Goal: Task Accomplishment & Management: Manage account settings

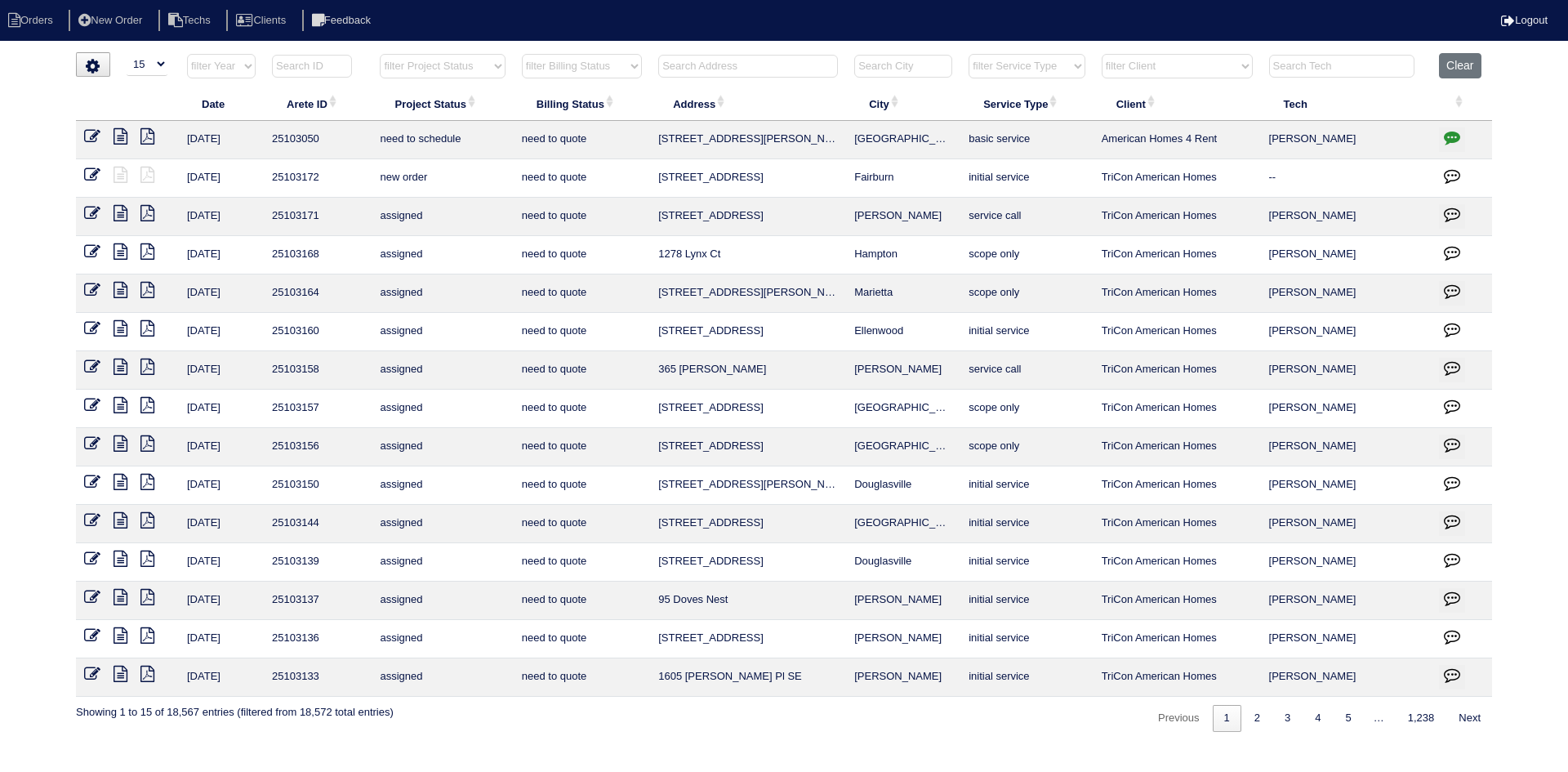
select select "15"
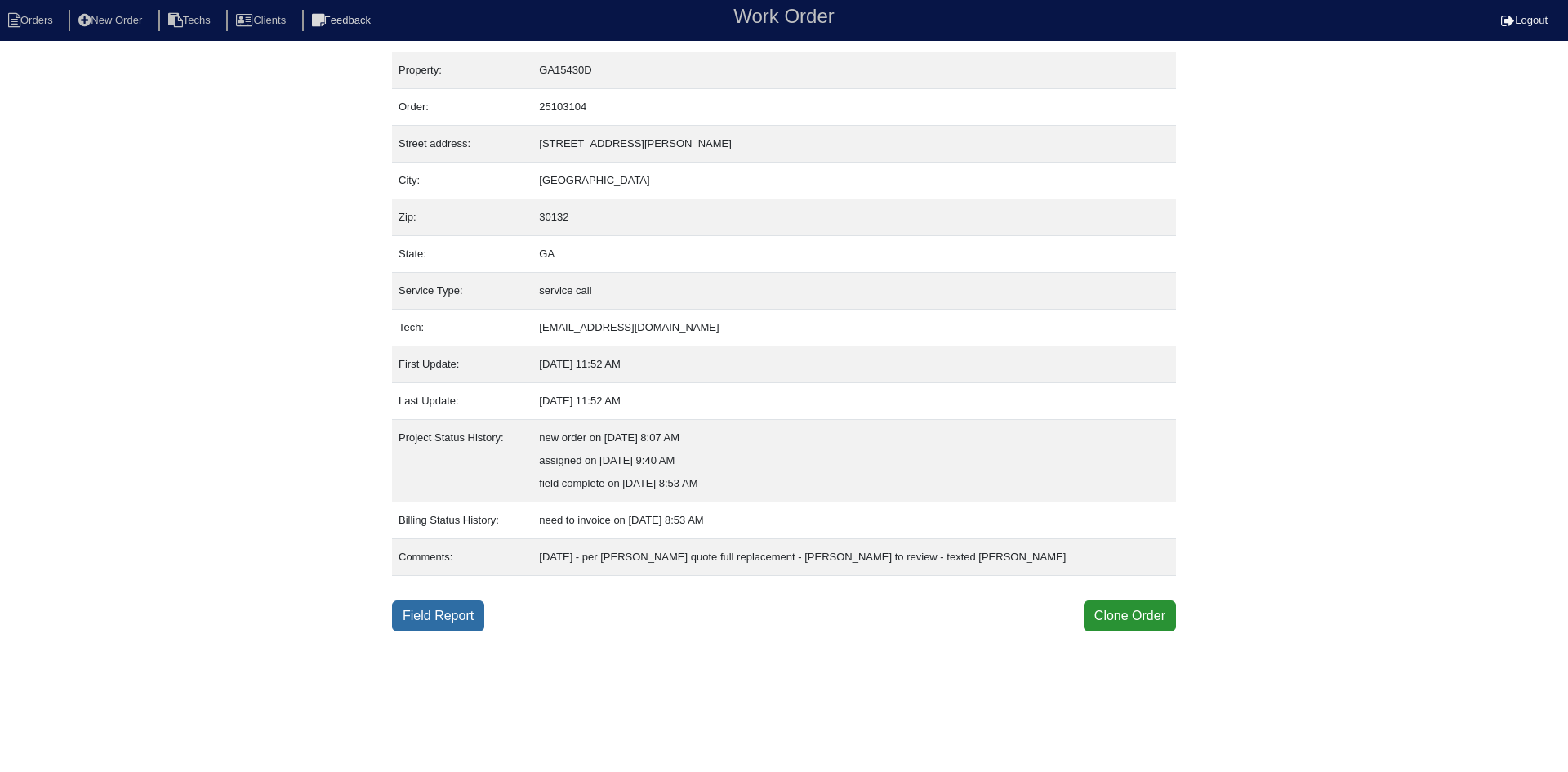
click at [447, 611] on link "Field Report" at bounding box center [438, 616] width 93 height 31
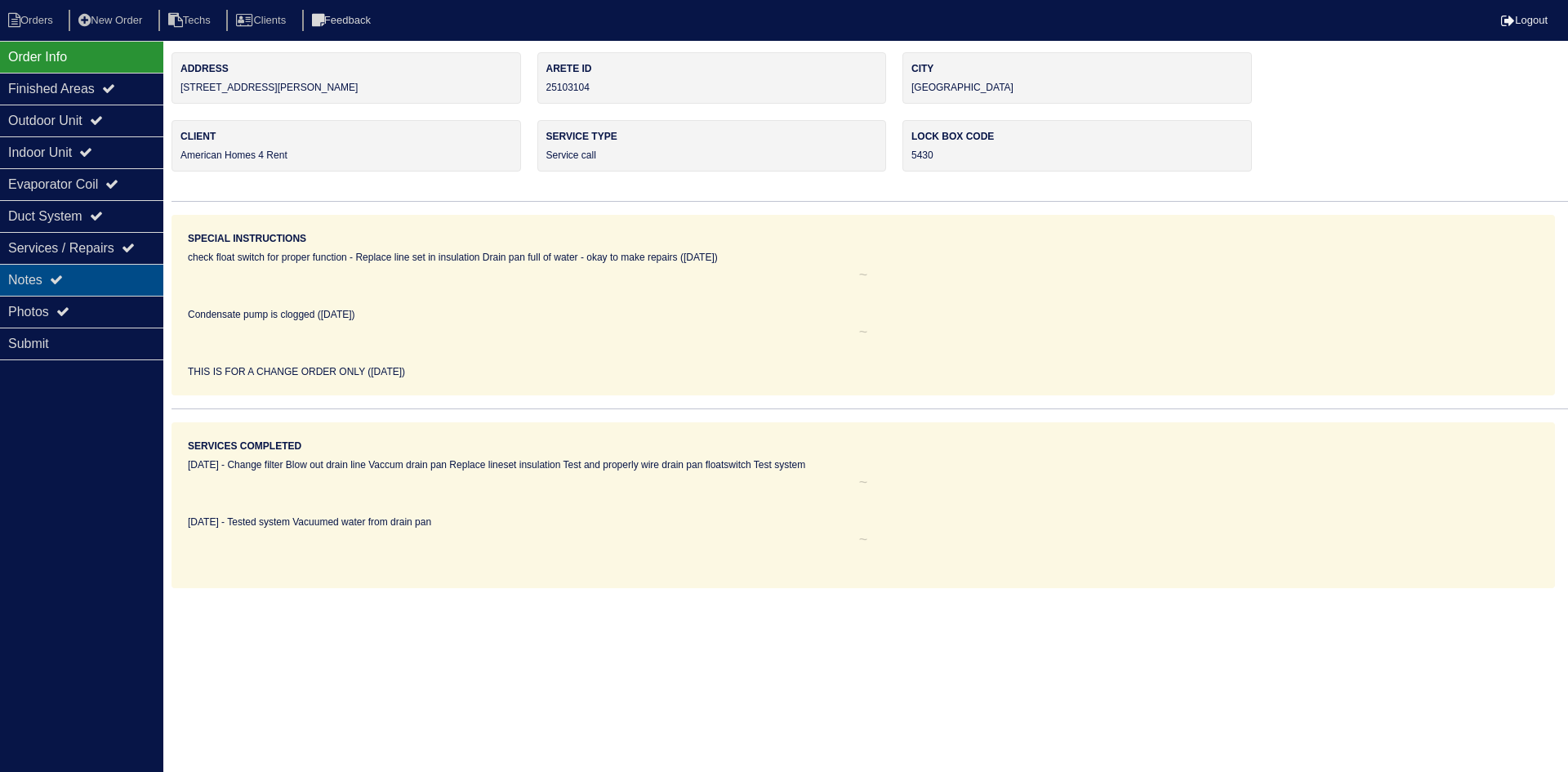
click at [111, 284] on div "Notes" at bounding box center [81, 280] width 163 height 32
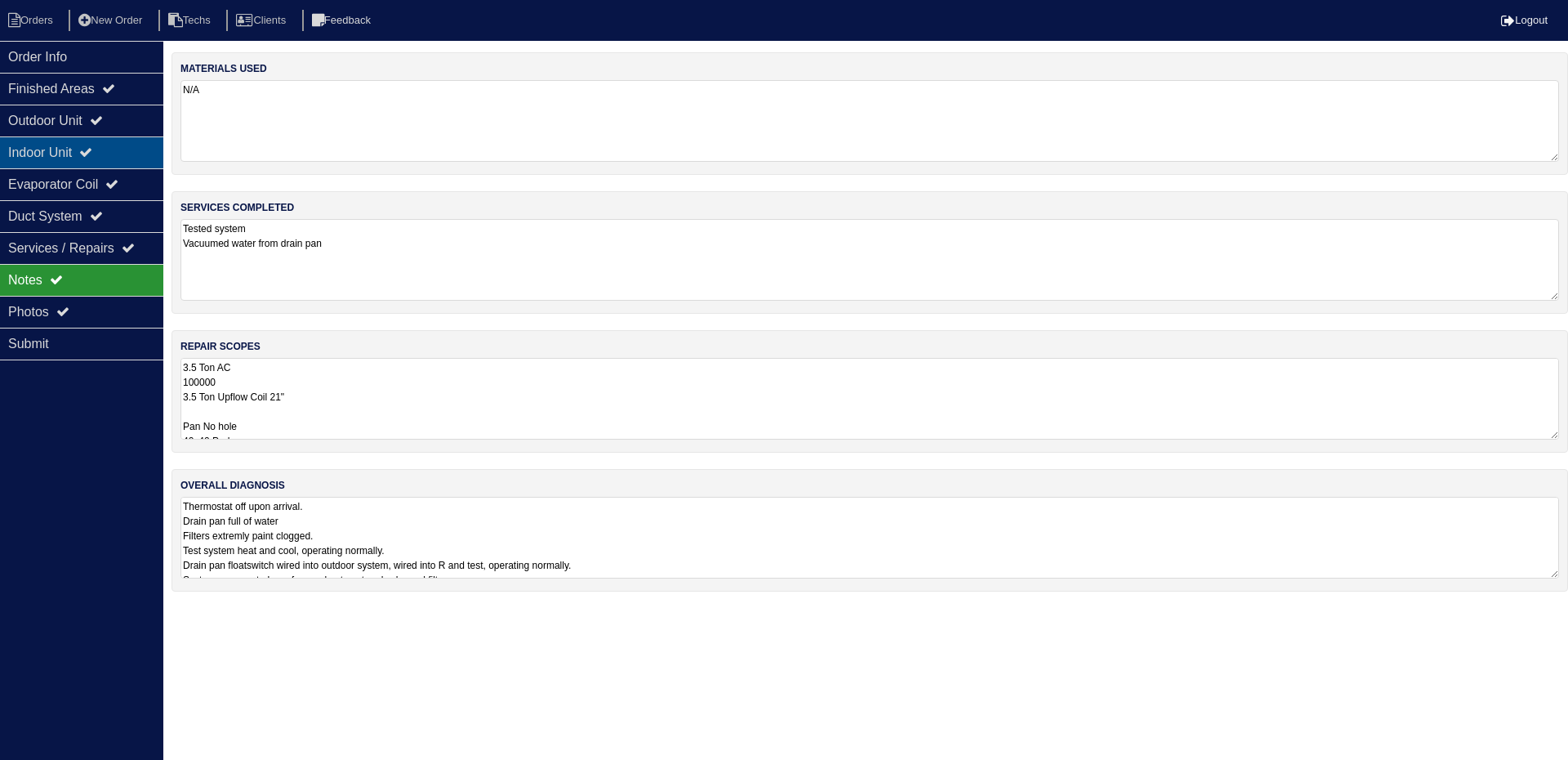
click at [109, 154] on div "Indoor Unit" at bounding box center [81, 153] width 163 height 32
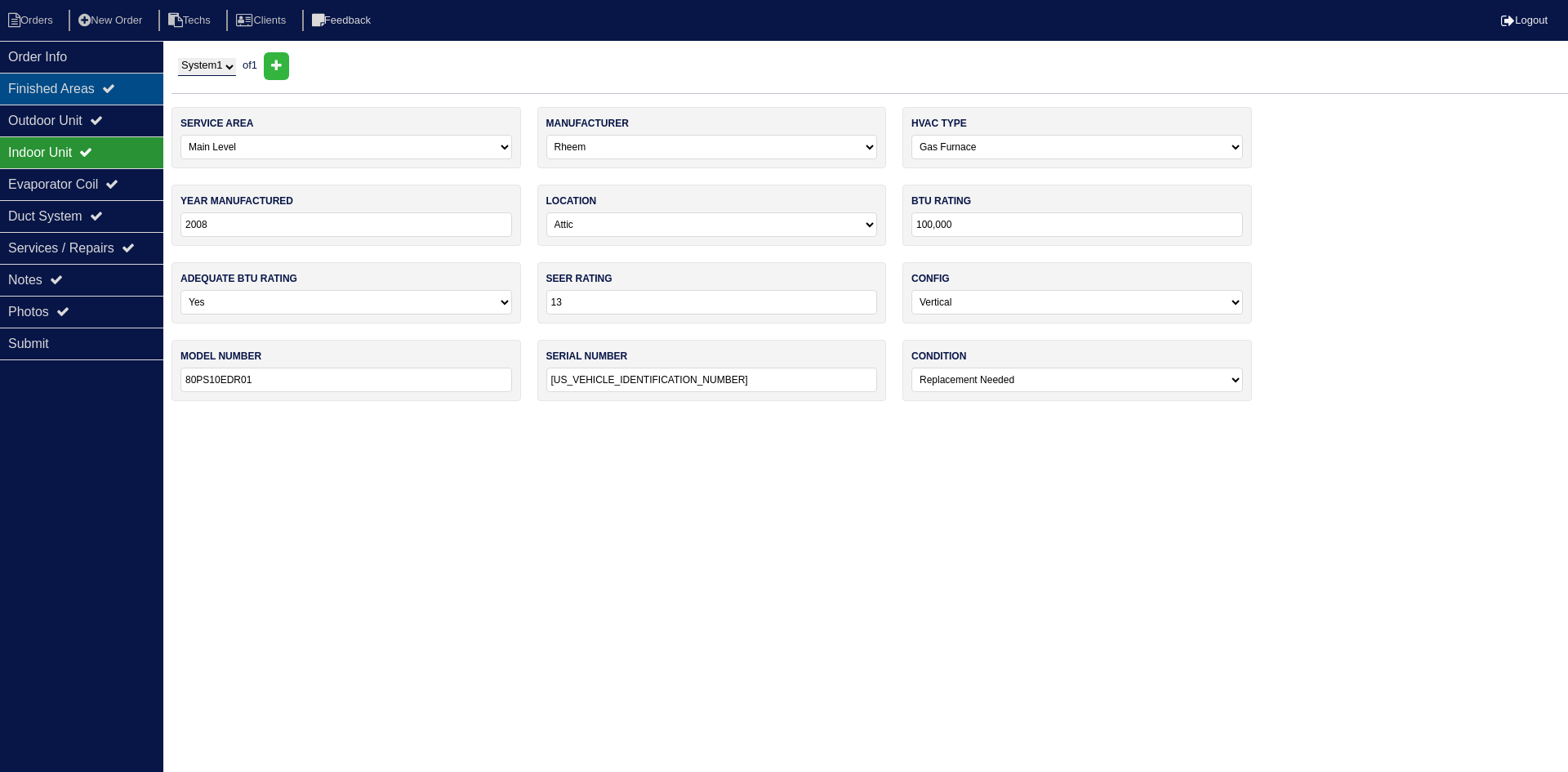
click at [113, 89] on icon at bounding box center [109, 88] width 13 height 13
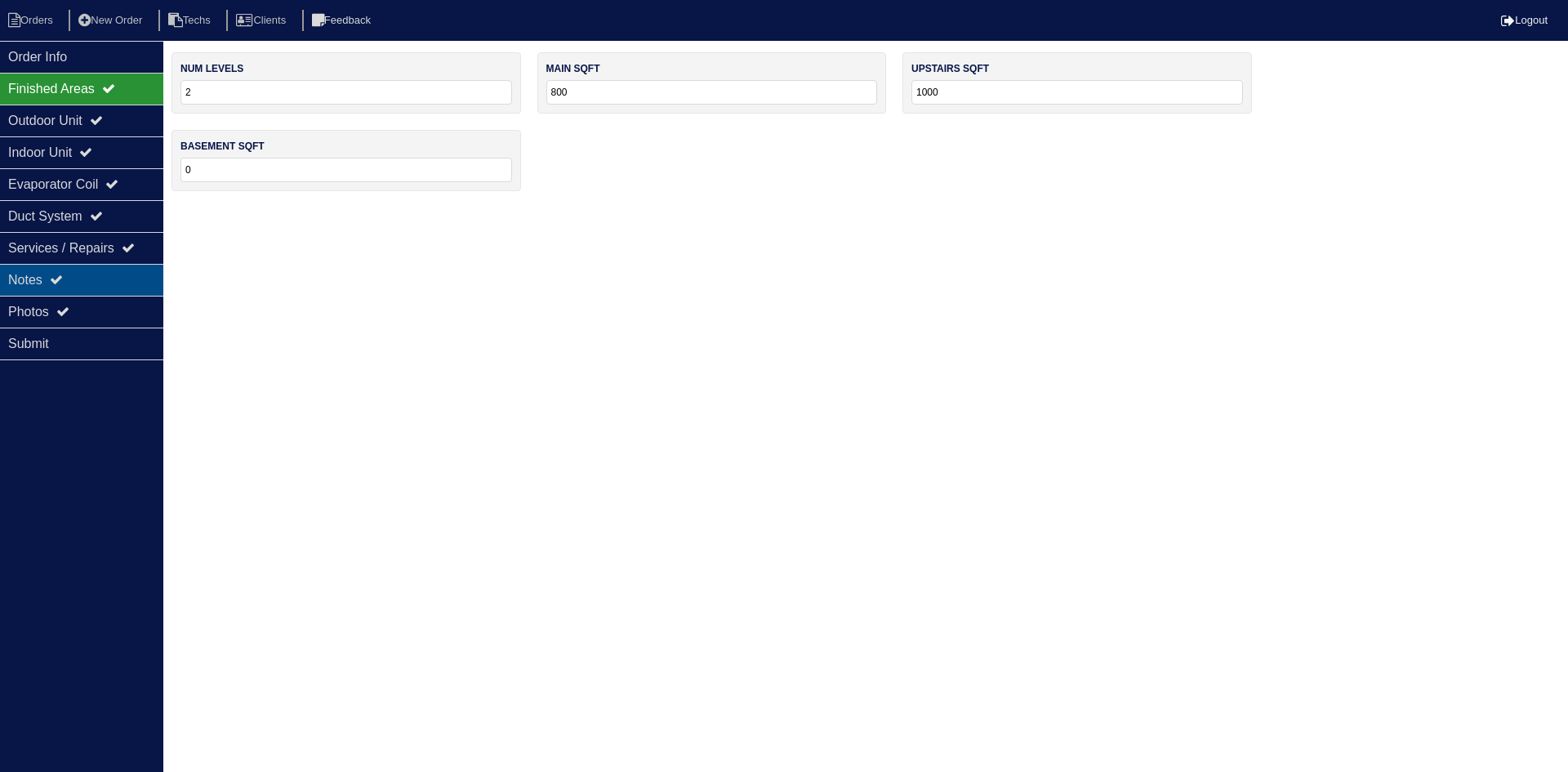
click at [105, 271] on div "Notes" at bounding box center [81, 280] width 163 height 32
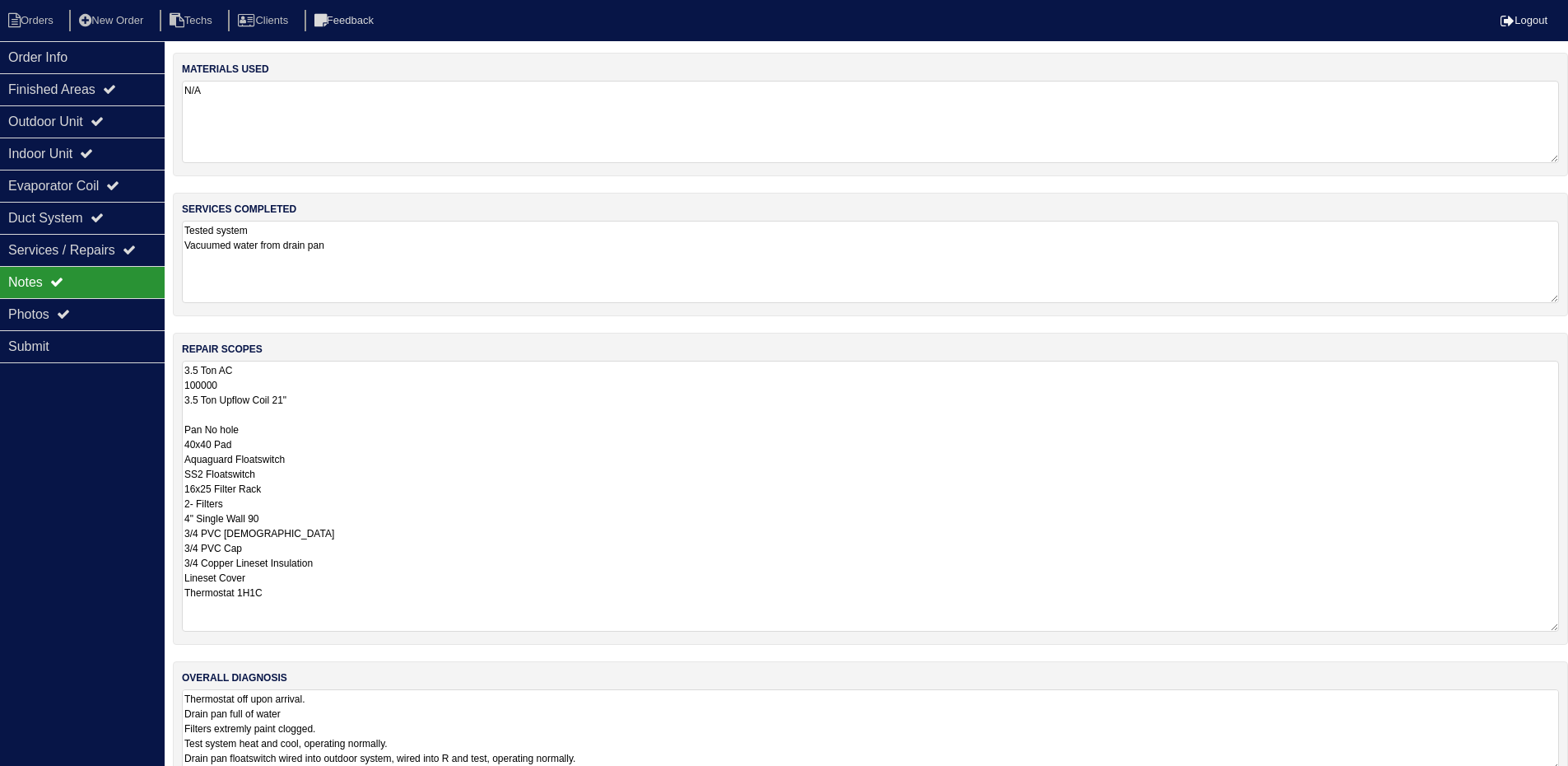
drag, startPoint x: 1566, startPoint y: 439, endPoint x: 1538, endPoint y: 627, distance: 190.1
click at [1538, 627] on textarea "3.5 Ton AC 100000 3.5 Ton Upflow Coil 21" Pan No hole 40x40 Pad Aquaguard Float…" at bounding box center [870, 496] width 1377 height 271
click at [93, 55] on div "Order Info" at bounding box center [82, 58] width 164 height 32
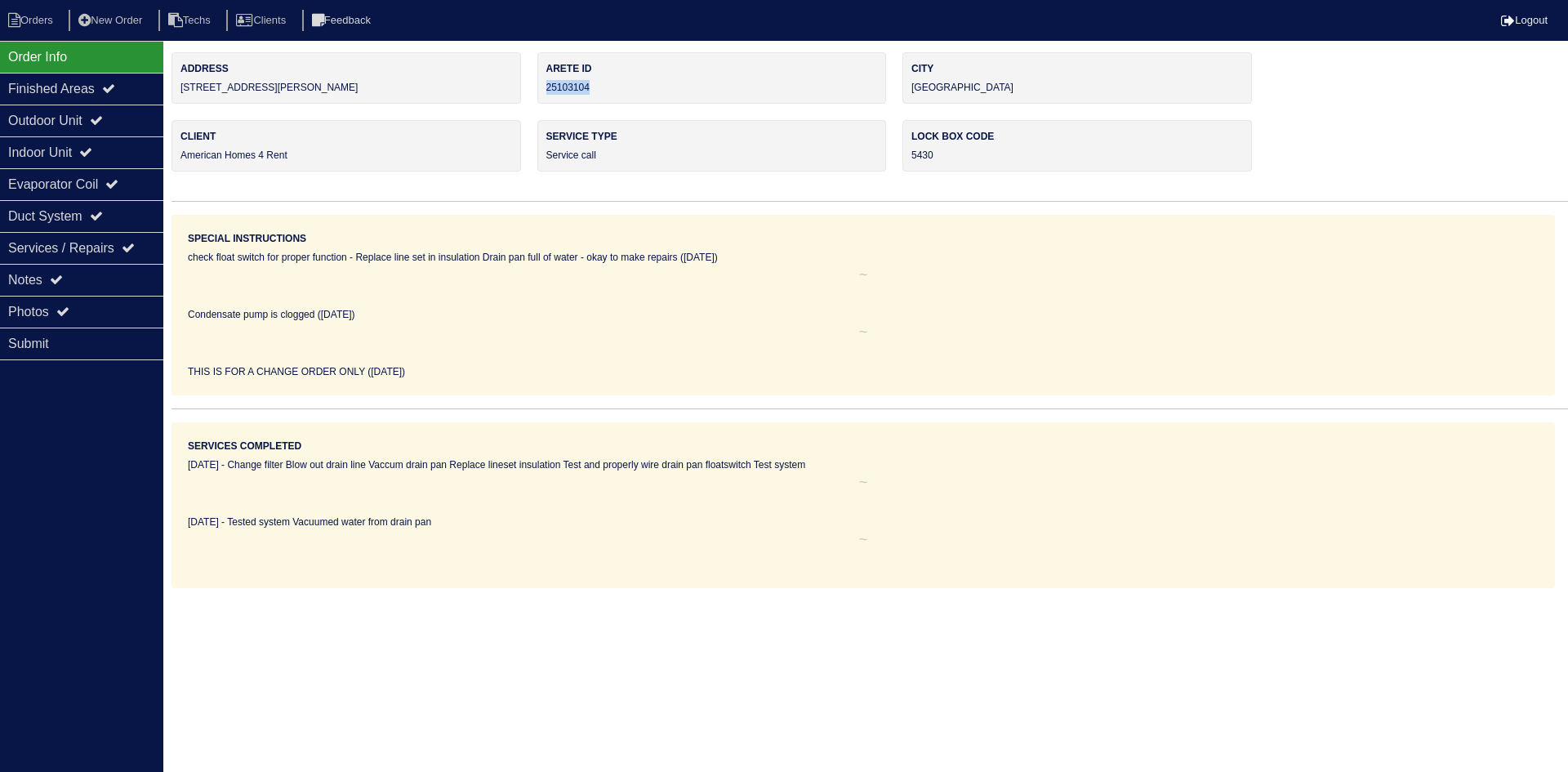
drag, startPoint x: 596, startPoint y: 85, endPoint x: 545, endPoint y: 86, distance: 51.0
click at [545, 86] on div "Arete ID 25103104" at bounding box center [712, 78] width 349 height 52
copy div "25103104"
click at [116, 270] on div "Notes" at bounding box center [81, 280] width 163 height 32
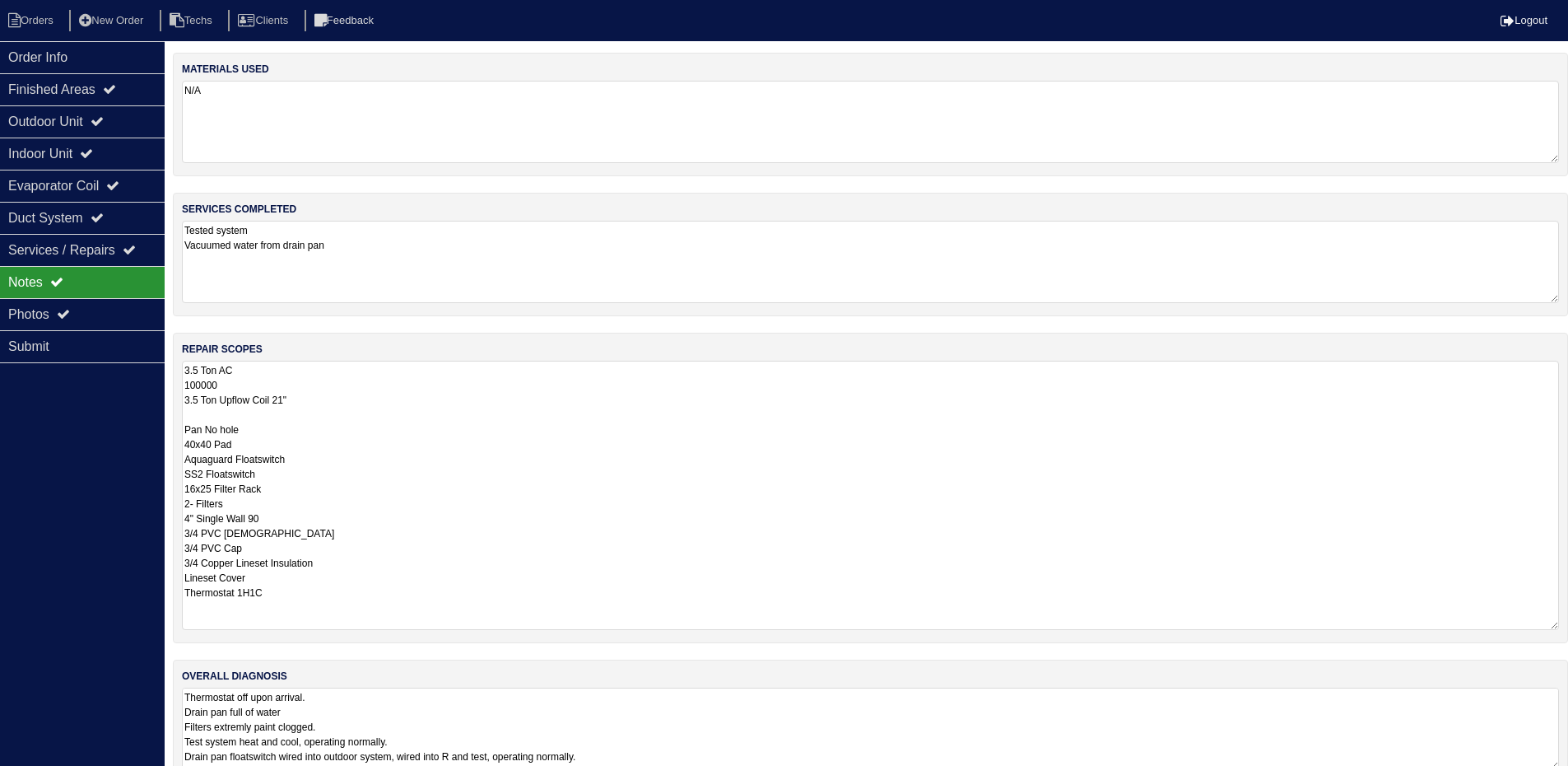
drag, startPoint x: 286, startPoint y: 398, endPoint x: 194, endPoint y: 381, distance: 93.6
click at [183, 376] on textarea "3.5 Ton AC 100000 3.5 Ton Upflow Coil 21" Pan No hole 40x40 Pad Aquaguard Float…" at bounding box center [870, 495] width 1377 height 269
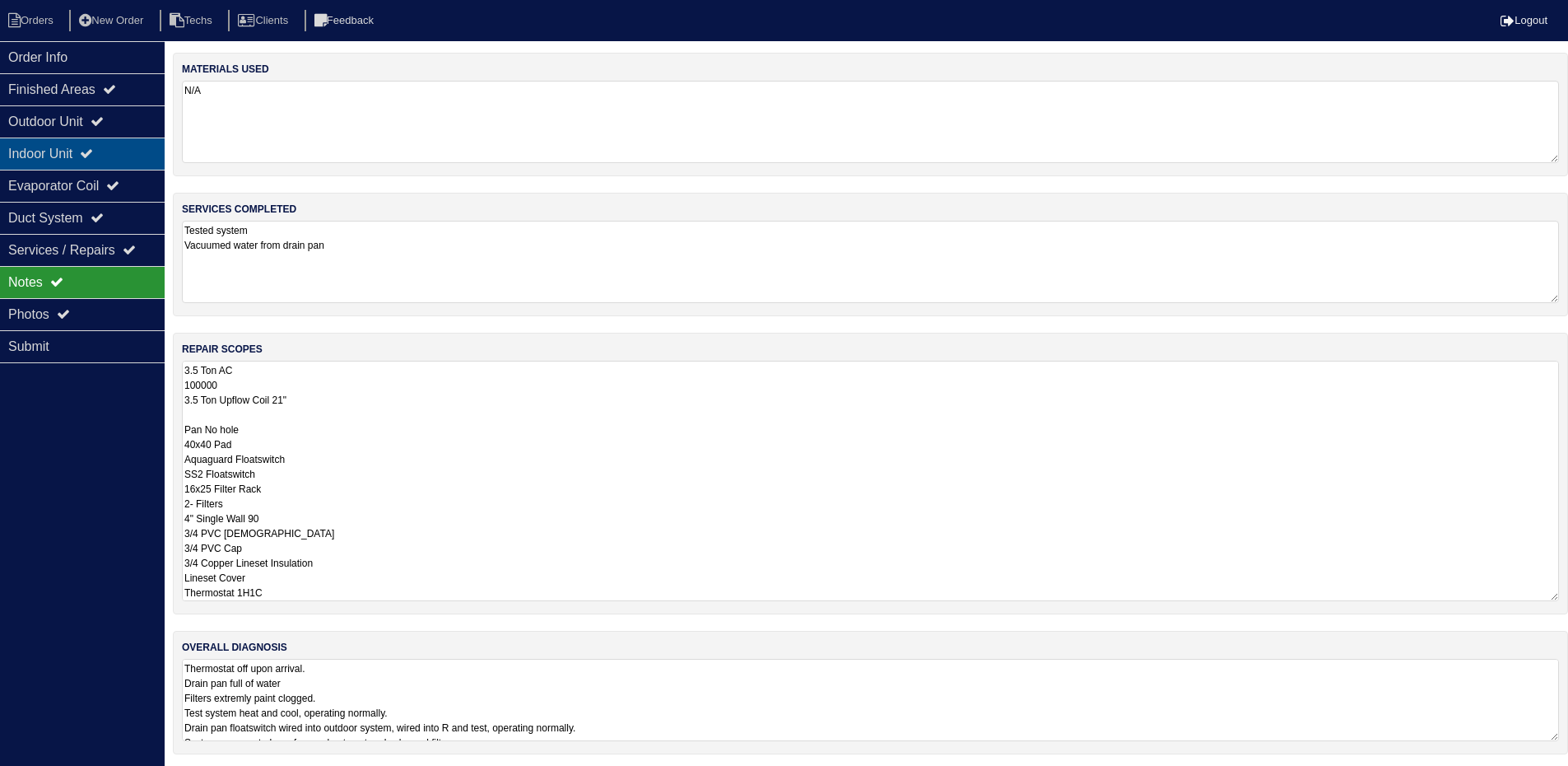
click at [107, 149] on div "Indoor Unit" at bounding box center [82, 154] width 164 height 32
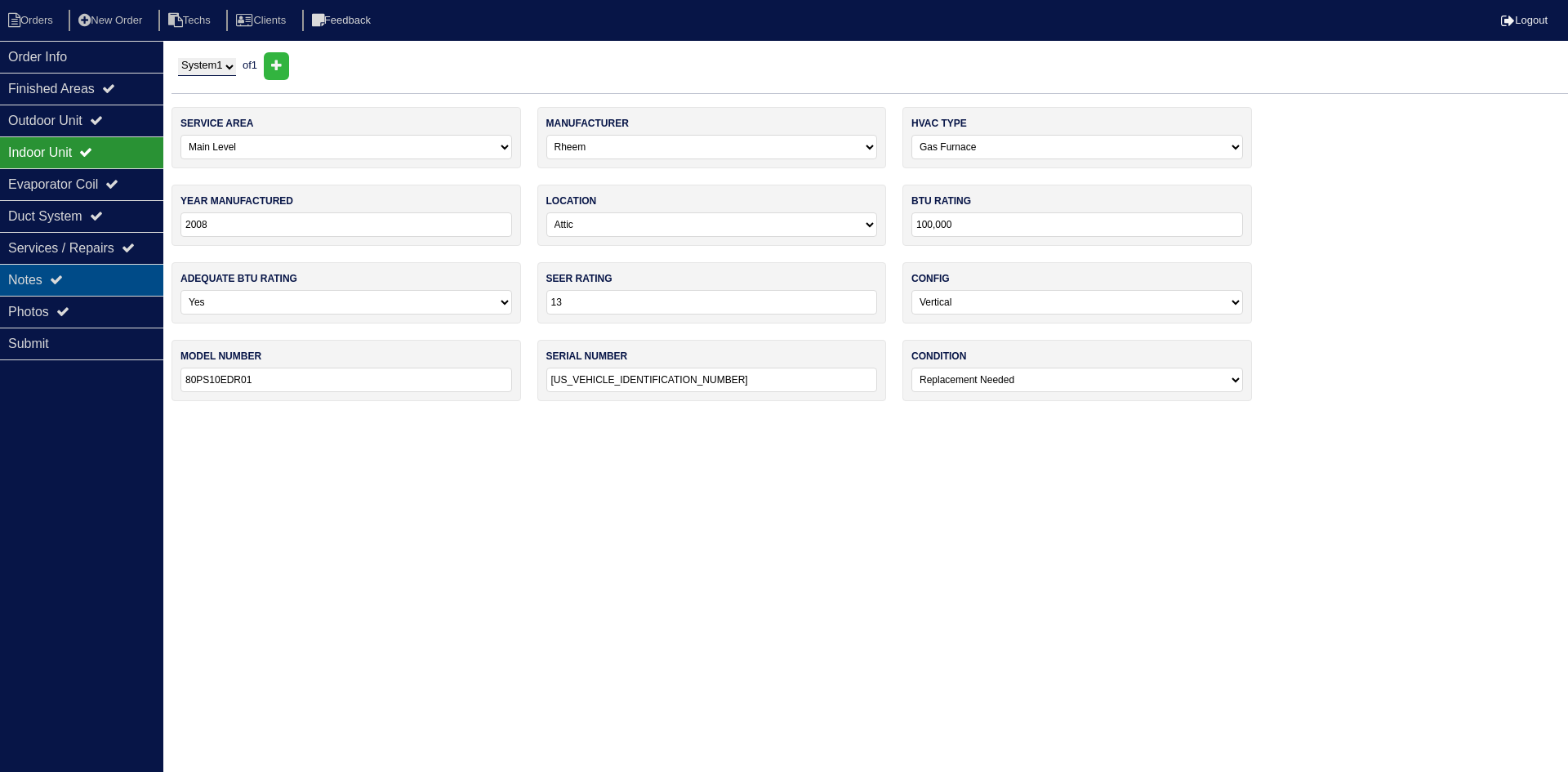
click at [99, 271] on div "Notes" at bounding box center [81, 280] width 163 height 32
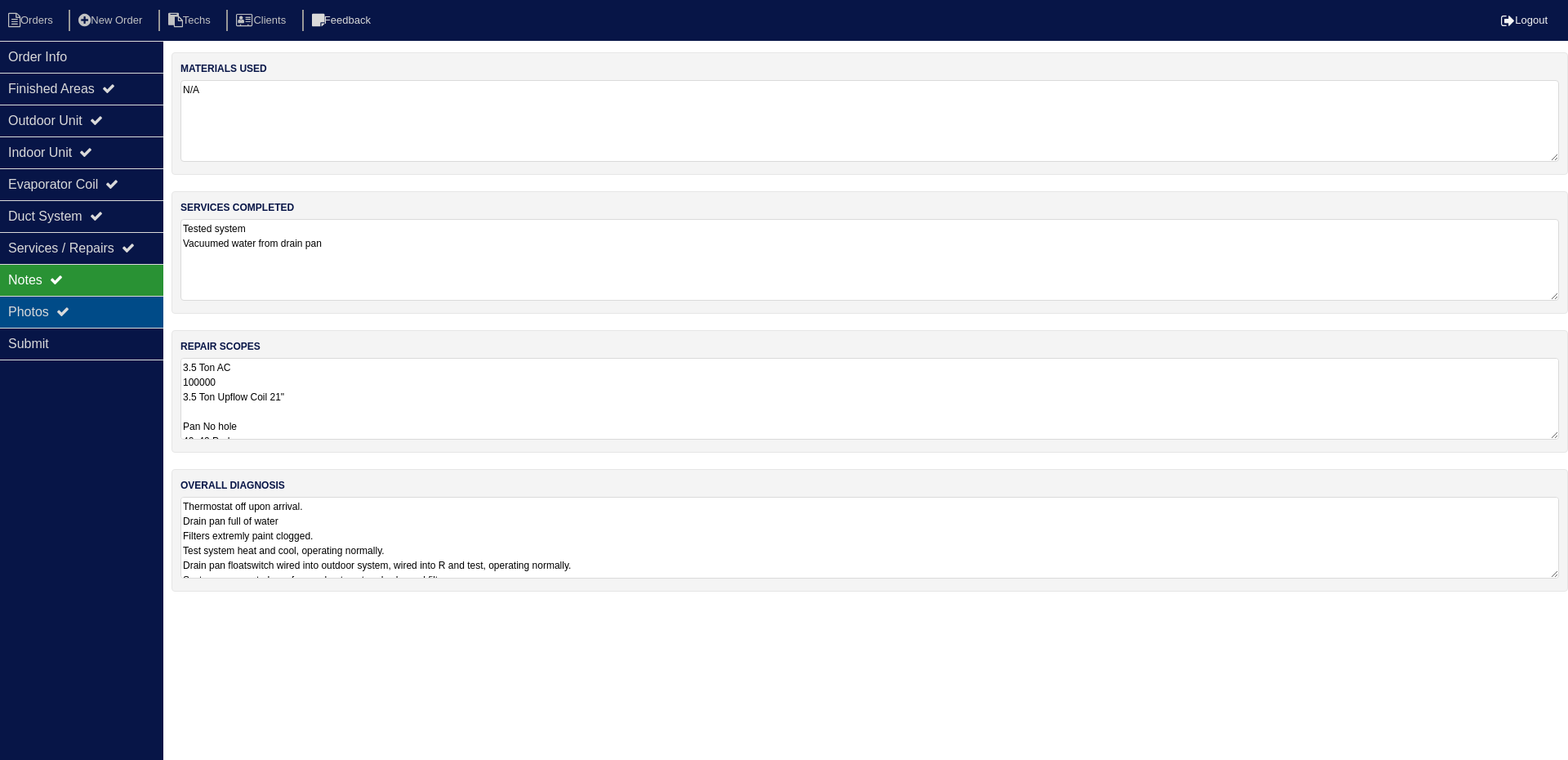
click at [89, 311] on div "Photos" at bounding box center [81, 312] width 163 height 32
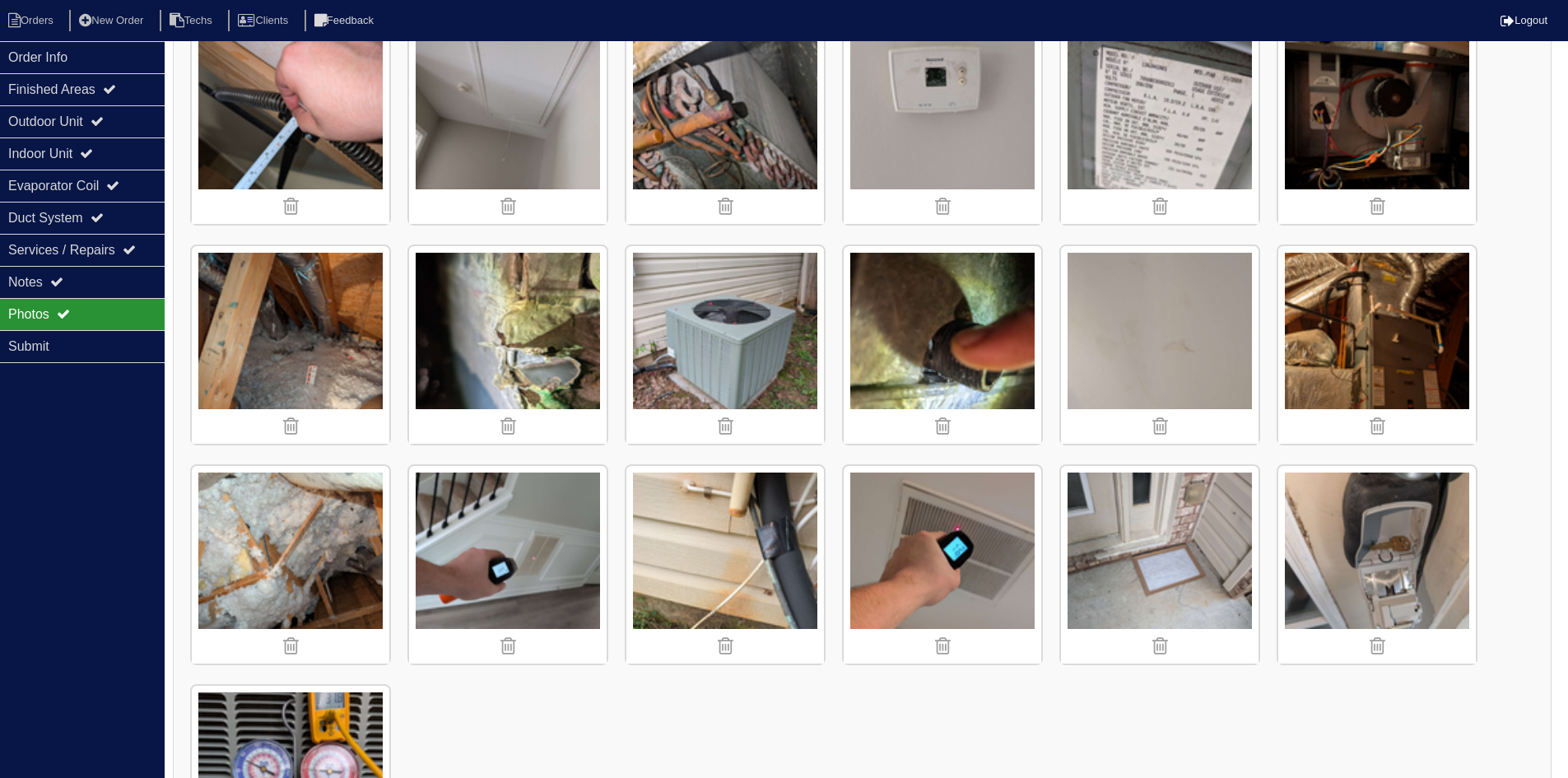
scroll to position [741, 0]
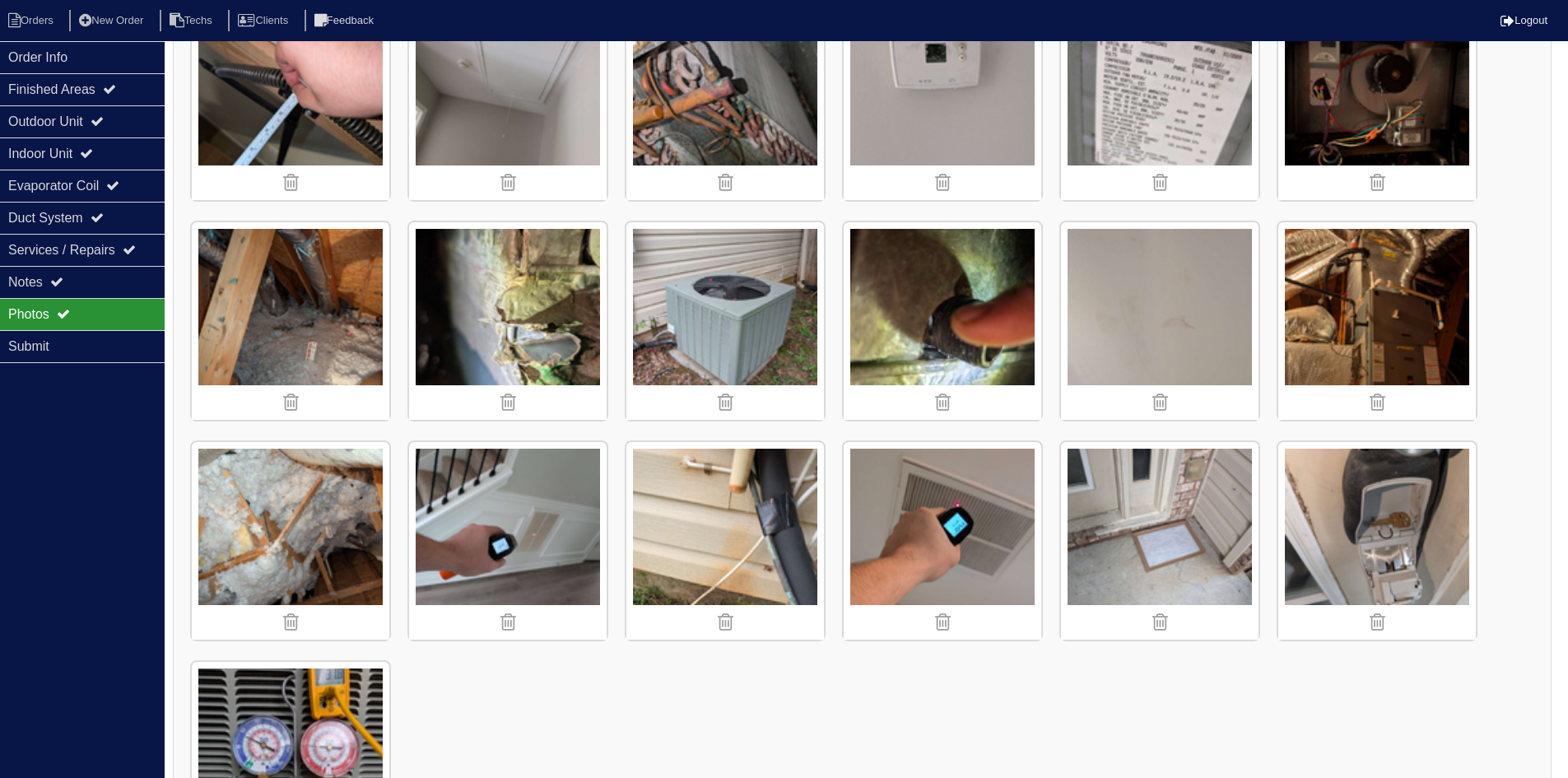
click at [1375, 321] on img at bounding box center [1376, 320] width 197 height 197
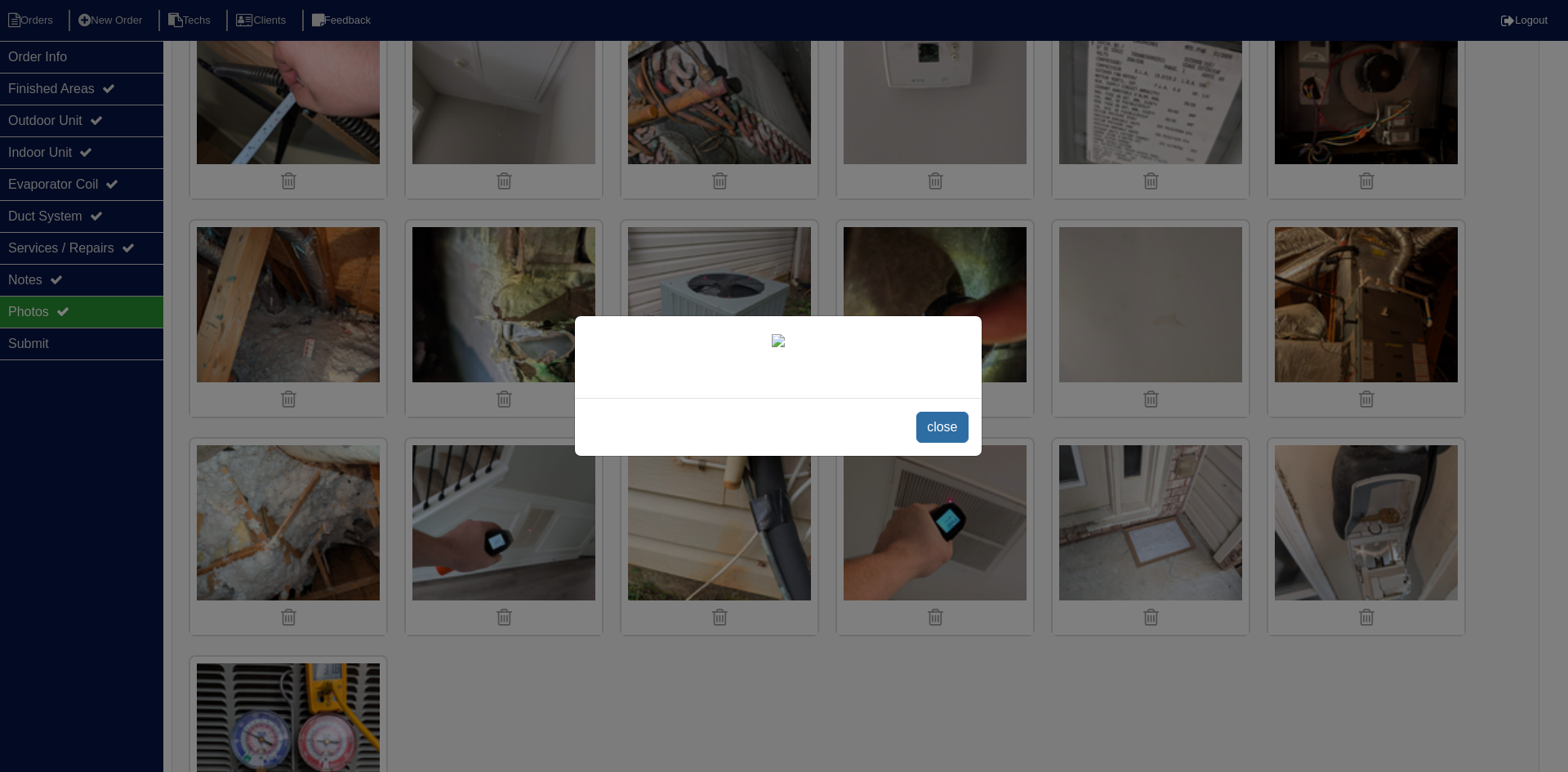
click at [932, 423] on span "close" at bounding box center [941, 426] width 52 height 31
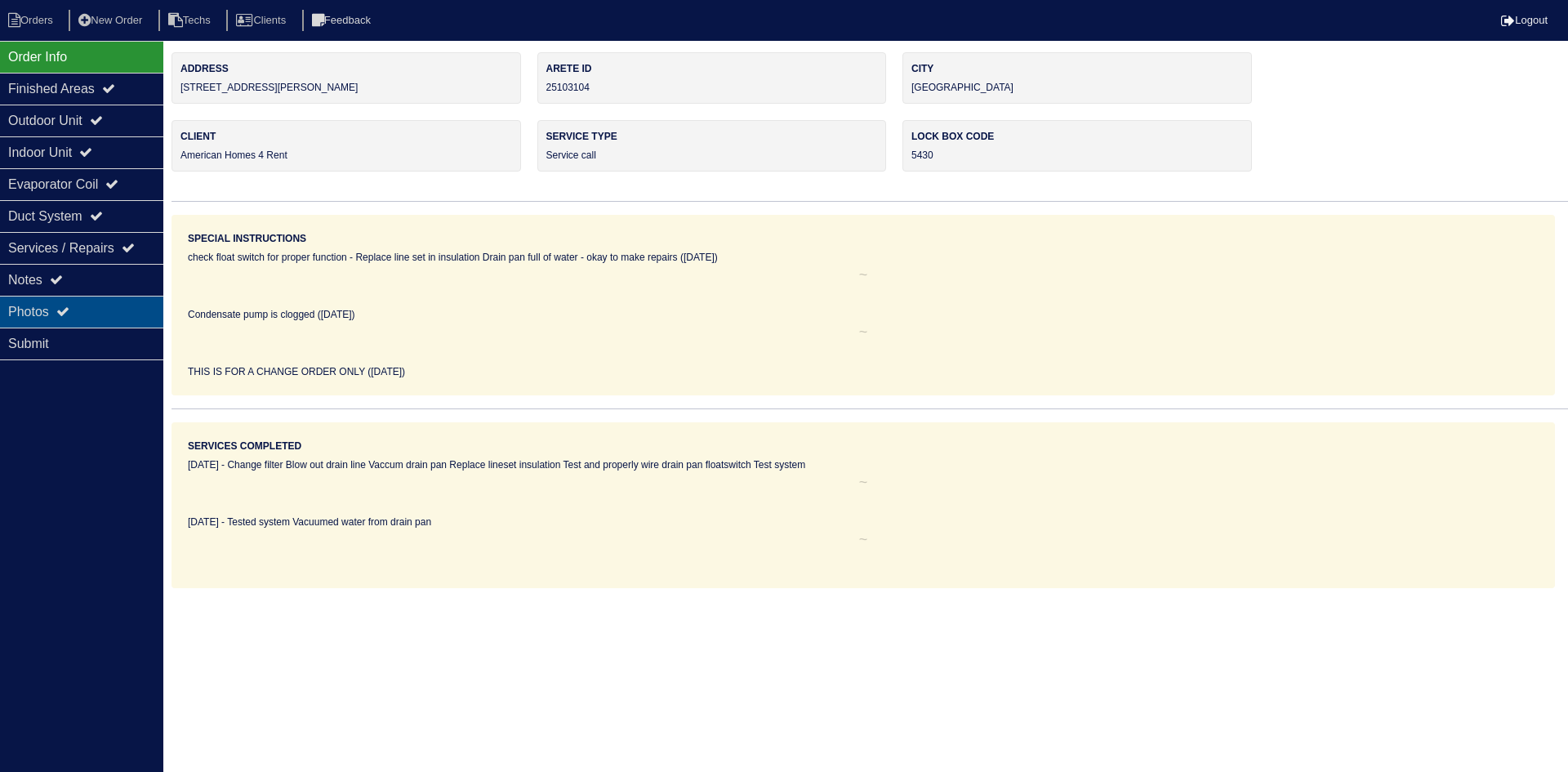
click at [69, 308] on icon at bounding box center [63, 311] width 13 height 13
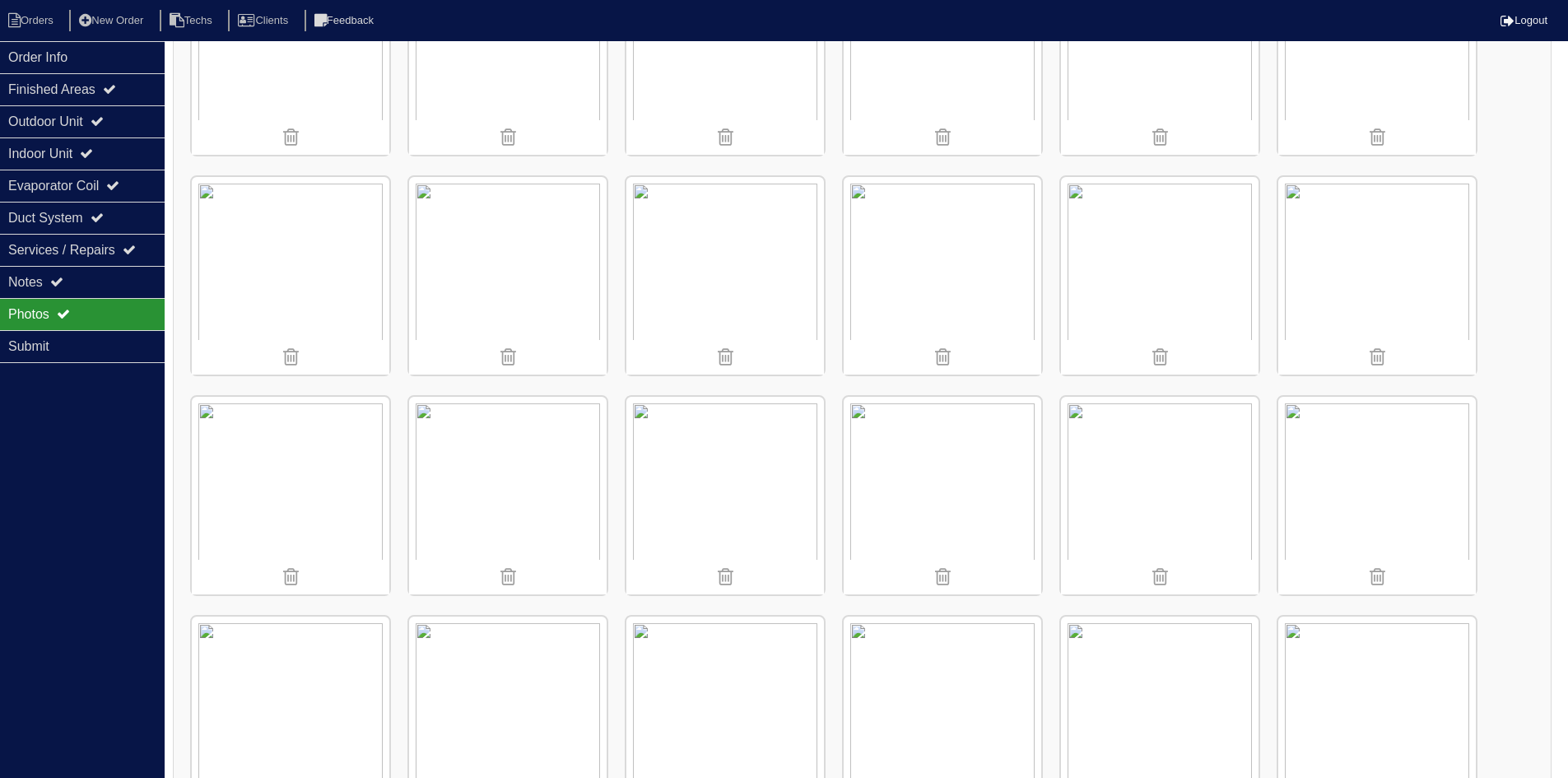
scroll to position [576, 0]
click at [1367, 478] on img at bounding box center [1376, 485] width 197 height 197
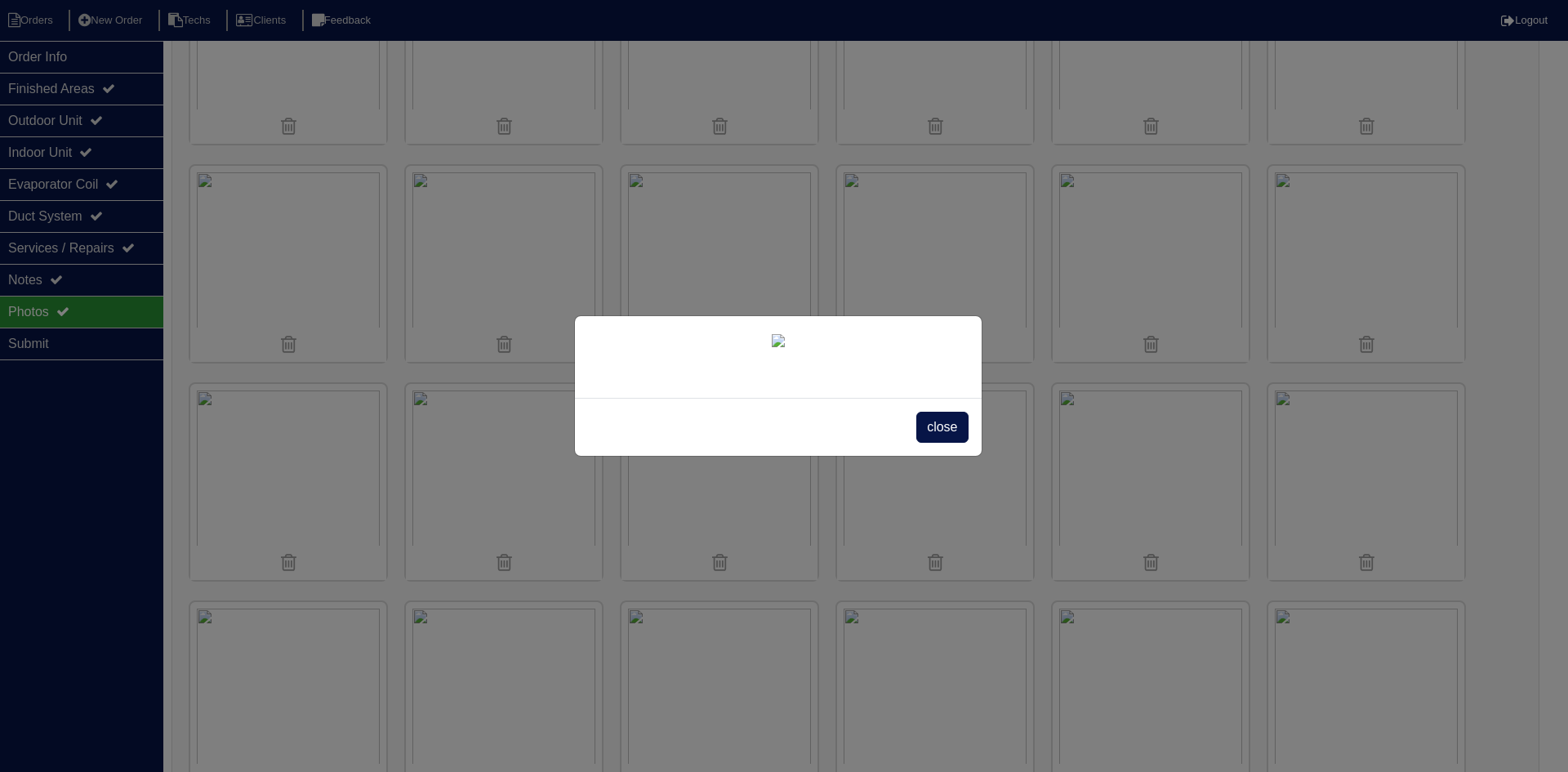
click at [947, 443] on span "close" at bounding box center [941, 426] width 52 height 31
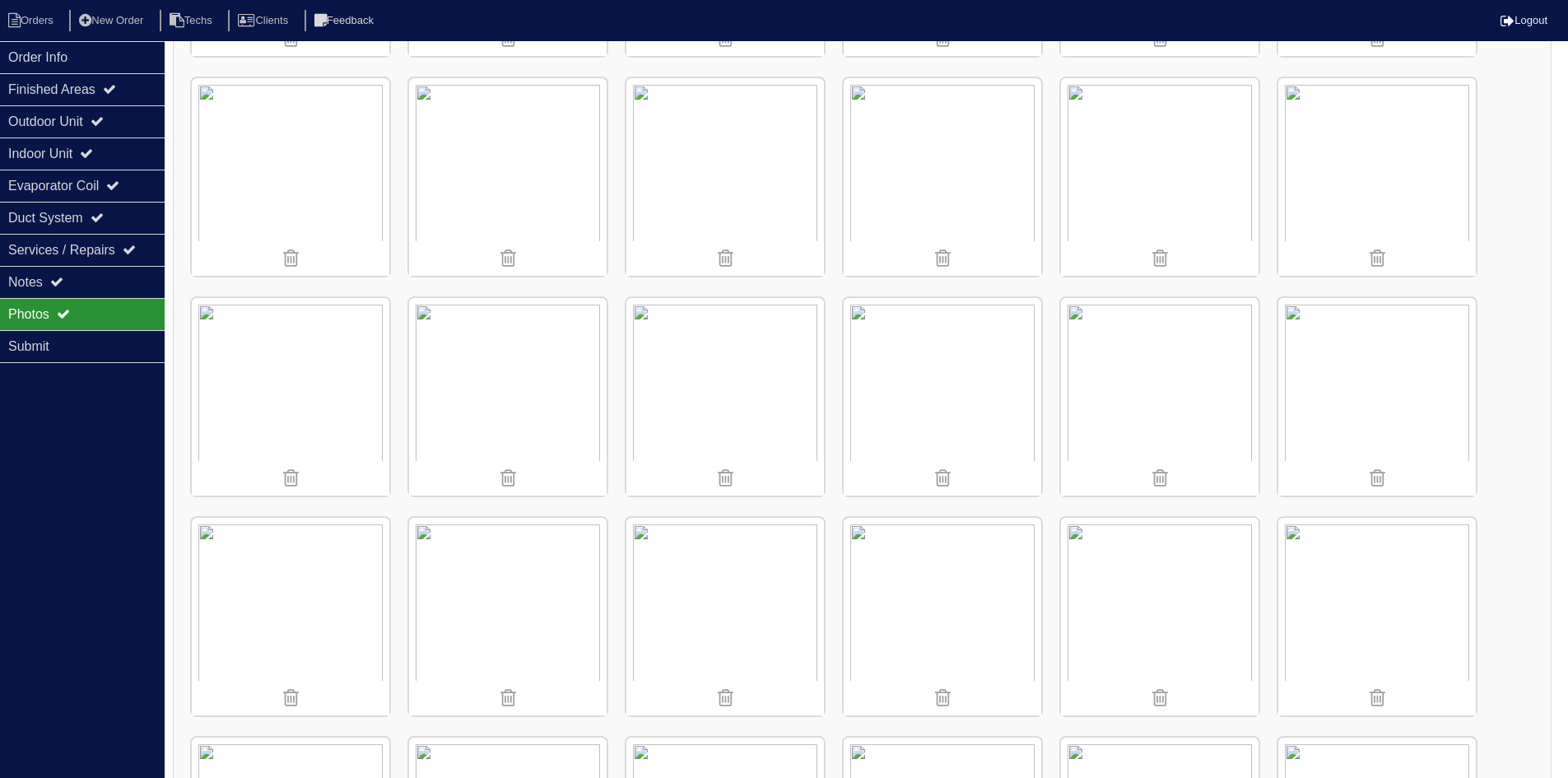
scroll to position [444, 0]
click at [89, 277] on div "Notes" at bounding box center [82, 282] width 164 height 32
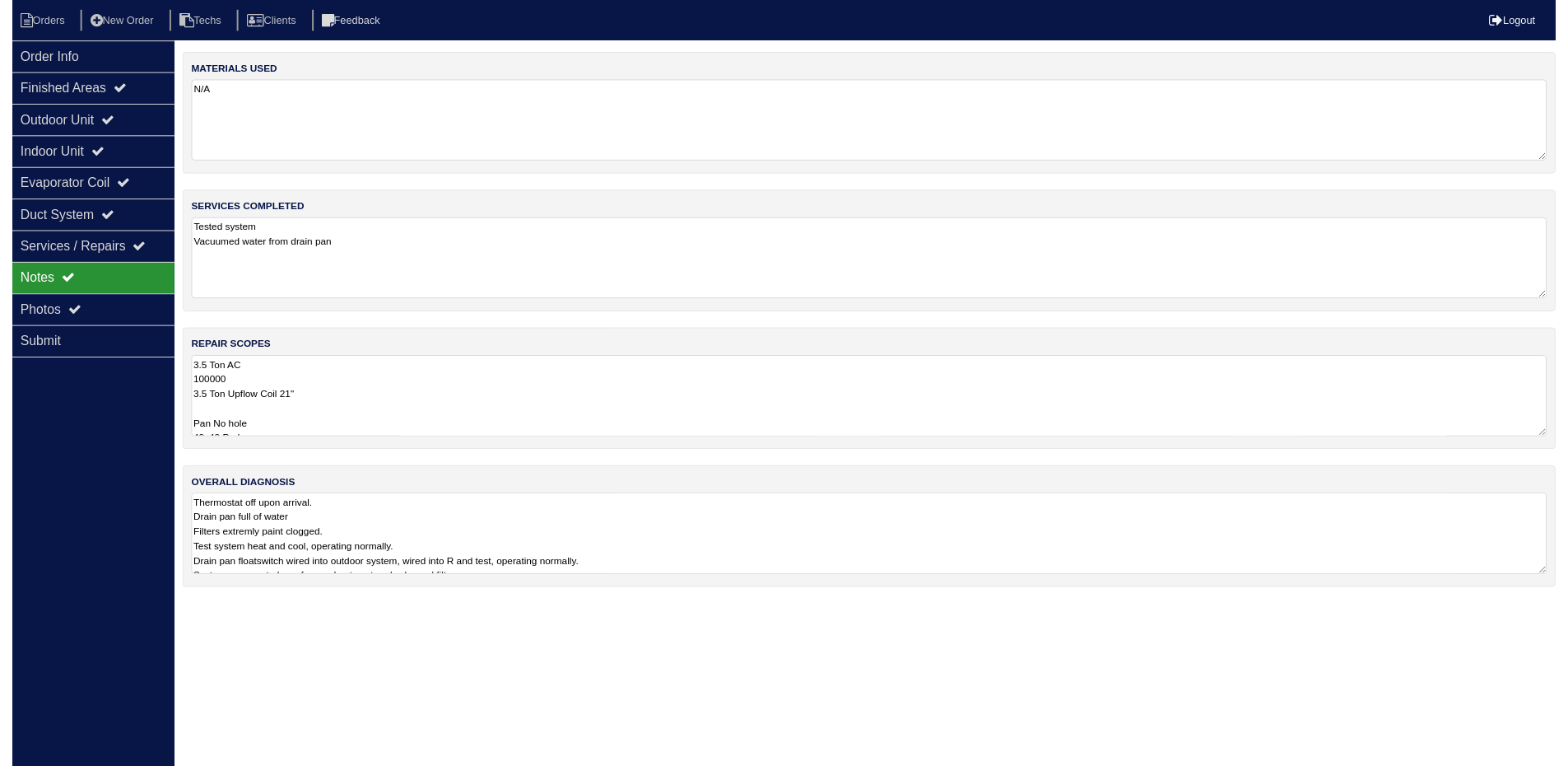
scroll to position [0, 0]
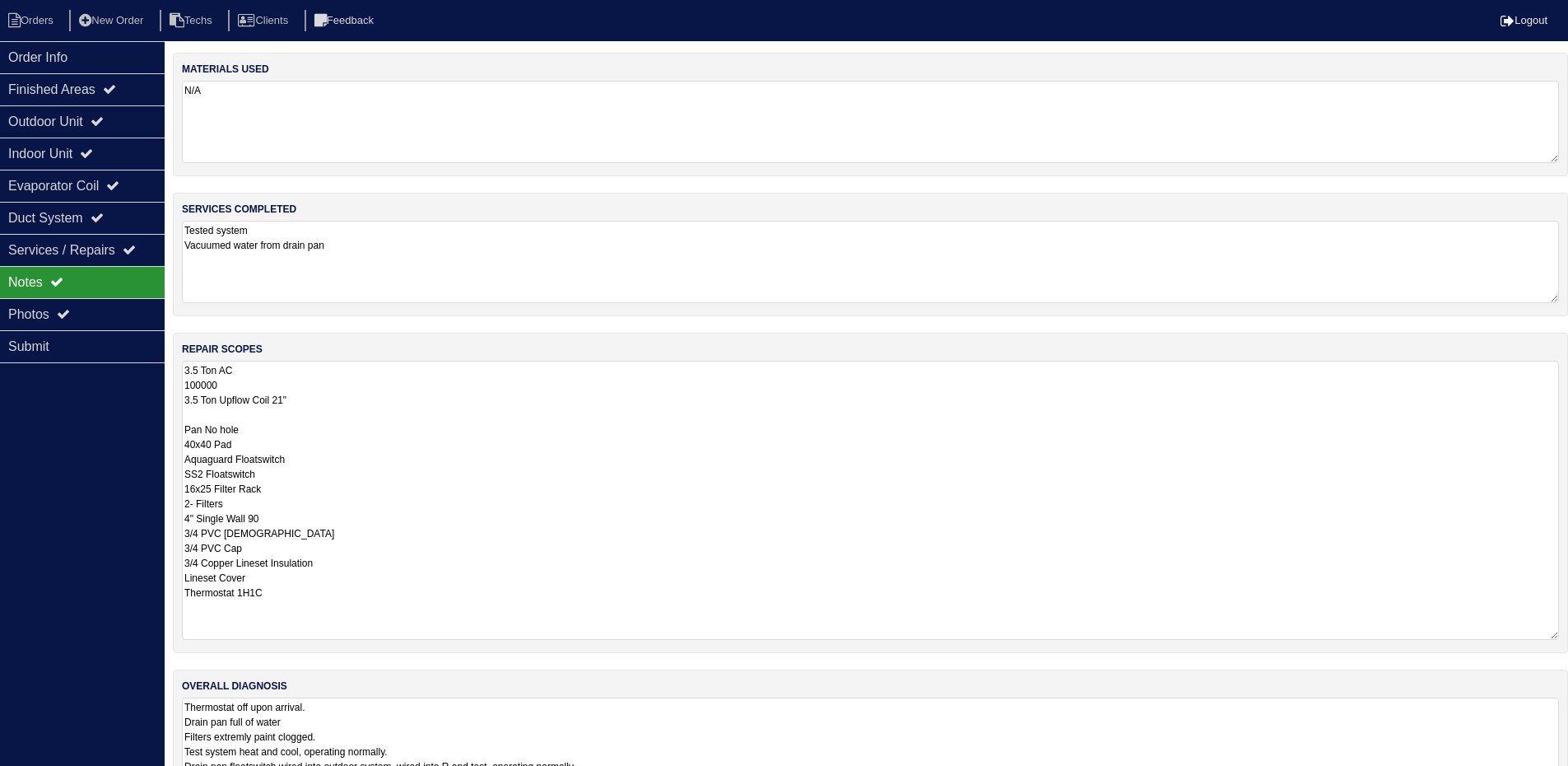
drag, startPoint x: 1566, startPoint y: 441, endPoint x: 1556, endPoint y: 634, distance: 193.3
click at [1562, 638] on div "repair scopes 3.5 Ton AC 100000 3.5 Ton Upflow Coil 21" Pan No hole 40x40 Pad A…" at bounding box center [870, 492] width 1395 height 320
click at [93, 53] on div "Order Info" at bounding box center [82, 58] width 164 height 32
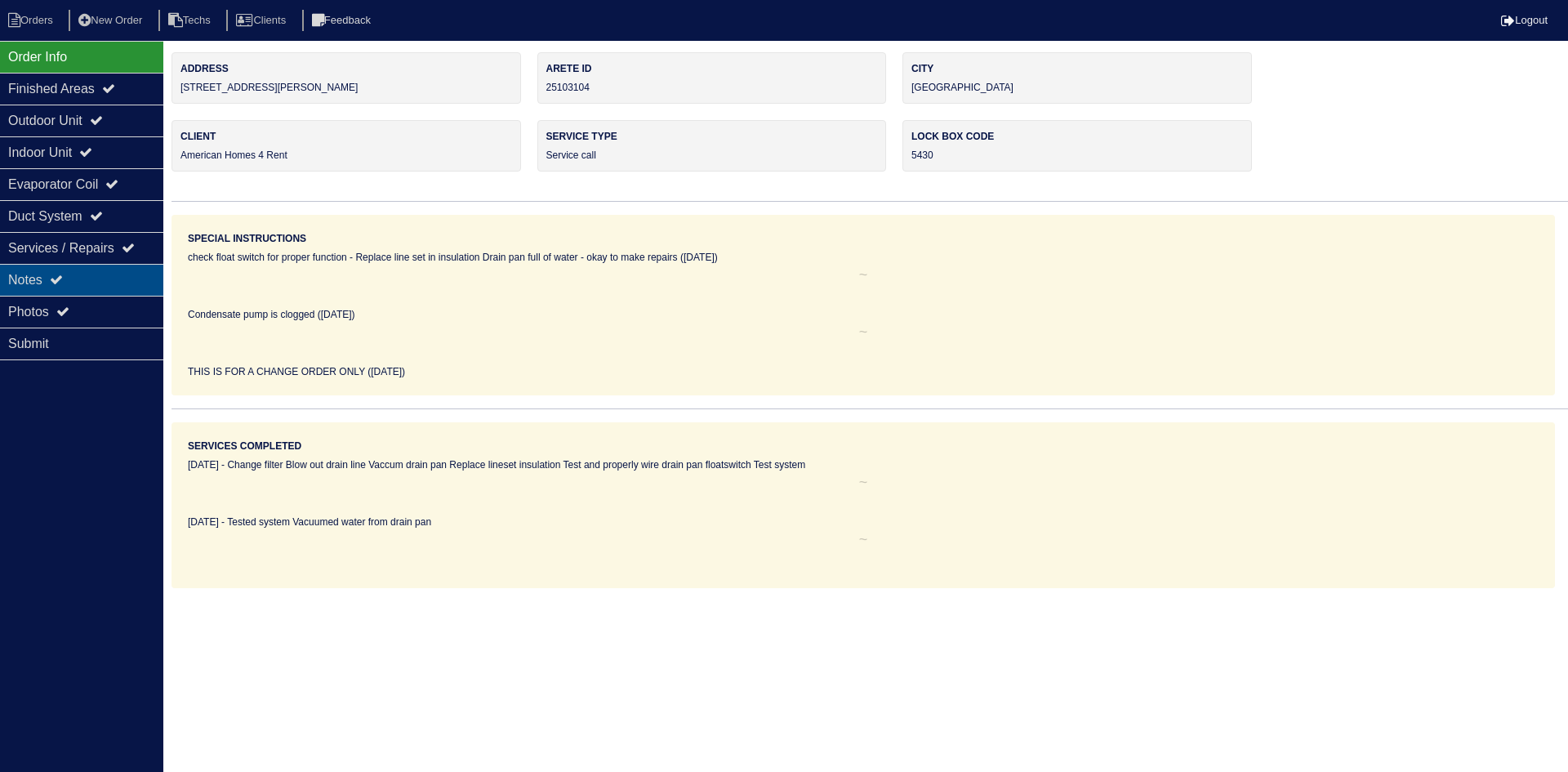
click at [104, 281] on div "Notes" at bounding box center [81, 280] width 163 height 32
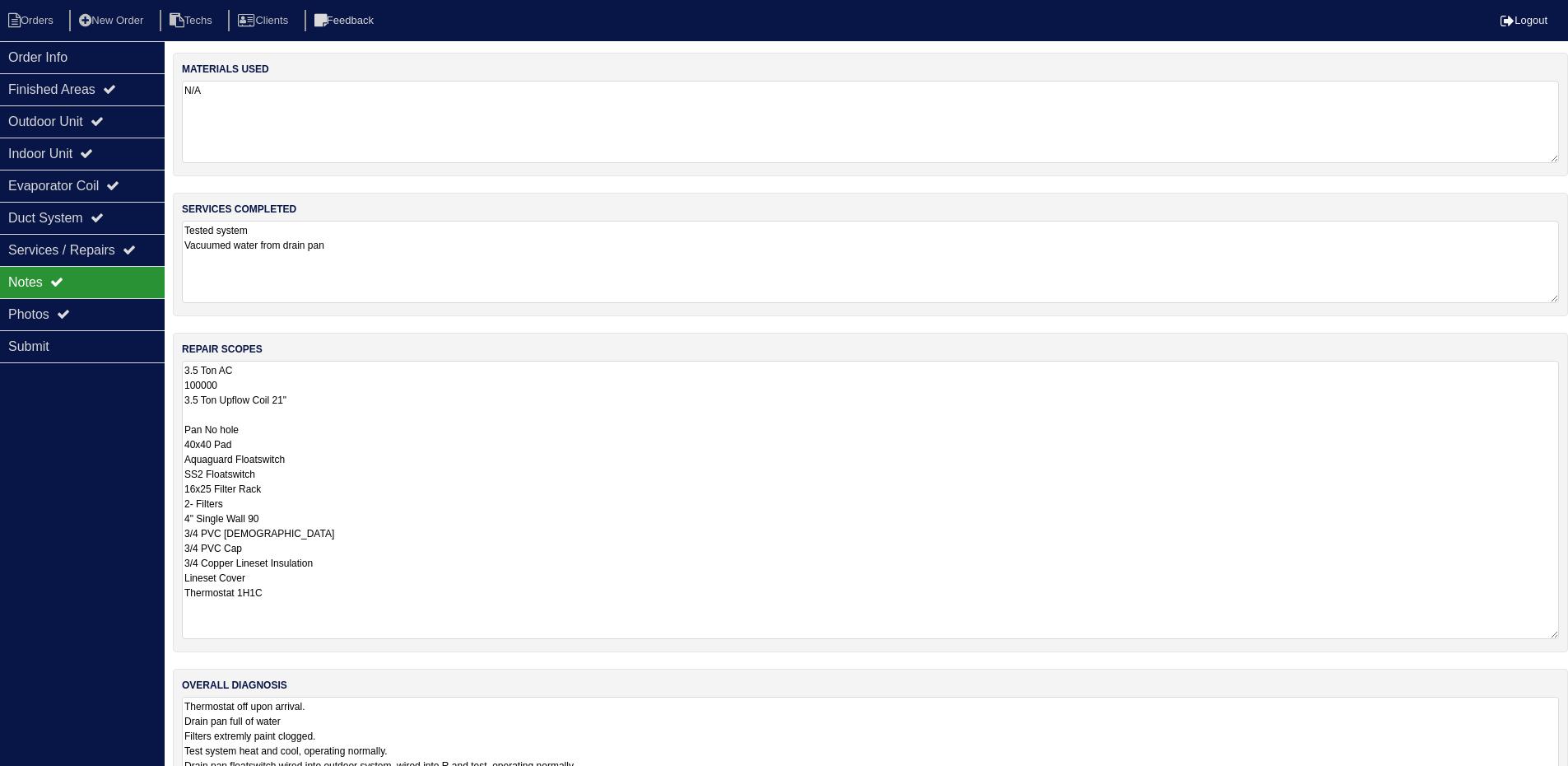
click at [105, 282] on div "Notes" at bounding box center [82, 282] width 164 height 32
click at [28, 19] on li "Orders" at bounding box center [33, 21] width 67 height 23
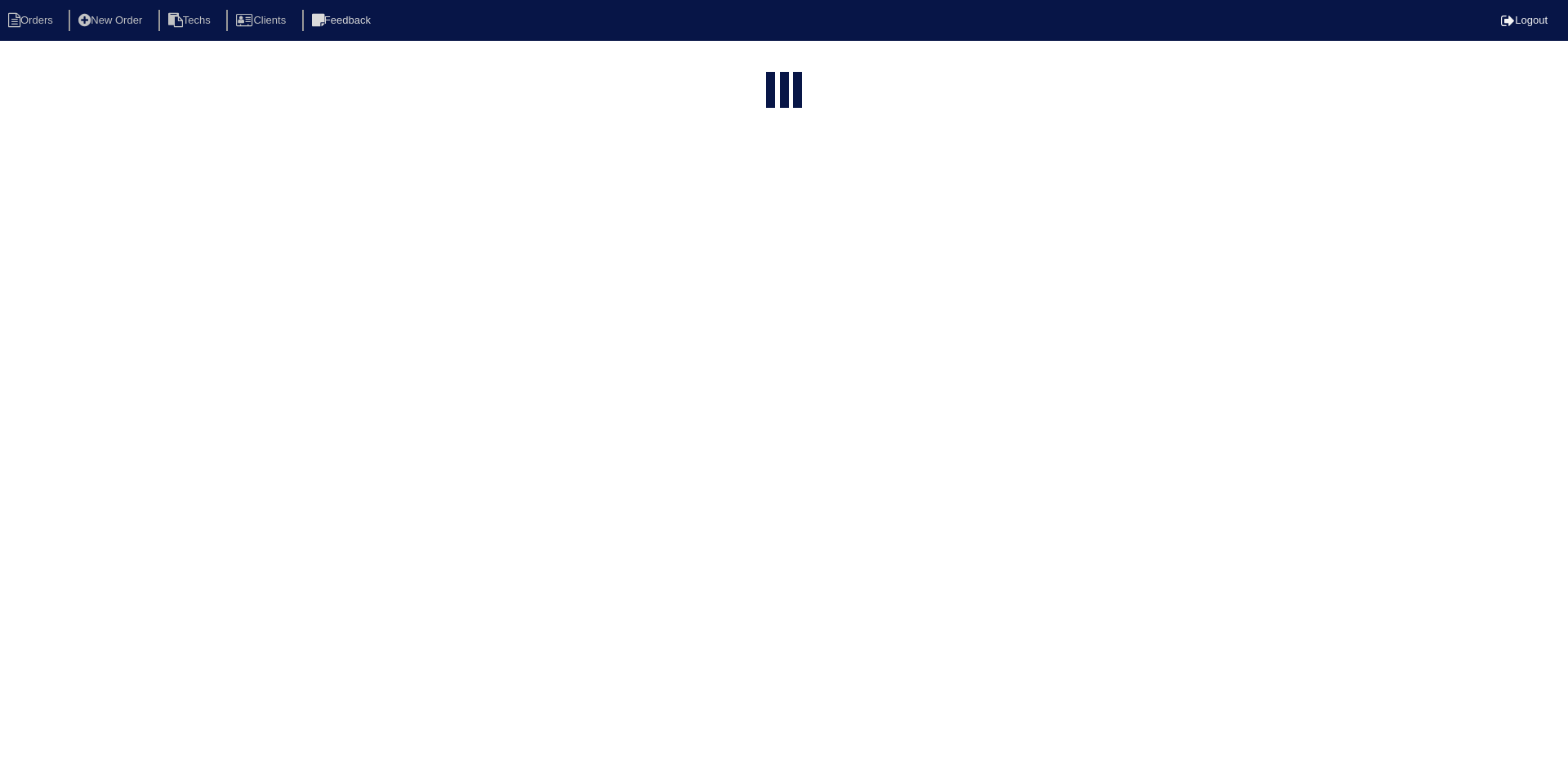
select select "15"
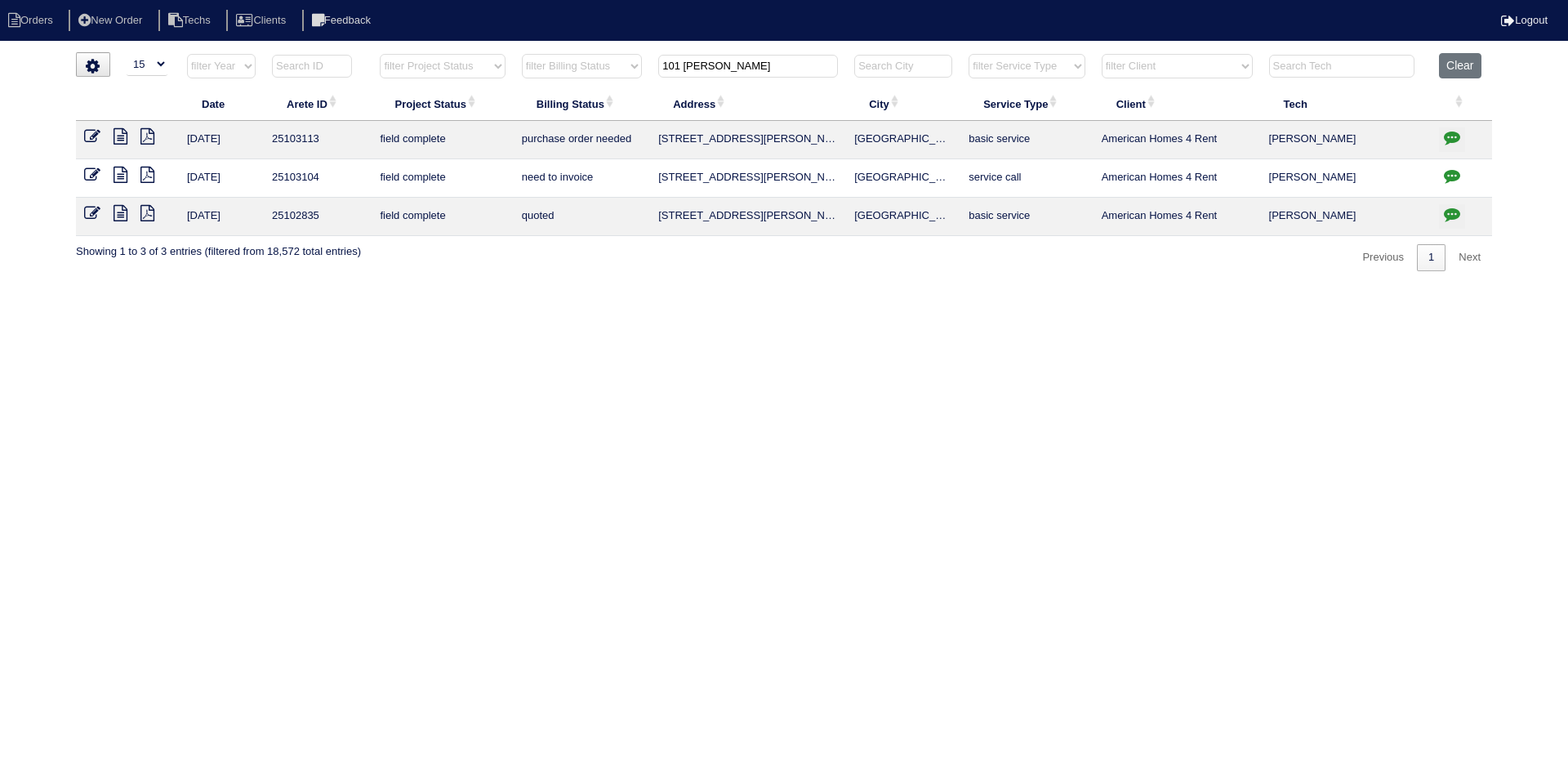
click at [124, 176] on icon at bounding box center [120, 174] width 14 height 16
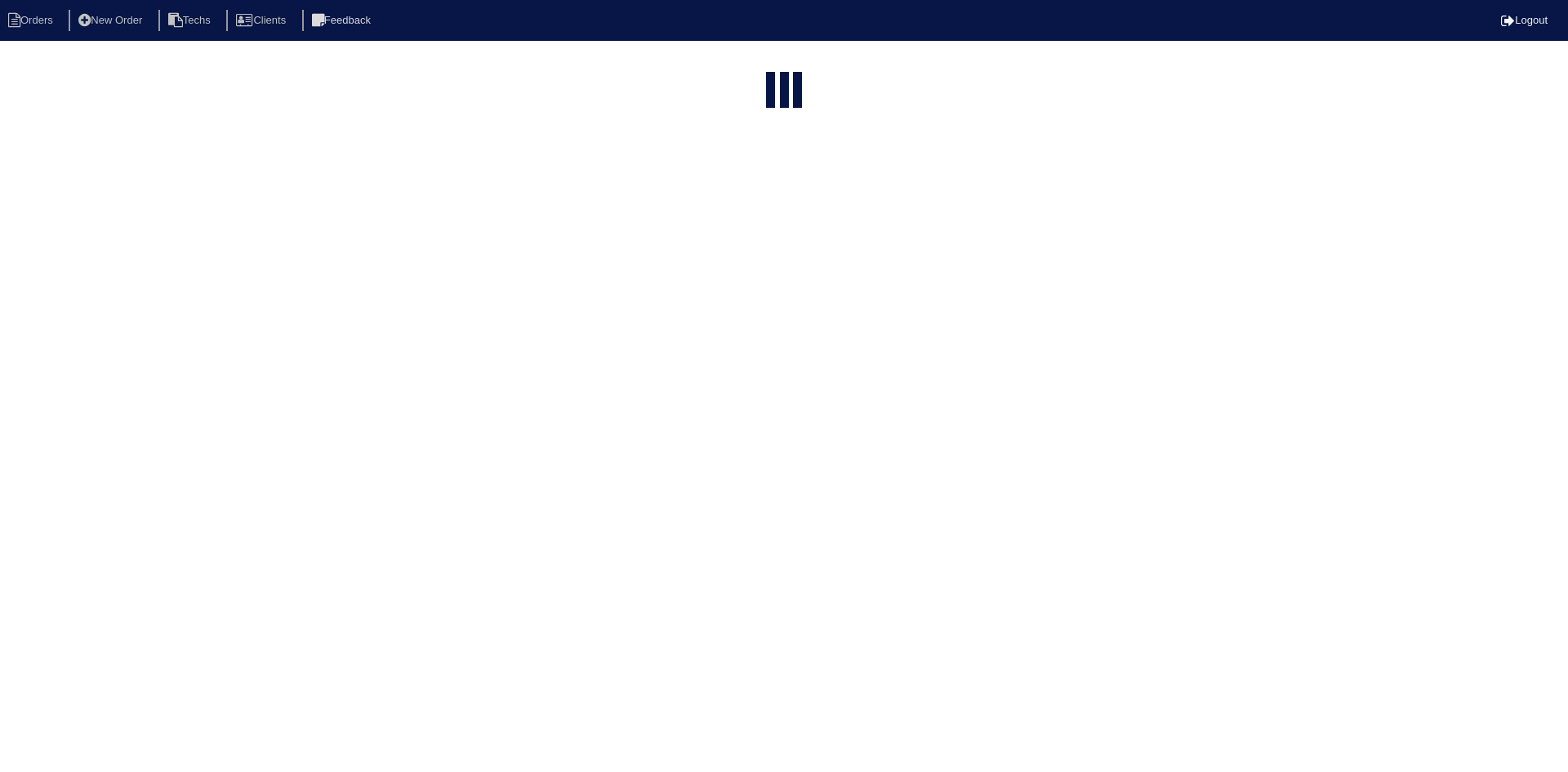
select select "15"
type input "101 [PERSON_NAME]"
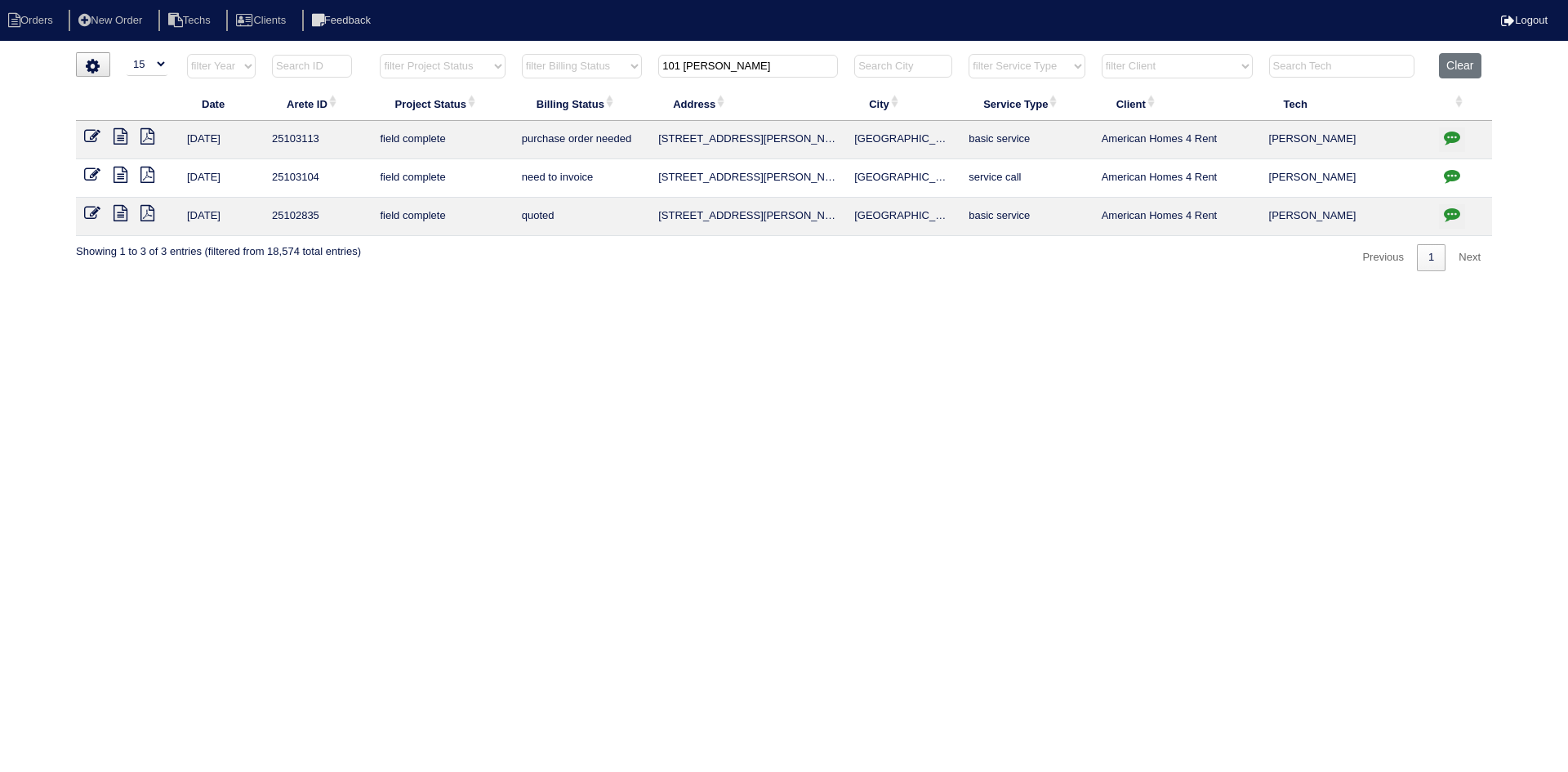
click at [1447, 137] on icon "button" at bounding box center [1452, 137] width 16 height 16
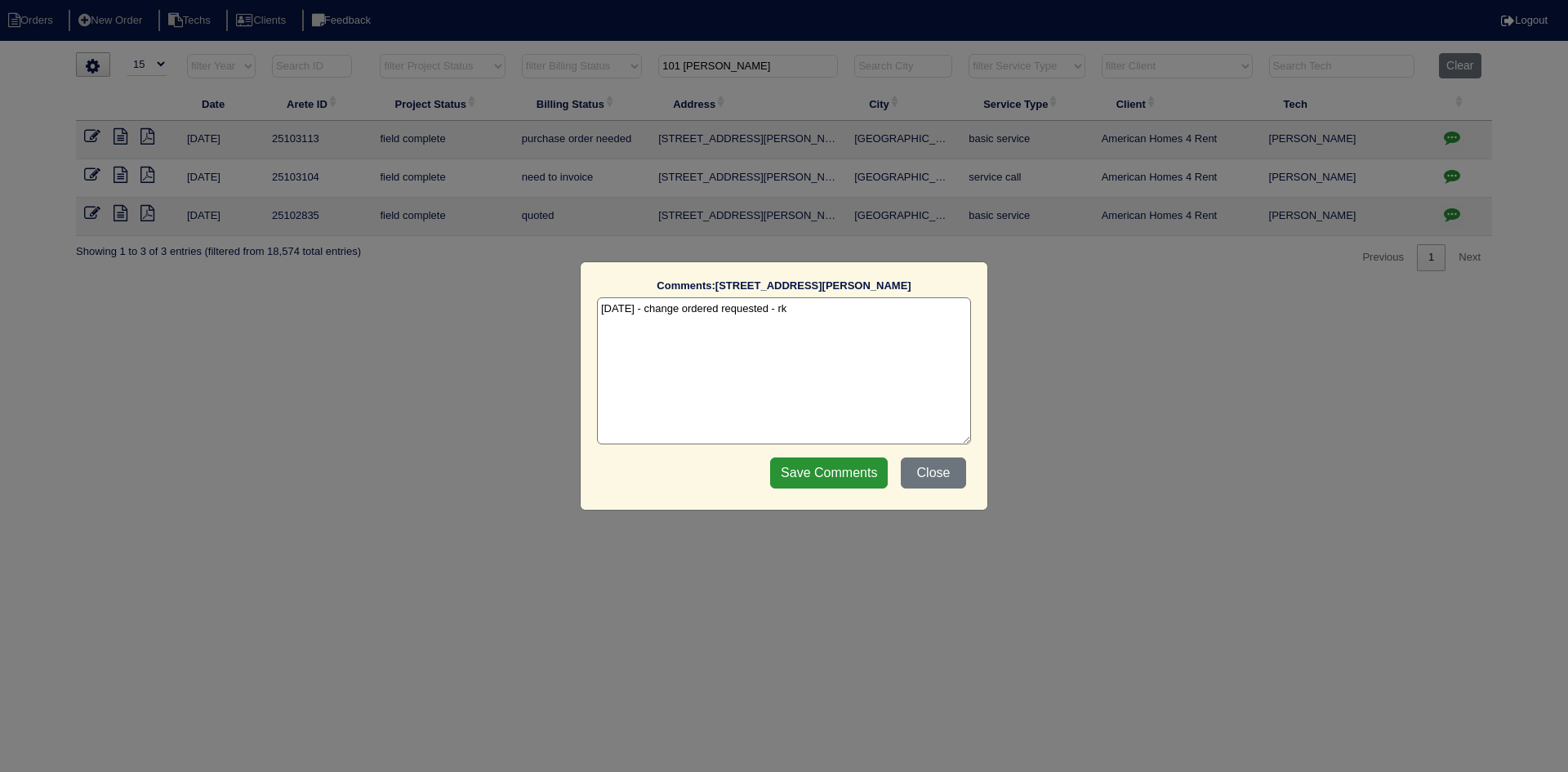
click at [813, 308] on textarea "8/22/25 - change ordered requested - rk" at bounding box center [783, 370] width 374 height 147
type textarea "8/22/25 - change ordered requested - rk 8/28/25 - per Dan - ordered equipment -…"
click at [844, 470] on input "Save Comments" at bounding box center [829, 472] width 118 height 31
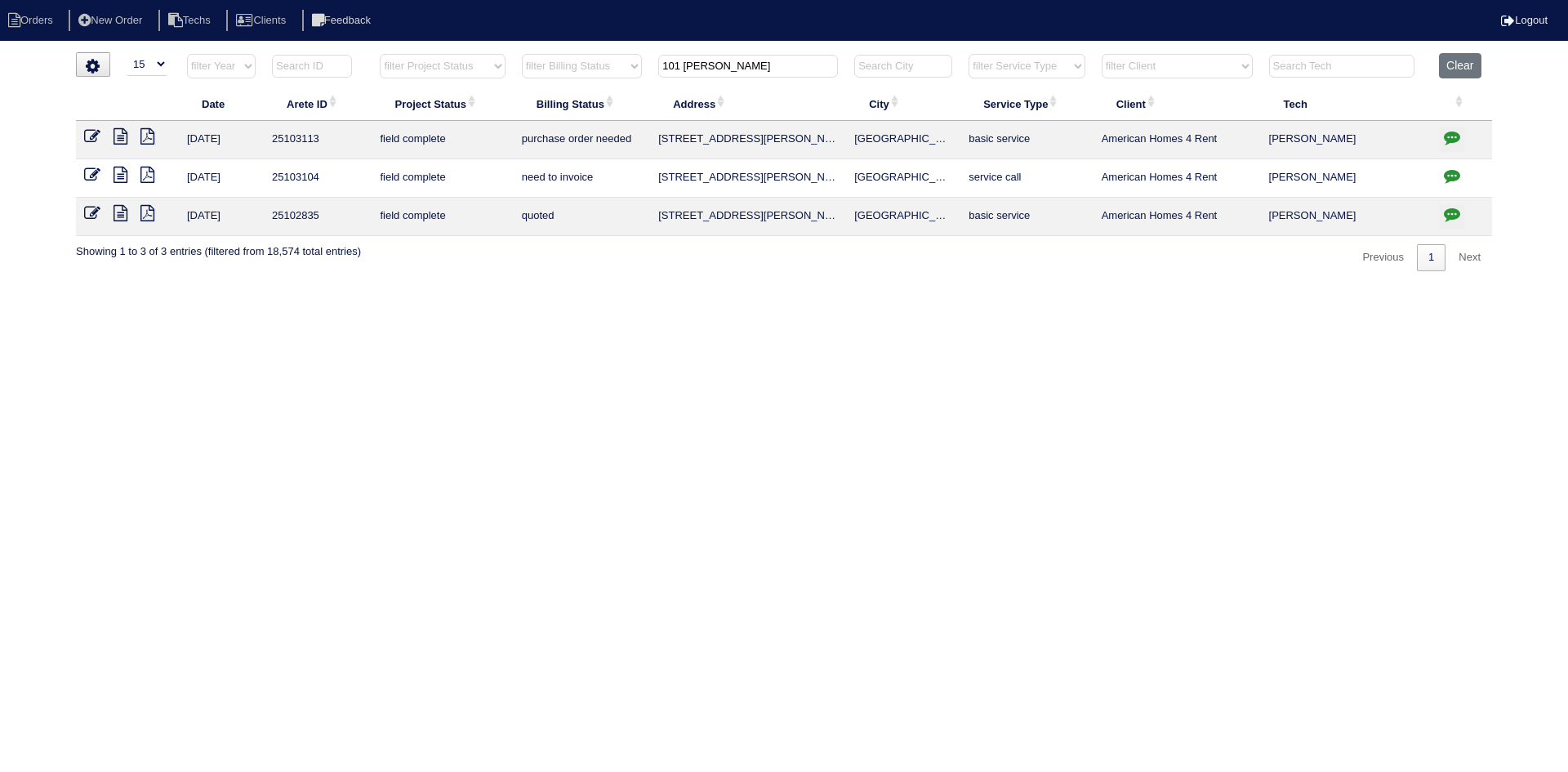
click at [737, 62] on input "101 randy" at bounding box center [748, 66] width 180 height 22
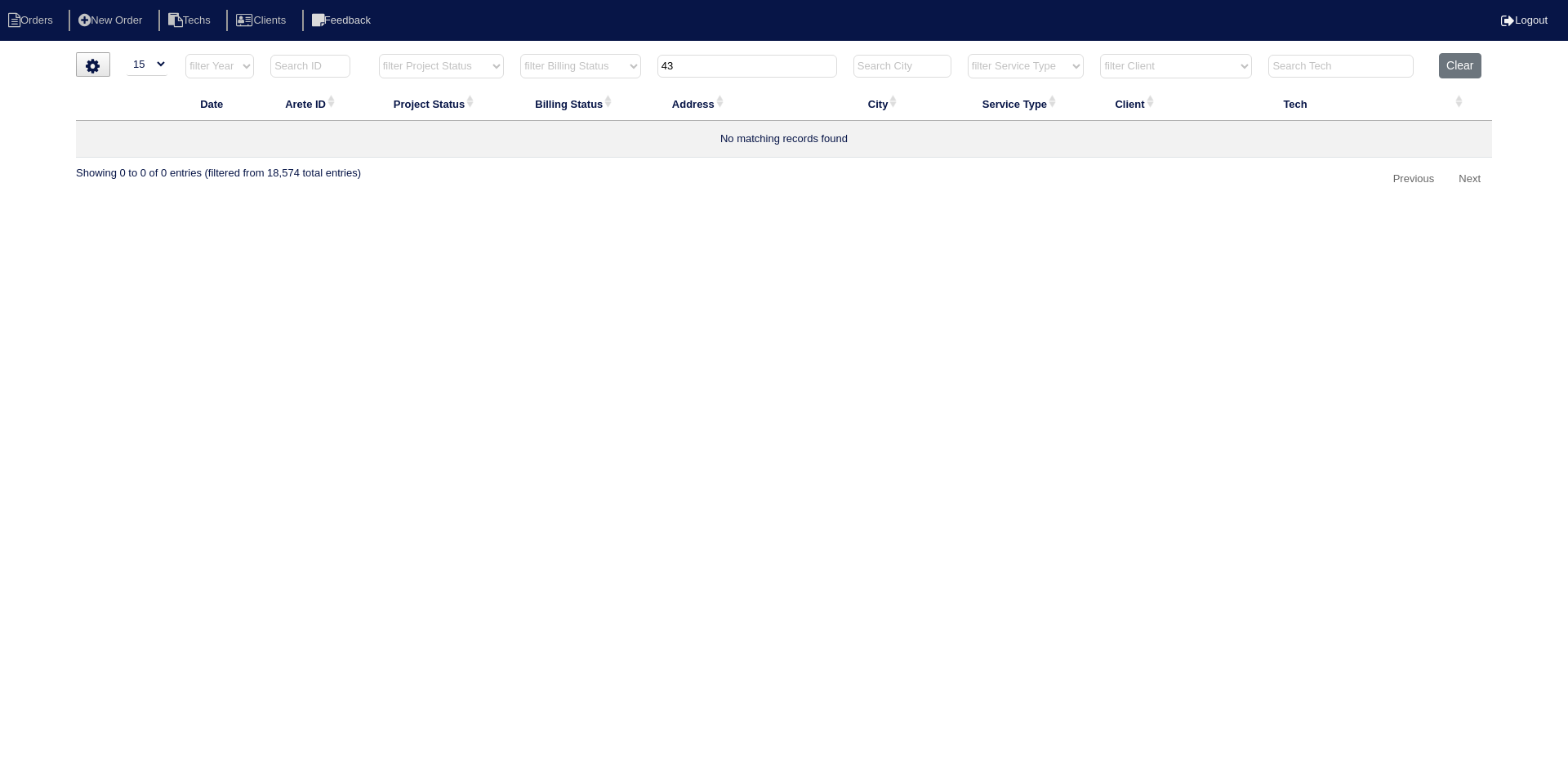
type input "4"
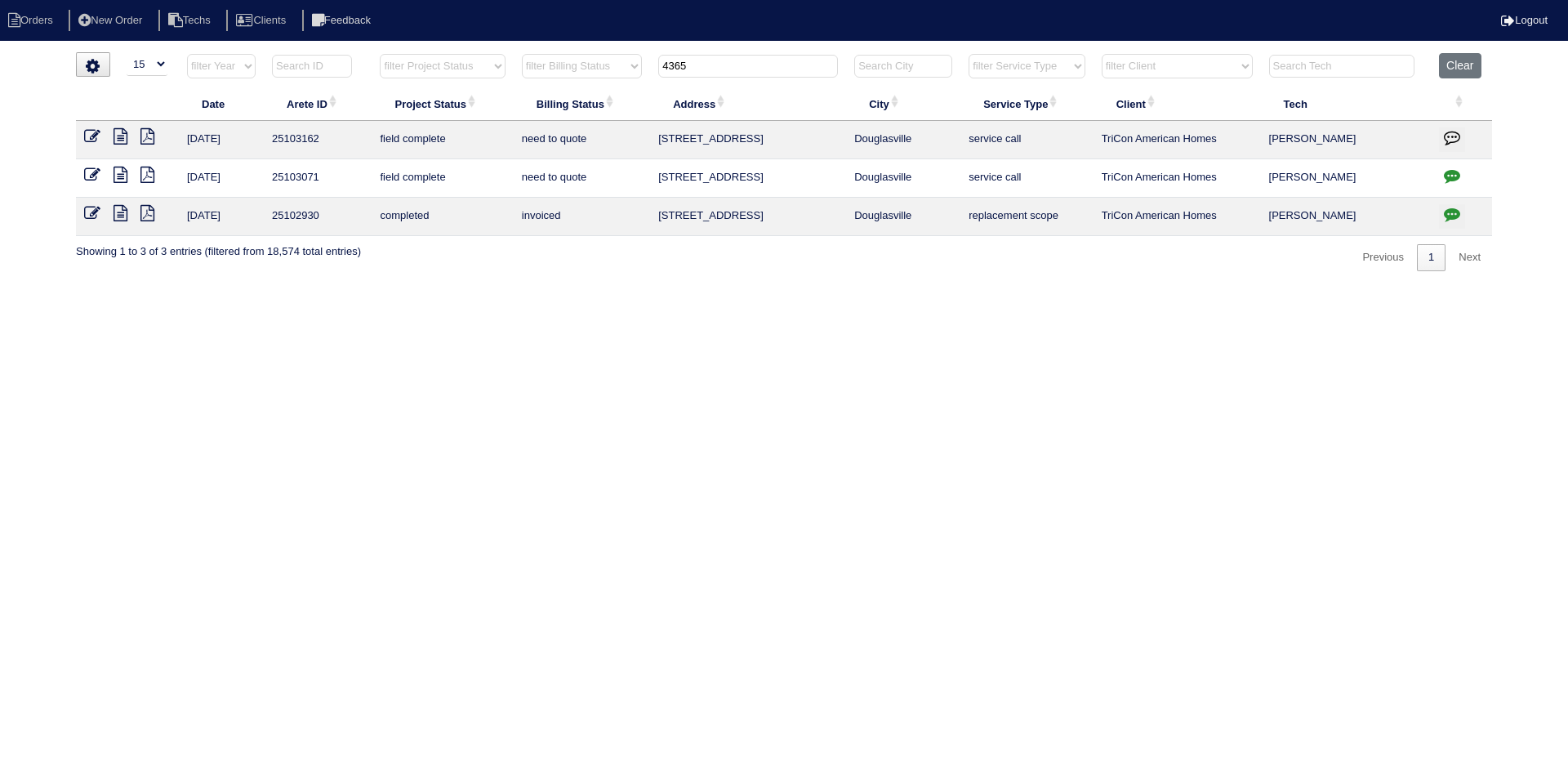
type input "4365"
click at [118, 138] on icon at bounding box center [120, 136] width 14 height 16
click at [120, 170] on icon at bounding box center [120, 174] width 14 height 16
click at [1451, 175] on icon "button" at bounding box center [1452, 175] width 16 height 16
type textarea "8/21/25 - Payton talking to Dan - rk 8/21/25 - Texted Dan to review quote - rk"
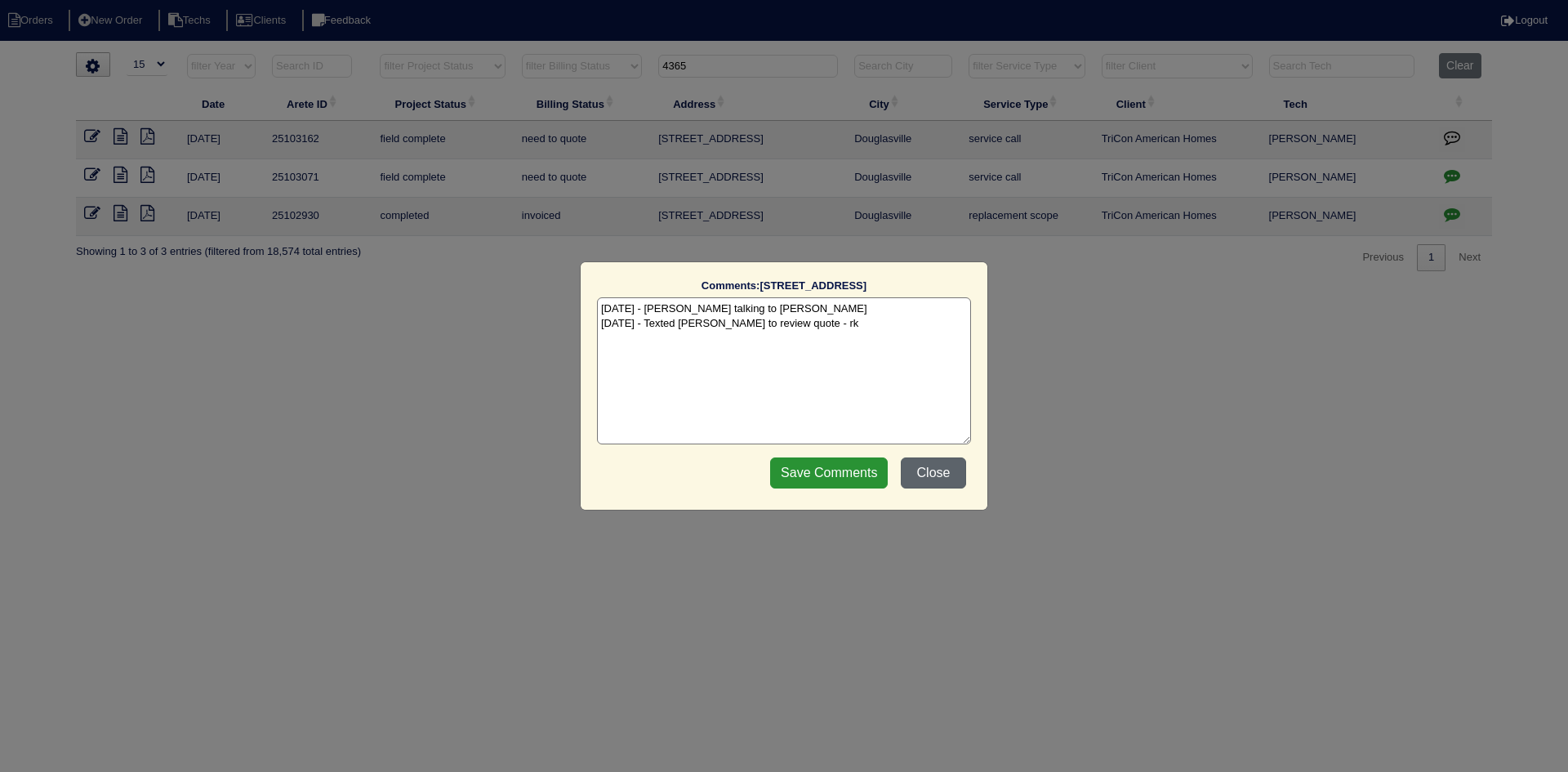
click at [926, 475] on button "Close" at bounding box center [934, 472] width 66 height 31
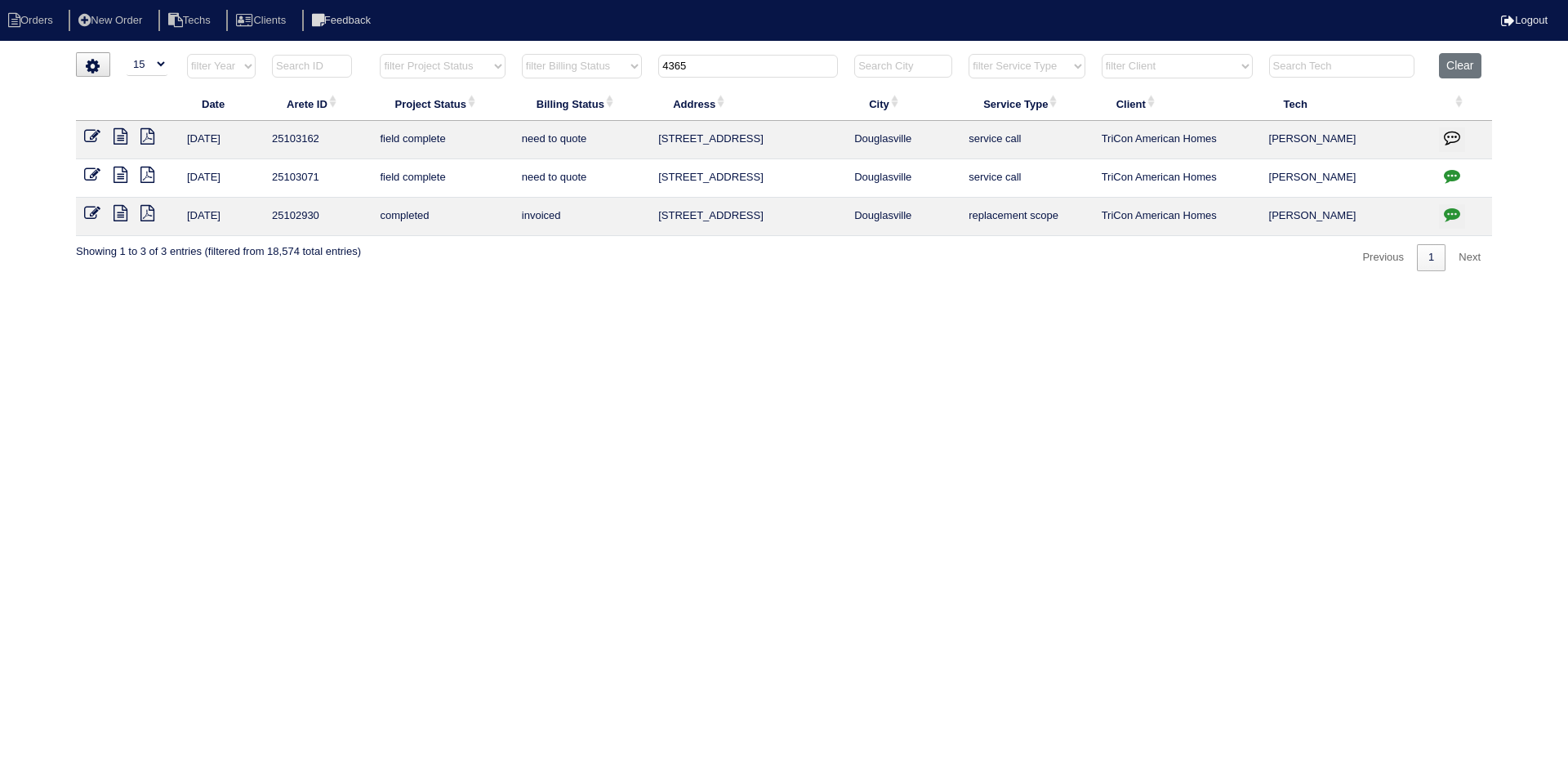
click at [702, 57] on input "4365" at bounding box center [748, 66] width 180 height 22
type input "4604"
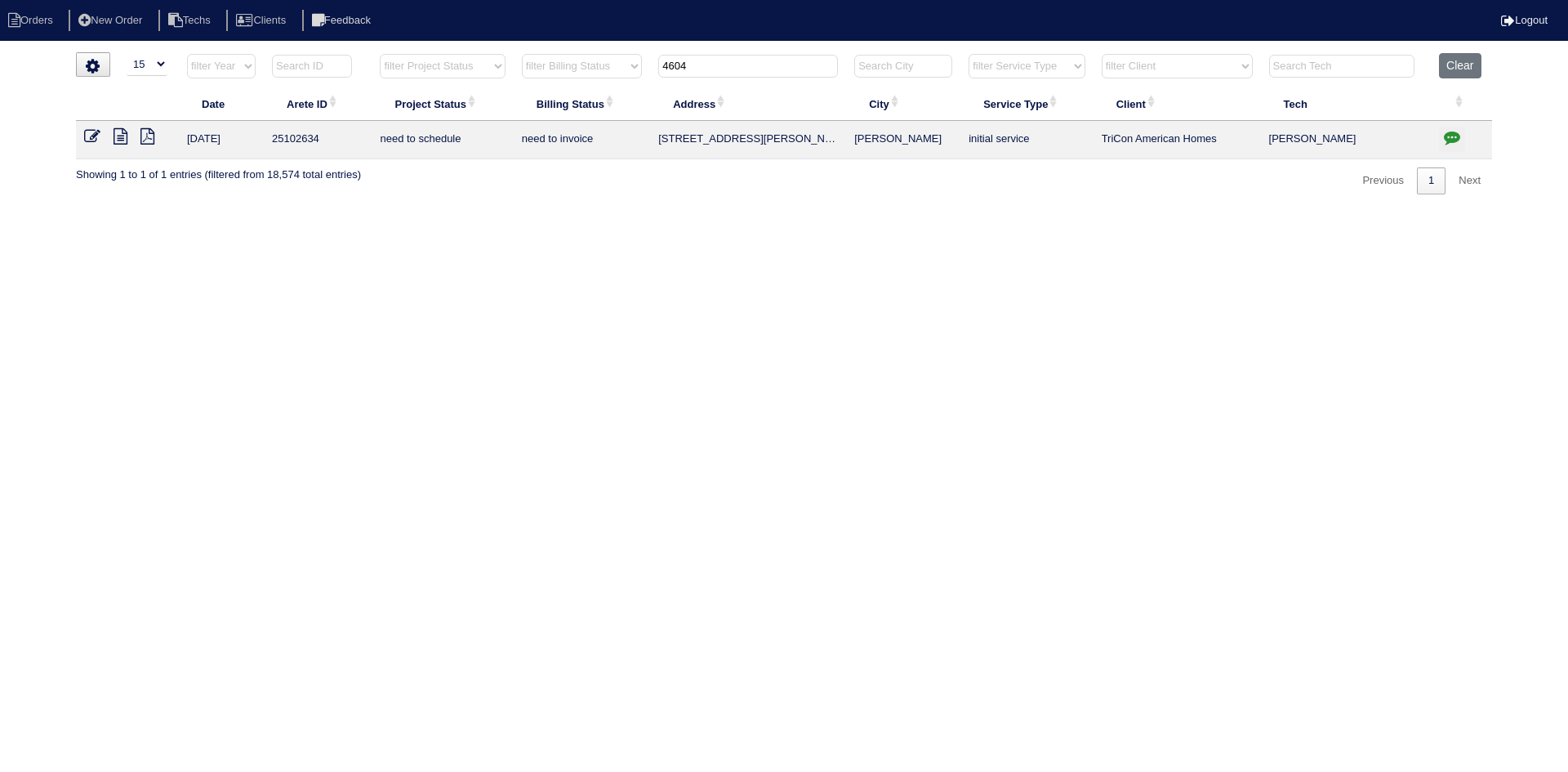
click at [122, 136] on icon at bounding box center [120, 136] width 14 height 16
click at [1454, 134] on icon "button" at bounding box center [1452, 137] width 16 height 16
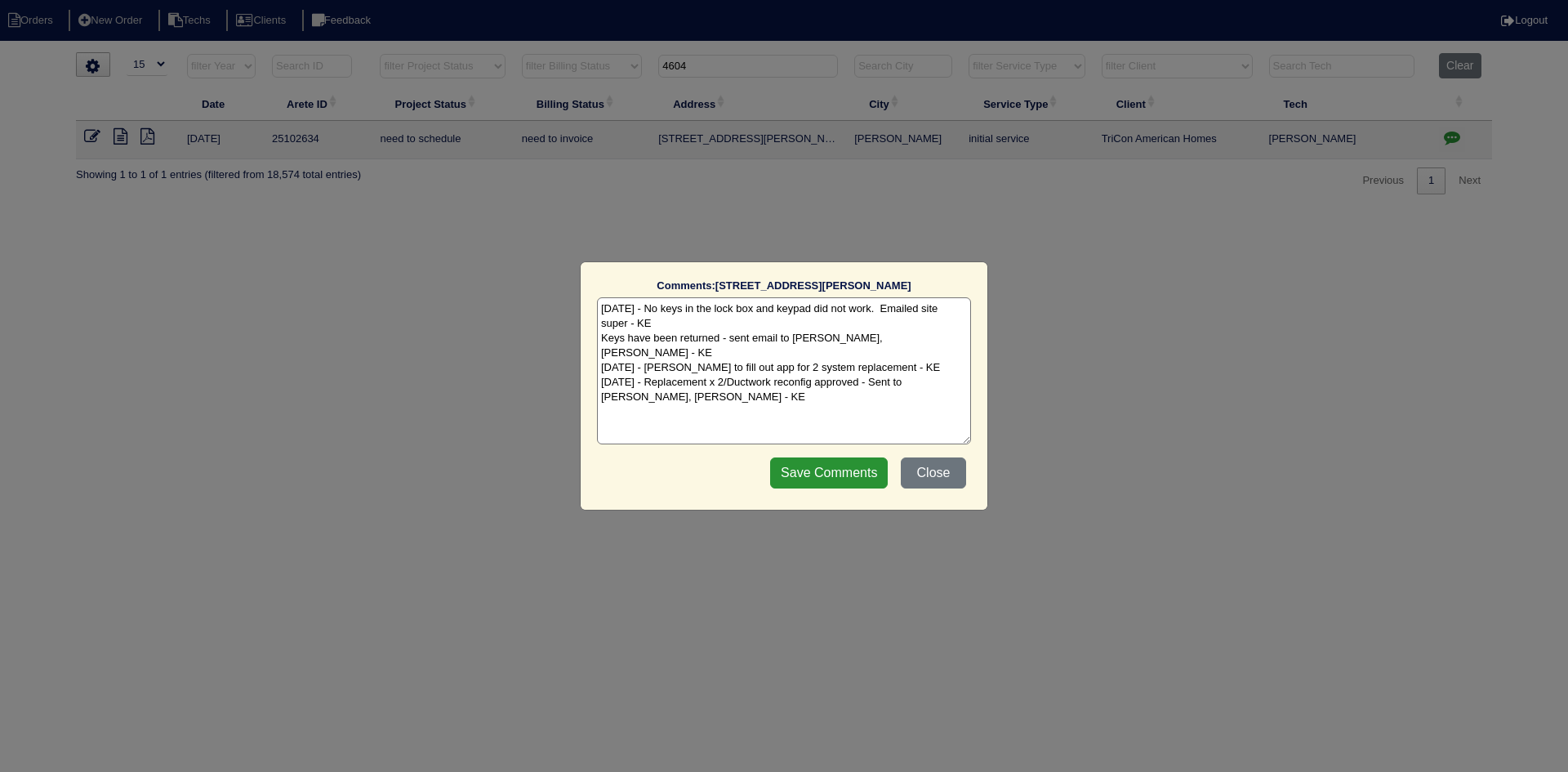
click at [738, 385] on textarea "8/12/25 - No keys in the lock box and keypad did not work. Emailed site super -…" at bounding box center [783, 370] width 374 height 147
paste textarea "Equipment ordered and pricing verified Sibi order number: TAH-NFXFSBS3 Order pl…"
click at [865, 396] on textarea "8/12/25 - No keys in the lock box and keypad did not work. Emailed site super -…" at bounding box center [783, 370] width 374 height 147
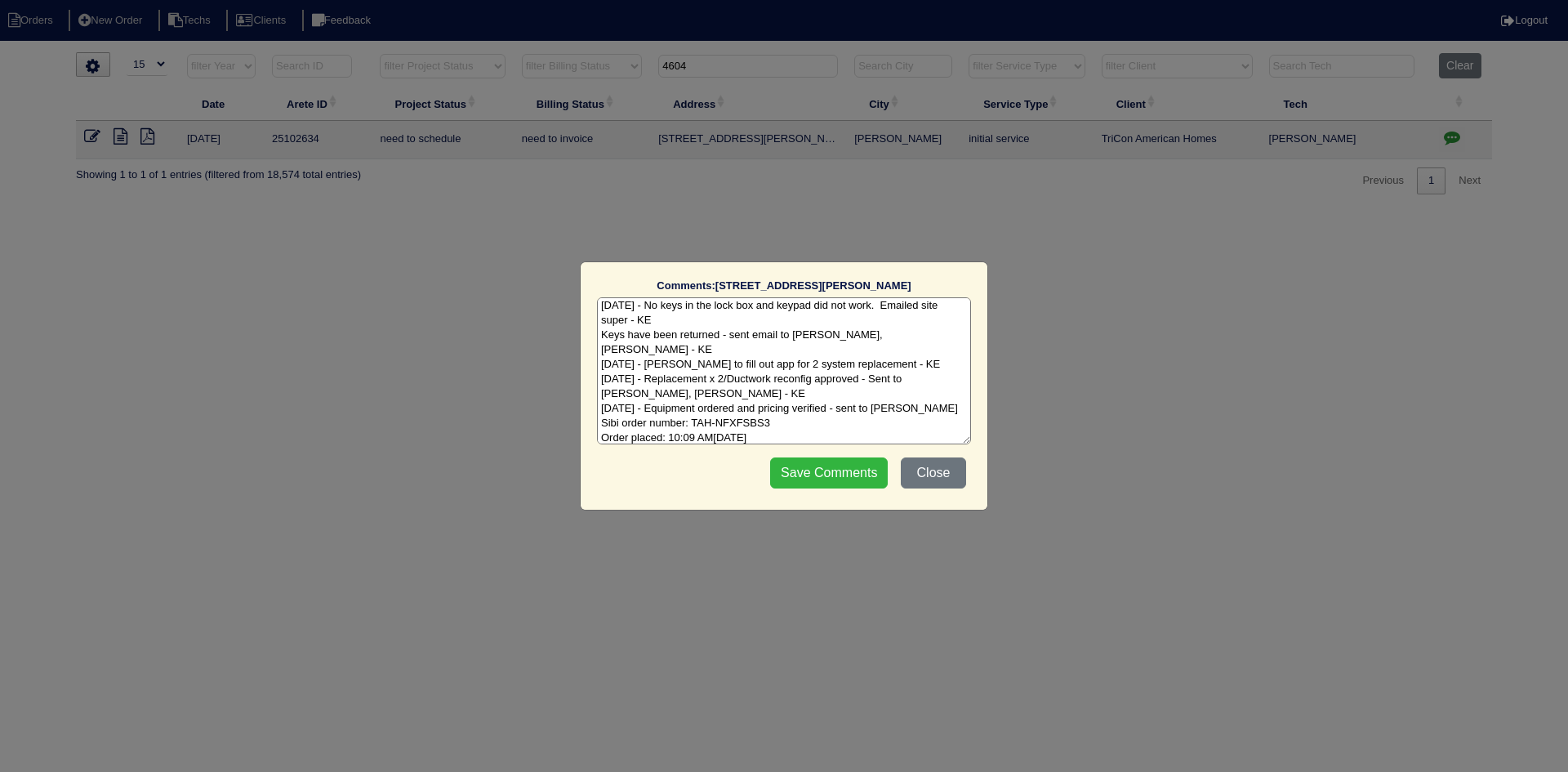
type textarea "8/12/25 - No keys in the lock box and keypad did not work. Emailed site super -…"
click at [831, 479] on input "Save Comments" at bounding box center [829, 472] width 118 height 31
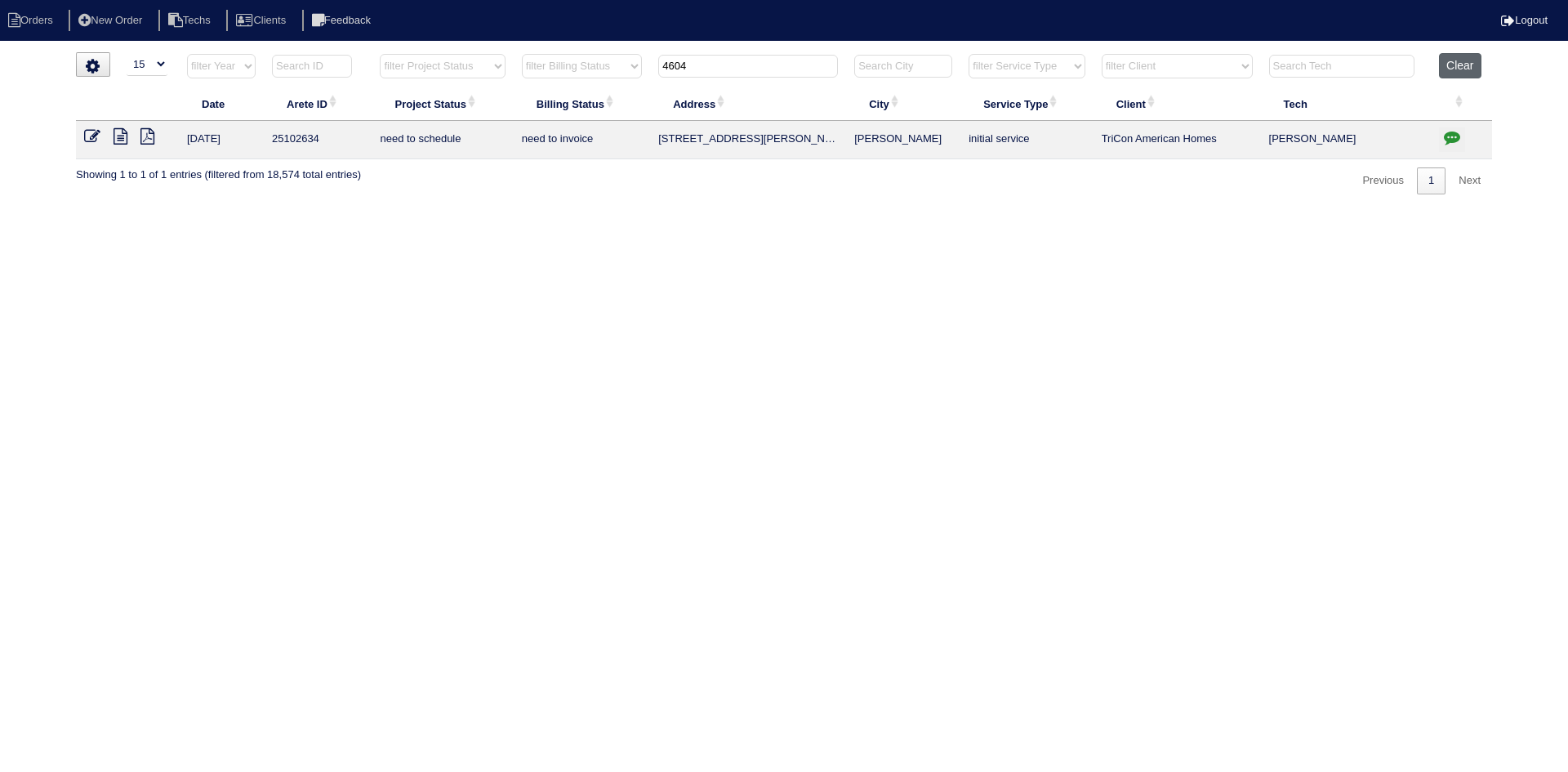
click at [1456, 66] on button "Clear" at bounding box center [1459, 66] width 41 height 25
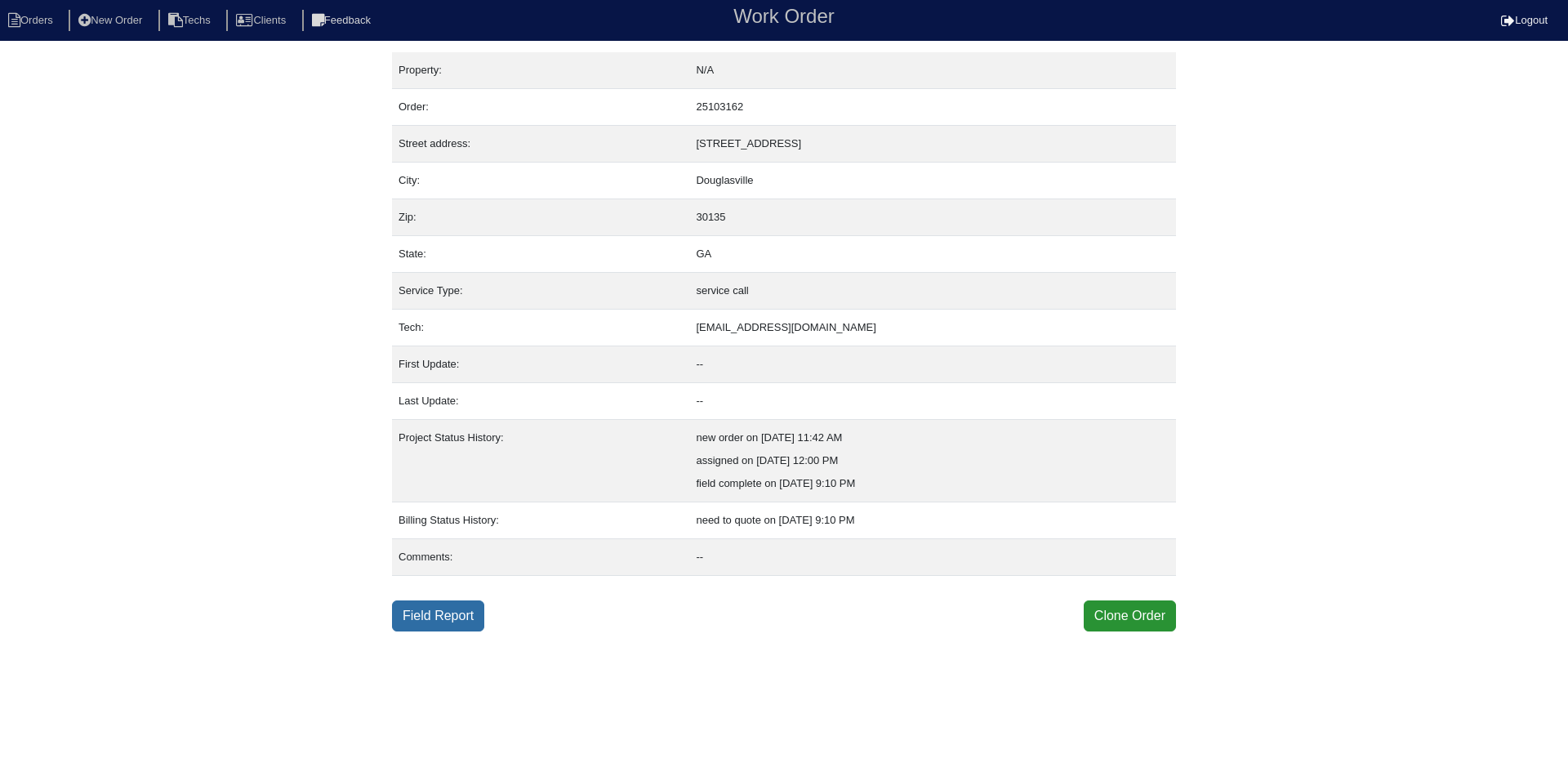
click at [437, 609] on link "Field Report" at bounding box center [438, 616] width 93 height 31
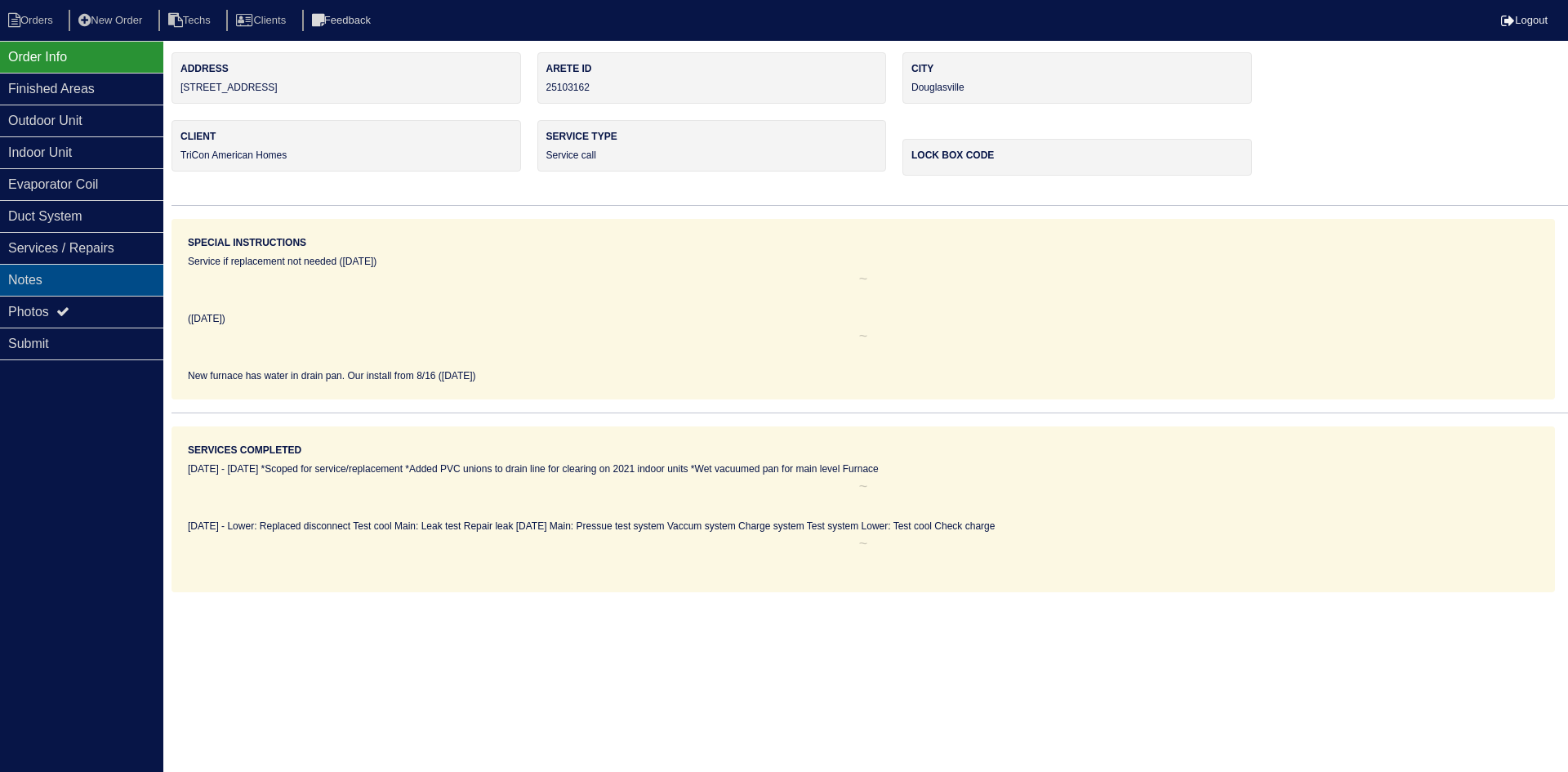
click at [110, 282] on div "Notes" at bounding box center [81, 280] width 163 height 32
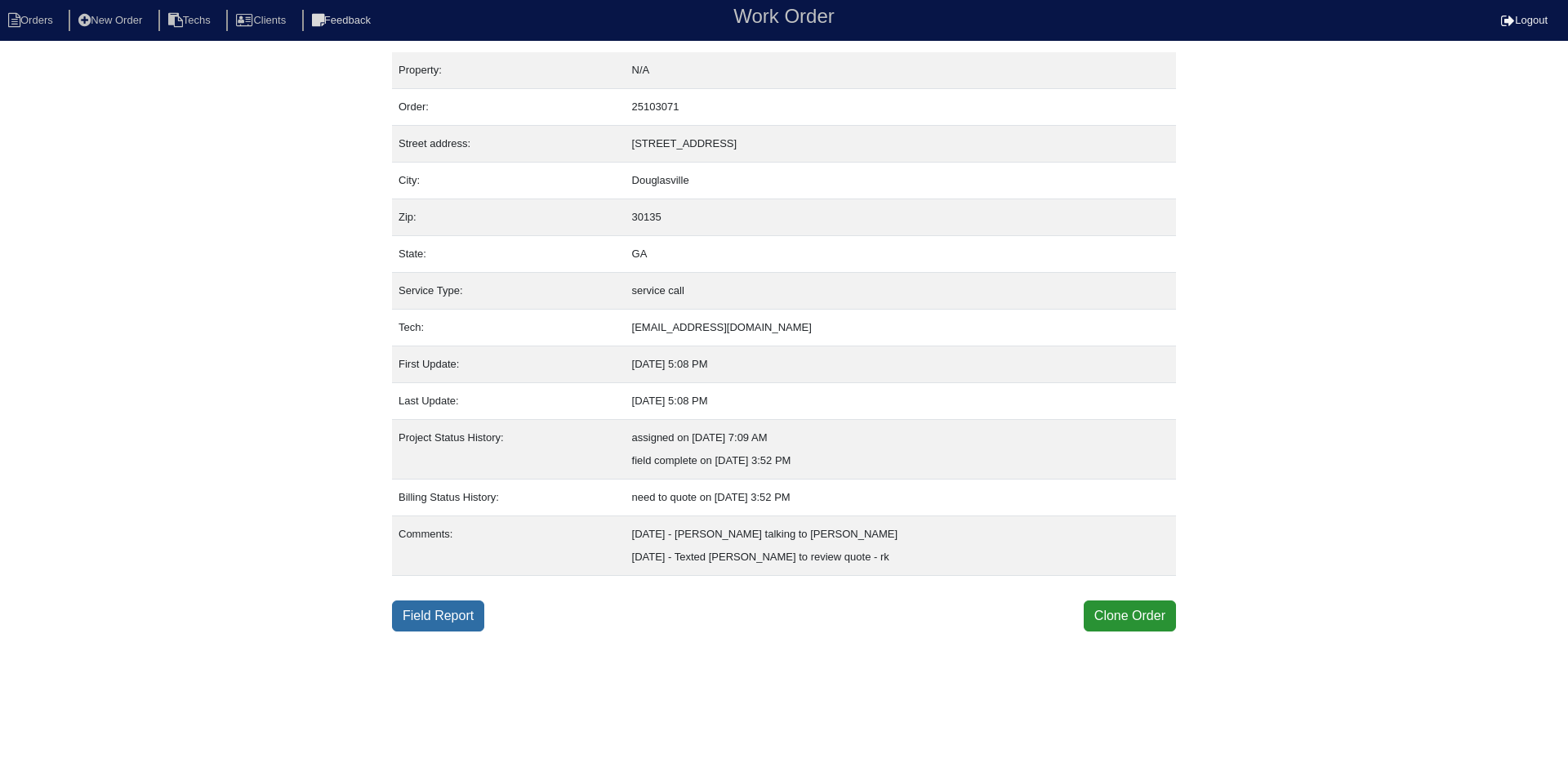
click at [432, 620] on link "Field Report" at bounding box center [438, 616] width 93 height 31
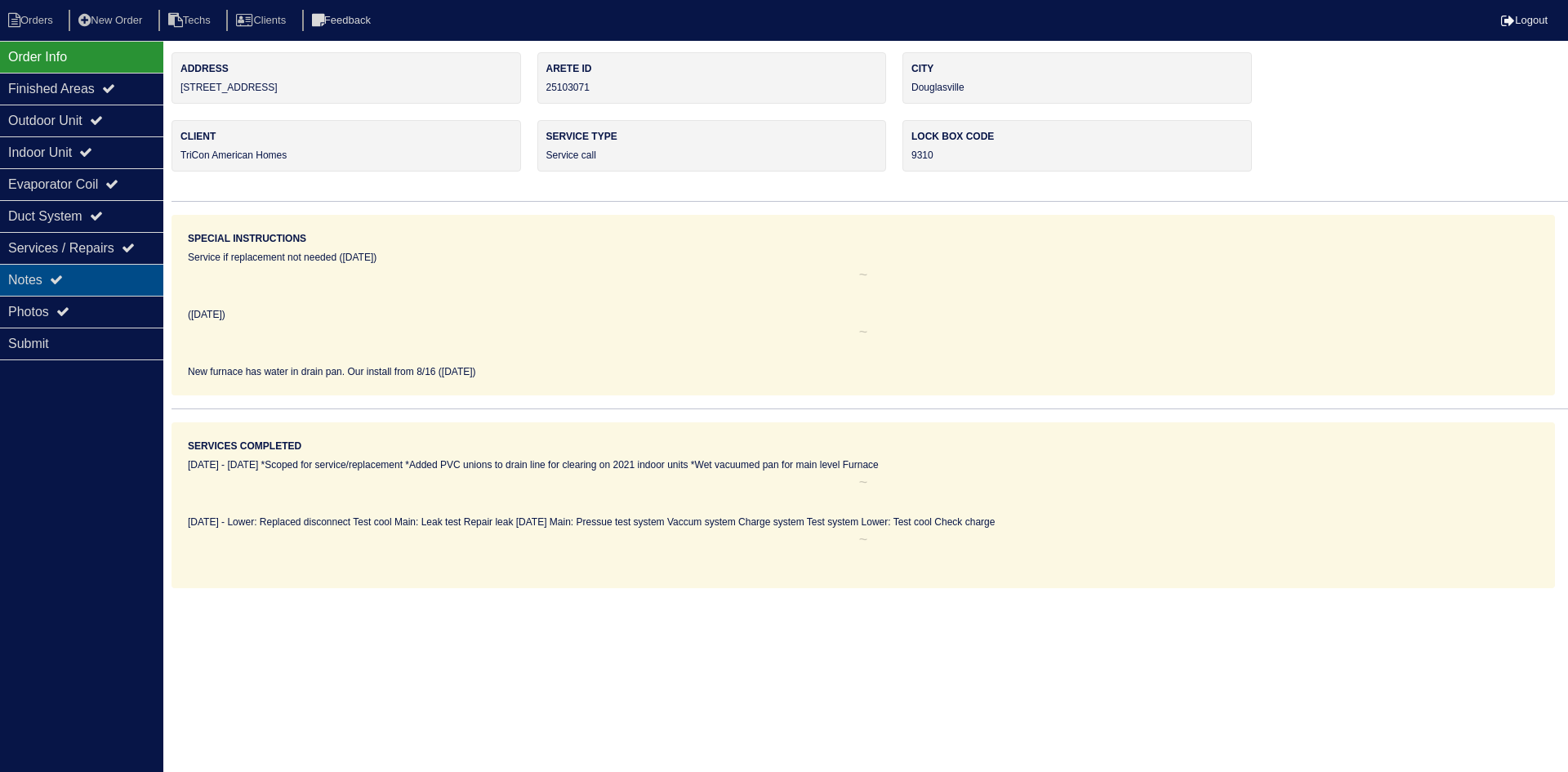
click at [101, 275] on div "Notes" at bounding box center [81, 280] width 163 height 32
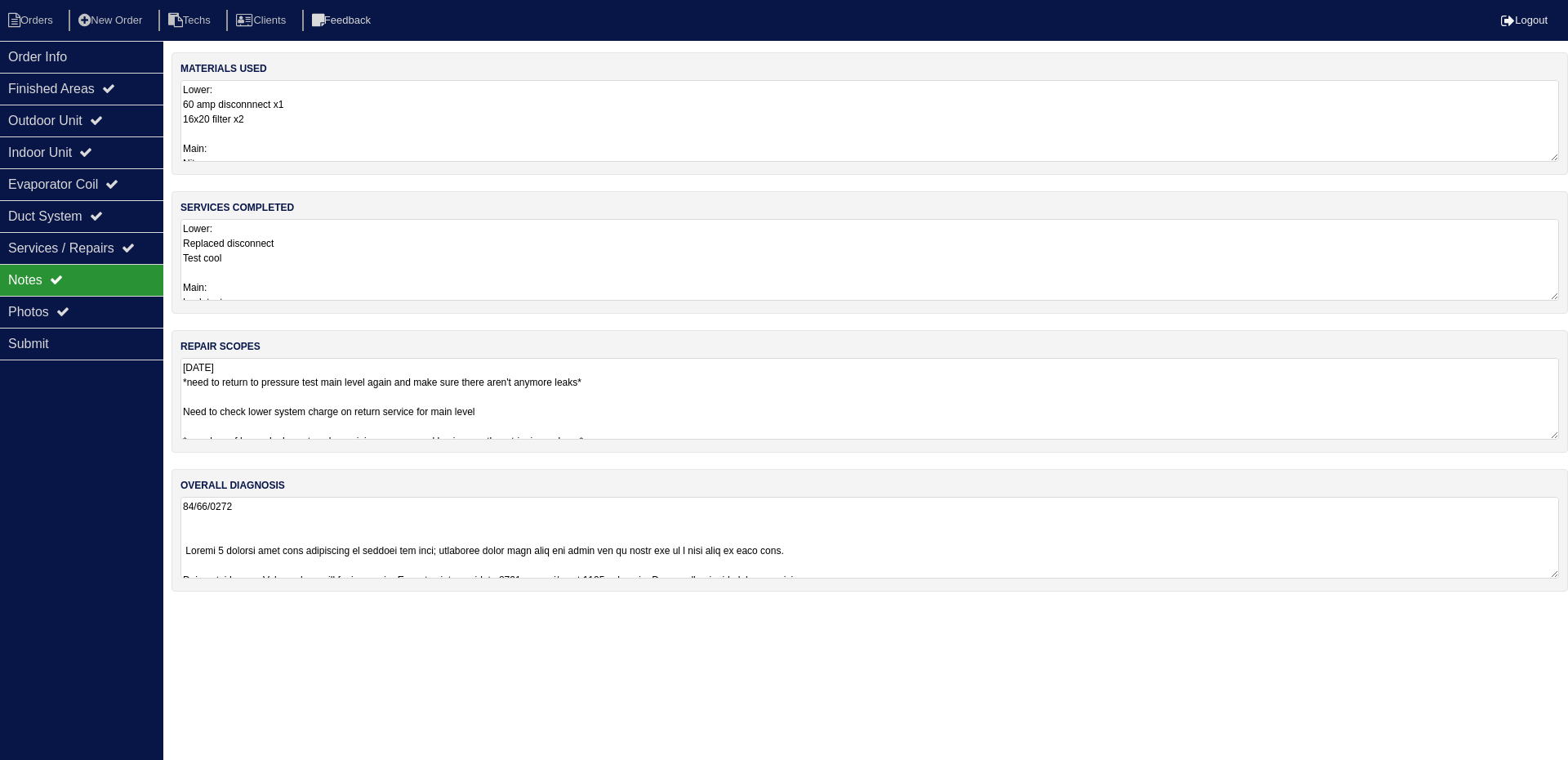
click at [752, 389] on textarea "[DATE] *need to return to pressure test main level again and make sure there ar…" at bounding box center [870, 398] width 1379 height 82
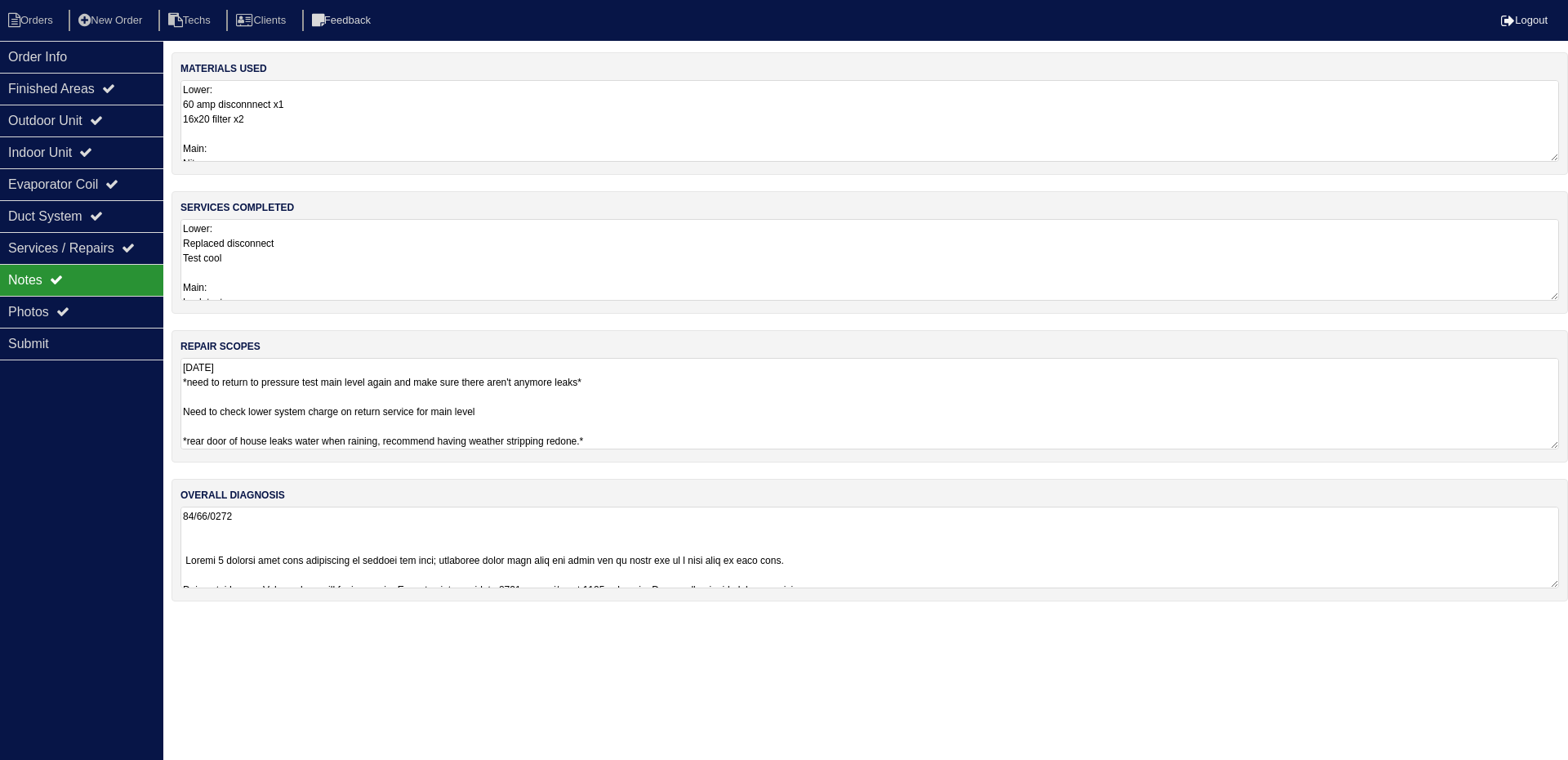
click at [733, 389] on textarea "[DATE] *need to return to pressure test main level again and make sure there ar…" at bounding box center [870, 404] width 1379 height 92
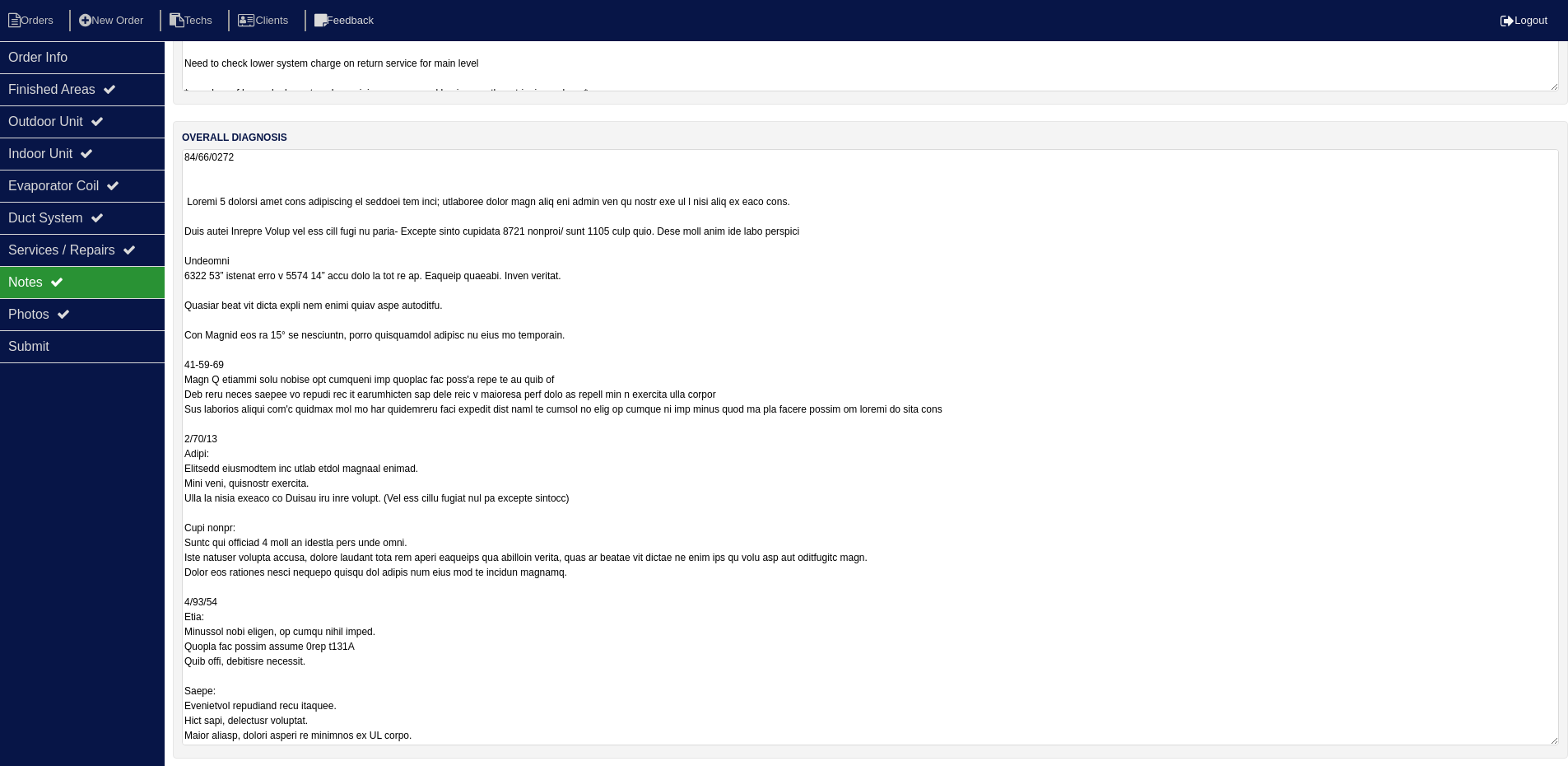
scroll to position [361, 0]
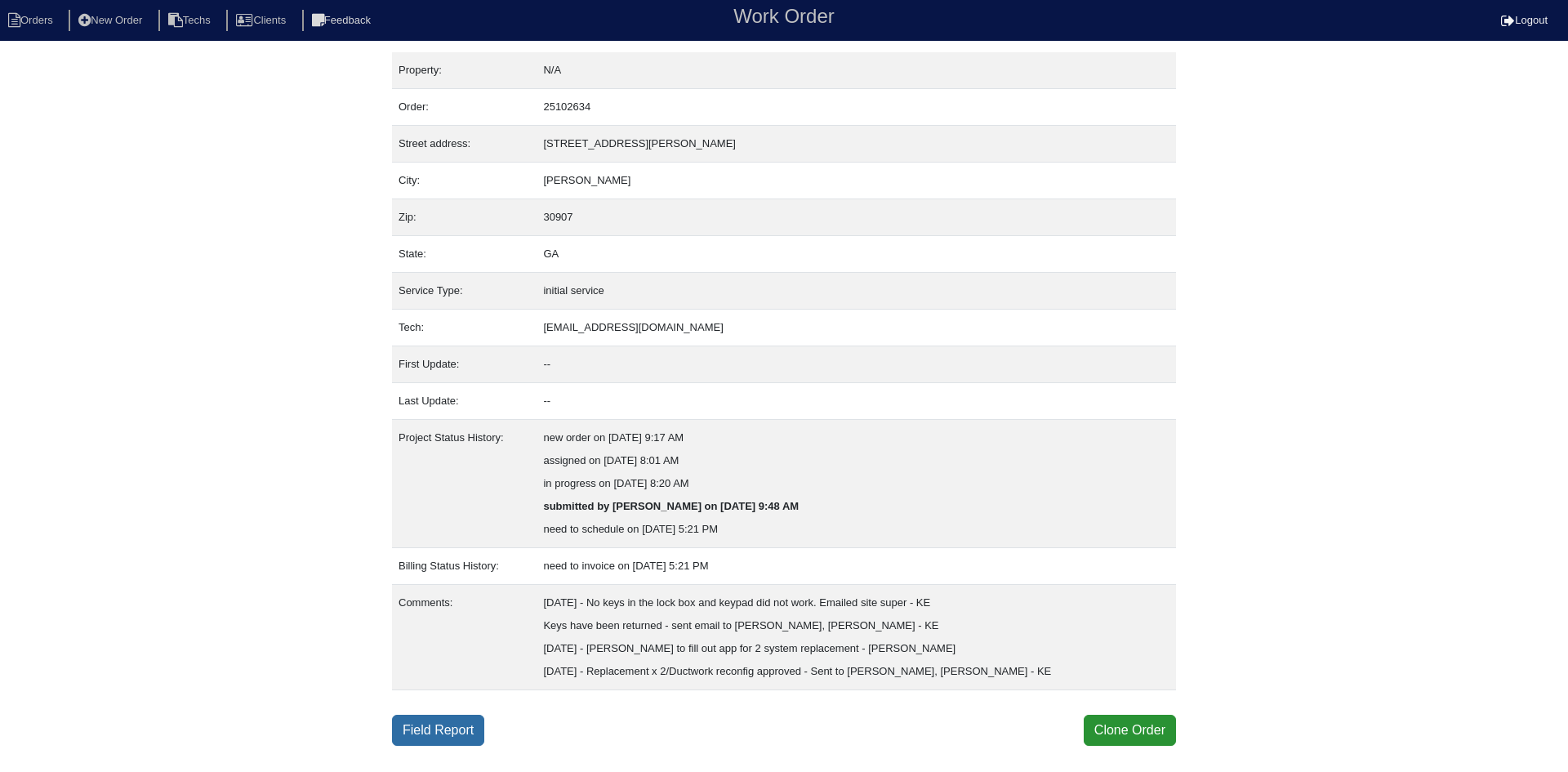
click at [453, 724] on link "Field Report" at bounding box center [438, 730] width 93 height 31
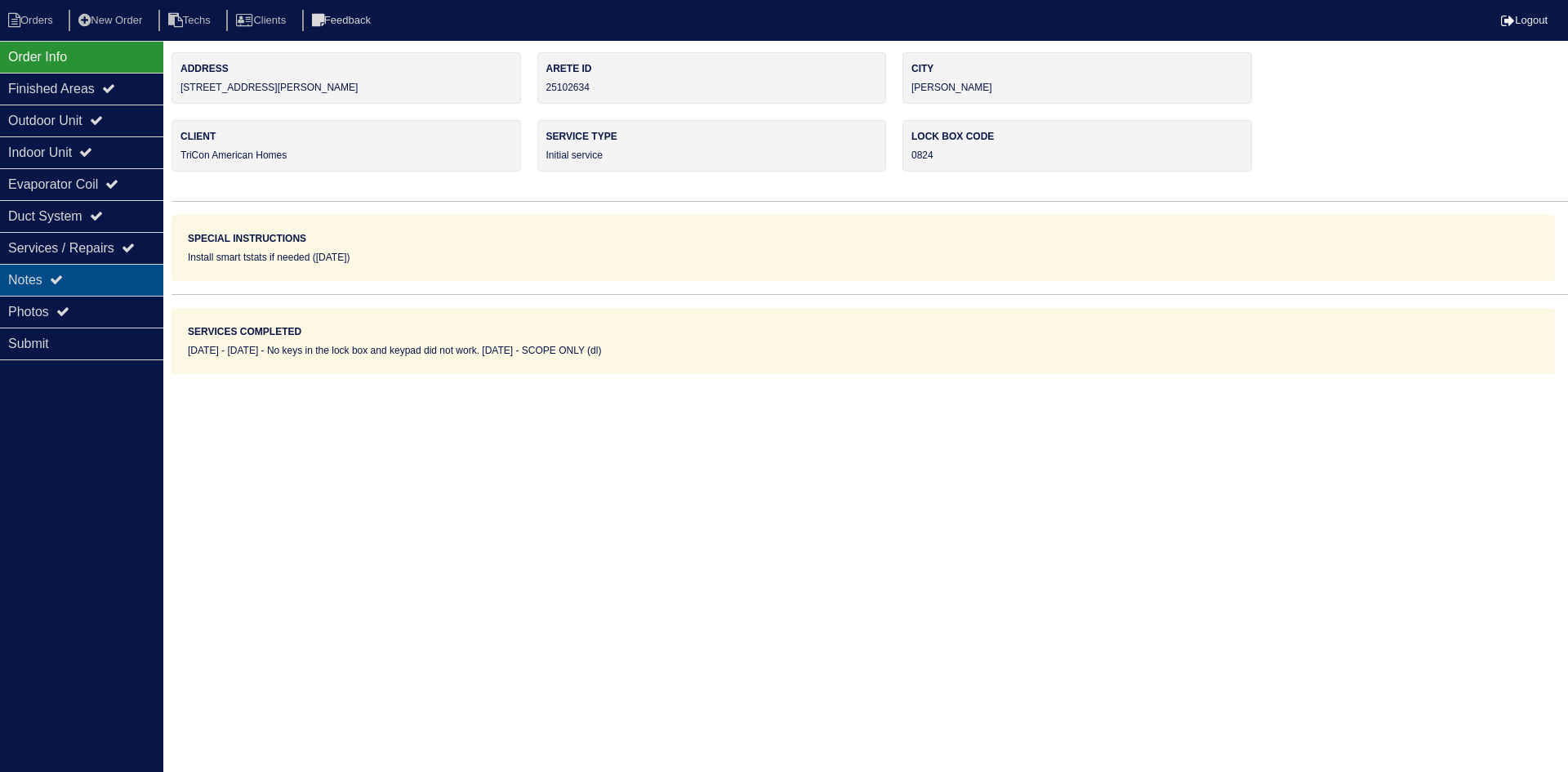
click at [108, 276] on div "Notes" at bounding box center [81, 280] width 163 height 32
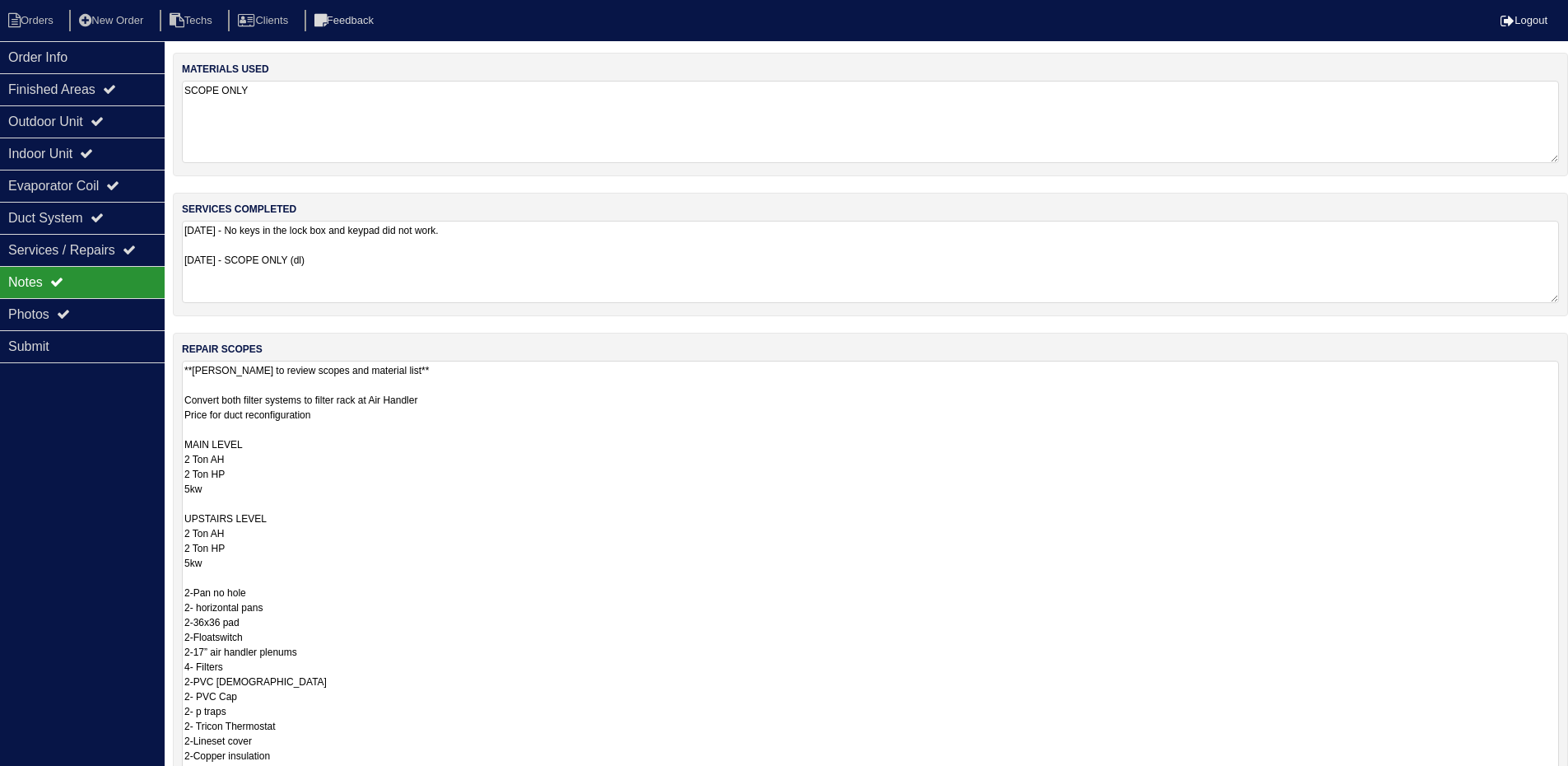
drag, startPoint x: 1568, startPoint y: 432, endPoint x: 1385, endPoint y: 752, distance: 368.6
click at [1568, 777] on html "Orders New Order Techs Clients Feedback Logout Orders New Order Users Clients M…" at bounding box center [784, 496] width 1568 height 992
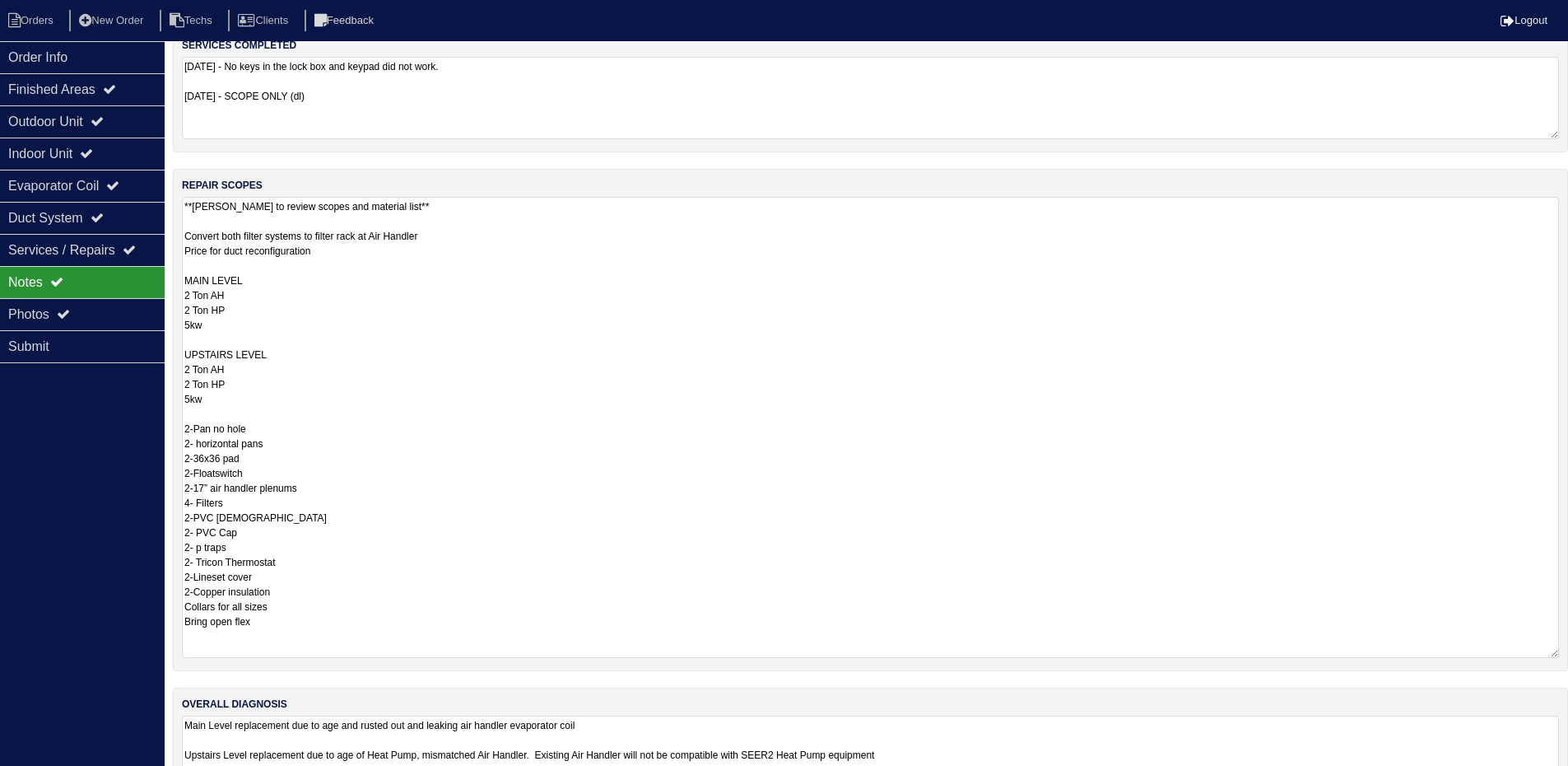
scroll to position [164, 0]
click at [92, 62] on div "Order Info" at bounding box center [82, 58] width 164 height 32
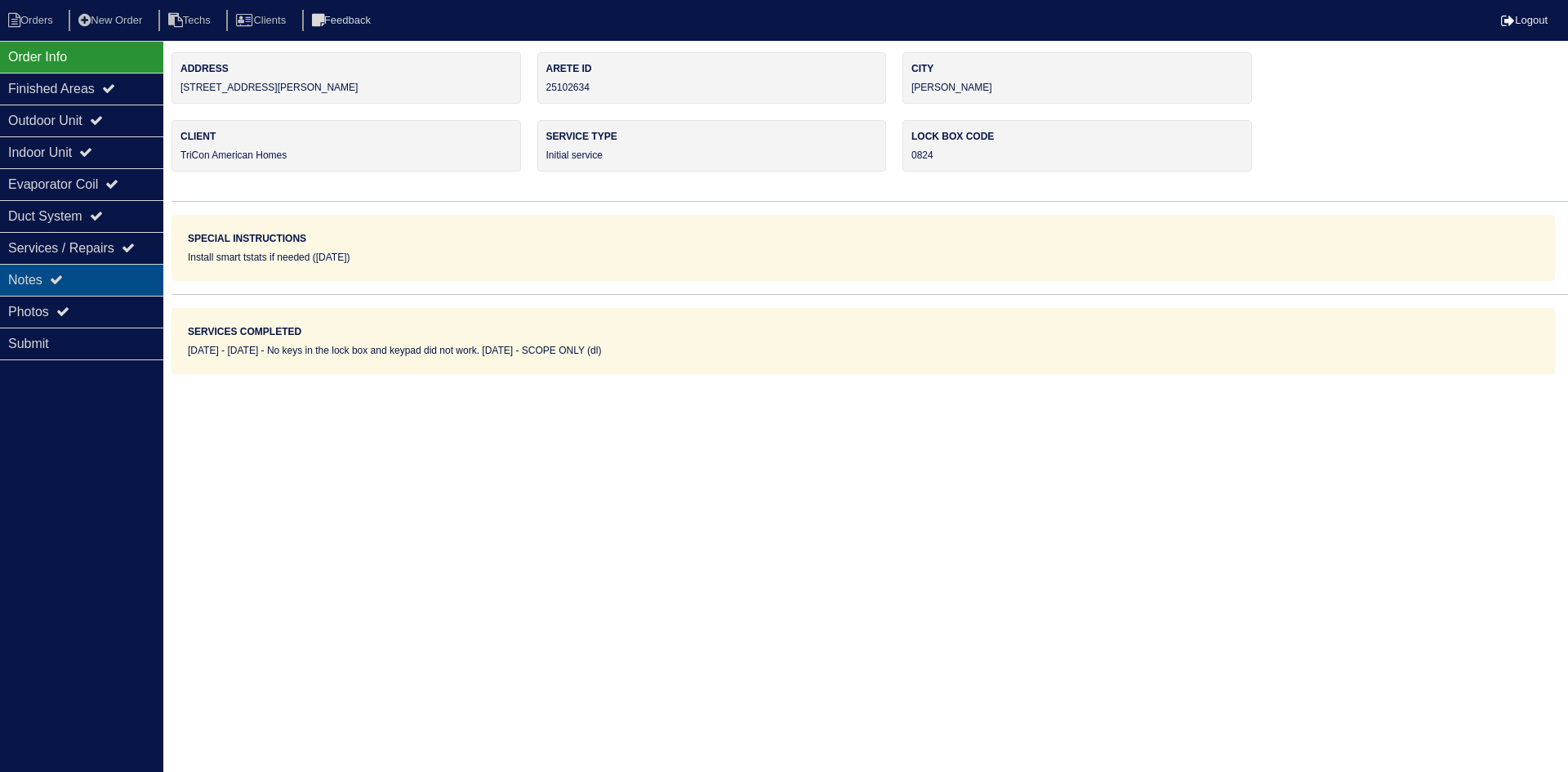
click at [106, 281] on div "Notes" at bounding box center [81, 280] width 163 height 32
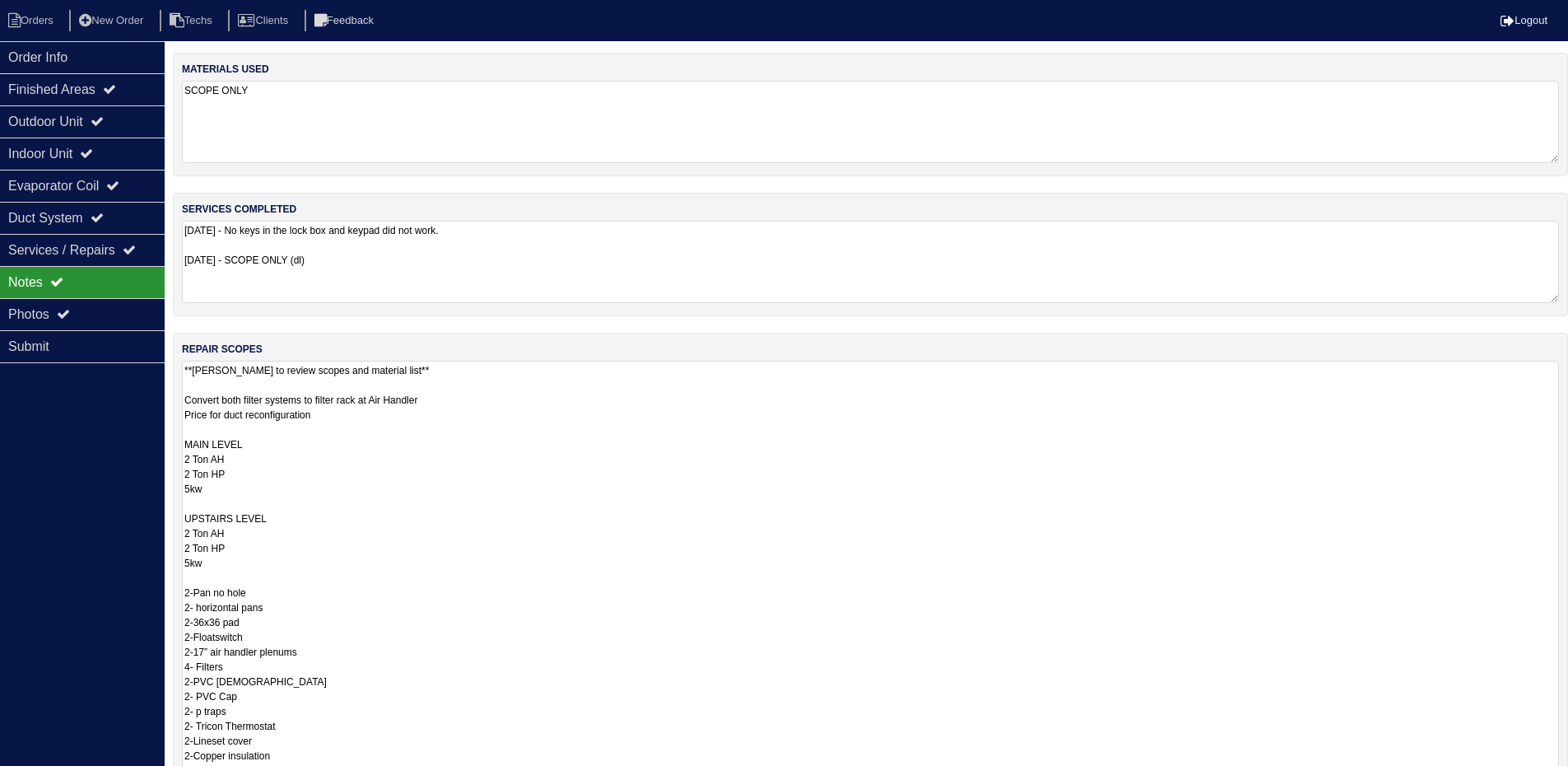
drag, startPoint x: 154, startPoint y: 58, endPoint x: 169, endPoint y: 59, distance: 15.0
click at [154, 58] on div "Order Info" at bounding box center [82, 58] width 164 height 32
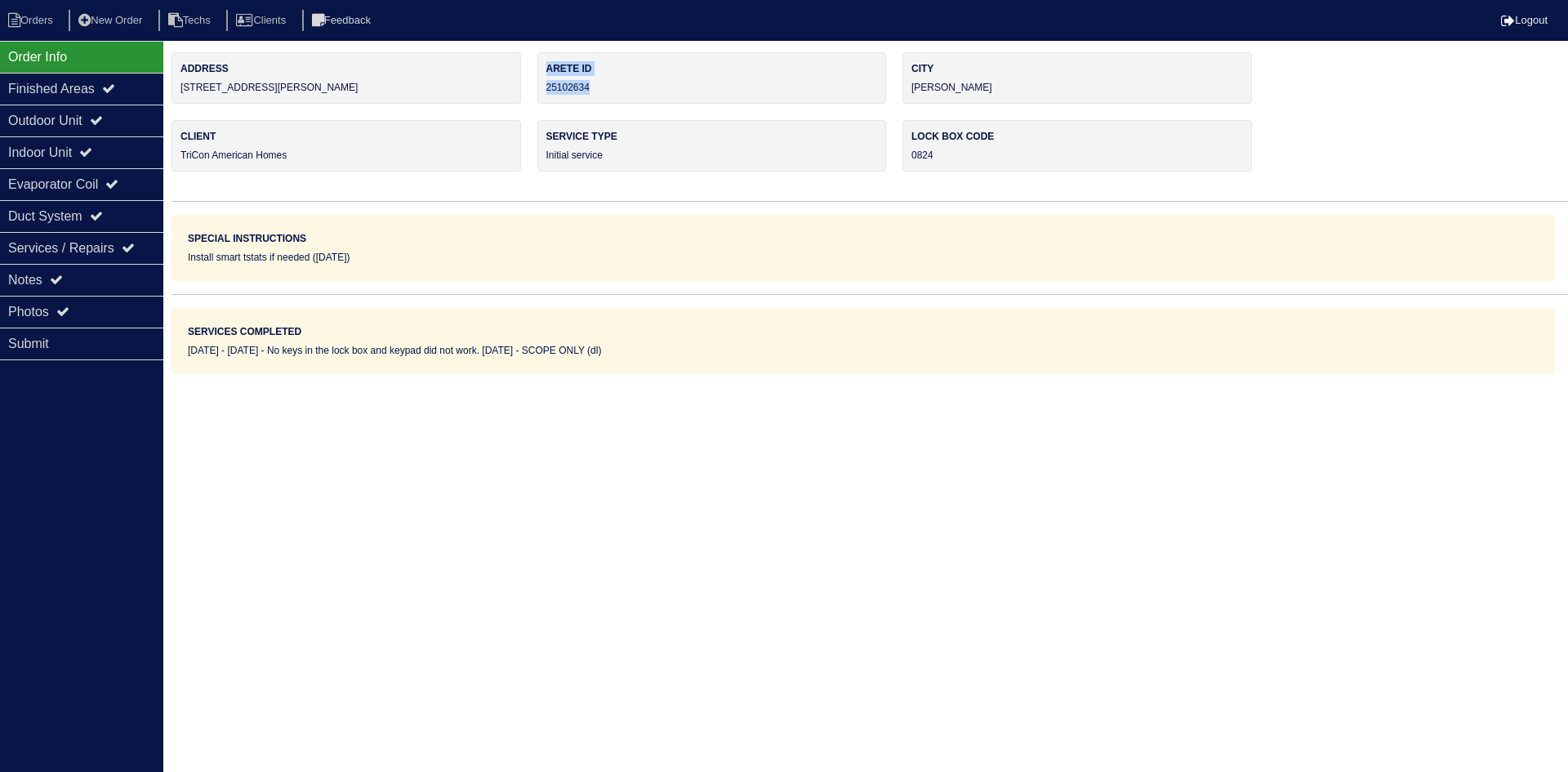
drag, startPoint x: 604, startPoint y: 84, endPoint x: 537, endPoint y: 84, distance: 67.0
click at [538, 84] on div "Arete ID 25102634" at bounding box center [712, 78] width 349 height 52
click at [614, 86] on div "Arete ID 25102634" at bounding box center [712, 78] width 349 height 52
drag, startPoint x: 597, startPoint y: 87, endPoint x: 544, endPoint y: 88, distance: 53.0
click at [544, 88] on div "Arete ID 25102634" at bounding box center [712, 78] width 349 height 52
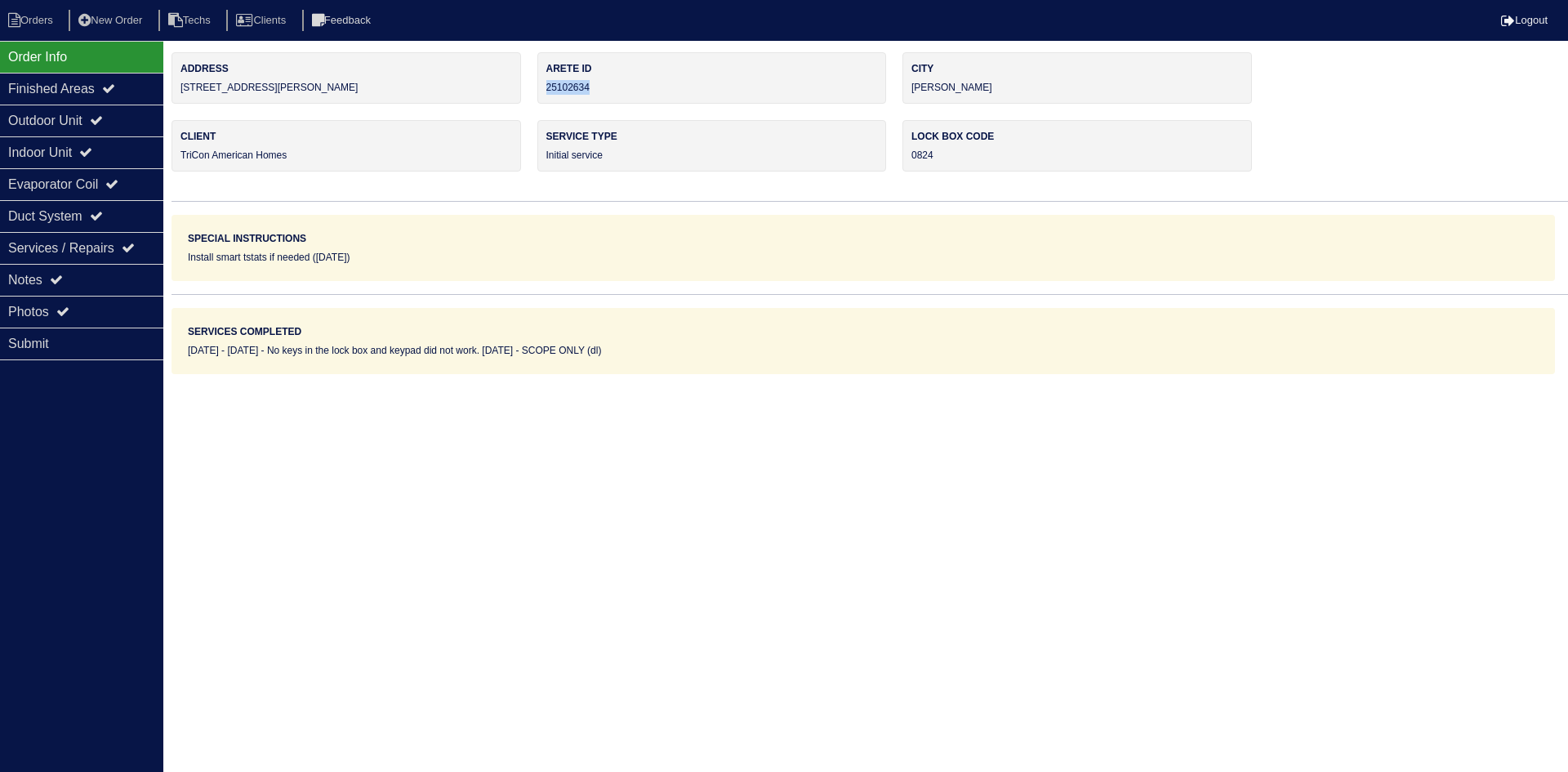
copy div "25102634"
click at [82, 274] on div "Notes" at bounding box center [81, 280] width 163 height 32
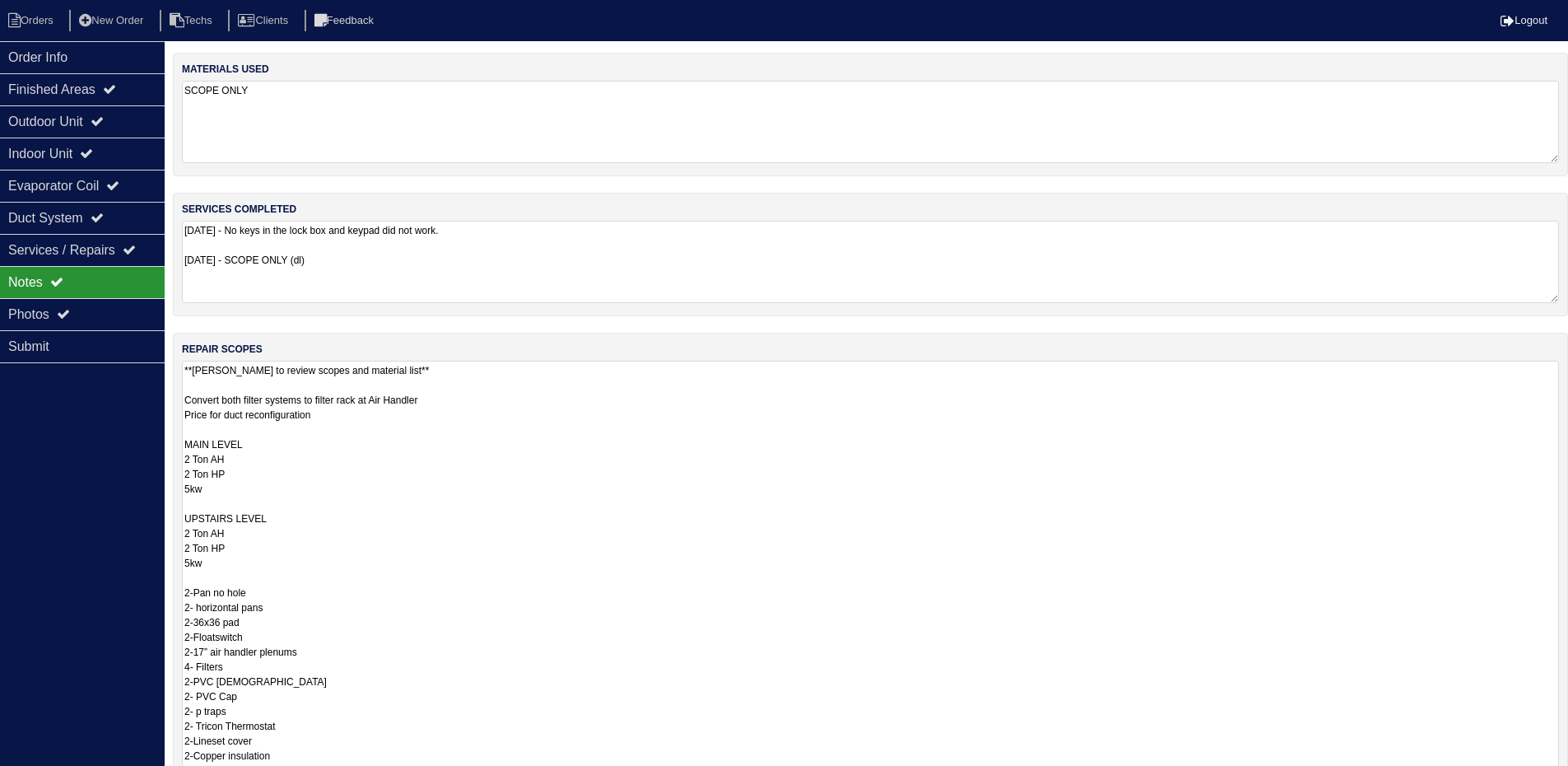
click at [653, 491] on textarea "**Payton to review scopes and material list** Convert both filter systems to fi…" at bounding box center [870, 590] width 1377 height 460
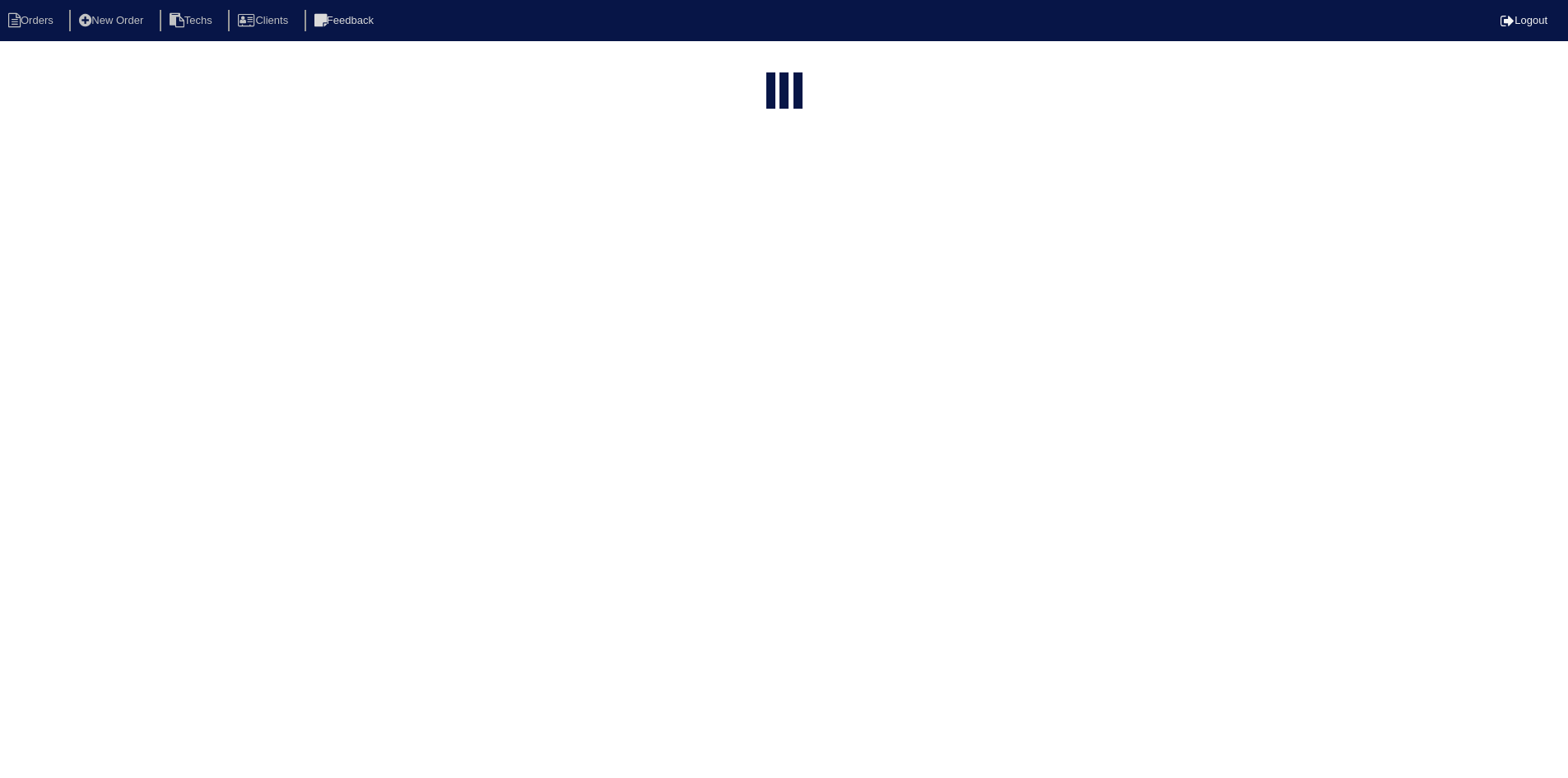
select select "15"
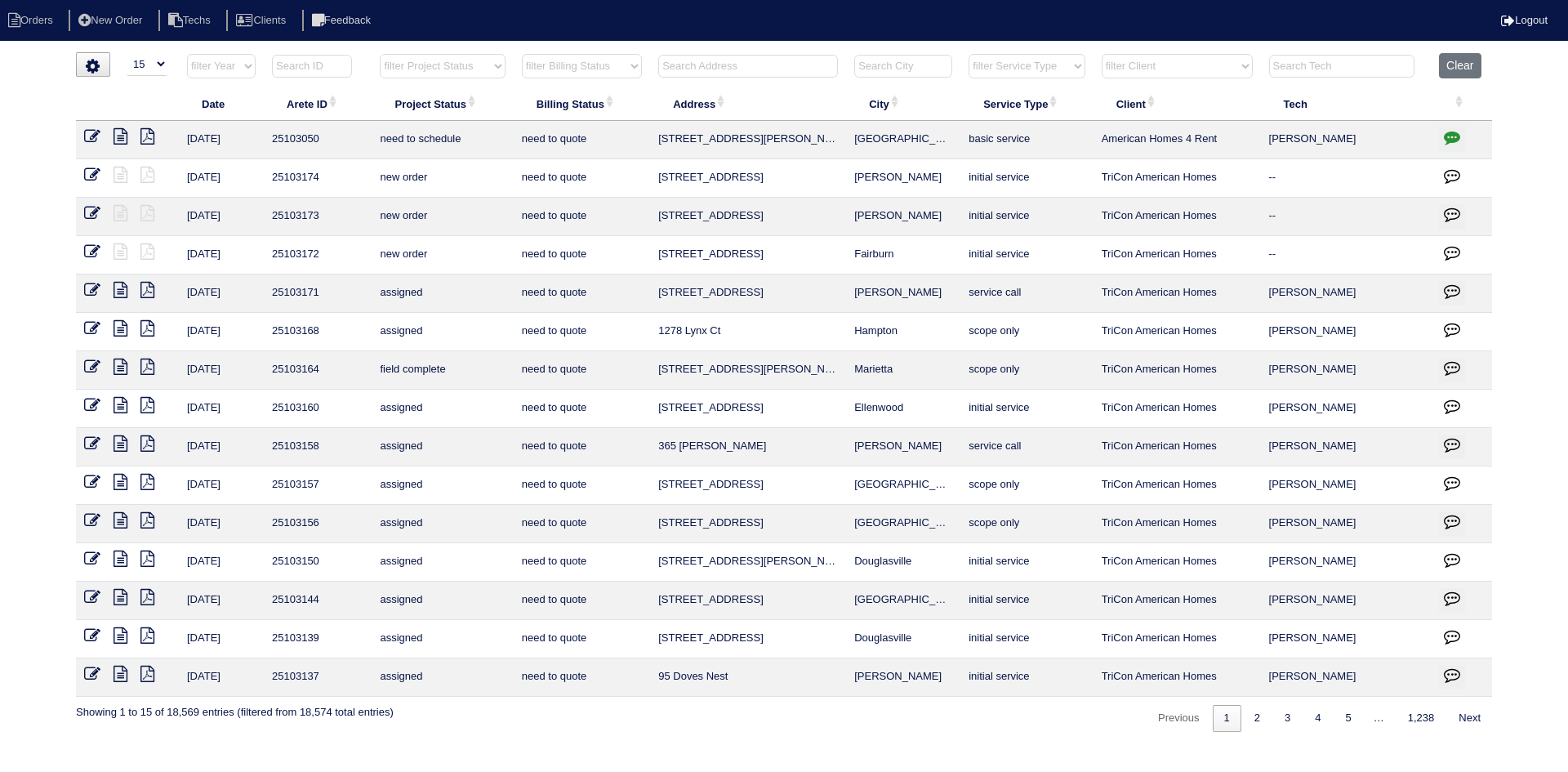
click at [488, 61] on select "filter Project Status -- Any Project Status -- new order assigned in progress f…" at bounding box center [441, 67] width 125 height 24
click at [379, 54] on select "filter Project Status -- Any Project Status -- new order assigned in progress f…" at bounding box center [441, 67] width 125 height 24
select select "field complete"
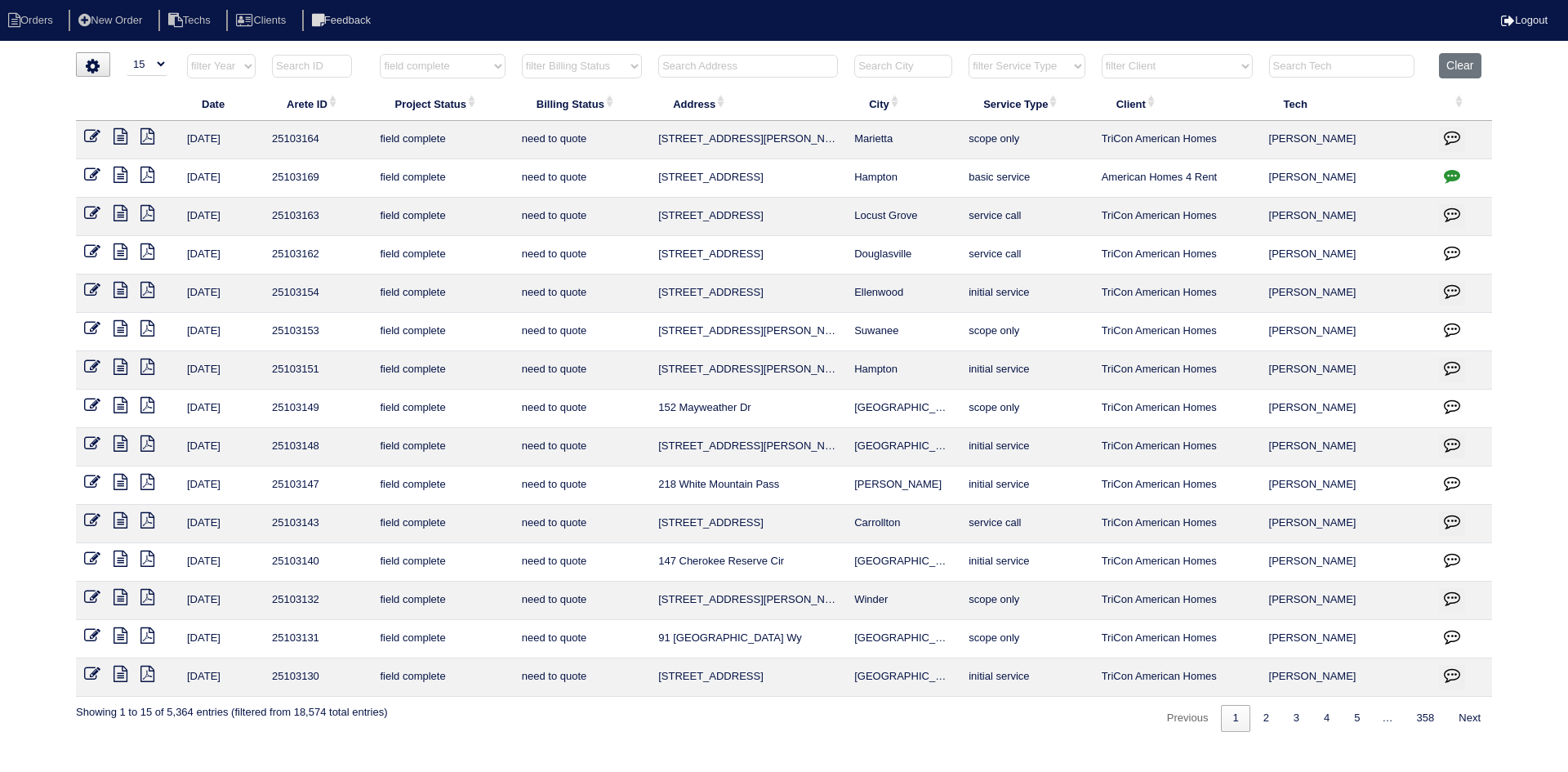
click at [632, 61] on select "filter Billing Status -- Any Billing Status -- need to quote quoted need to inv…" at bounding box center [582, 67] width 120 height 24
select select "need to quote"
click at [522, 54] on select "filter Billing Status -- Any Billing Status -- need to quote quoted need to inv…" at bounding box center [582, 67] width 120 height 24
select select "field complete"
select select "need to quote"
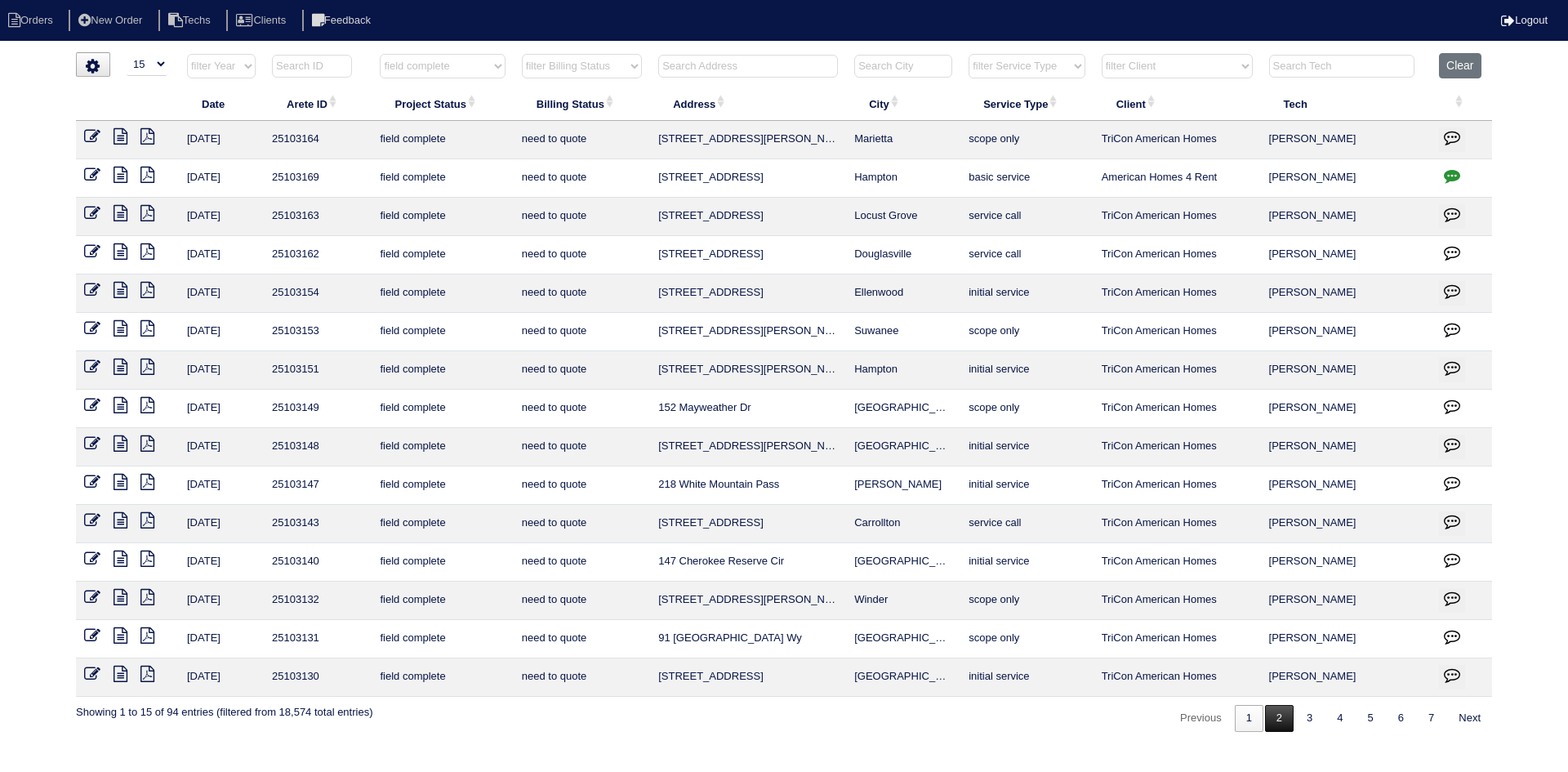
click at [1268, 717] on link "2" at bounding box center [1280, 719] width 29 height 27
select select "field complete"
select select "need to quote"
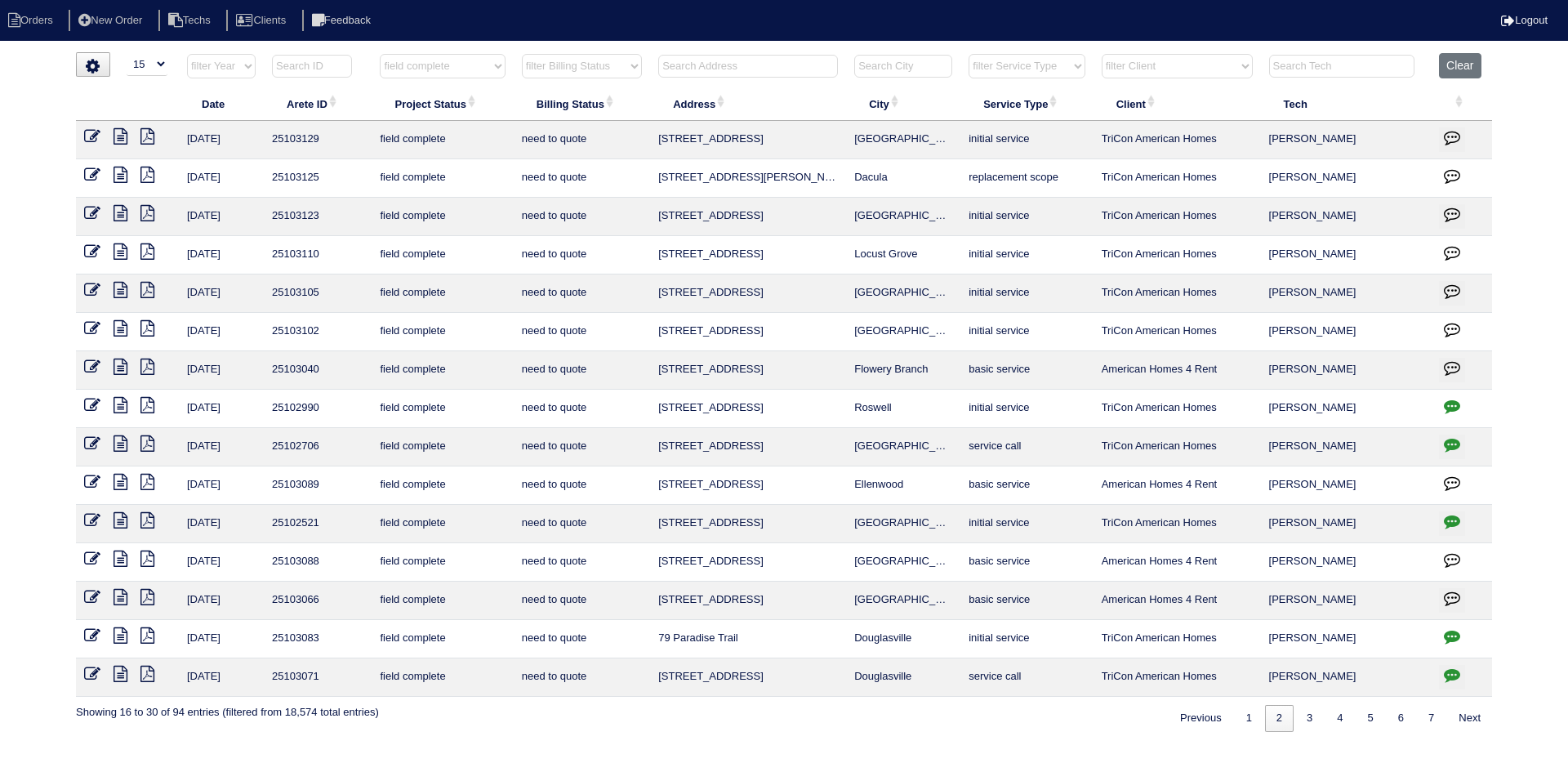
click at [1451, 441] on icon "button" at bounding box center [1452, 444] width 16 height 16
type textarea "7/25/25 - electrican is needed to replace furnace breaker - will need to resche…"
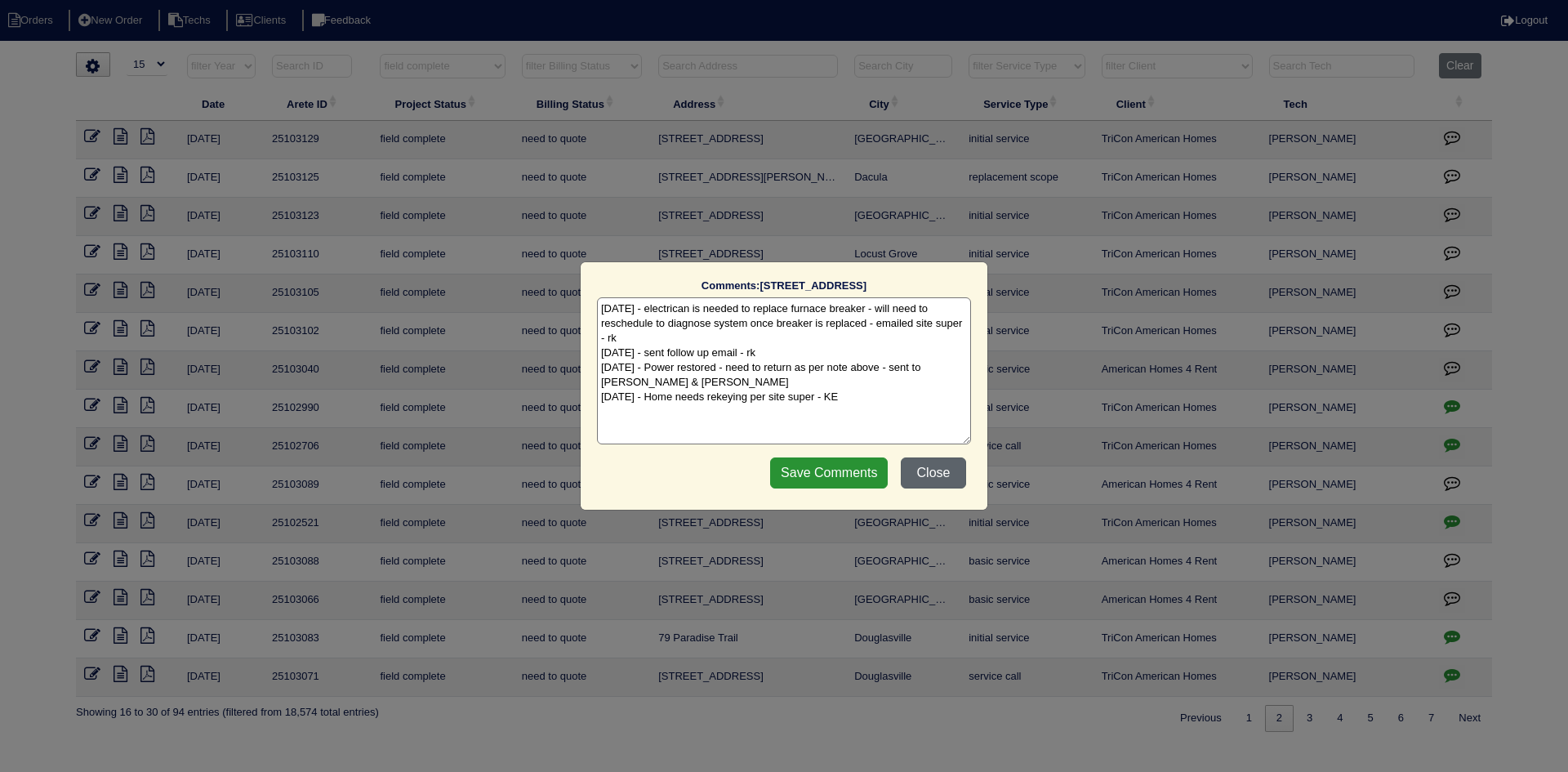
click at [946, 472] on button "Close" at bounding box center [934, 472] width 66 height 31
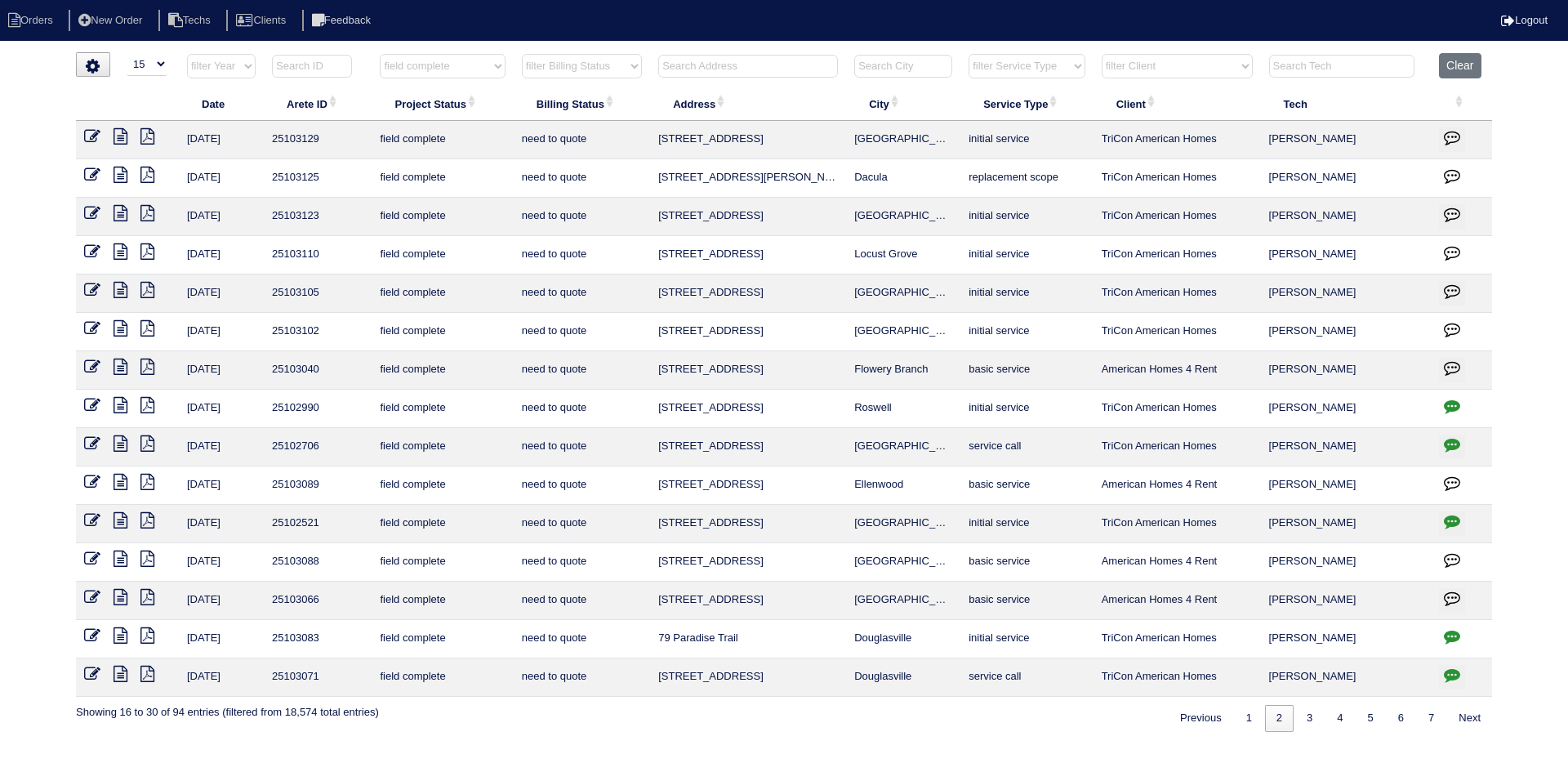
click at [717, 48] on html "Orders New Order Techs Clients Feedback Logout Orders New Order Users Clients M…" at bounding box center [784, 374] width 1568 height 749
click at [713, 66] on input "text" at bounding box center [748, 66] width 180 height 22
type input "47"
select select "field complete"
select select "need to quote"
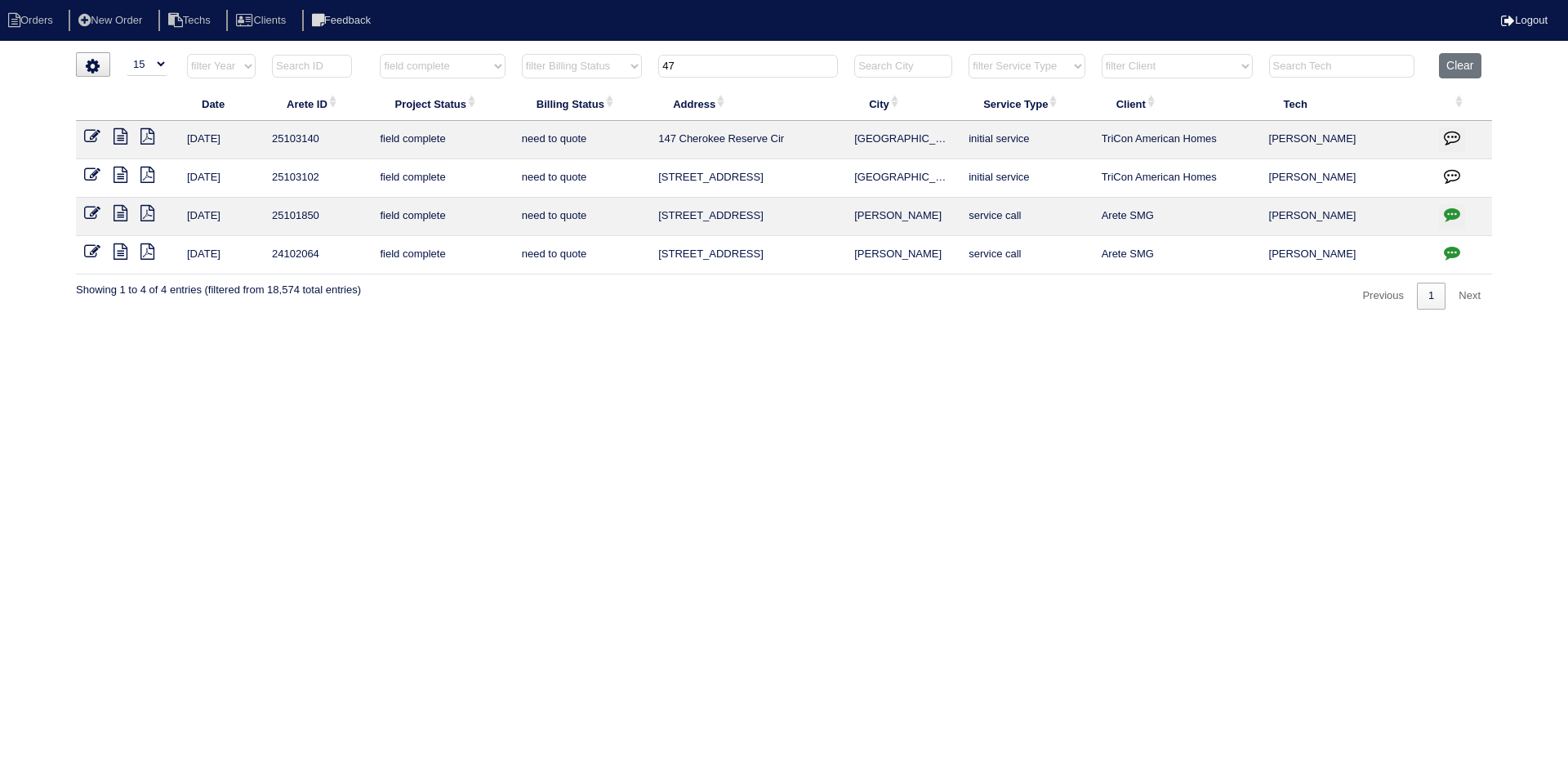
type input "47"
click at [119, 174] on icon at bounding box center [120, 174] width 14 height 16
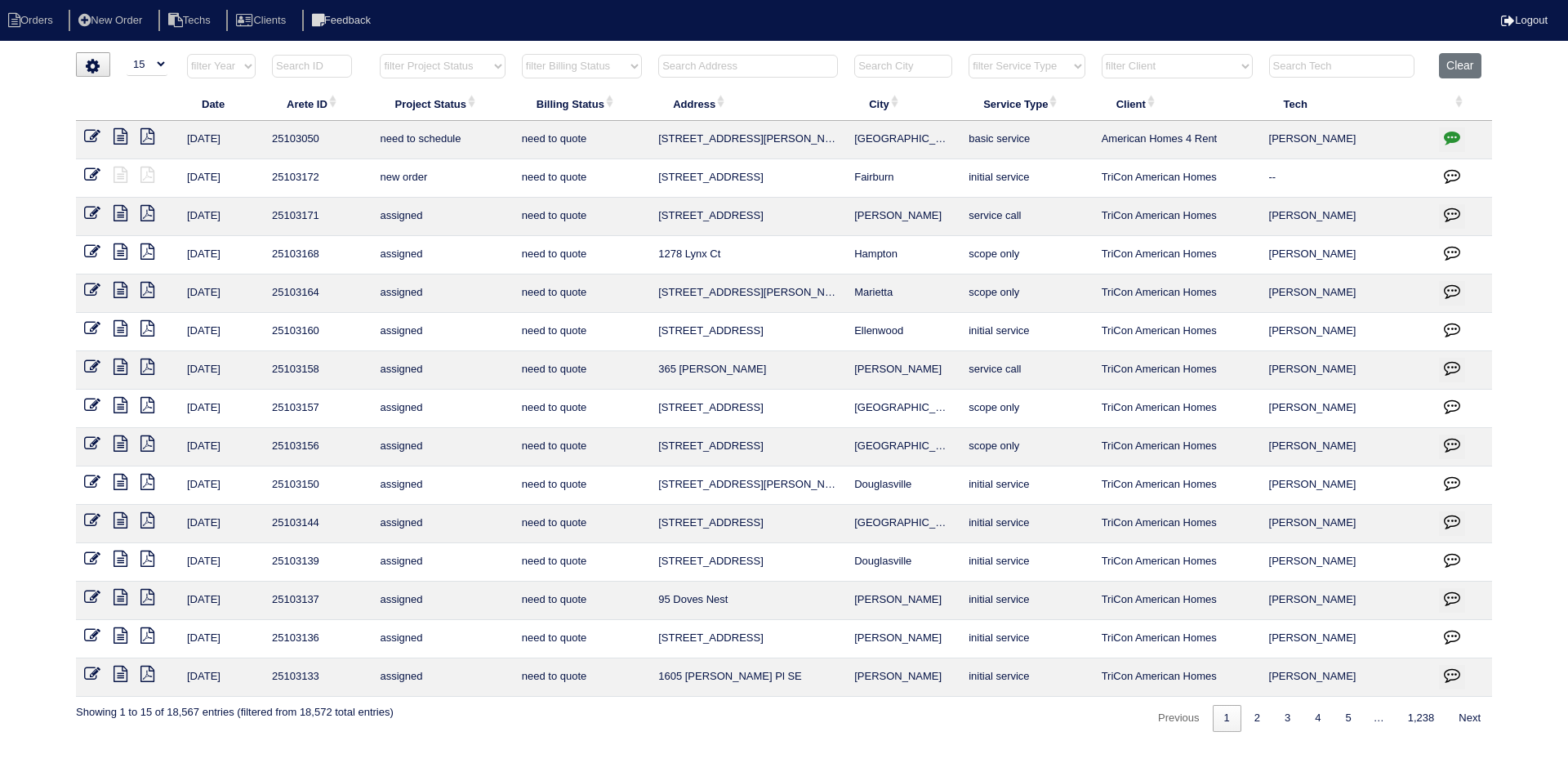
select select "15"
click at [737, 58] on input "text" at bounding box center [748, 66] width 180 height 22
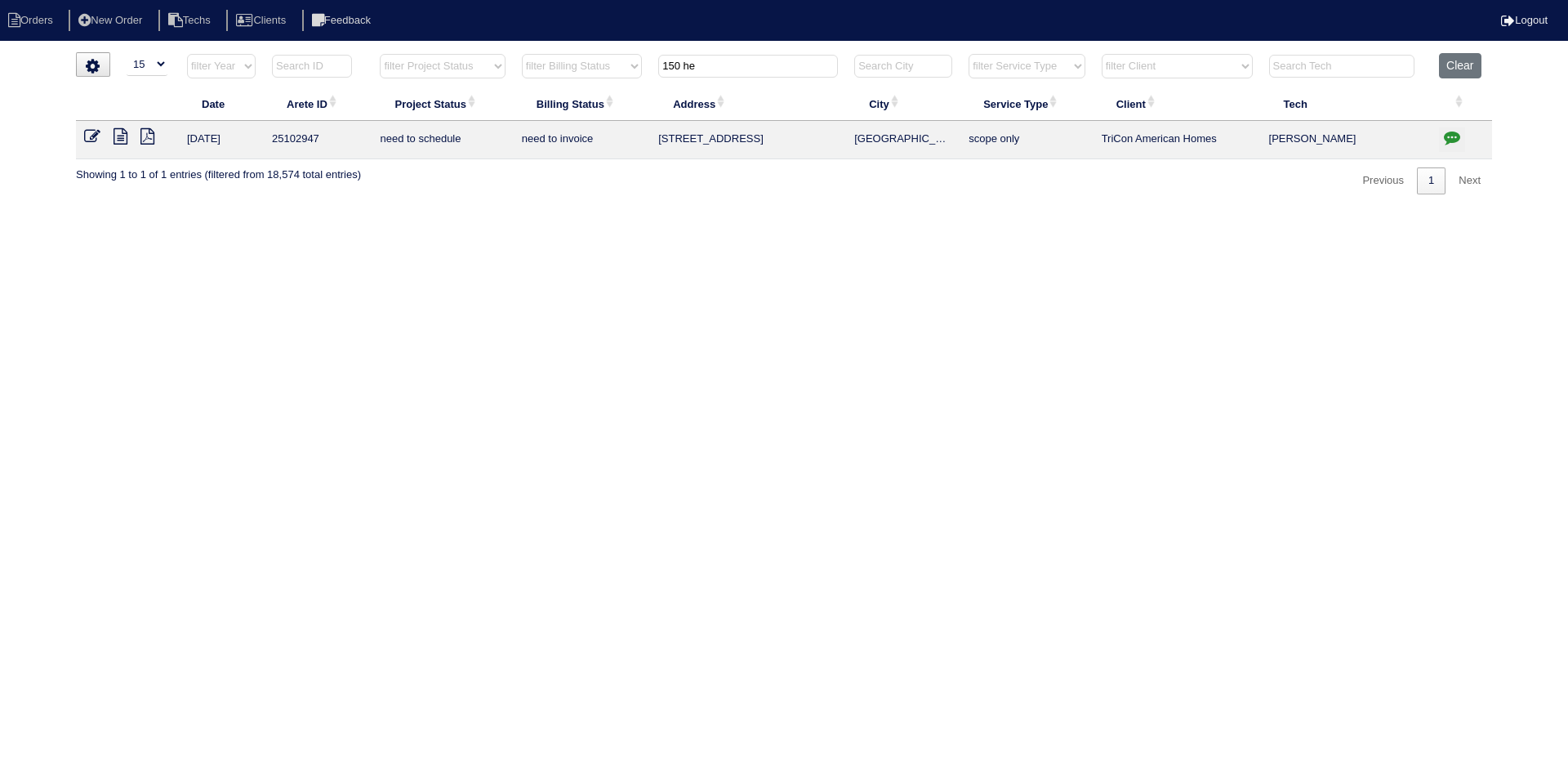
type input "150 he"
click at [118, 134] on icon at bounding box center [120, 136] width 14 height 16
click at [95, 136] on icon at bounding box center [92, 136] width 16 height 16
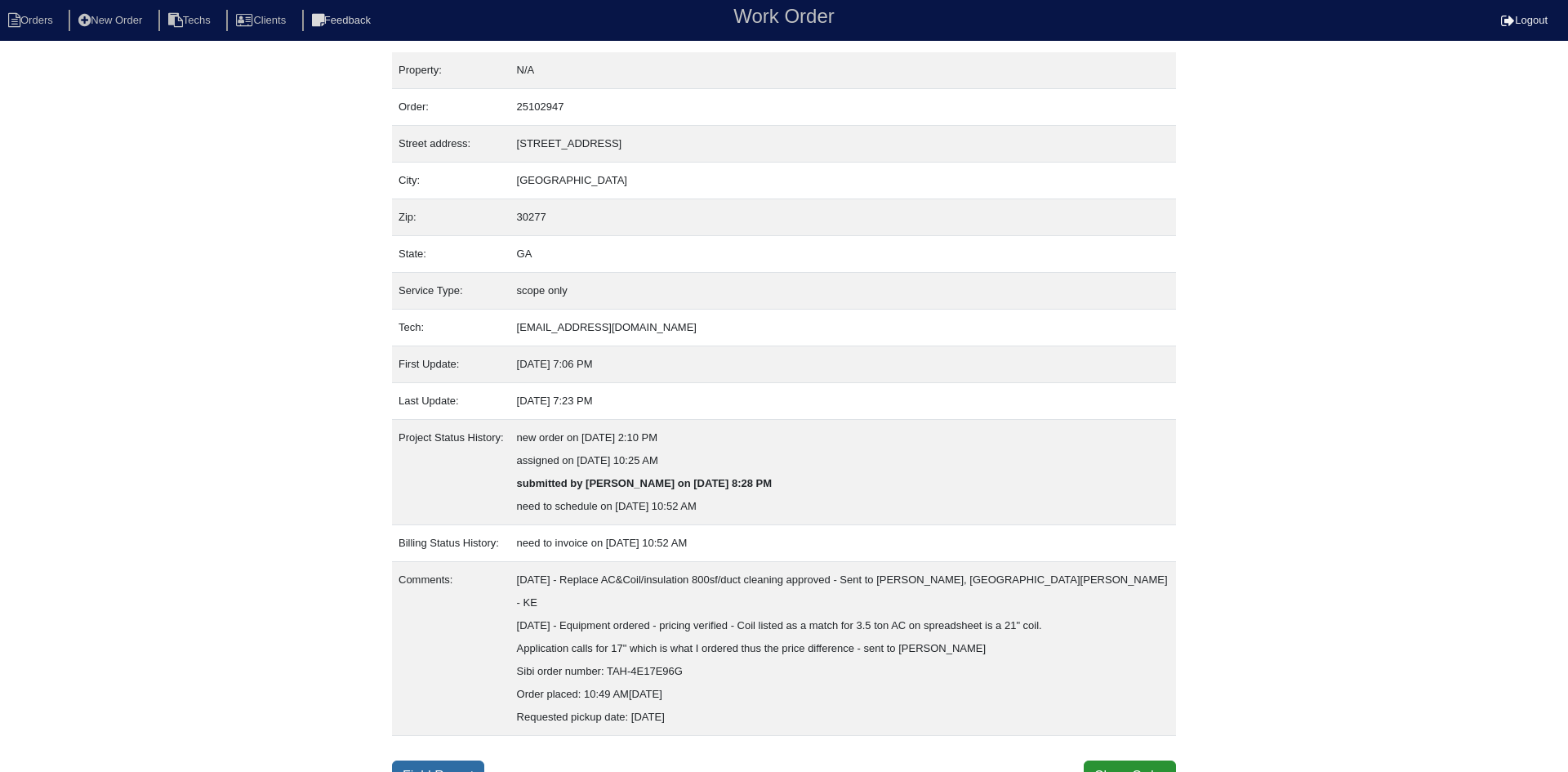
click at [411, 761] on link "Field Report" at bounding box center [438, 776] width 93 height 31
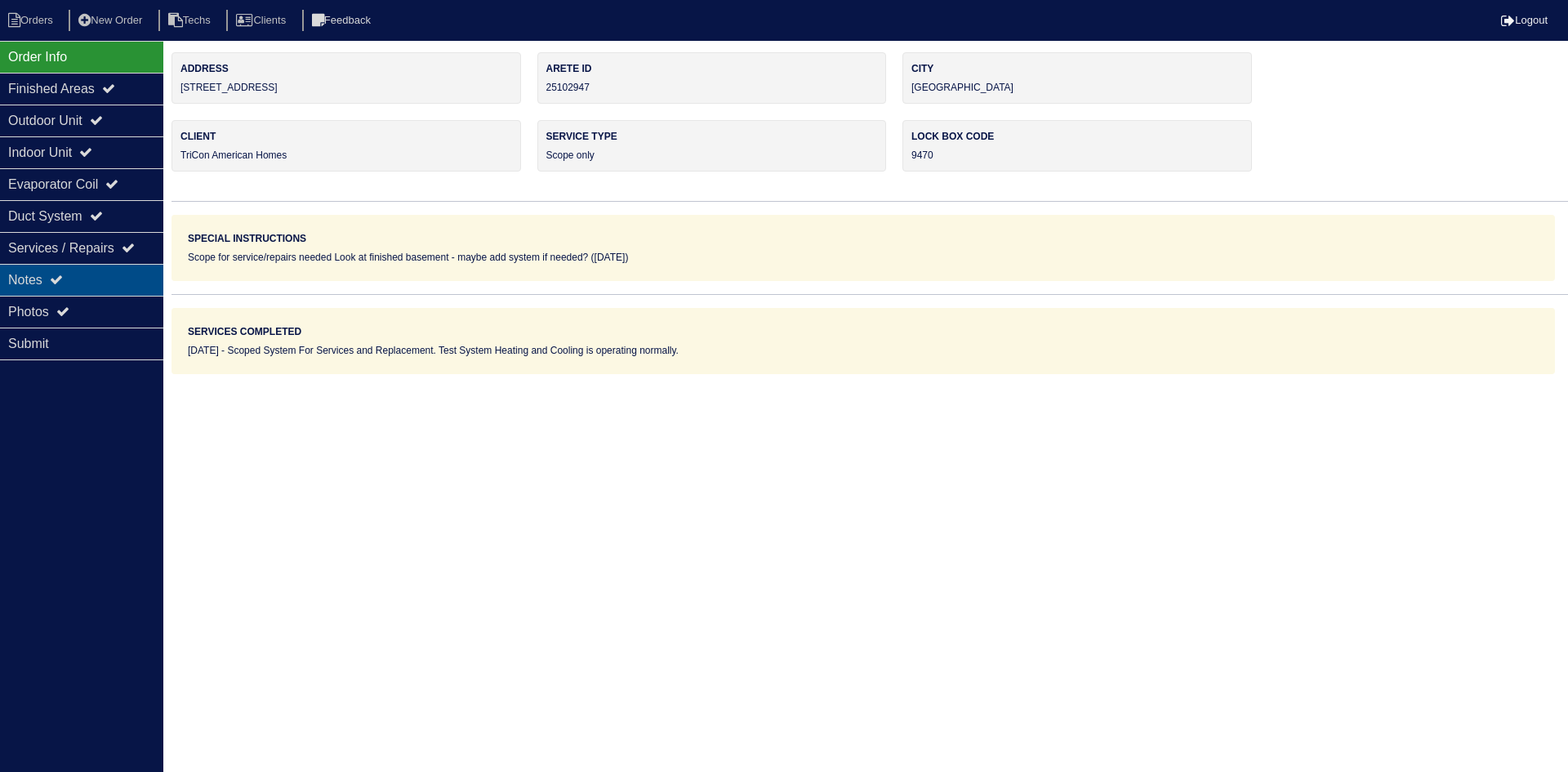
click at [95, 264] on div "Notes" at bounding box center [81, 280] width 163 height 32
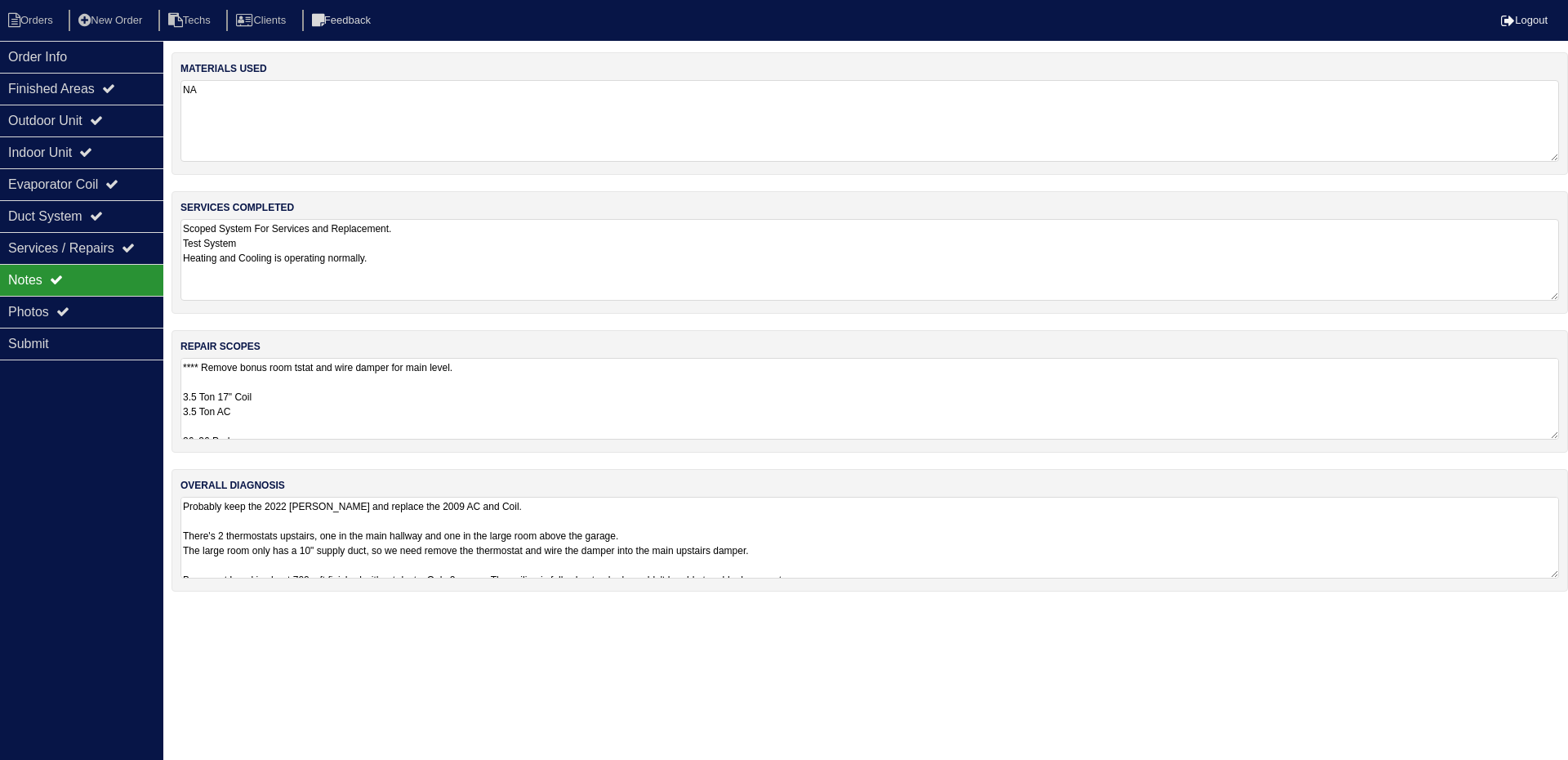
click at [513, 391] on textarea "**** Remove bonus room tstat and wire damper for main level. 3.5 Ton 17" Coil 3…" at bounding box center [870, 398] width 1379 height 82
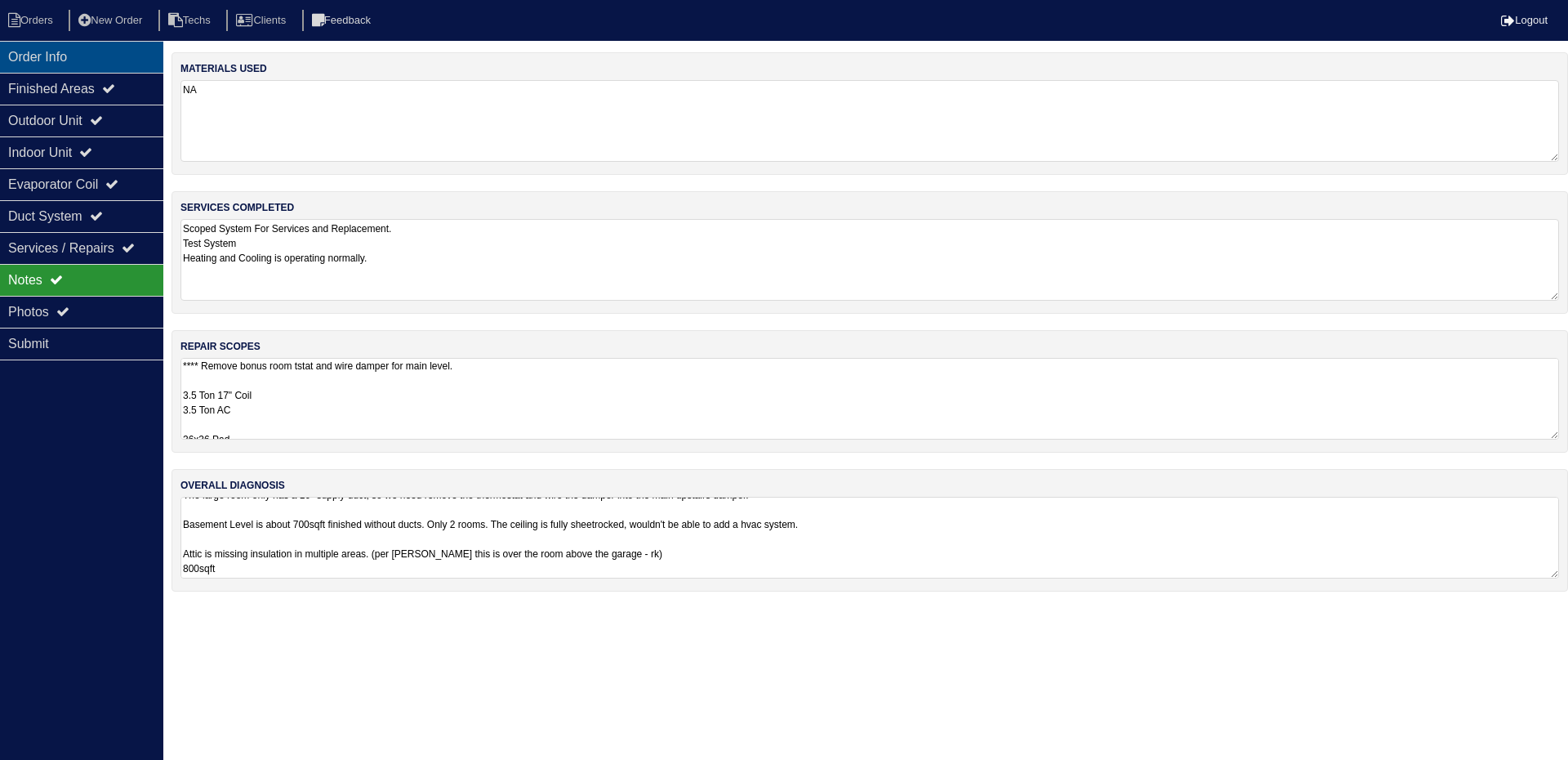
click at [87, 61] on div "Order Info" at bounding box center [81, 57] width 163 height 32
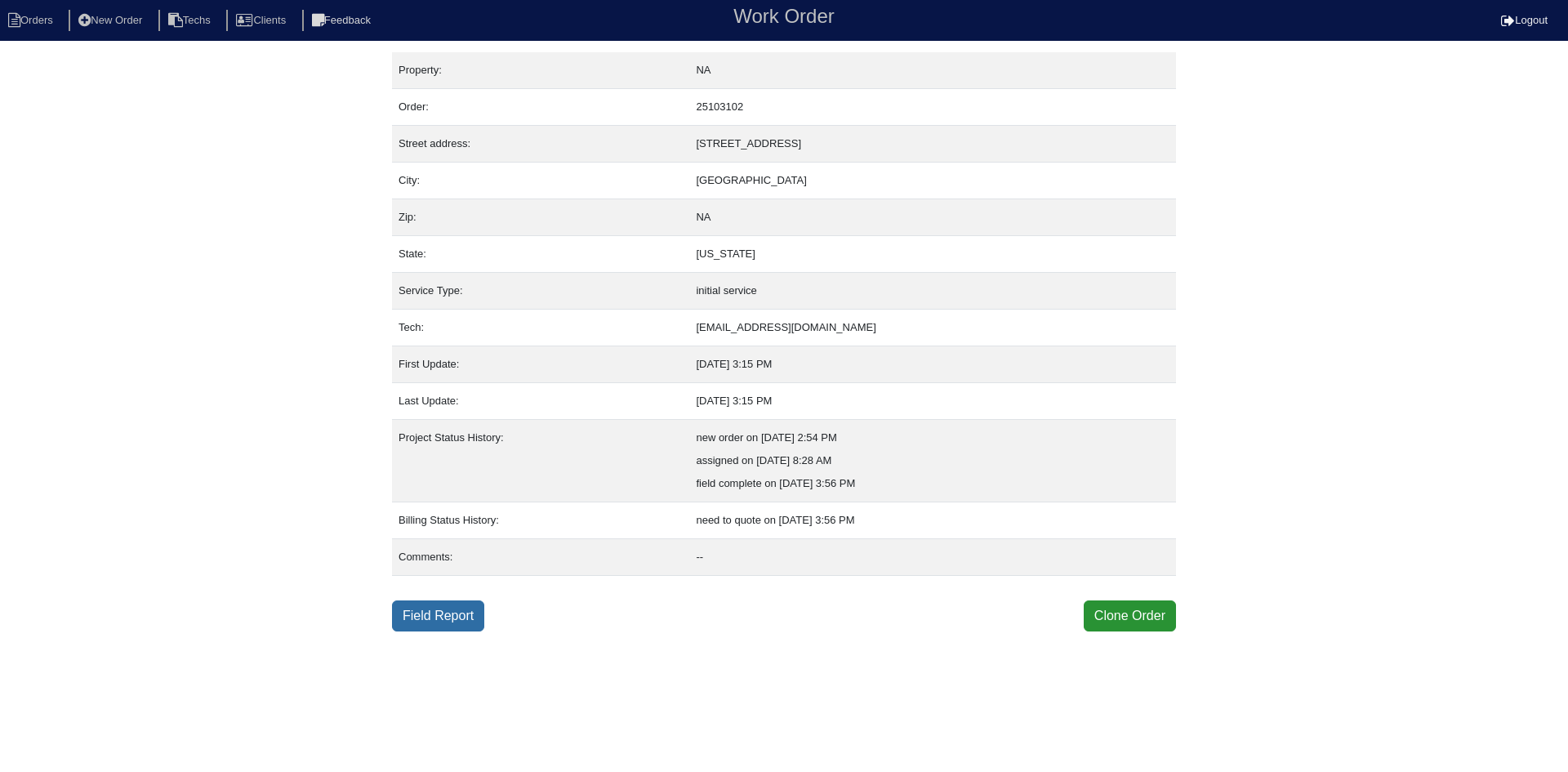
click at [439, 618] on link "Field Report" at bounding box center [438, 616] width 93 height 31
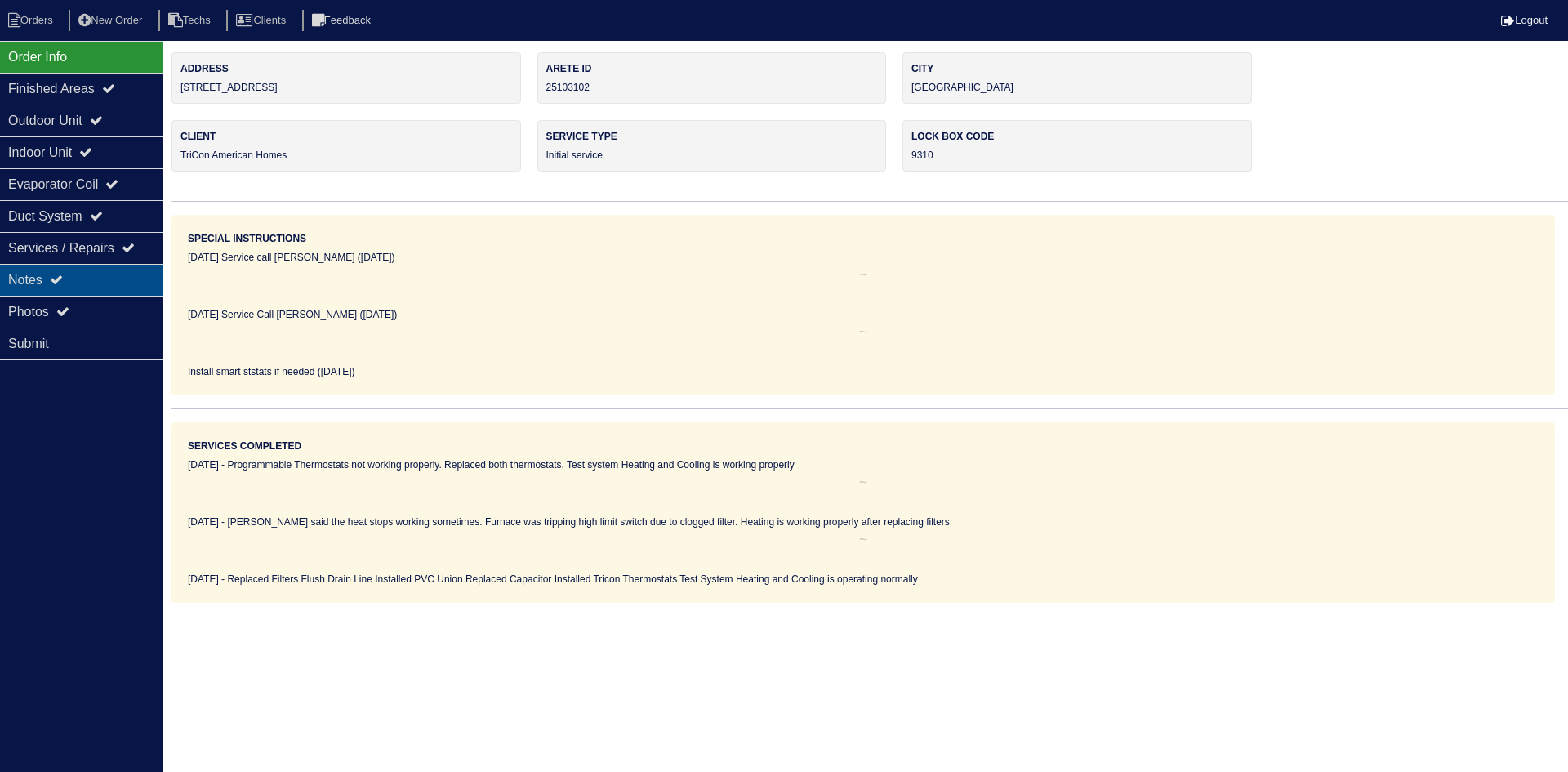
click at [63, 274] on icon at bounding box center [56, 279] width 13 height 13
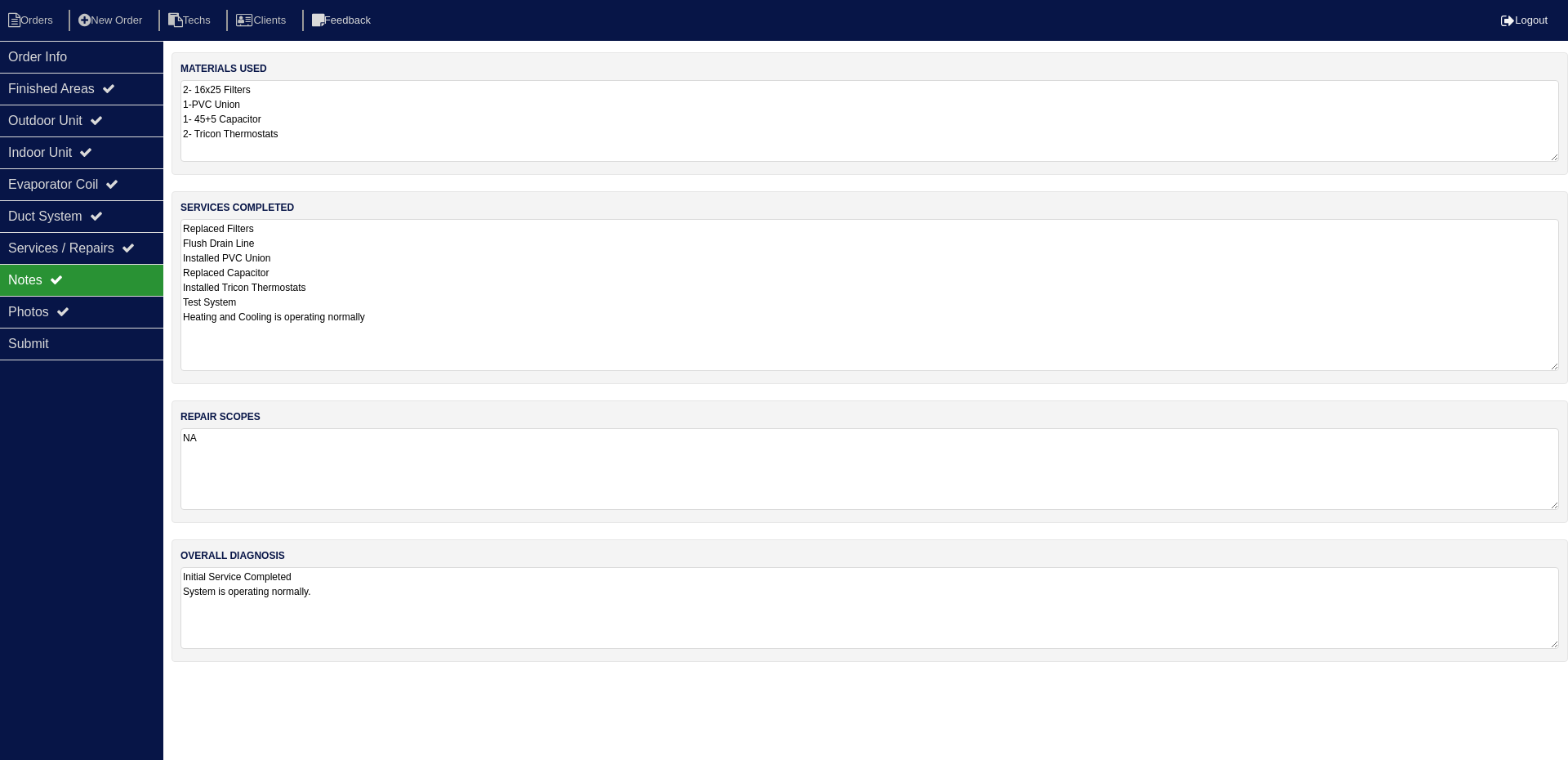
drag, startPoint x: 1552, startPoint y: 296, endPoint x: 1554, endPoint y: 366, distance: 70.0
click at [1554, 366] on textarea "Replaced Filters Flush Drain Line Installed PVC Union Replaced Capacitor Instal…" at bounding box center [870, 295] width 1379 height 152
click at [48, 123] on div "Outdoor Unit" at bounding box center [81, 121] width 163 height 32
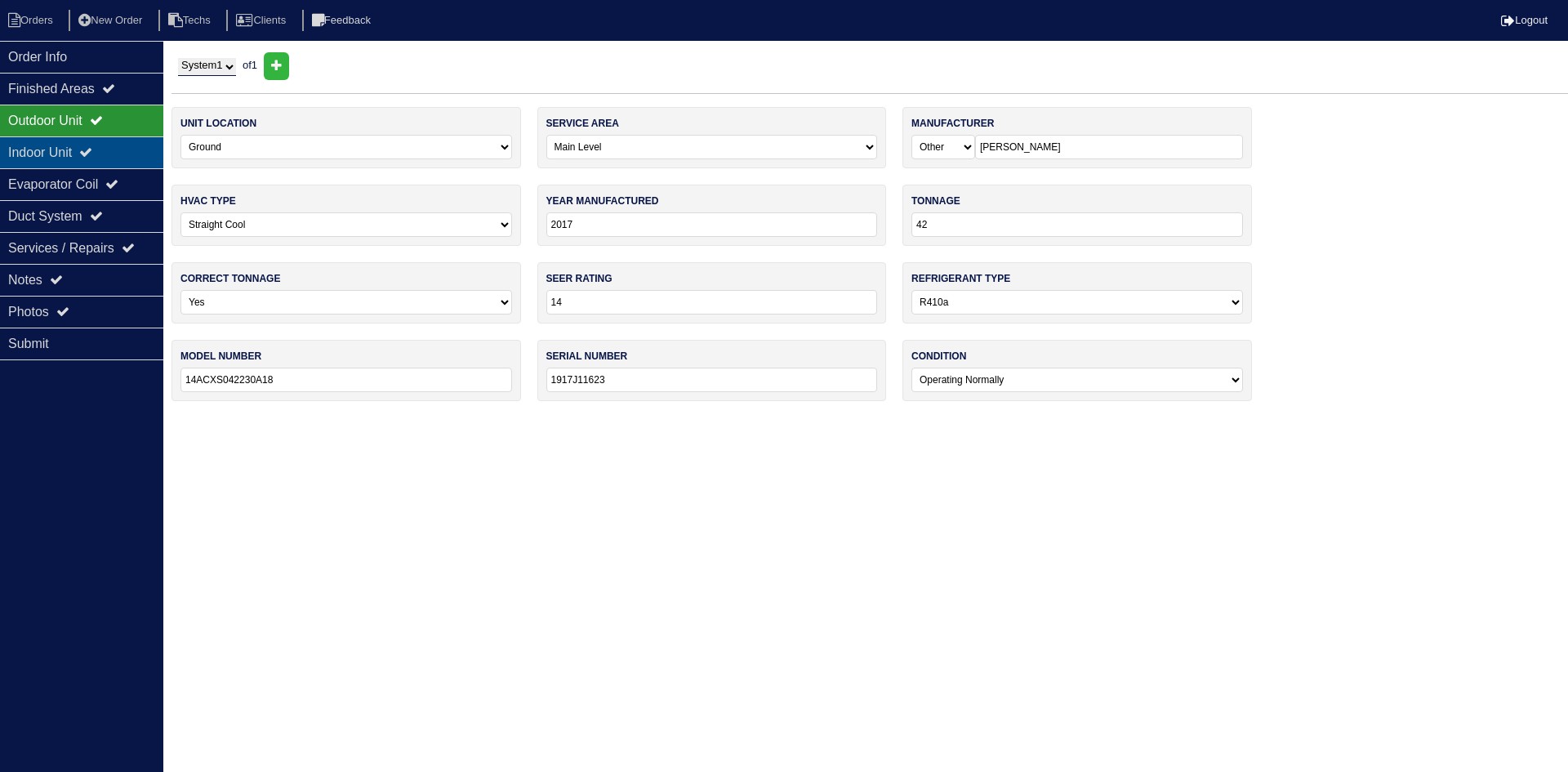
click at [45, 155] on div "Indoor Unit" at bounding box center [81, 153] width 163 height 32
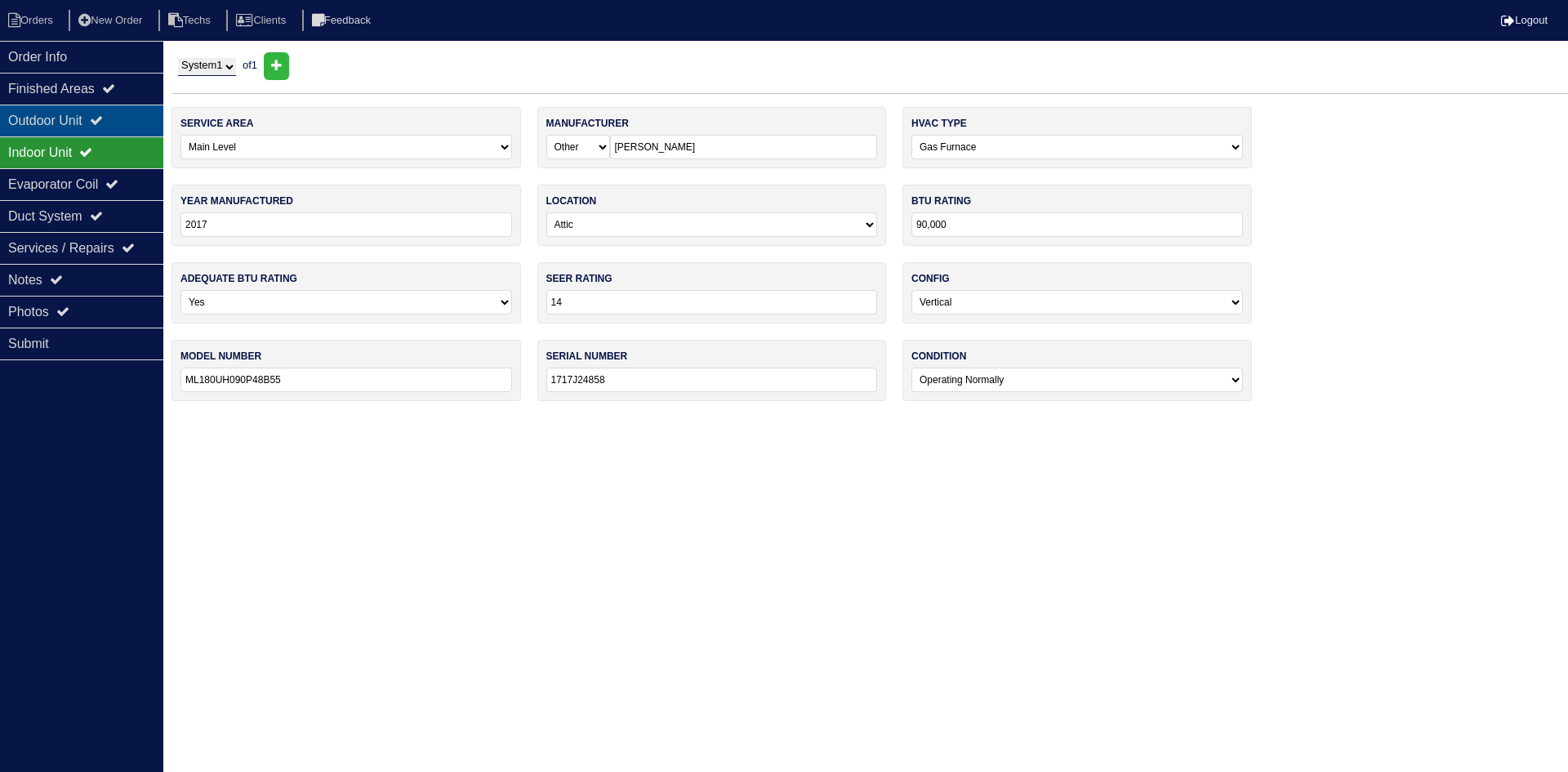
click at [119, 117] on div "Outdoor Unit" at bounding box center [81, 121] width 163 height 32
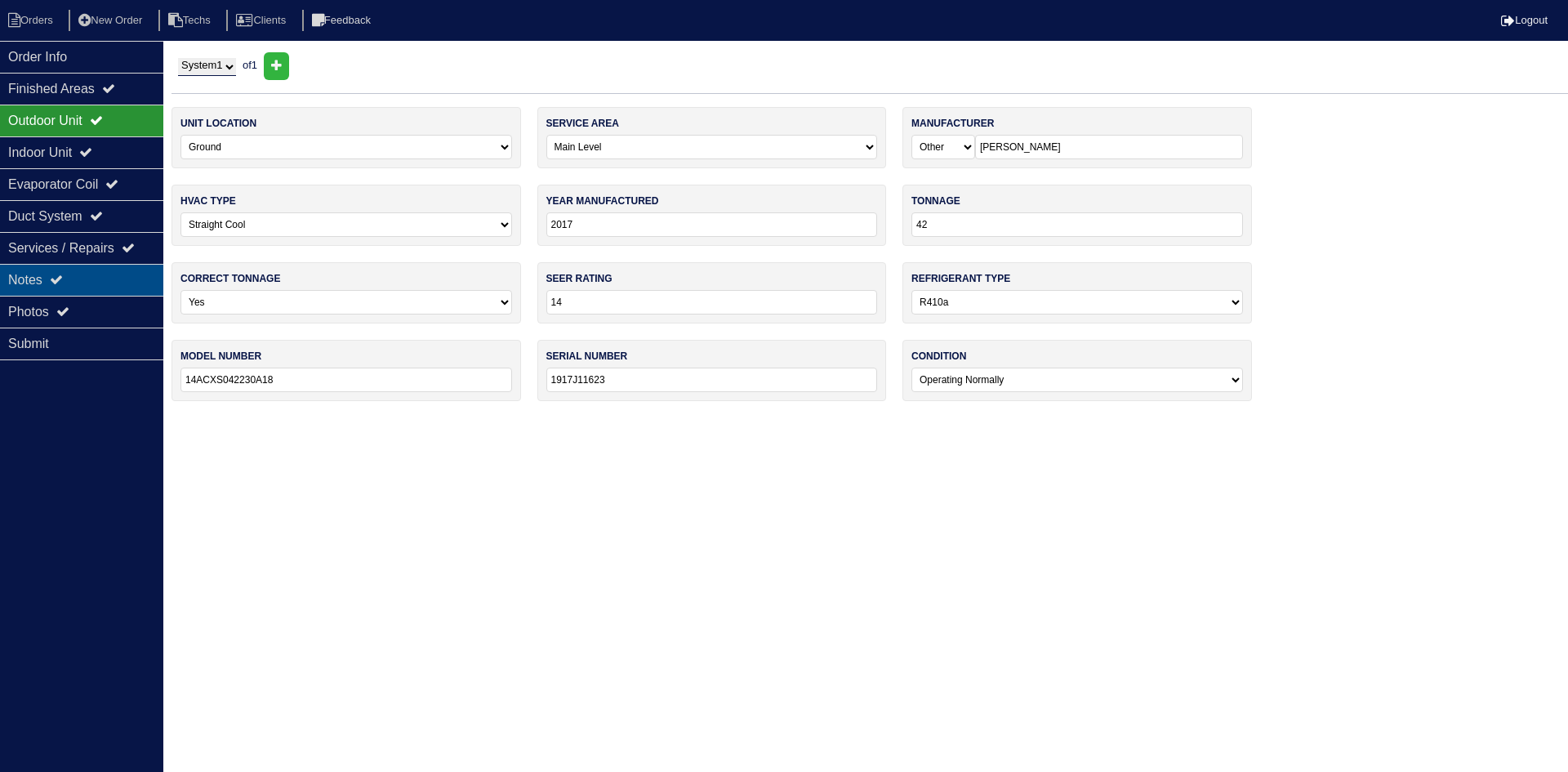
click at [123, 271] on div "Notes" at bounding box center [81, 280] width 163 height 32
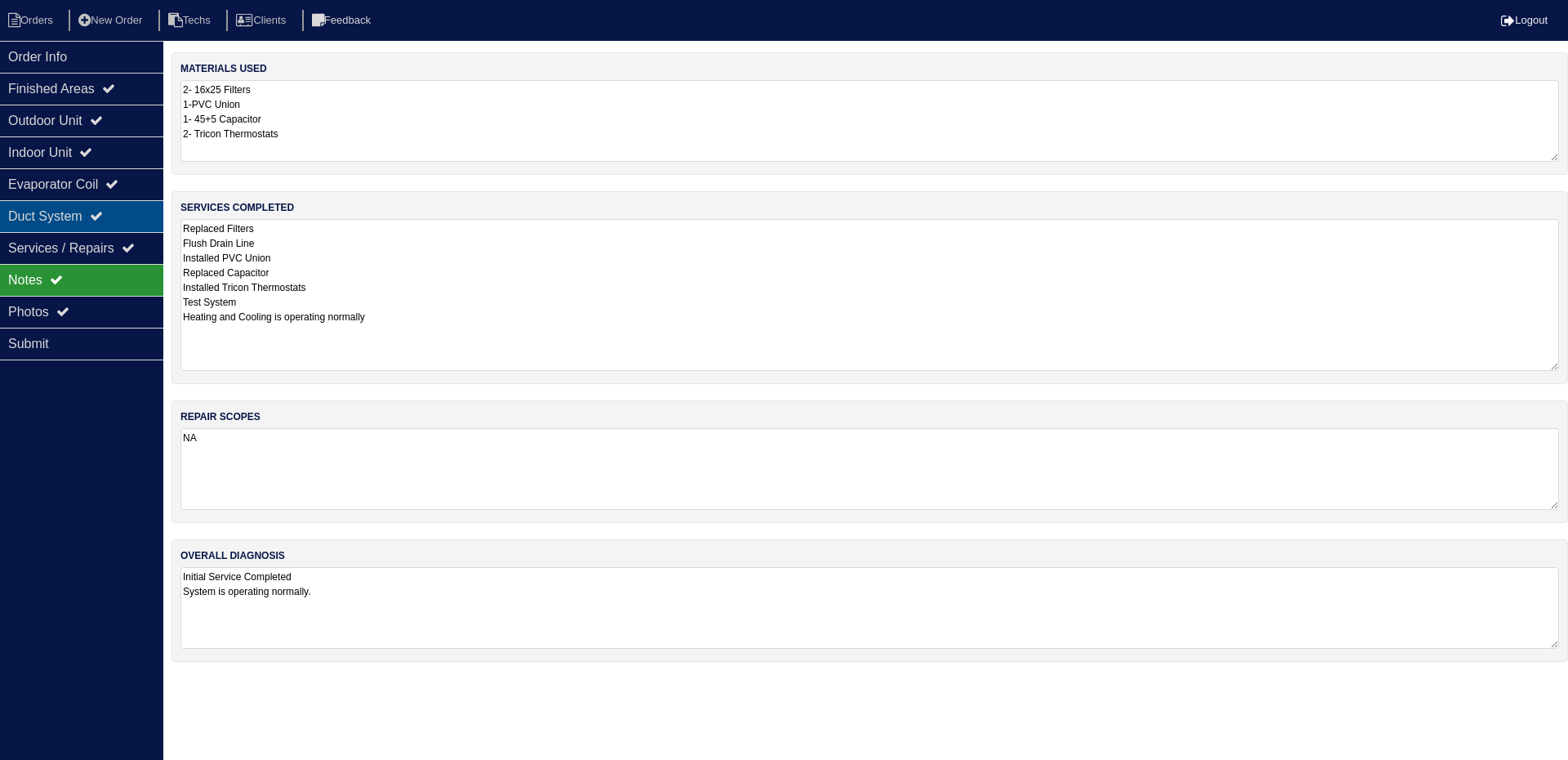
click at [100, 205] on div "Duct System" at bounding box center [81, 216] width 163 height 32
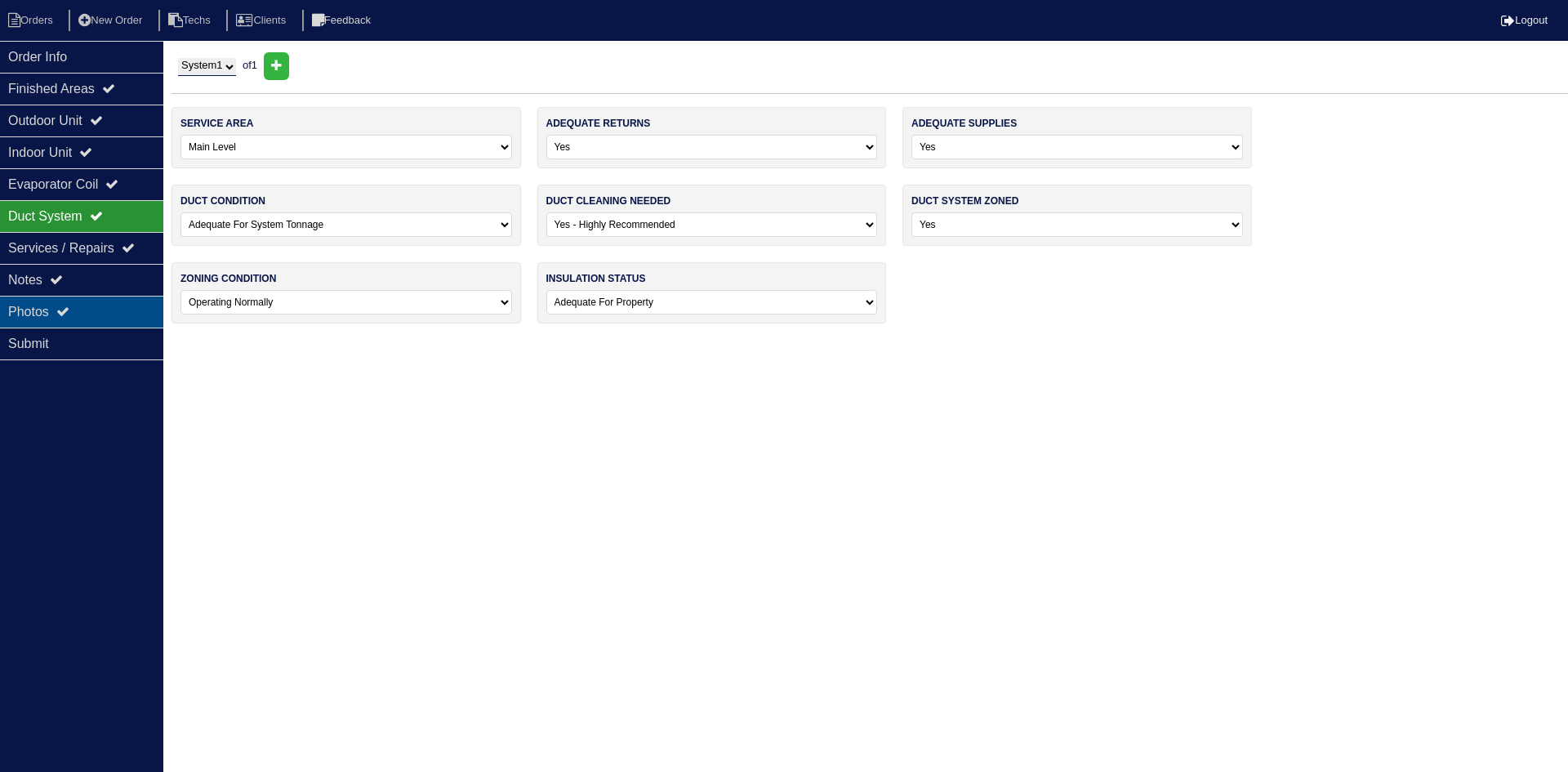
drag, startPoint x: 129, startPoint y: 309, endPoint x: 481, endPoint y: 286, distance: 352.8
click at [131, 307] on div "Photos" at bounding box center [81, 312] width 163 height 32
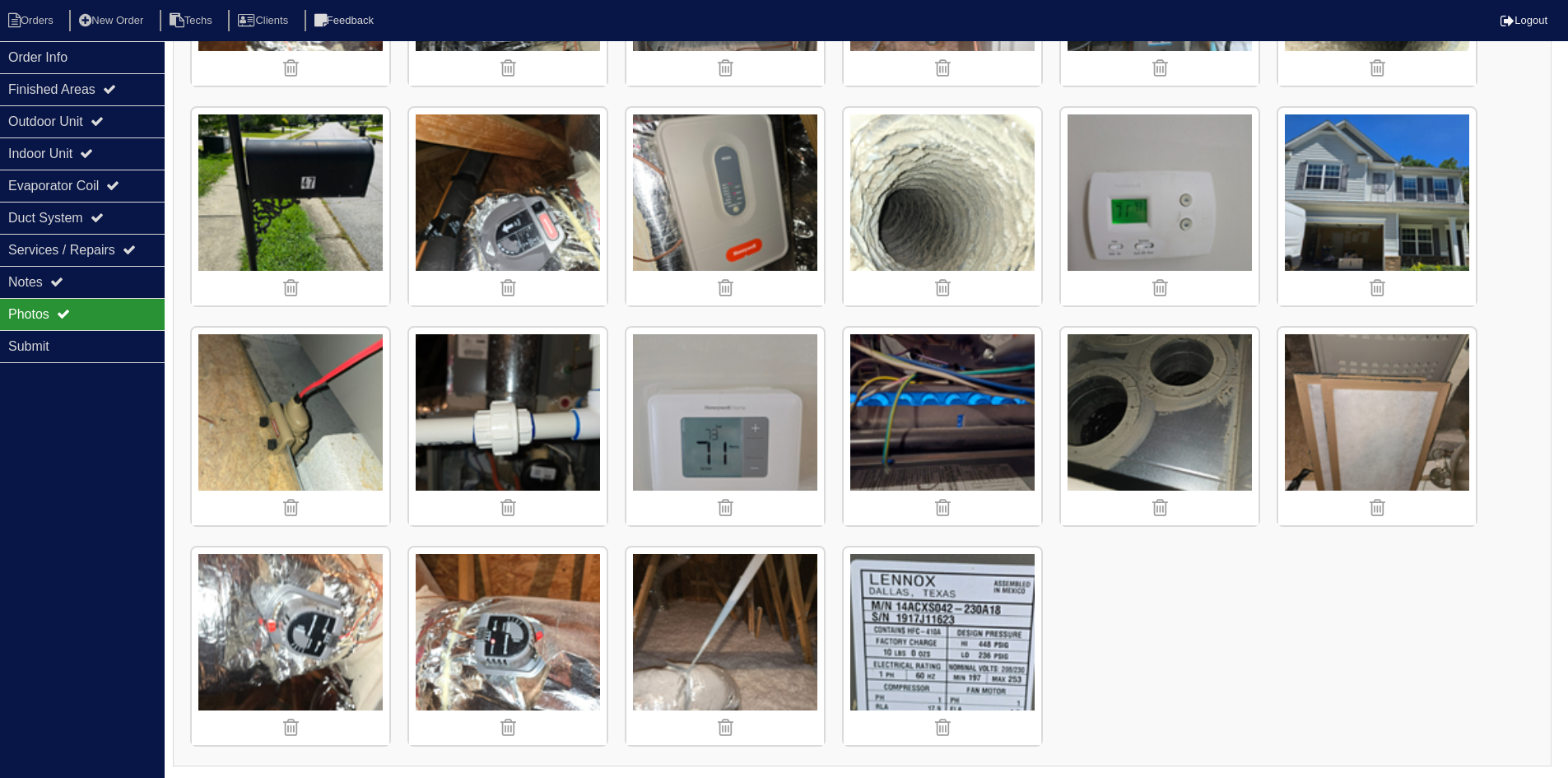
scroll to position [608, 0]
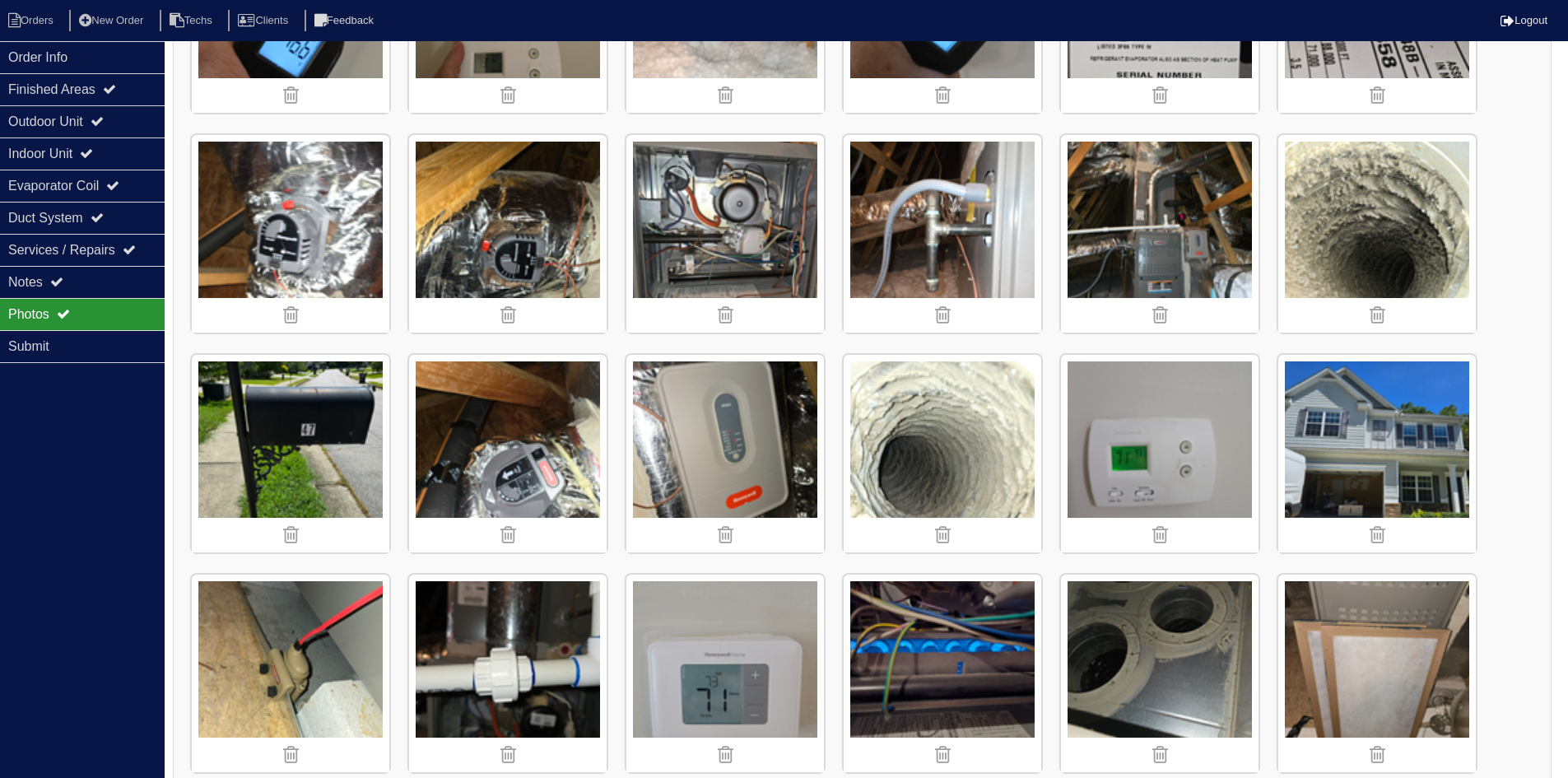
click at [1179, 675] on img at bounding box center [1159, 673] width 197 height 197
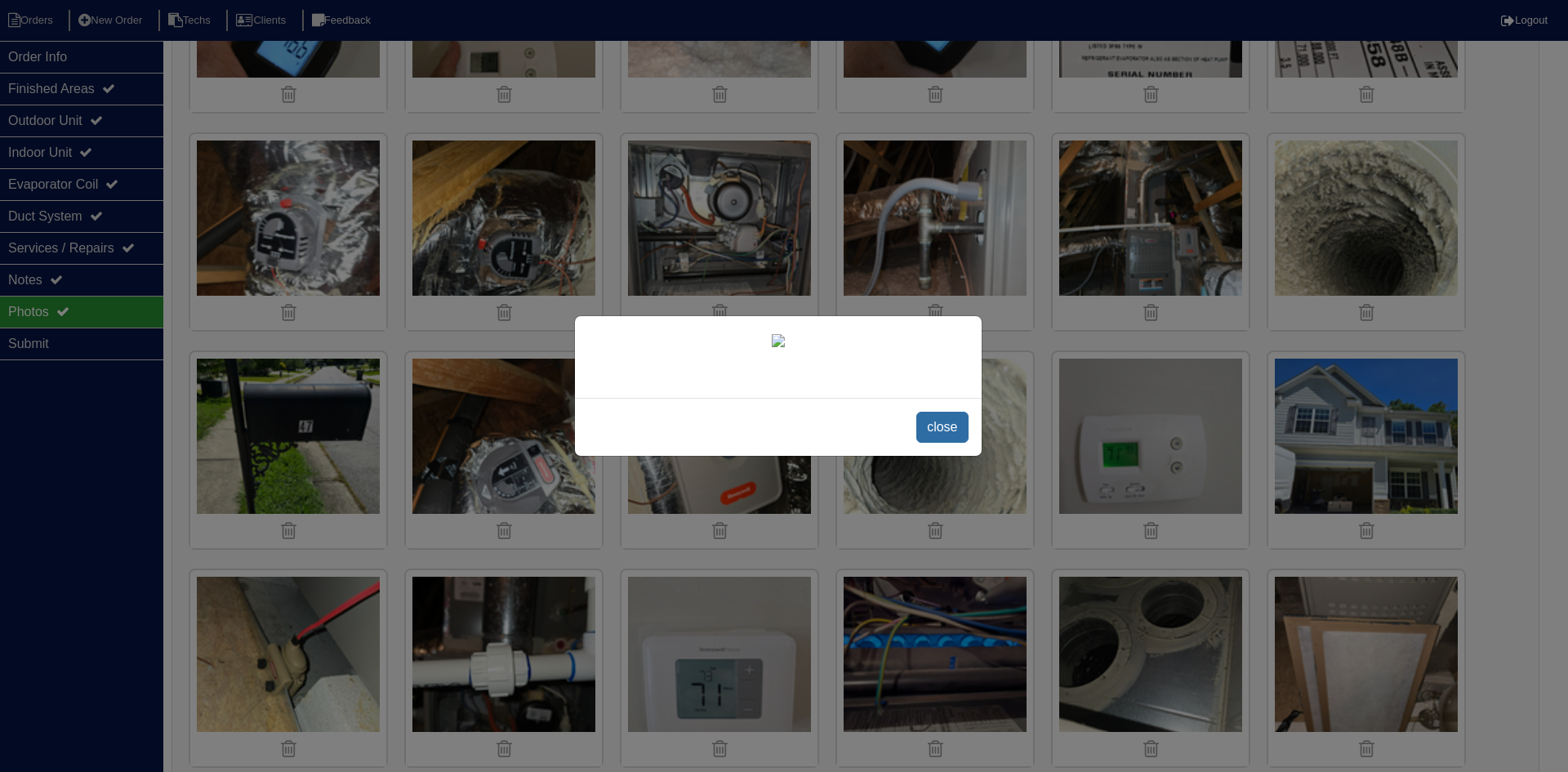
click at [929, 443] on span "close" at bounding box center [941, 426] width 52 height 31
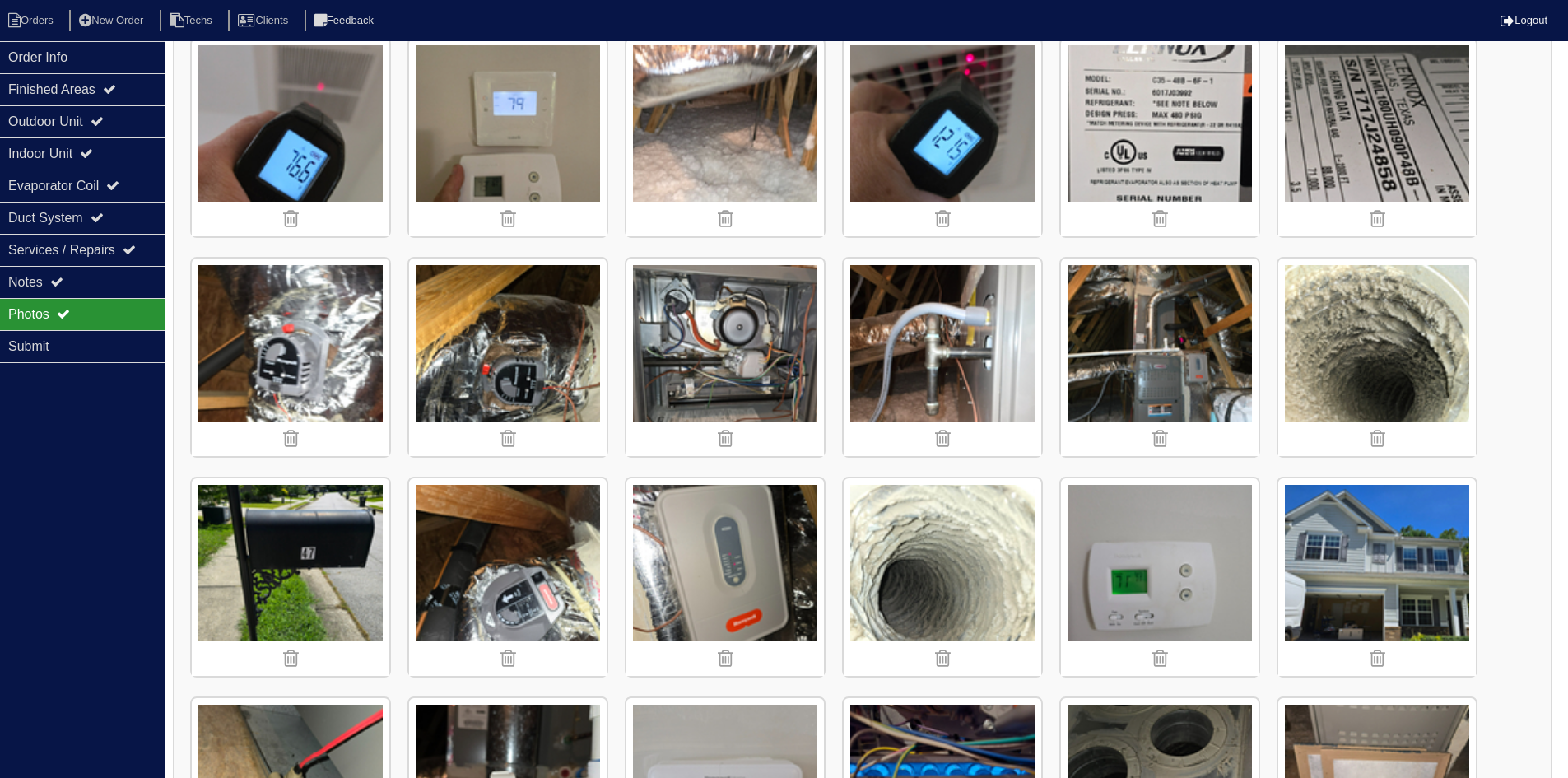
scroll to position [362, 0]
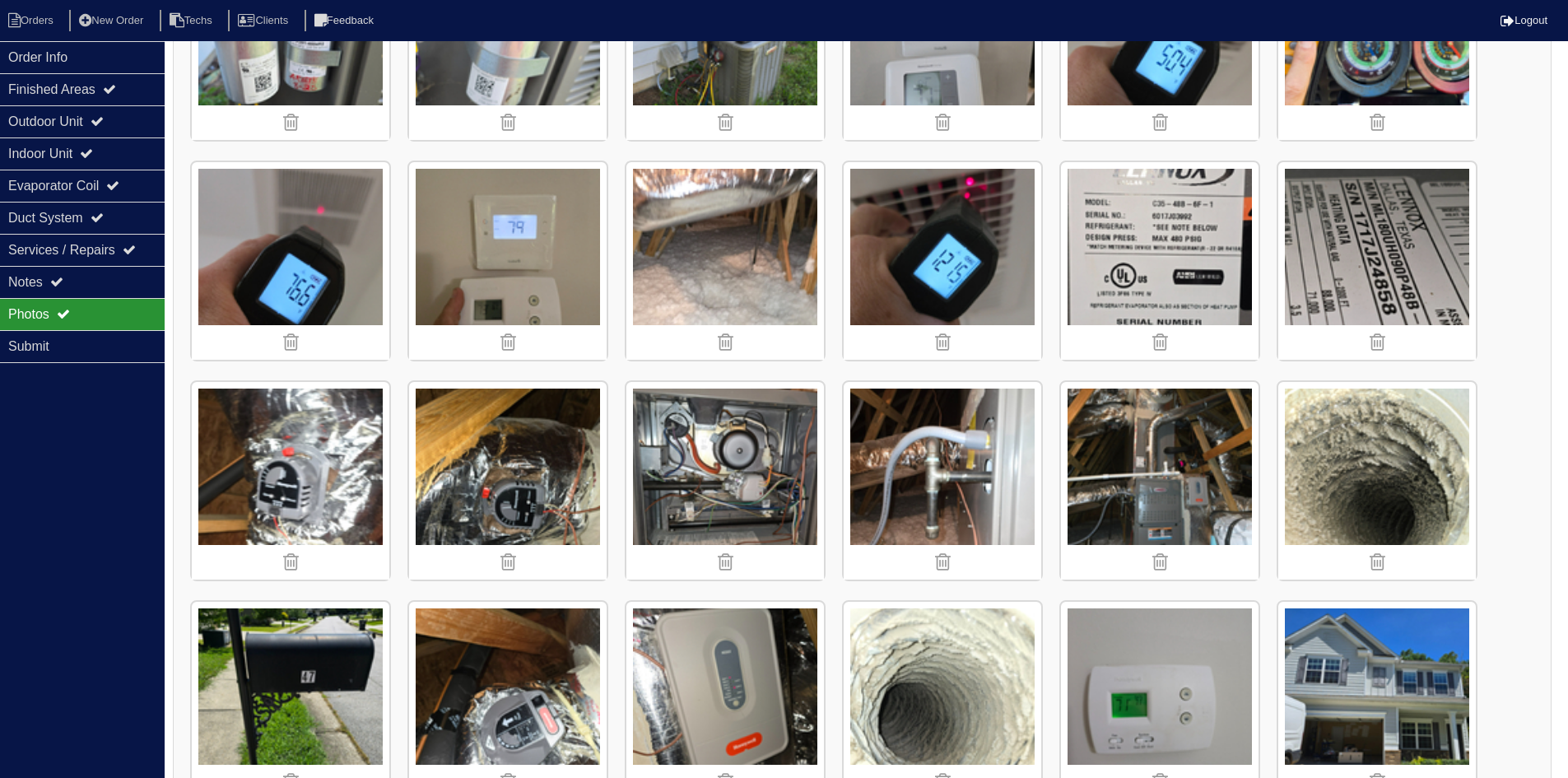
click at [986, 649] on img at bounding box center [942, 700] width 197 height 197
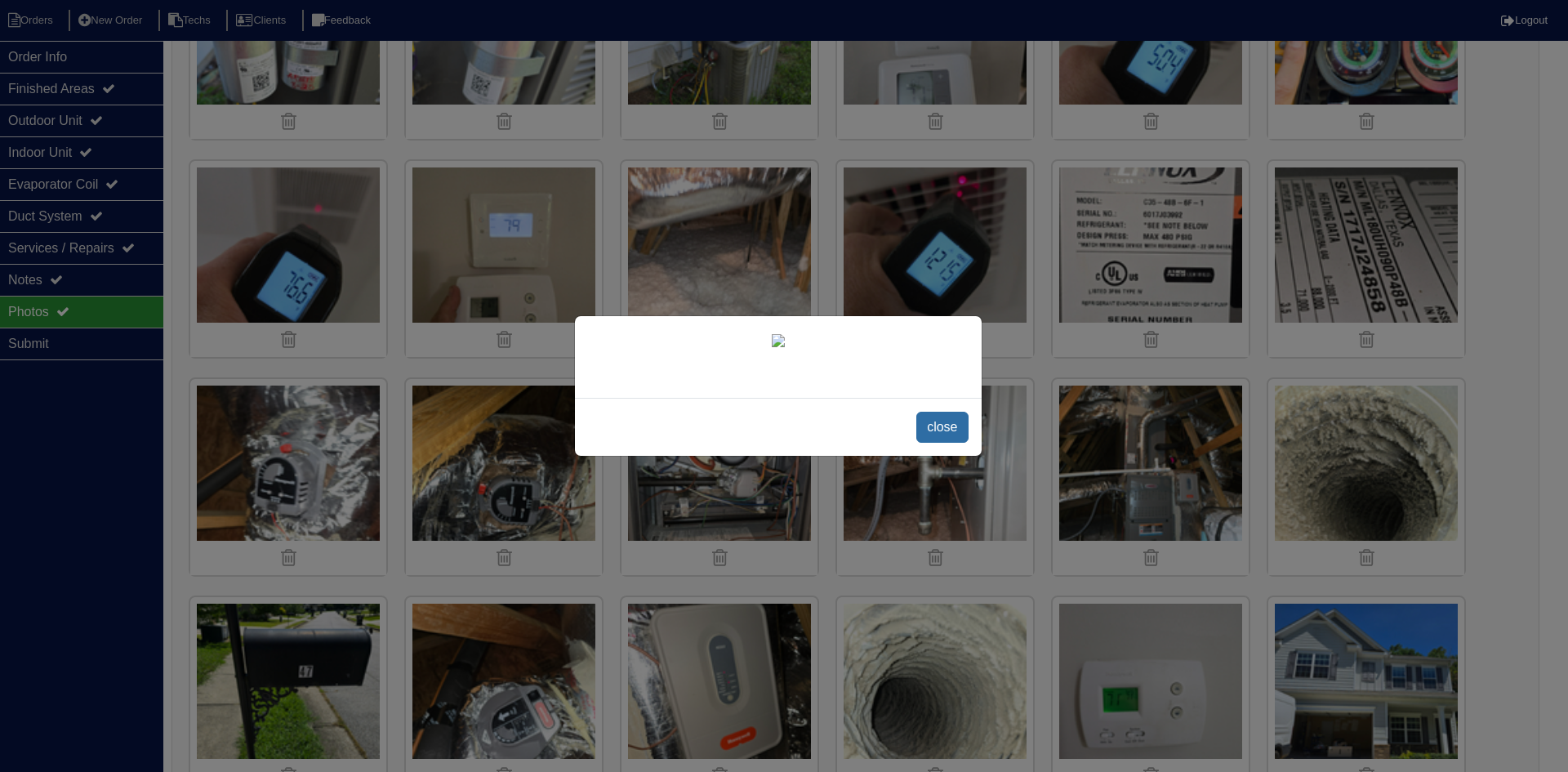
drag, startPoint x: 952, startPoint y: 649, endPoint x: 992, endPoint y: 639, distance: 41.2
click at [949, 443] on span "close" at bounding box center [941, 426] width 52 height 31
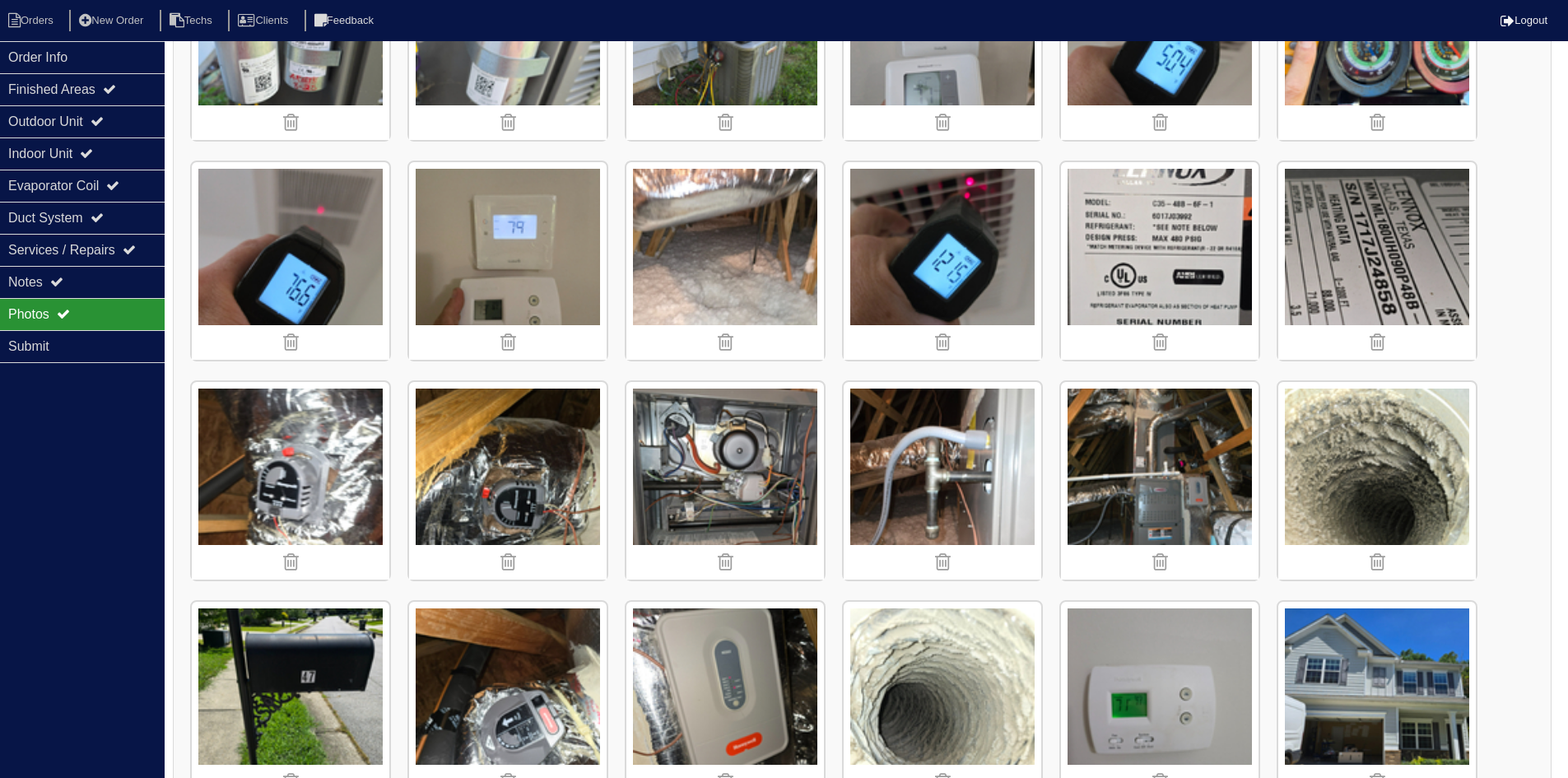
click at [1359, 483] on img at bounding box center [1376, 481] width 197 height 197
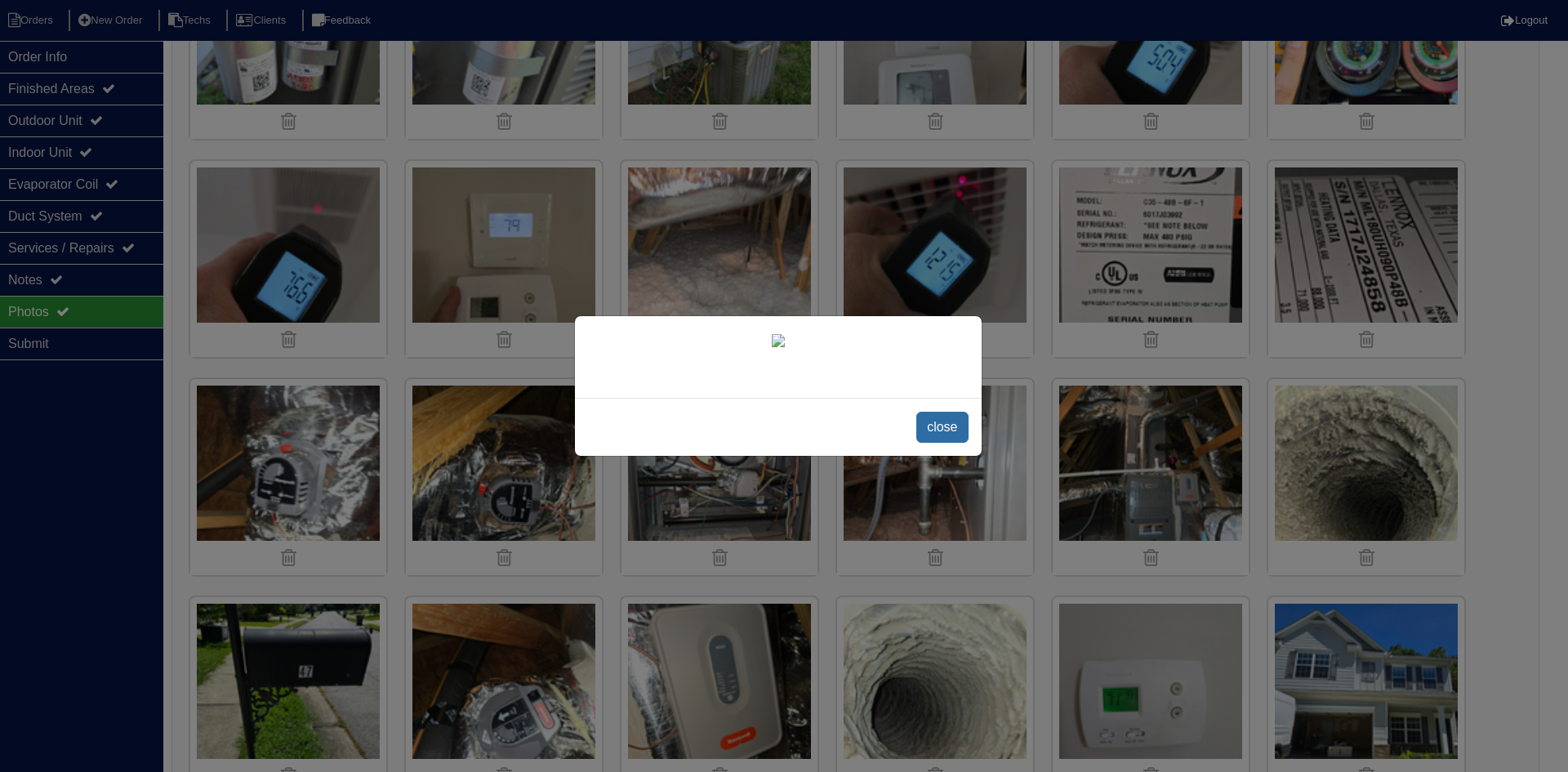
click at [937, 443] on span "close" at bounding box center [941, 426] width 52 height 31
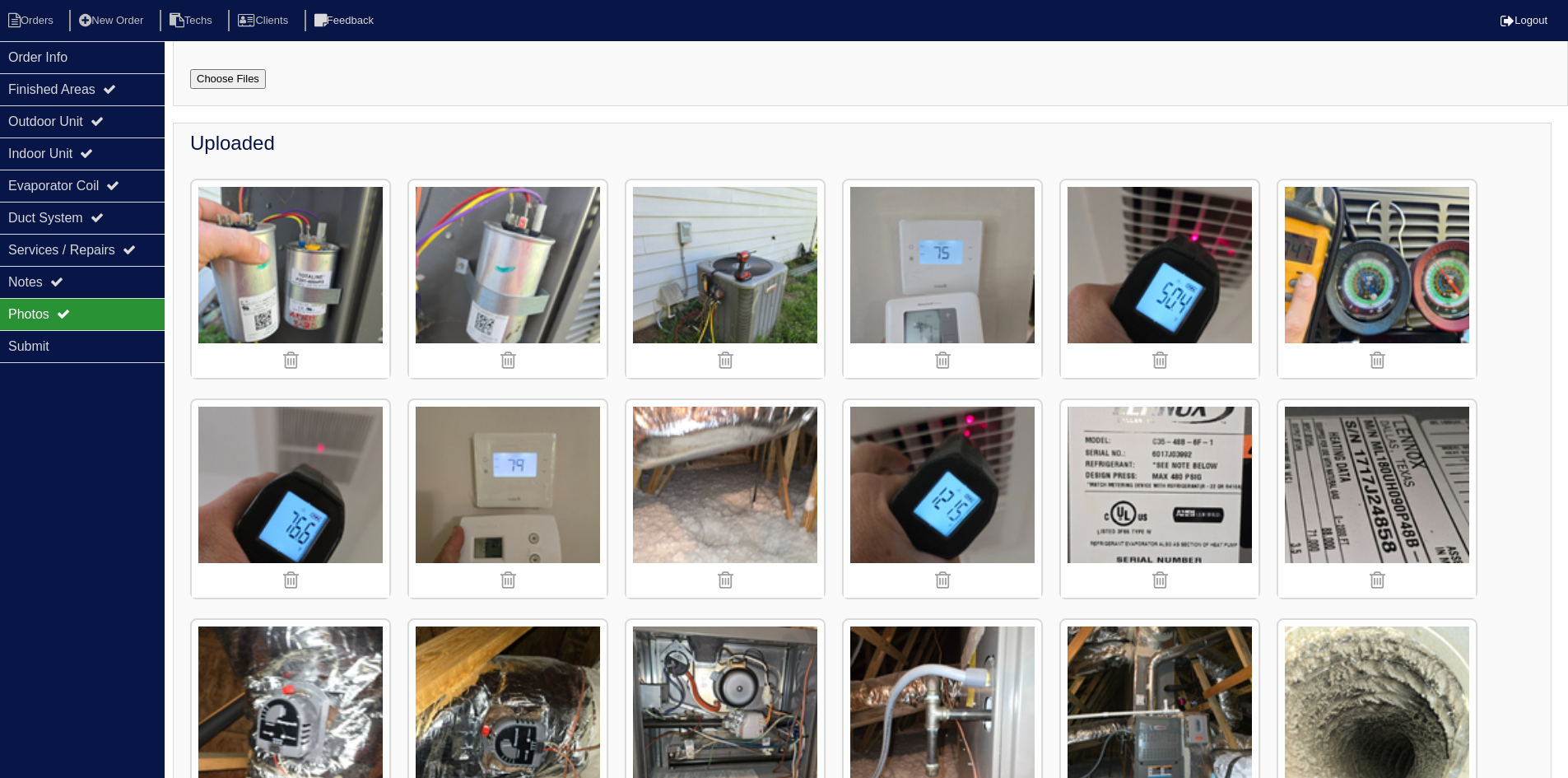
scroll to position [114, 0]
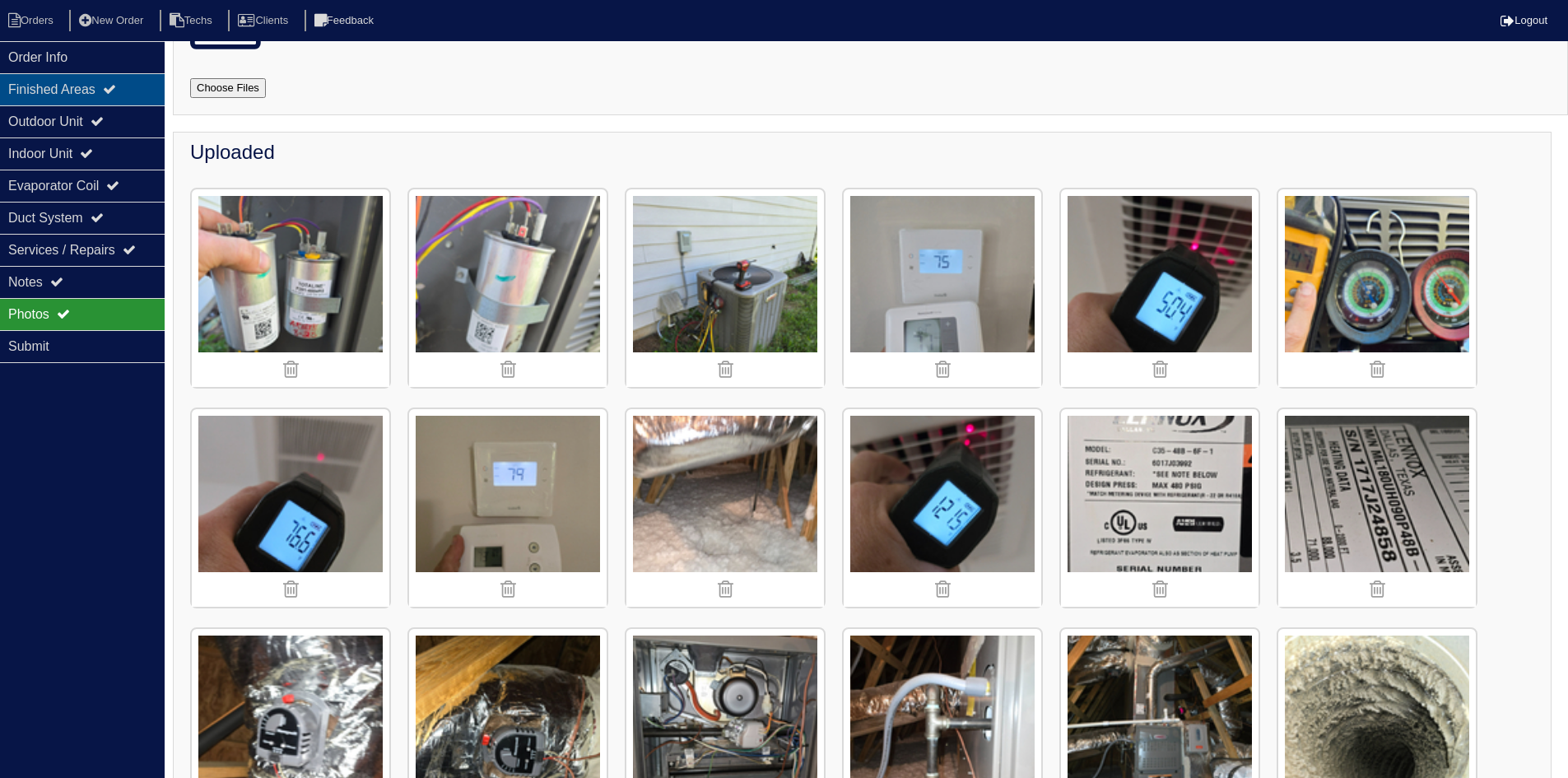
click at [116, 84] on icon at bounding box center [110, 89] width 13 height 13
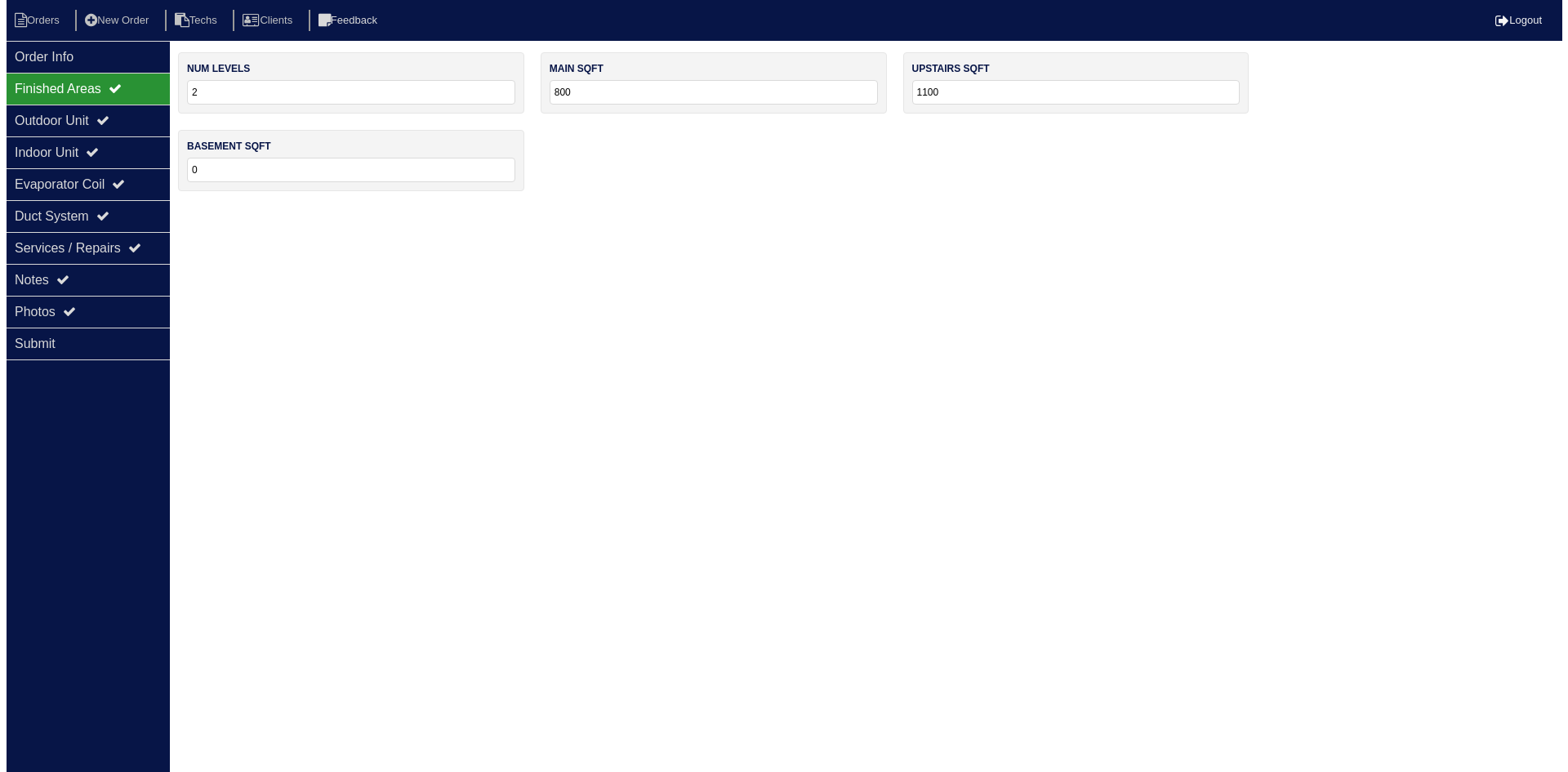
scroll to position [0, 0]
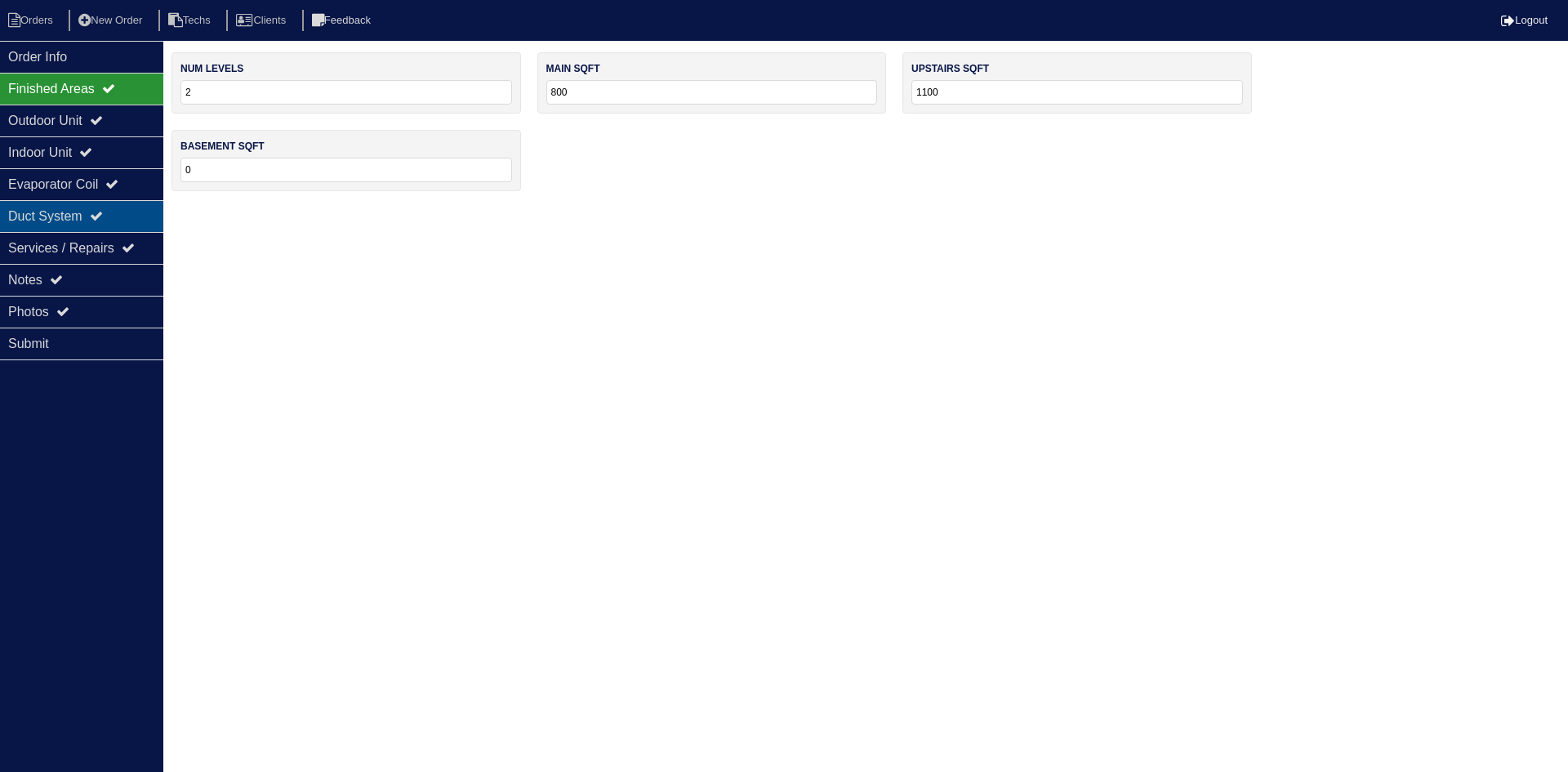
click at [103, 212] on icon at bounding box center [96, 215] width 13 height 13
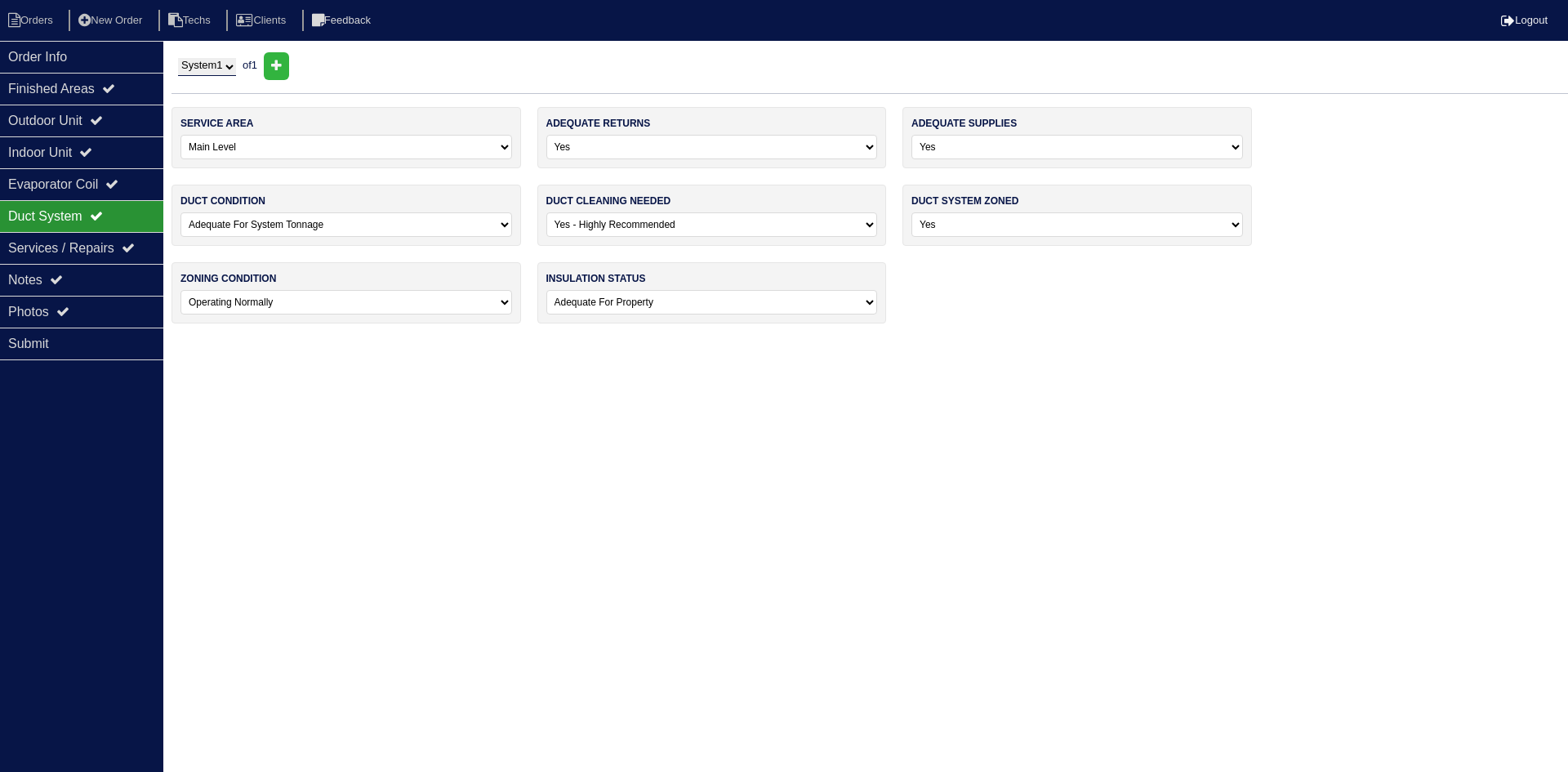
click at [603, 230] on select "-select- No Yes - Recommended But Not Required Yes - Highly Recommended" at bounding box center [712, 225] width 332 height 24
select select "1"
click at [546, 213] on select "-select- No Yes - Recommended But Not Required Yes - Highly Recommended" at bounding box center [712, 225] width 332 height 24
click at [29, 22] on li "Orders" at bounding box center [33, 21] width 67 height 22
select select "15"
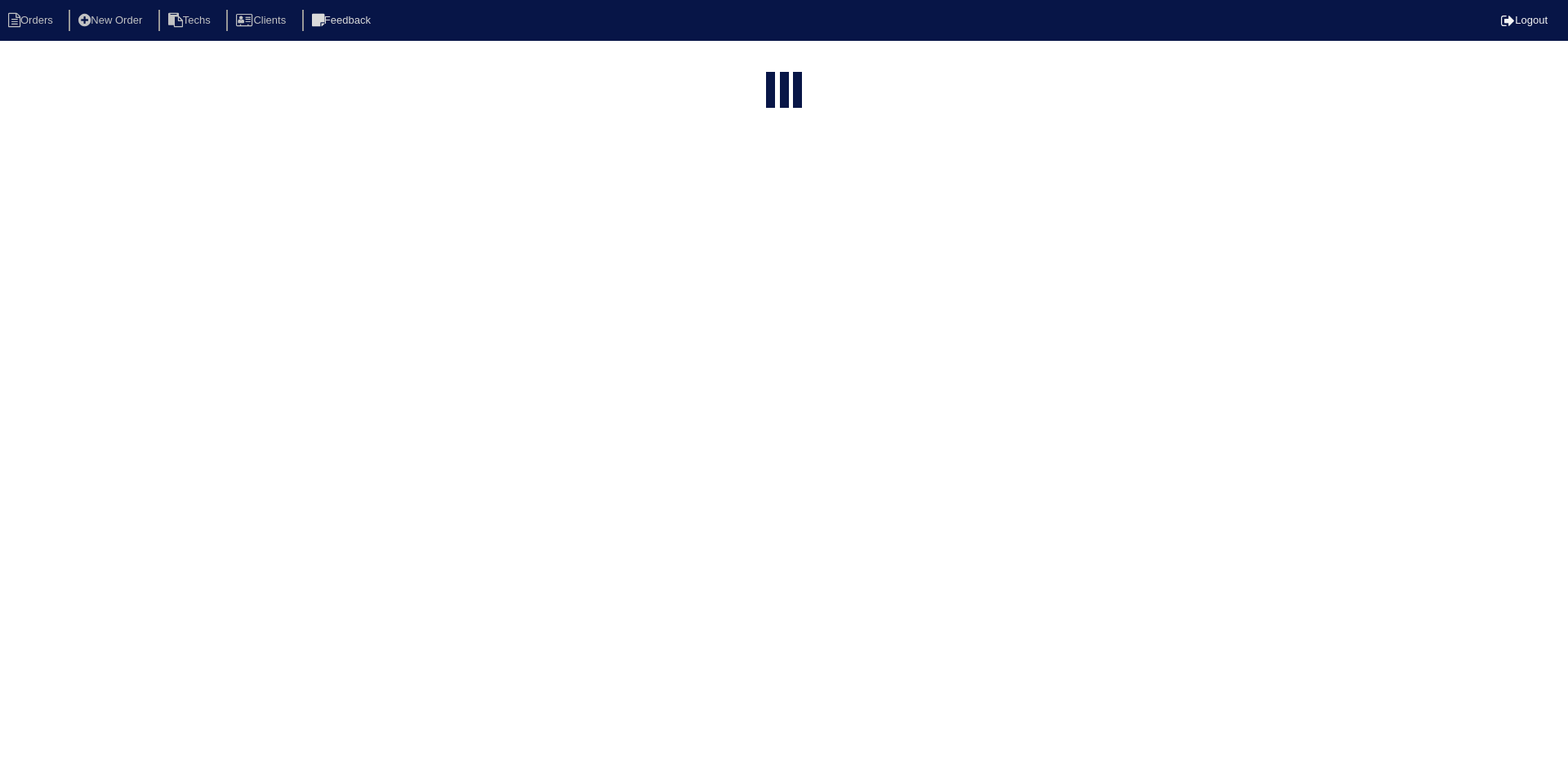
type input "47"
select select "field complete"
select select "need to quote"
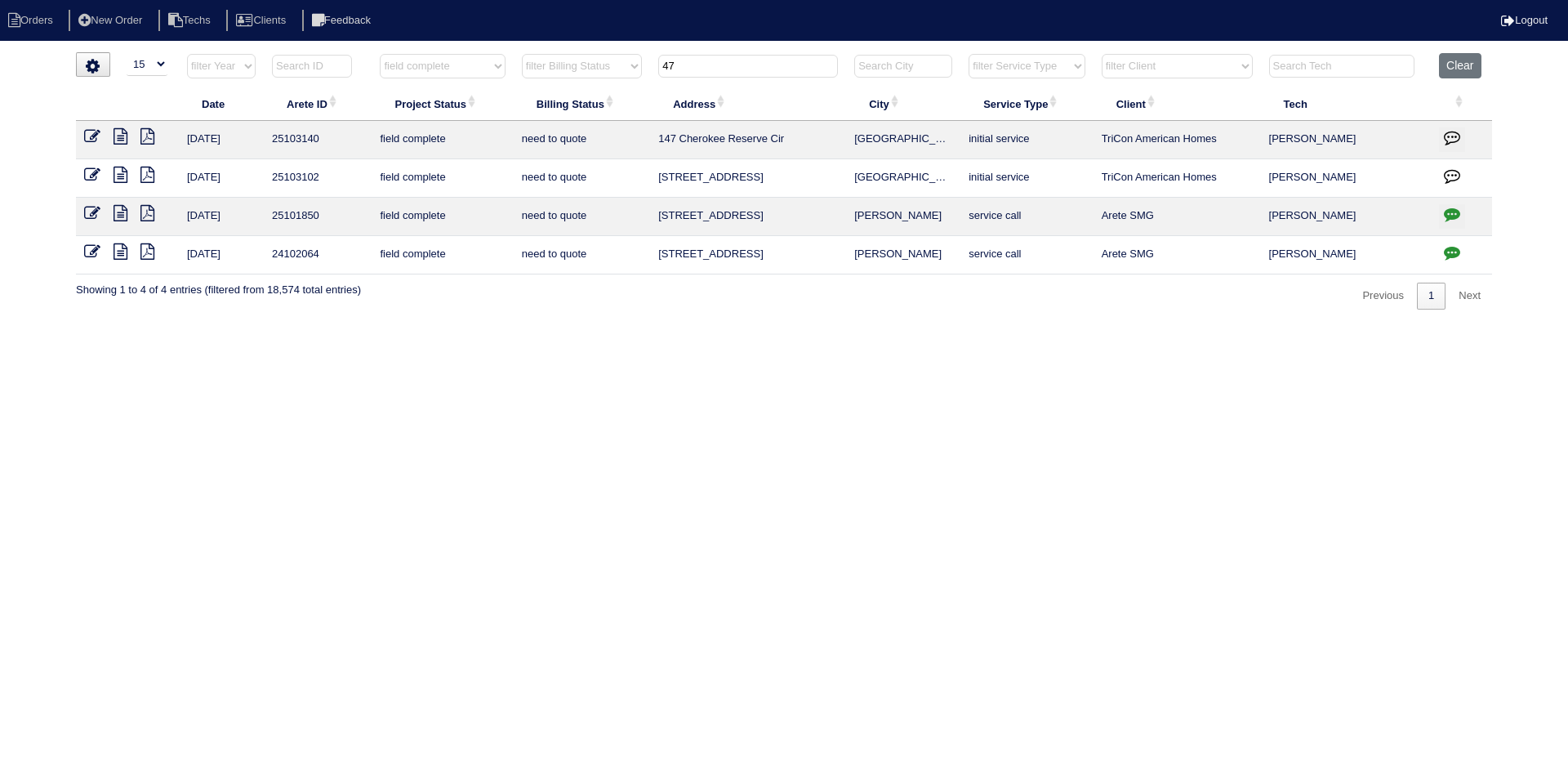
click at [687, 65] on input "47" at bounding box center [748, 66] width 180 height 22
type input "280"
select select "field complete"
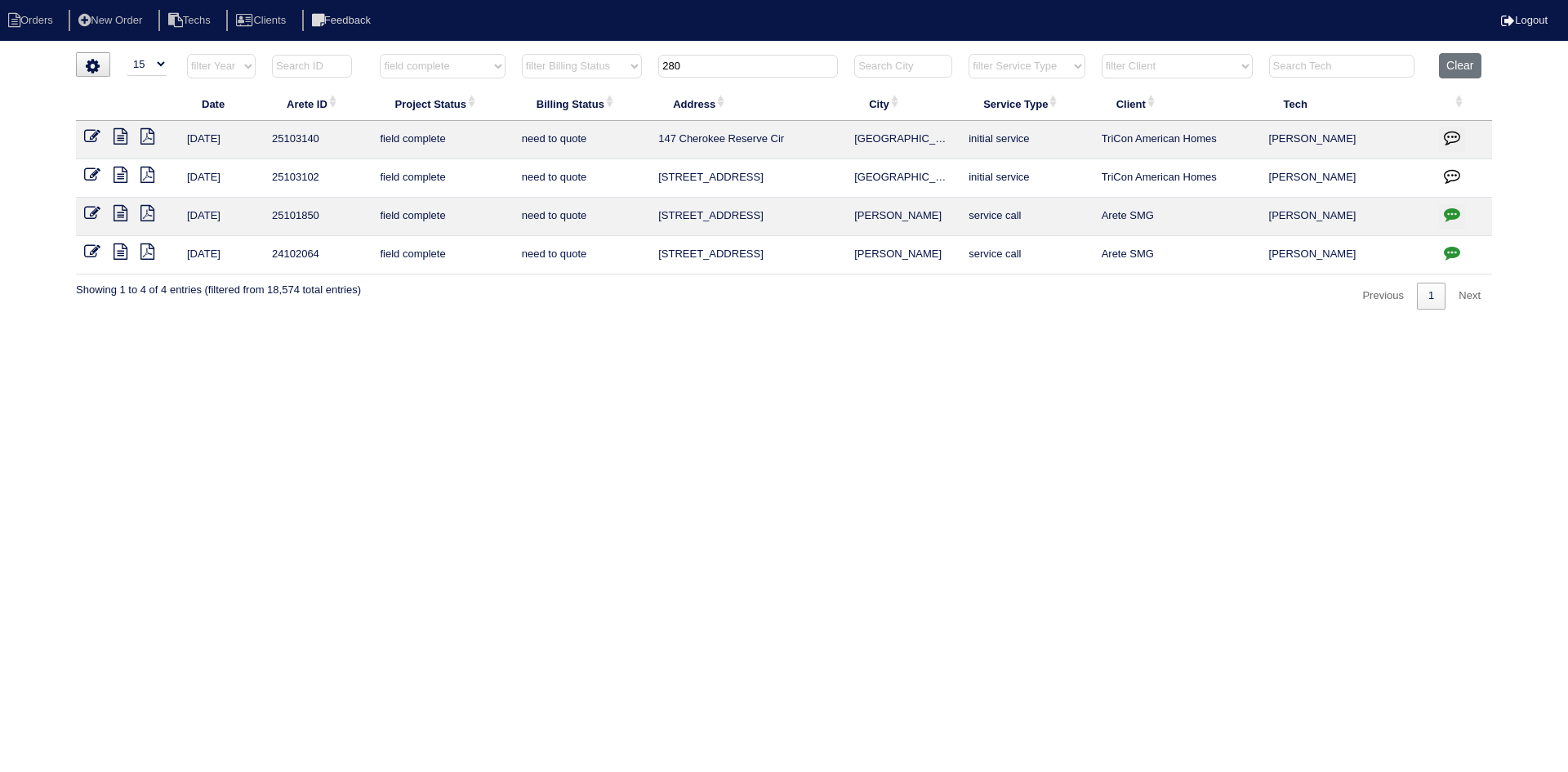
select select "need to quote"
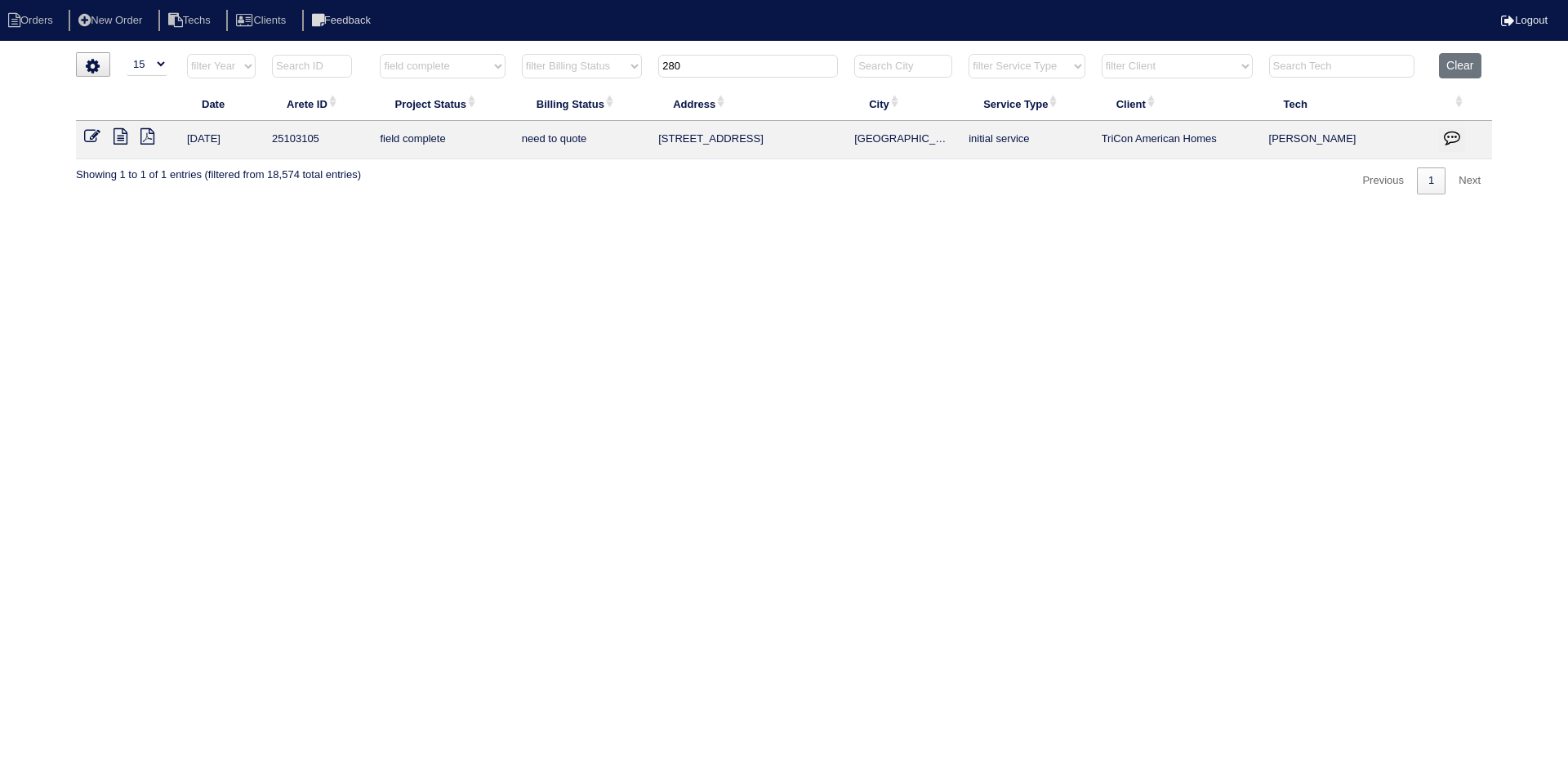
type input "280"
click at [121, 140] on icon at bounding box center [120, 136] width 14 height 16
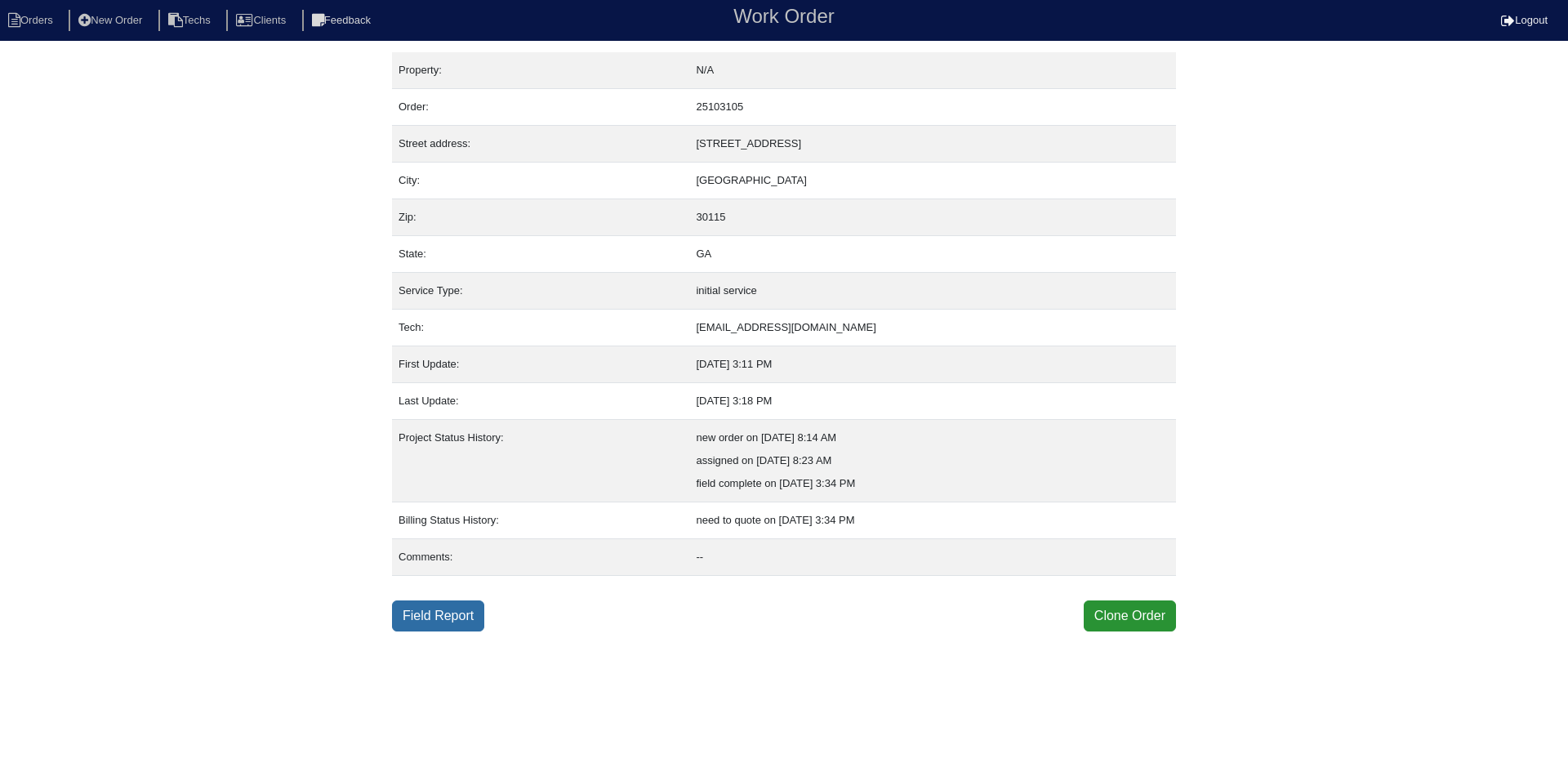
click at [448, 611] on link "Field Report" at bounding box center [438, 616] width 93 height 31
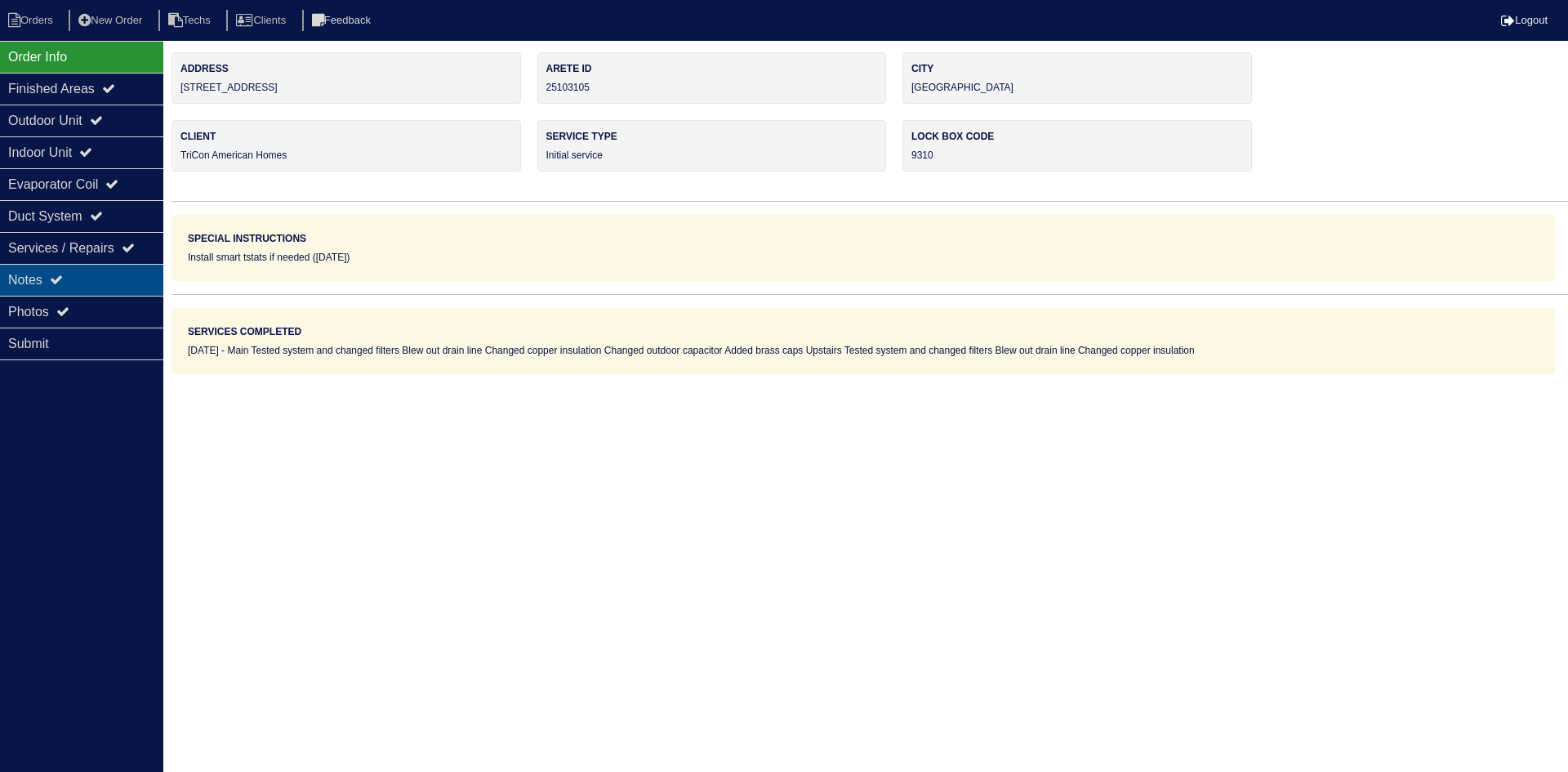
click at [98, 280] on div "Notes" at bounding box center [81, 280] width 163 height 32
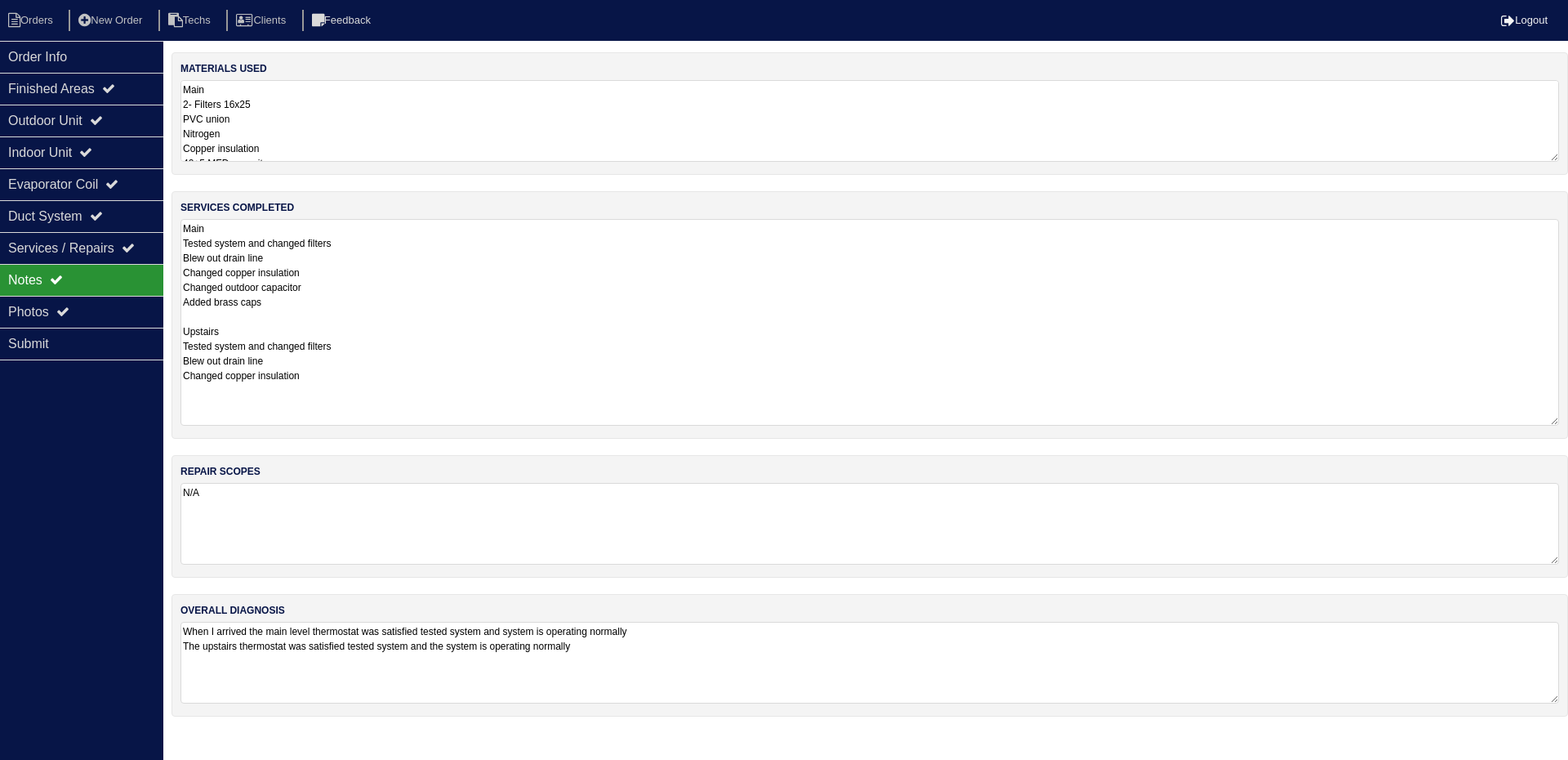
drag, startPoint x: 1556, startPoint y: 297, endPoint x: 1567, endPoint y: 355, distance: 59.0
click at [1567, 420] on div "services completed Main Tested system and changed filters Blew out drain line C…" at bounding box center [869, 315] width 1397 height 247
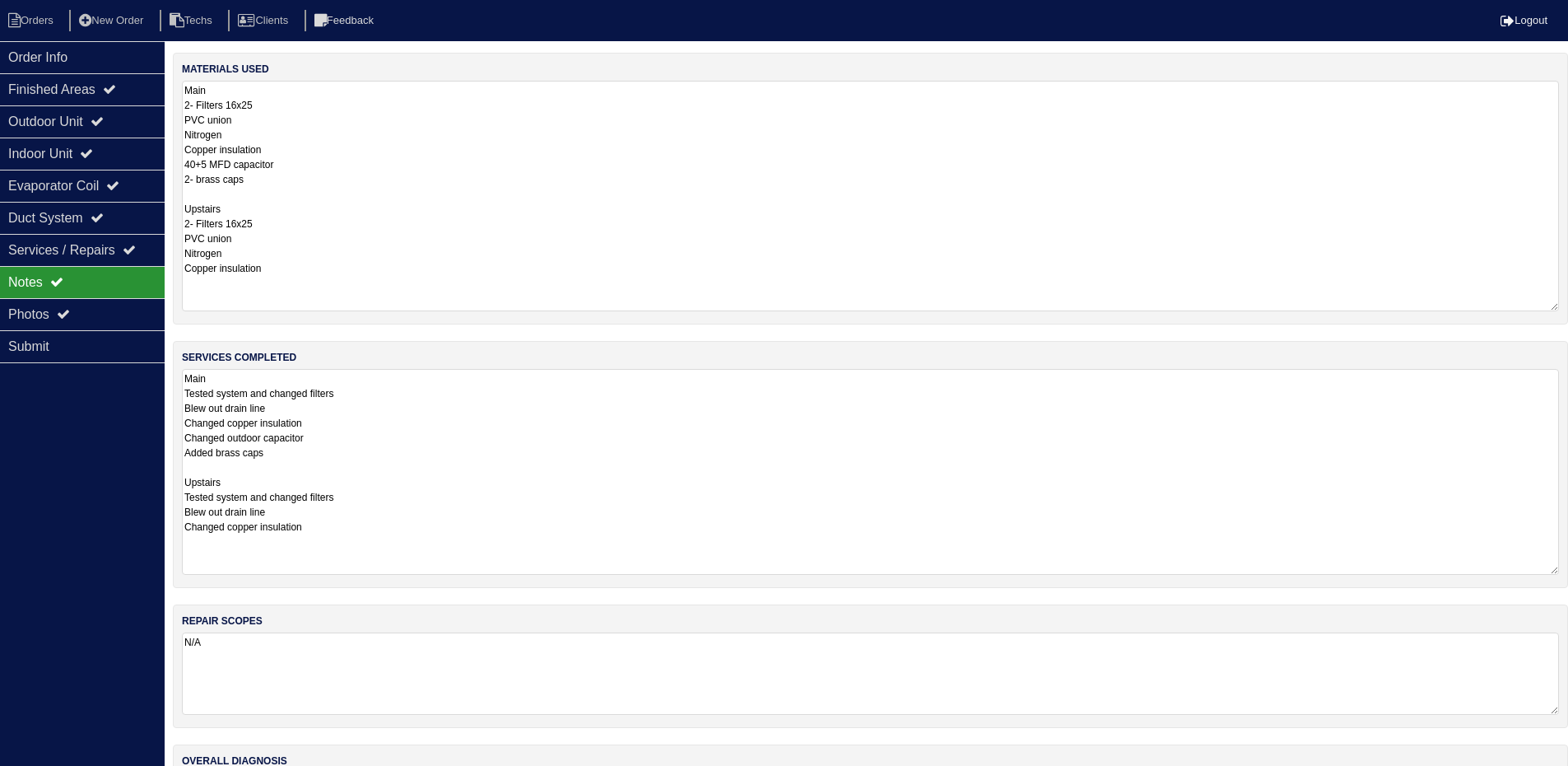
drag, startPoint x: 1564, startPoint y: 158, endPoint x: 1579, endPoint y: 306, distance: 148.8
click at [1568, 306] on html "Orders New Order Techs Clients Feedback Logout Orders New Order Users Clients M…" at bounding box center [784, 442] width 1568 height 884
click at [100, 119] on div "Outdoor Unit" at bounding box center [82, 122] width 164 height 32
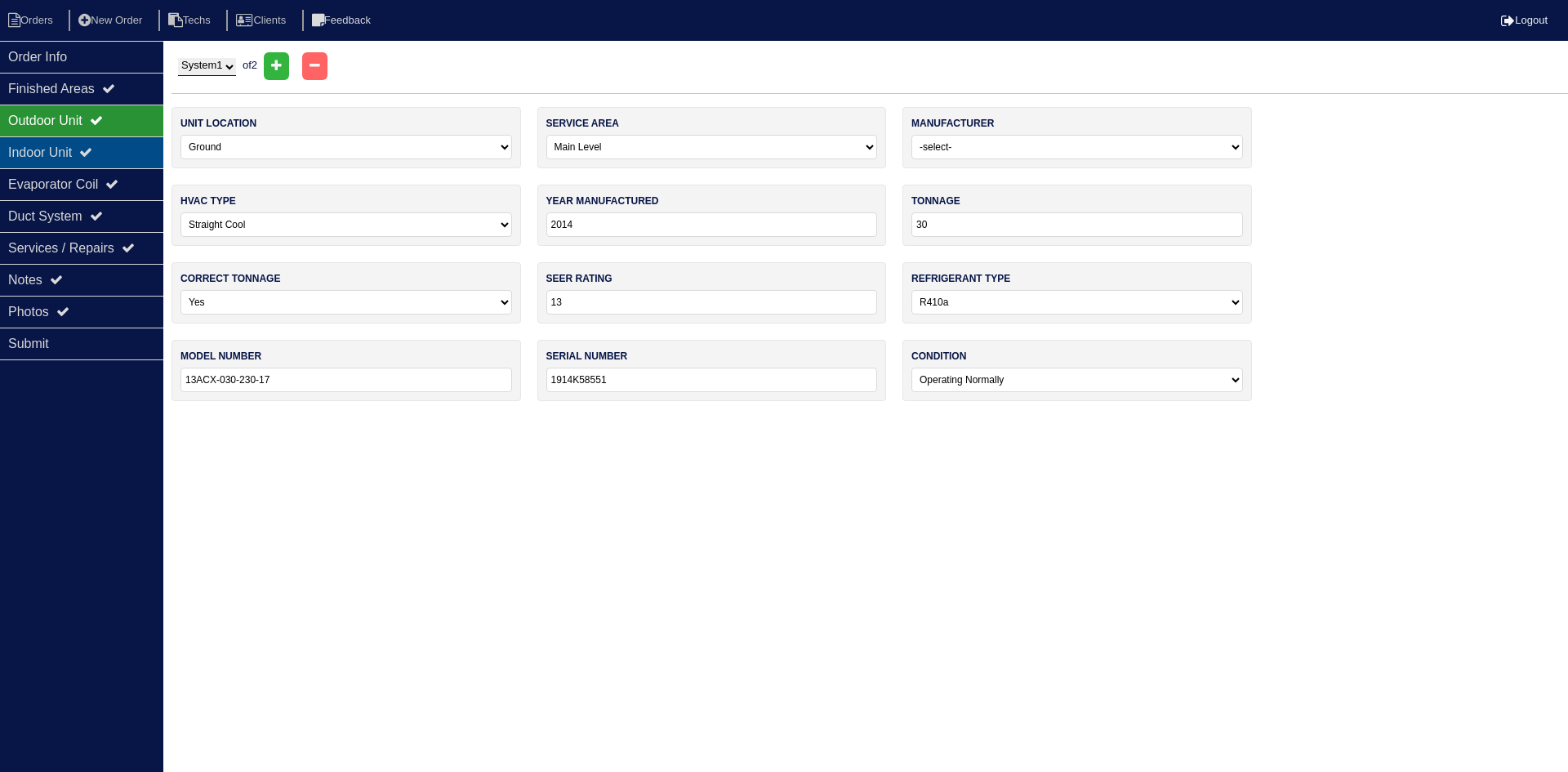
click at [92, 150] on icon at bounding box center [86, 152] width 13 height 13
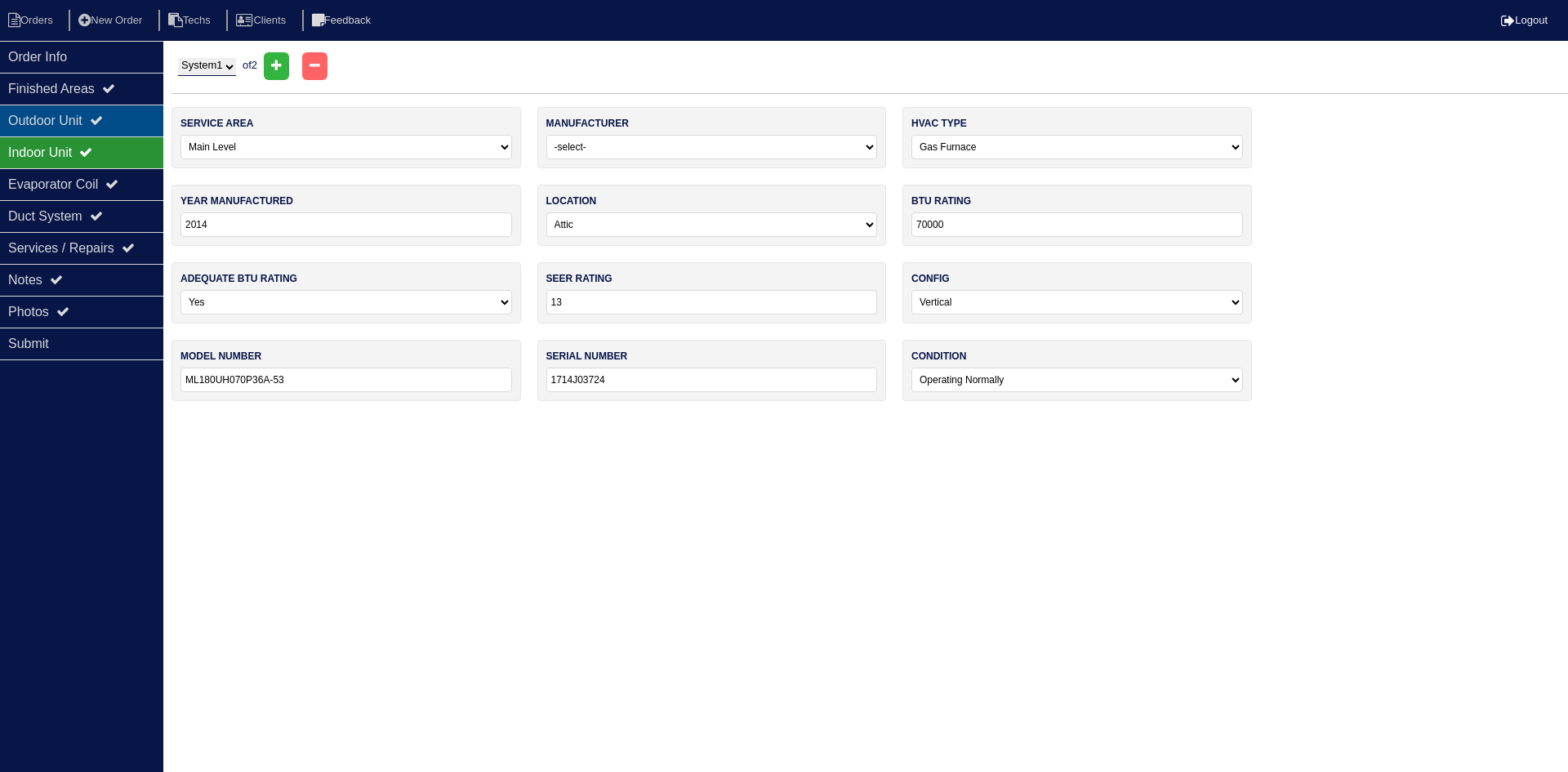
click at [81, 108] on div "Outdoor Unit" at bounding box center [81, 121] width 163 height 32
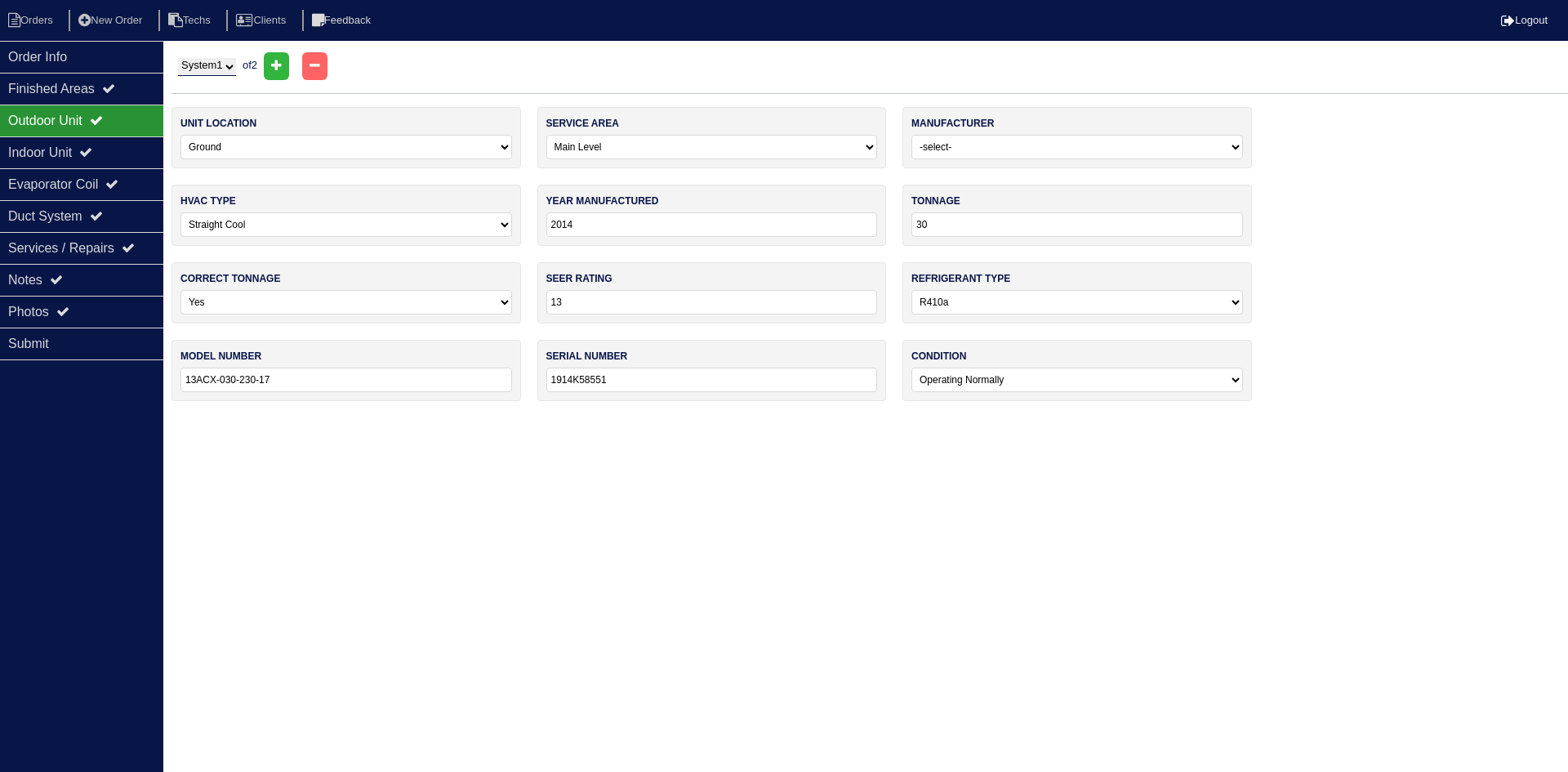
click at [223, 66] on select "System 1 System 2" at bounding box center [207, 67] width 58 height 18
select select "2"
click at [178, 58] on select "System 1 System 2" at bounding box center [207, 67] width 58 height 18
select select "1"
select select "Rheem"
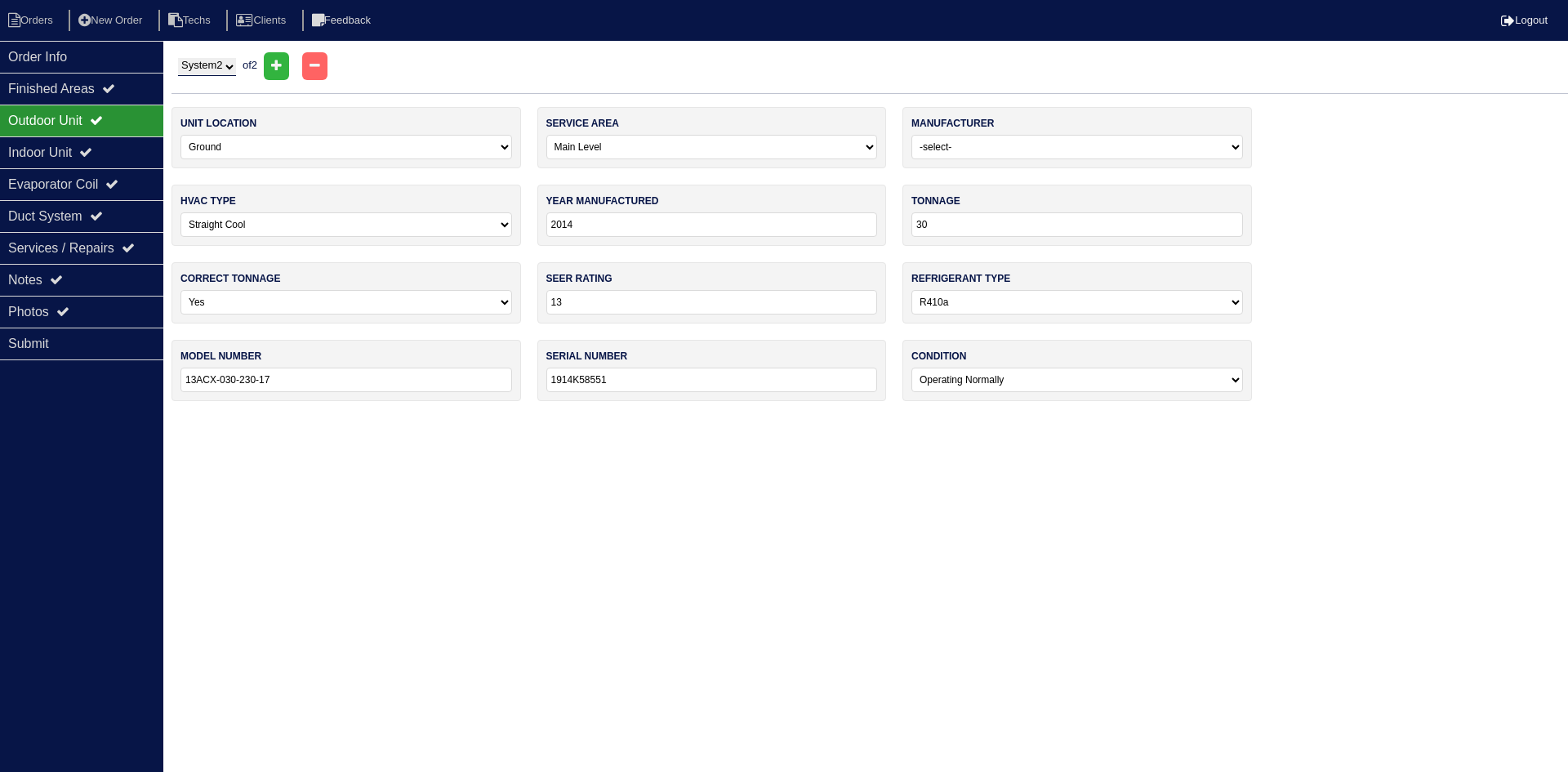
type input "2022"
type input "24"
type input "14"
type input "RA14AZ24AJ1NA"
type input "W362223294"
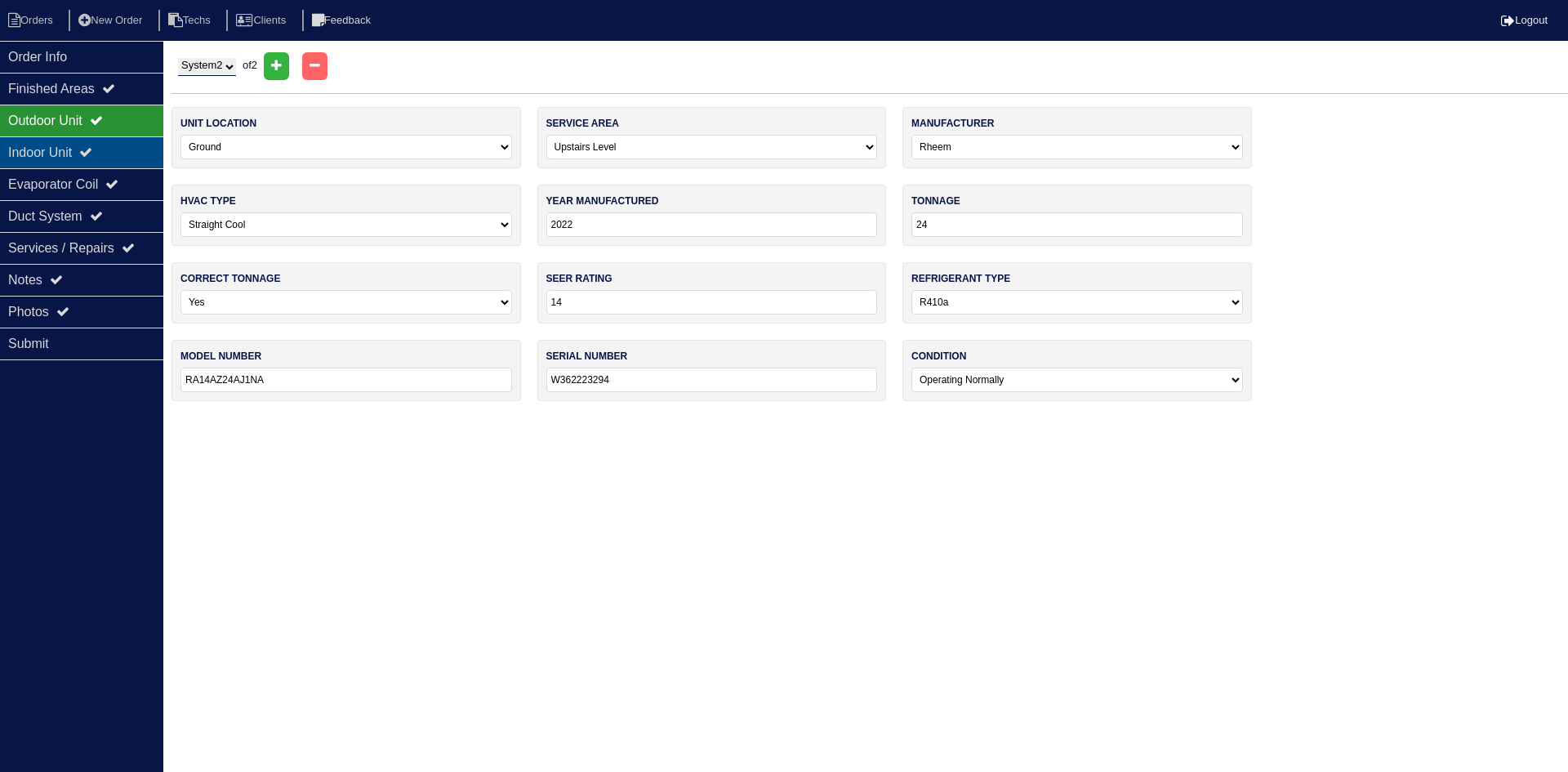
click at [76, 152] on div "Indoor Unit" at bounding box center [81, 153] width 163 height 32
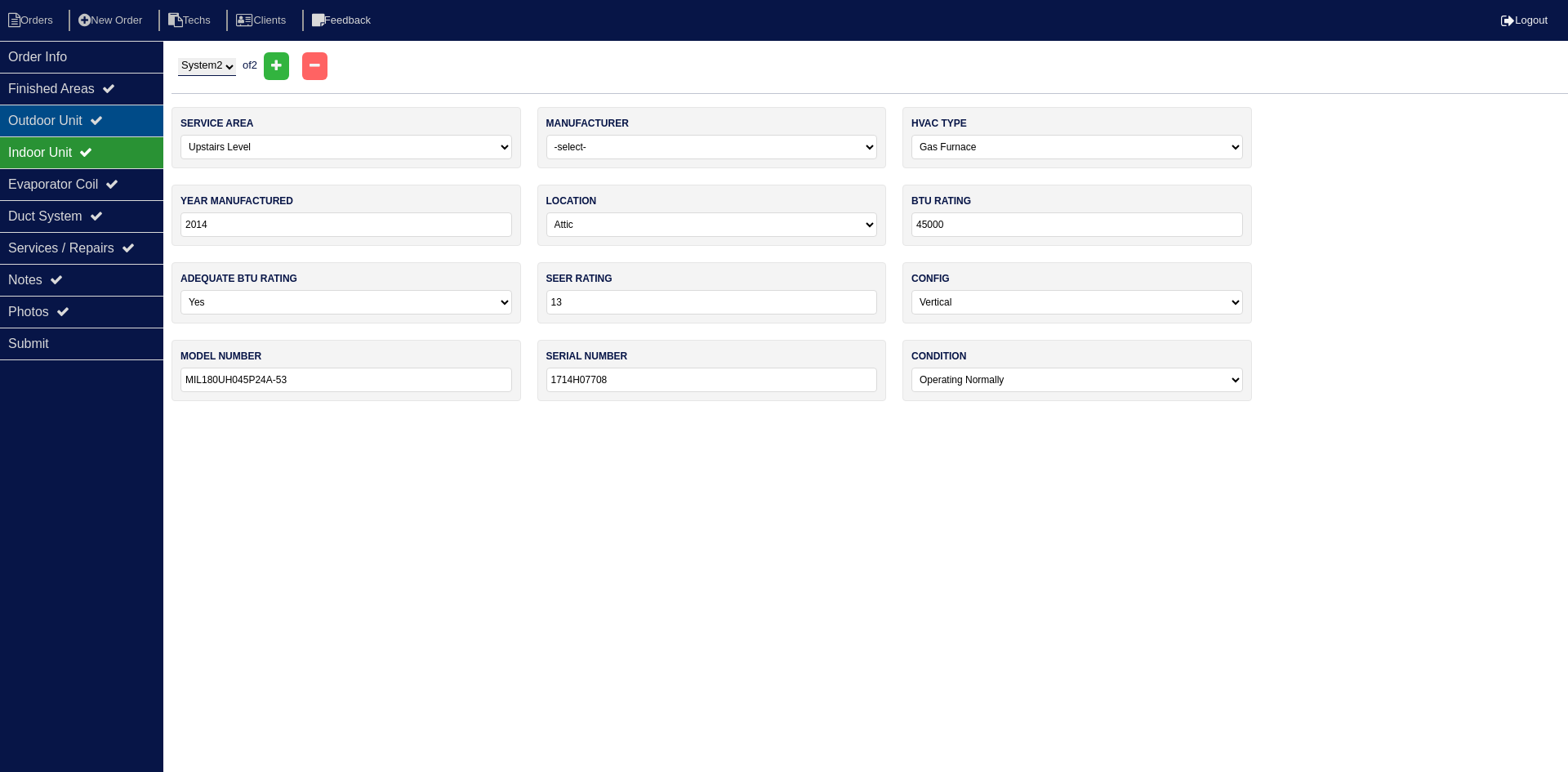
click at [86, 109] on div "Outdoor Unit" at bounding box center [81, 121] width 163 height 32
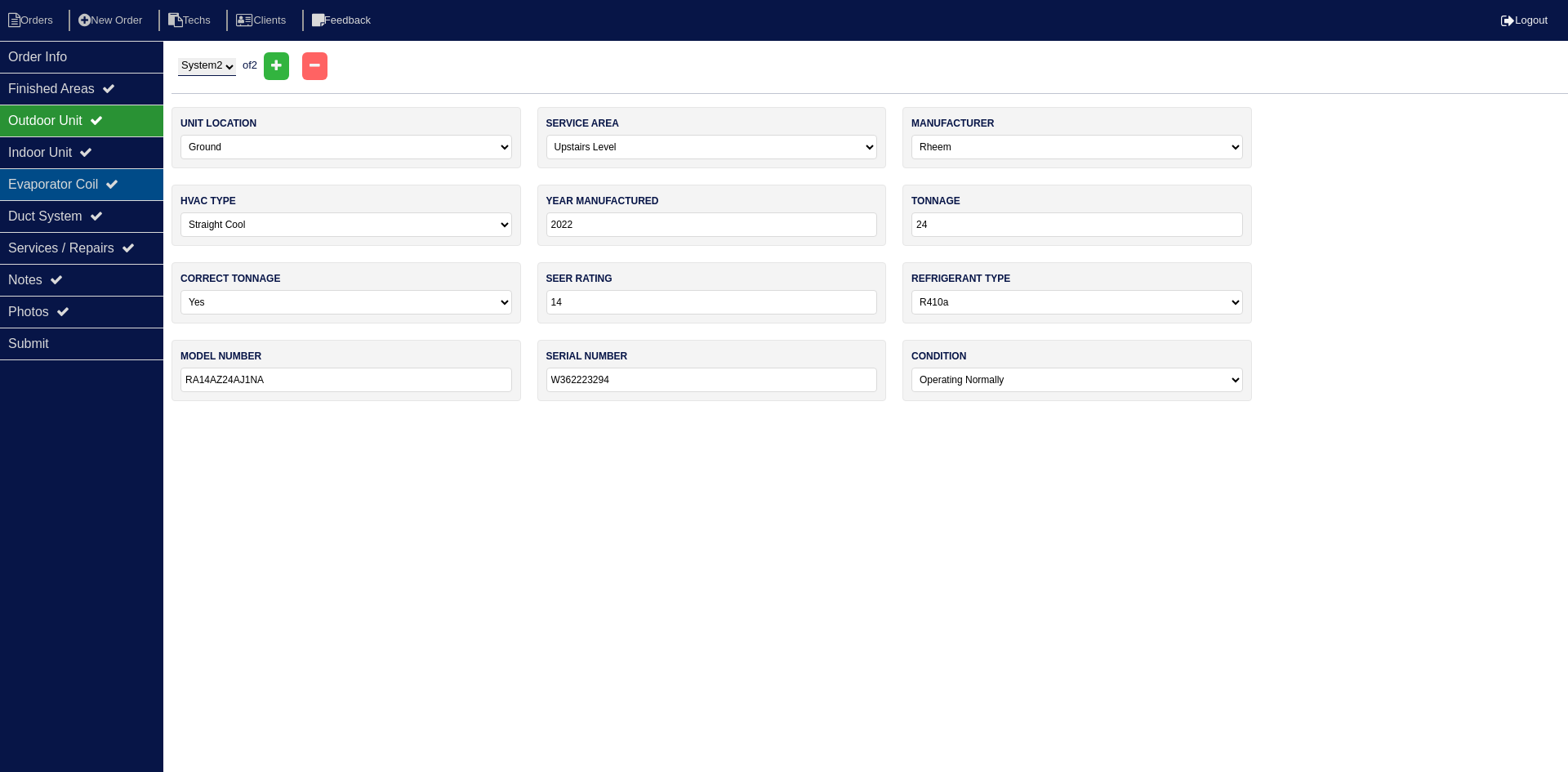
click at [115, 184] on div "Evaporator Coil" at bounding box center [81, 185] width 163 height 32
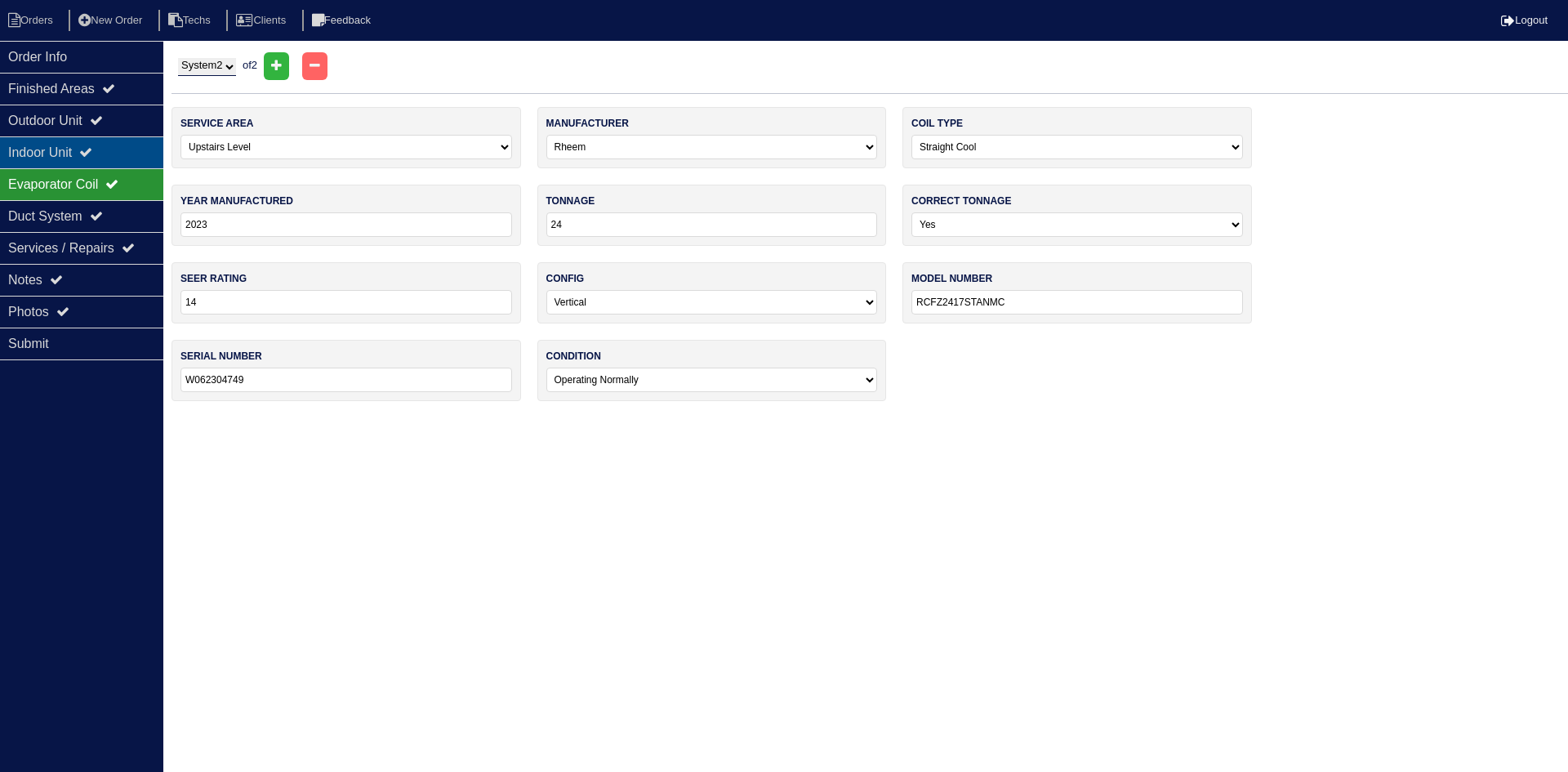
click at [98, 143] on div "Indoor Unit" at bounding box center [81, 153] width 163 height 32
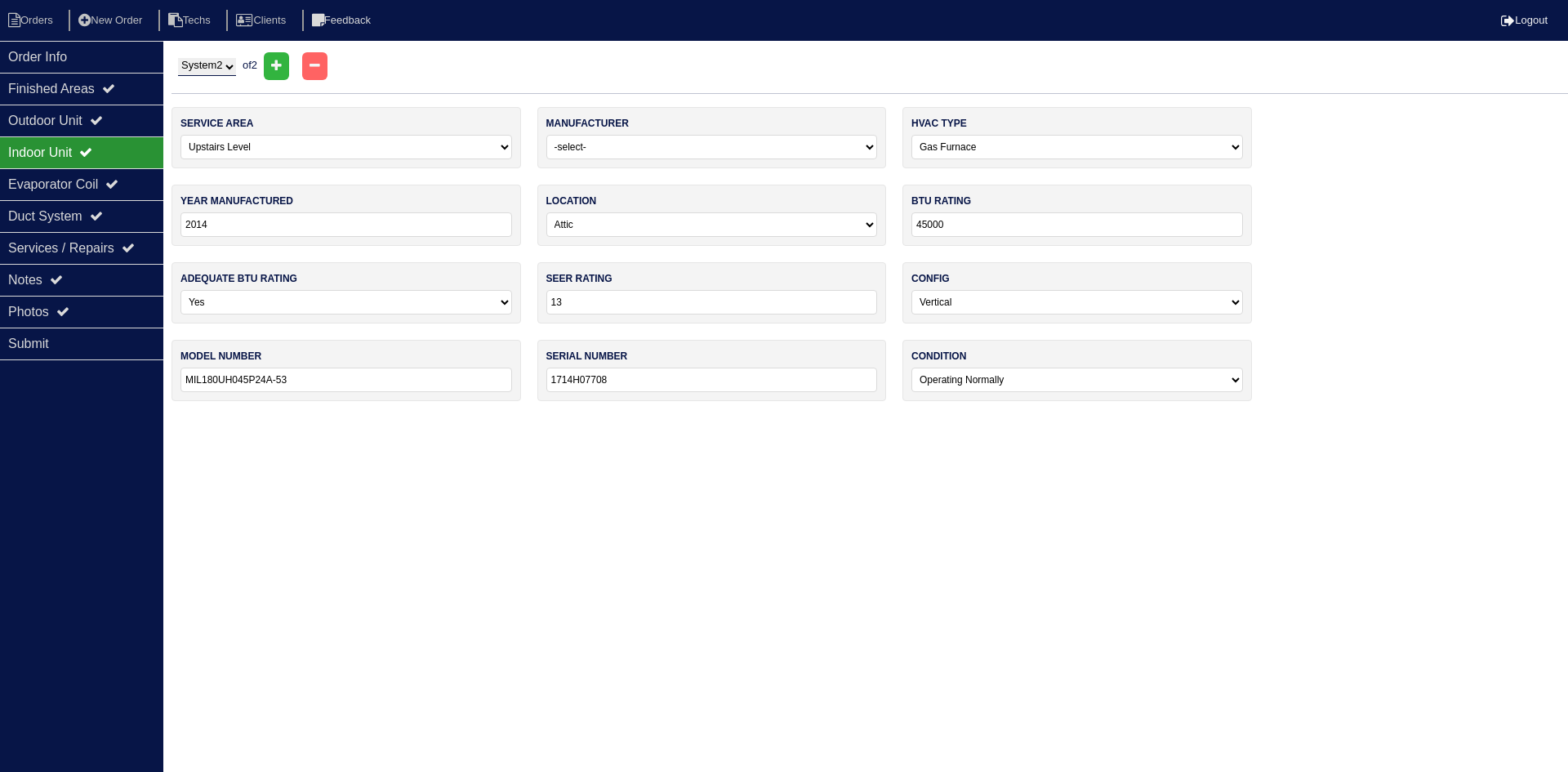
drag, startPoint x: 197, startPoint y: 380, endPoint x: 202, endPoint y: 403, distance: 23.5
click at [197, 380] on input "MIL180UH045P24A-53" at bounding box center [347, 379] width 332 height 24
type input "ML180UH045P24A-53"
click at [268, 418] on html "Orders New Order Techs Clients Feedback Logout Orders New Order Users Clients M…" at bounding box center [784, 209] width 1568 height 418
click at [80, 288] on div "Notes" at bounding box center [81, 280] width 163 height 32
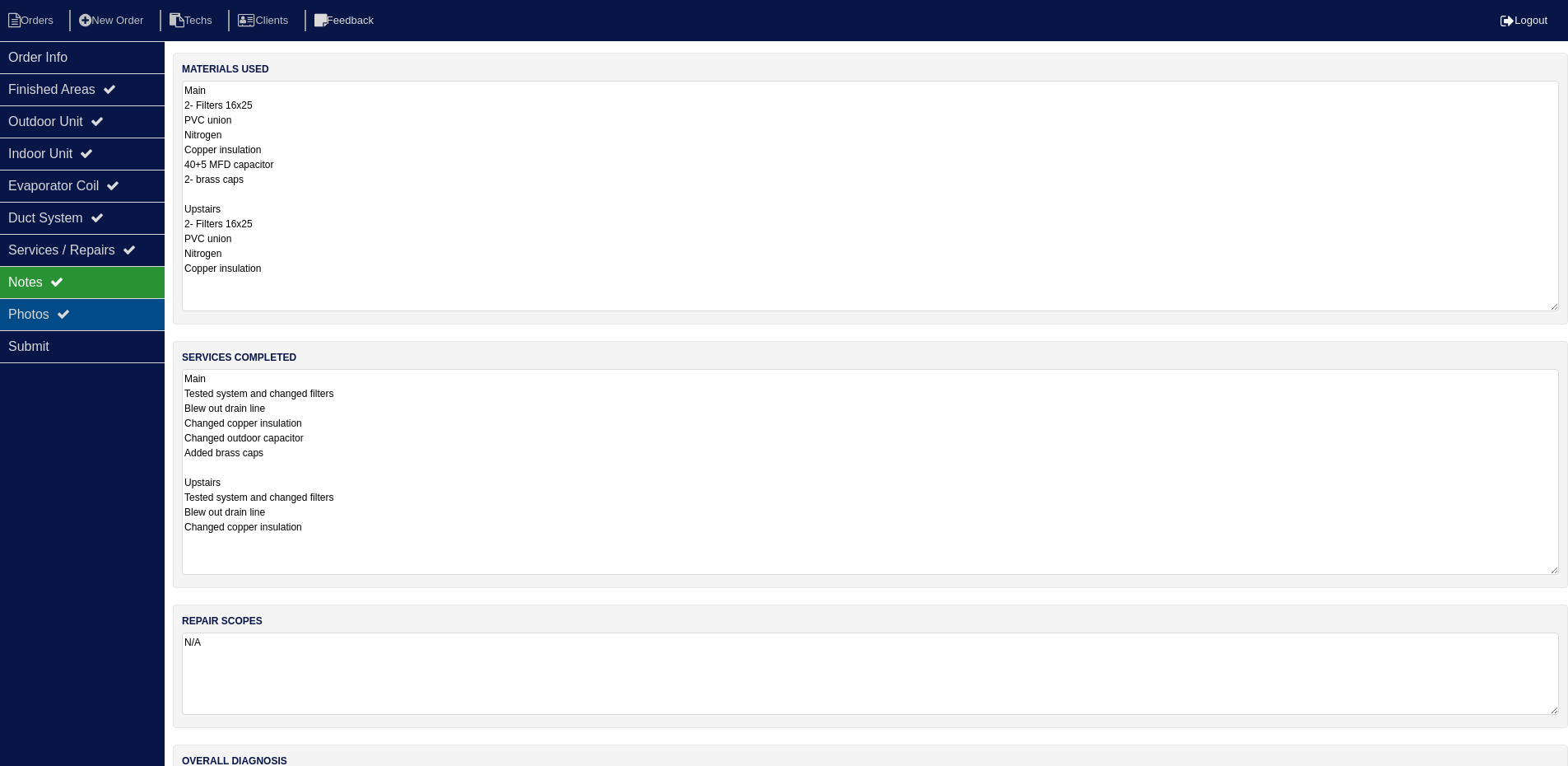
click at [93, 307] on div "Photos" at bounding box center [82, 315] width 164 height 32
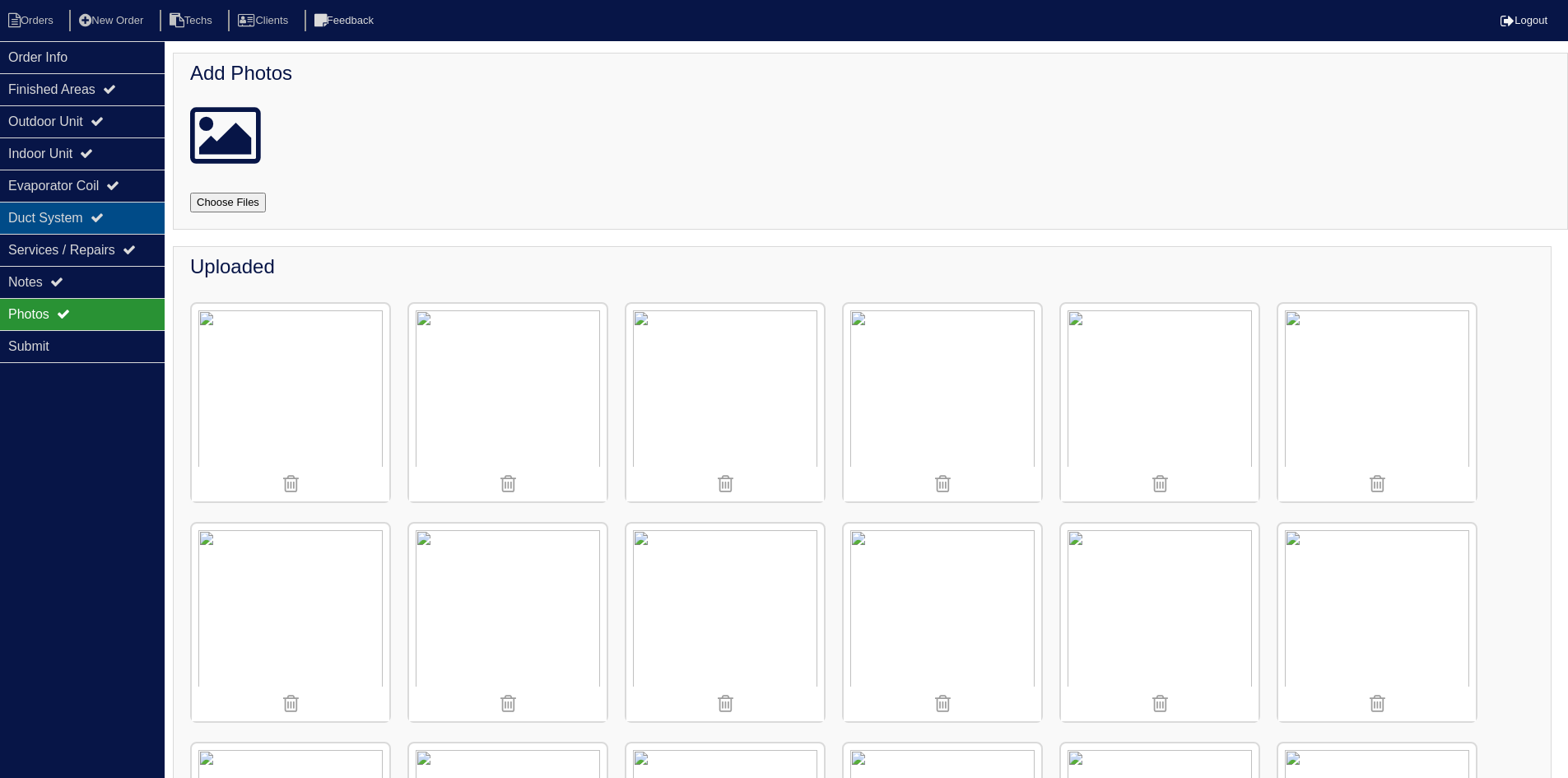
click at [61, 218] on div "Duct System" at bounding box center [82, 218] width 164 height 32
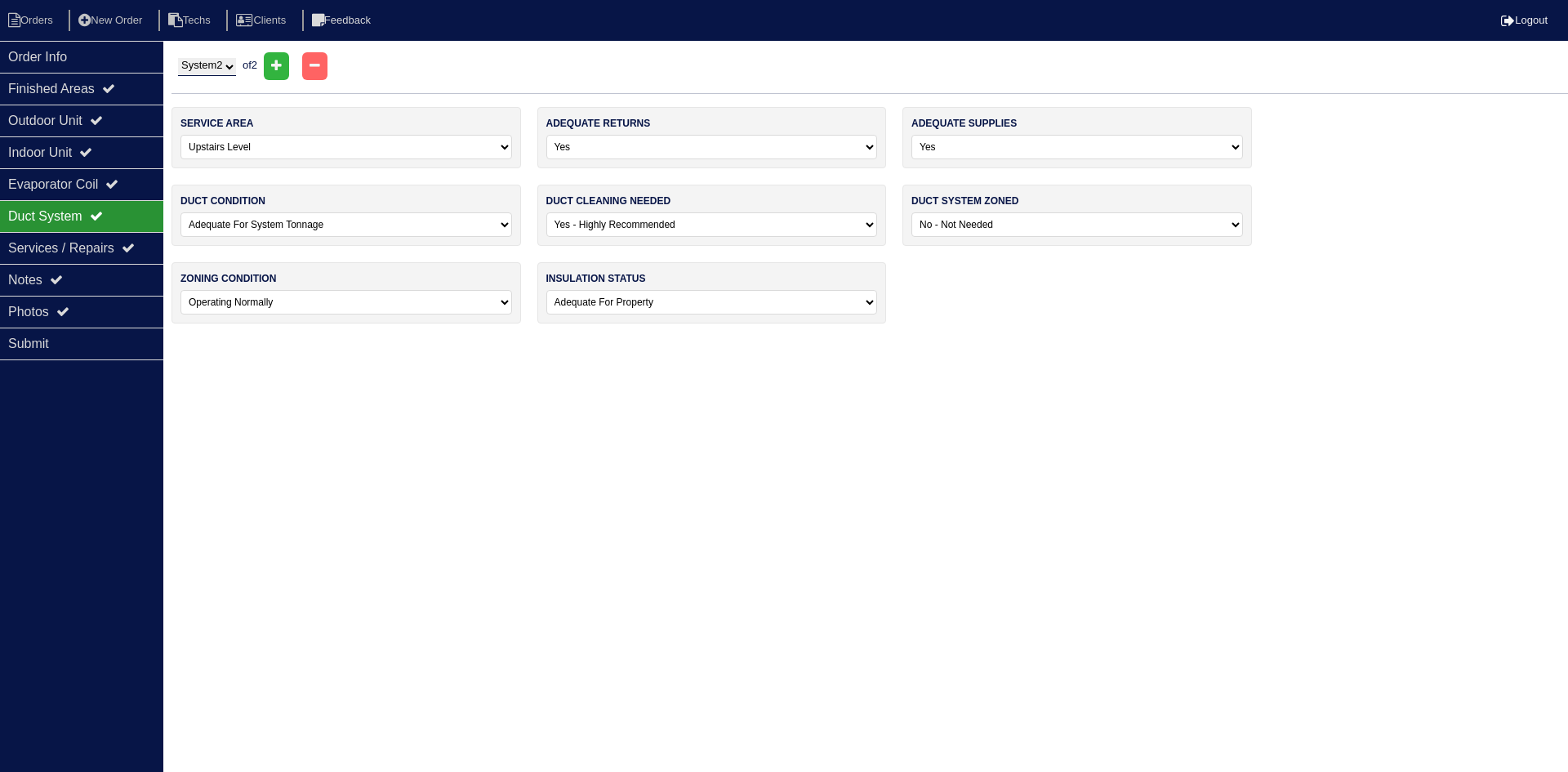
click at [210, 68] on select "System 1 System 2" at bounding box center [207, 67] width 58 height 18
select select "1"
click at [178, 58] on select "System 1 System 2" at bounding box center [207, 67] width 58 height 18
select select "0"
click at [80, 304] on div "Photos" at bounding box center [81, 312] width 163 height 32
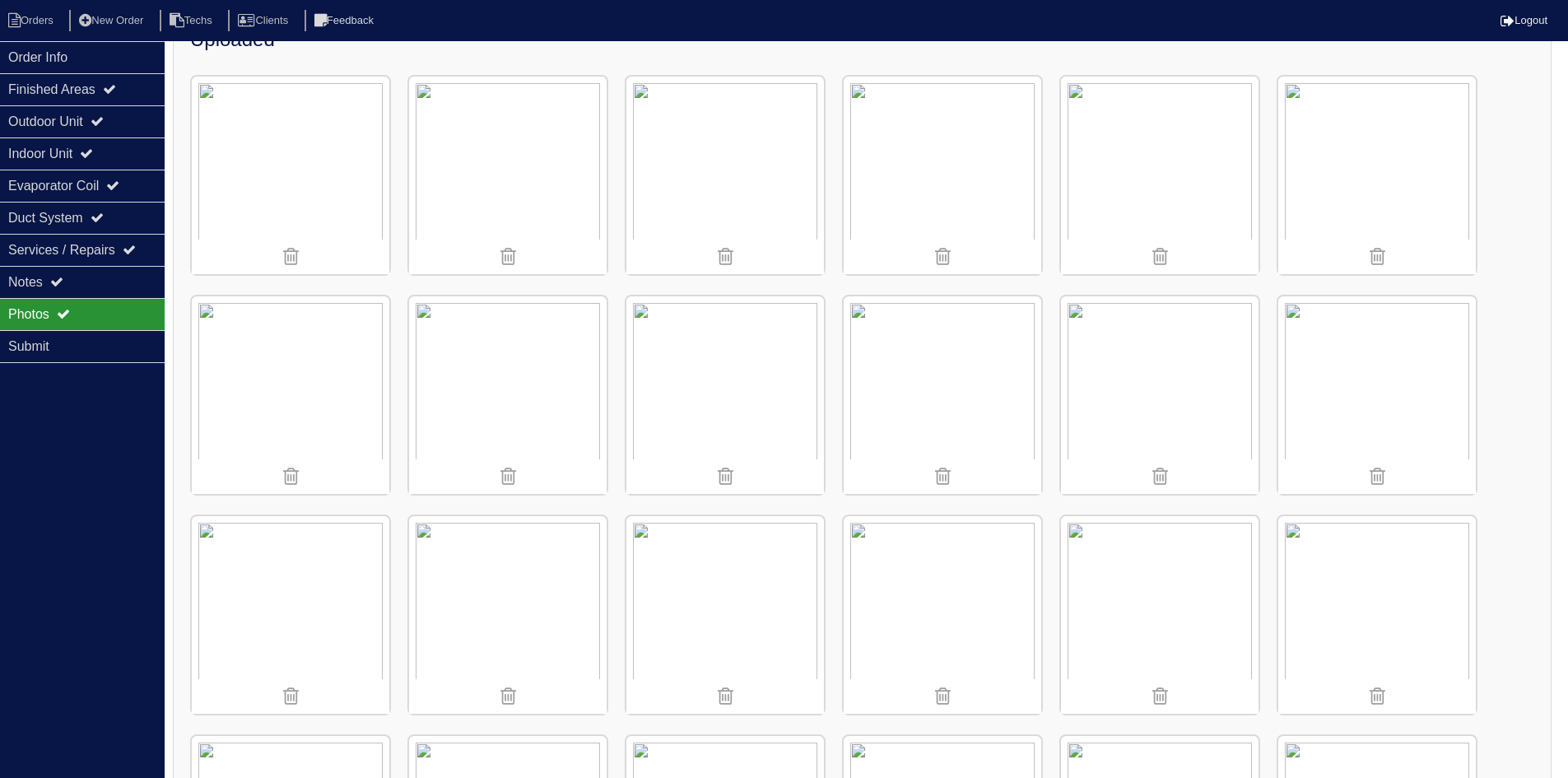
scroll to position [412, 0]
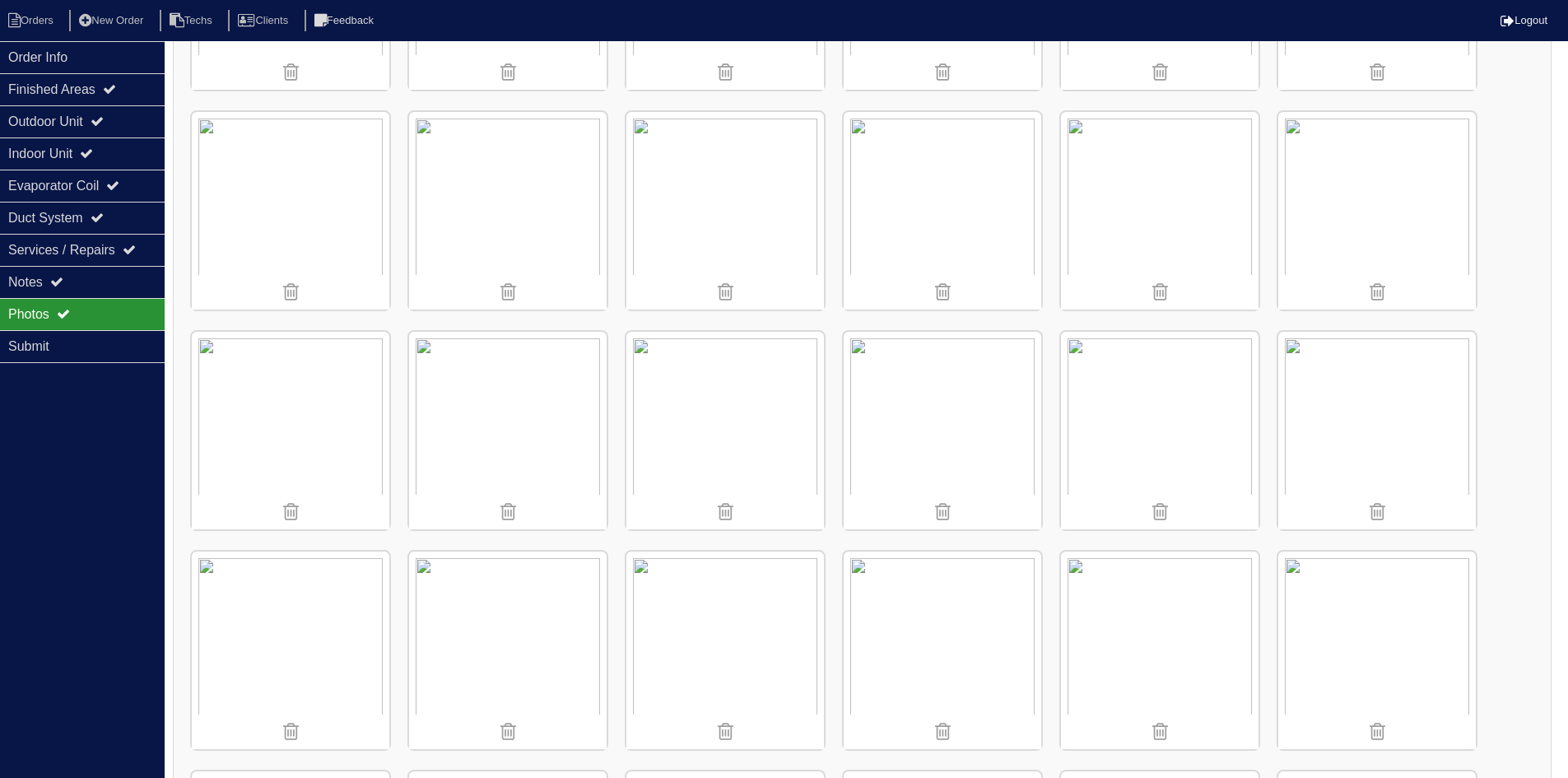
click at [976, 197] on img at bounding box center [942, 211] width 197 height 197
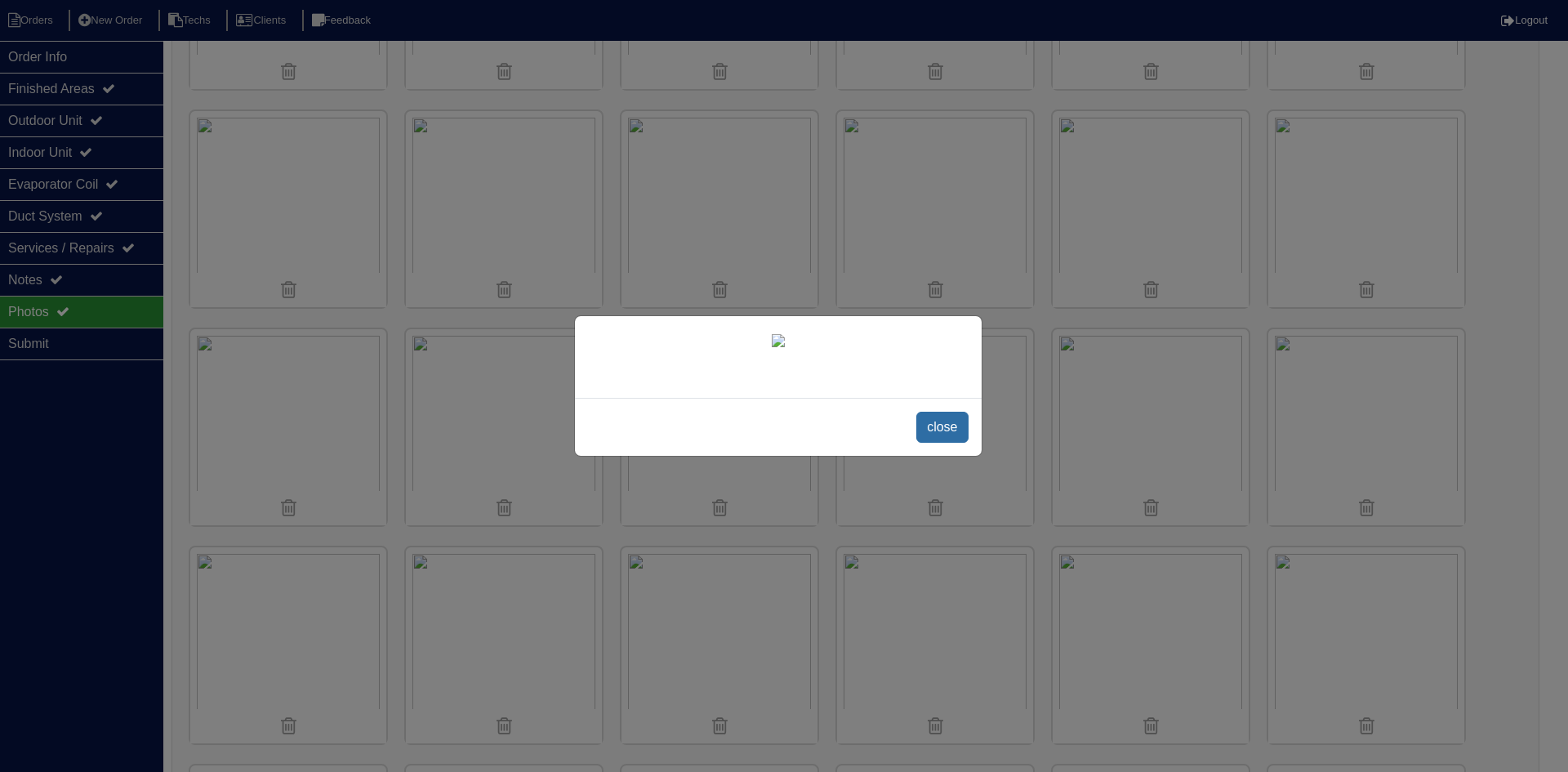
drag, startPoint x: 927, startPoint y: 642, endPoint x: 992, endPoint y: 633, distance: 65.6
click at [927, 443] on span "close" at bounding box center [941, 426] width 52 height 31
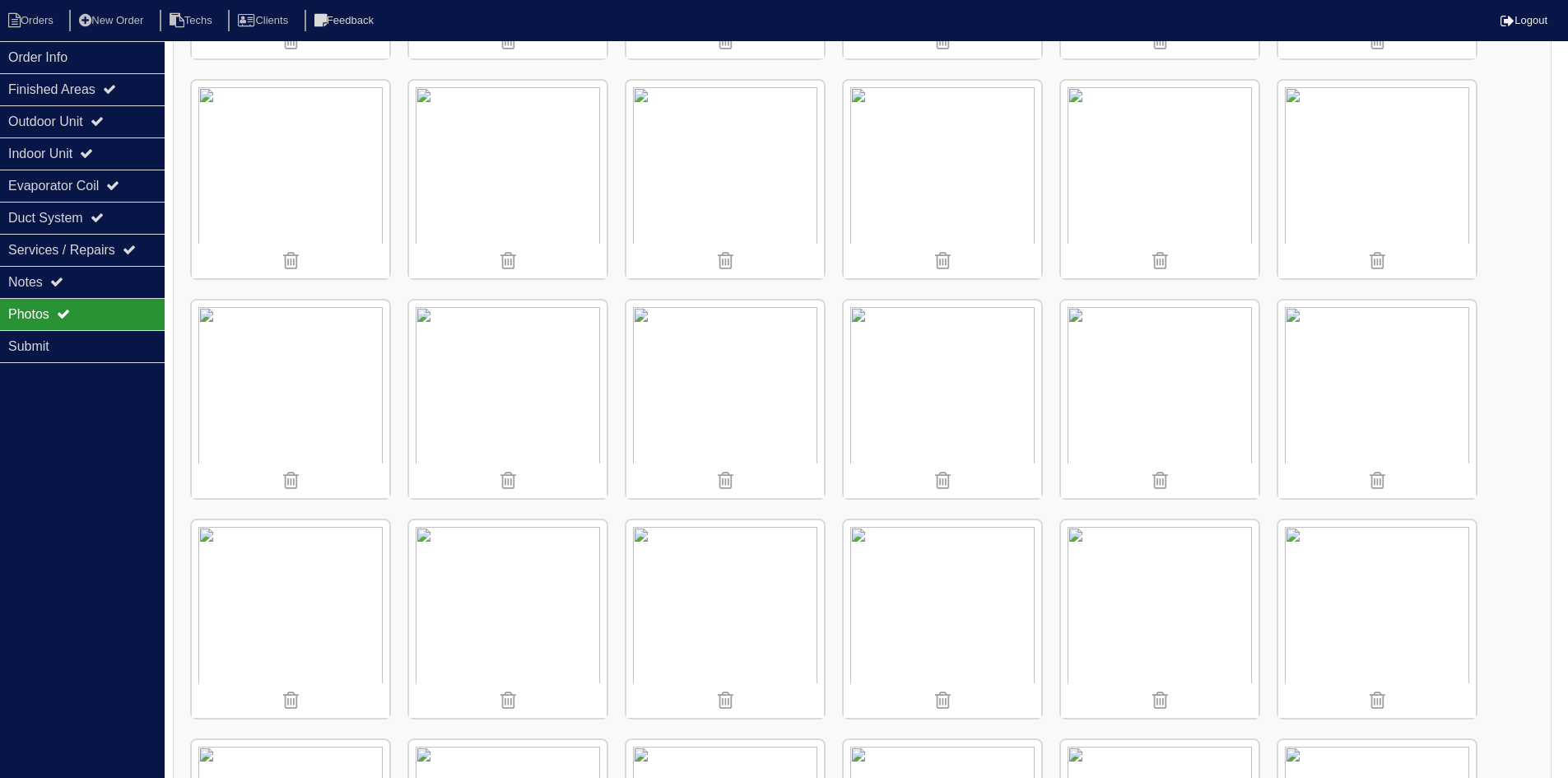
scroll to position [1399, 0]
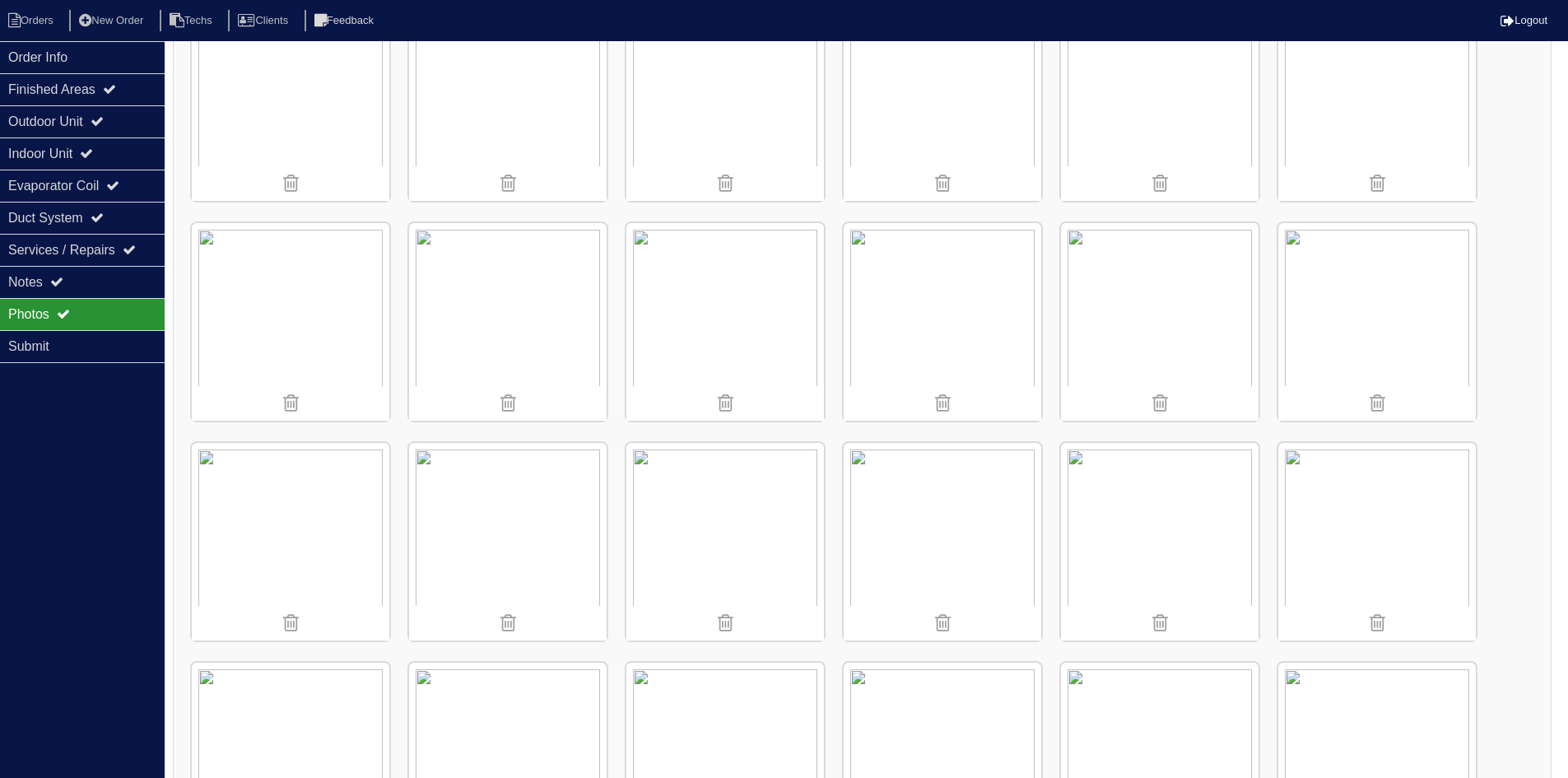
click at [1109, 285] on img at bounding box center [1159, 321] width 197 height 197
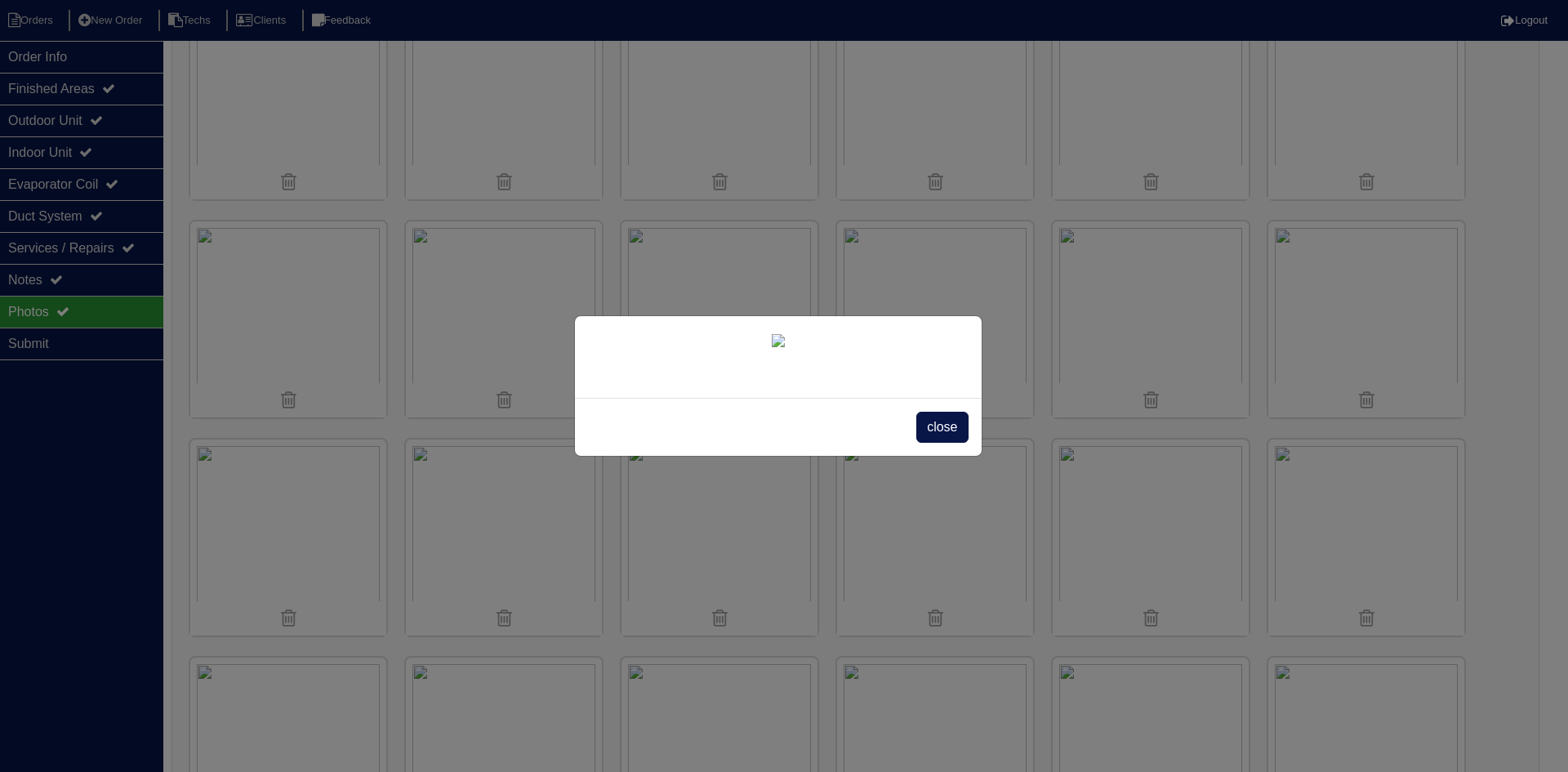
drag, startPoint x: 944, startPoint y: 542, endPoint x: 936, endPoint y: 514, distance: 29.1
click at [944, 443] on span "close" at bounding box center [941, 426] width 52 height 31
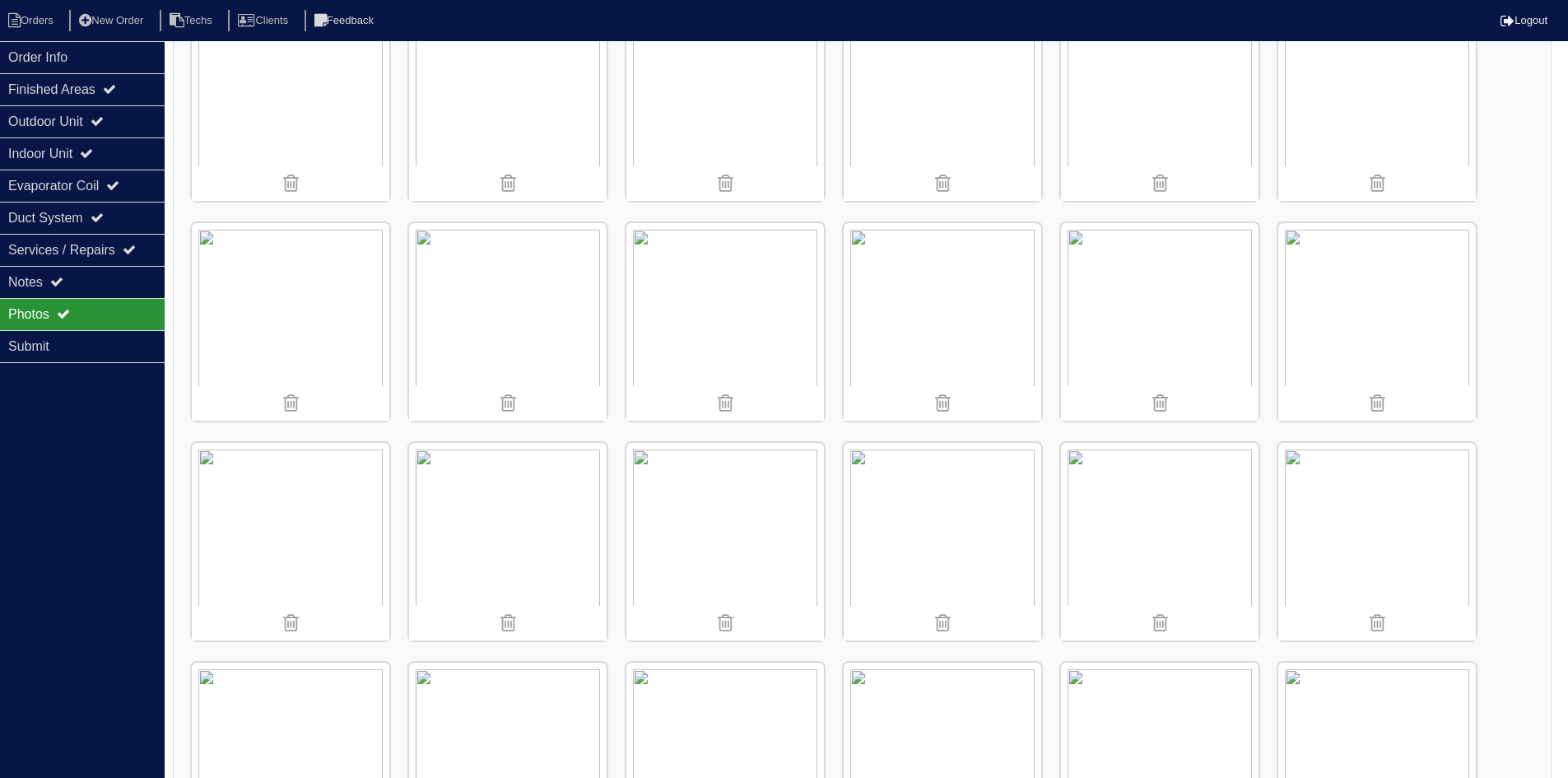
click at [714, 125] on img at bounding box center [725, 101] width 197 height 197
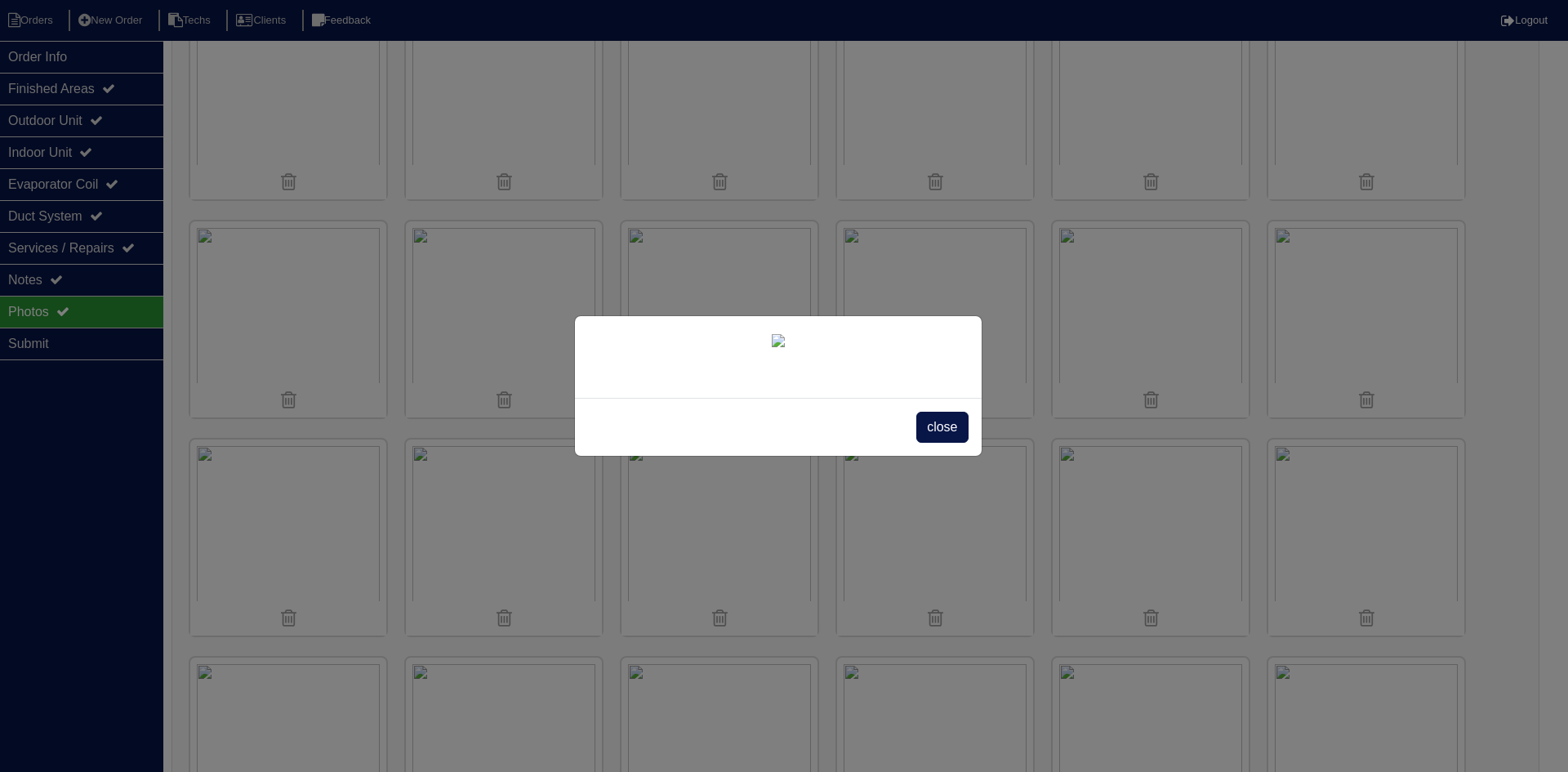
drag, startPoint x: 924, startPoint y: 647, endPoint x: 956, endPoint y: 607, distance: 51.2
click at [925, 443] on span "close" at bounding box center [941, 426] width 52 height 31
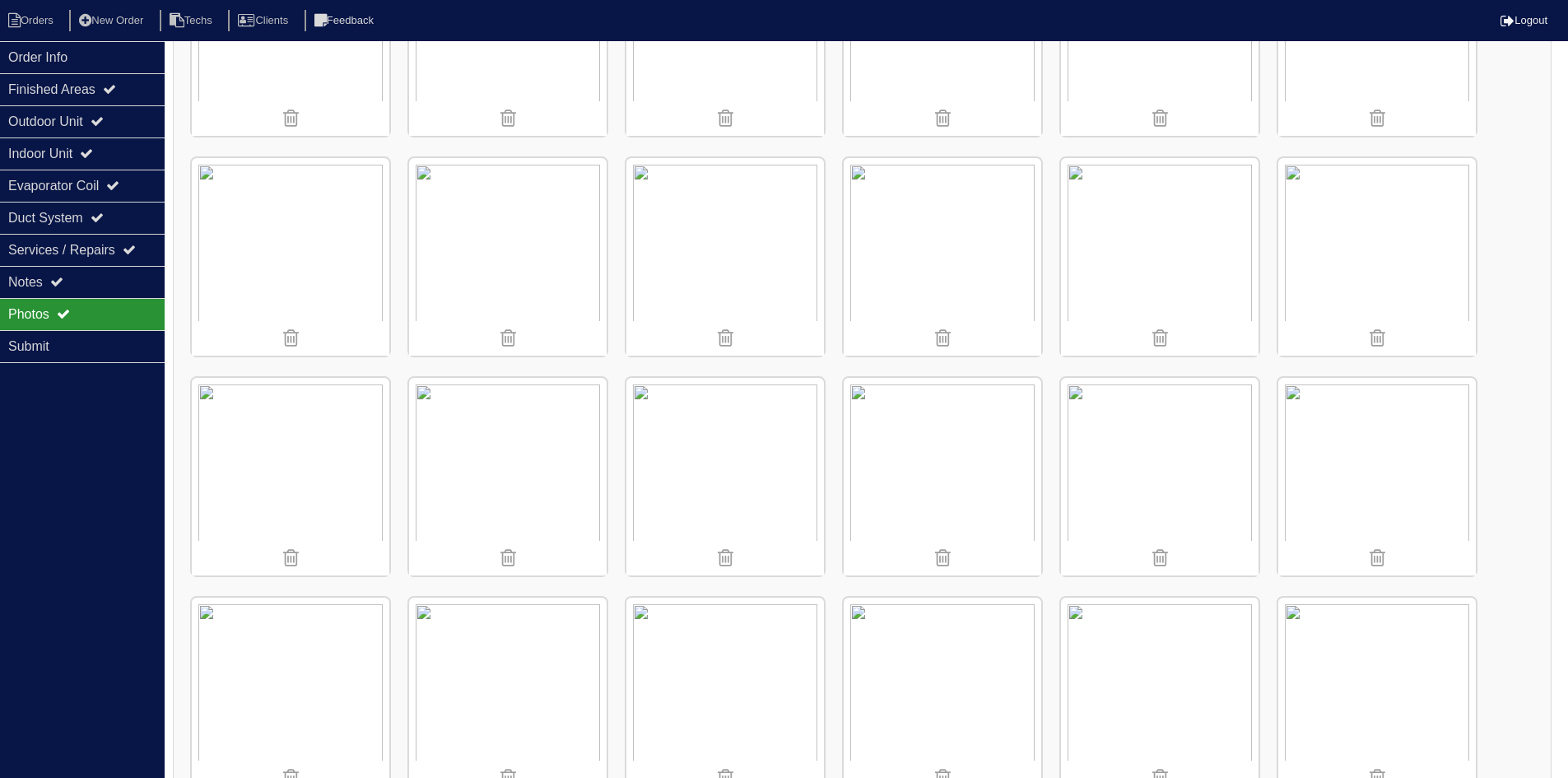
scroll to position [1732, 0]
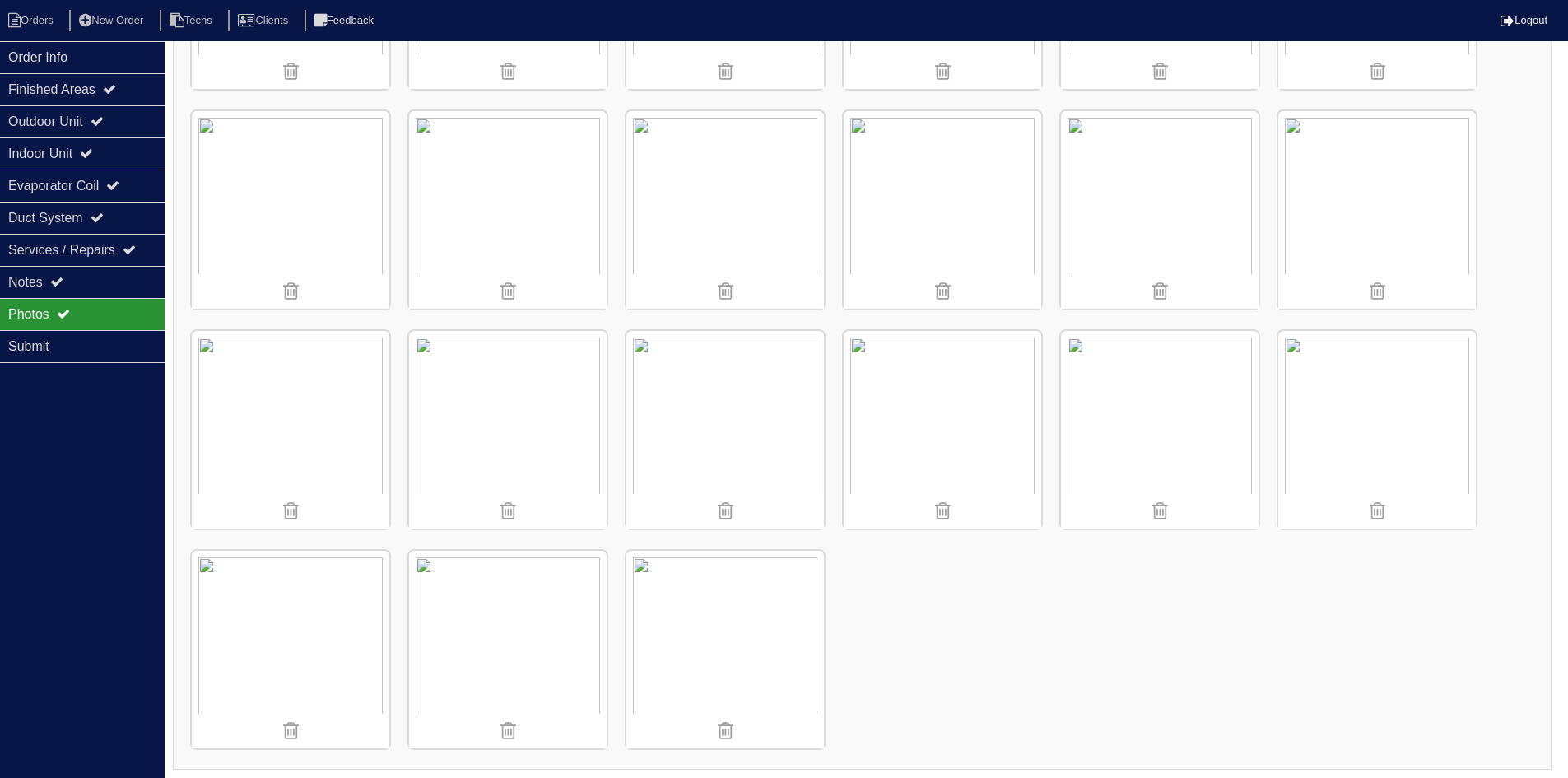
click at [981, 402] on img at bounding box center [942, 430] width 197 height 197
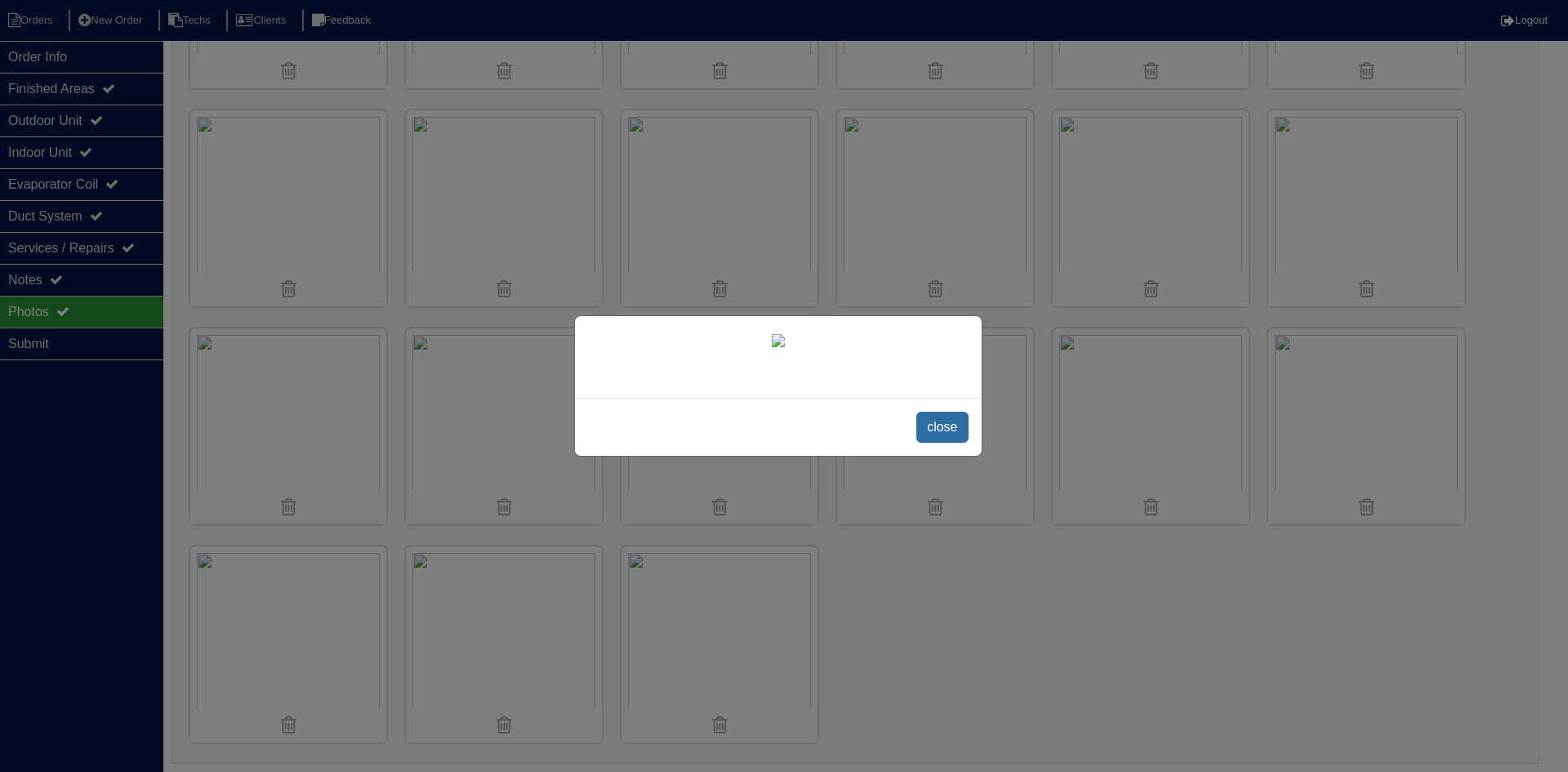
click at [946, 443] on span "close" at bounding box center [941, 426] width 52 height 31
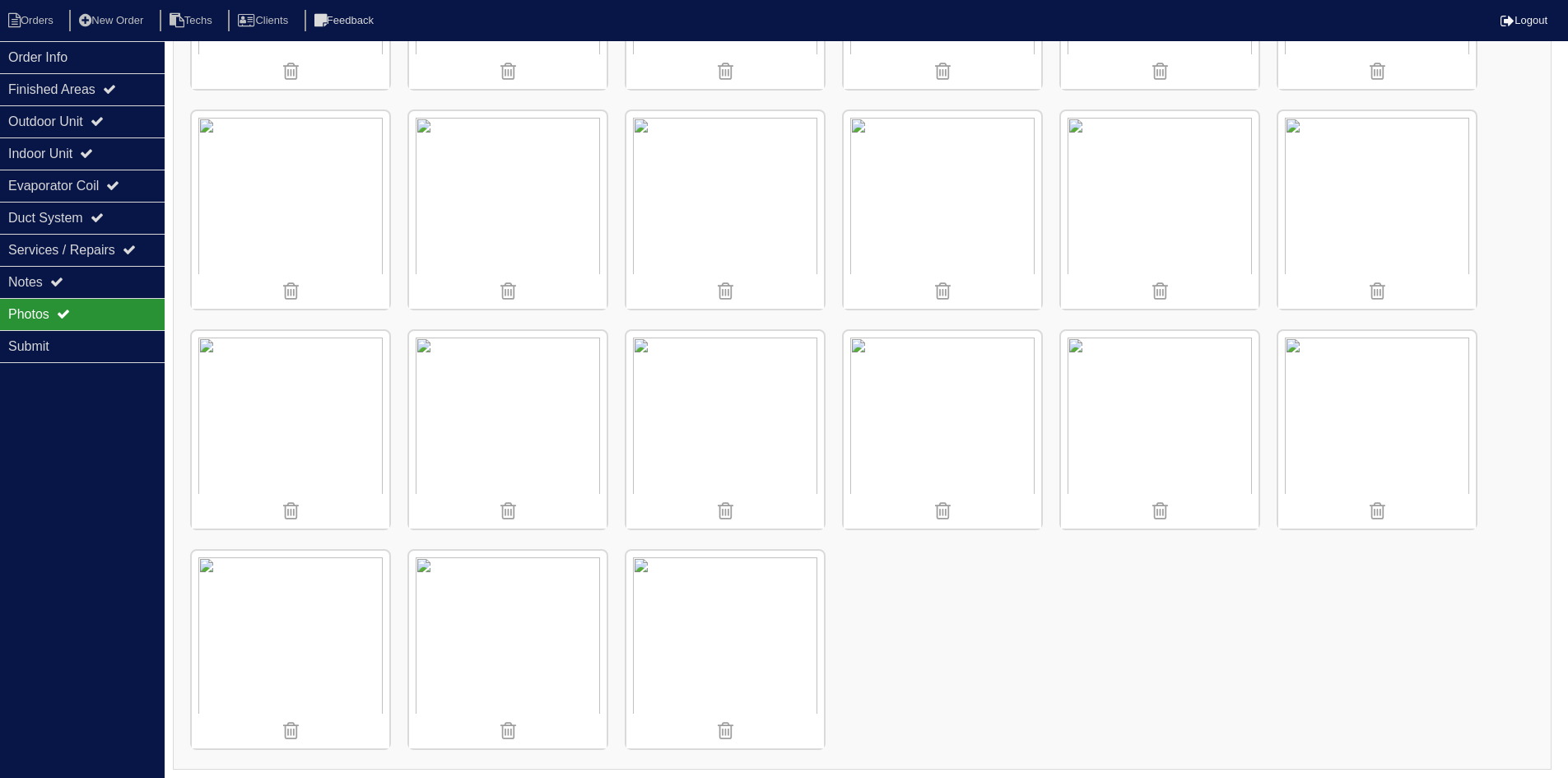
click at [500, 439] on img at bounding box center [507, 430] width 197 height 197
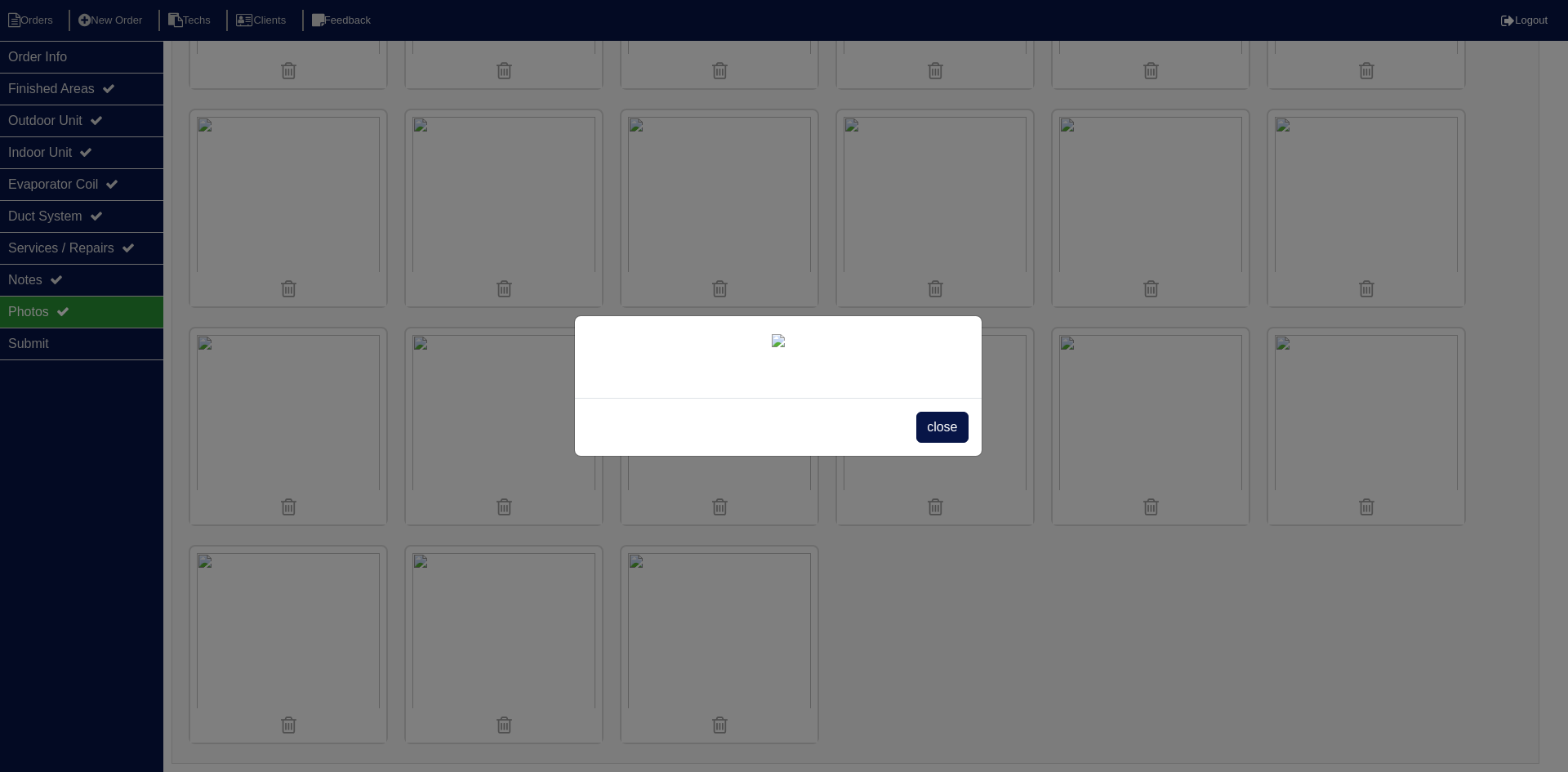
click at [935, 443] on span "close" at bounding box center [941, 426] width 52 height 31
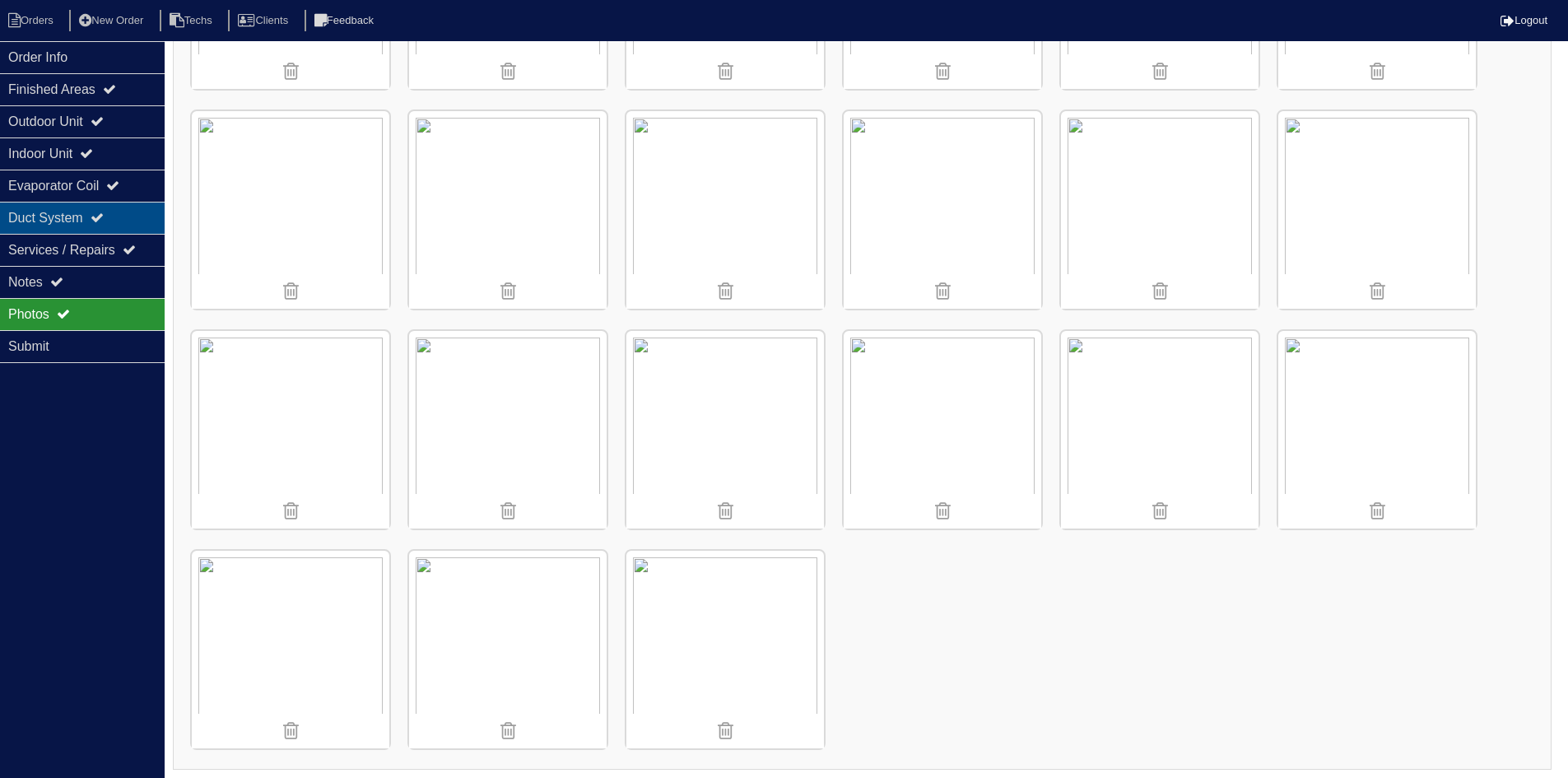
click at [104, 220] on icon at bounding box center [97, 217] width 13 height 13
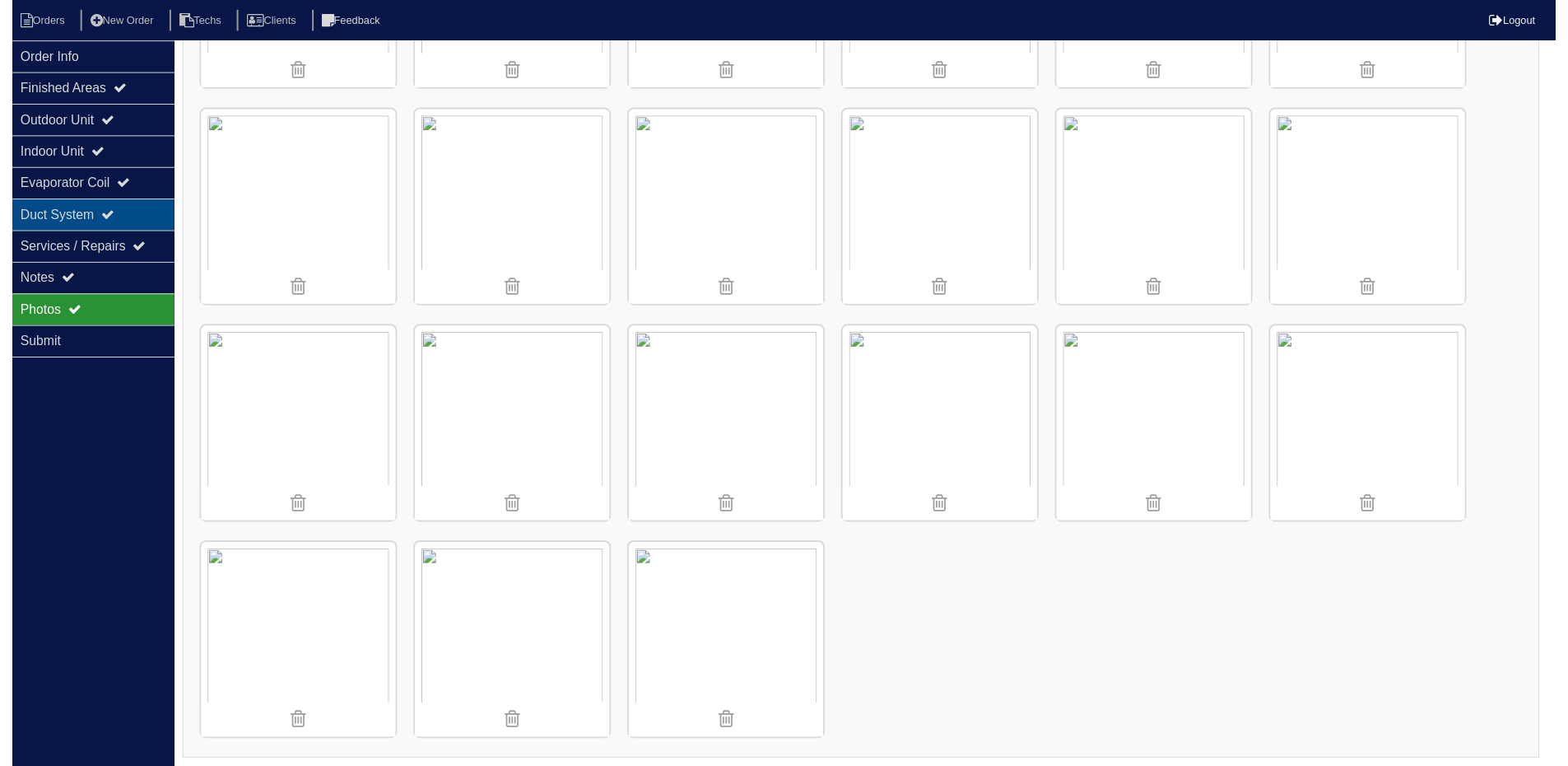
scroll to position [0, 0]
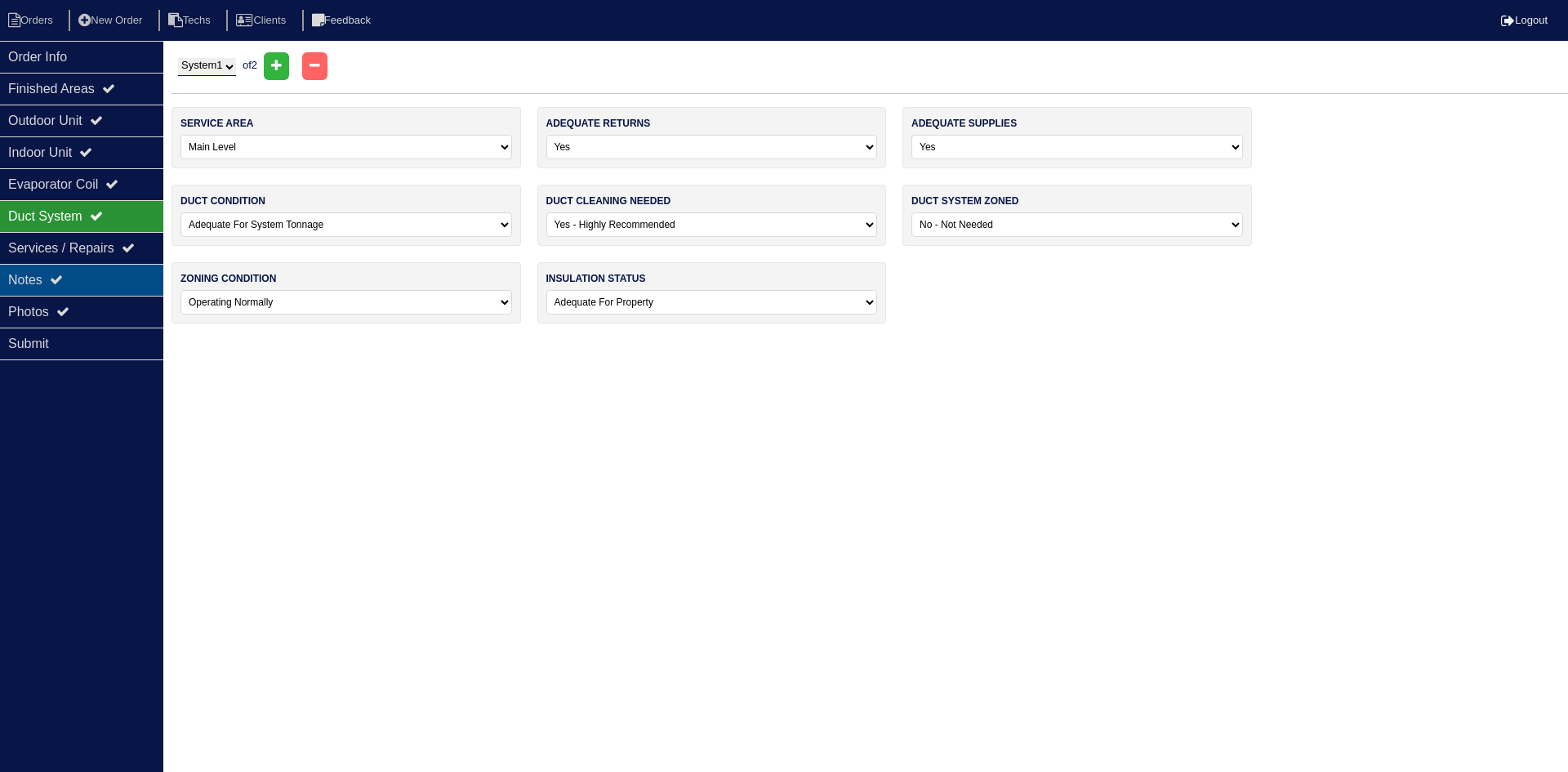
click at [76, 289] on div "Notes" at bounding box center [81, 280] width 163 height 32
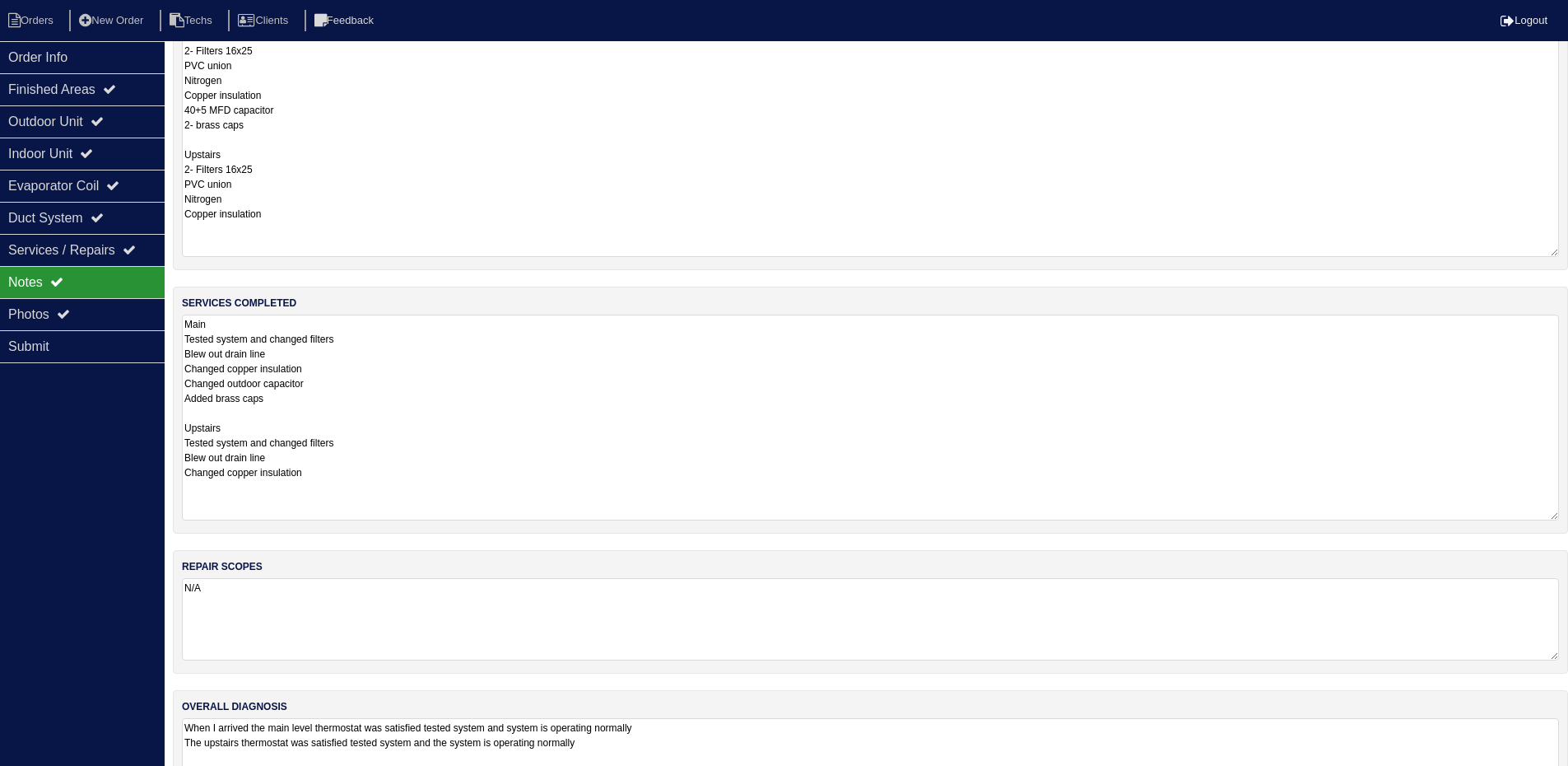
scroll to position [119, 0]
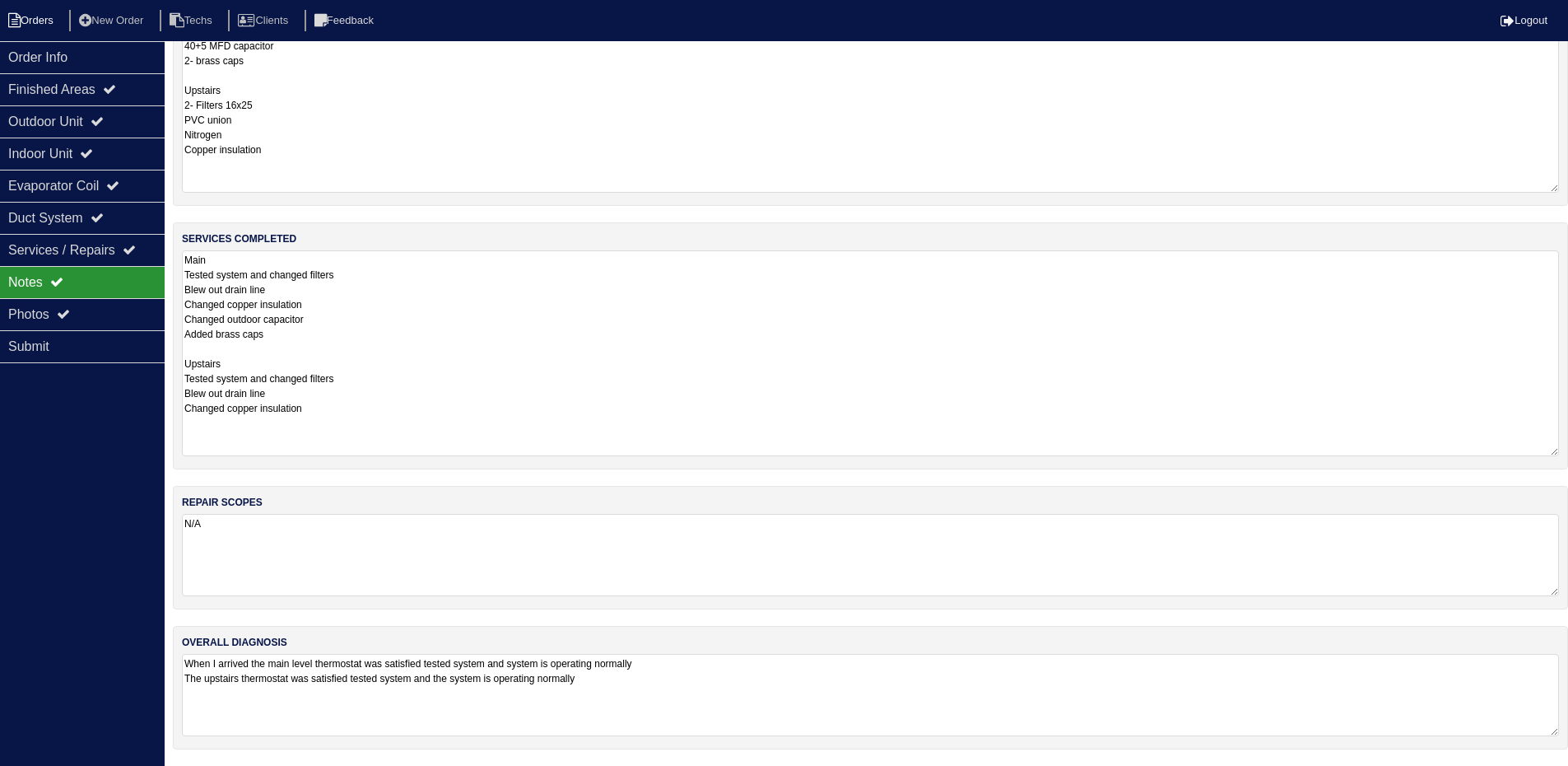
click at [42, 16] on li "Orders" at bounding box center [33, 21] width 67 height 23
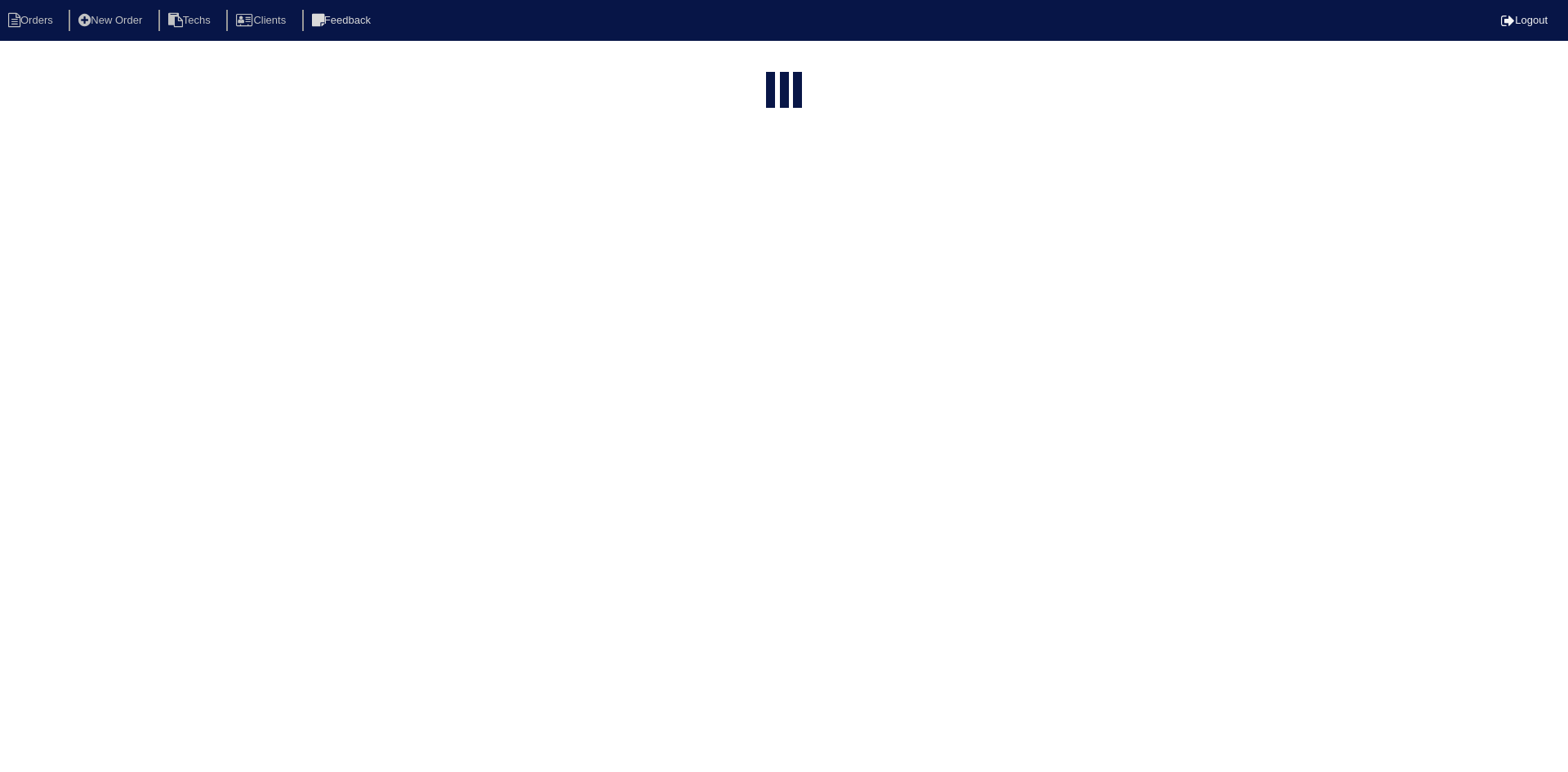
select select "15"
select select "field complete"
select select "need to quote"
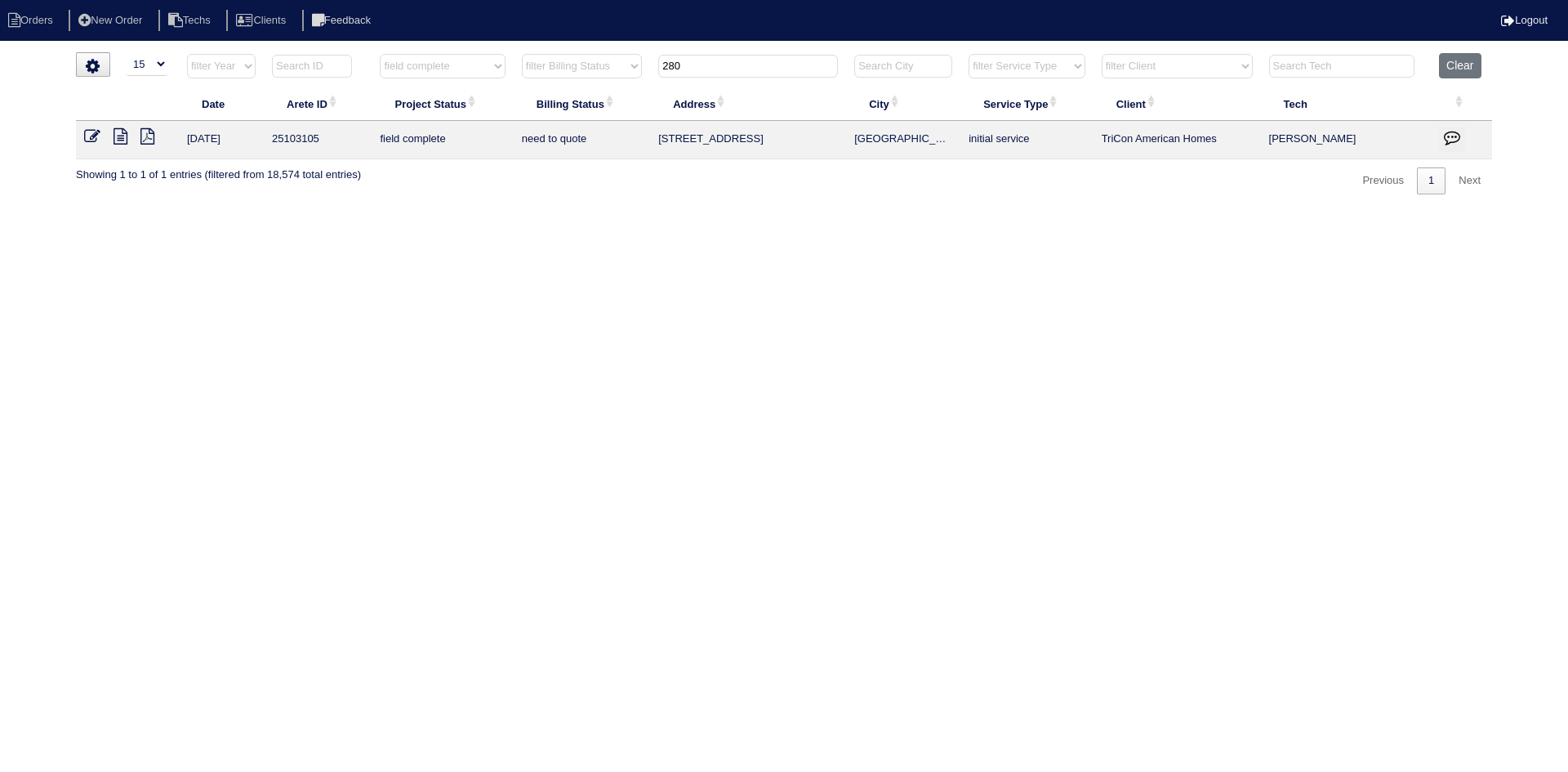
click at [711, 66] on input "280" at bounding box center [748, 66] width 180 height 22
type input "9046"
select select "field complete"
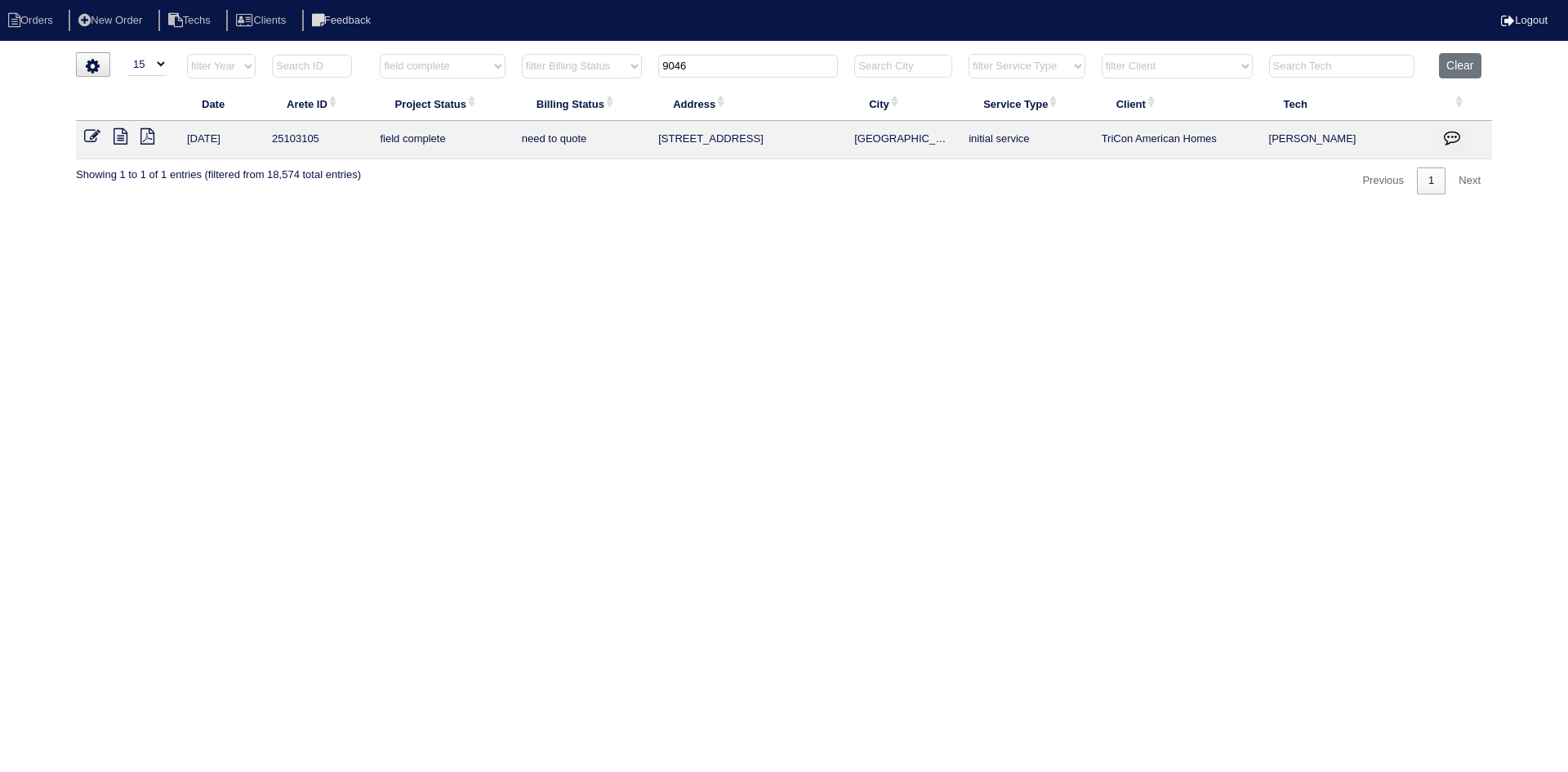
select select "need to quote"
type input "9046"
click at [123, 132] on icon at bounding box center [120, 136] width 14 height 16
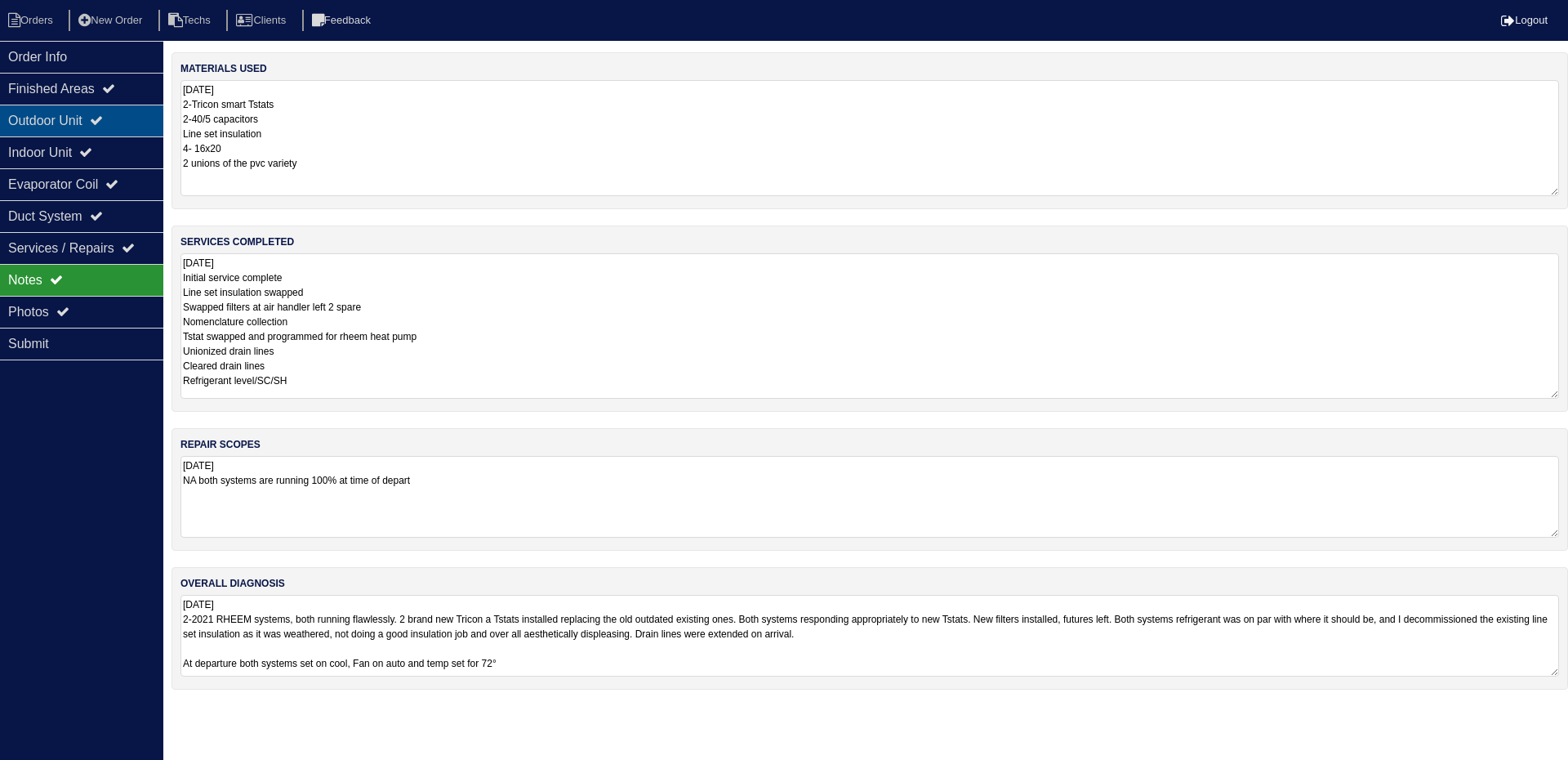
click at [116, 123] on div "Outdoor Unit" at bounding box center [81, 121] width 163 height 32
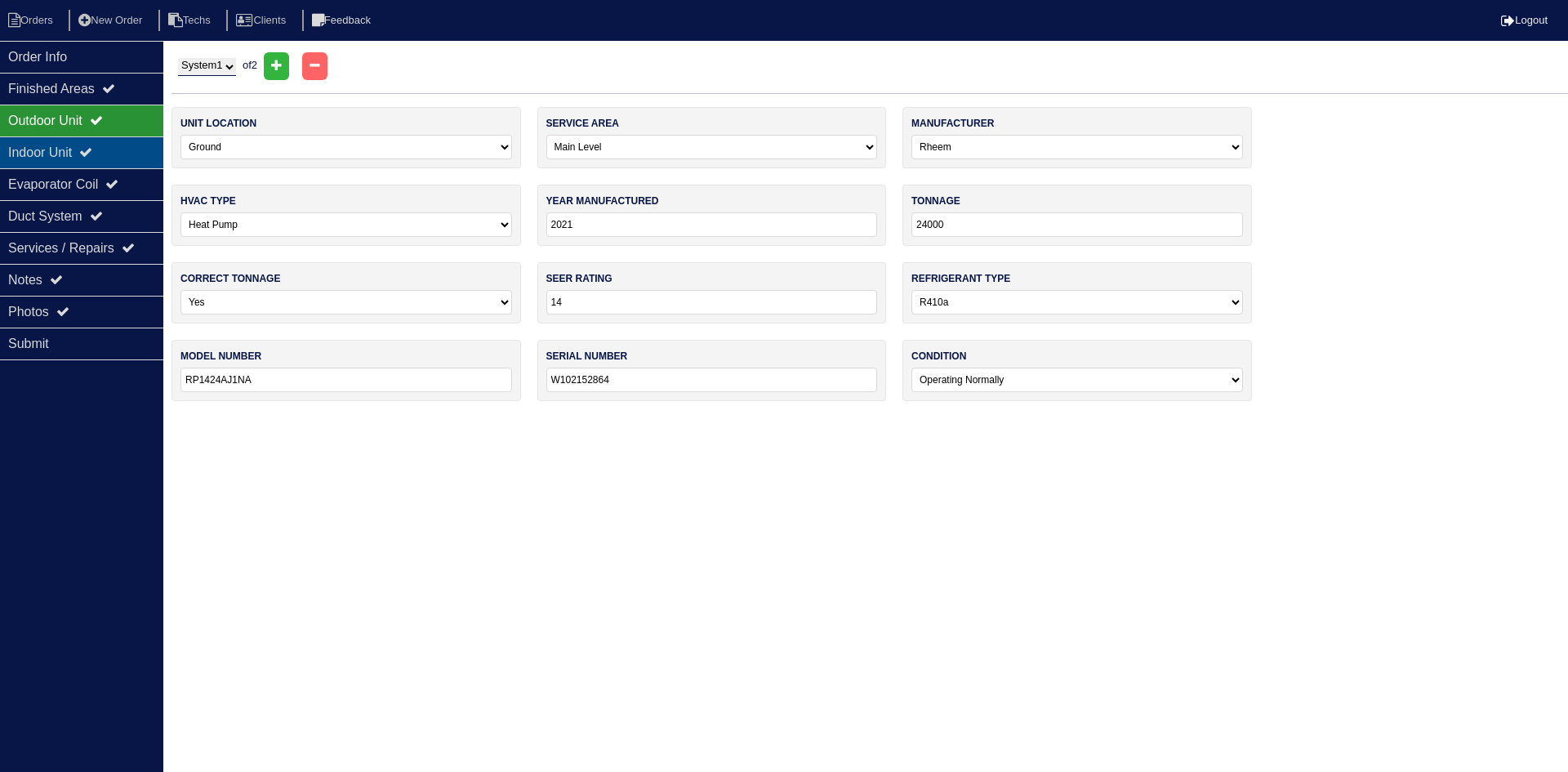
click at [96, 143] on div "Indoor Unit" at bounding box center [81, 153] width 163 height 32
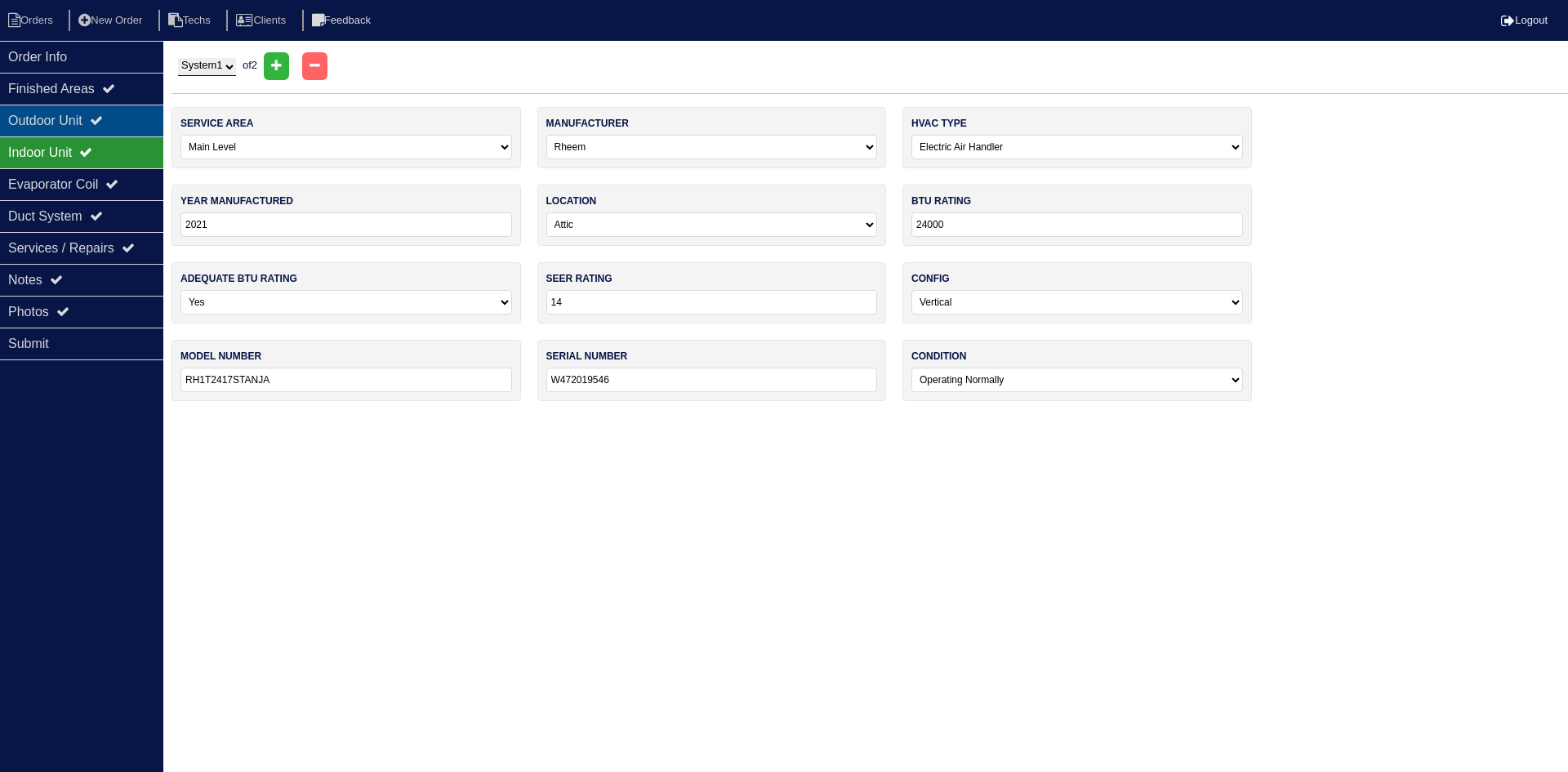
click at [94, 123] on div "Outdoor Unit" at bounding box center [81, 121] width 163 height 32
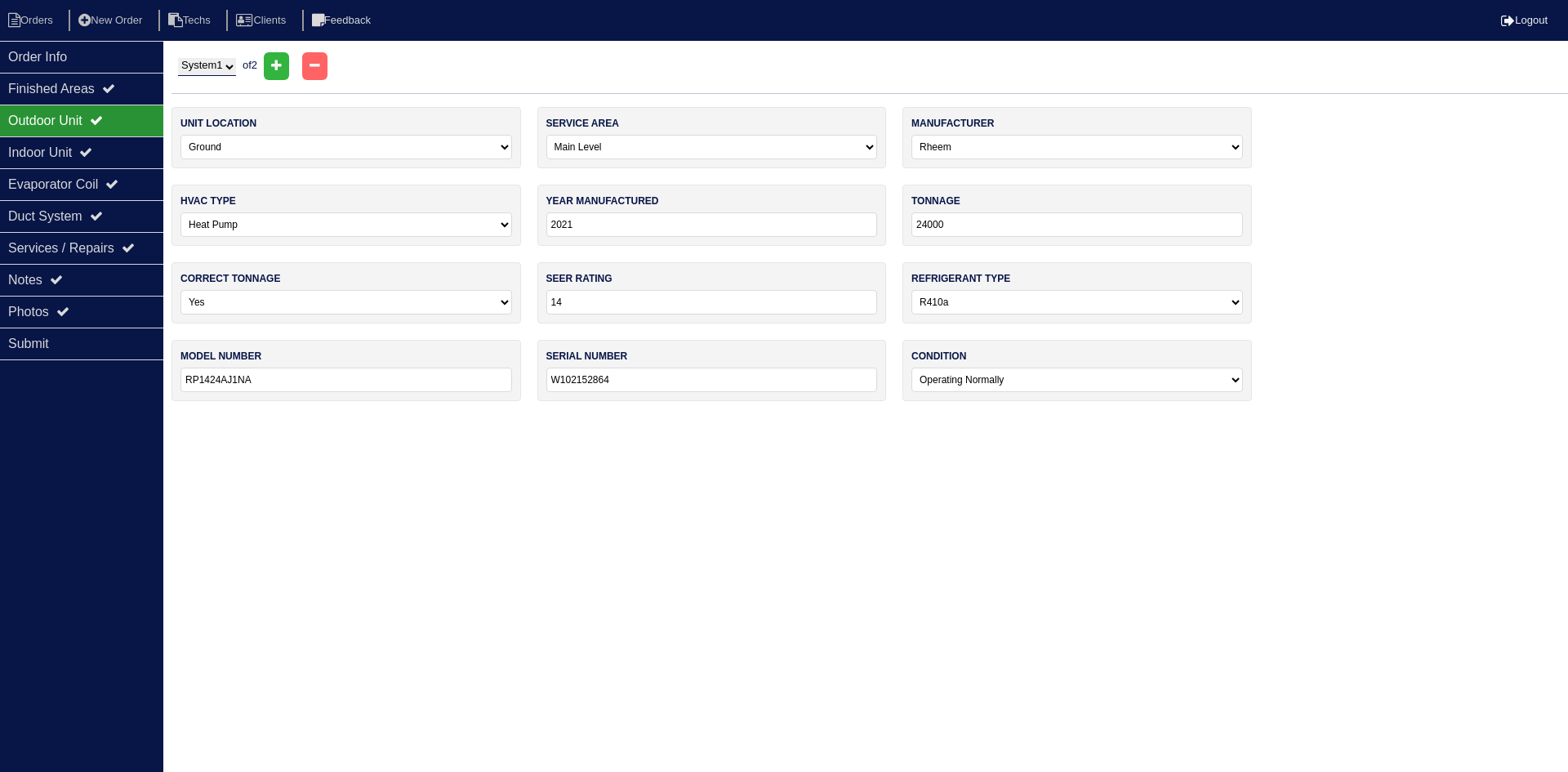
click at [217, 66] on select "System 1 System 2" at bounding box center [207, 67] width 58 height 18
select select "2"
click at [178, 58] on select "System 1 System 2" at bounding box center [207, 67] width 58 height 18
select select "1"
click at [78, 147] on div "Indoor Unit" at bounding box center [81, 153] width 163 height 32
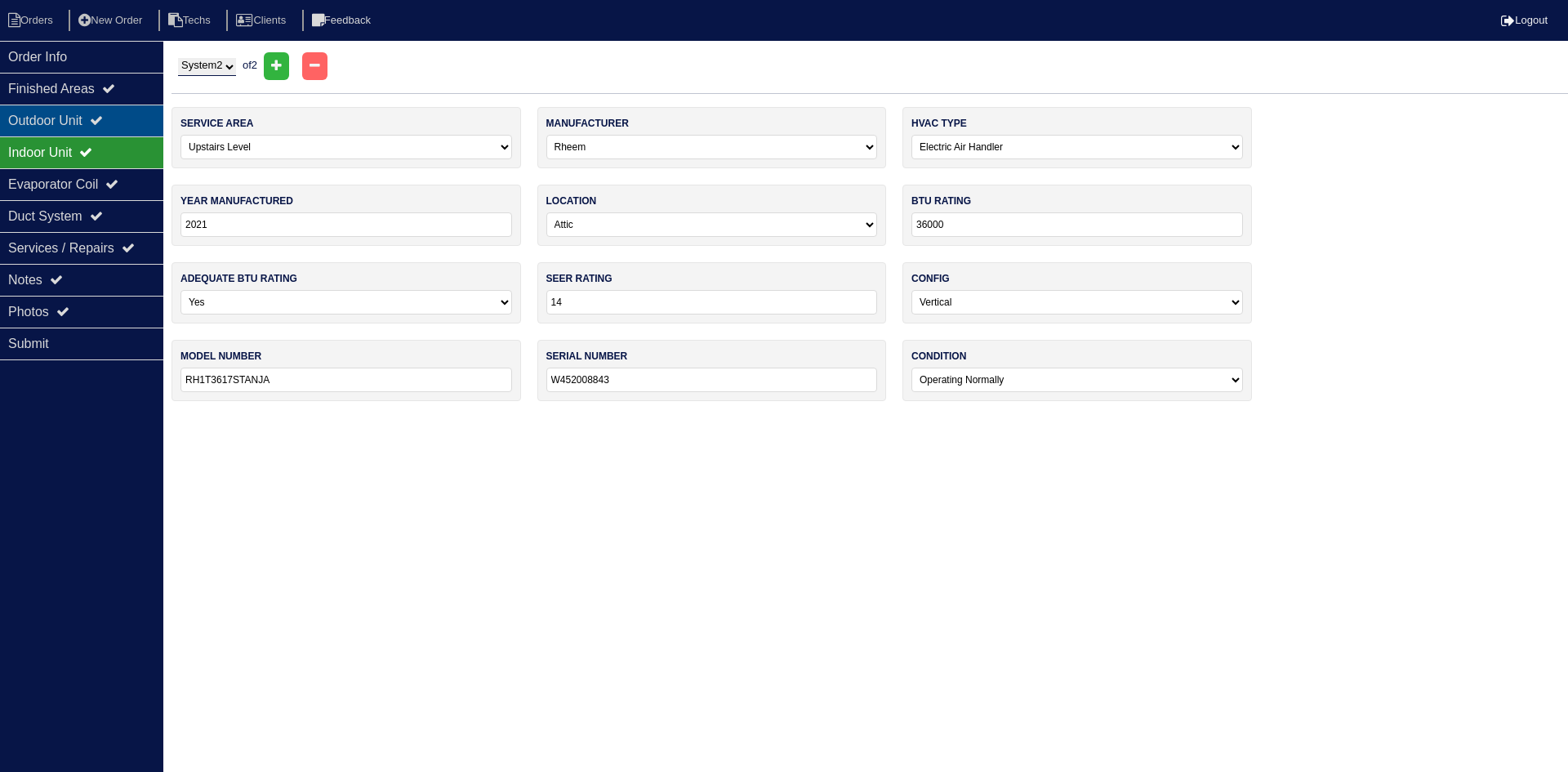
click at [90, 116] on div "Outdoor Unit" at bounding box center [81, 121] width 163 height 32
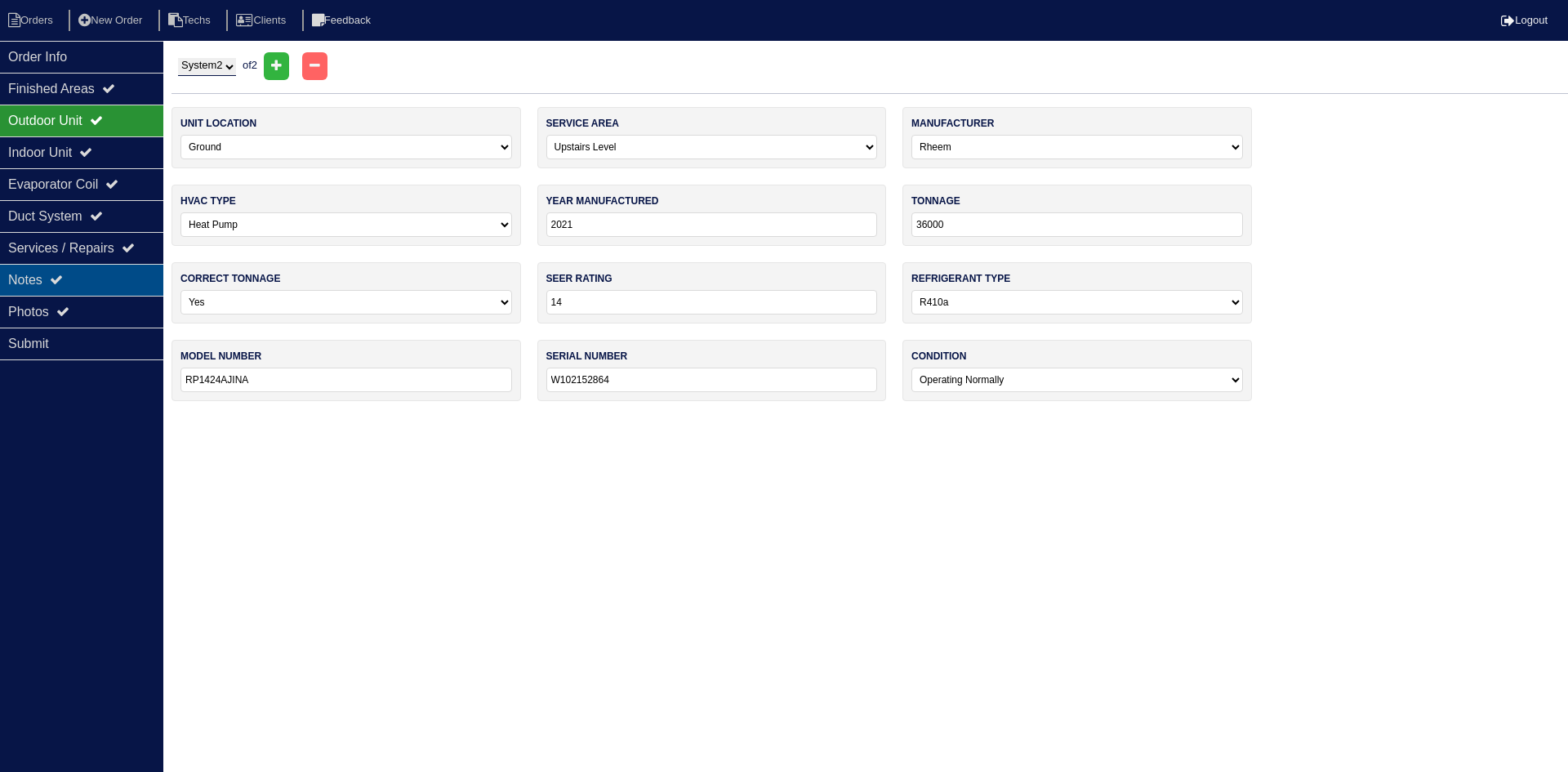
click at [39, 285] on div "Notes" at bounding box center [81, 280] width 163 height 32
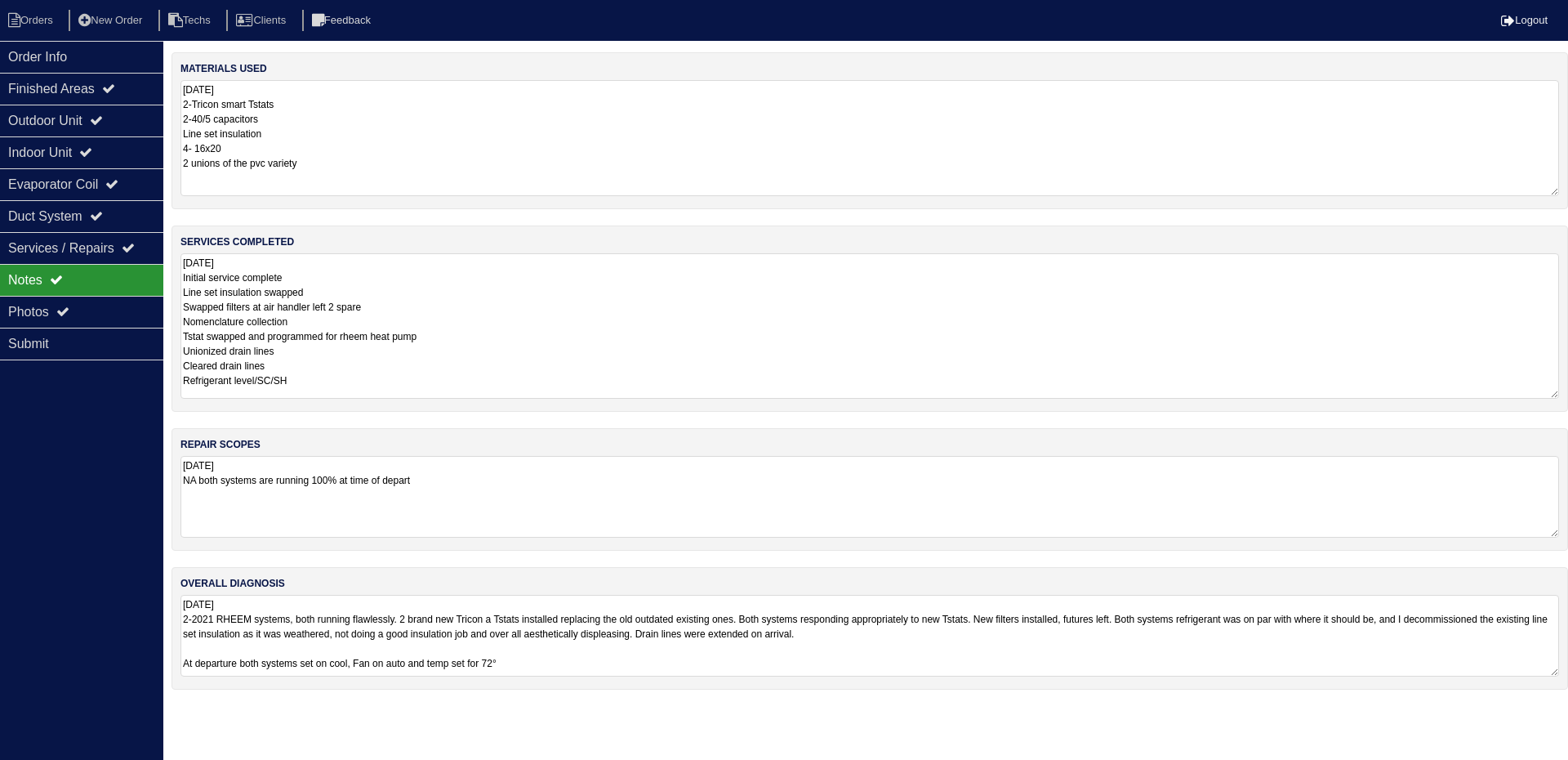
click at [377, 364] on textarea "[DATE] Initial service complete Line set insulation swapped Swapped filters at …" at bounding box center [870, 325] width 1379 height 145
click at [329, 382] on textarea "8.27.25 Initial service complete Line set insulation swapped Swapped filters at…" at bounding box center [870, 324] width 1379 height 143
type textarea "8.27.25 Initial service complete Line set insulation swapped Swapped filters at…"
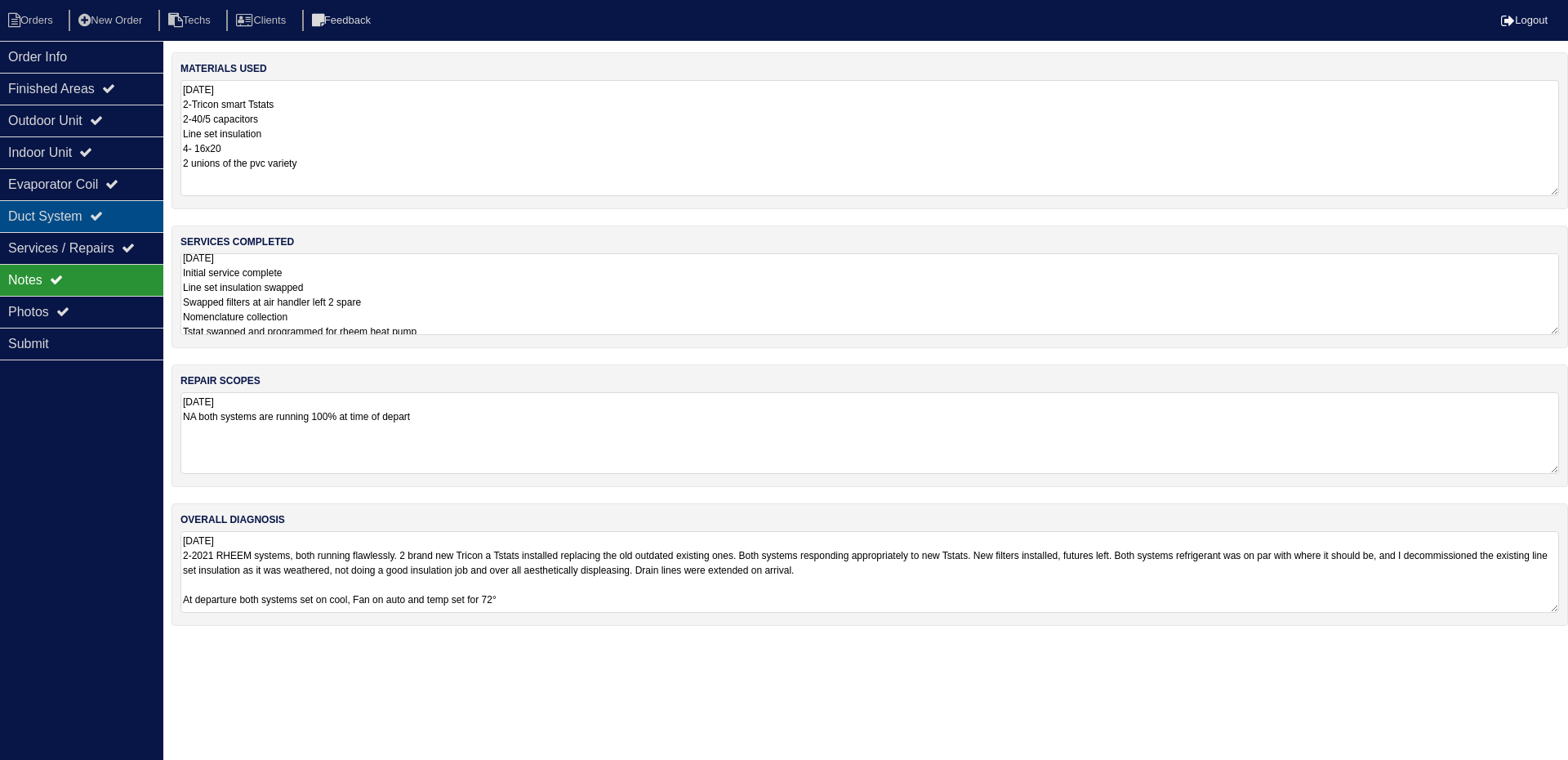
click at [91, 214] on div "Duct System" at bounding box center [81, 216] width 163 height 32
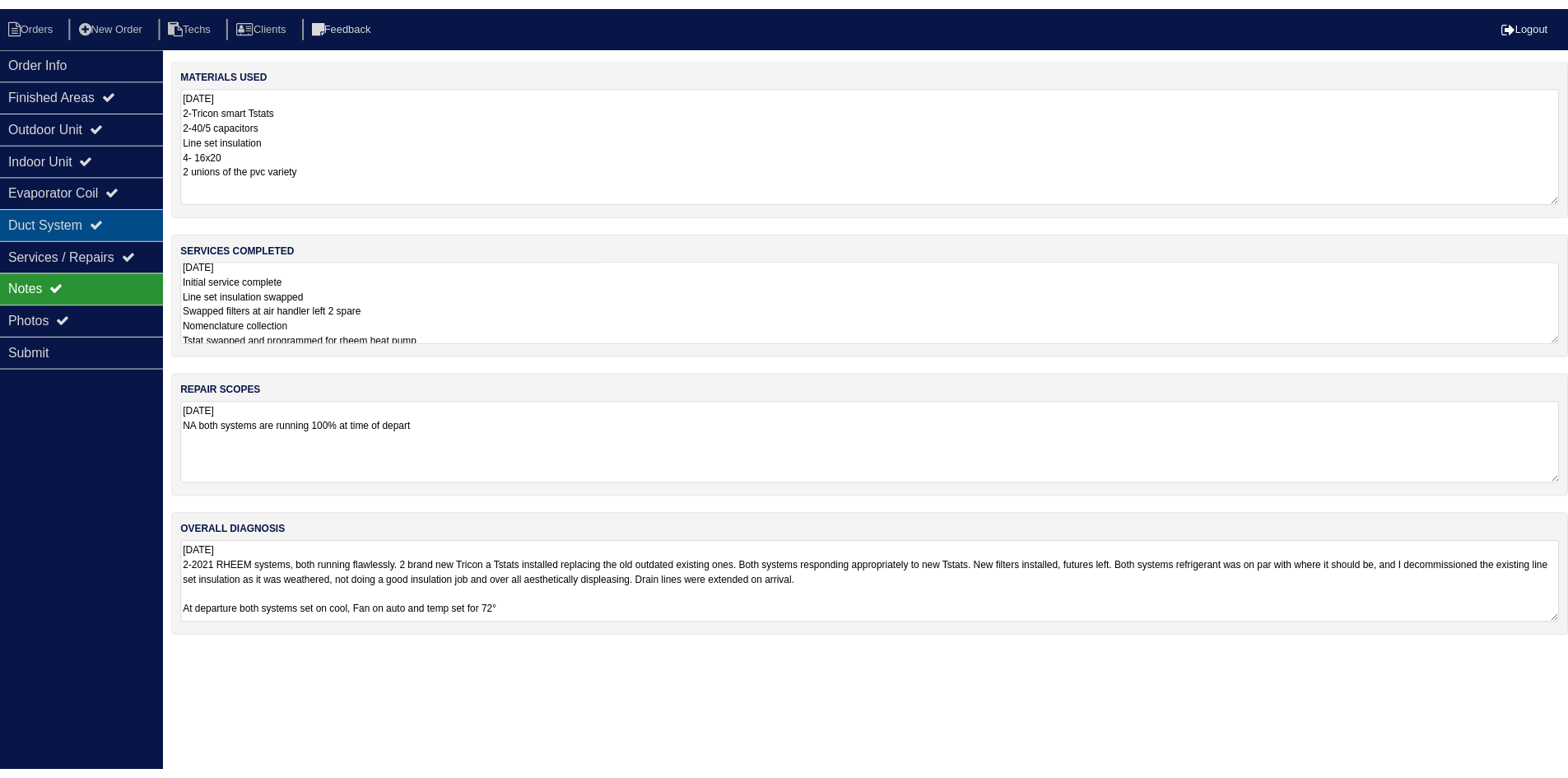
scroll to position [0, 0]
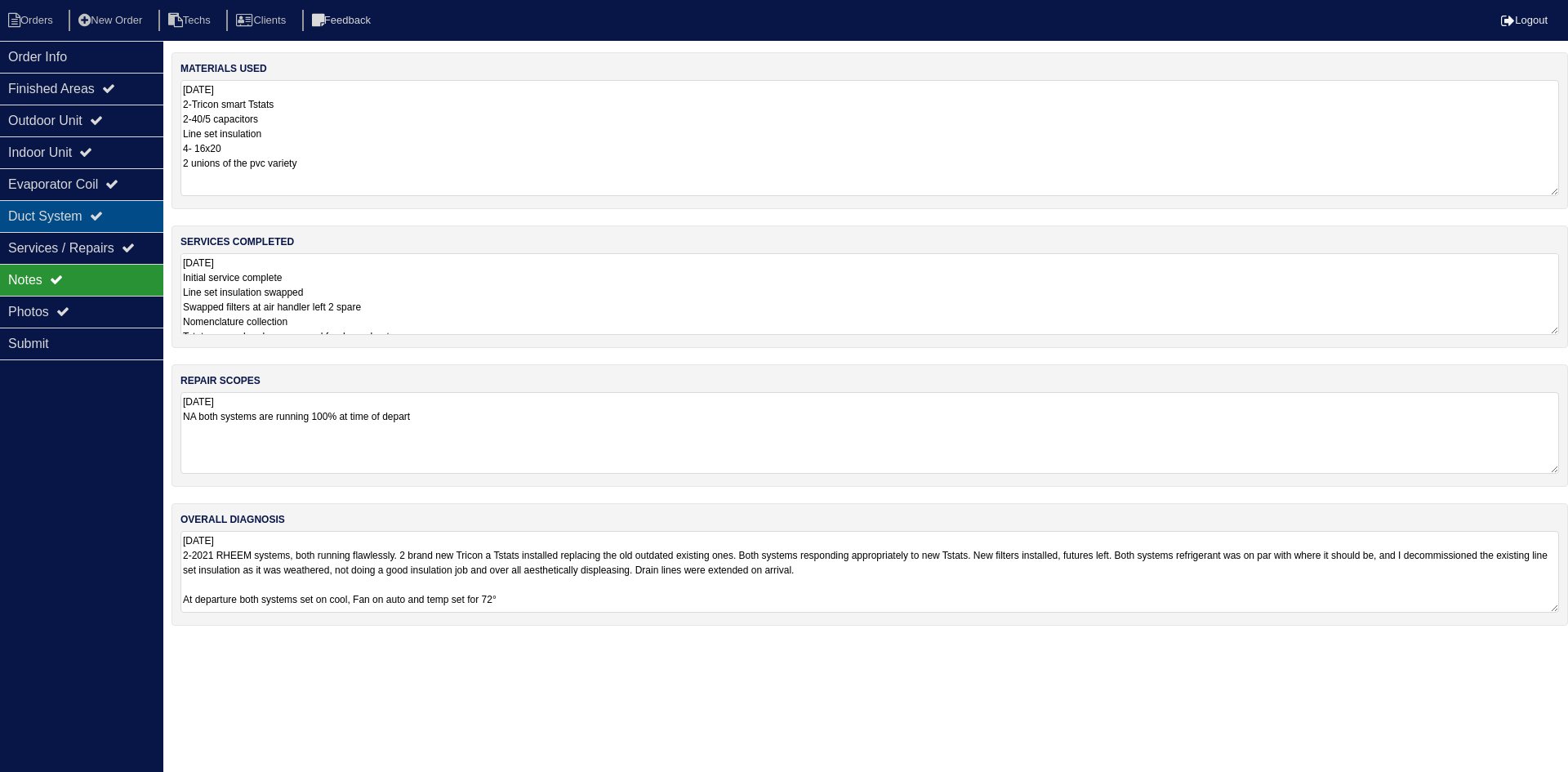
select select "2"
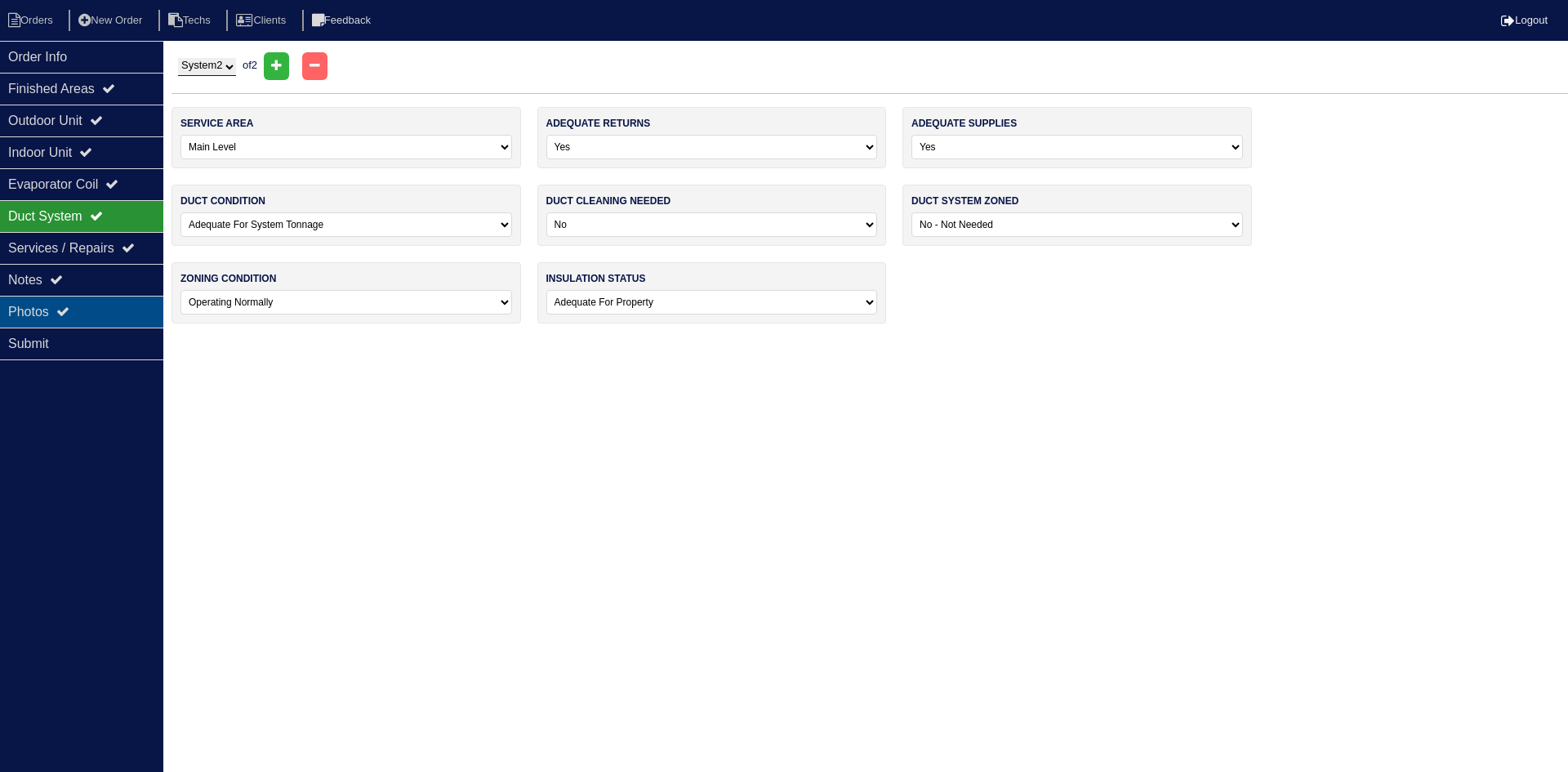
click at [66, 309] on icon at bounding box center [63, 311] width 13 height 13
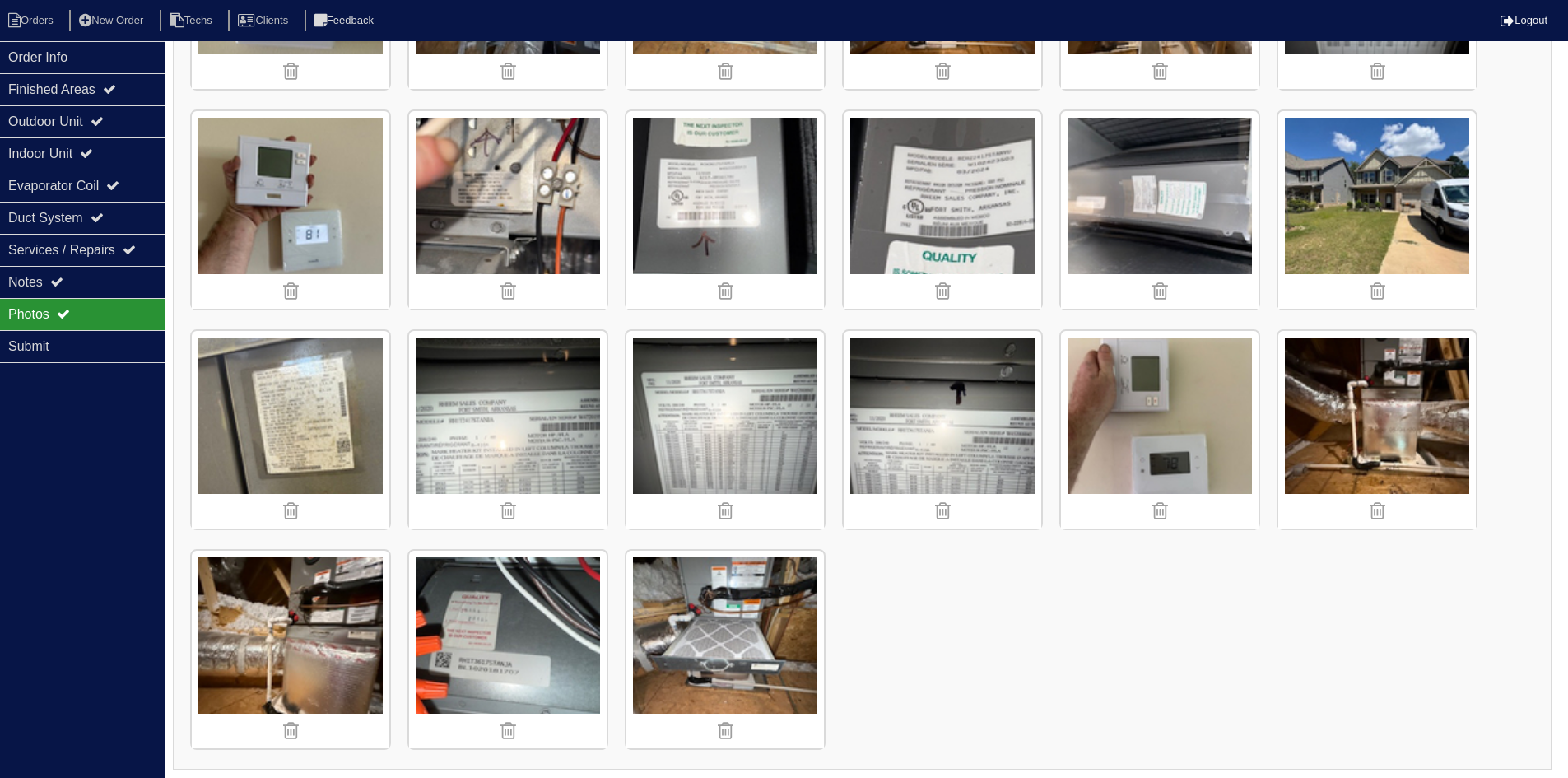
scroll to position [855, 0]
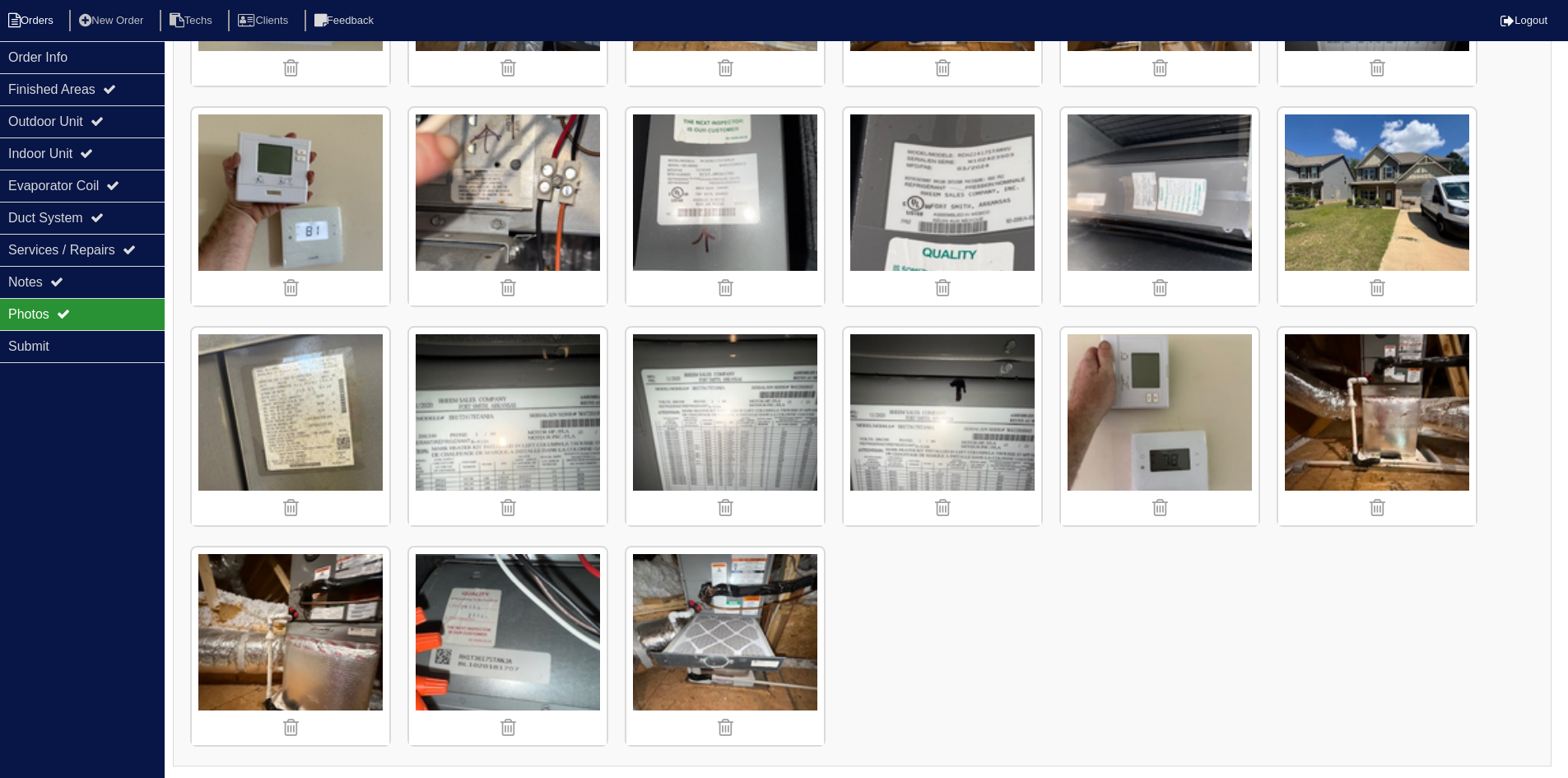
click at [23, 17] on li "Orders" at bounding box center [33, 21] width 67 height 23
select select "15"
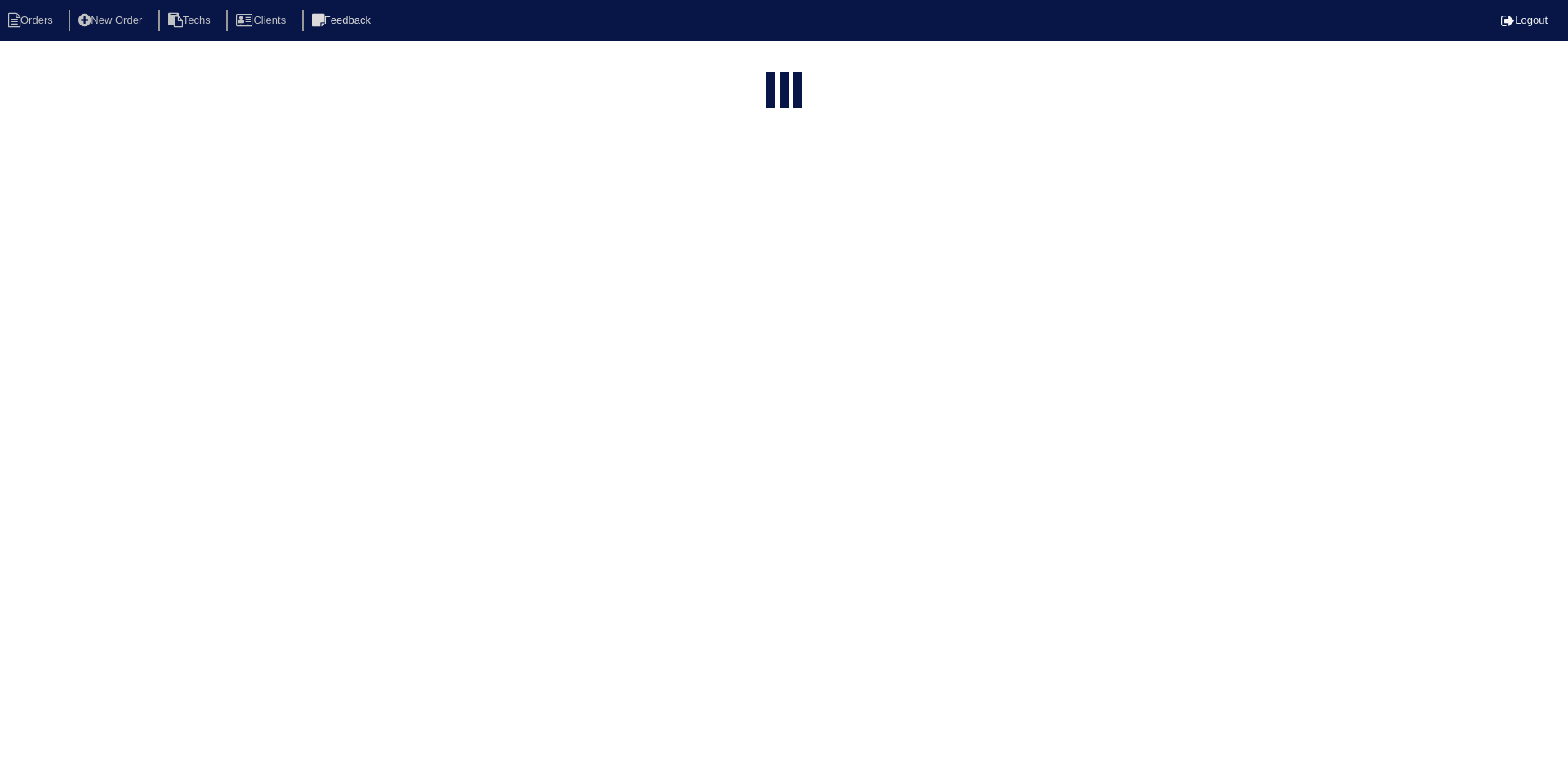
type input "9046"
select select "field complete"
select select "need to quote"
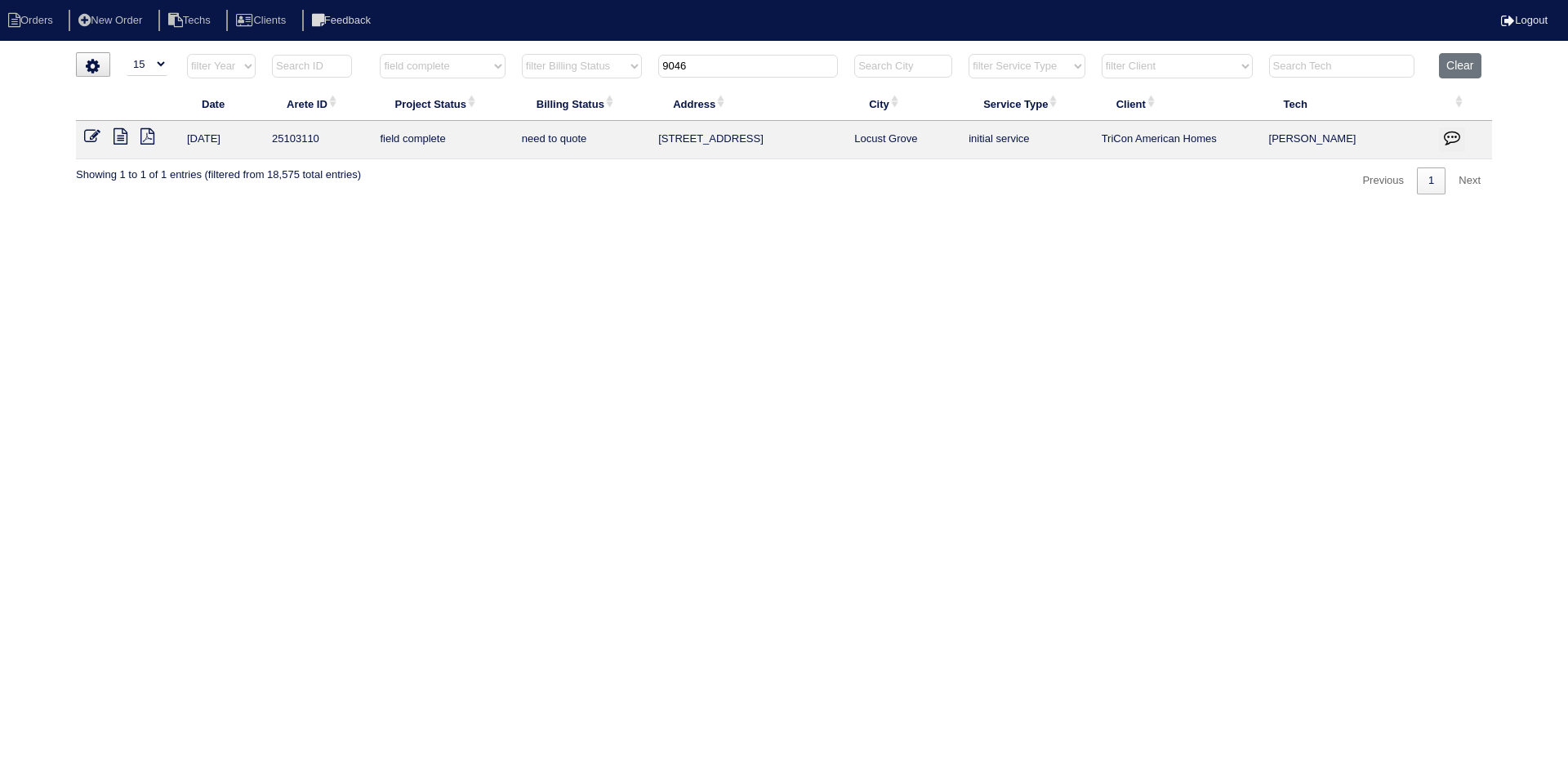
click at [692, 67] on input "9046" at bounding box center [748, 66] width 180 height 22
type input "38 el"
select select "field complete"
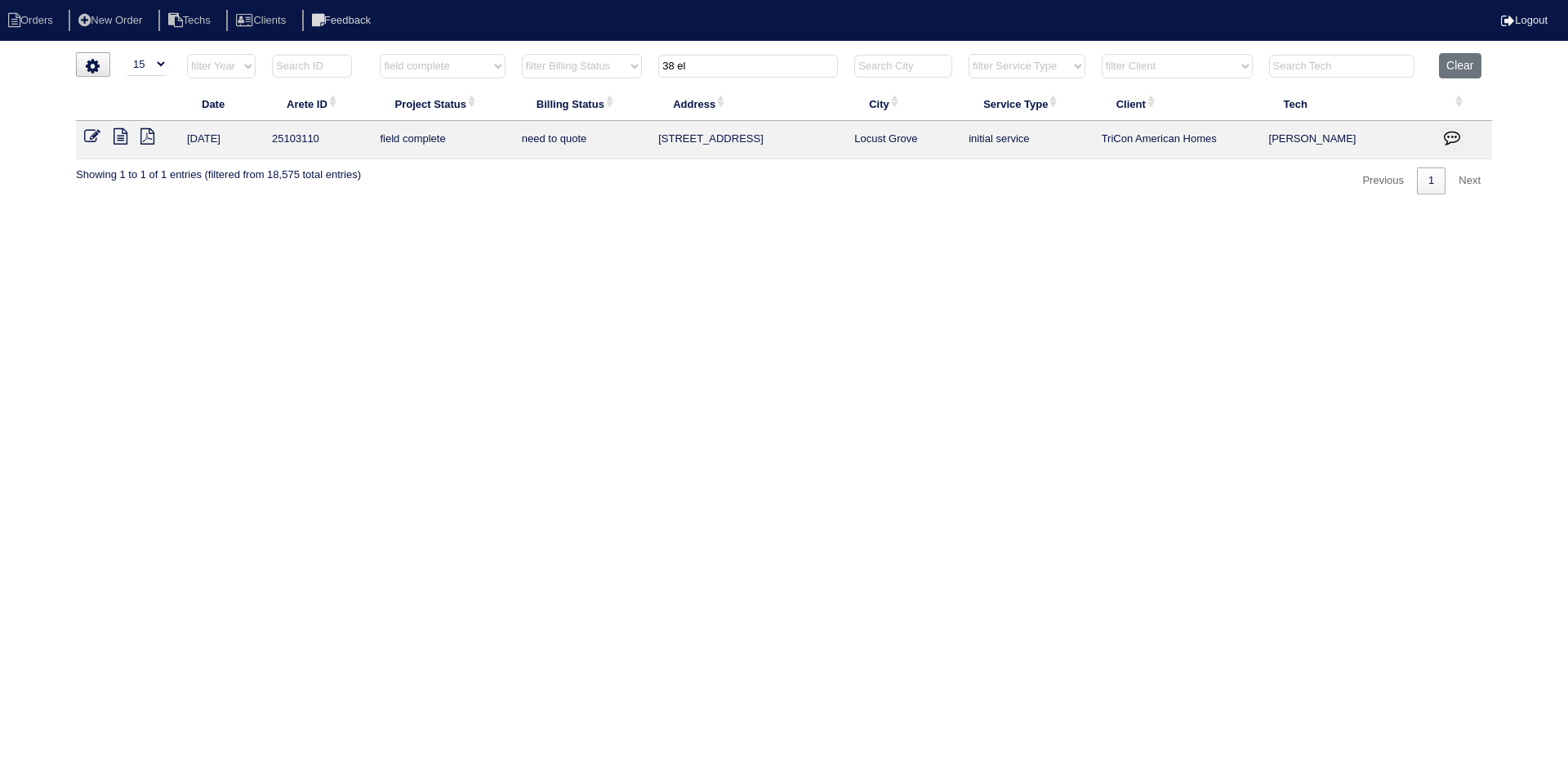
select select "need to quote"
type input "38 el"
click at [125, 135] on icon at bounding box center [120, 136] width 14 height 16
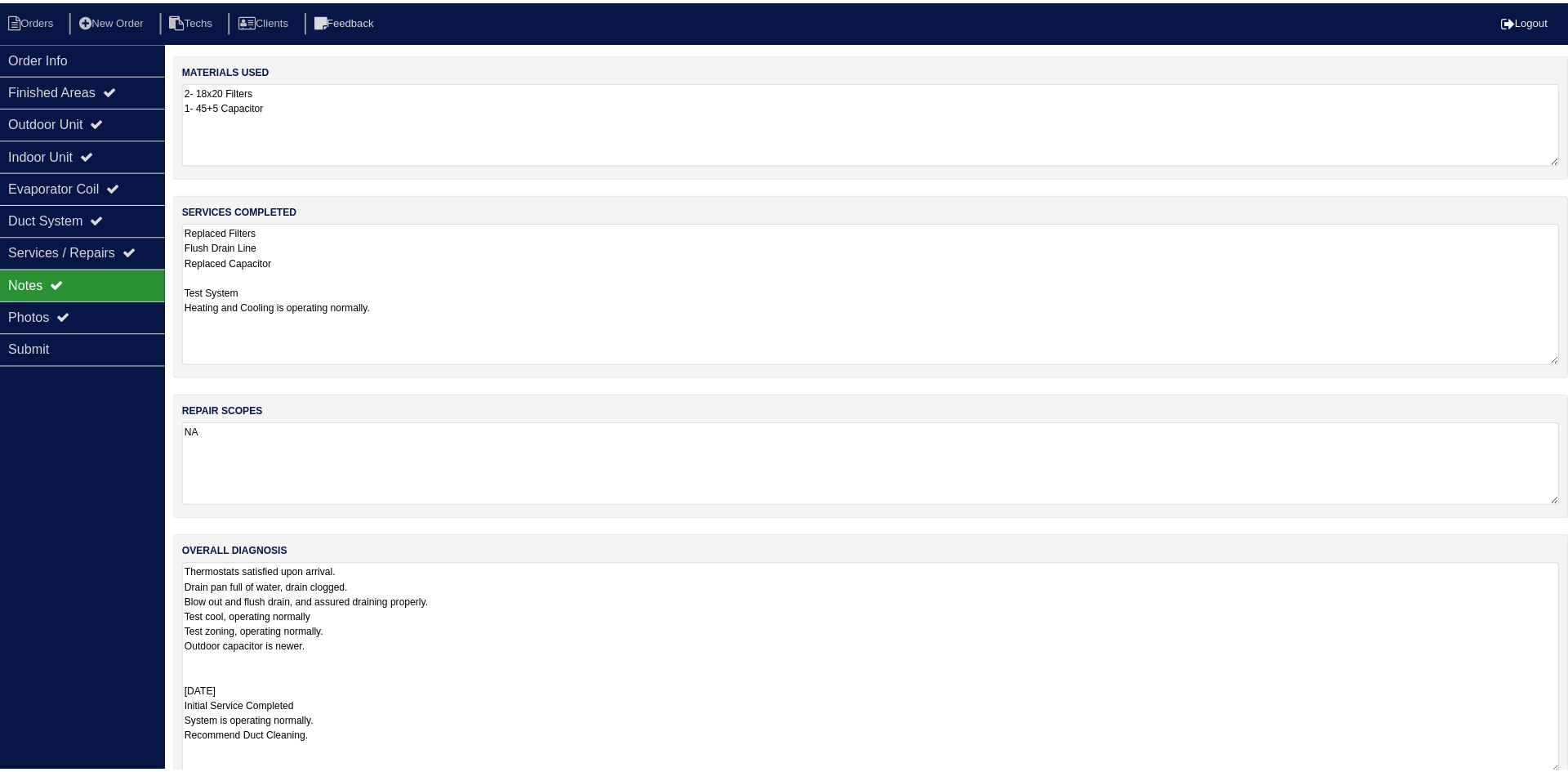
scroll to position [2, 0]
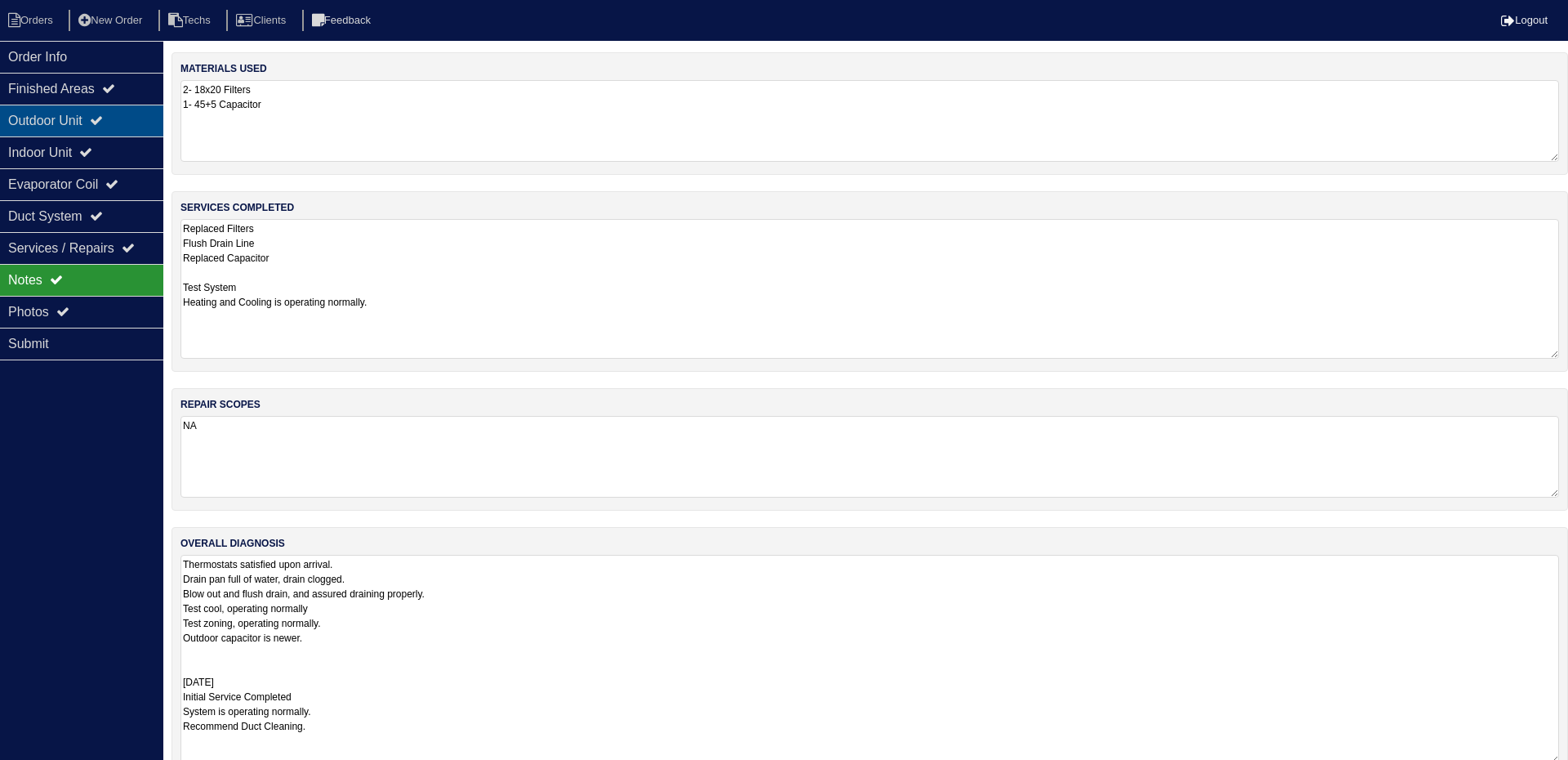
click at [125, 124] on div "Outdoor Unit" at bounding box center [81, 121] width 163 height 32
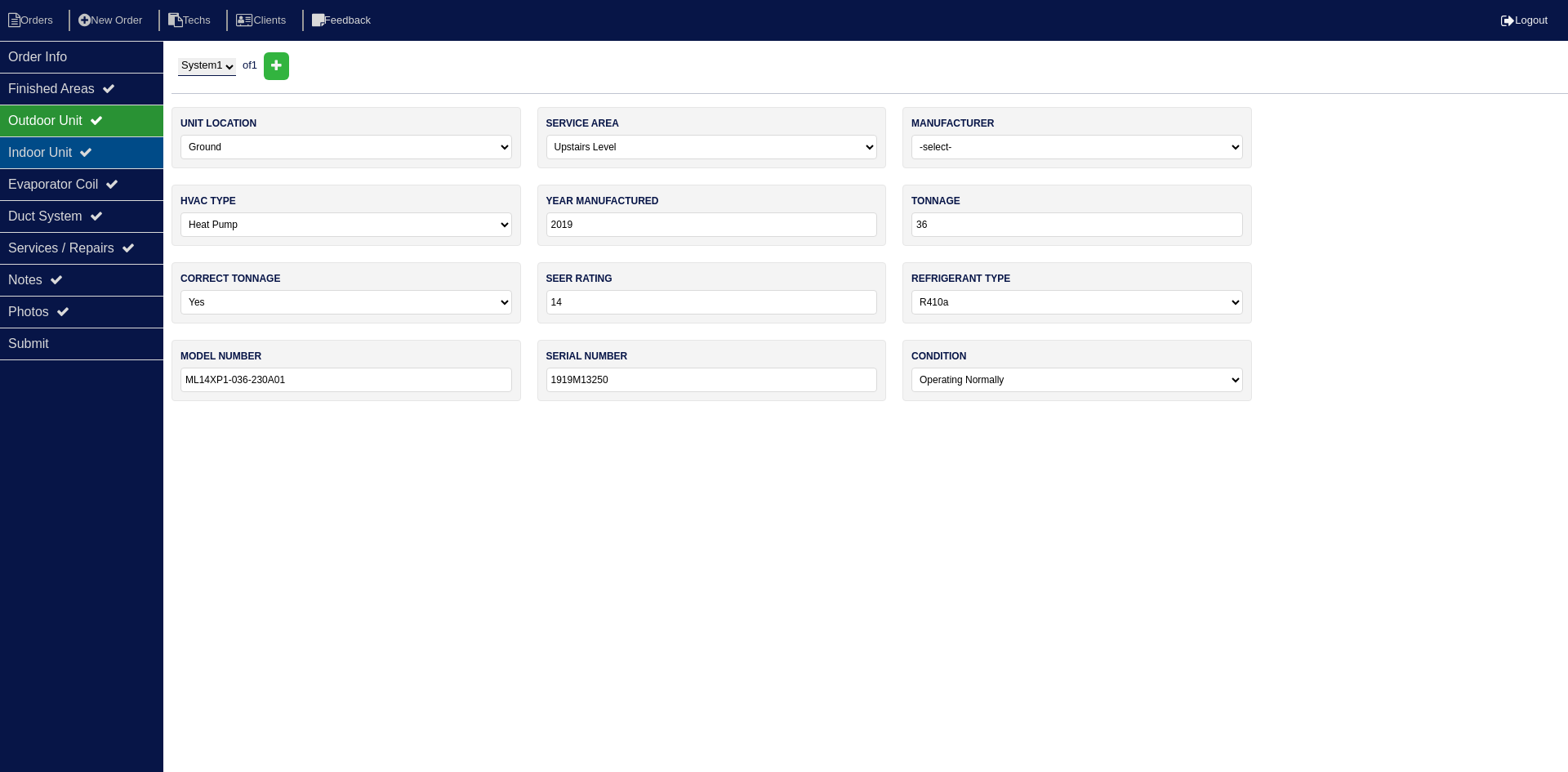
click at [116, 150] on div "Indoor Unit" at bounding box center [81, 153] width 163 height 32
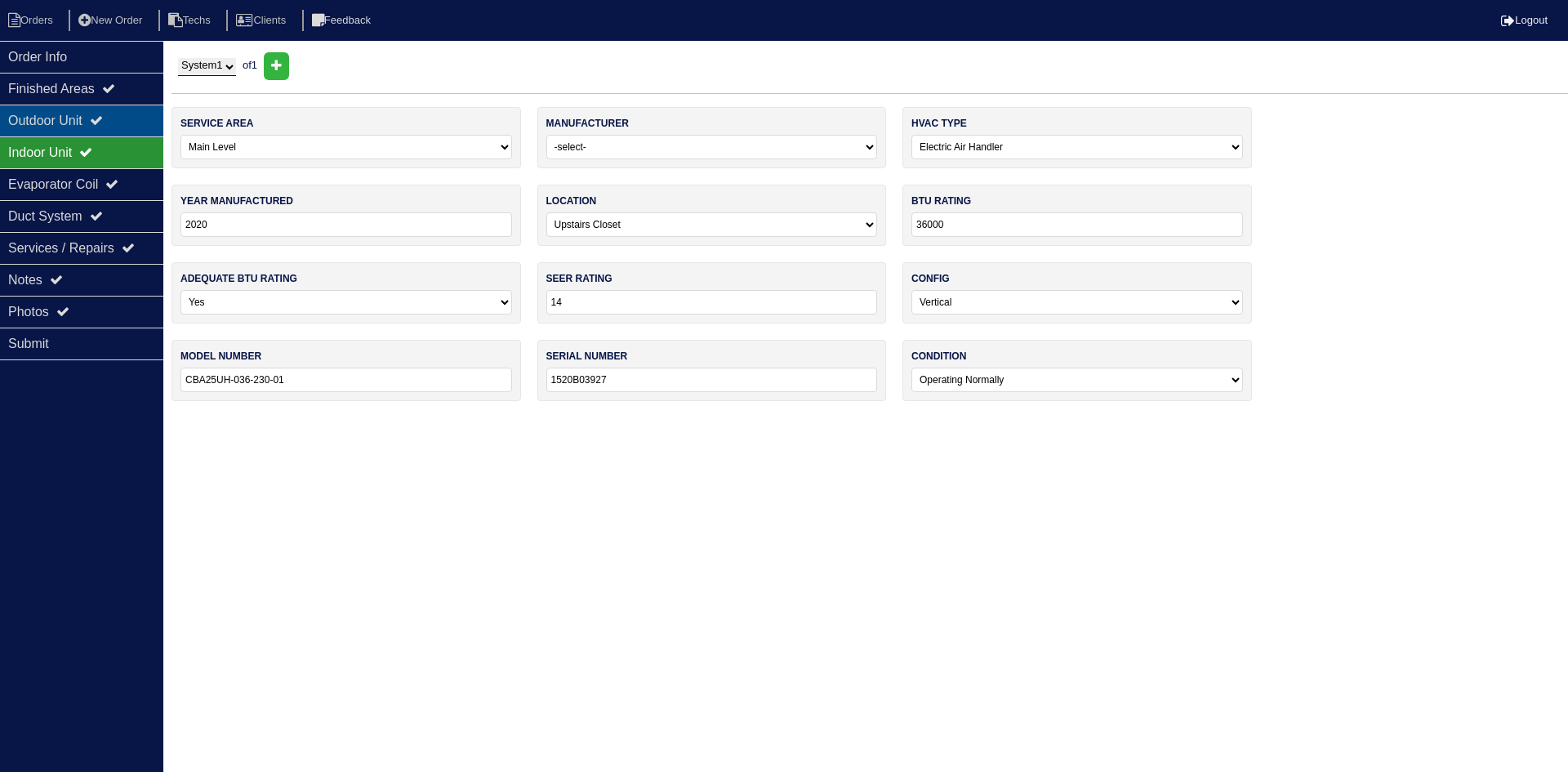
click at [111, 111] on div "Outdoor Unit" at bounding box center [81, 121] width 163 height 32
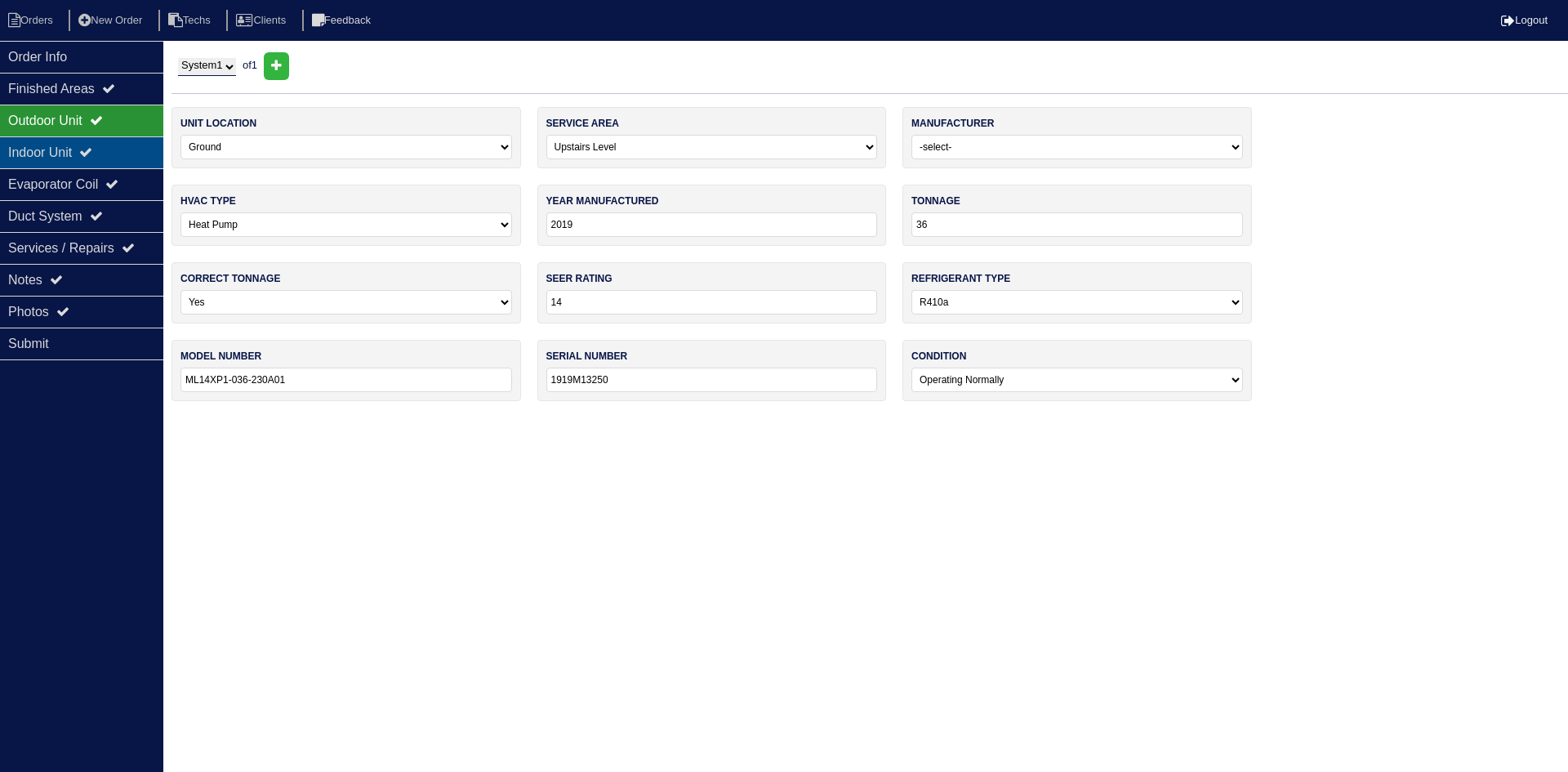
click at [152, 149] on div "Indoor Unit" at bounding box center [81, 153] width 163 height 32
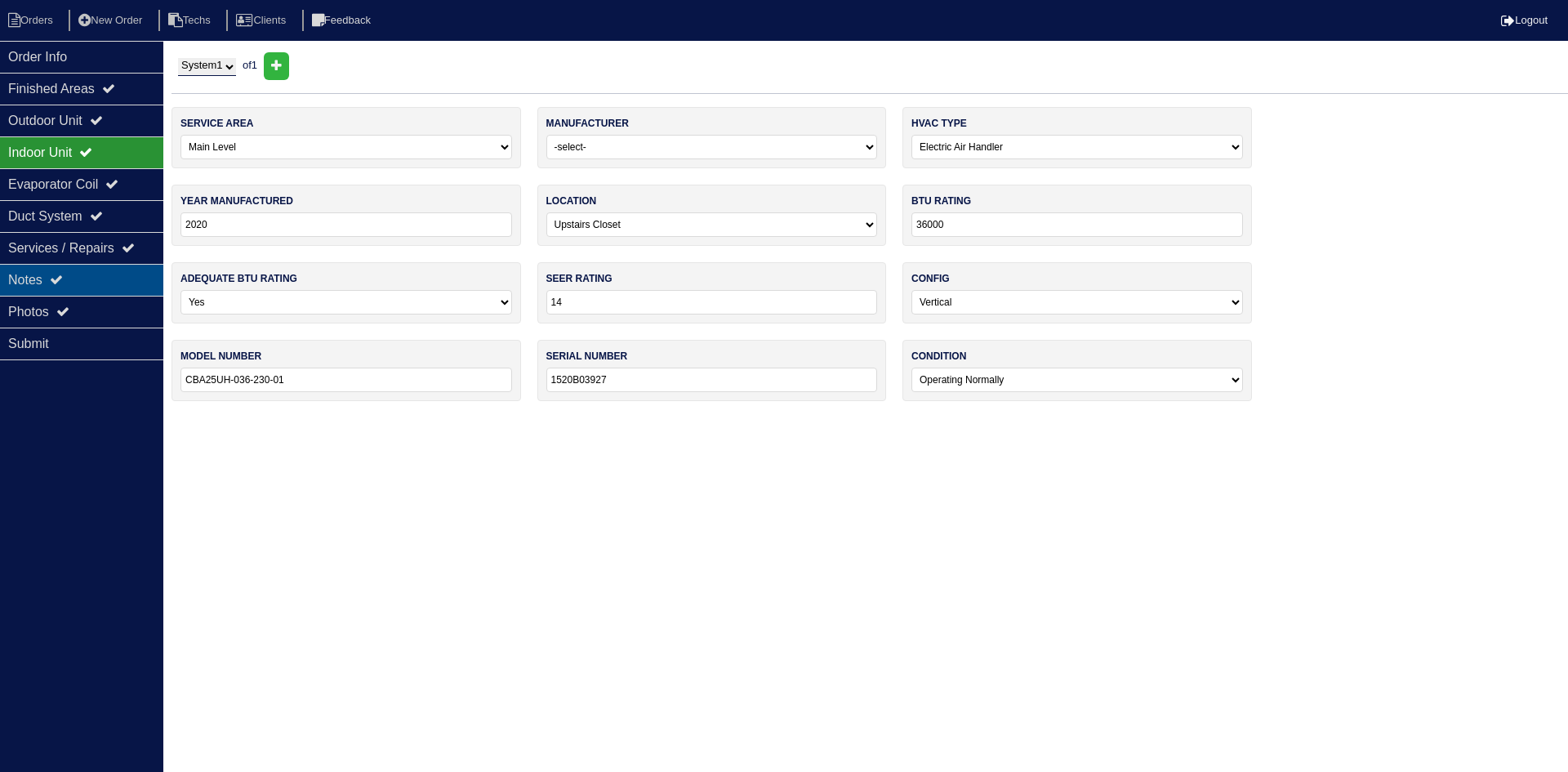
click at [61, 273] on div "Notes" at bounding box center [81, 280] width 163 height 32
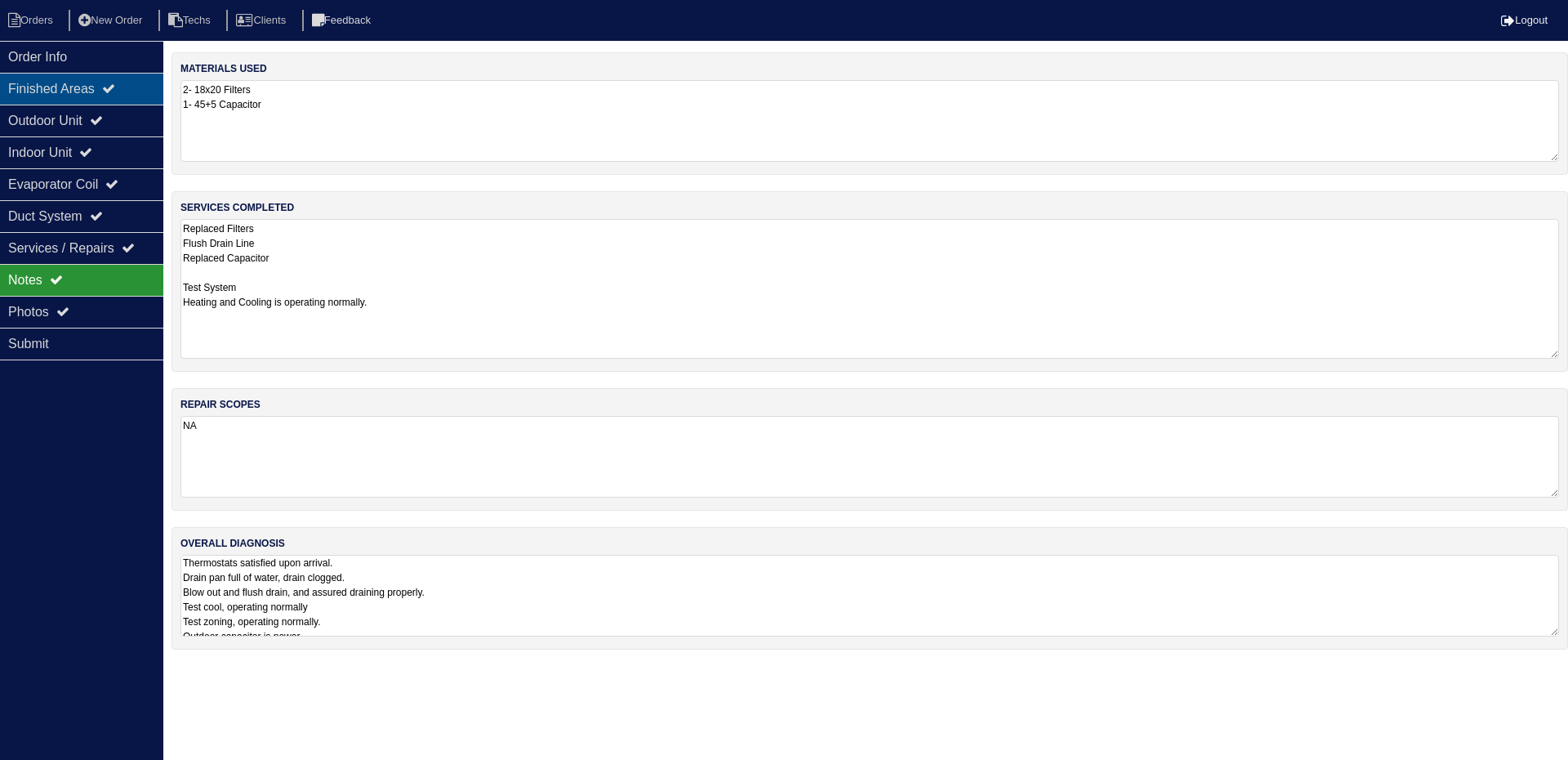
click at [115, 86] on icon at bounding box center [109, 88] width 13 height 13
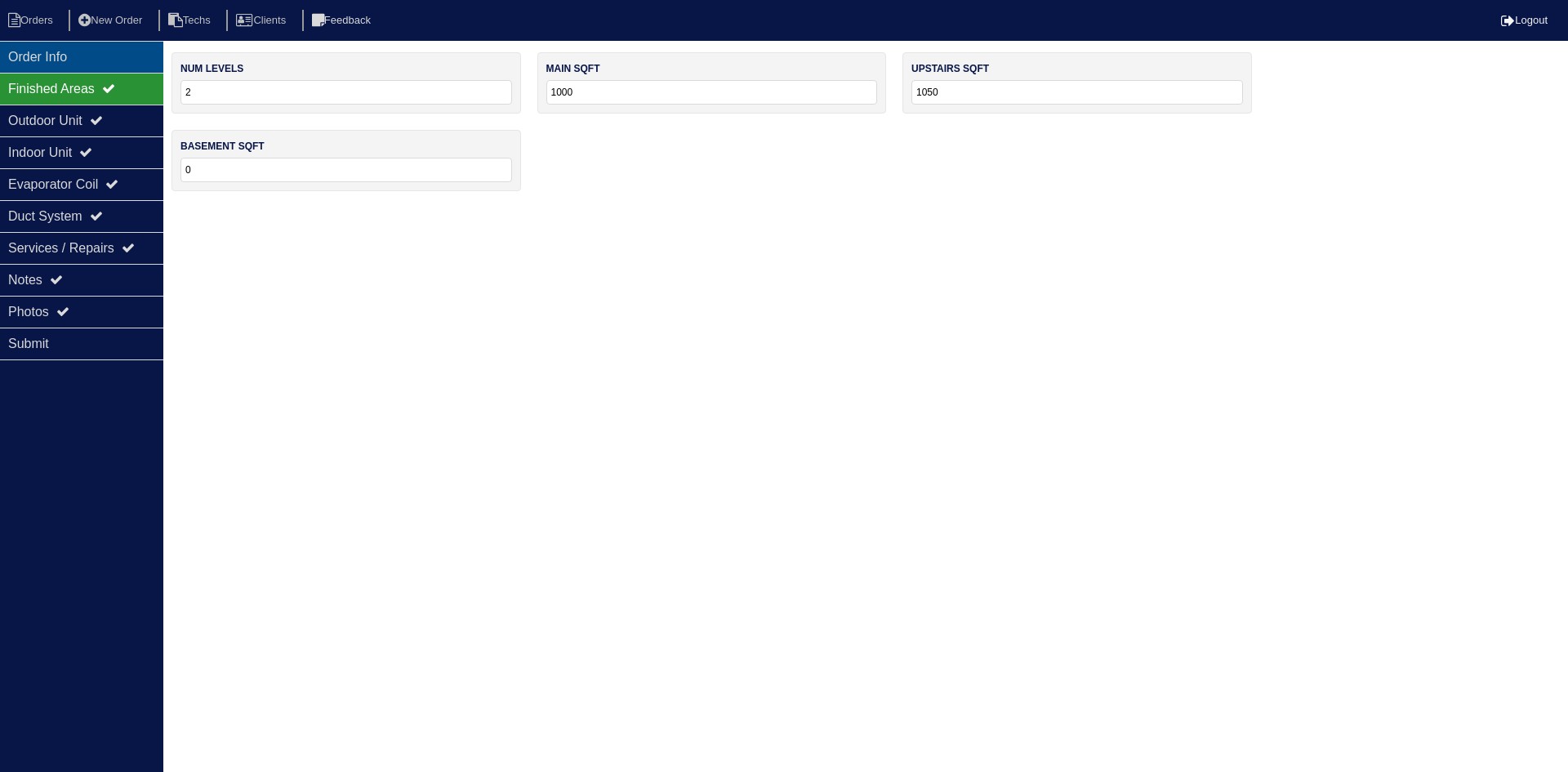
drag, startPoint x: 46, startPoint y: 52, endPoint x: 19, endPoint y: 52, distance: 27.0
click at [46, 52] on div "Order Info" at bounding box center [81, 57] width 163 height 32
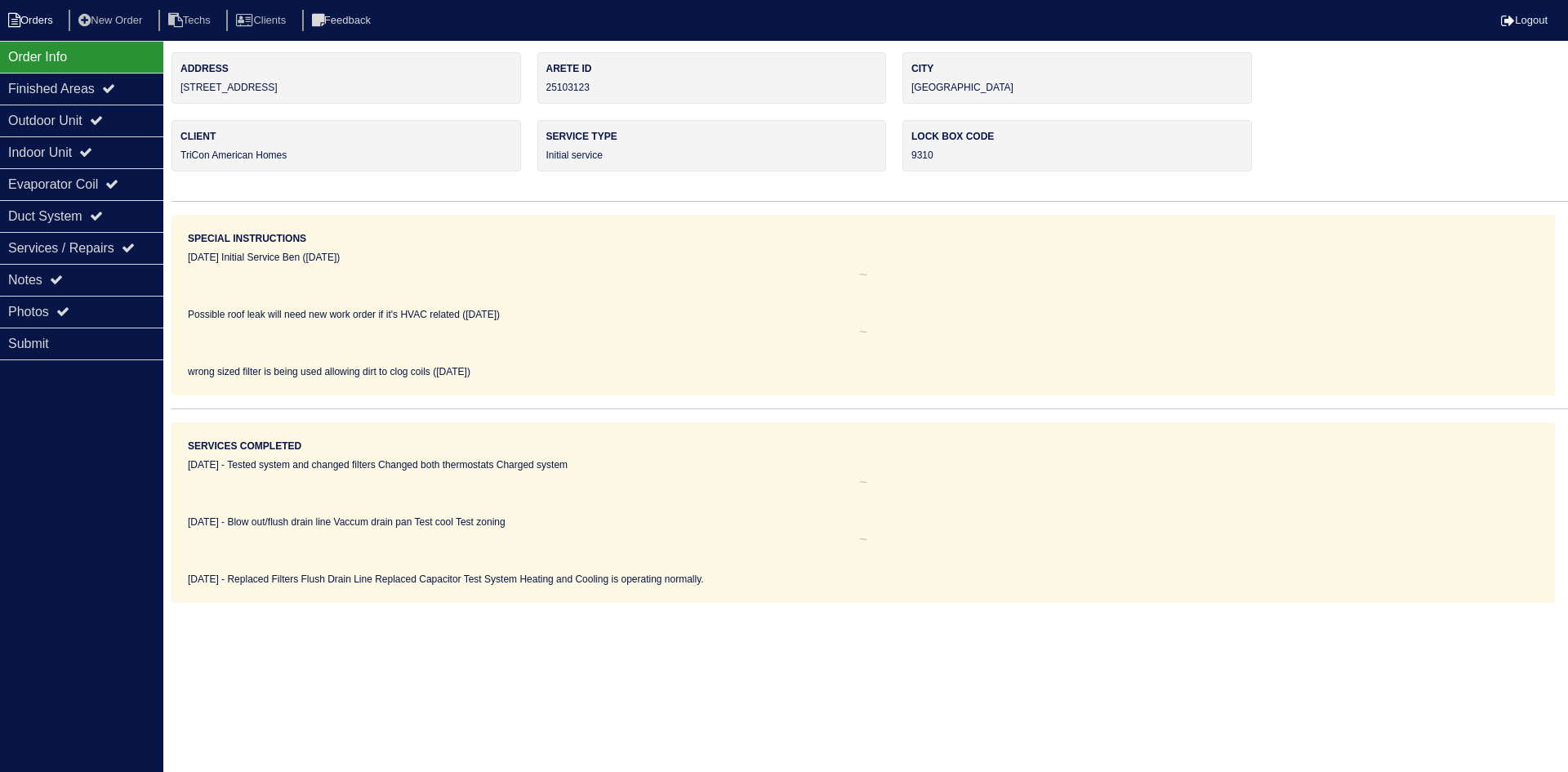
click at [24, 21] on li "Orders" at bounding box center [33, 21] width 67 height 22
select select "15"
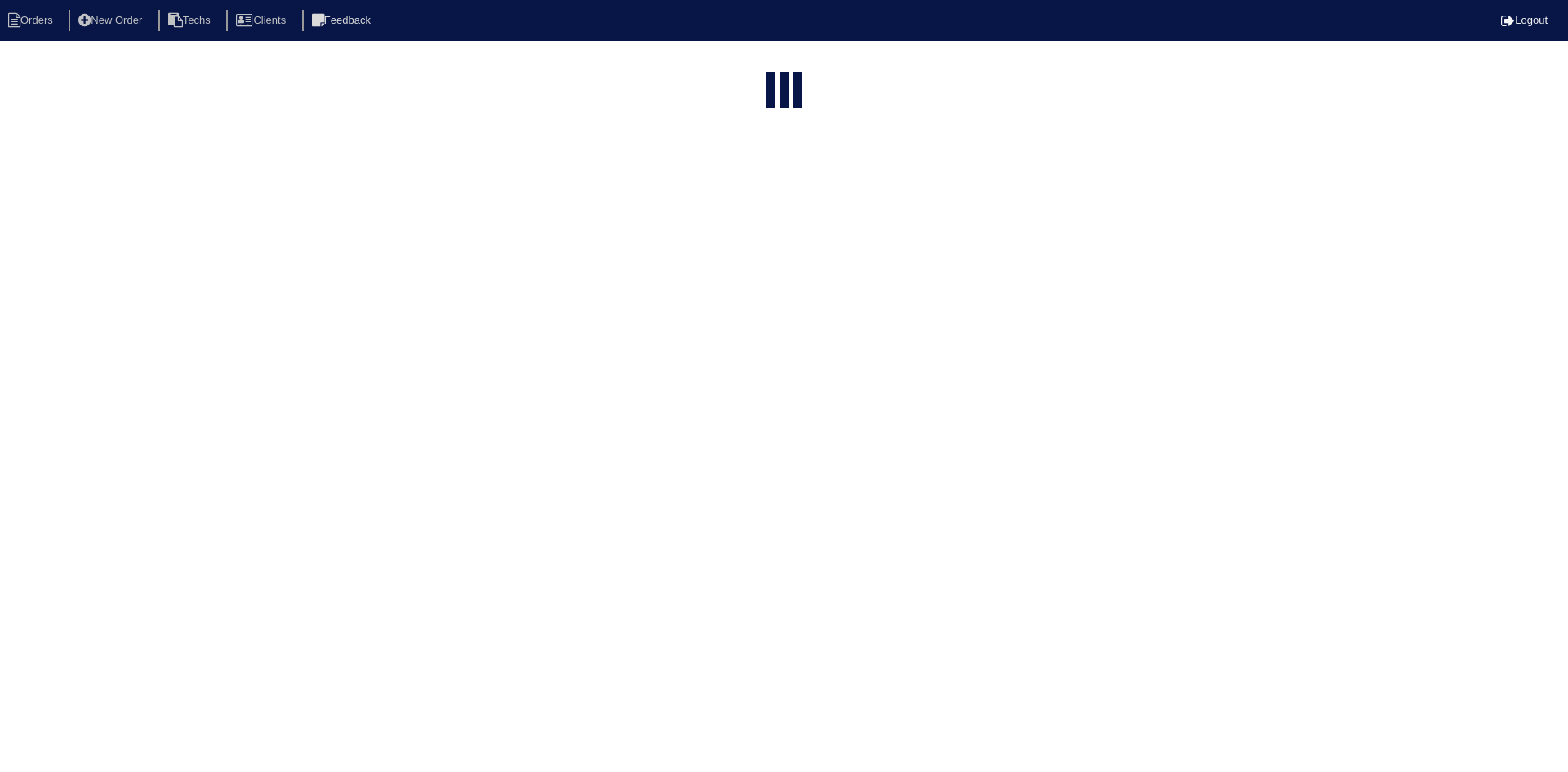
type input "38 el"
select select "field complete"
select select "need to quote"
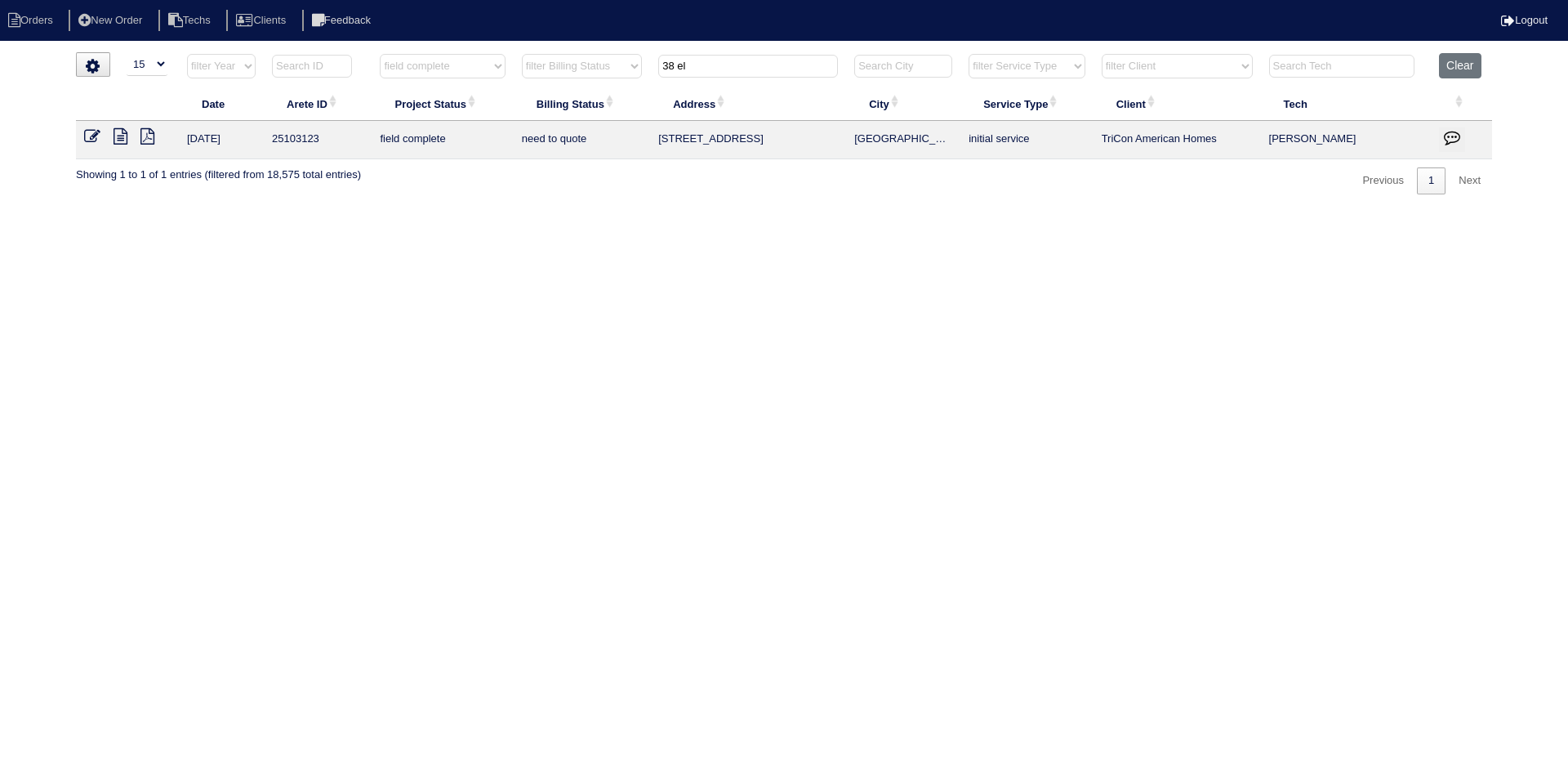
click at [113, 137] on icon at bounding box center [120, 136] width 14 height 16
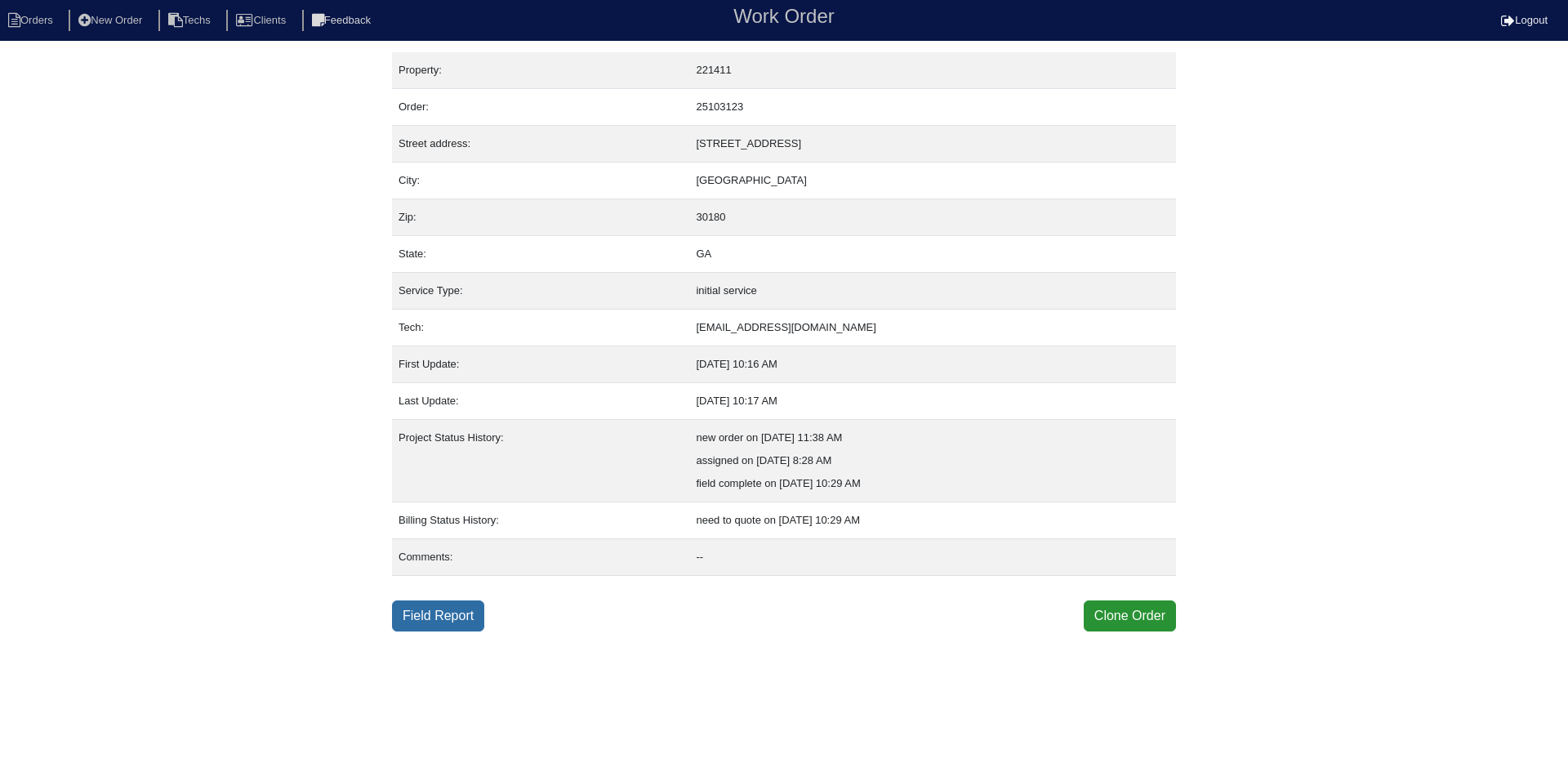
click at [420, 619] on link "Field Report" at bounding box center [438, 616] width 93 height 31
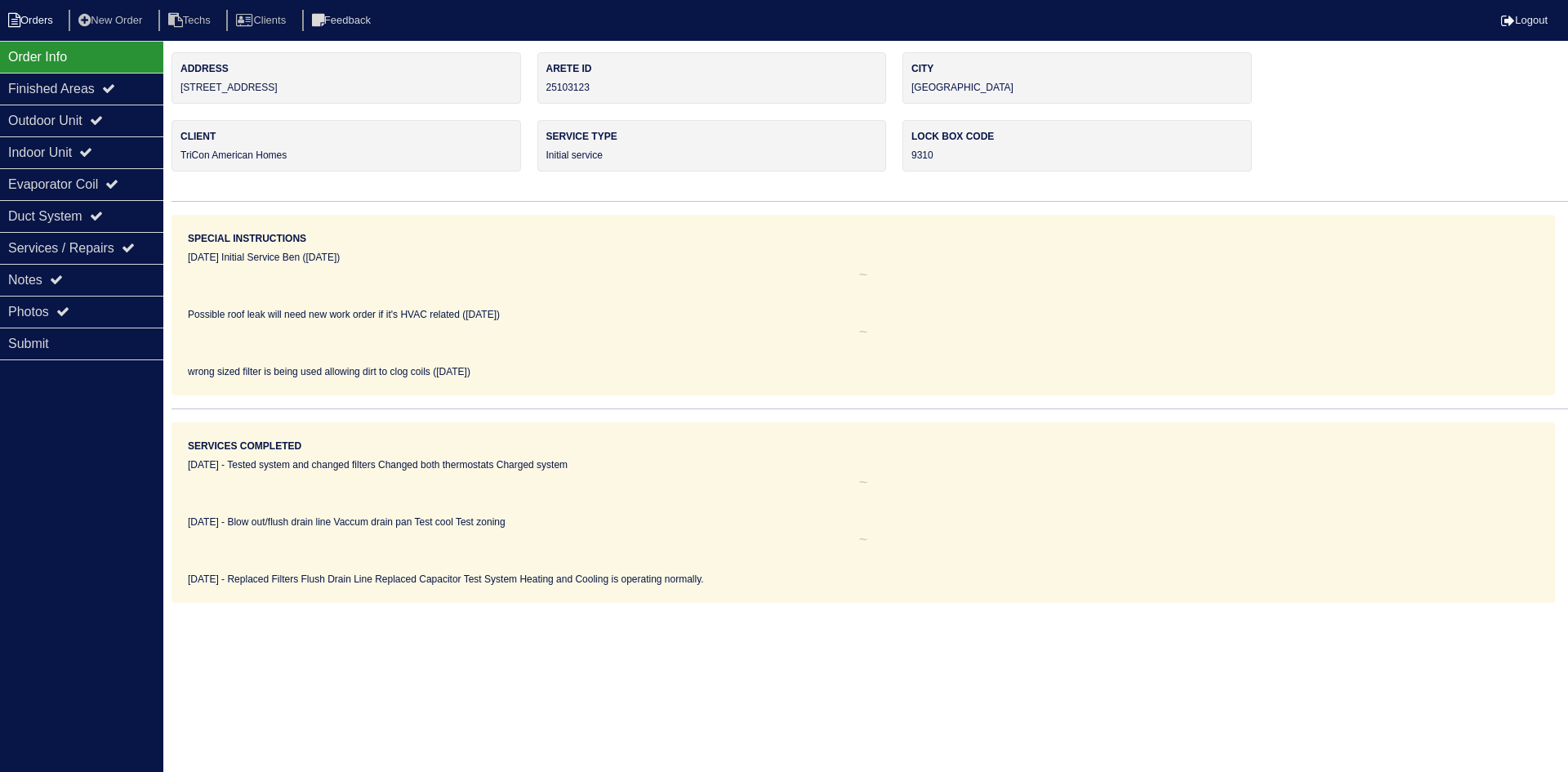
click at [35, 28] on li "Orders" at bounding box center [33, 21] width 67 height 22
select select "15"
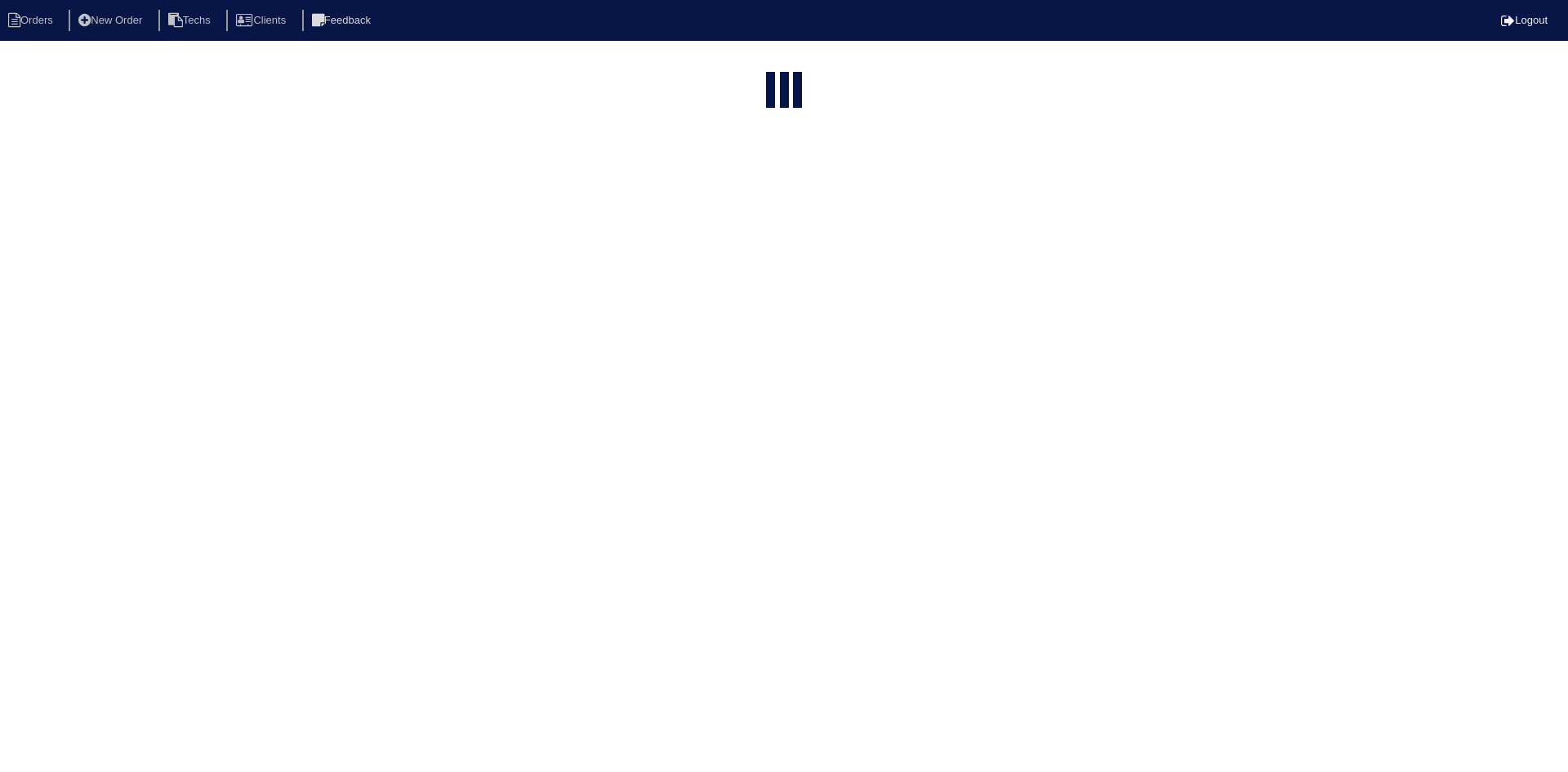
select select "field complete"
select select "need to quote"
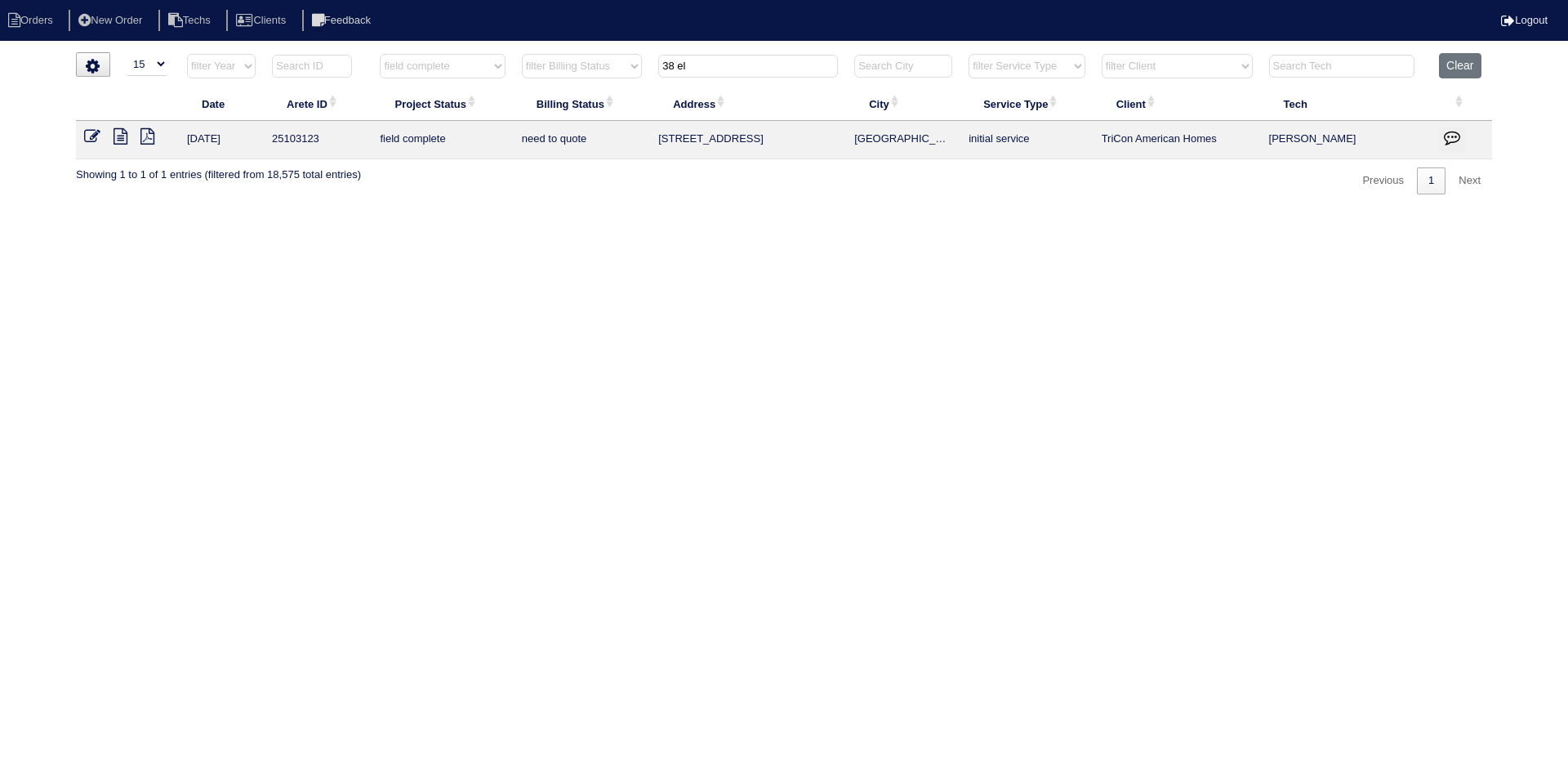
click at [729, 70] on input "38 el" at bounding box center [748, 66] width 180 height 22
type input "1260"
select select "field complete"
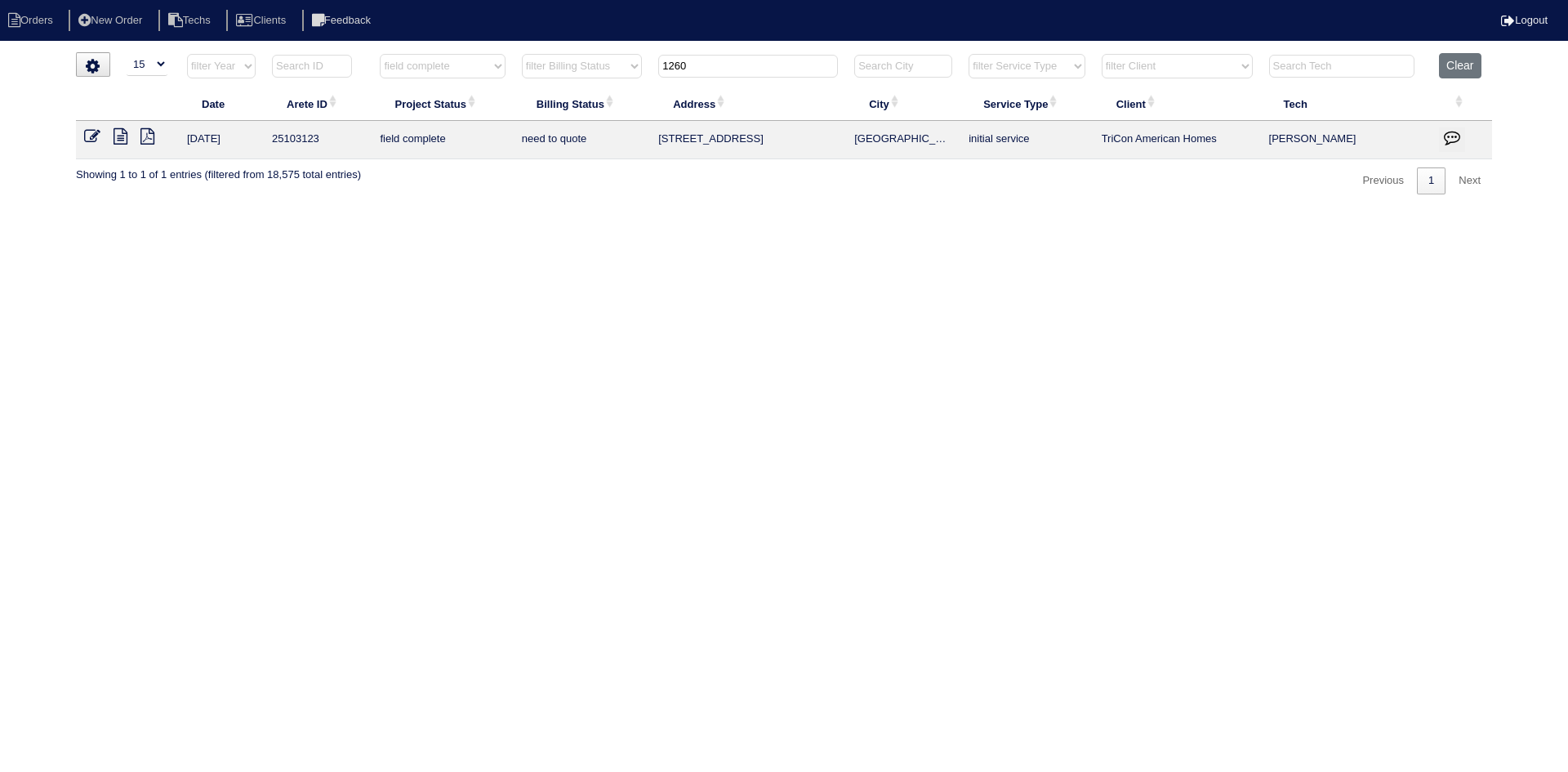
select select "need to quote"
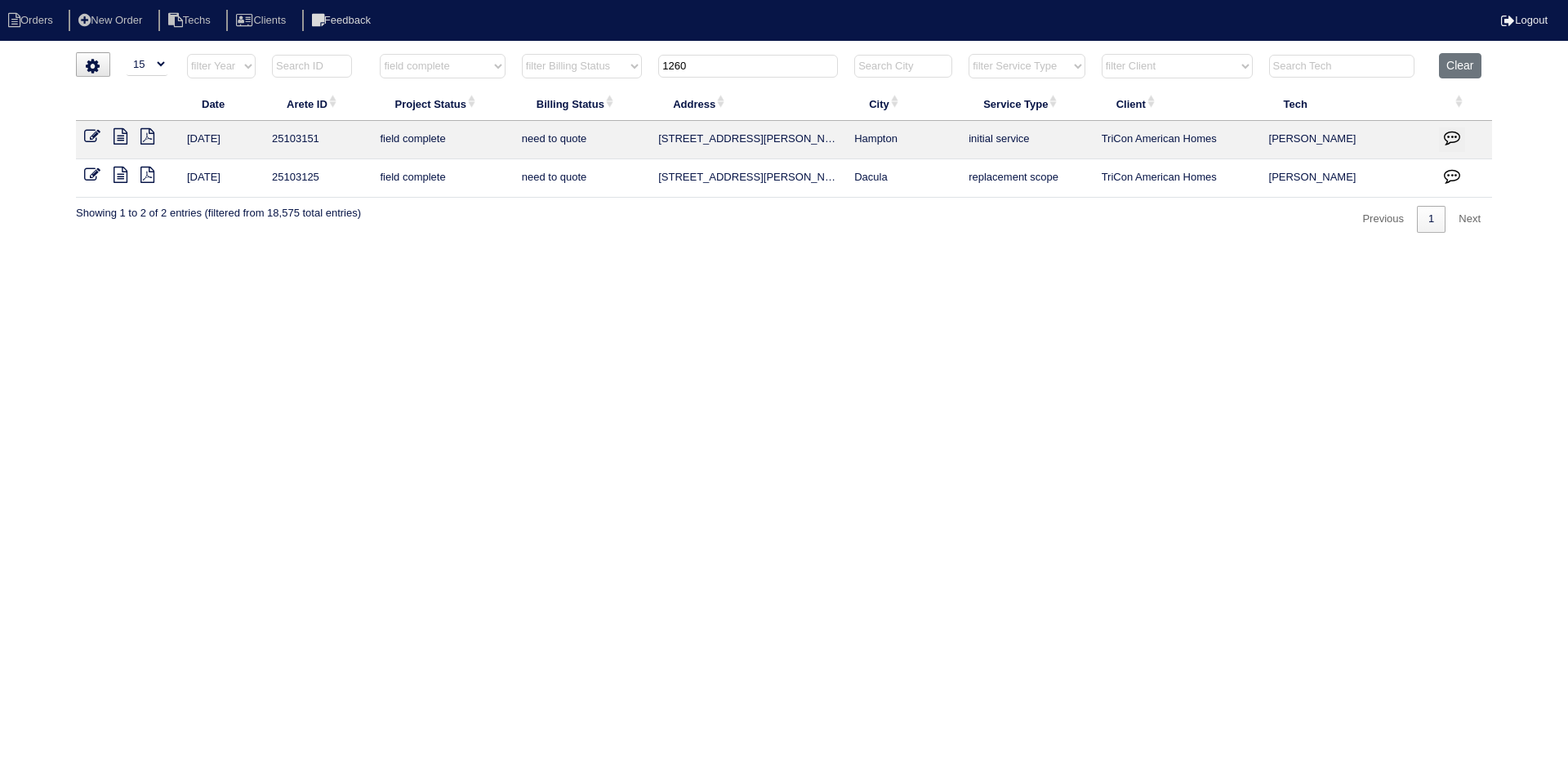
type input "1260"
click at [118, 177] on icon at bounding box center [120, 174] width 14 height 16
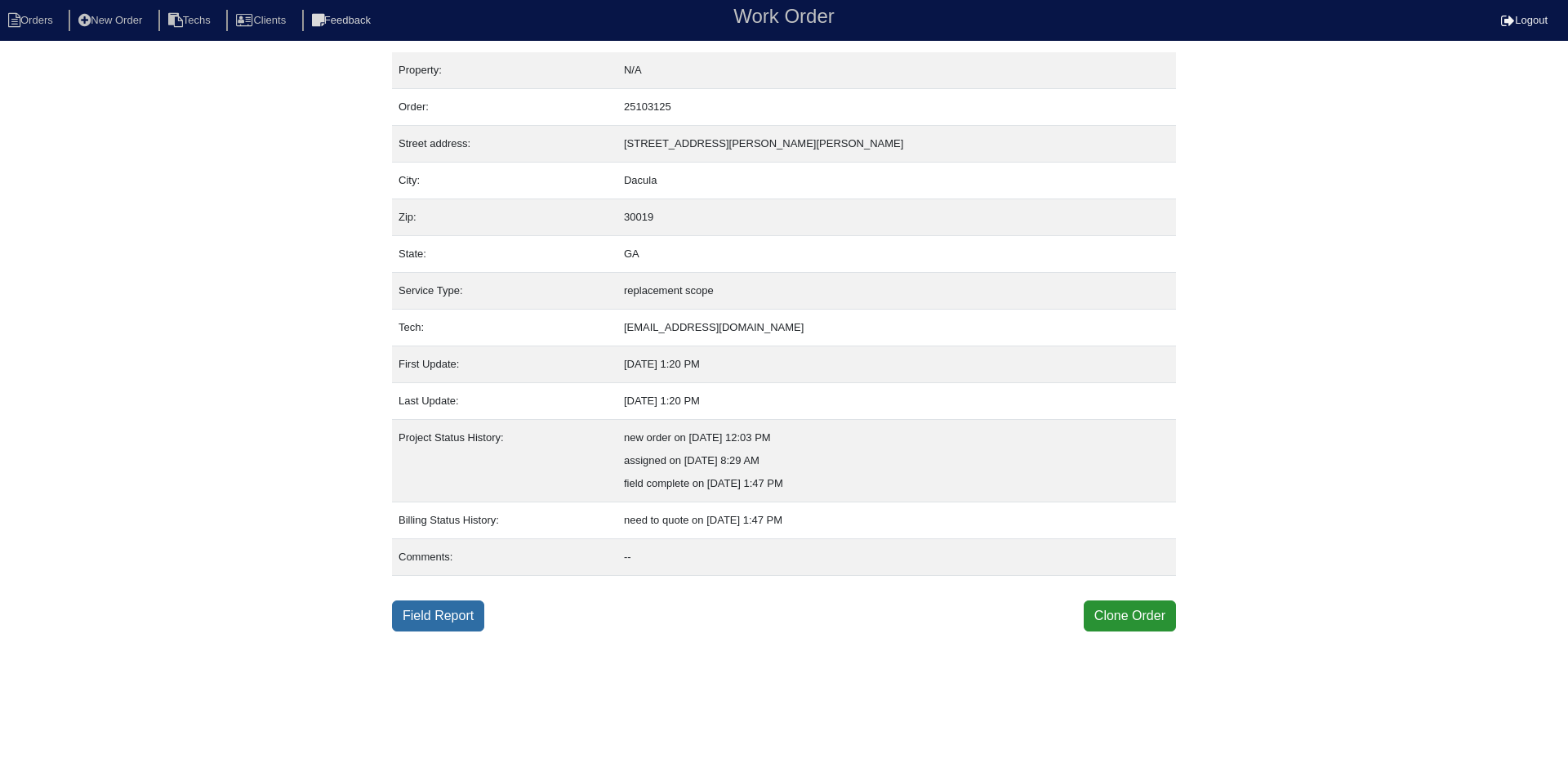
click at [450, 616] on link "Field Report" at bounding box center [438, 616] width 93 height 31
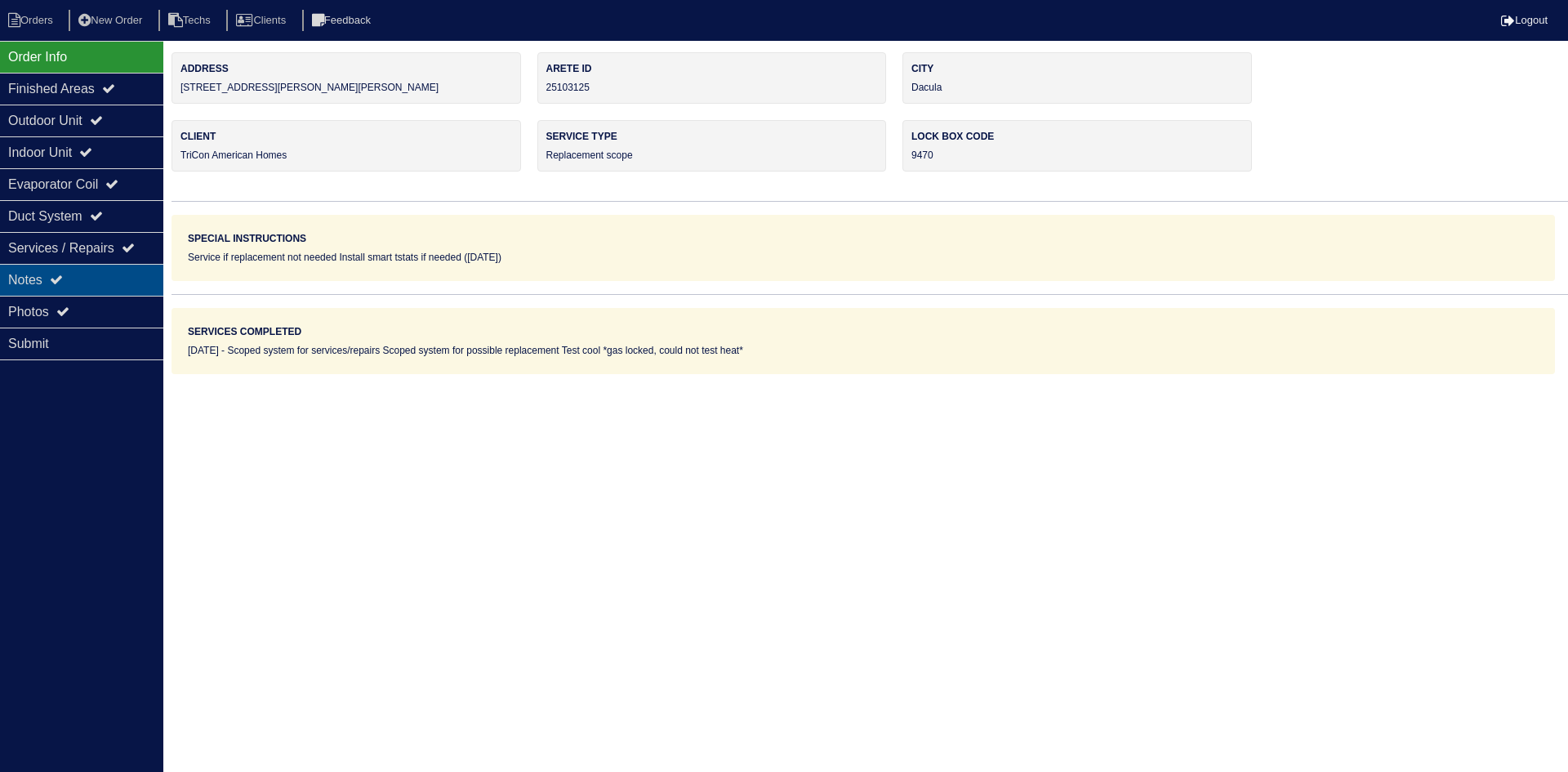
click at [86, 271] on div "Notes" at bounding box center [81, 280] width 163 height 32
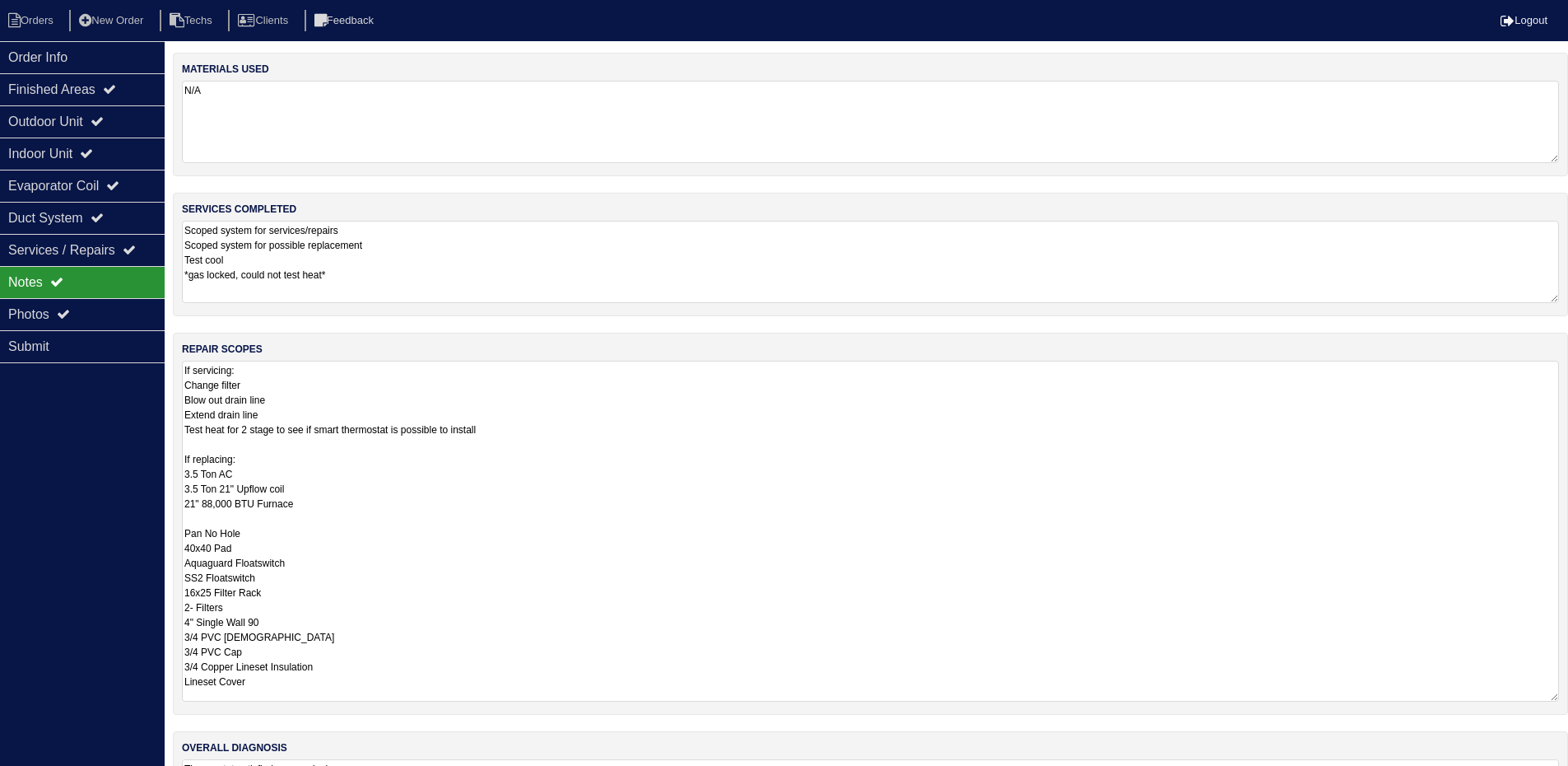
drag, startPoint x: 1568, startPoint y: 434, endPoint x: 1579, endPoint y: 693, distance: 259.2
click at [1568, 693] on html "Orders New Order Techs Clients Feedback Logout Orders New Order Users Clients M…" at bounding box center [784, 435] width 1568 height 872
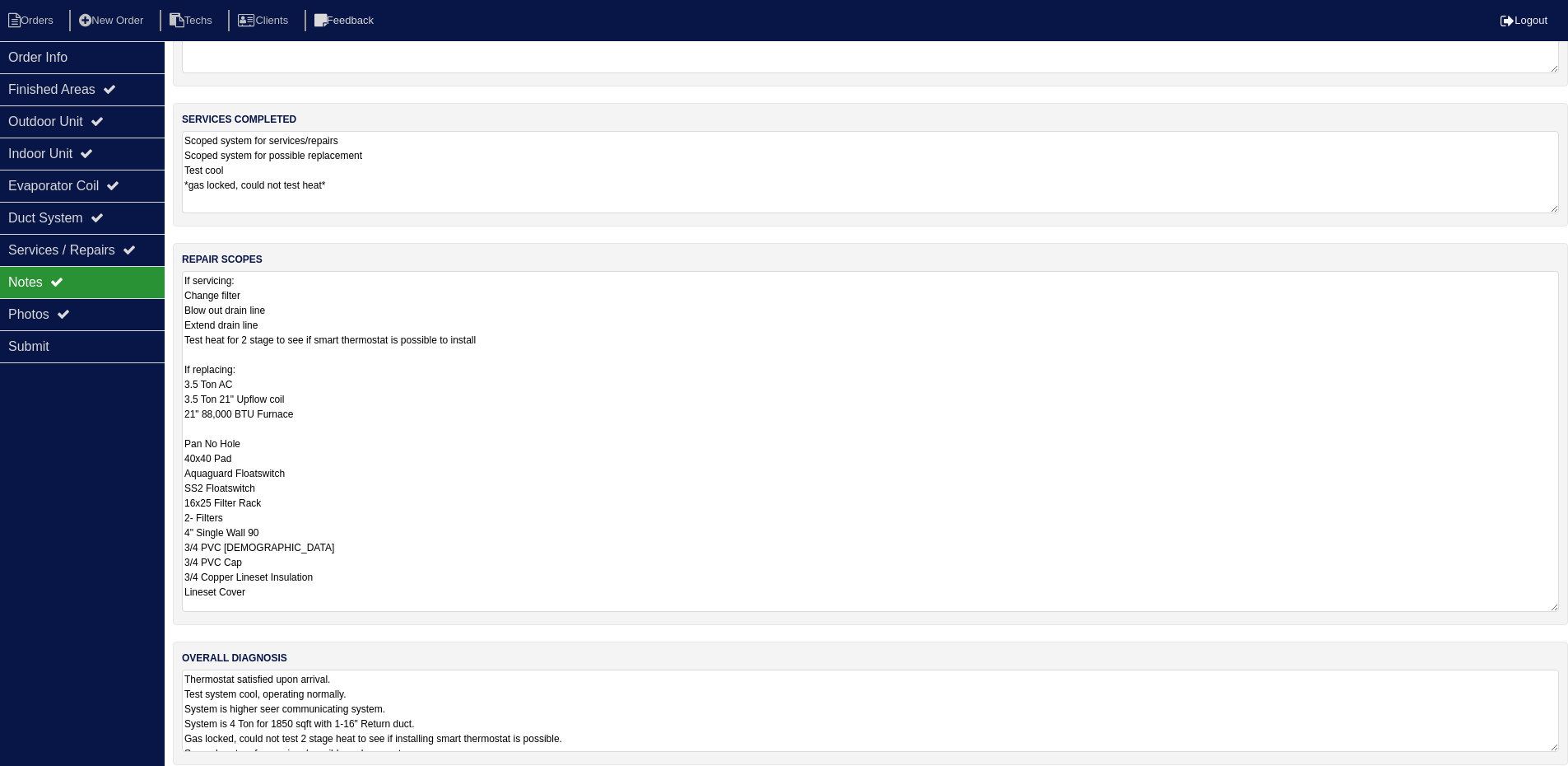
scroll to position [106, 0]
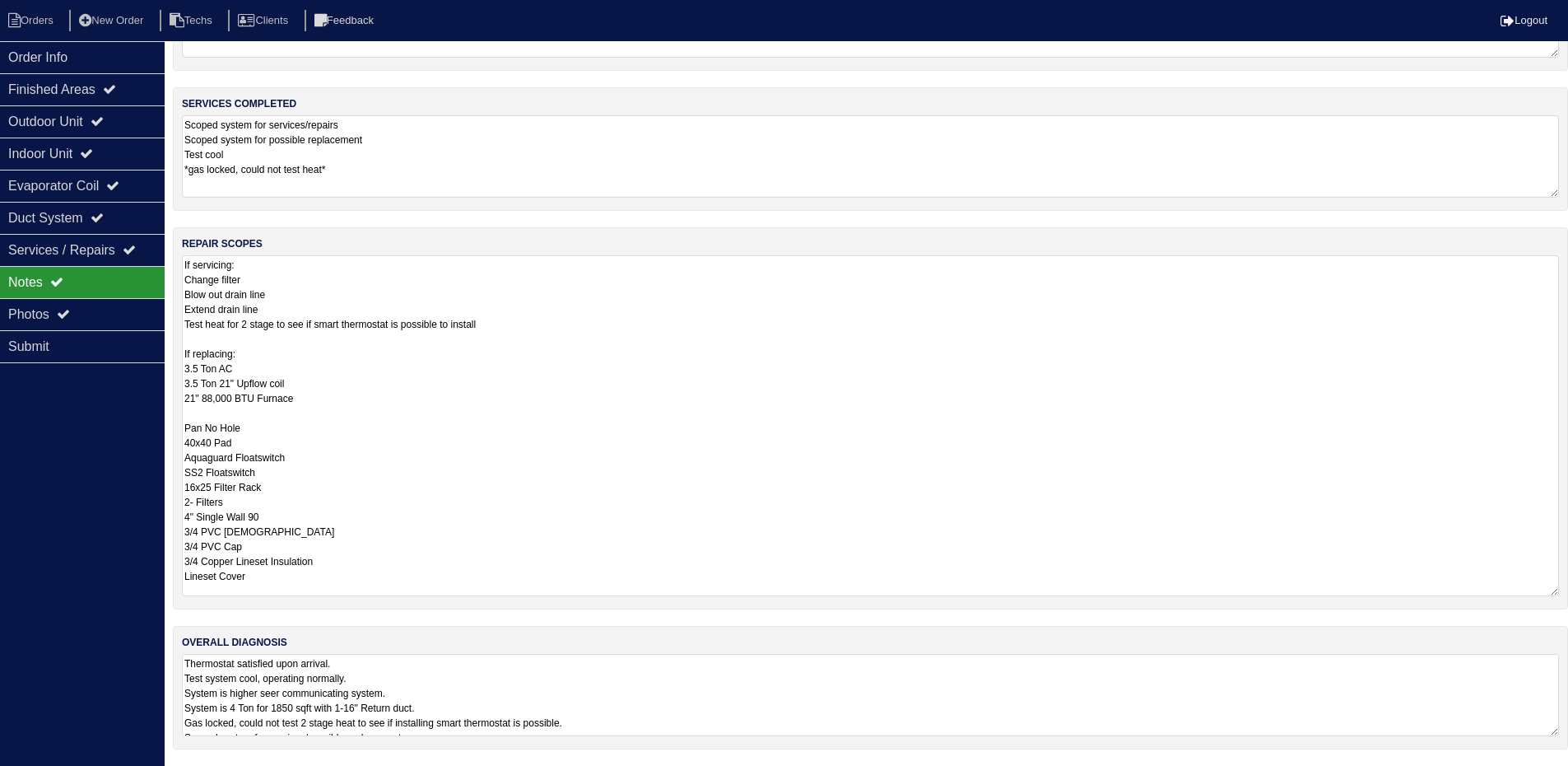
click at [787, 683] on textarea "Thermostat satisfied upon arrival. Test system cool, operating normally. System…" at bounding box center [870, 694] width 1377 height 82
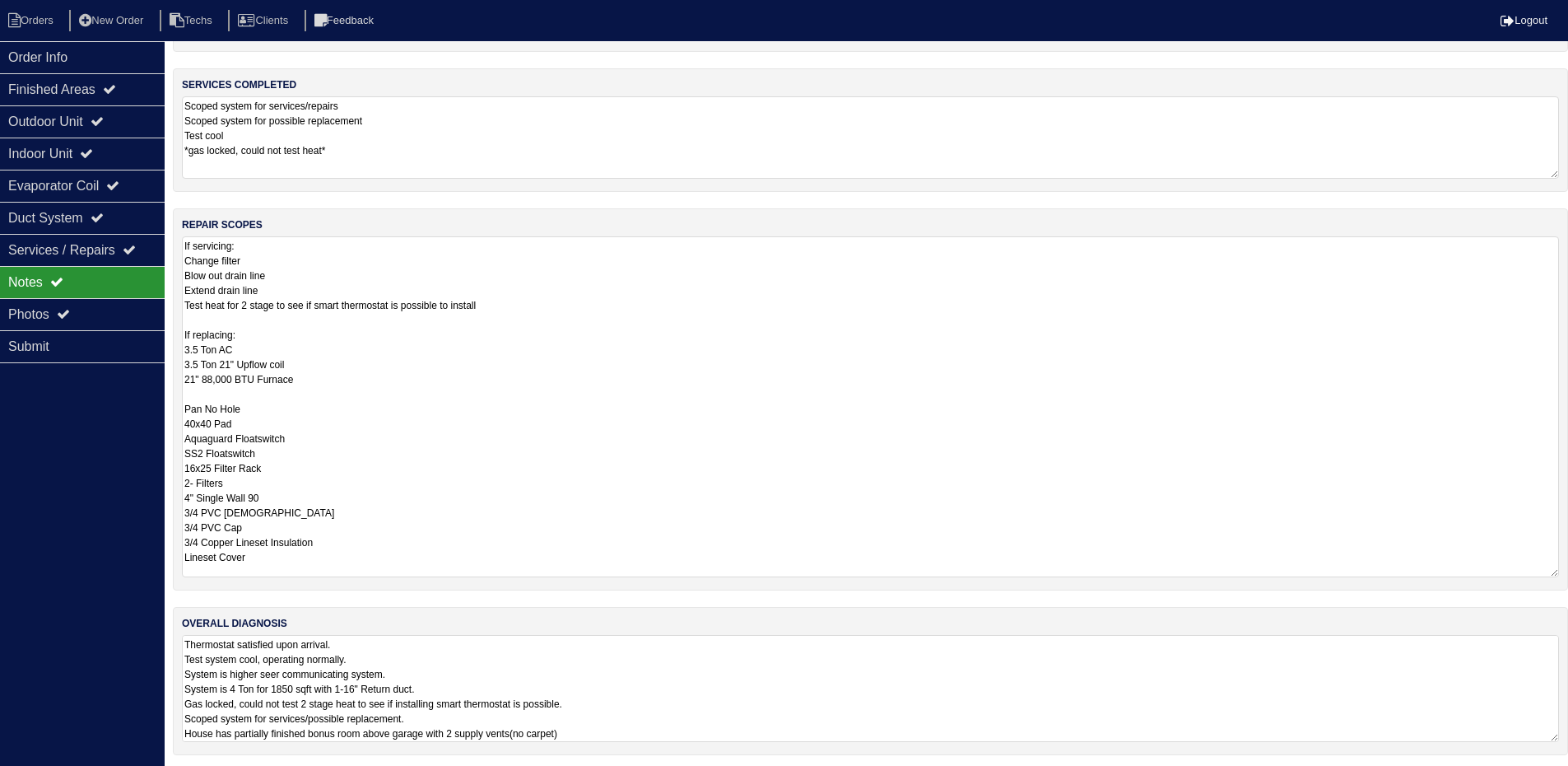
scroll to position [130, 0]
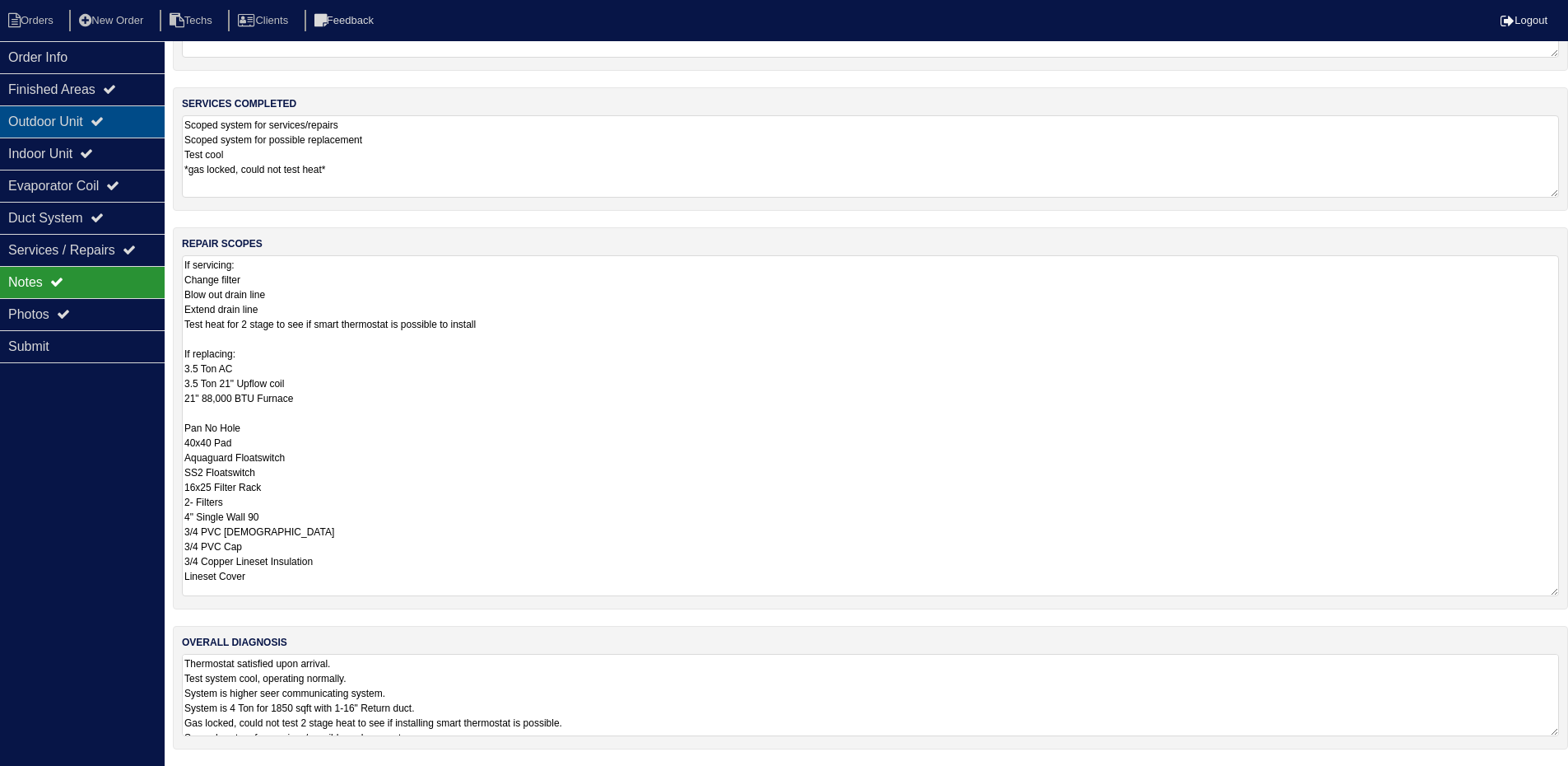
click at [89, 119] on div "Outdoor Unit" at bounding box center [82, 122] width 164 height 32
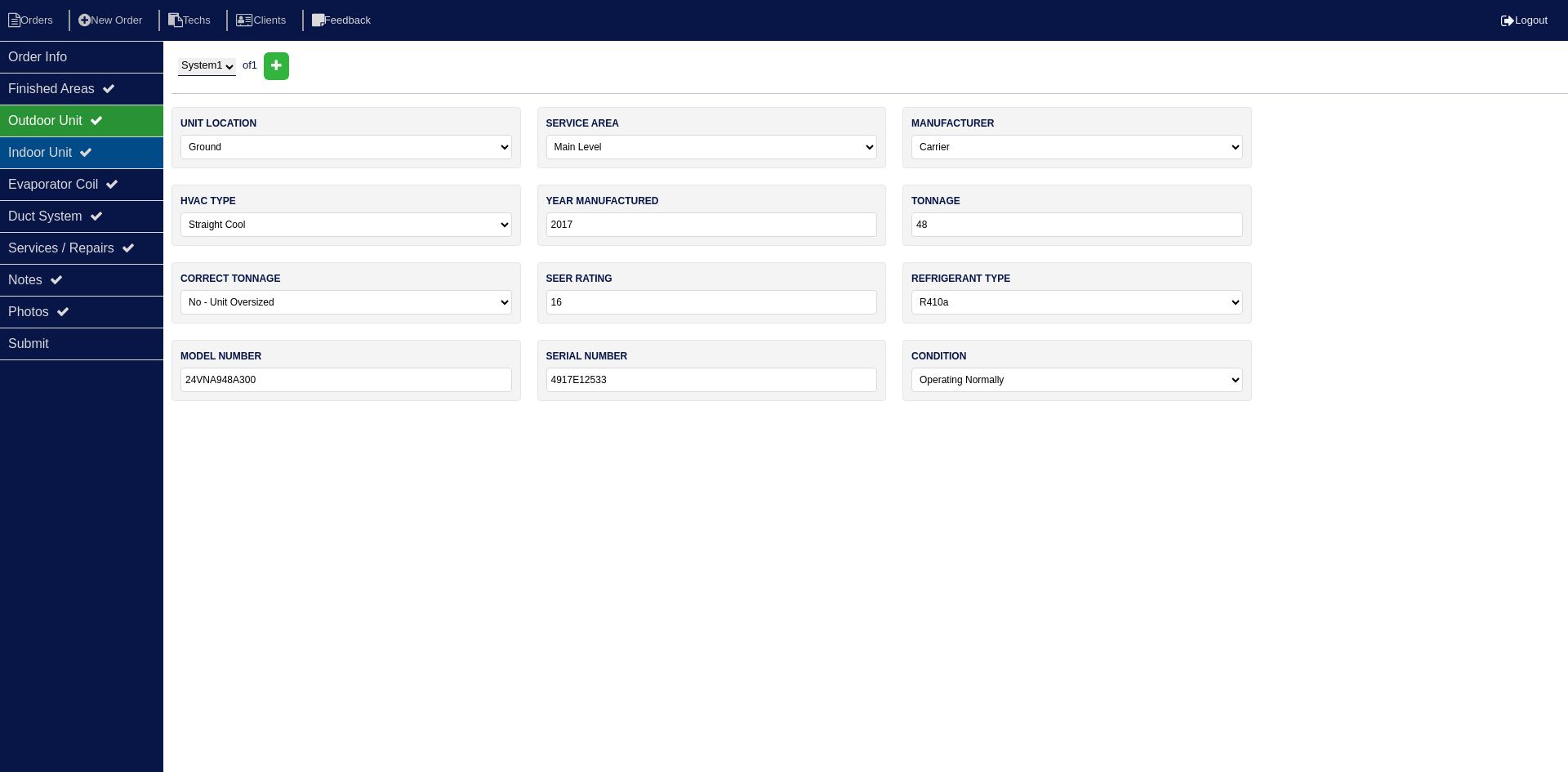
click at [81, 152] on div "Indoor Unit" at bounding box center [81, 153] width 163 height 32
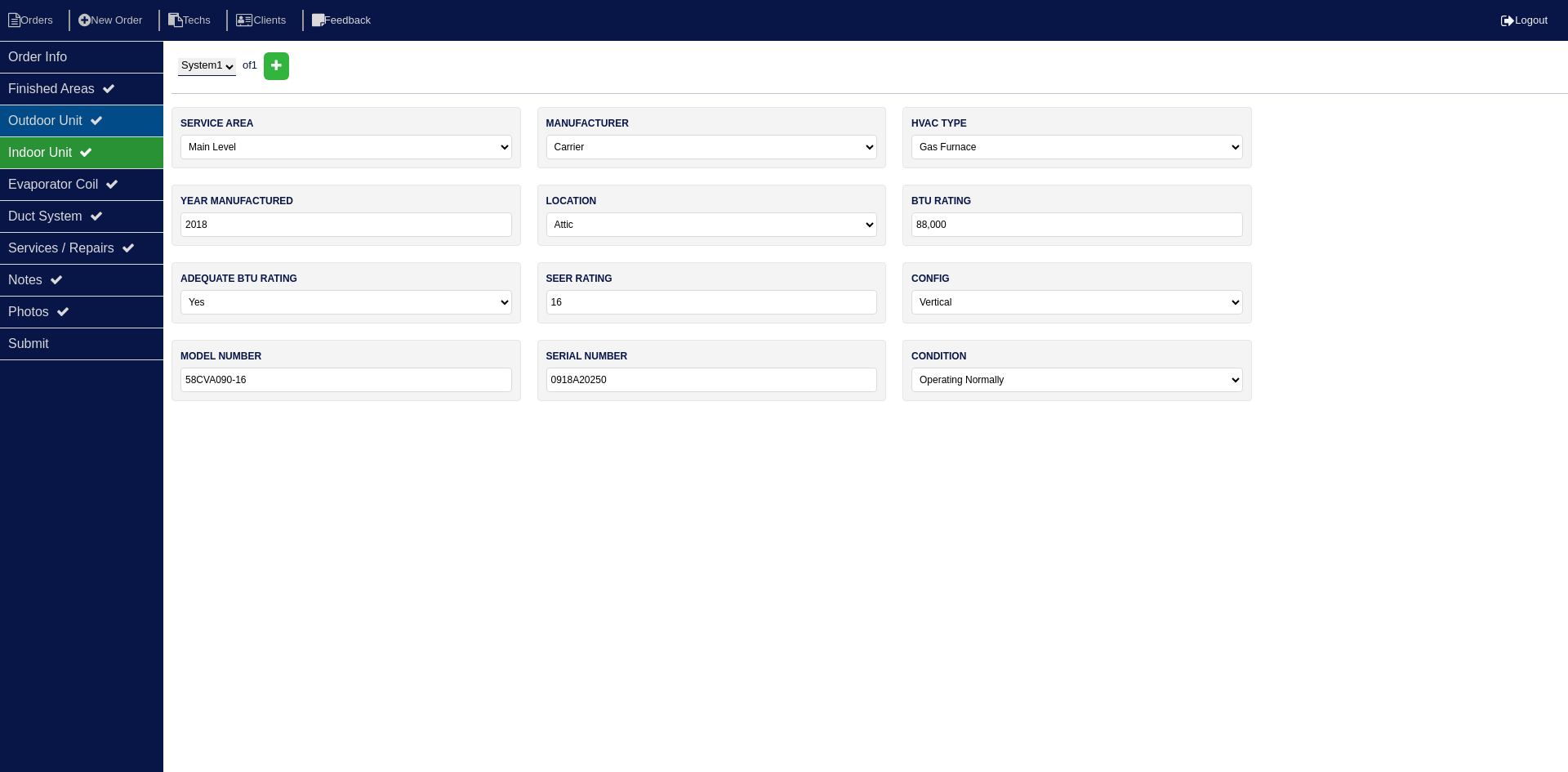
click at [121, 118] on div "Outdoor Unit" at bounding box center [81, 121] width 163 height 32
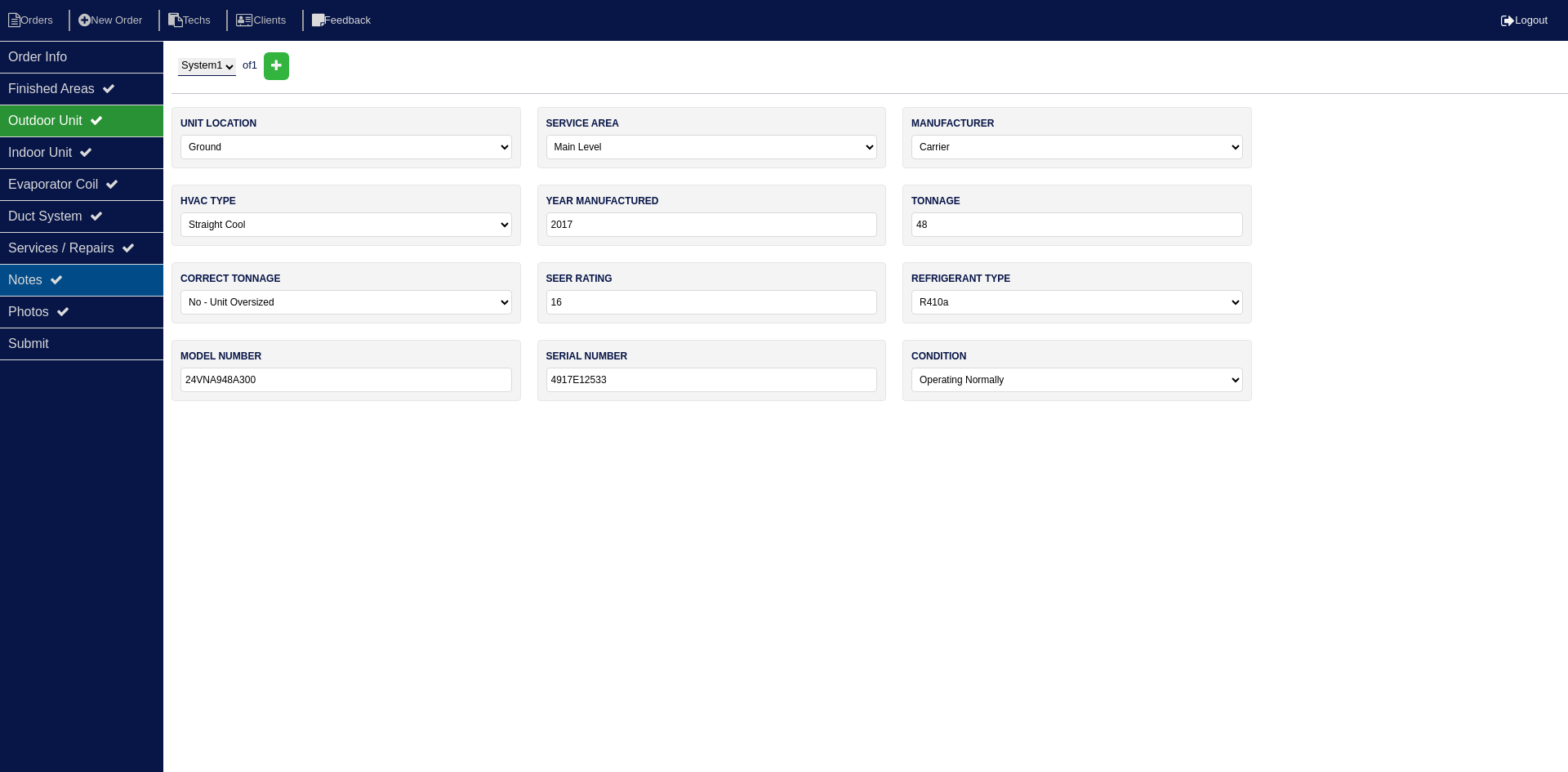
click at [103, 277] on div "Notes" at bounding box center [81, 280] width 163 height 32
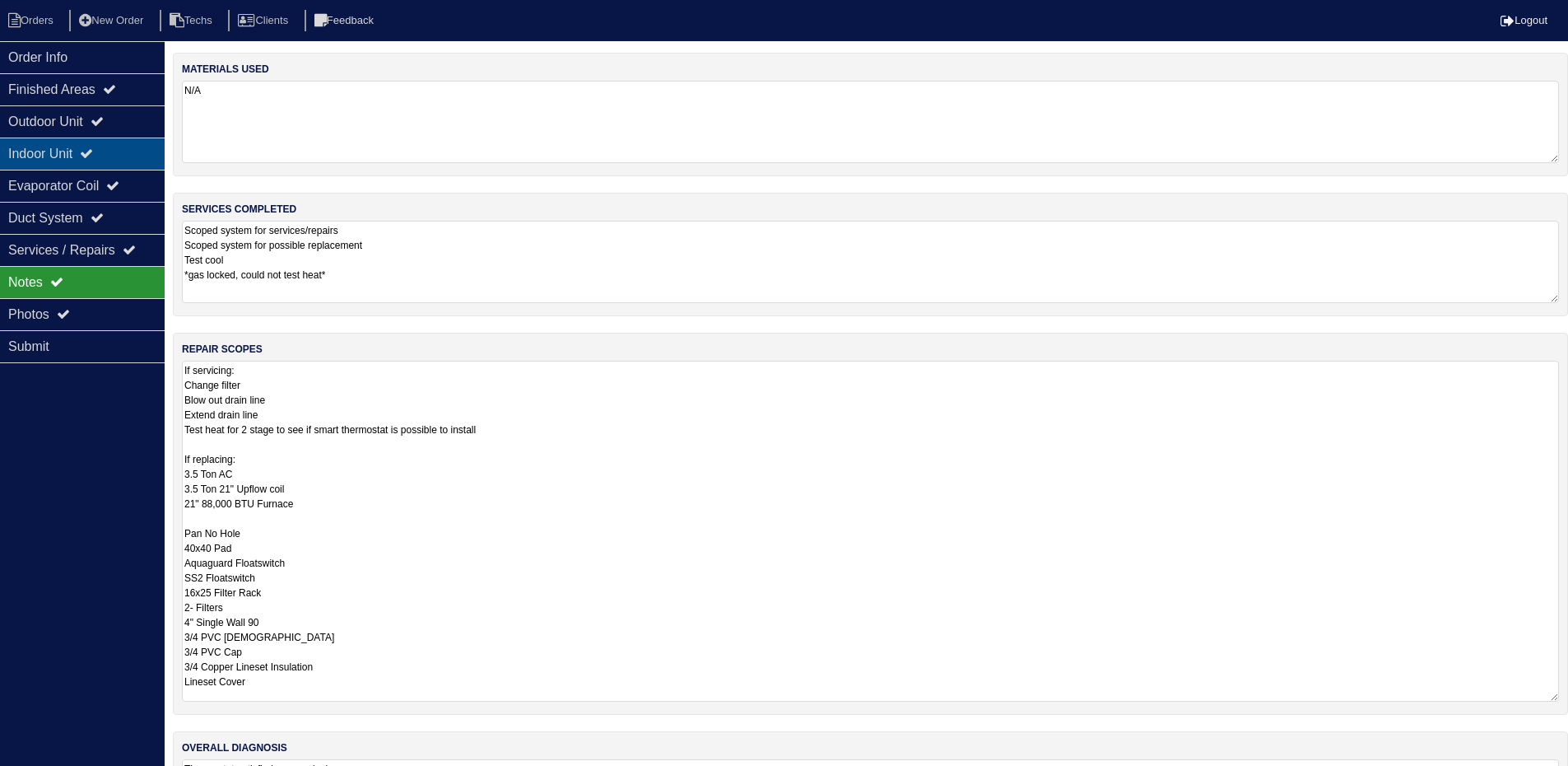
click at [107, 151] on div "Indoor Unit" at bounding box center [82, 154] width 164 height 32
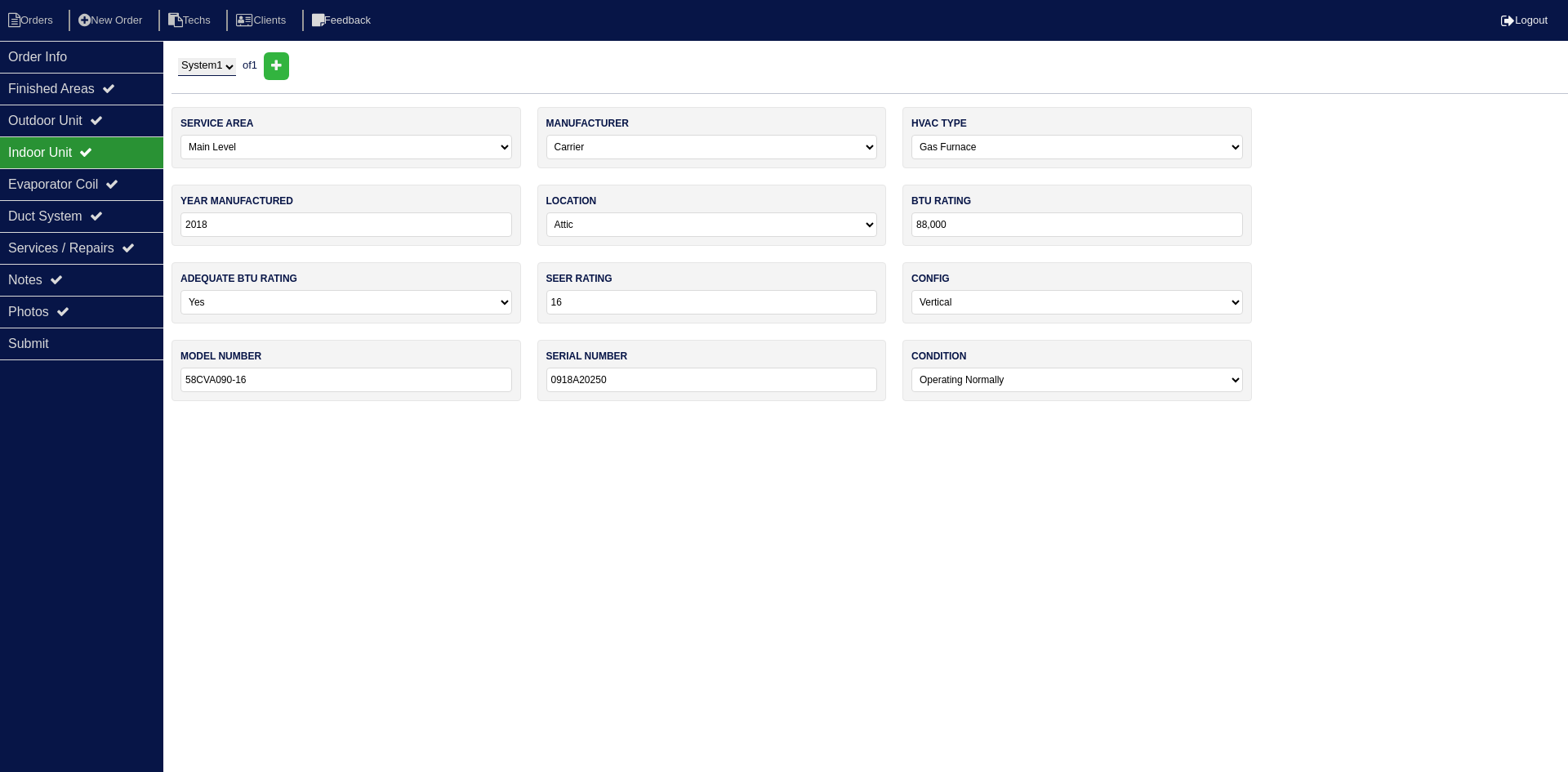
drag, startPoint x: 239, startPoint y: 382, endPoint x: 187, endPoint y: 385, distance: 52.1
click at [187, 385] on input "58CVA090-16" at bounding box center [347, 379] width 332 height 24
drag, startPoint x: 78, startPoint y: 281, endPoint x: 78, endPoint y: 271, distance: 10.0
click at [78, 281] on div "Notes" at bounding box center [81, 280] width 163 height 32
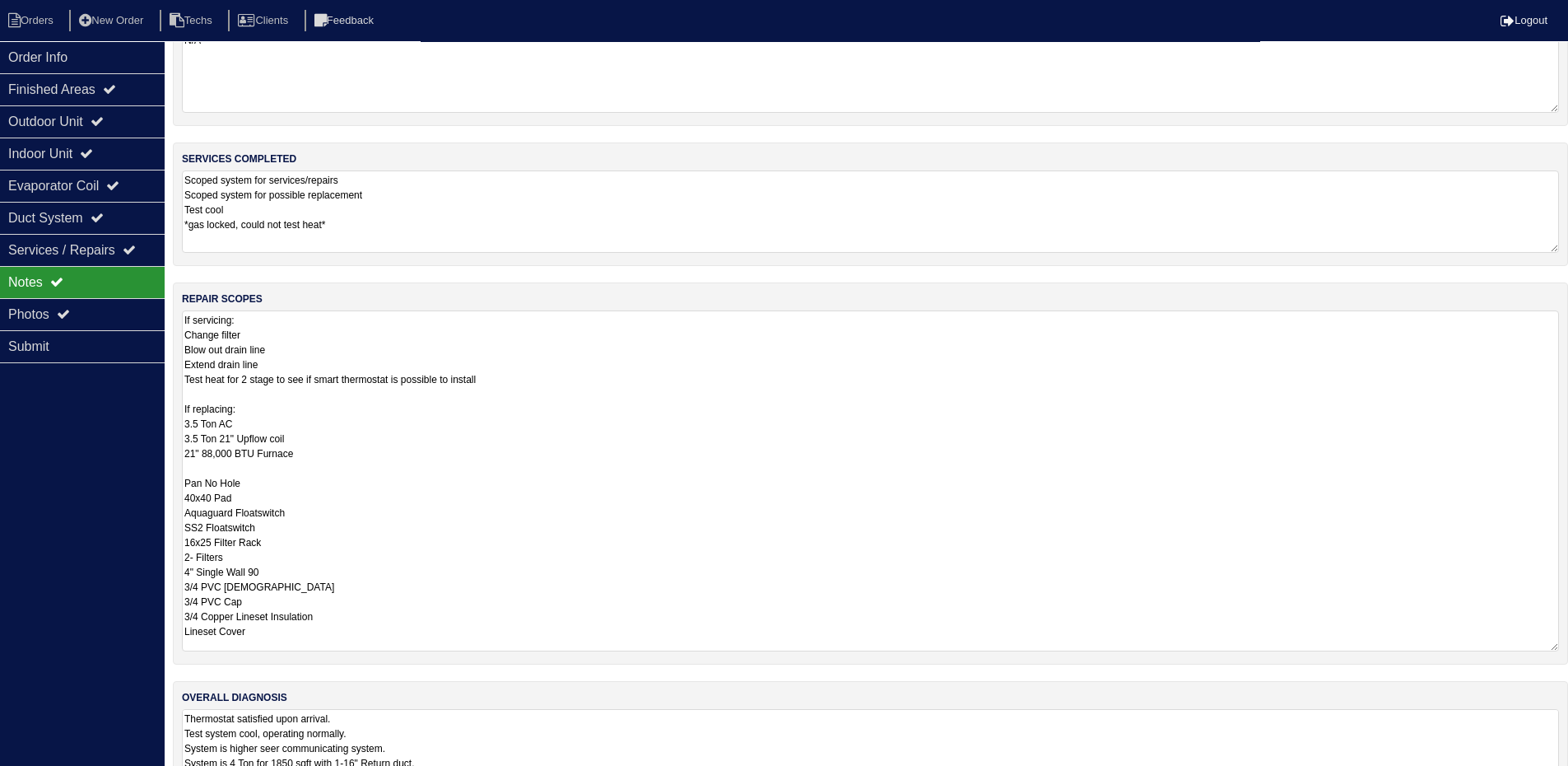
scroll to position [106, 0]
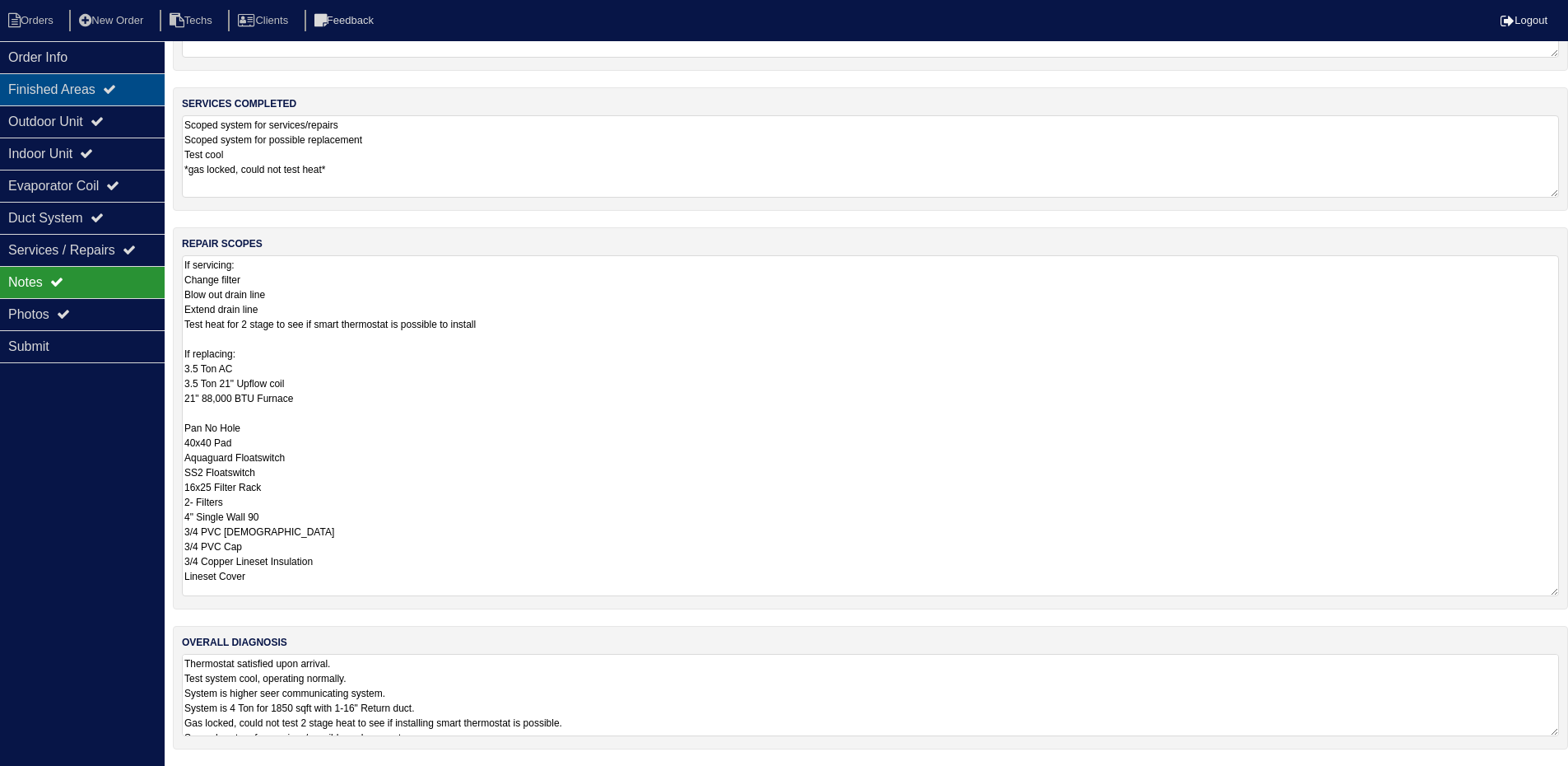
click at [106, 91] on div "Finished Areas" at bounding box center [82, 90] width 164 height 32
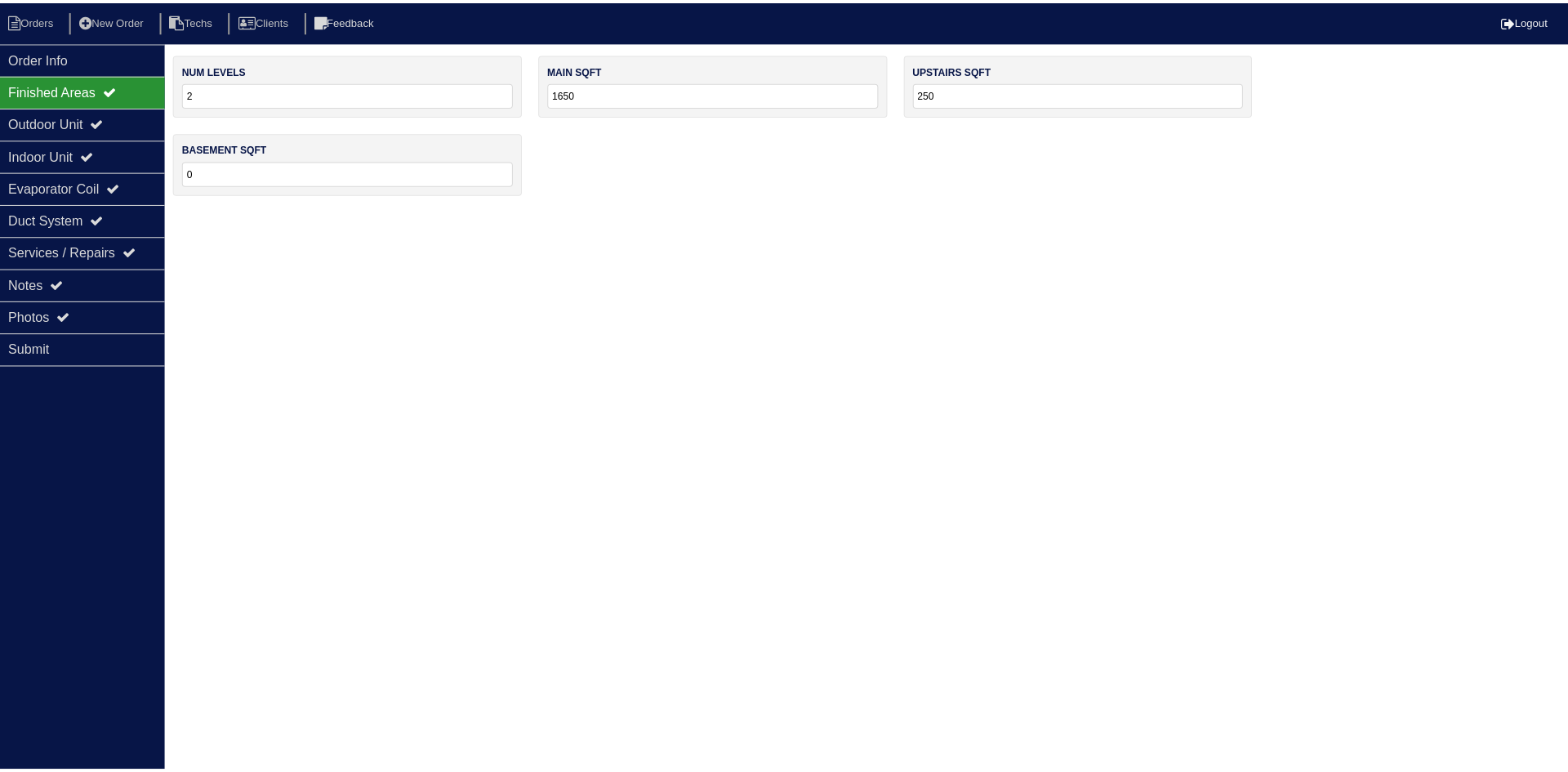
scroll to position [0, 0]
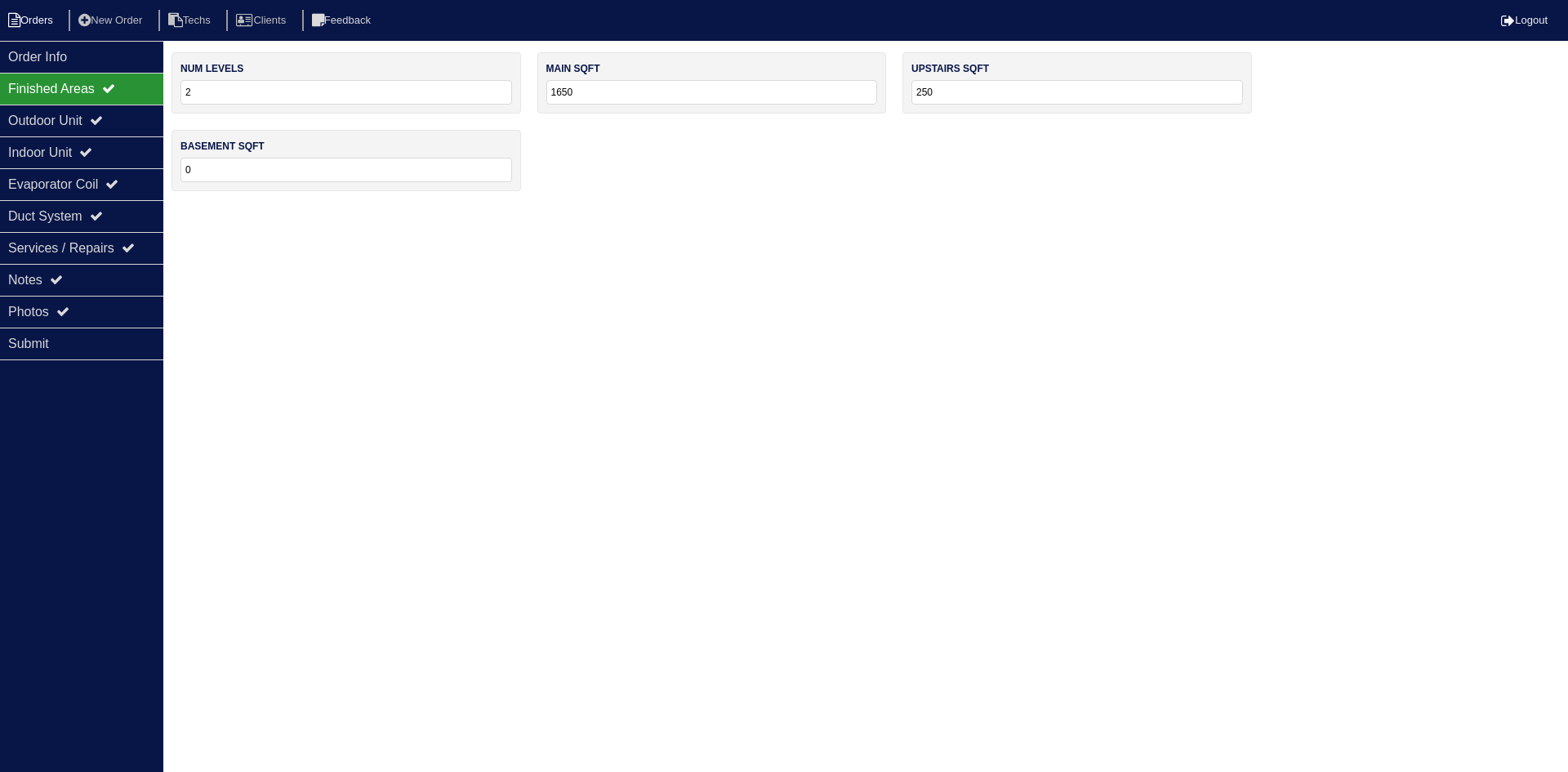
click at [23, 29] on li "Orders" at bounding box center [33, 21] width 67 height 22
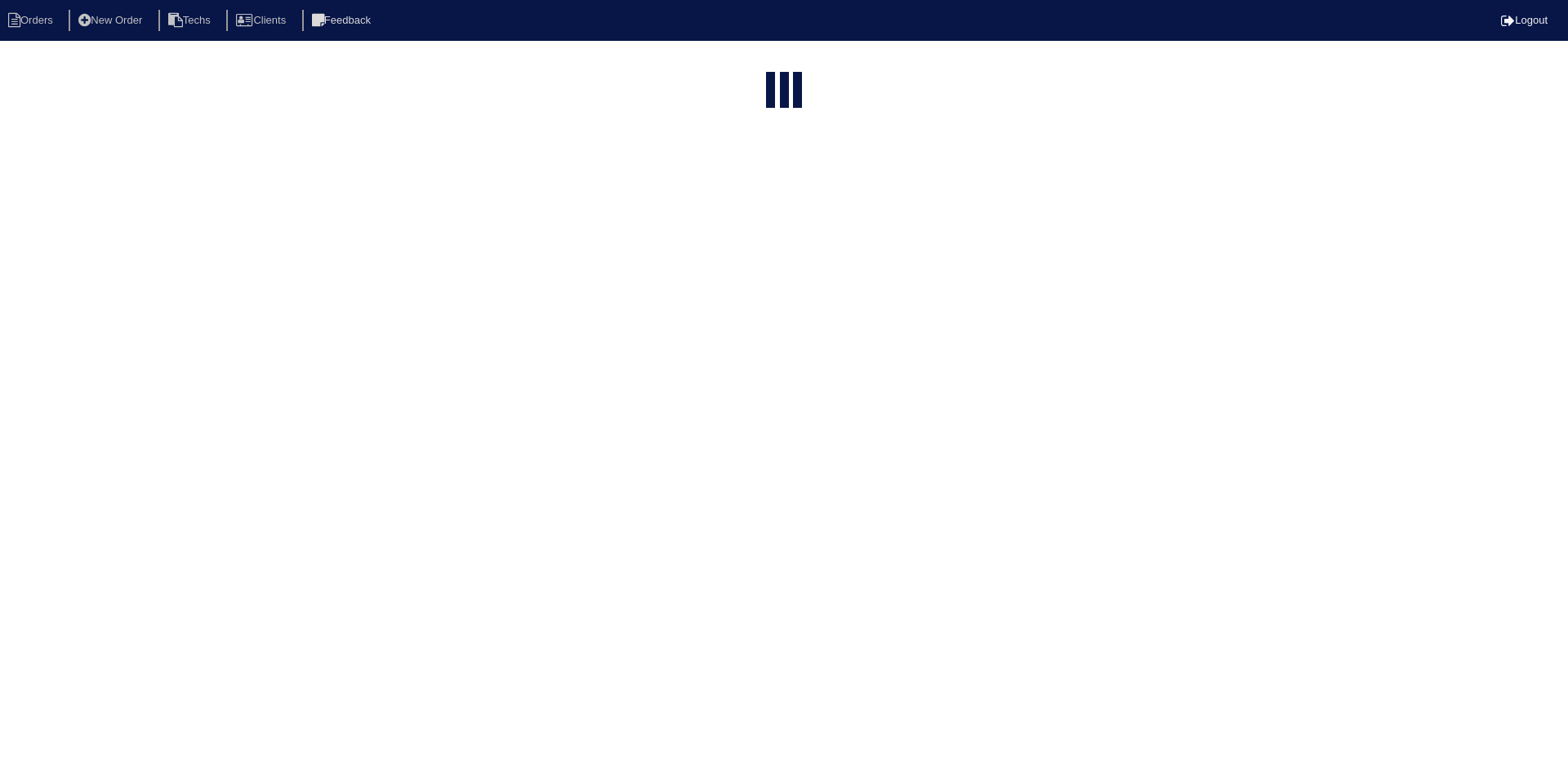
select select "15"
select select "field complete"
select select "need to quote"
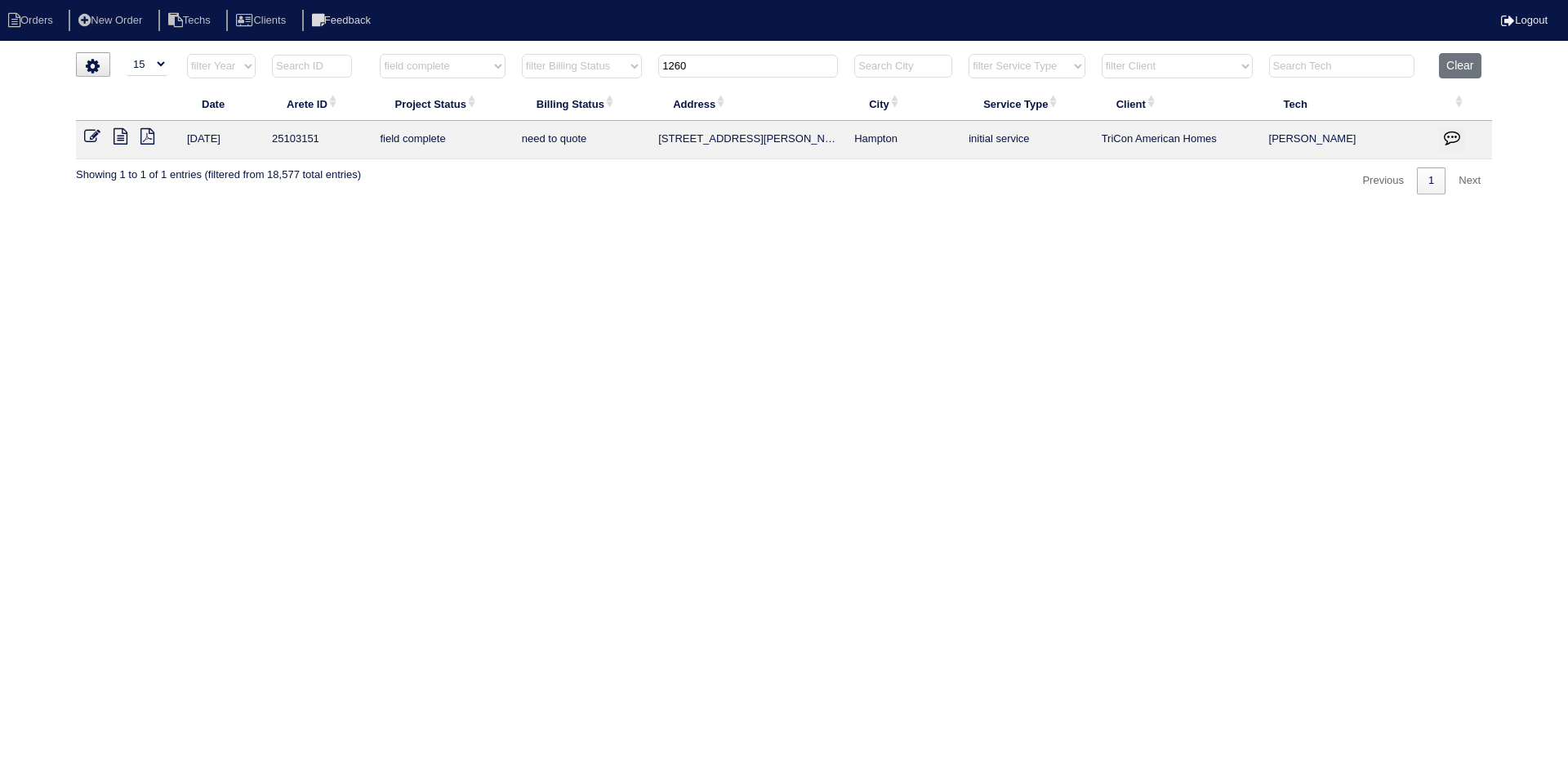
click at [730, 69] on input "1260" at bounding box center [748, 66] width 180 height 22
type input "673"
select select "field complete"
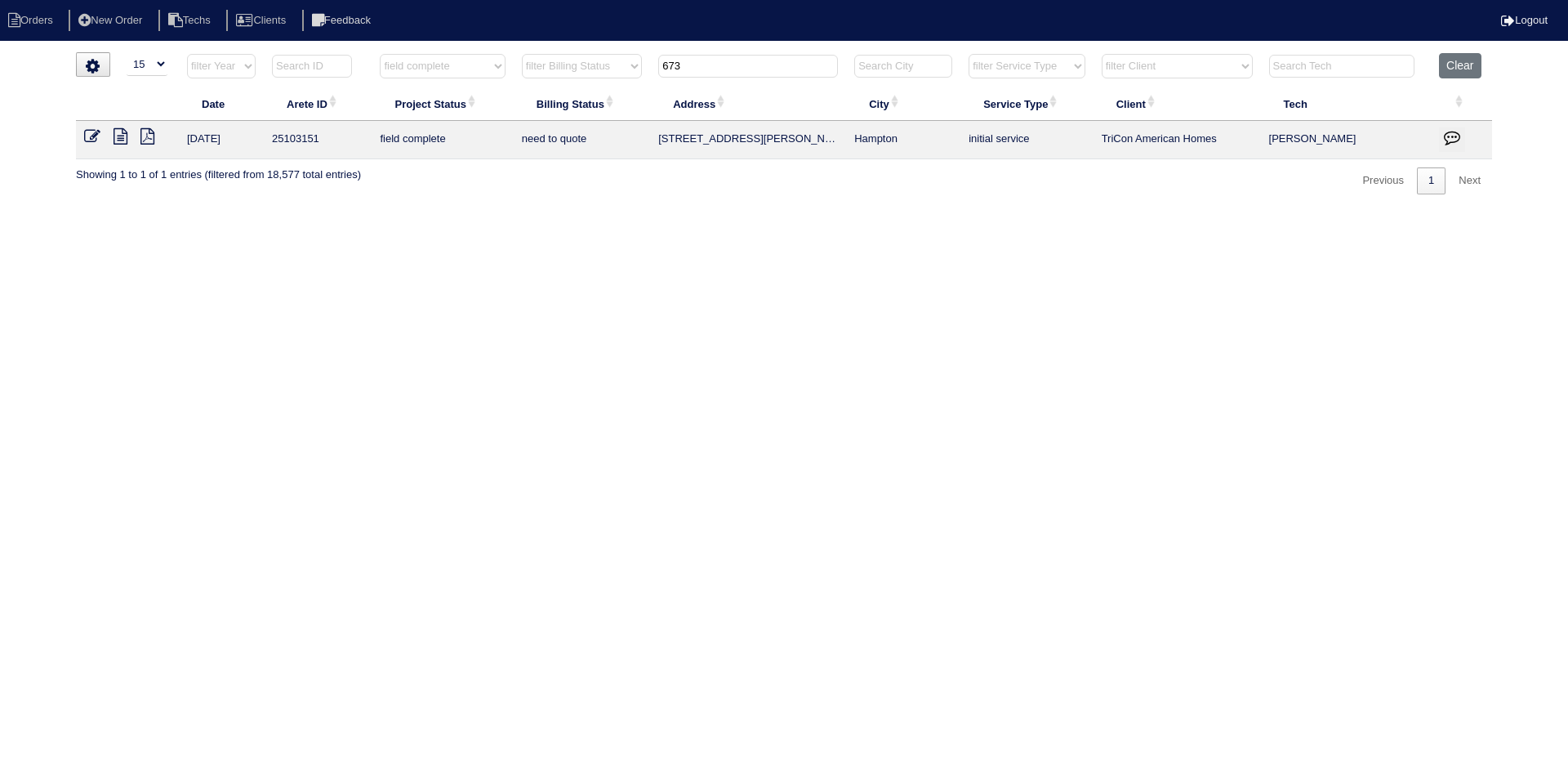
select select "need to quote"
type input "673"
click at [117, 131] on icon at bounding box center [120, 136] width 14 height 16
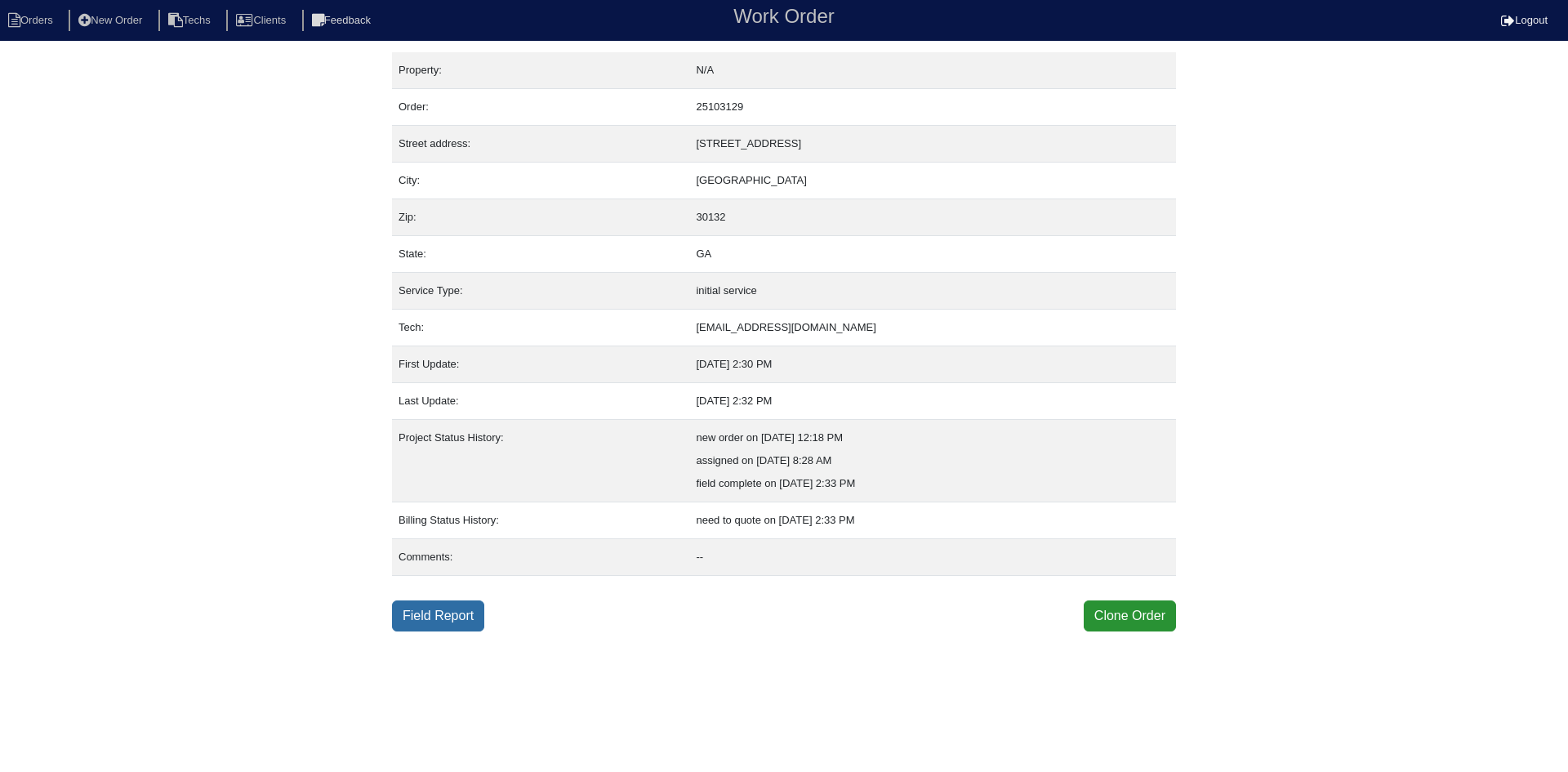
click at [446, 624] on link "Field Report" at bounding box center [438, 616] width 93 height 31
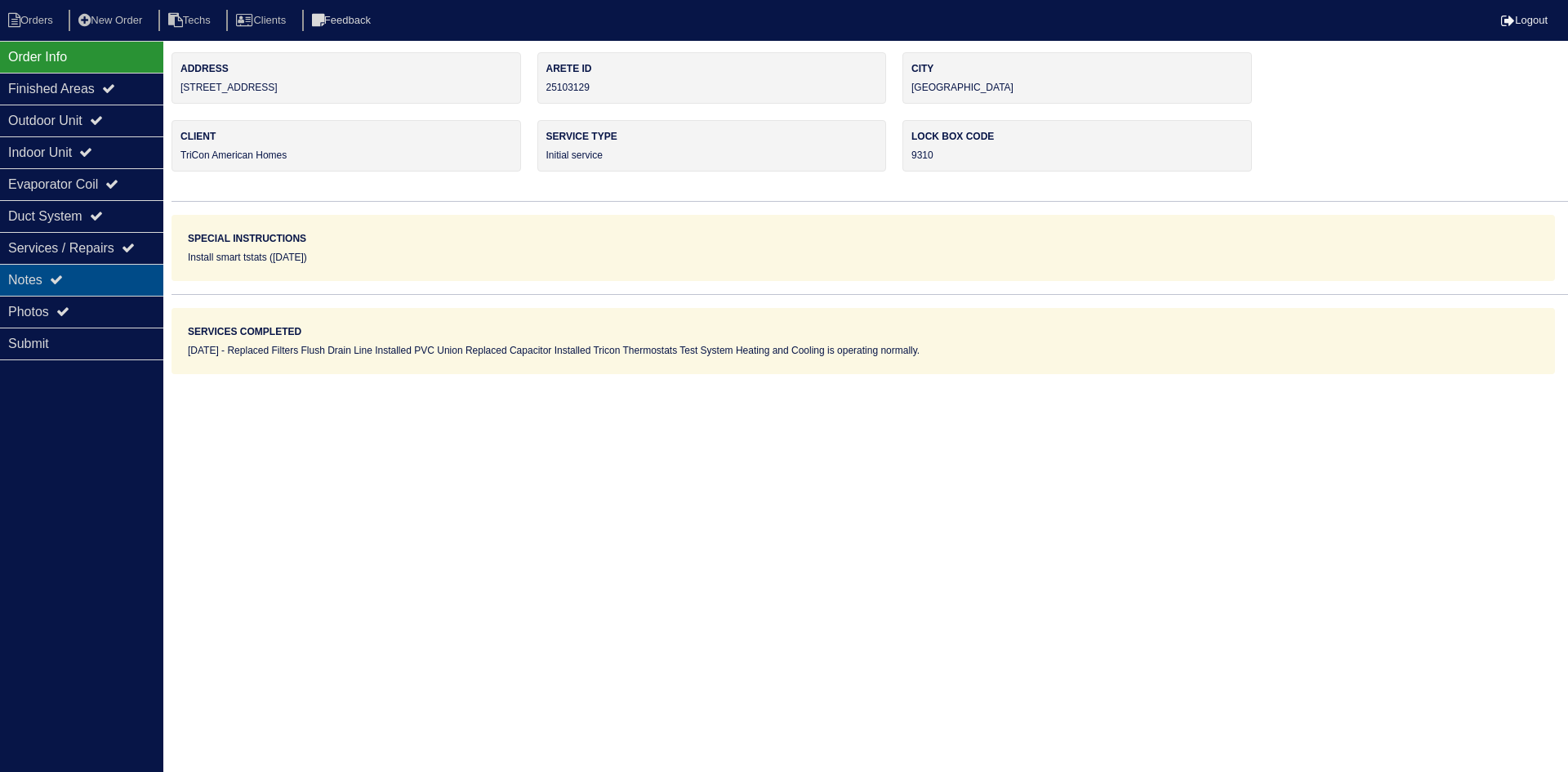
click at [100, 275] on div "Notes" at bounding box center [81, 280] width 163 height 32
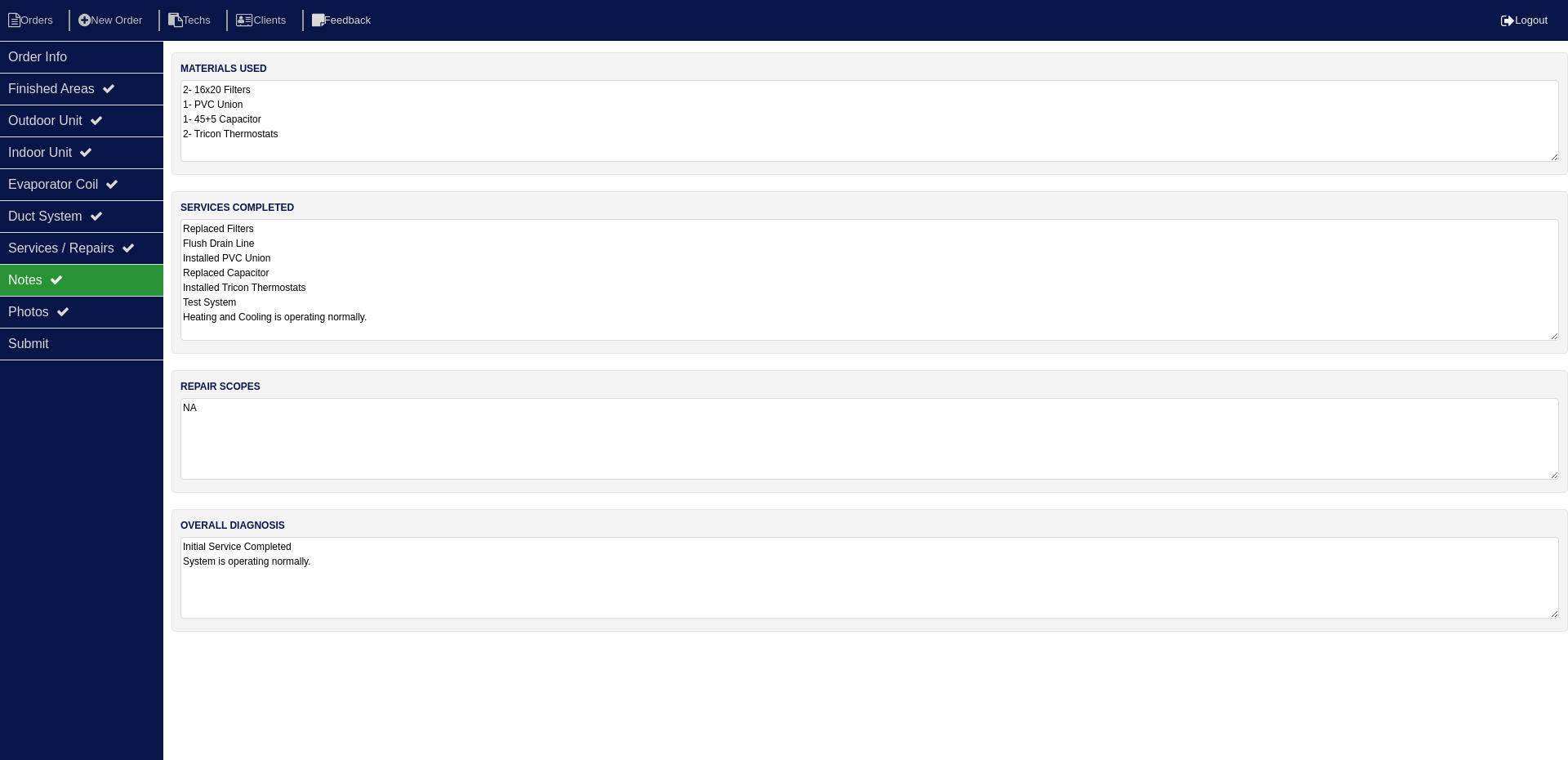
drag, startPoint x: 1555, startPoint y: 294, endPoint x: 1556, endPoint y: 335, distance: 41.0
click at [1556, 335] on textarea "Replaced Filters Flush Drain Line Installed PVC Union Replaced Capacitor Instal…" at bounding box center [870, 280] width 1379 height 122
click at [126, 122] on div "Outdoor Unit" at bounding box center [81, 121] width 163 height 32
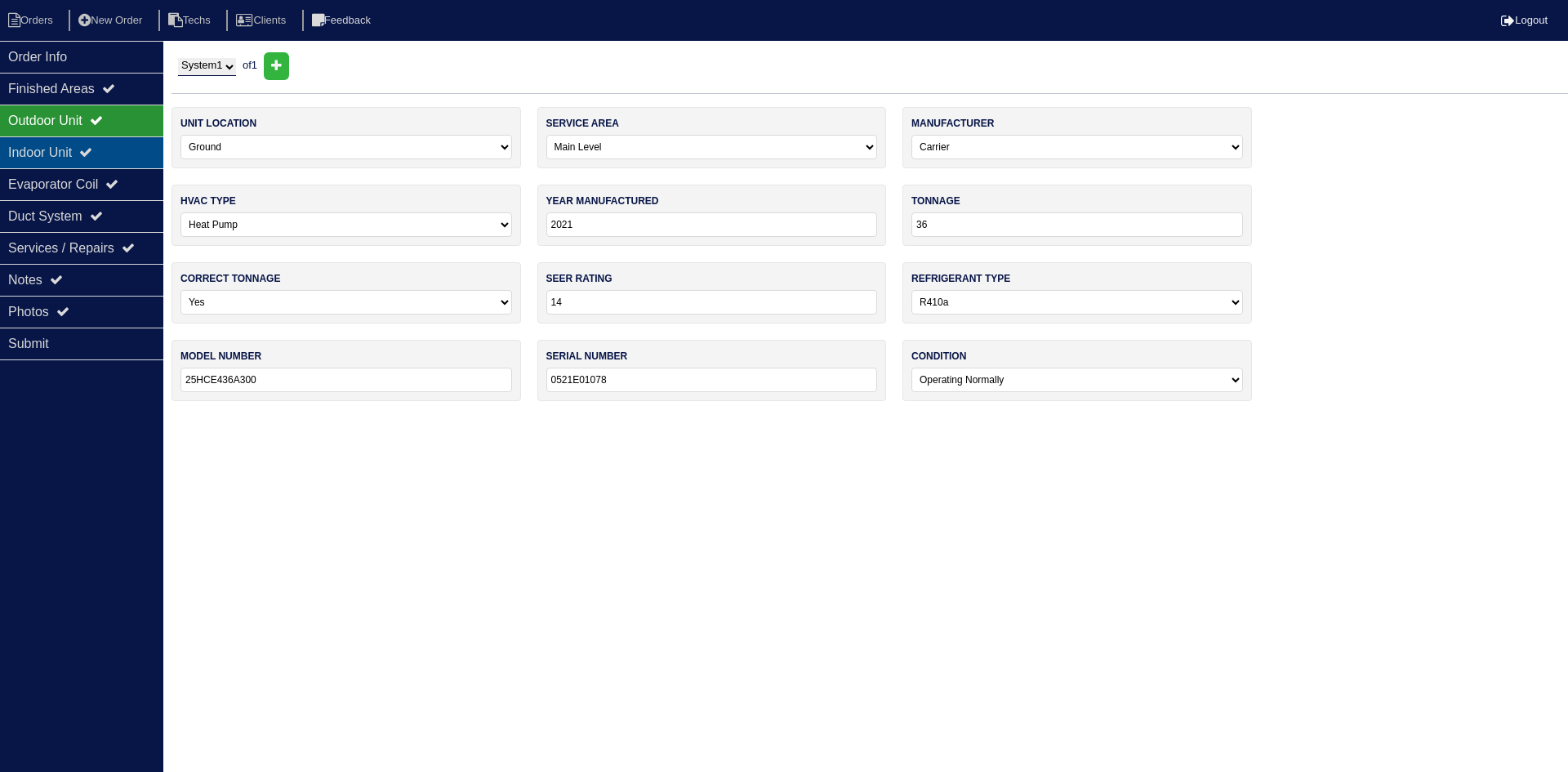
click at [122, 150] on div "Indoor Unit" at bounding box center [81, 153] width 163 height 32
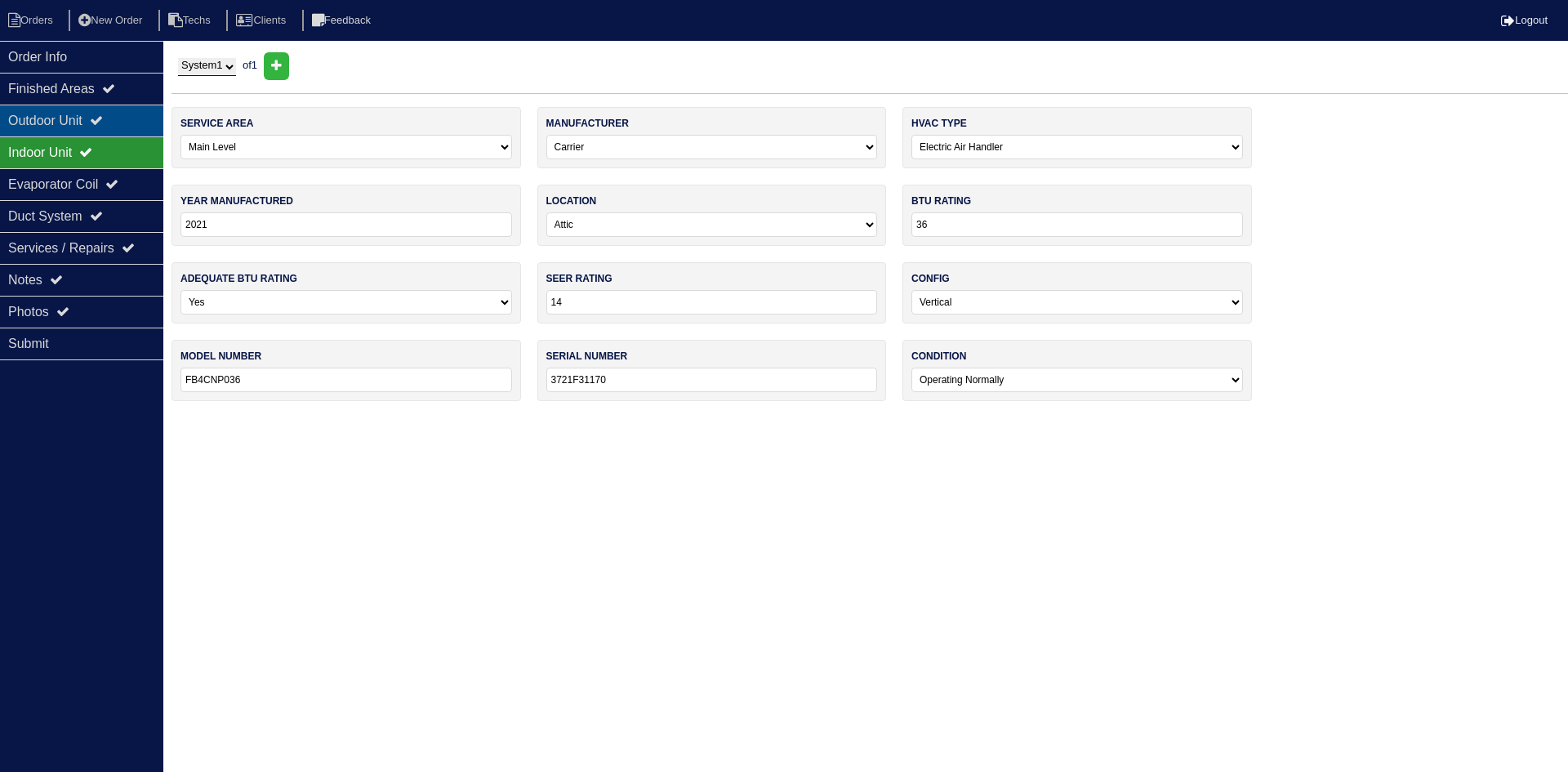
click at [116, 130] on div "Outdoor Unit" at bounding box center [81, 121] width 163 height 32
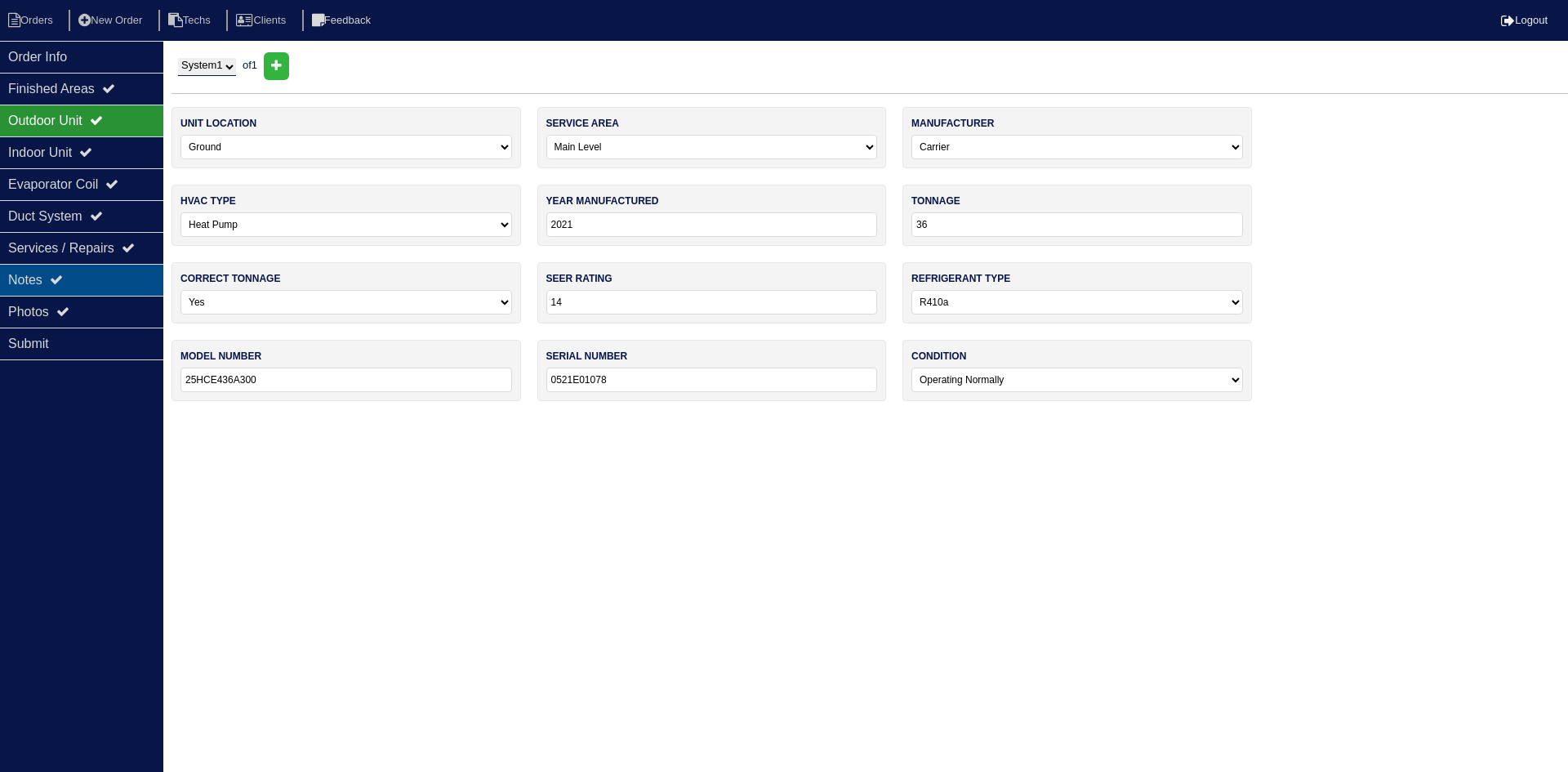
click at [80, 274] on div "Notes" at bounding box center [81, 280] width 163 height 32
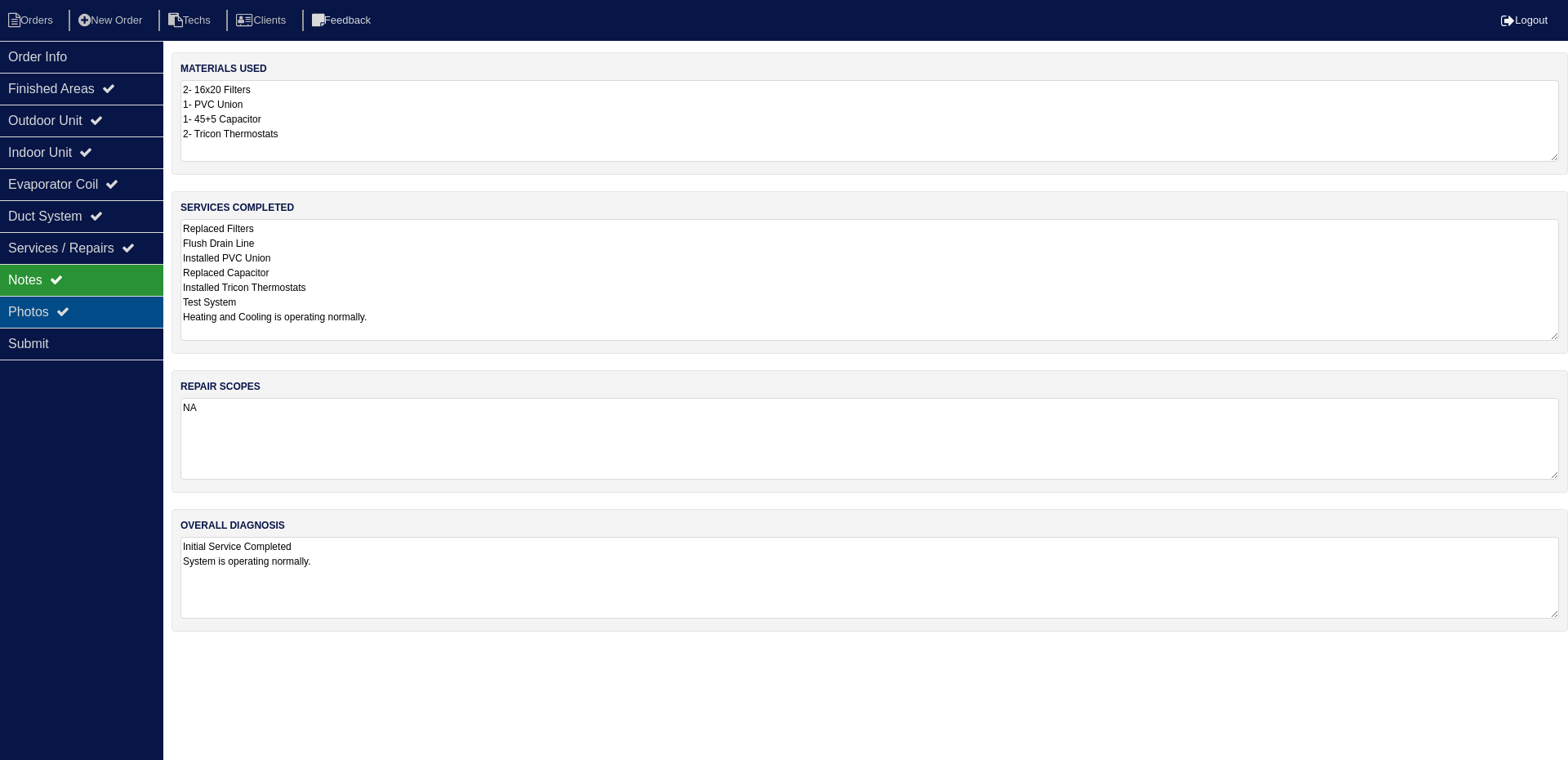
click at [113, 315] on div "Photos" at bounding box center [81, 312] width 163 height 32
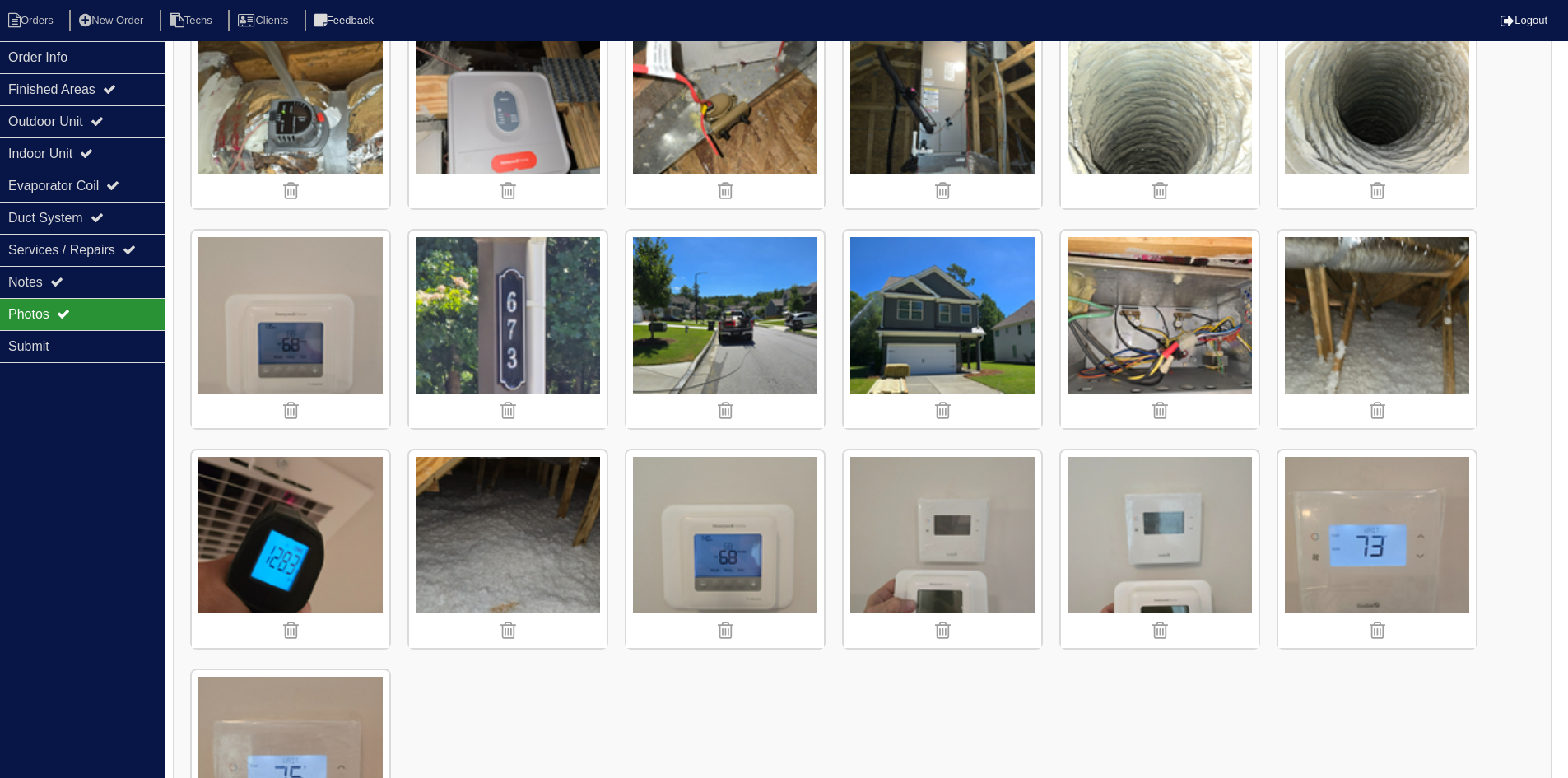
scroll to position [1074, 0]
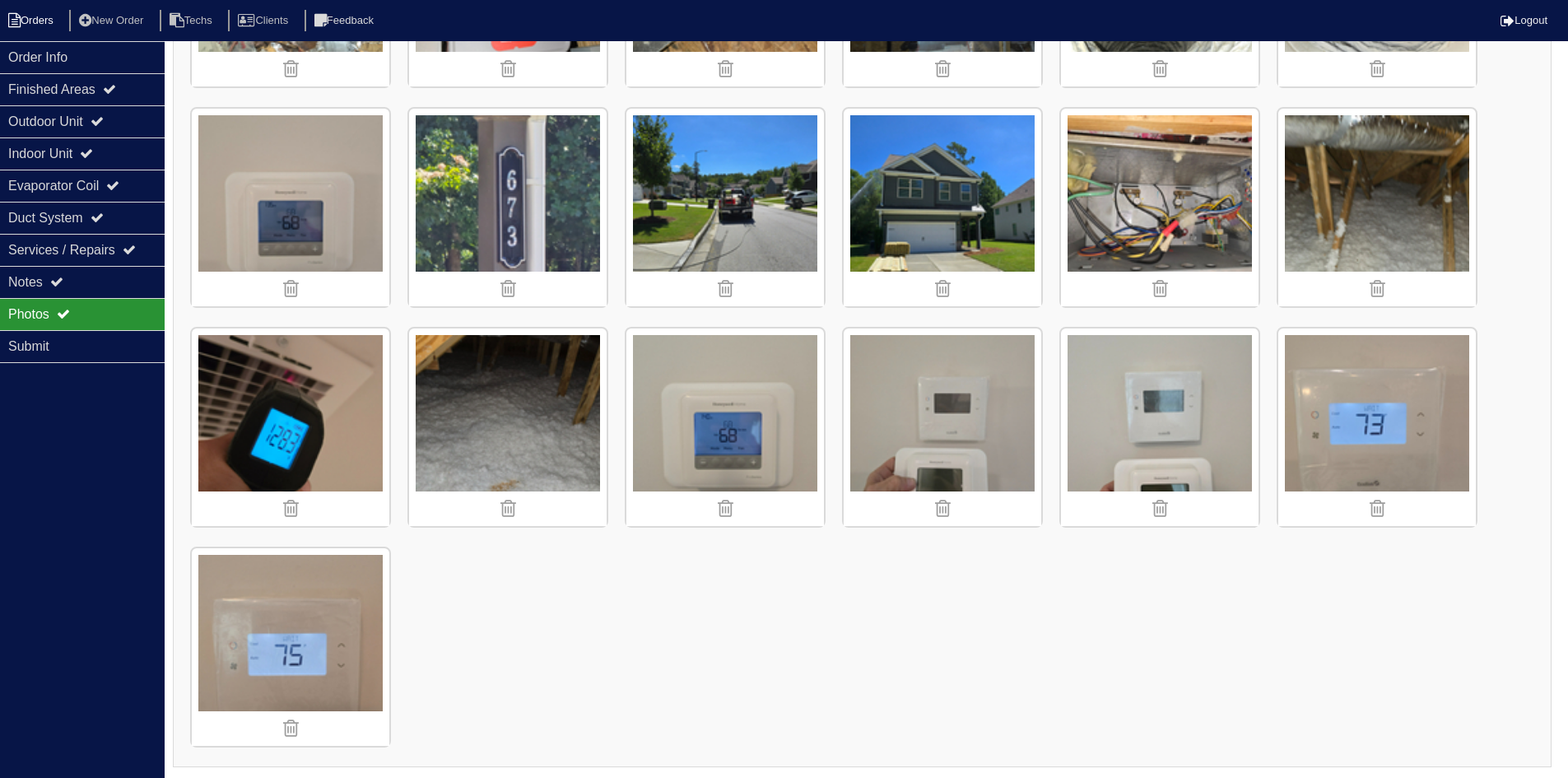
click at [29, 19] on li "Orders" at bounding box center [33, 21] width 67 height 23
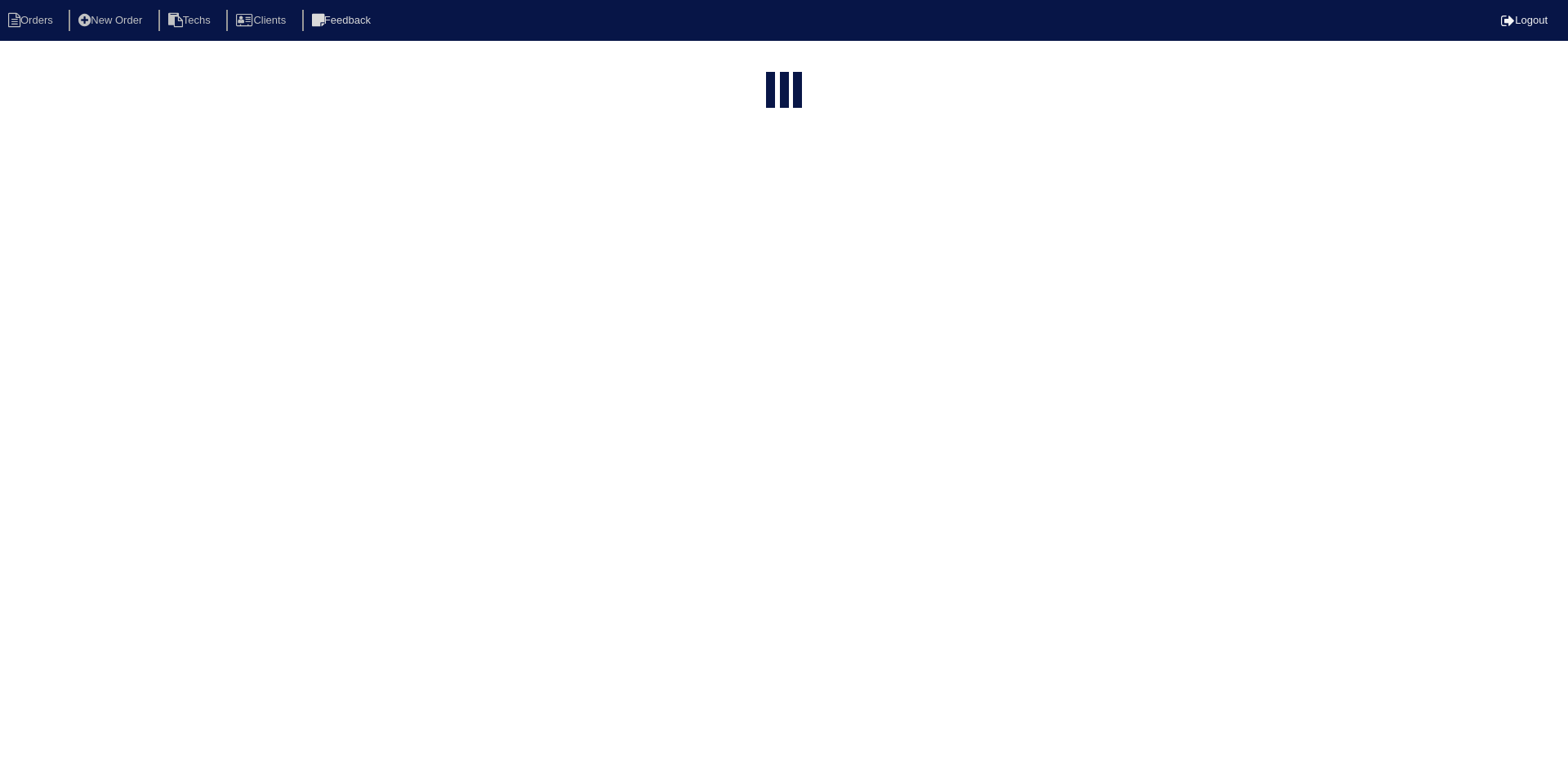
select select "15"
select select "field complete"
select select "need to quote"
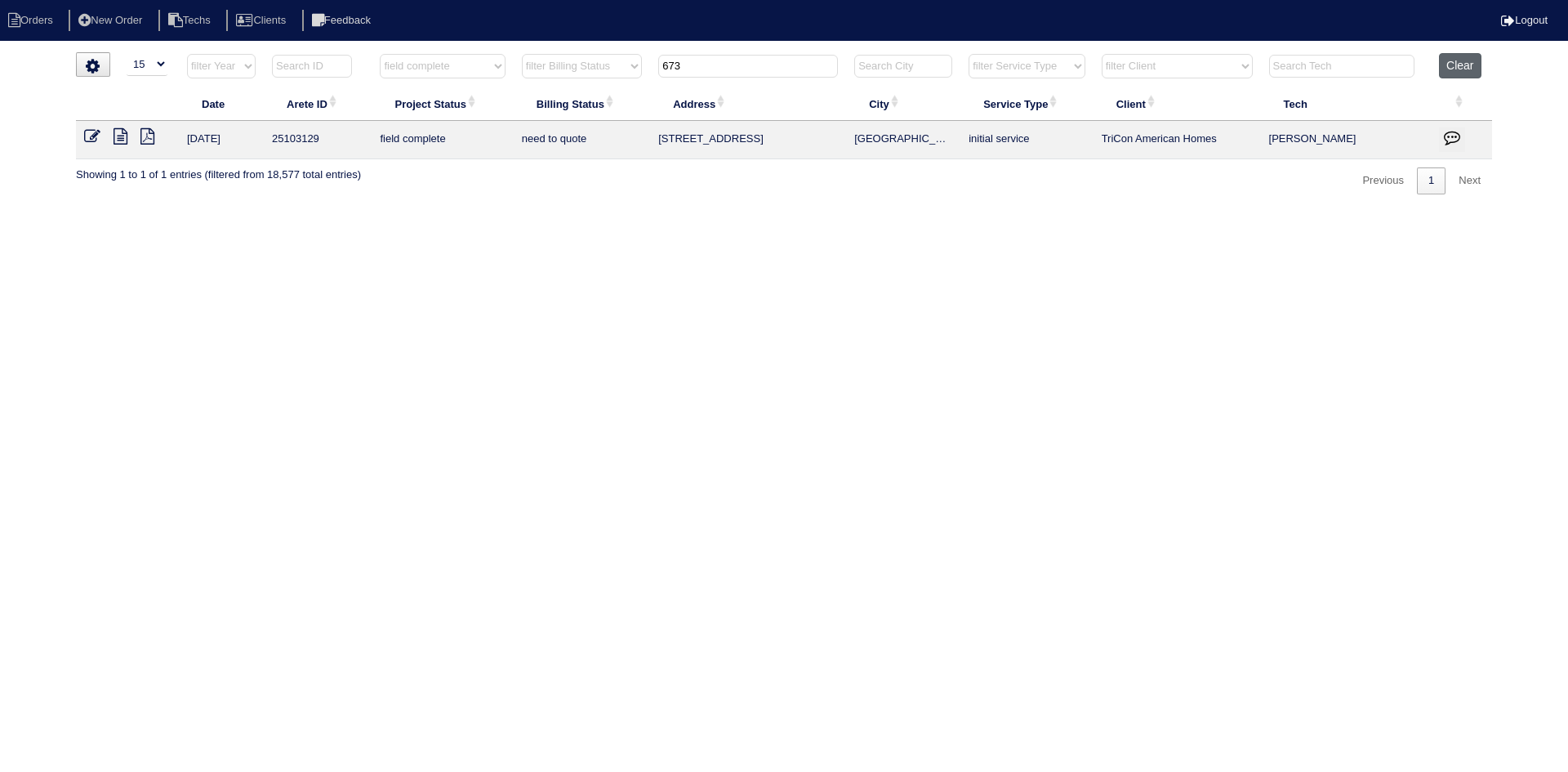
click at [1472, 67] on button "Clear" at bounding box center [1459, 66] width 41 height 25
select select
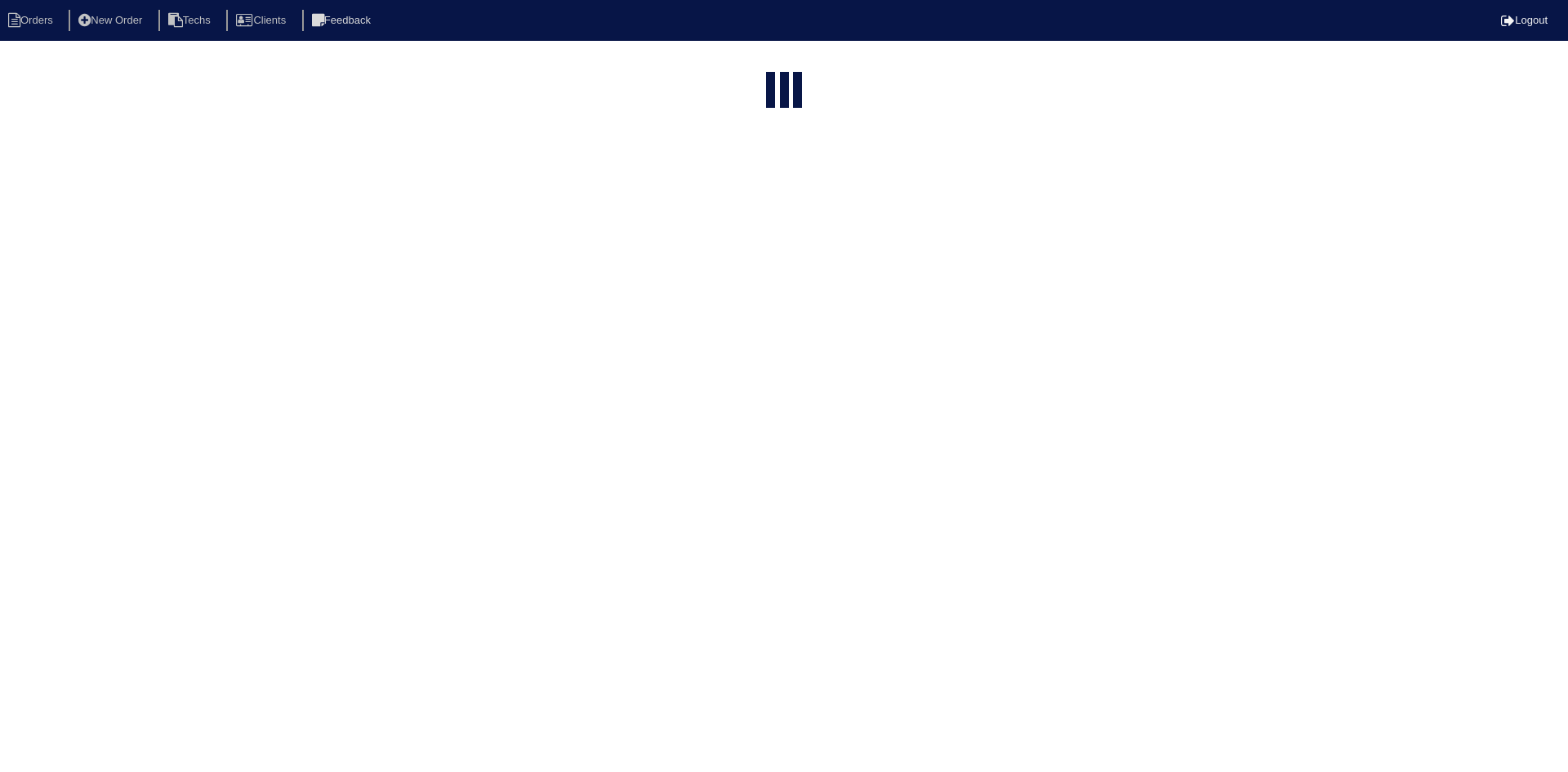
select select "15"
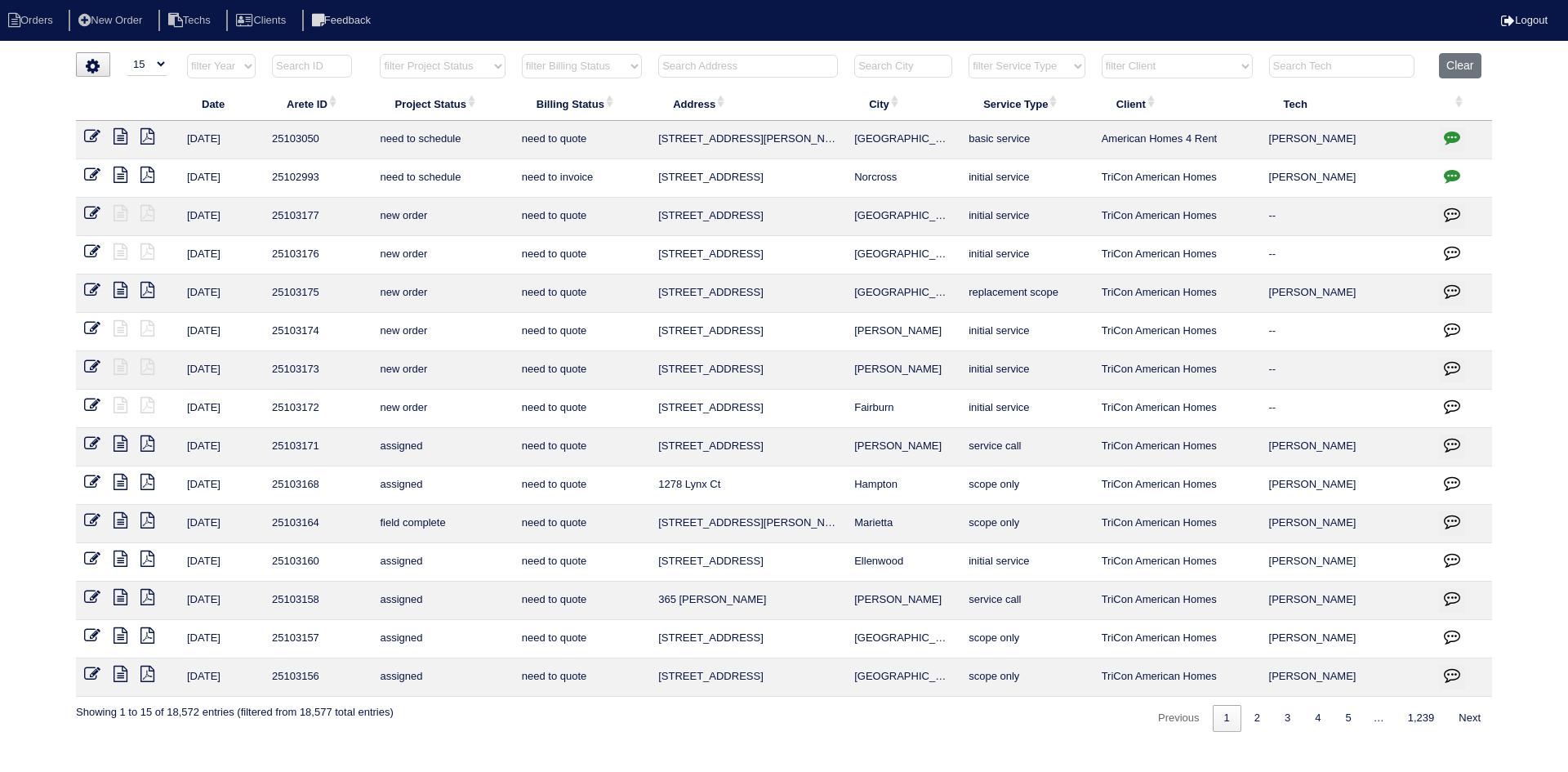
click at [692, 63] on input "text" at bounding box center [748, 66] width 180 height 22
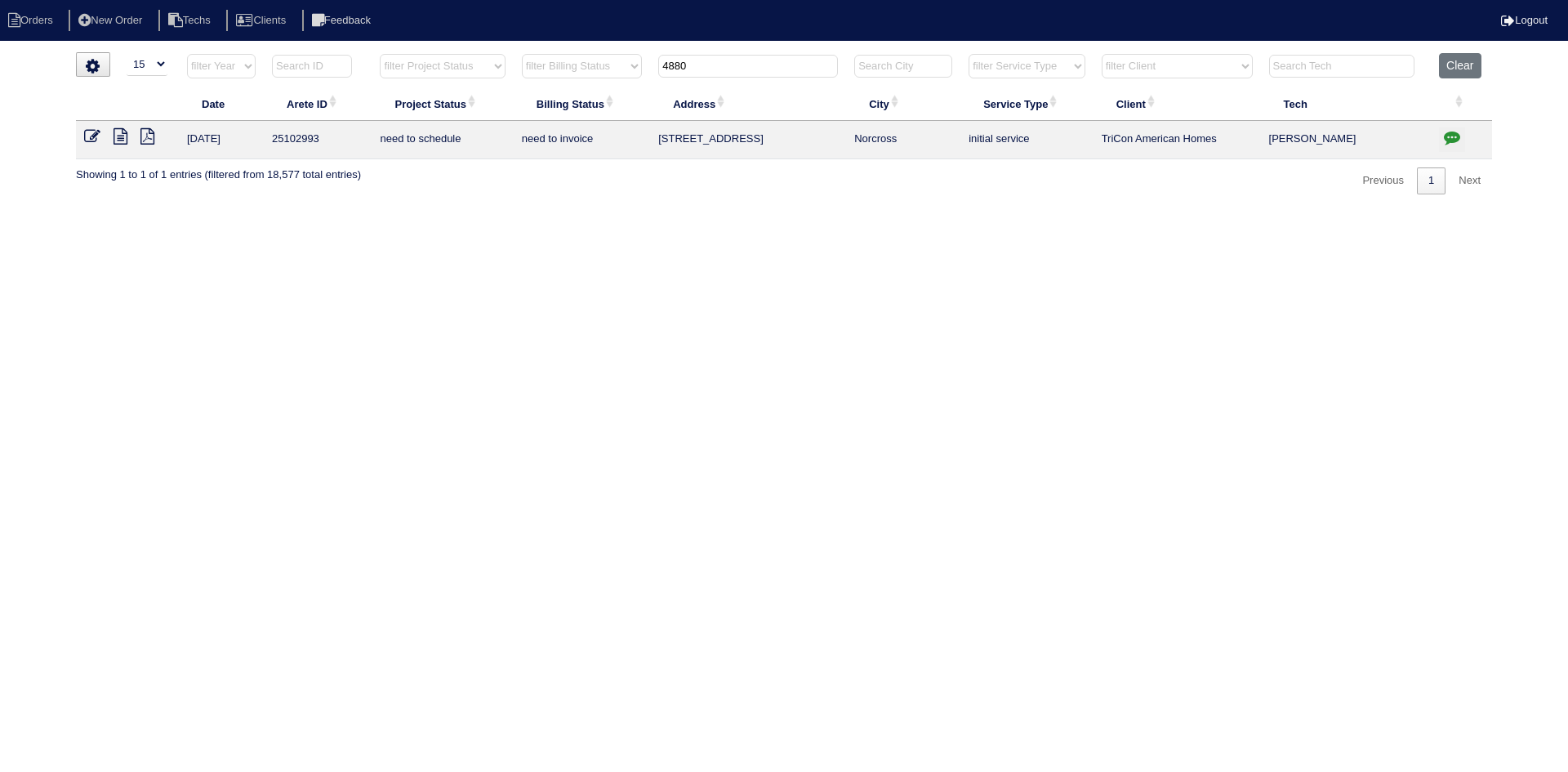
type input "4880"
click at [125, 141] on icon at bounding box center [120, 136] width 14 height 16
click at [1450, 135] on icon "button" at bounding box center [1452, 137] width 16 height 16
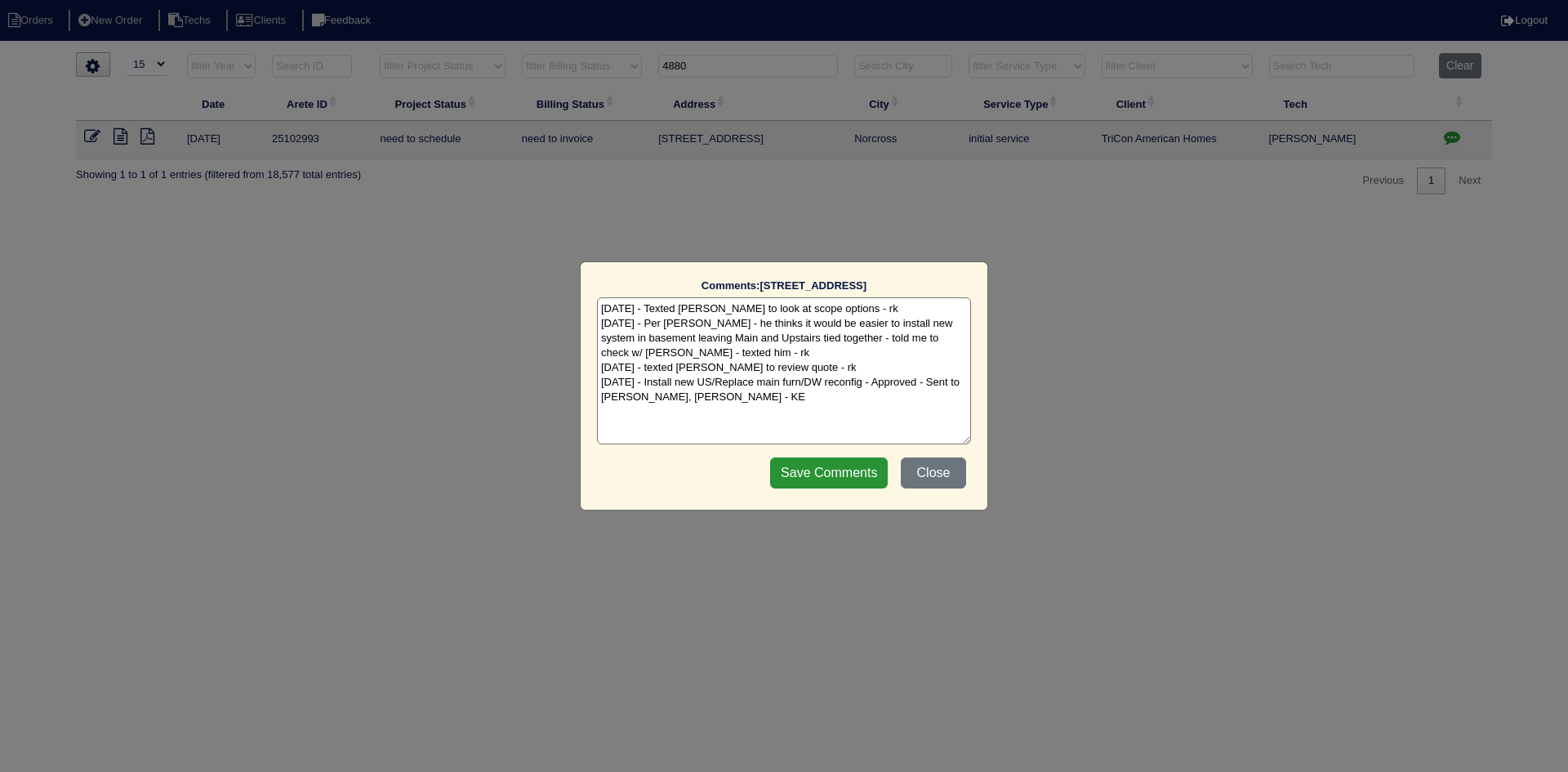
click at [737, 403] on textarea "[DATE] - Texted [PERSON_NAME] to look at scope options - rk [DATE] - Per [PERSO…" at bounding box center [783, 370] width 374 height 147
paste textarea "Equipment ordered - pricing verified Sibi order number: TAH-00QS3LVP Order plac…"
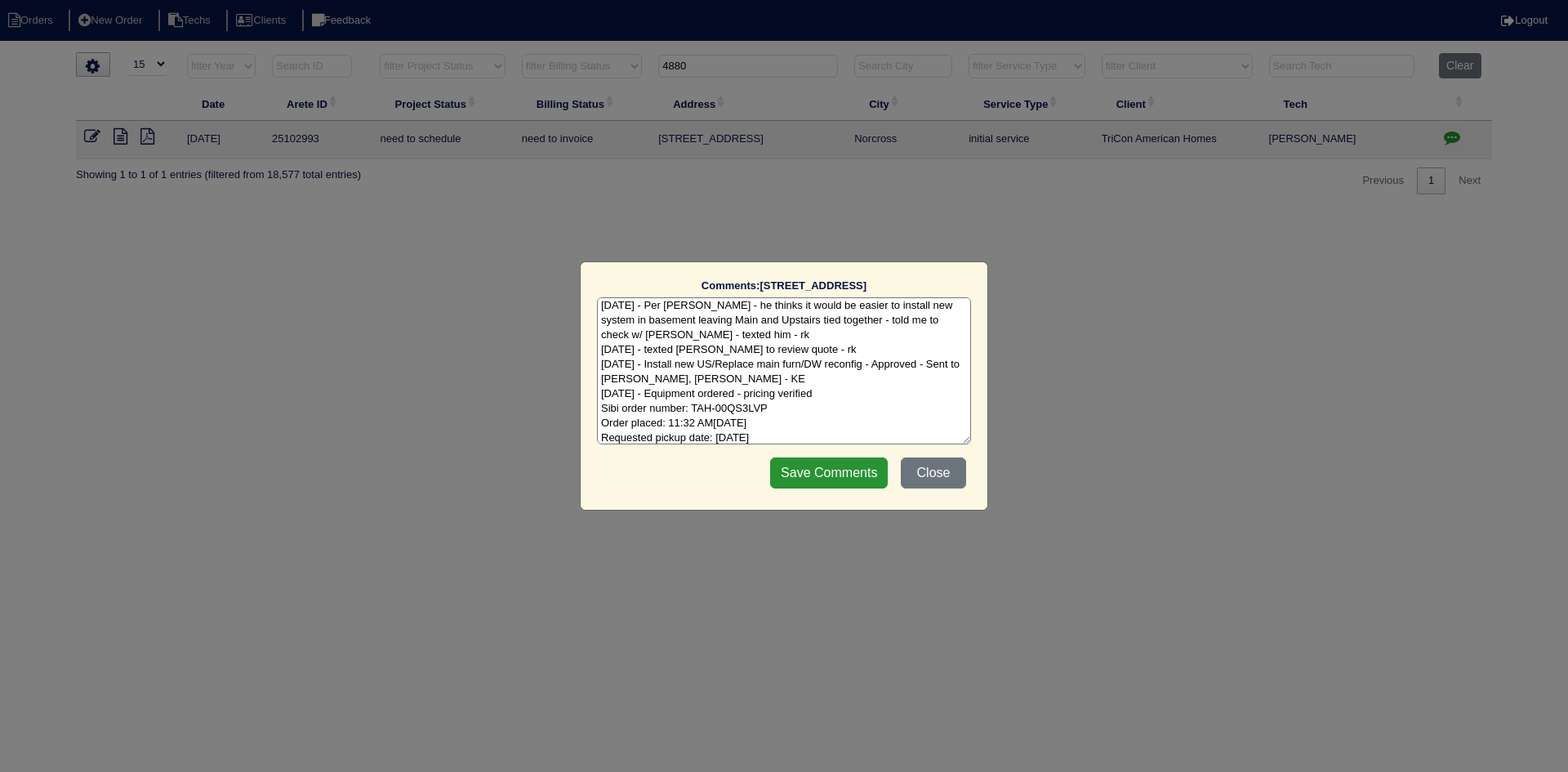
click at [825, 393] on textarea "8/20/25 - Texted Dan to look at scope options - rk 8/27/25 - Per Dan - he think…" at bounding box center [783, 370] width 374 height 147
type textarea "8/20/25 - Texted Dan to look at scope options - rk 8/27/25 - Per Dan - he think…"
click at [828, 468] on input "Save Comments" at bounding box center [829, 472] width 118 height 31
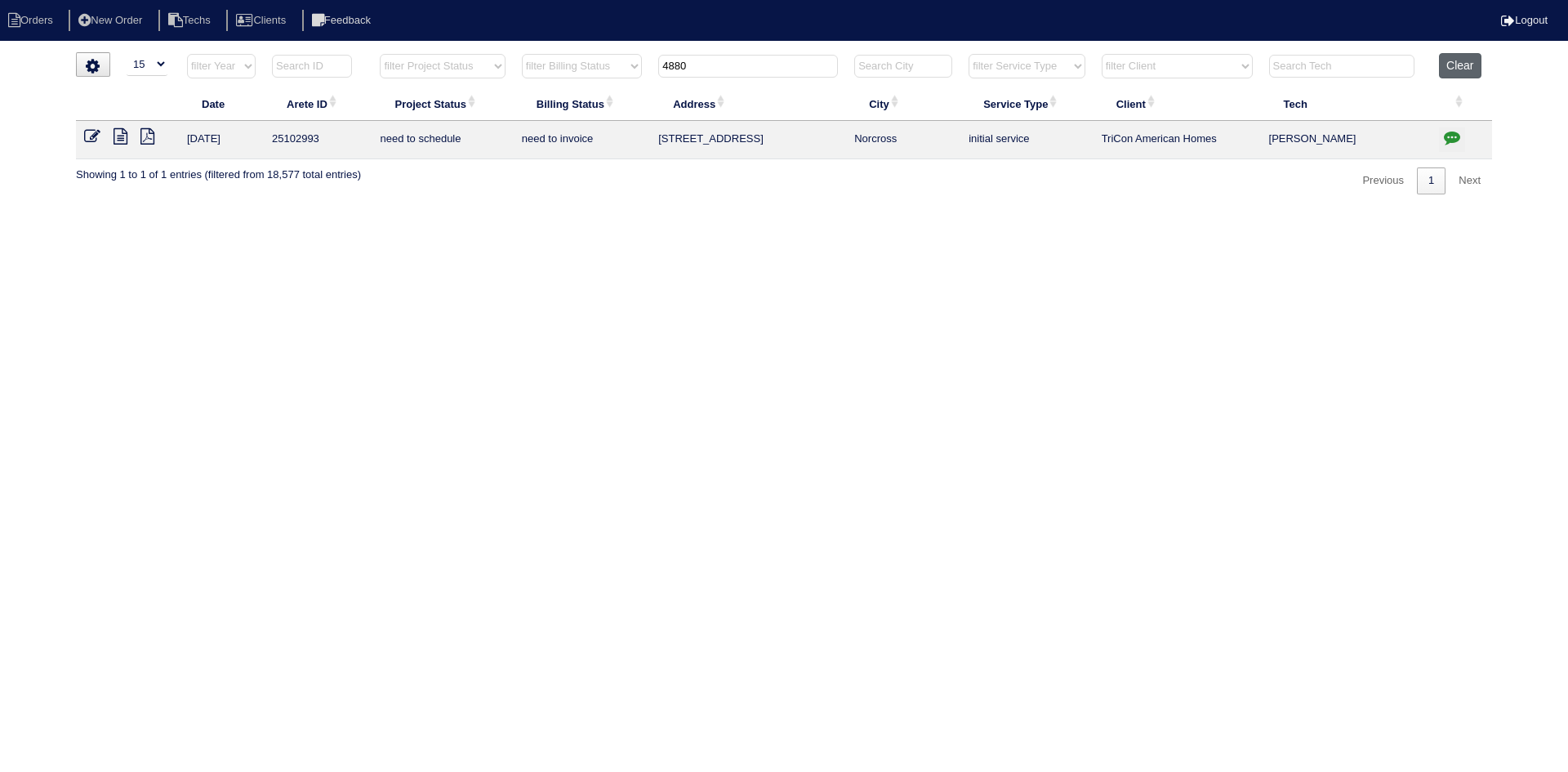
click at [1463, 62] on button "Clear" at bounding box center [1459, 66] width 41 height 25
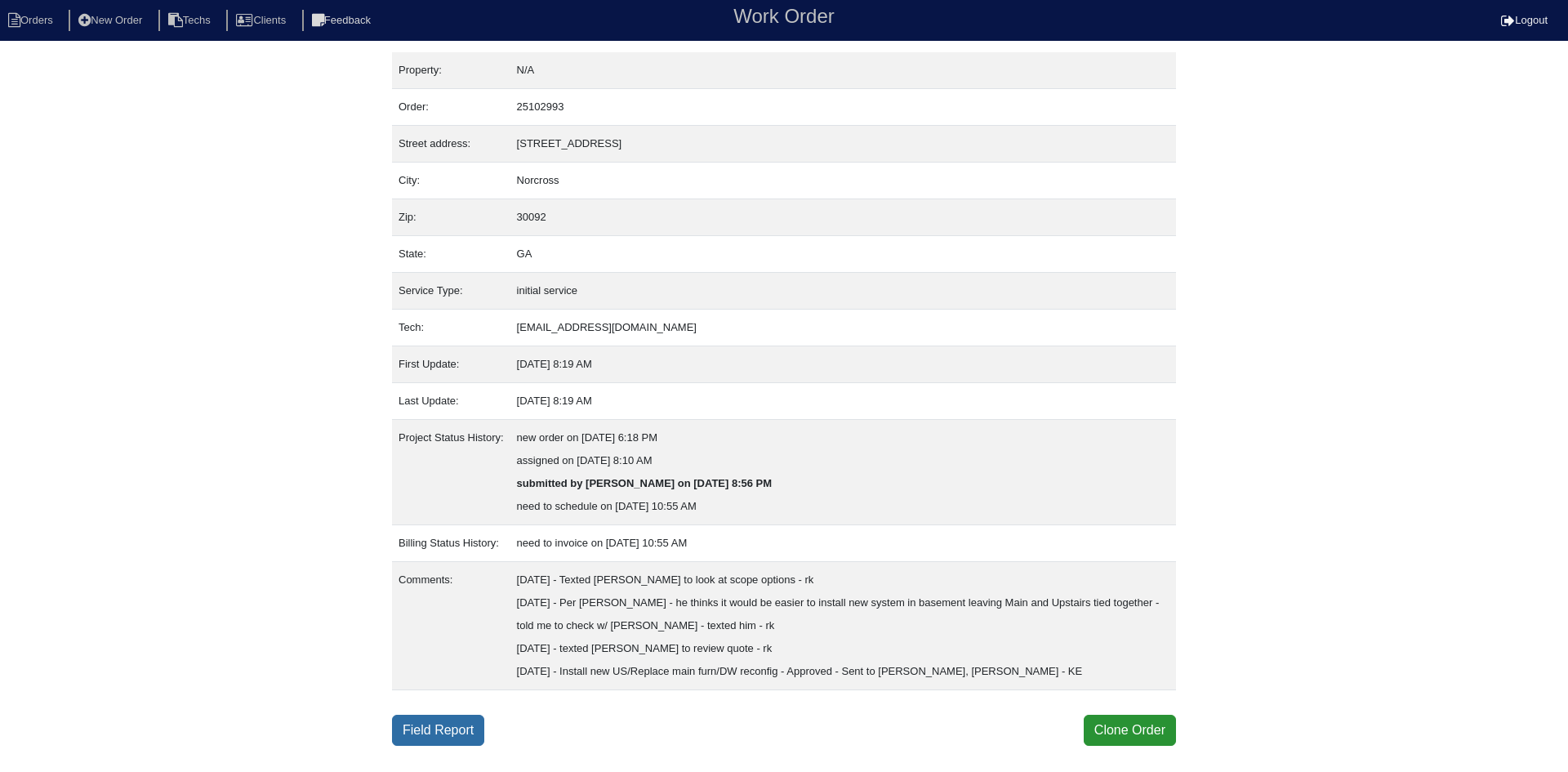
click at [417, 731] on link "Field Report" at bounding box center [438, 730] width 93 height 31
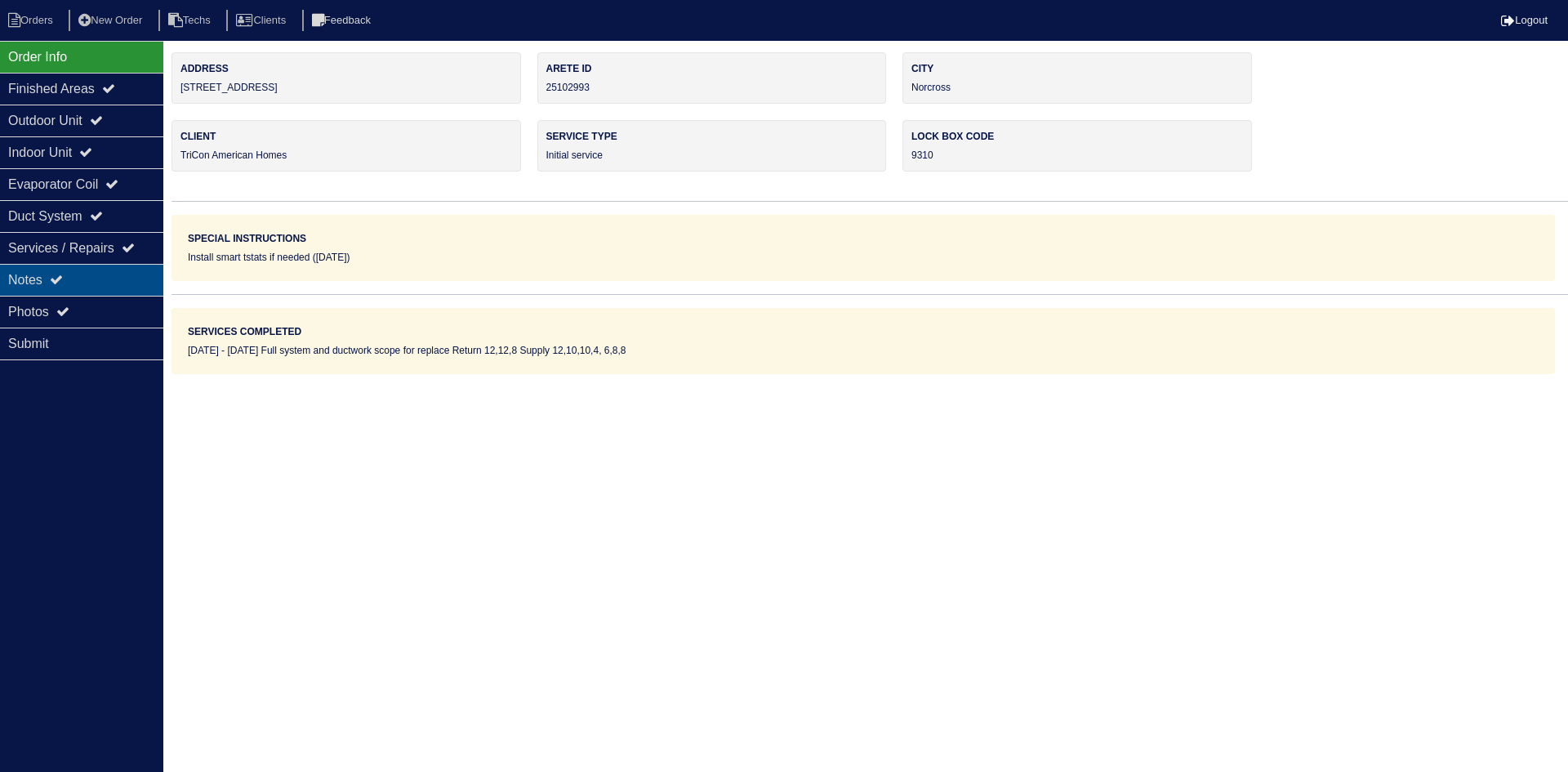
click at [43, 278] on div "Notes" at bounding box center [81, 280] width 163 height 32
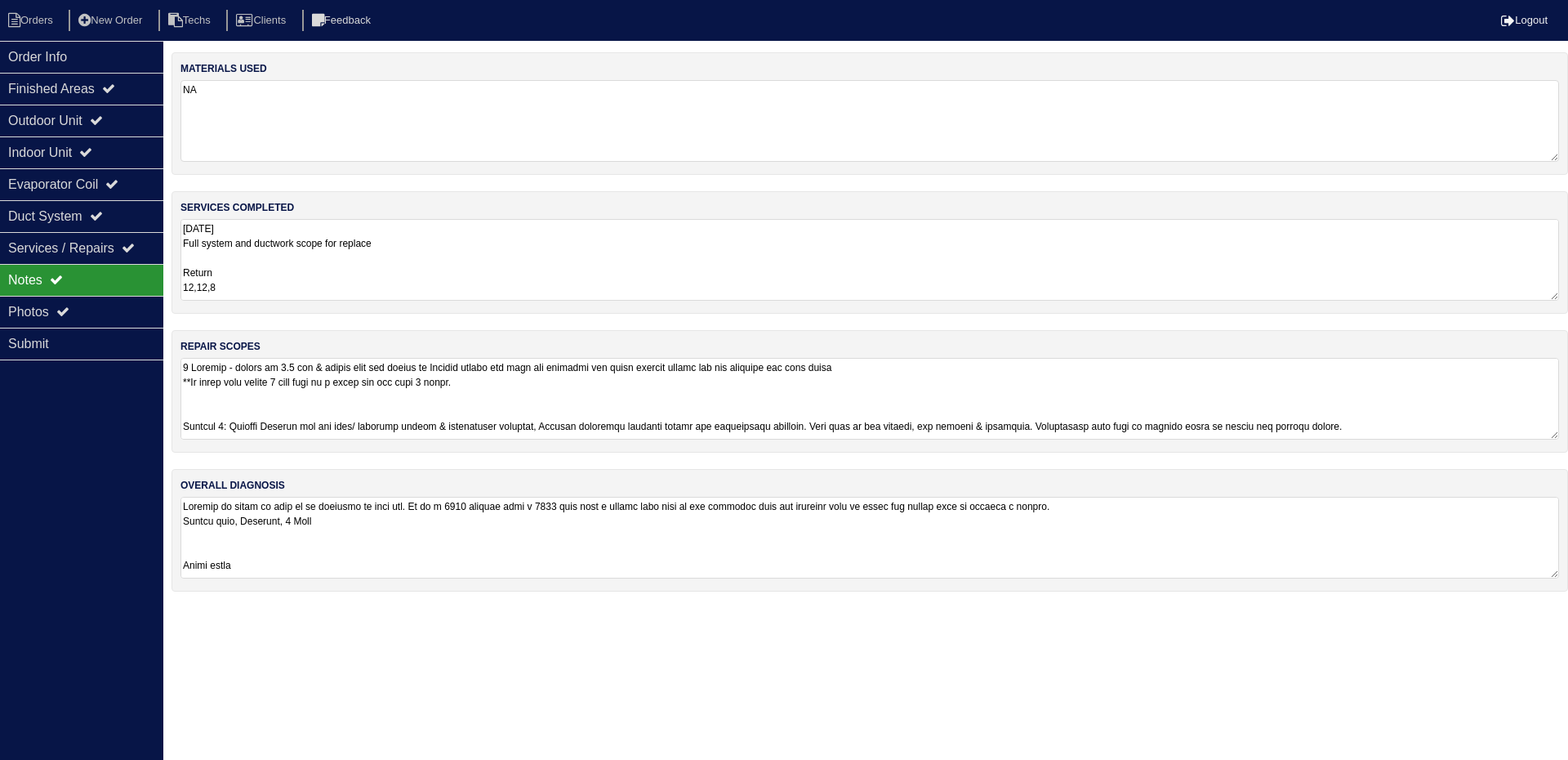
click at [1113, 378] on textarea at bounding box center [870, 398] width 1379 height 82
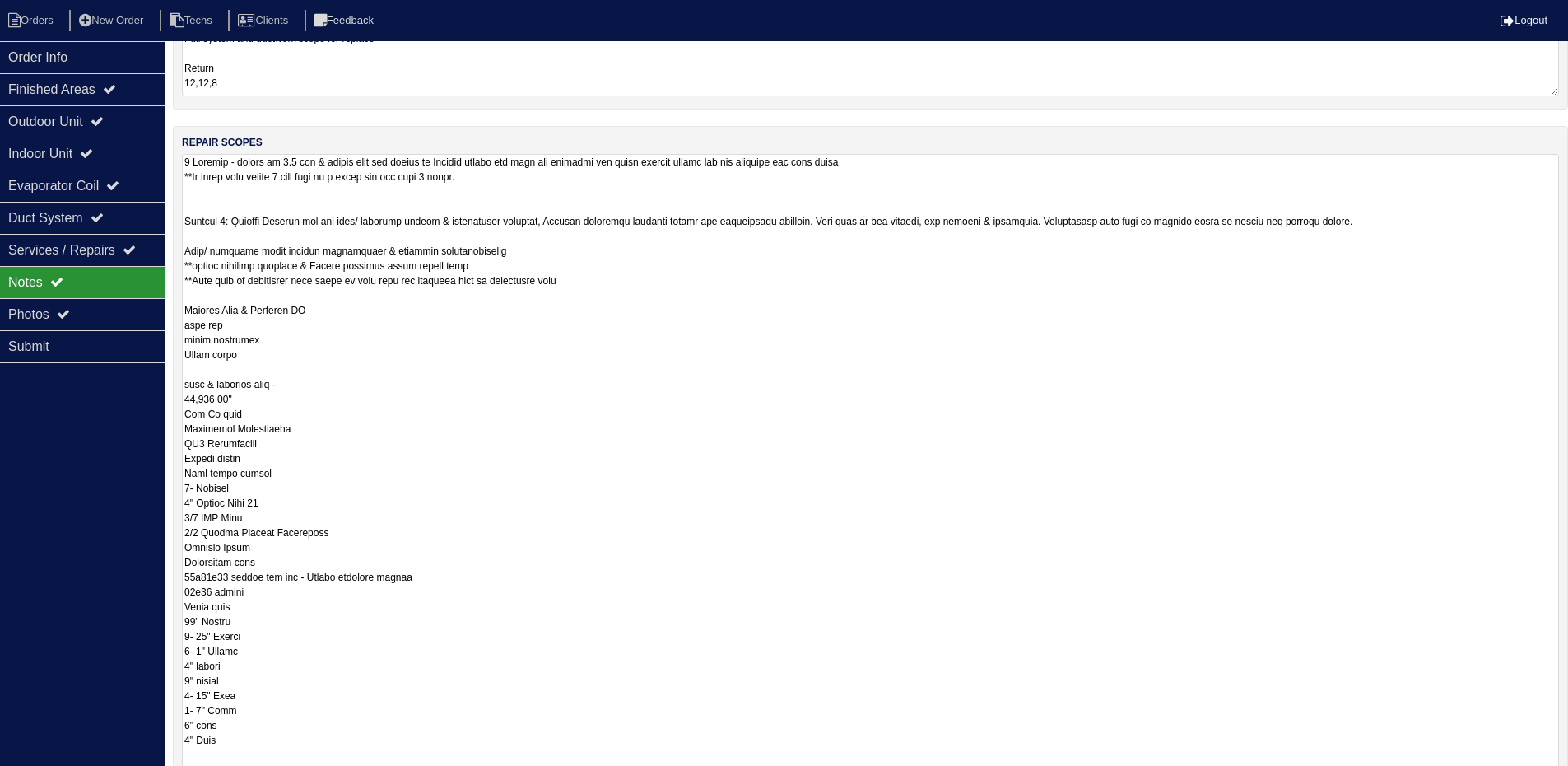
scroll to position [247, 0]
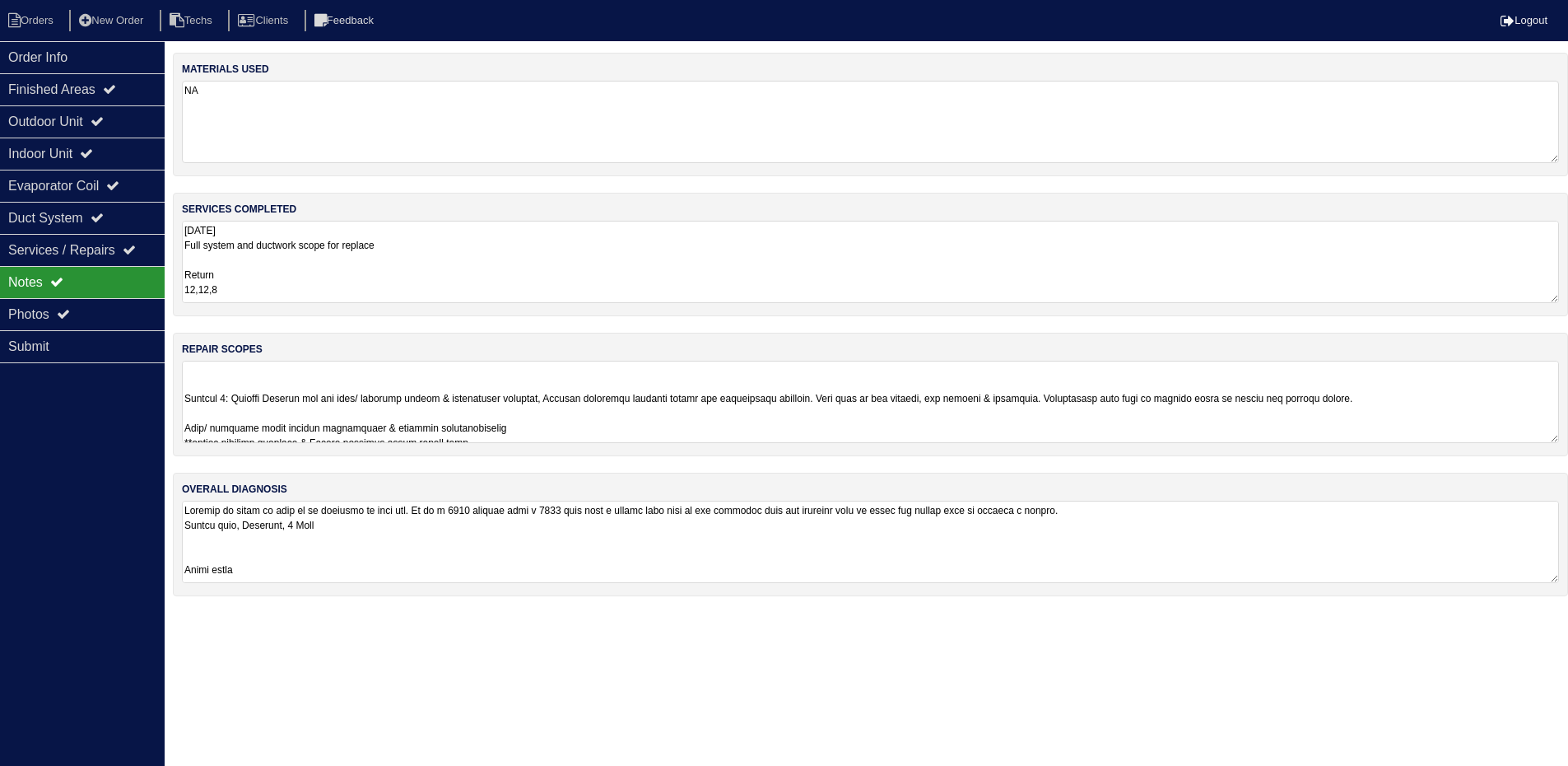
drag, startPoint x: 57, startPoint y: 420, endPoint x: 79, endPoint y: 424, distance: 22.4
click at [58, 421] on div "Order Info Finished Areas Outdoor Unit Indoor Unit Evaporator Coil Duct System …" at bounding box center [82, 424] width 164 height 766
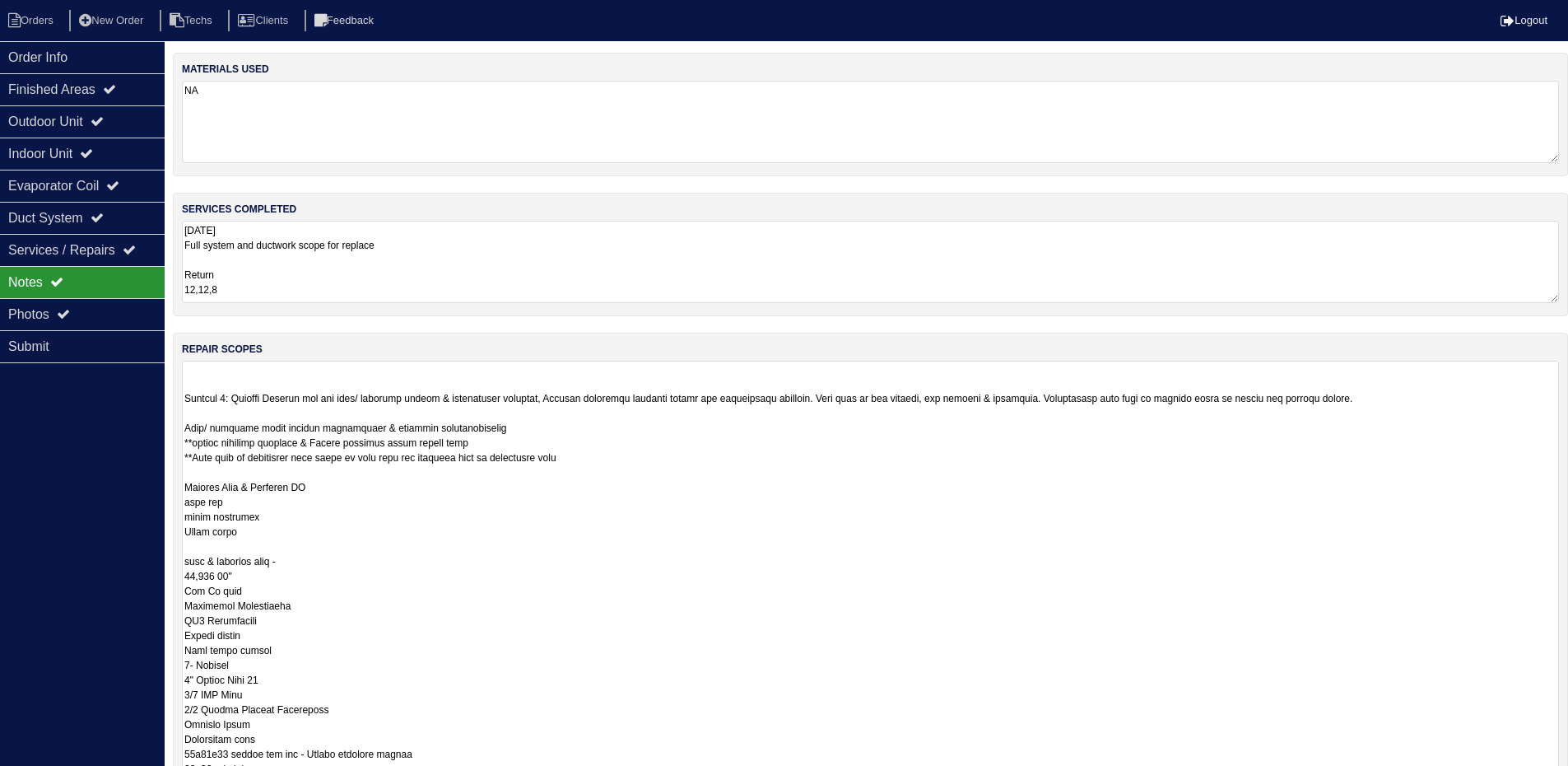
drag, startPoint x: 1570, startPoint y: 436, endPoint x: 1570, endPoint y: 798, distance: 362.0
click at [1568, 777] on html "Orders New Order Techs Clients Feedback Logout Orders New Order Users Clients M…" at bounding box center [784, 488] width 1568 height 978
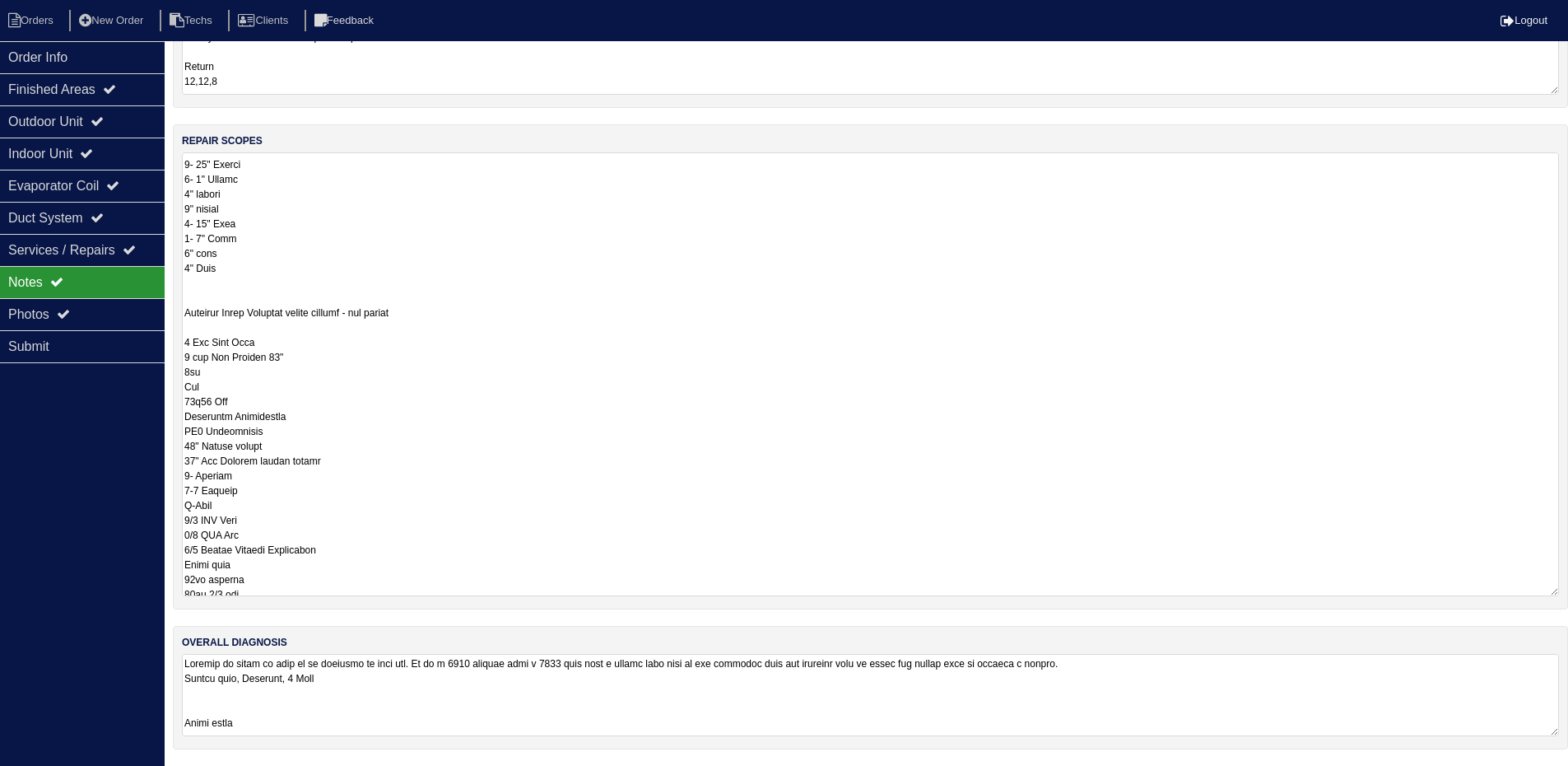
scroll to position [608, 0]
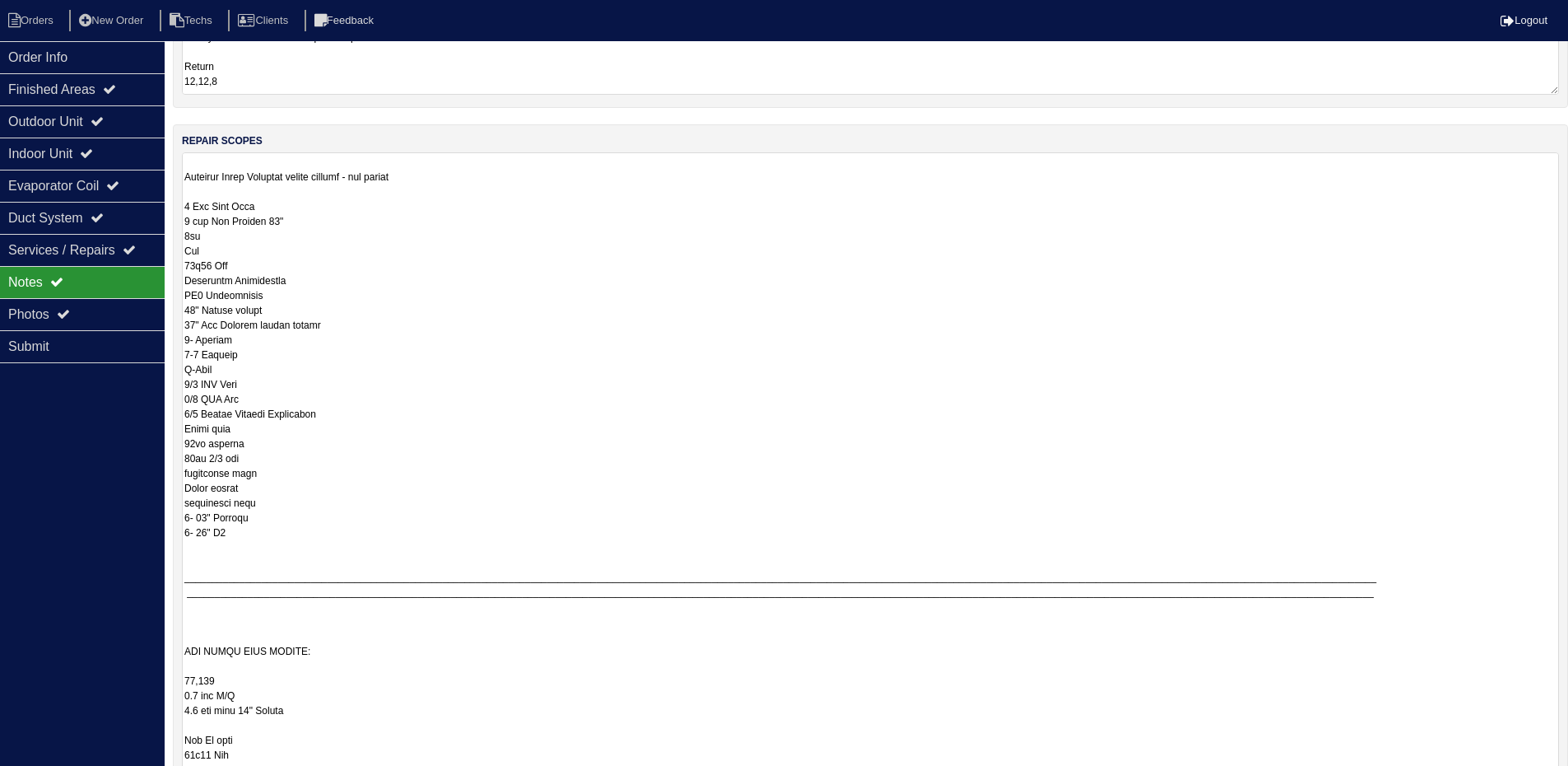
drag, startPoint x: 1554, startPoint y: 589, endPoint x: 1547, endPoint y: 817, distance: 228.1
click at [1547, 777] on html "Orders New Order Techs Clients Feedback Logout Orders New Order Users Clients M…" at bounding box center [784, 392] width 1568 height 1201
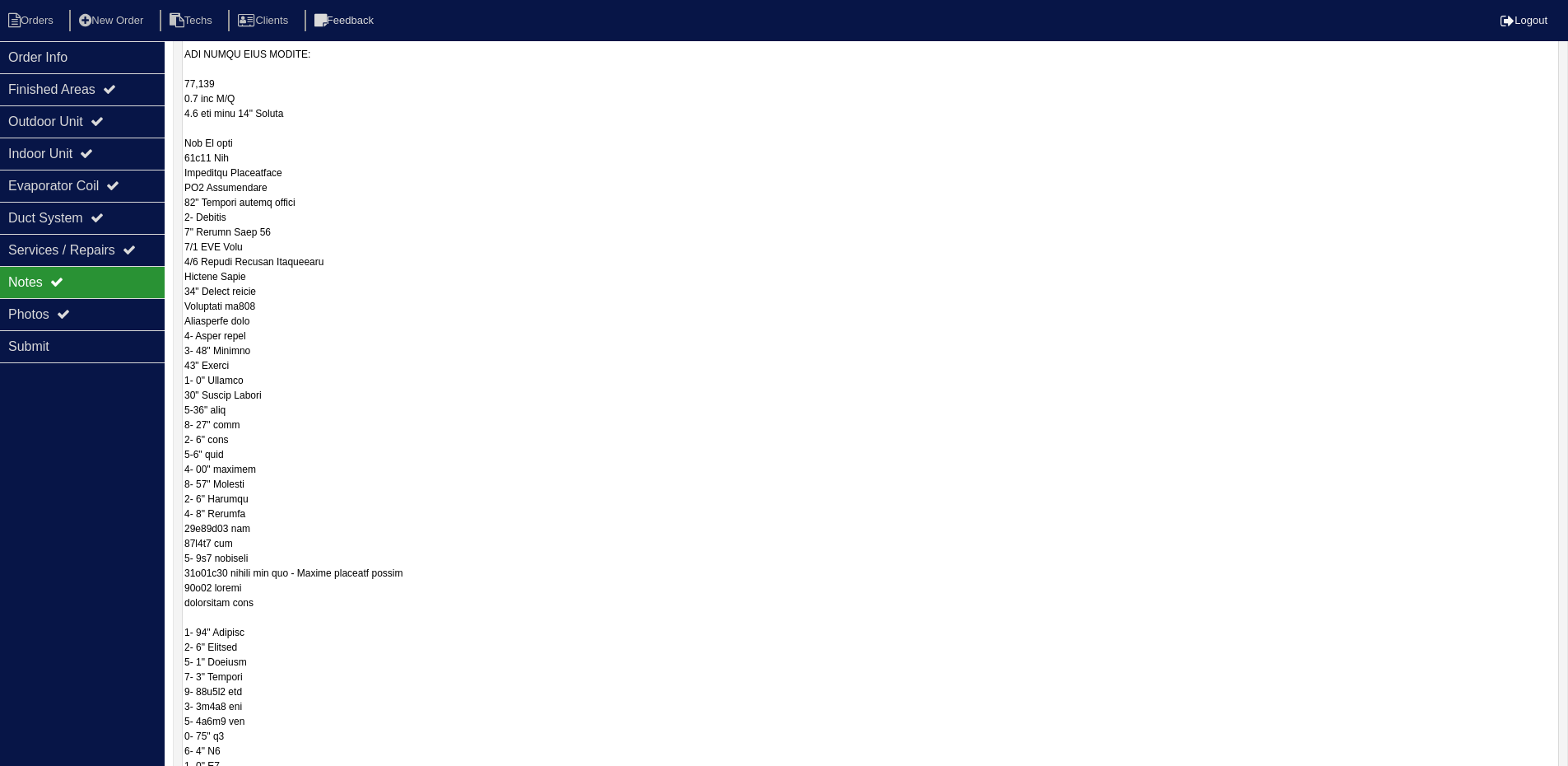
scroll to position [1004, 0]
drag, startPoint x: 1554, startPoint y: 595, endPoint x: 1543, endPoint y: 775, distance: 180.3
click at [1543, 777] on html "Orders New Order Techs Clients Feedback Logout Orders New Order Users Clients M…" at bounding box center [784, 263] width 1568 height 1396
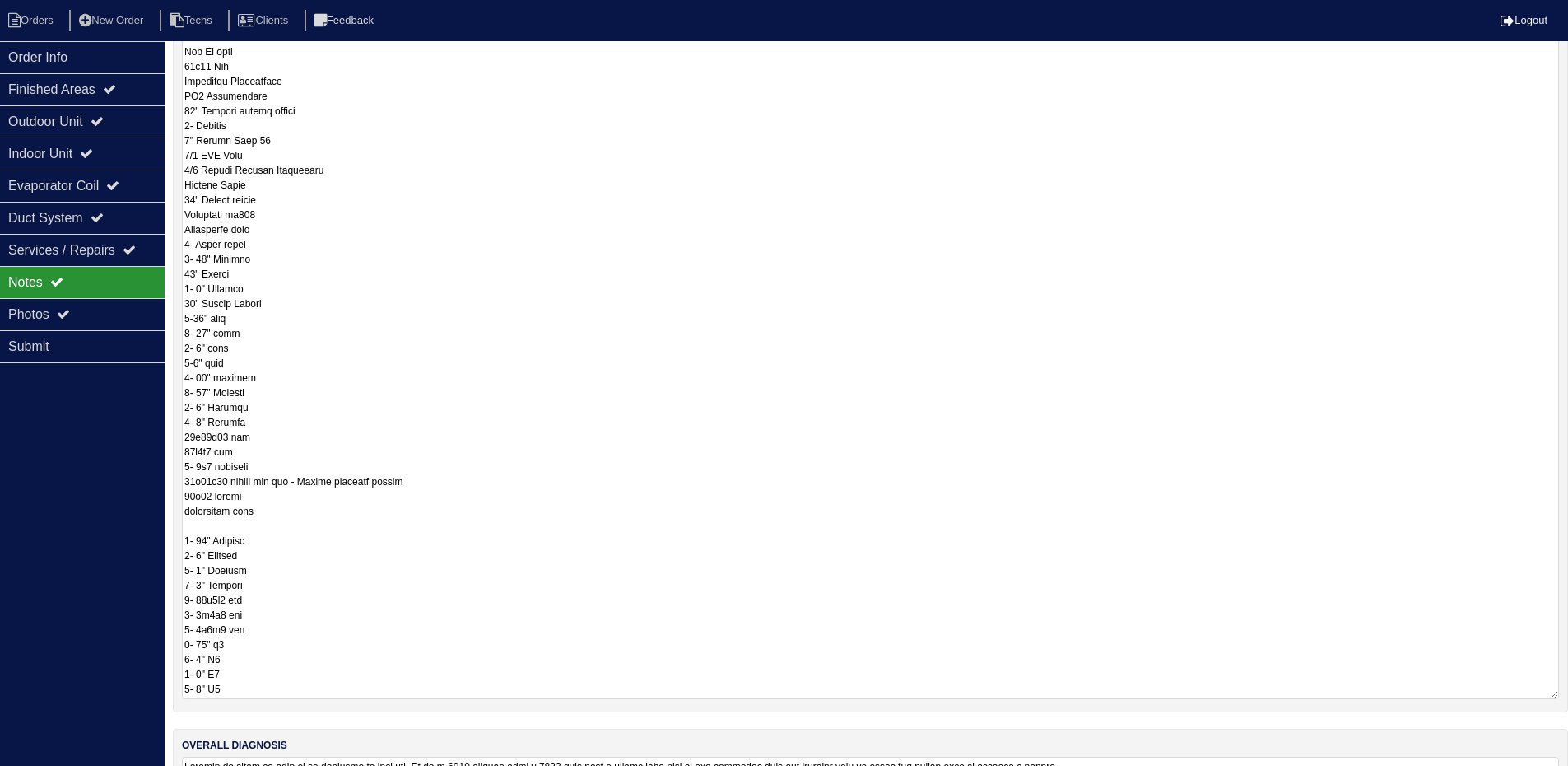
scroll to position [634, 0]
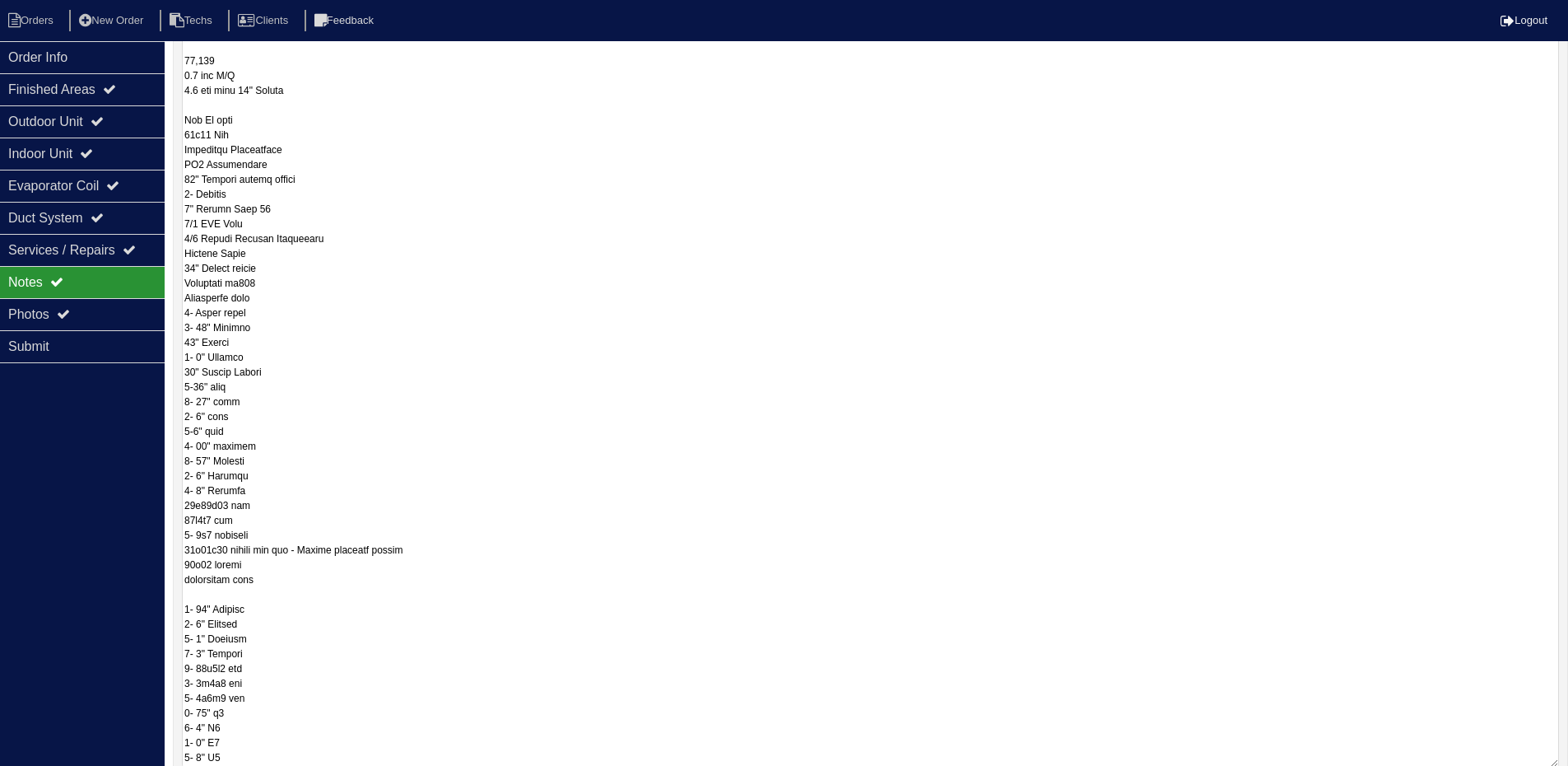
drag, startPoint x: 1553, startPoint y: 591, endPoint x: 1526, endPoint y: 634, distance: 50.8
click at [1540, 758] on textarea at bounding box center [870, 247] width 1377 height 1040
drag, startPoint x: 1555, startPoint y: 589, endPoint x: 1554, endPoint y: 770, distance: 181.0
click at [1554, 770] on html "Orders New Order Techs Clients Feedback Logout Orders New Order Users Clients M…" at bounding box center [784, 68] width 1568 height 1739
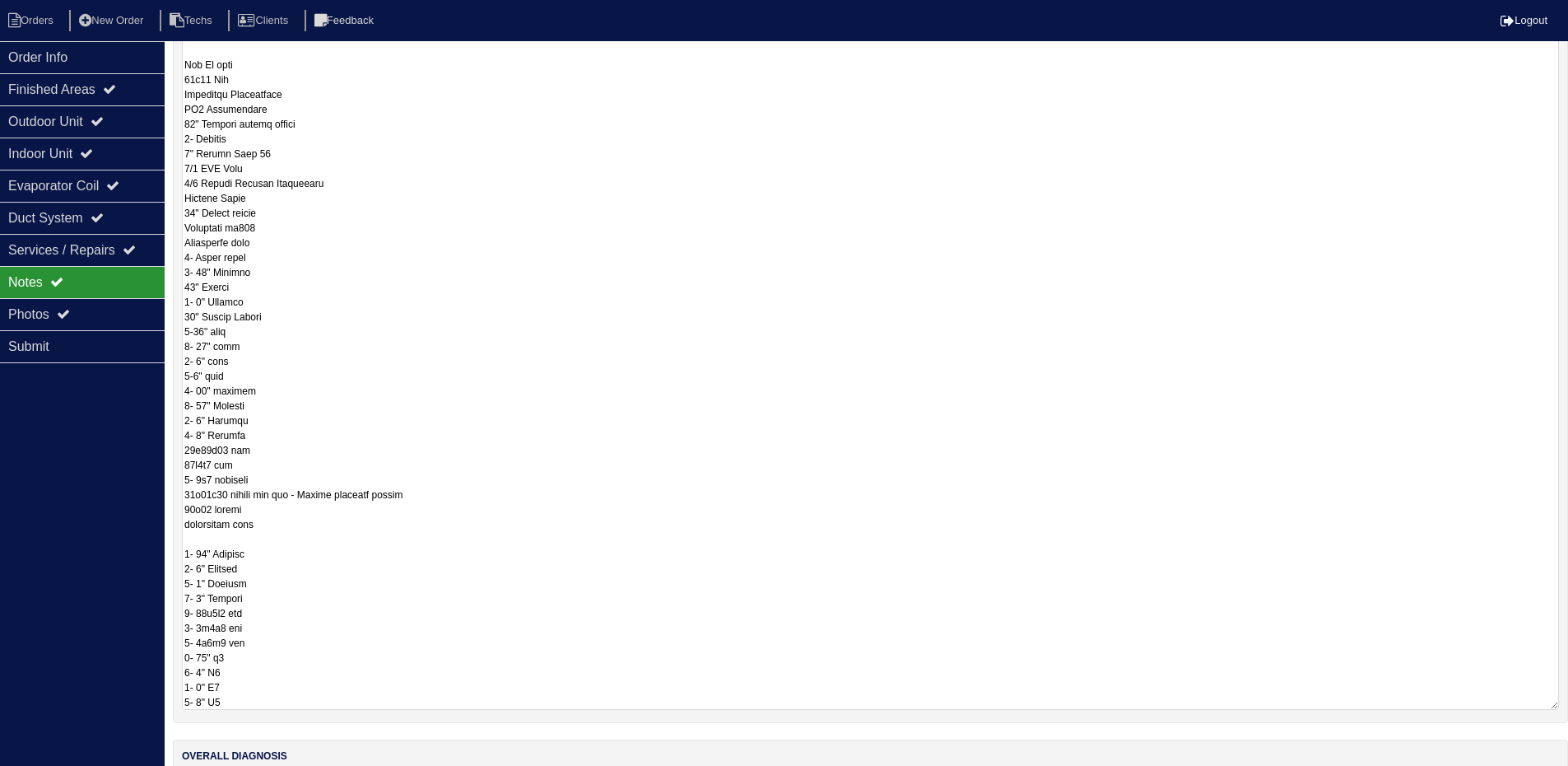
scroll to position [453, 0]
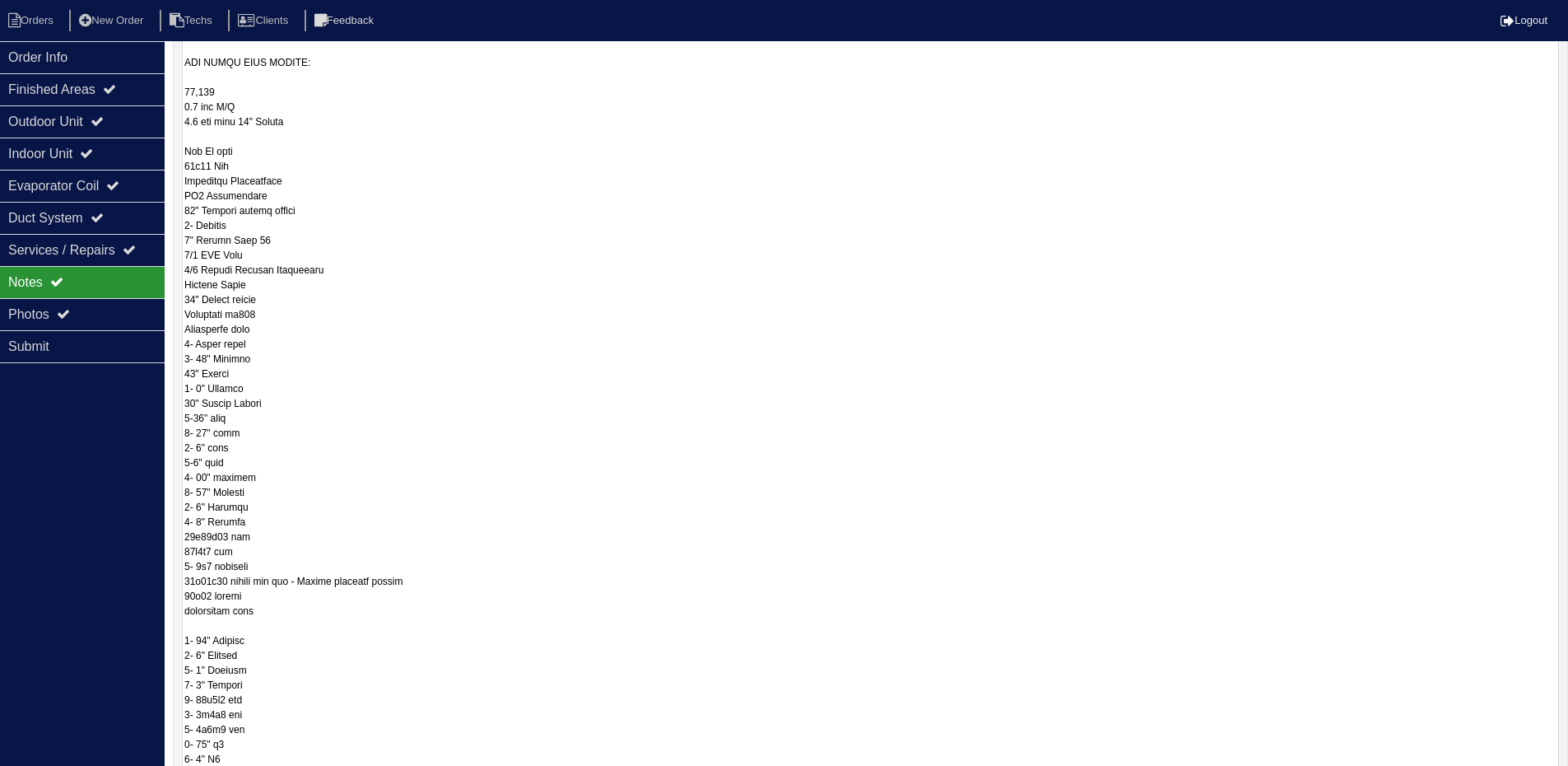
drag, startPoint x: 1551, startPoint y: 588, endPoint x: 1544, endPoint y: 790, distance: 202.1
drag, startPoint x: 1550, startPoint y: 591, endPoint x: 1546, endPoint y: 794, distance: 203.0
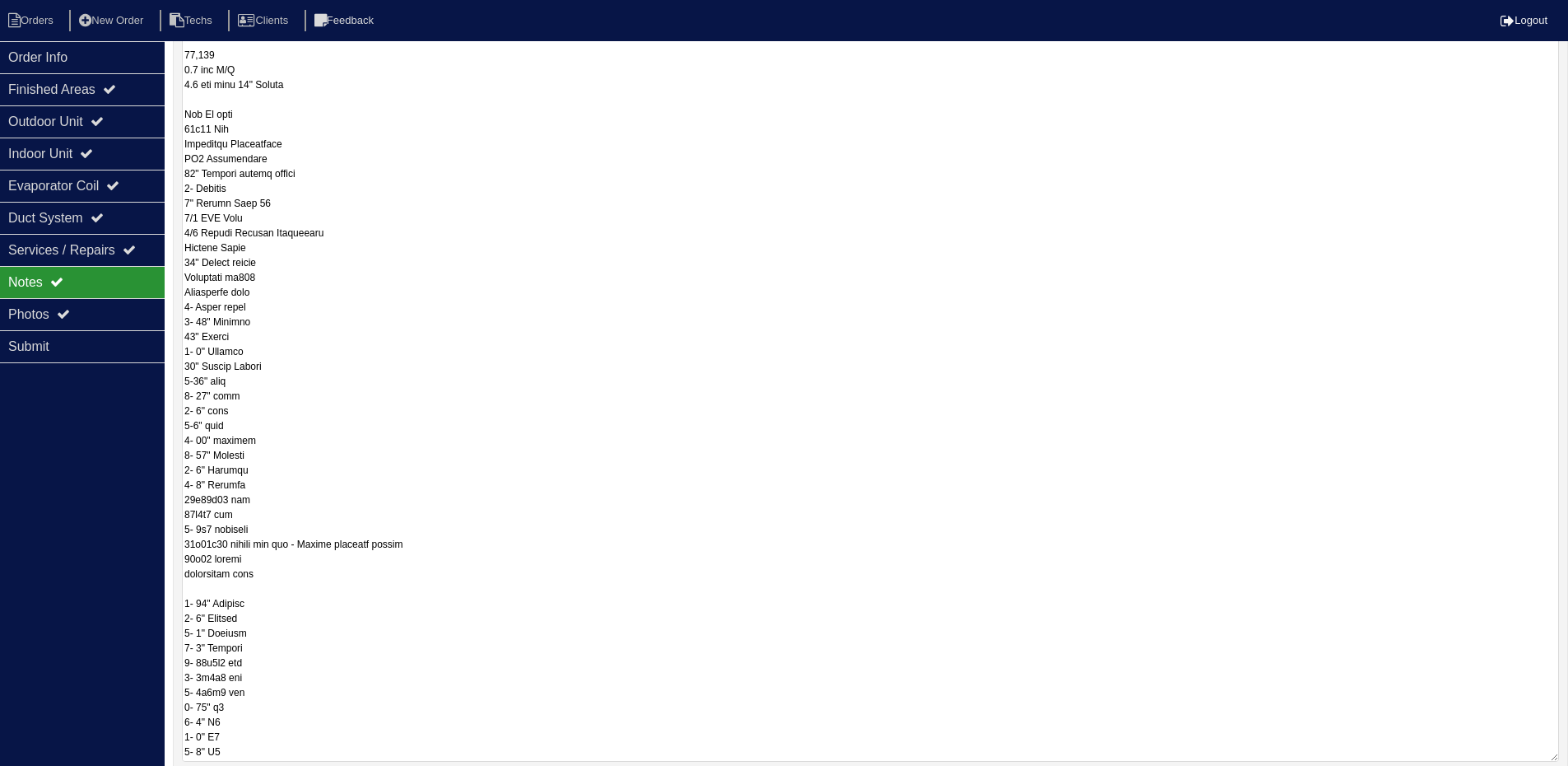
scroll to position [81, 0]
drag, startPoint x: 1550, startPoint y: 591, endPoint x: 1550, endPoint y: 727, distance: 136.0
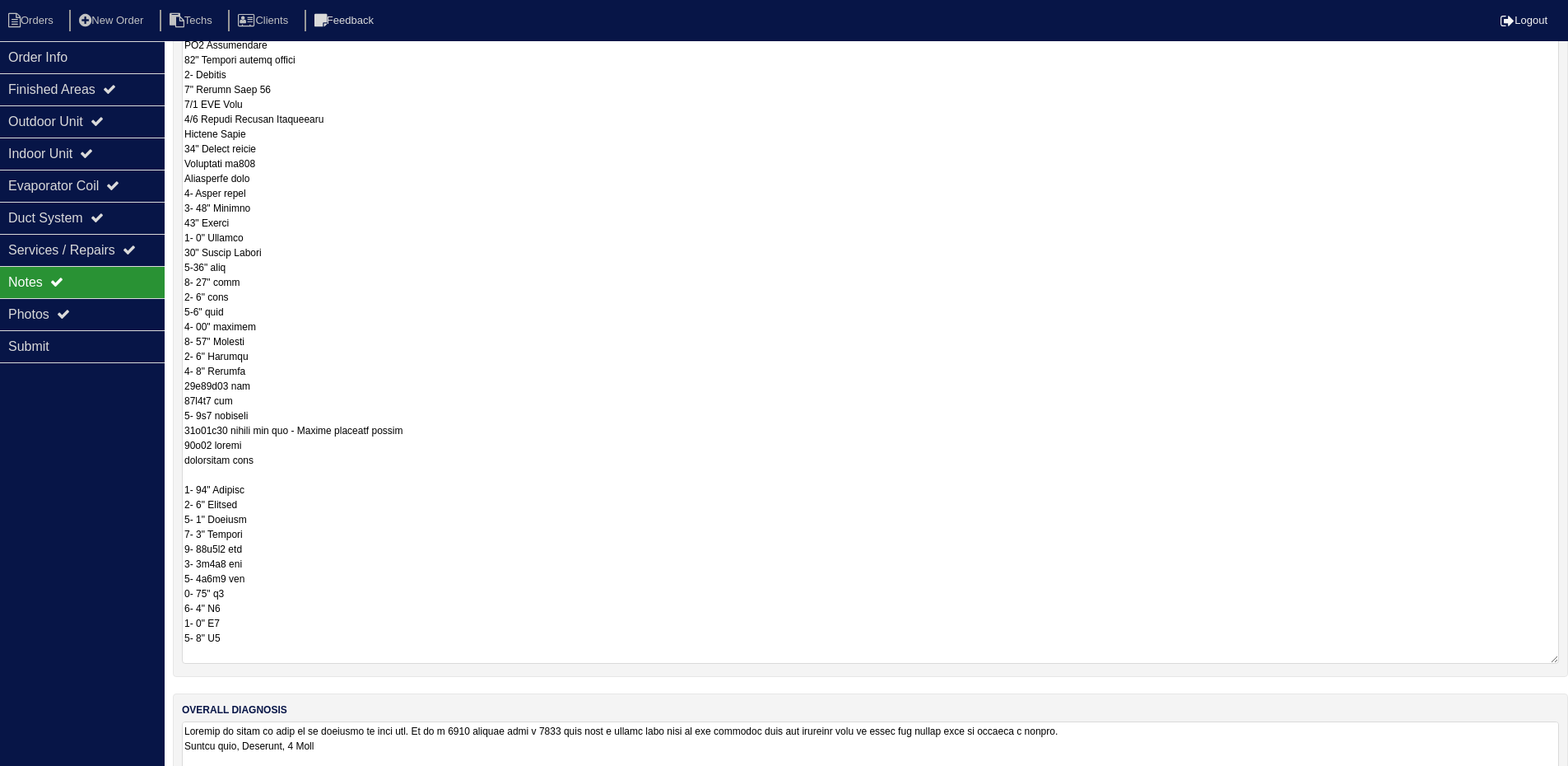
scroll to position [0, 0]
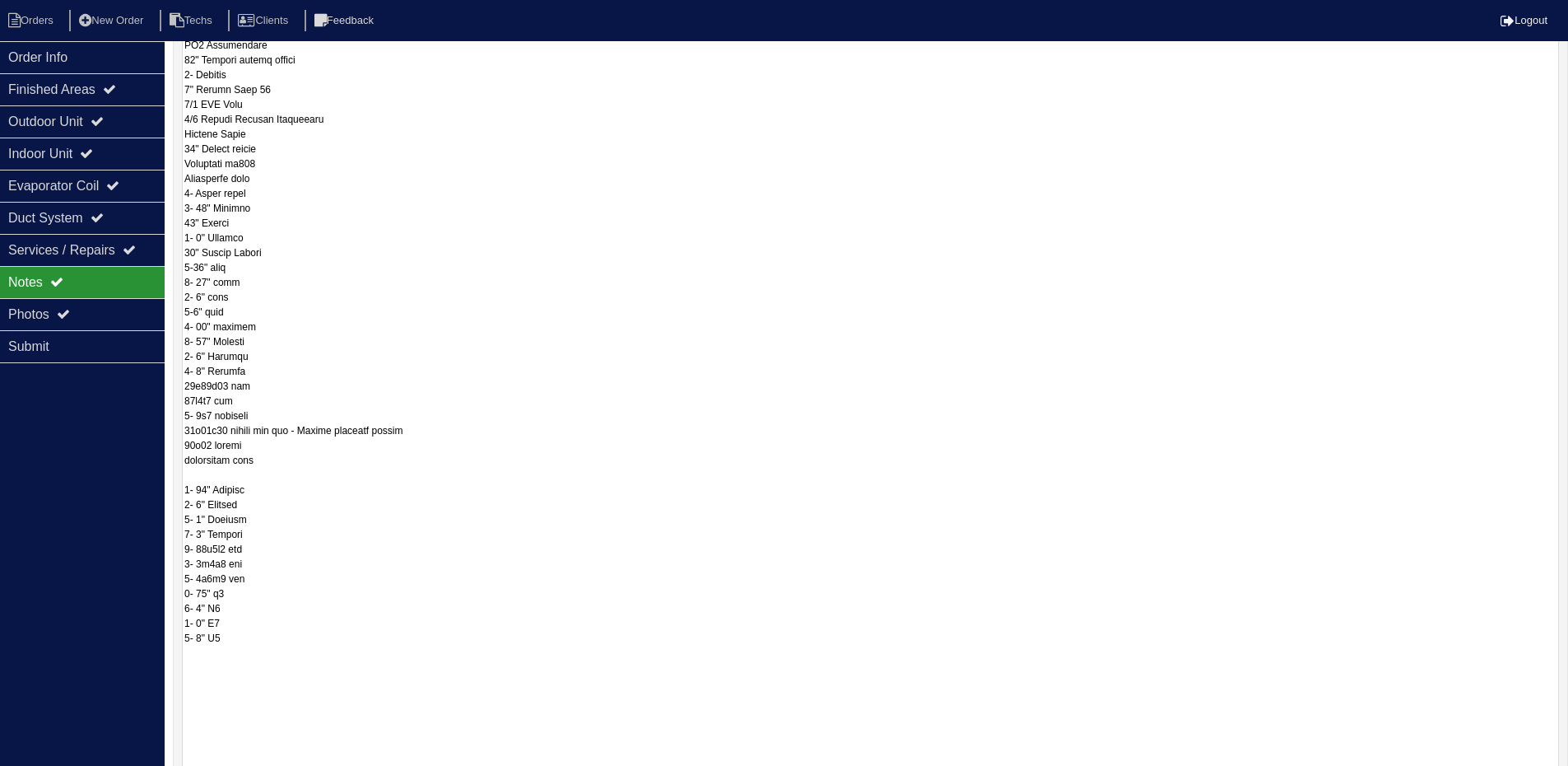
drag, startPoint x: 1556, startPoint y: 590, endPoint x: 1526, endPoint y: 750, distance: 162.8
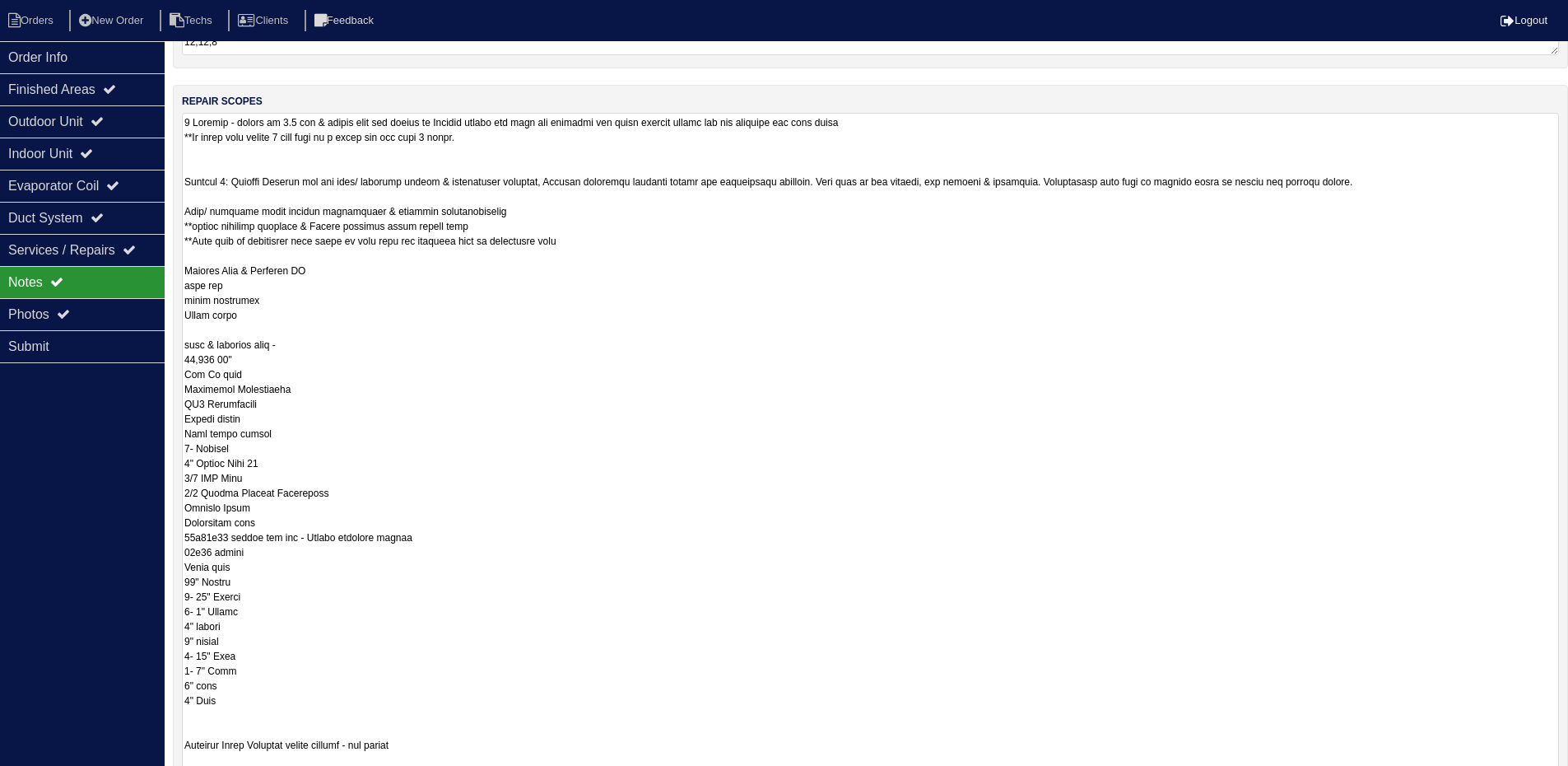
scroll to position [238, 0]
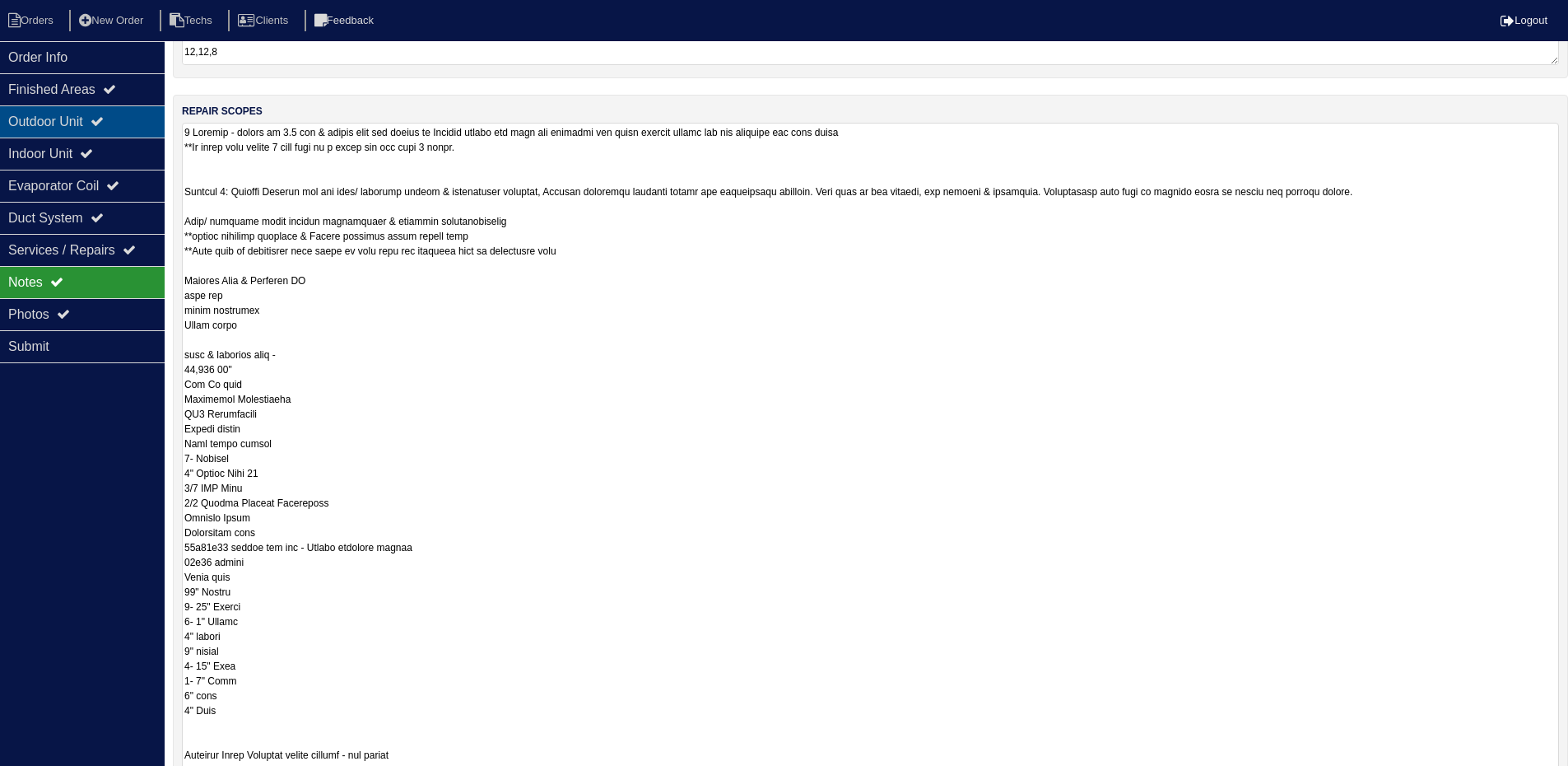
click at [102, 117] on icon at bounding box center [97, 121] width 13 height 13
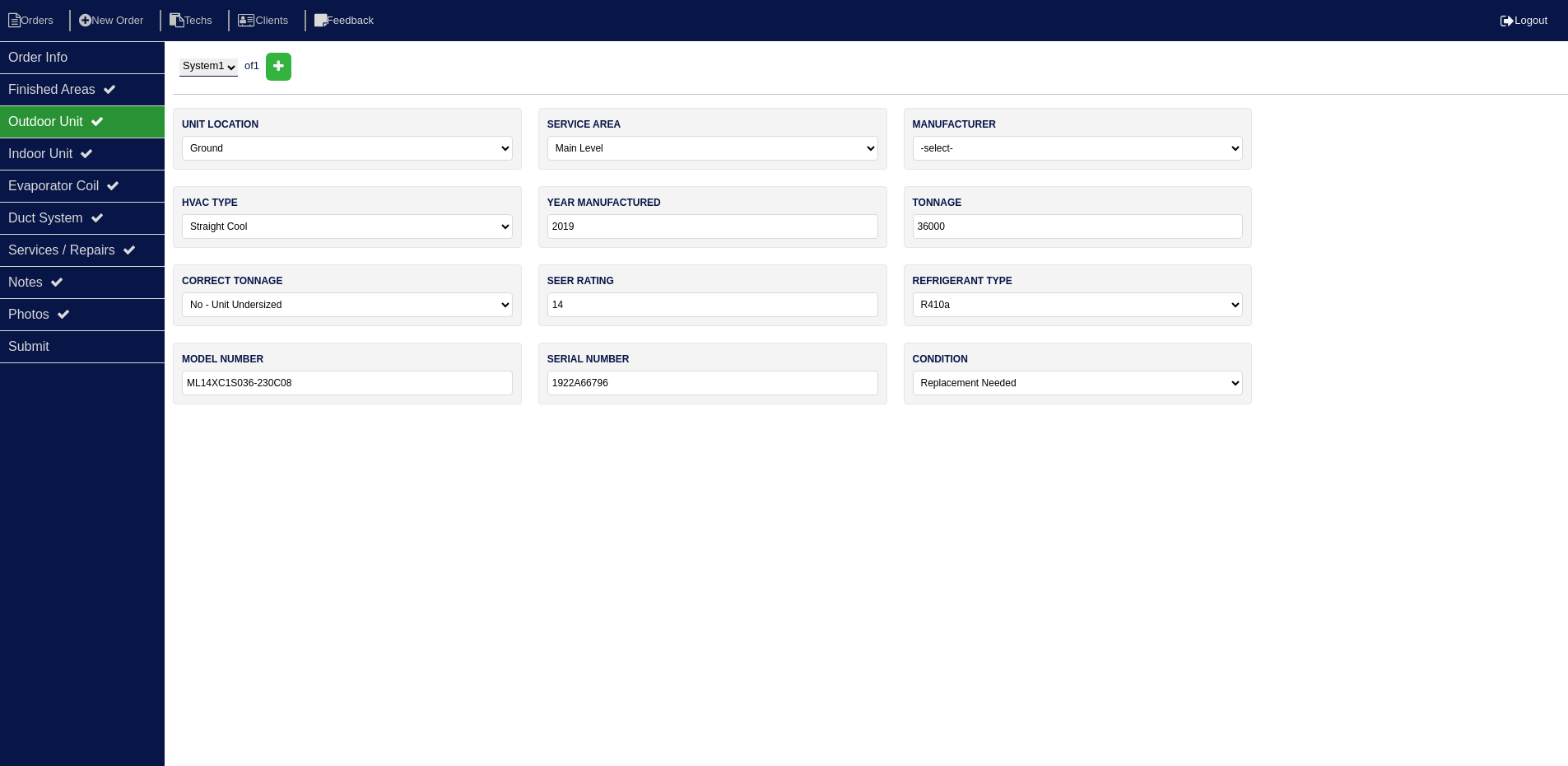
scroll to position [0, 0]
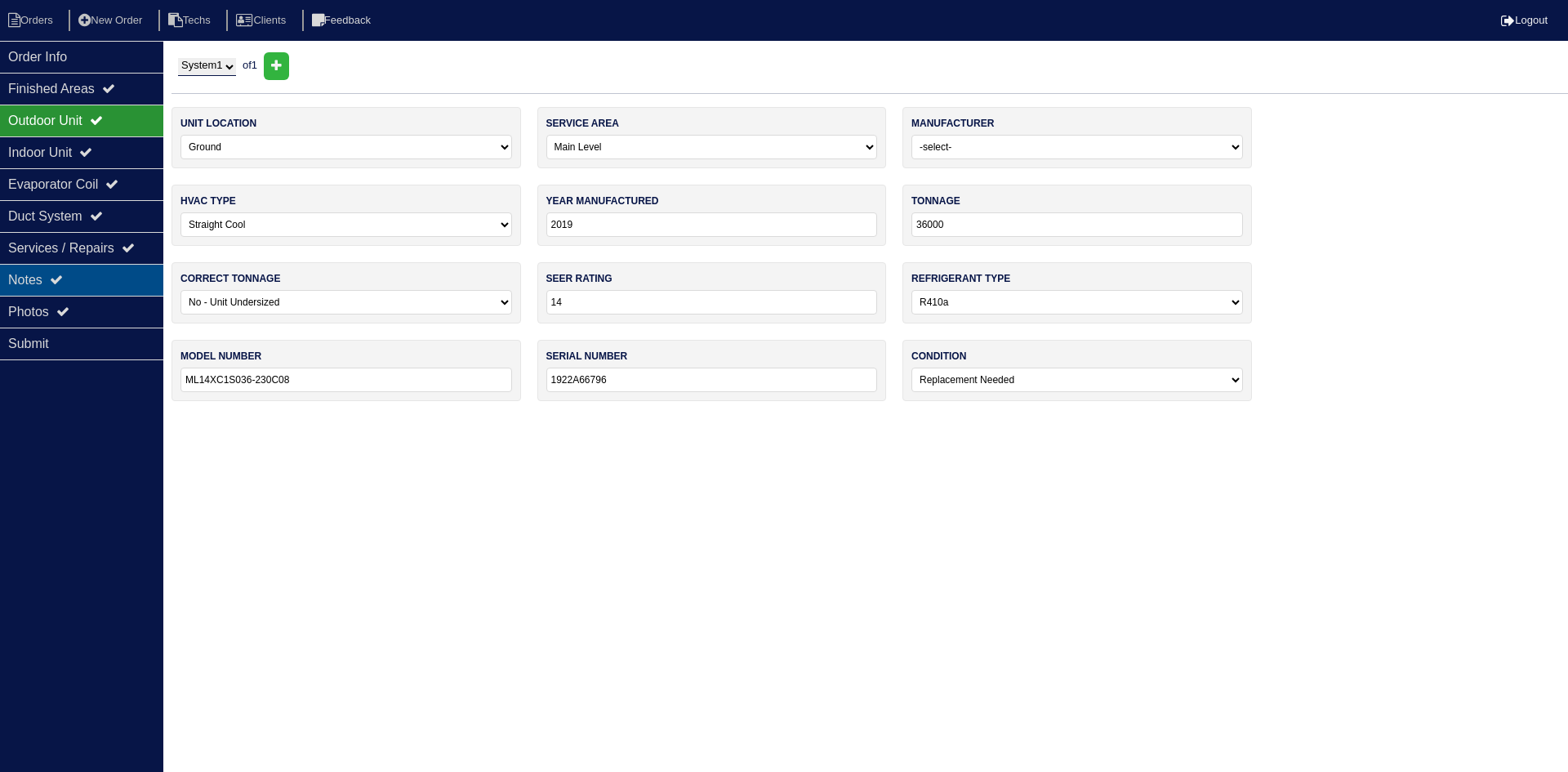
click at [107, 277] on div "Notes" at bounding box center [81, 280] width 163 height 32
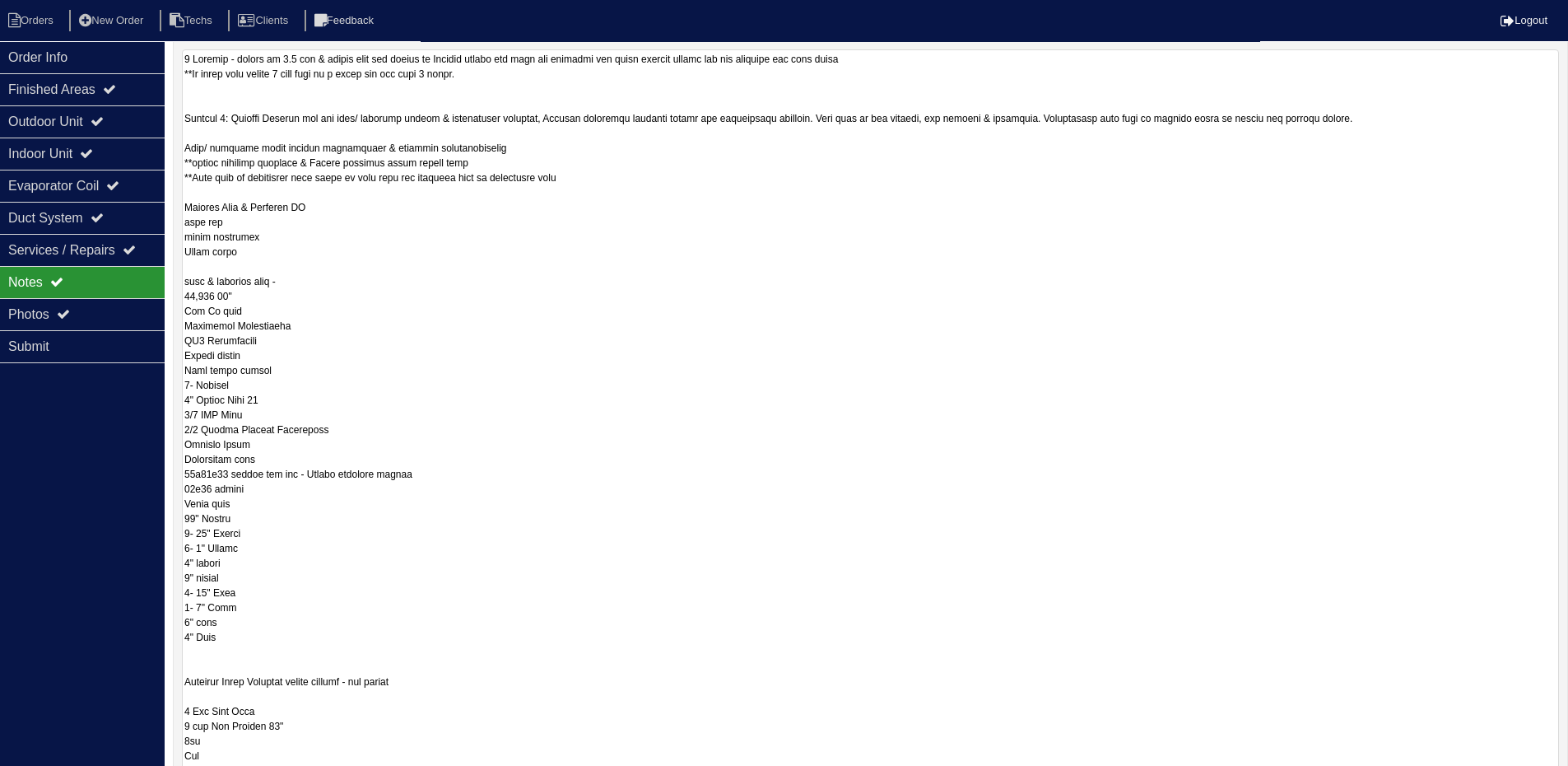
scroll to position [330, 0]
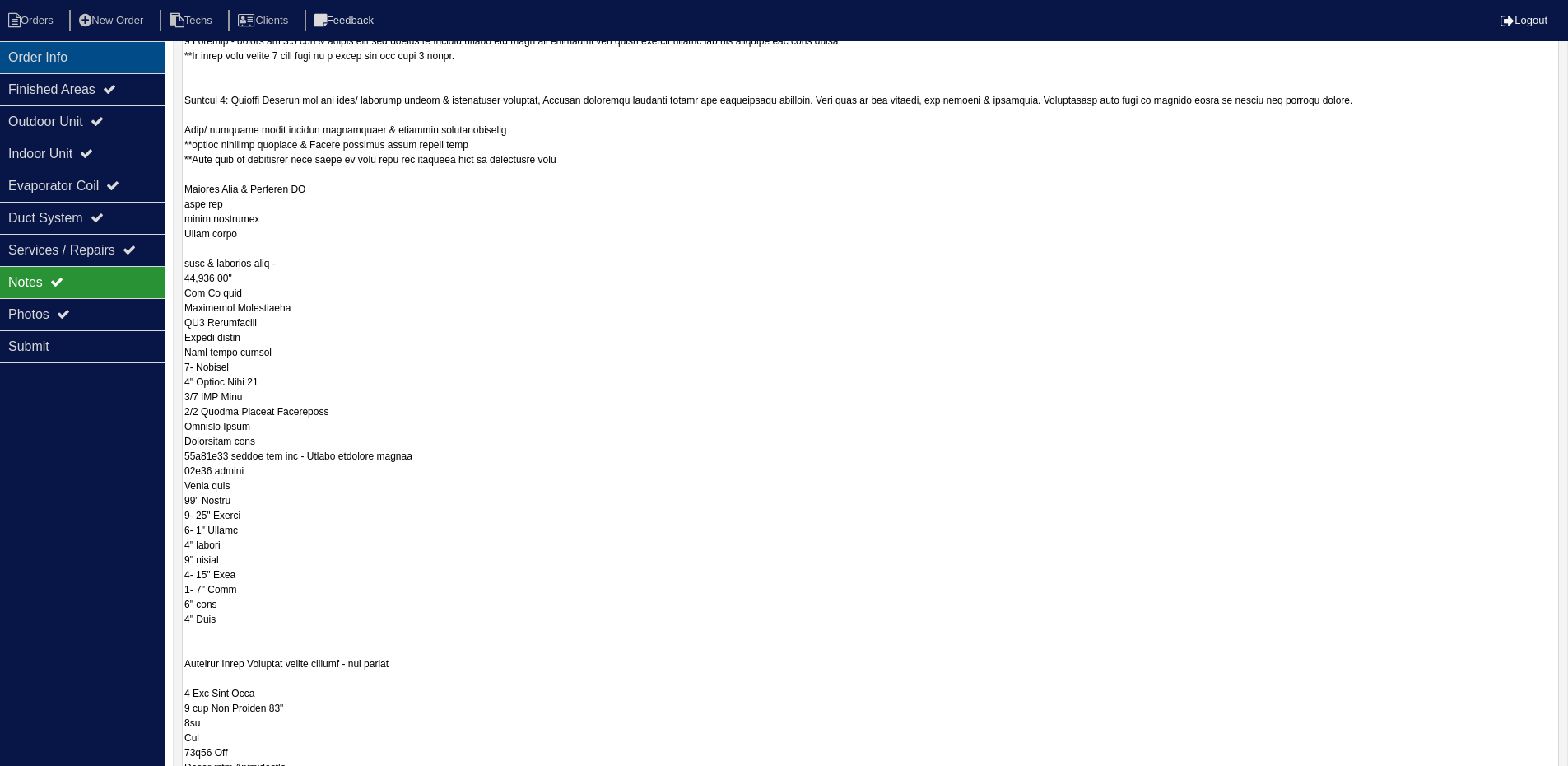
click at [109, 60] on div "Order Info" at bounding box center [82, 58] width 164 height 32
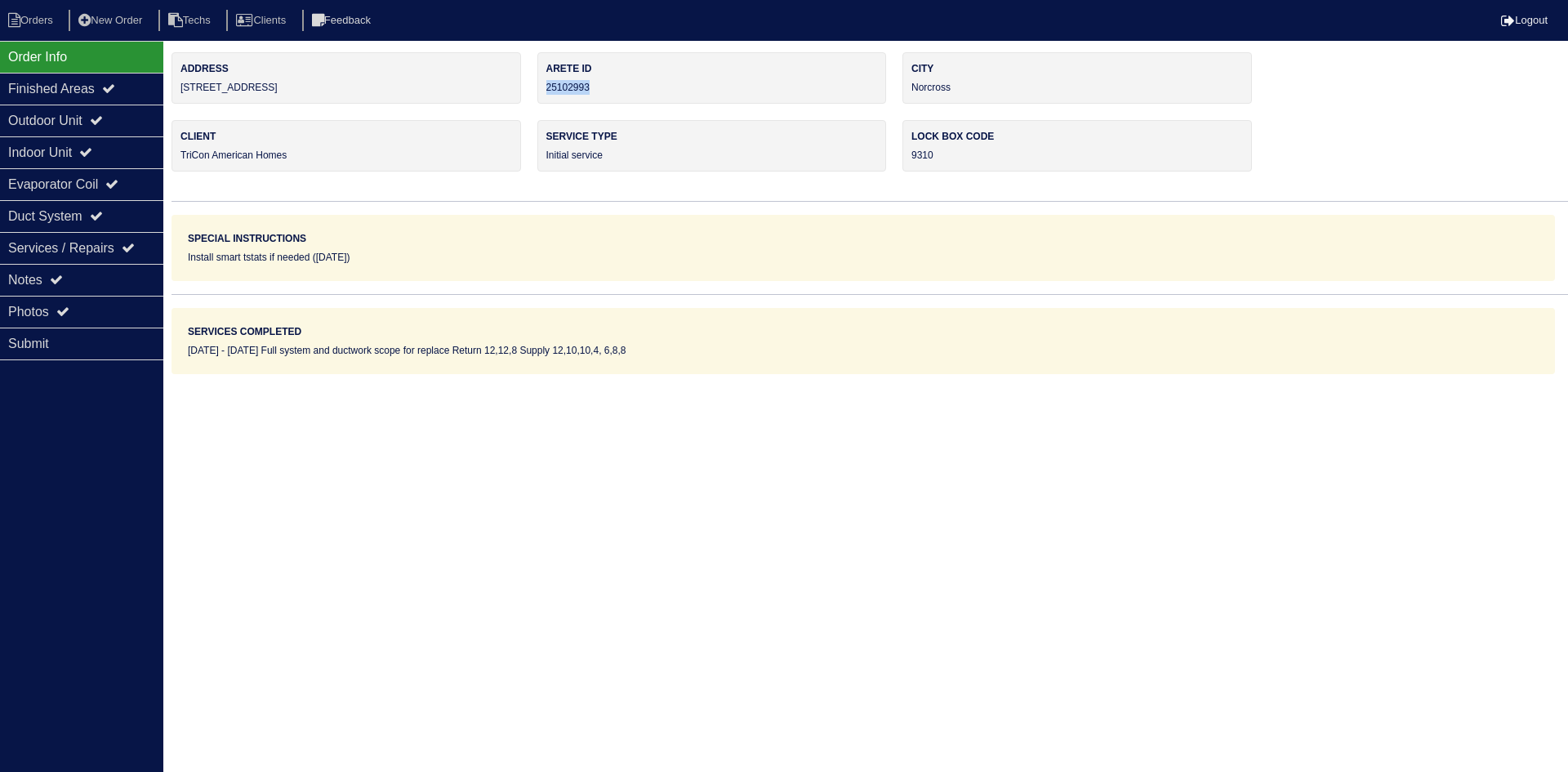
drag, startPoint x: 599, startPoint y: 90, endPoint x: 545, endPoint y: 90, distance: 54.0
click at [545, 90] on div "Arete ID 25102993" at bounding box center [712, 78] width 349 height 52
copy div "25102993"
click at [79, 279] on div "Notes" at bounding box center [81, 280] width 163 height 32
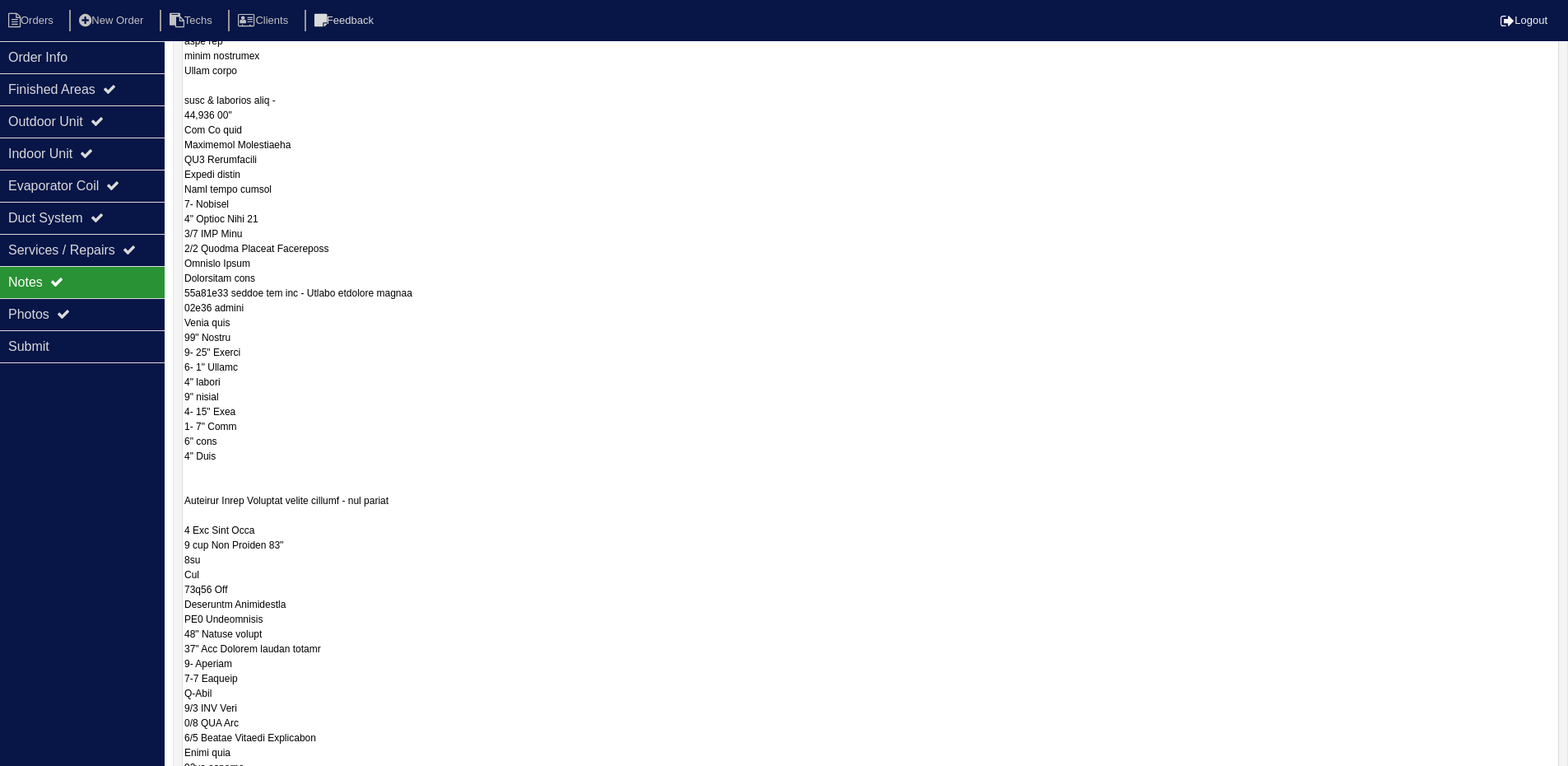
scroll to position [494, 0]
click at [96, 59] on div "Order Info" at bounding box center [82, 58] width 164 height 32
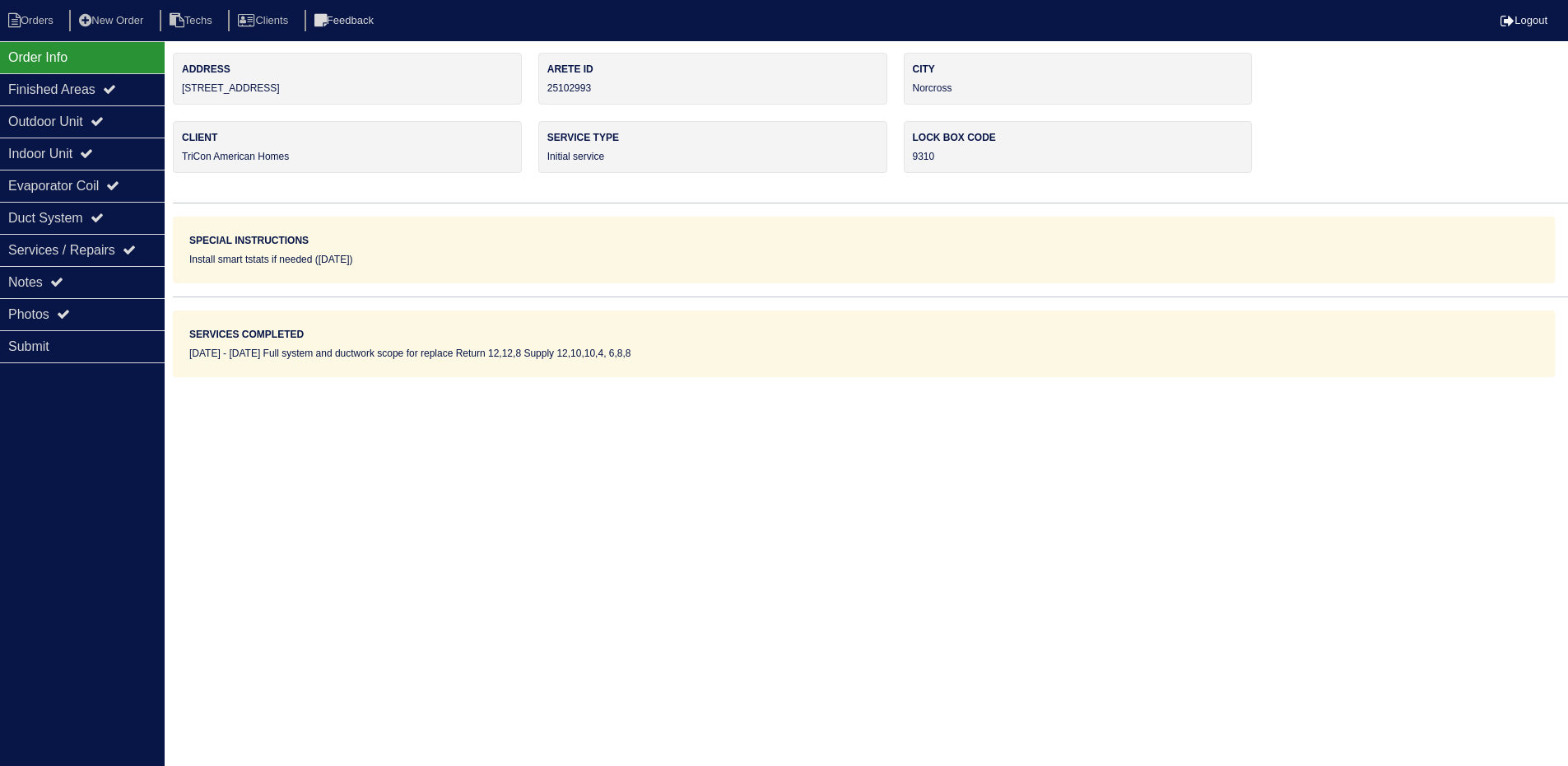
scroll to position [0, 0]
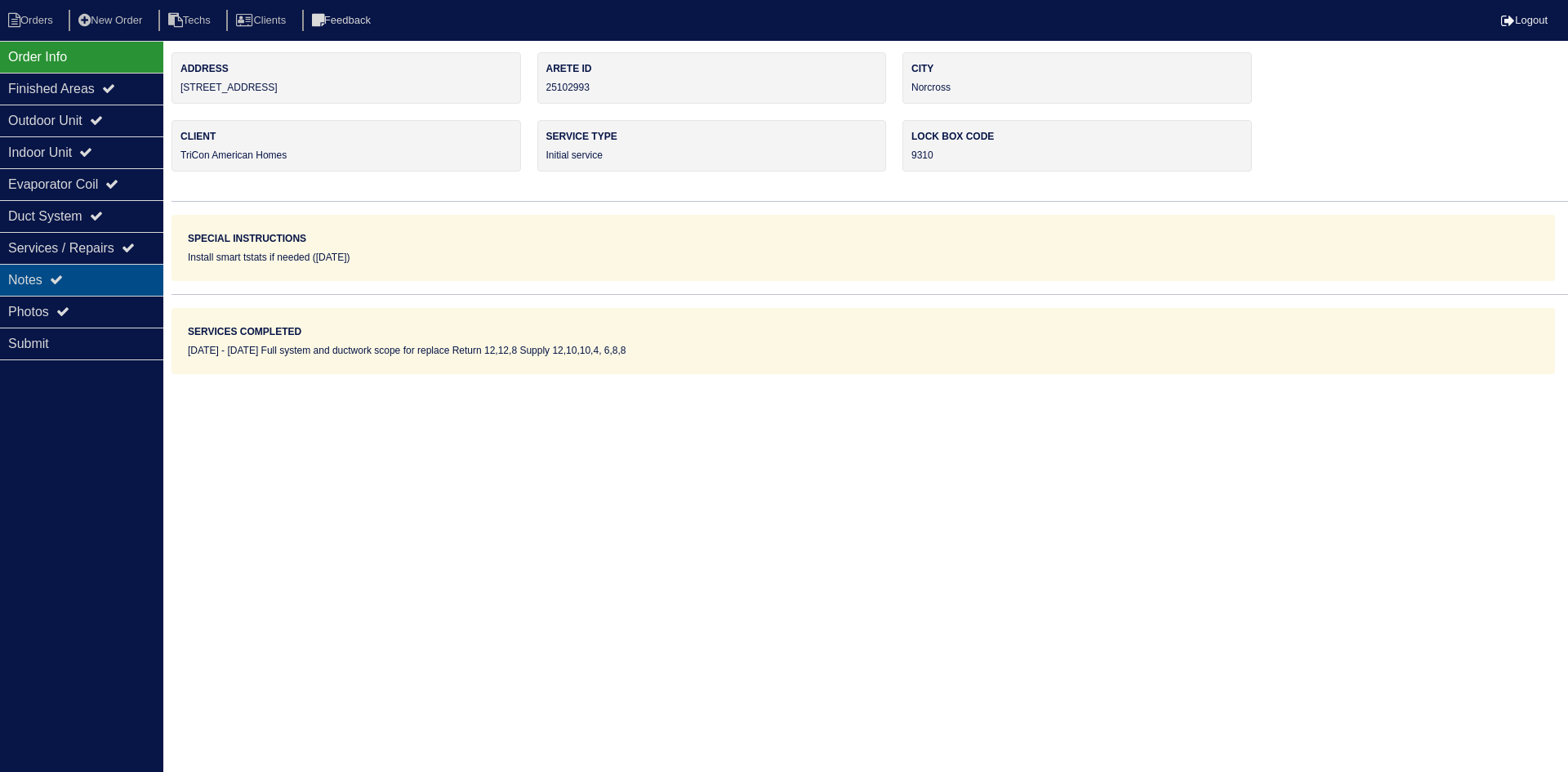
click at [104, 280] on div "Notes" at bounding box center [81, 280] width 163 height 32
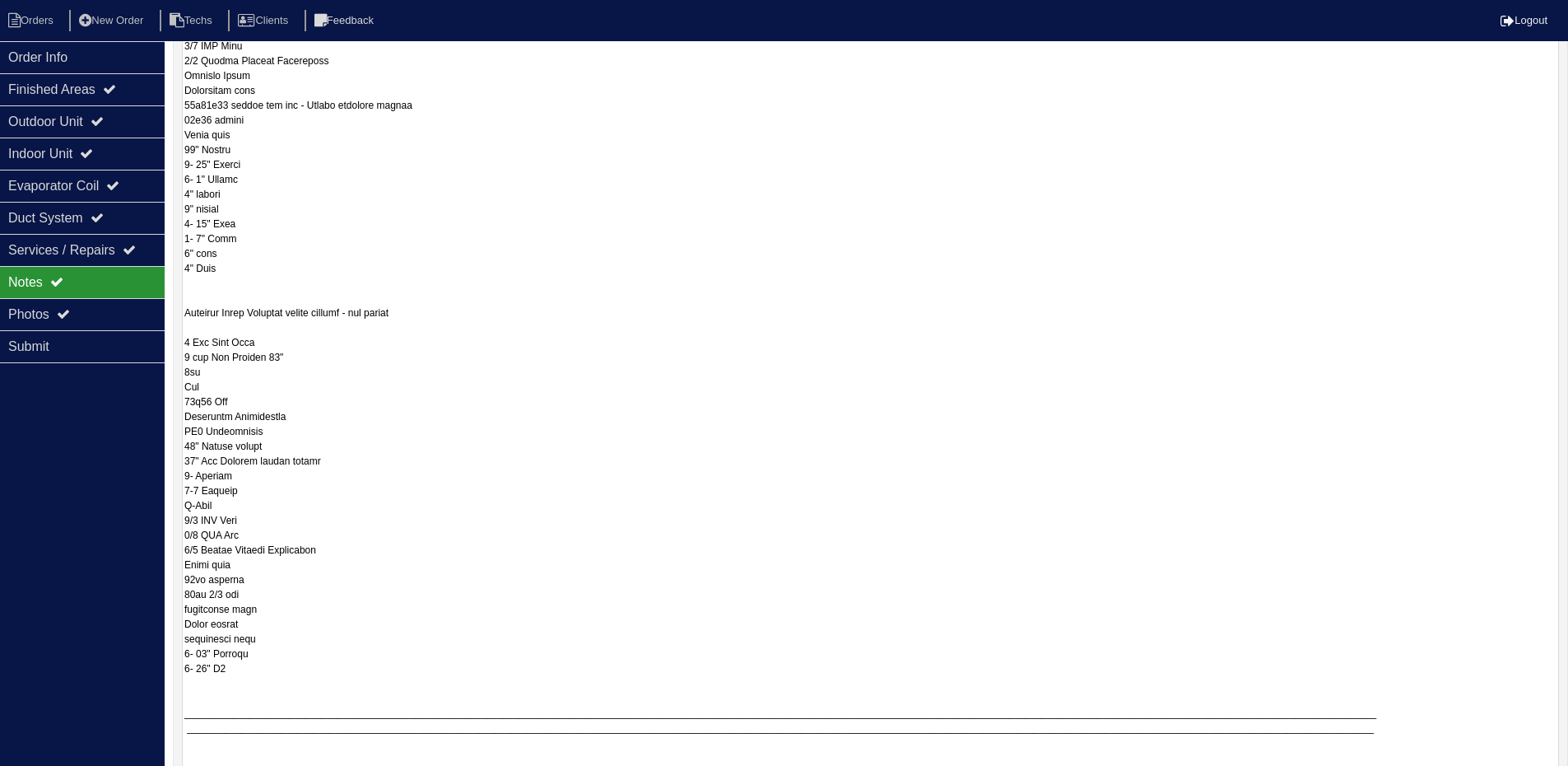
scroll to position [682, 0]
drag, startPoint x: 184, startPoint y: 182, endPoint x: 486, endPoint y: 662, distance: 567.1
click at [486, 662] on textarea at bounding box center [870, 679] width 1377 height 2000
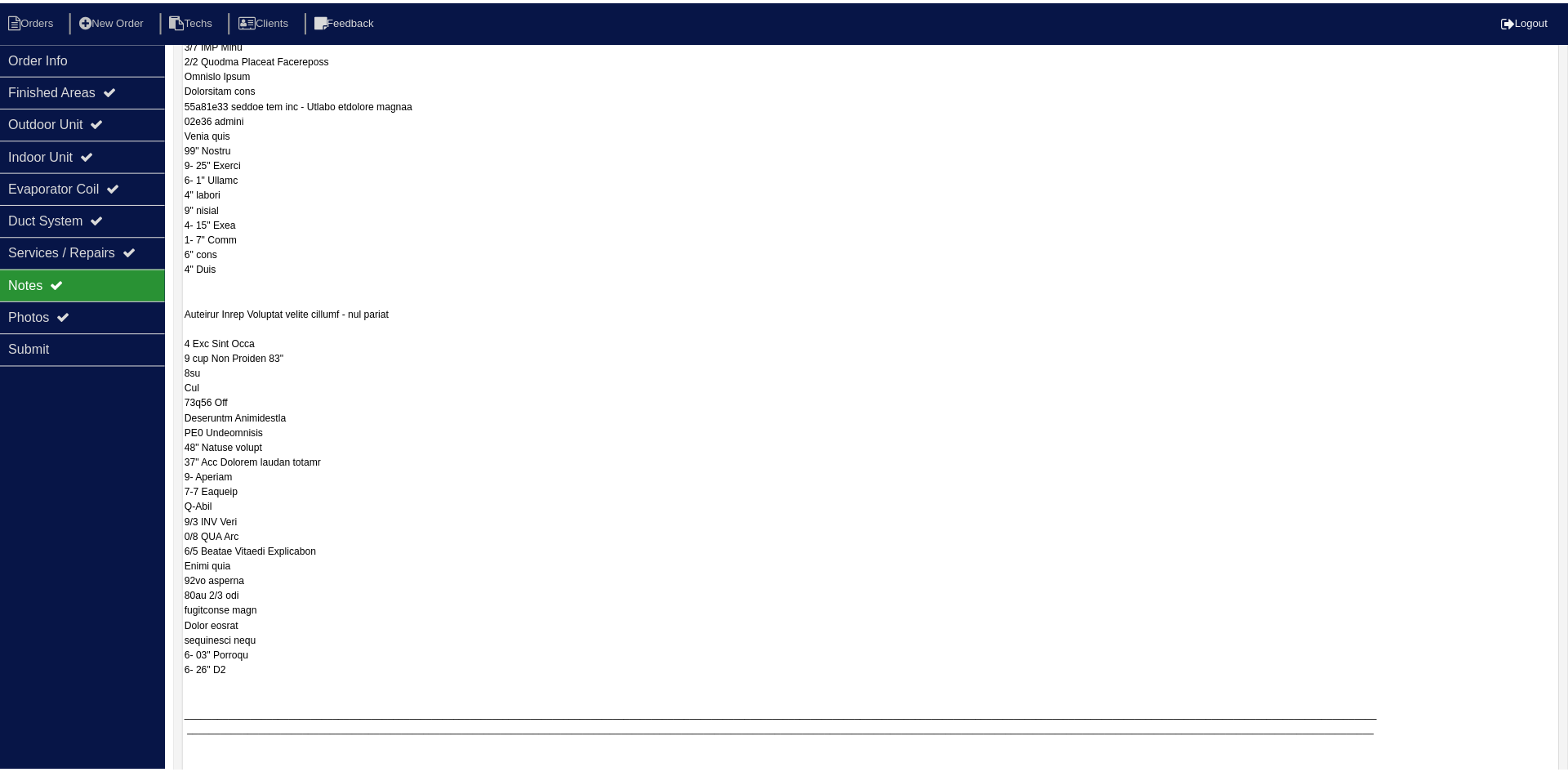
scroll to position [0, 0]
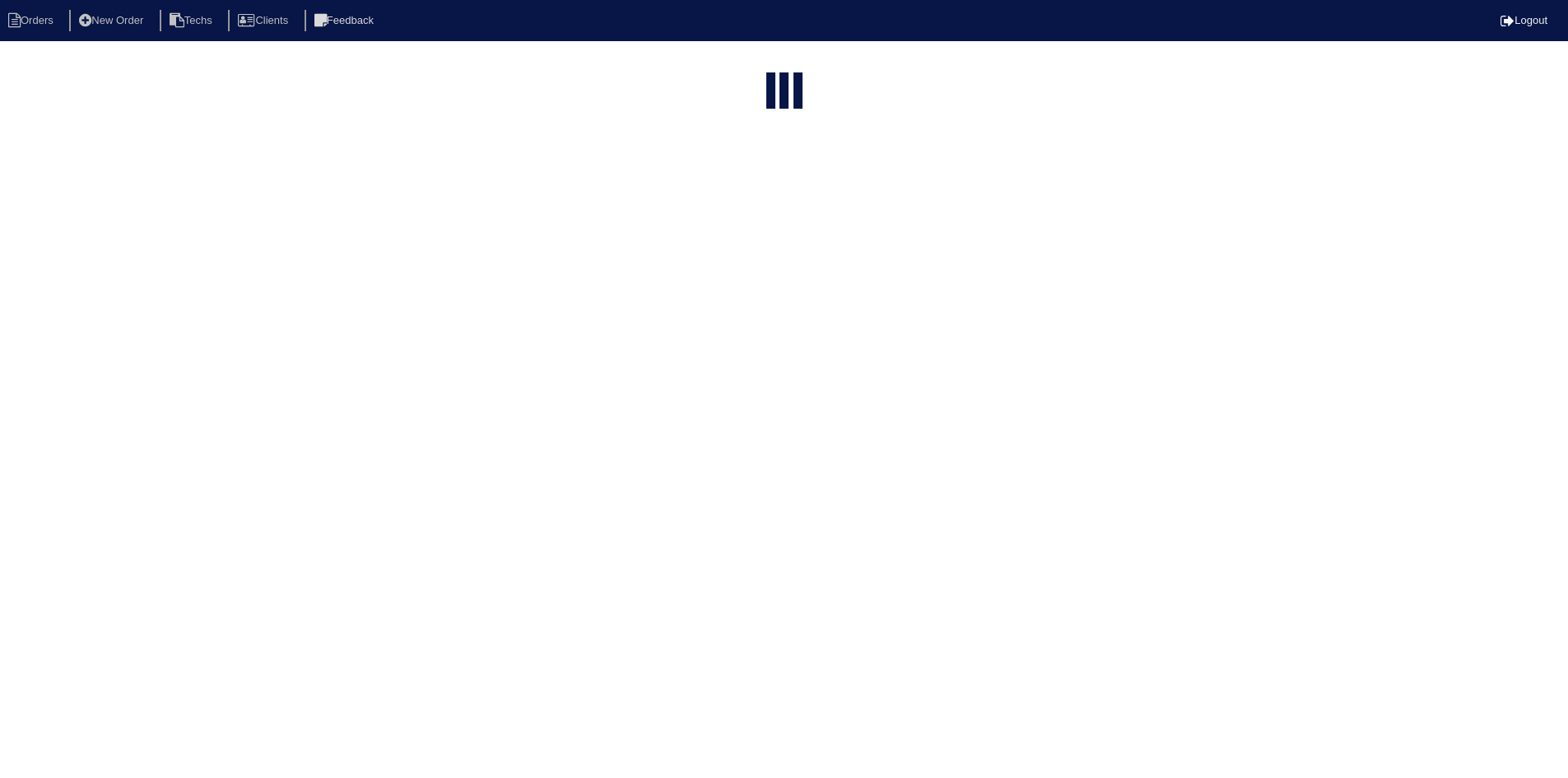
select select "15"
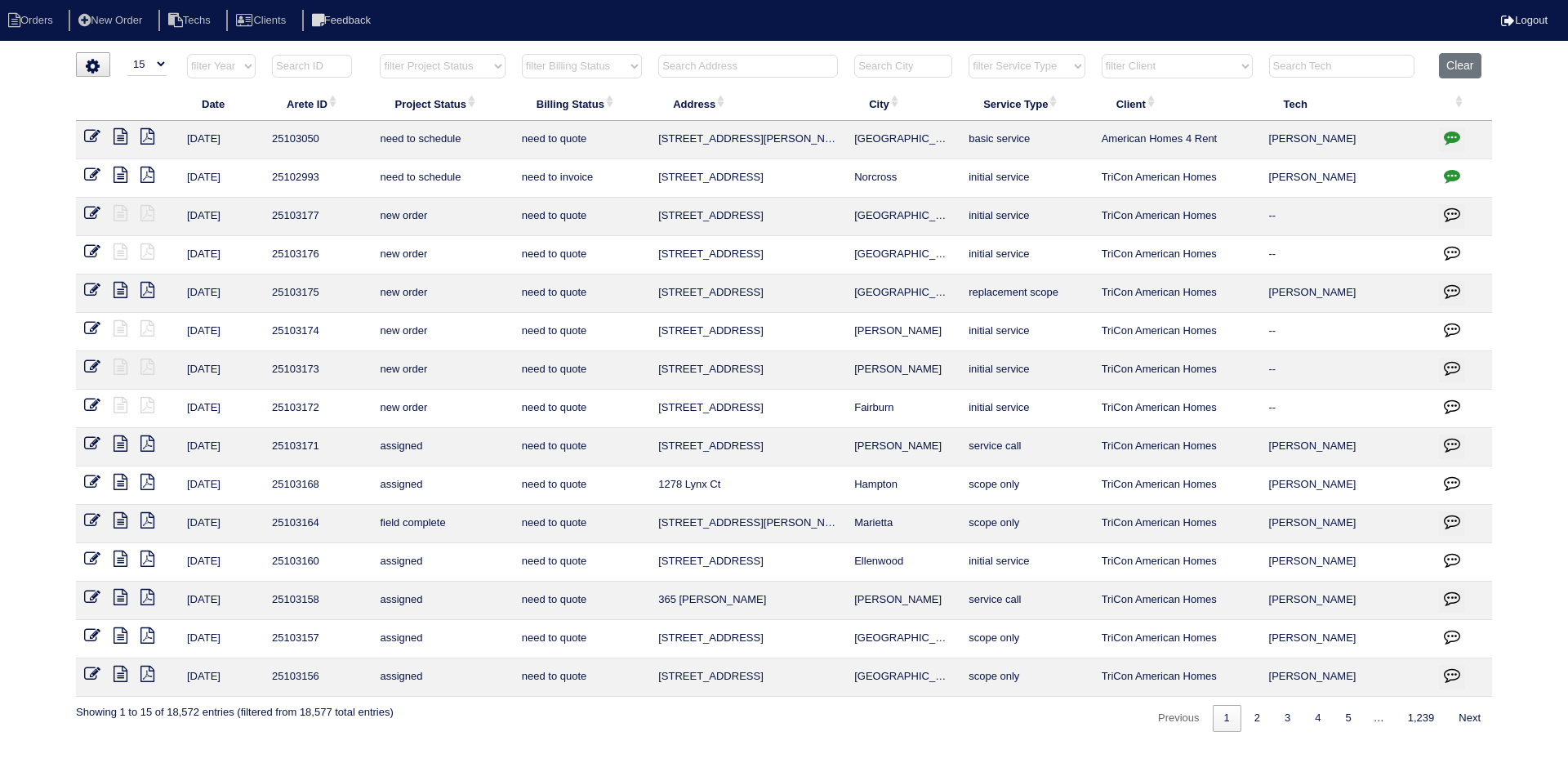
click at [495, 67] on select "filter Project Status -- Any Project Status -- new order assigned in progress f…" at bounding box center [441, 67] width 125 height 24
click at [379, 54] on select "filter Project Status -- Any Project Status -- new order assigned in progress f…" at bounding box center [441, 67] width 125 height 24
select select "field complete"
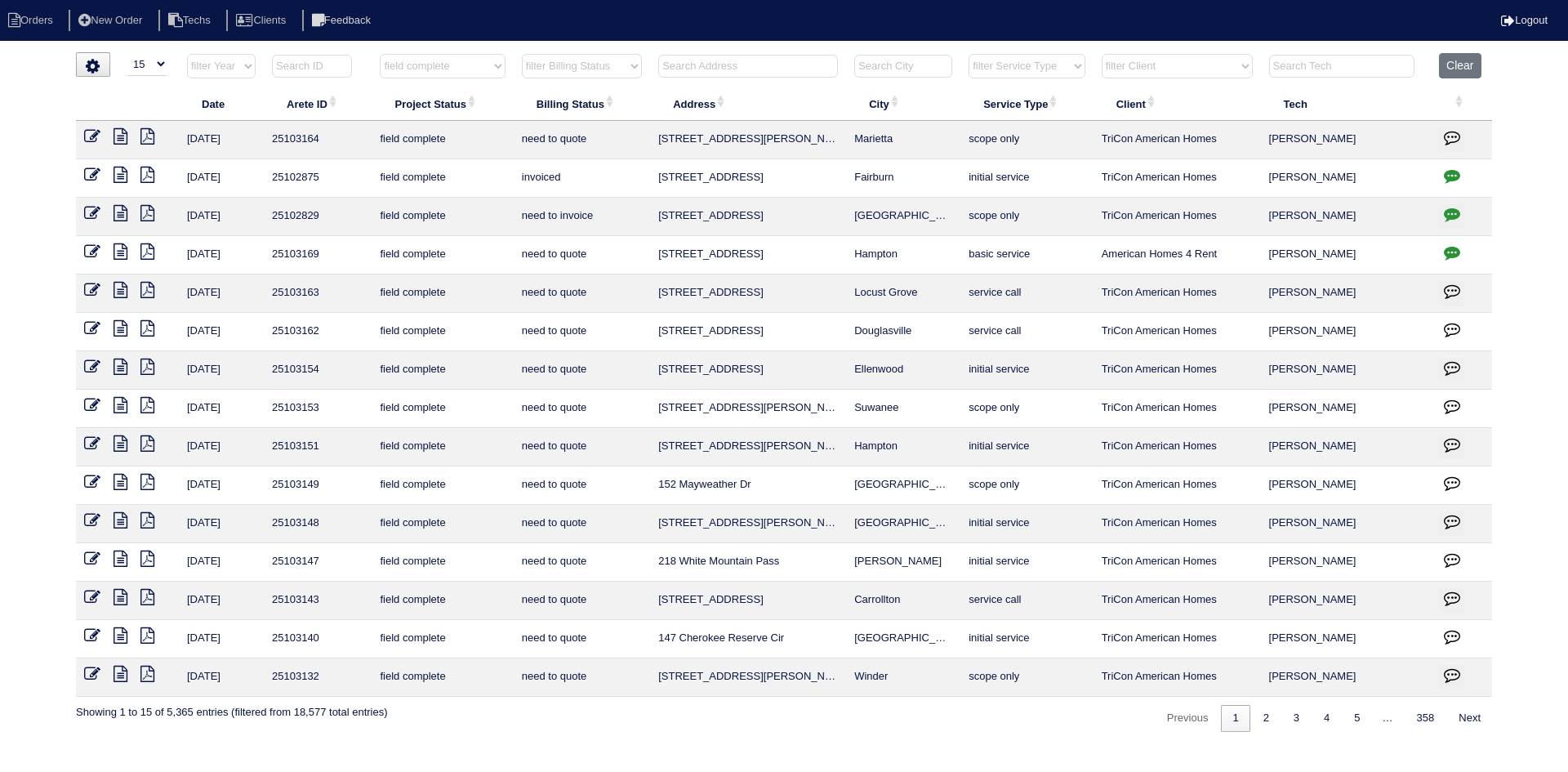
click at [623, 61] on select "filter Billing Status -- Any Billing Status -- need to quote quoted need to inv…" at bounding box center [582, 67] width 120 height 24
select select "need to quote"
click at [522, 54] on select "filter Billing Status -- Any Billing Status -- need to quote quoted need to inv…" at bounding box center [582, 67] width 120 height 24
select select "field complete"
select select "need to quote"
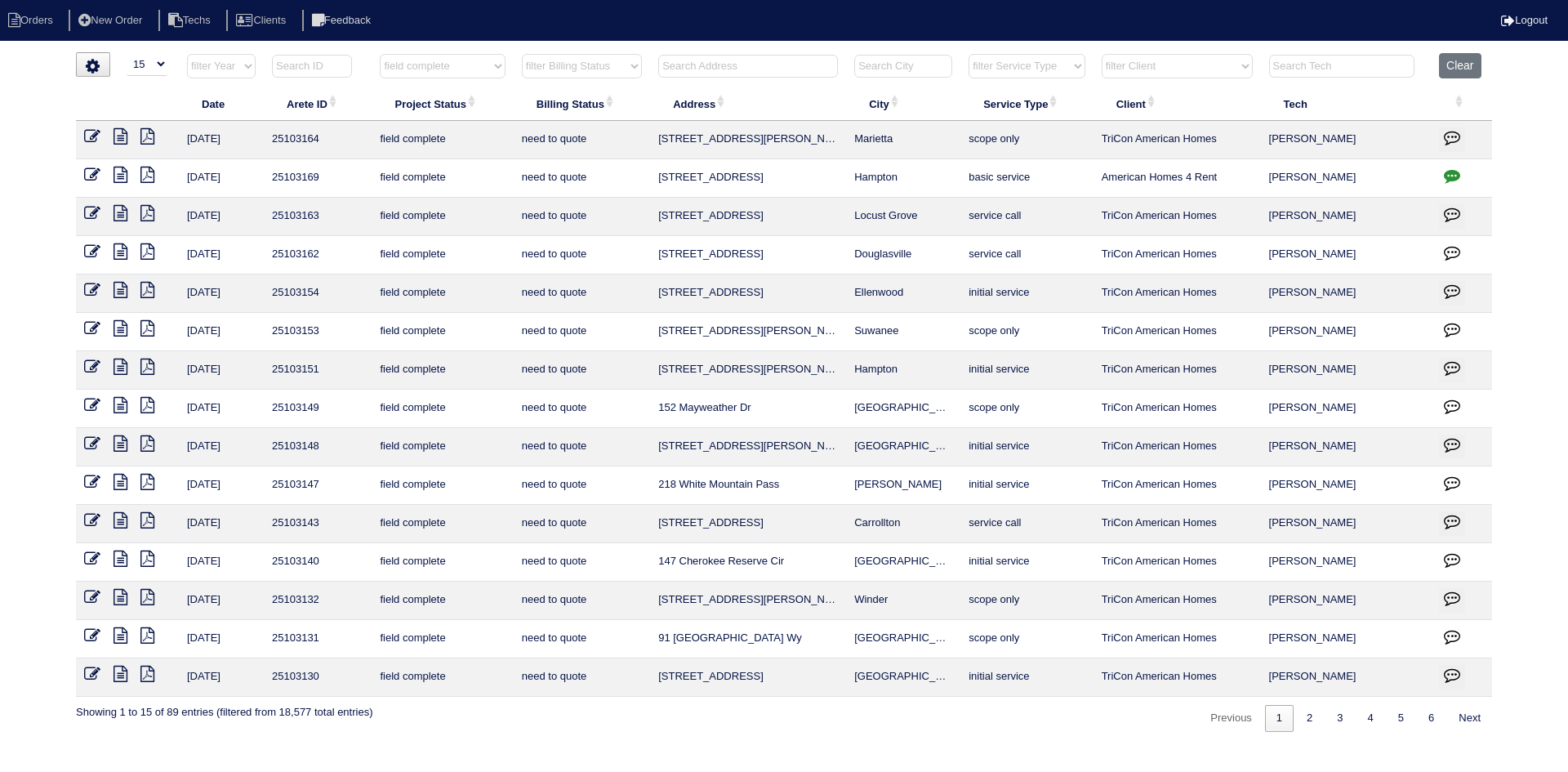
click at [118, 675] on icon at bounding box center [120, 674] width 14 height 16
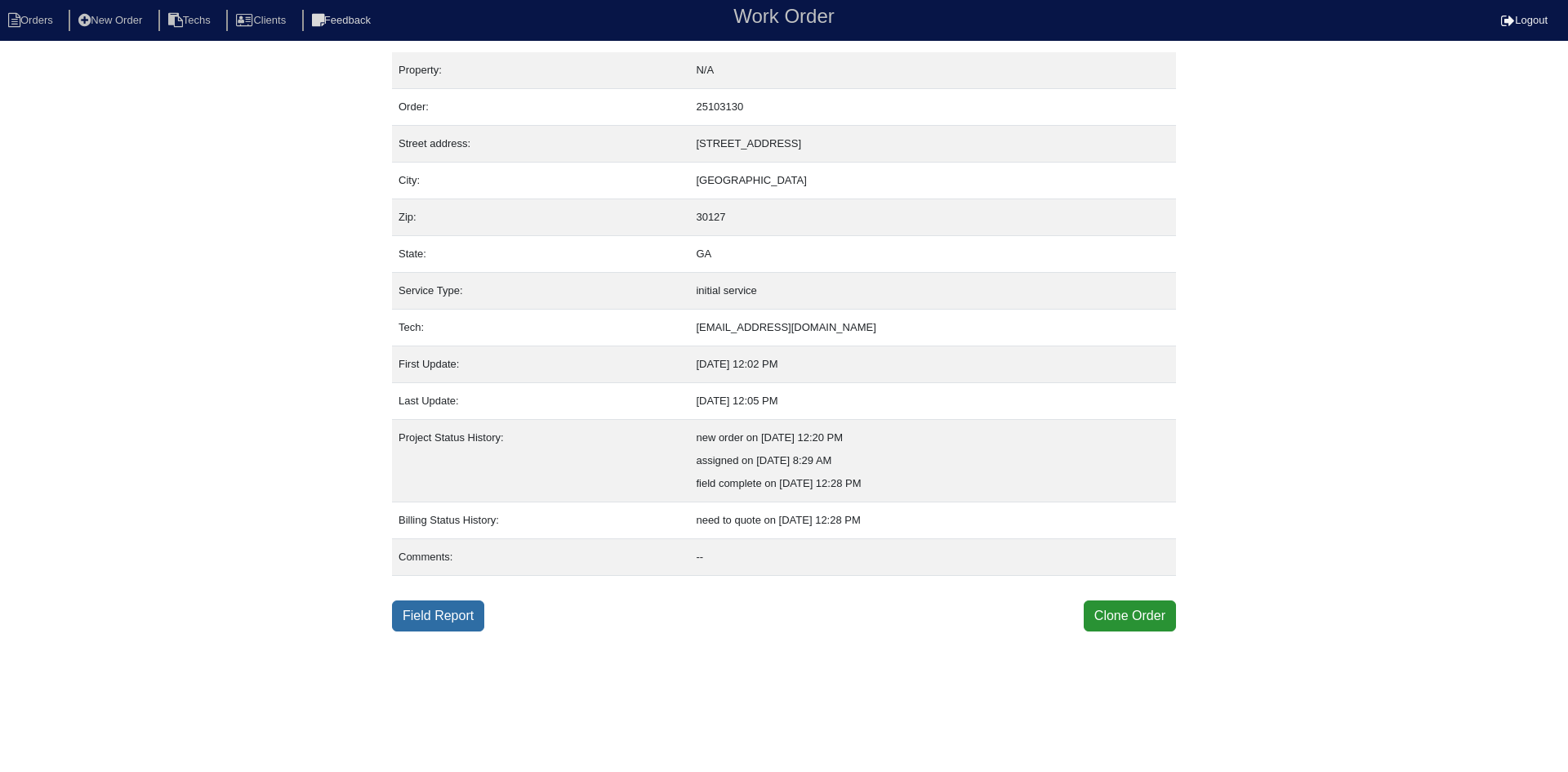
click at [427, 615] on link "Field Report" at bounding box center [438, 616] width 93 height 31
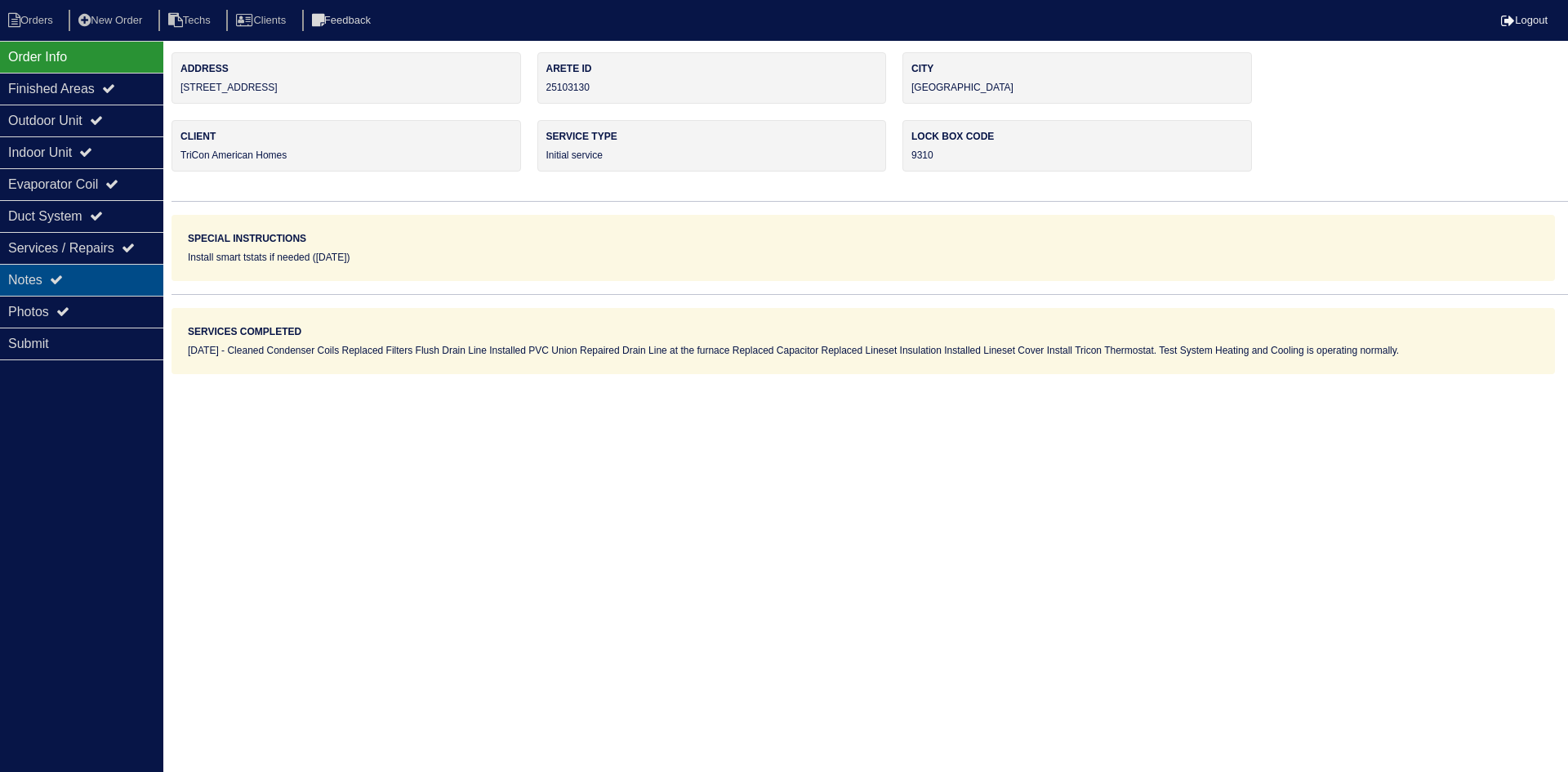
click at [81, 279] on div "Notes" at bounding box center [81, 280] width 163 height 32
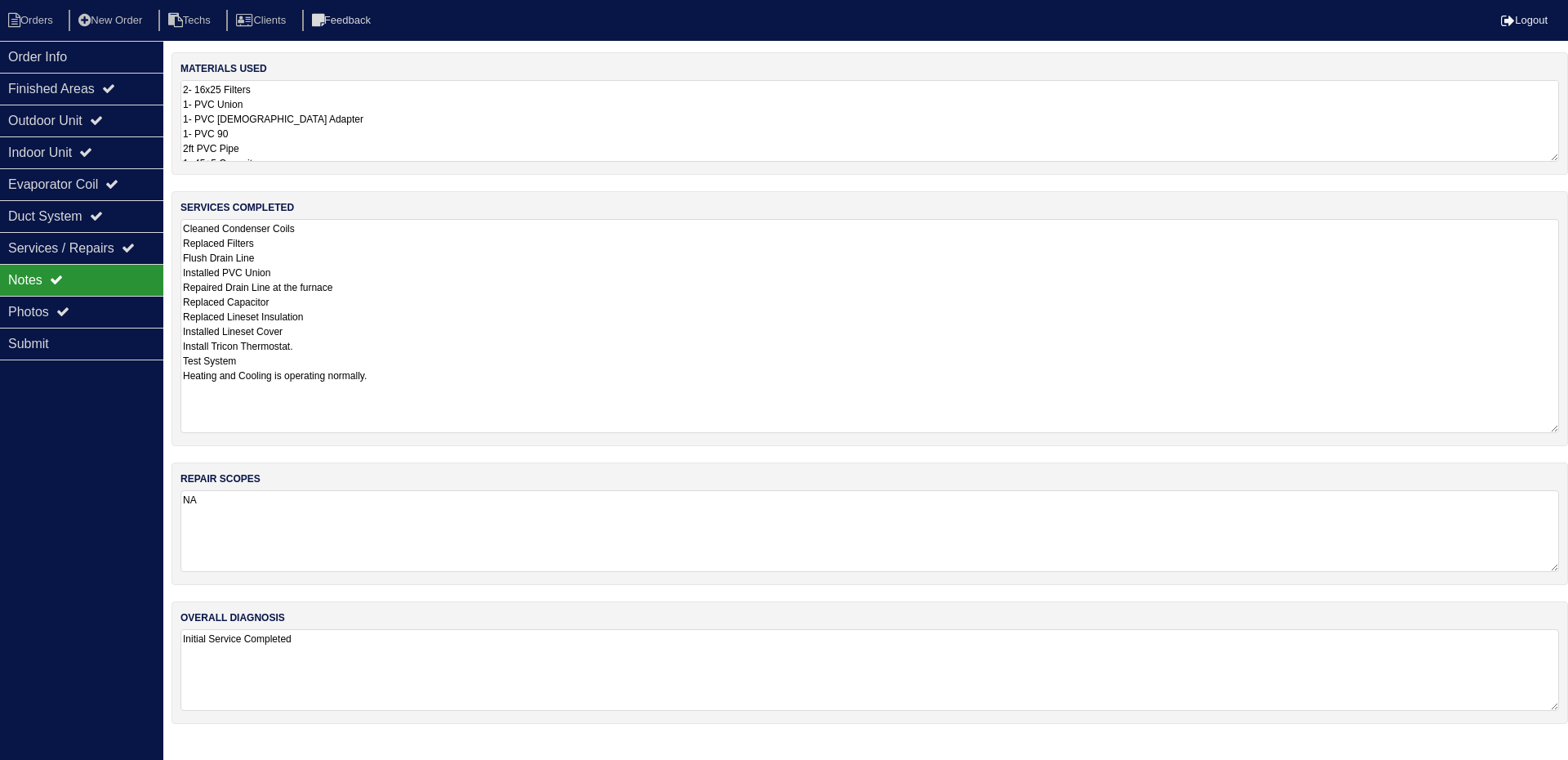
drag, startPoint x: 1556, startPoint y: 297, endPoint x: 1567, endPoint y: 333, distance: 37.6
click at [1567, 428] on div "services completed Cleaned Condenser Coils Replaced Filters Flush Drain Line In…" at bounding box center [869, 319] width 1397 height 255
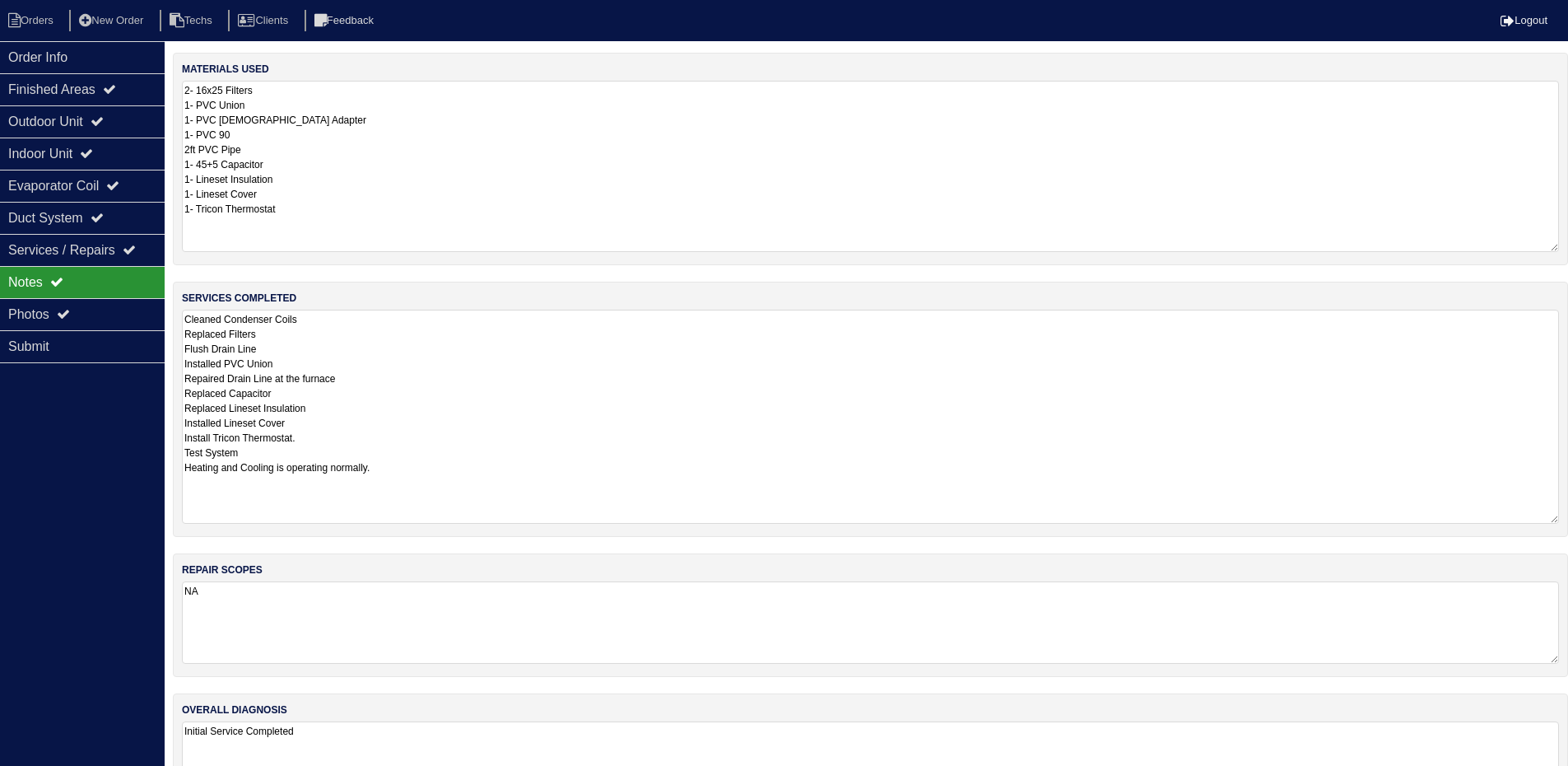
drag, startPoint x: 1564, startPoint y: 159, endPoint x: 1563, endPoint y: 247, distance: 88.0
click at [1563, 247] on div "materials used 2- 16x25 Filters 1- PVC Union 1- PVC Male Adapter 1- PVC 90 2ft …" at bounding box center [870, 159] width 1395 height 213
click at [117, 118] on div "Outdoor Unit" at bounding box center [82, 122] width 164 height 32
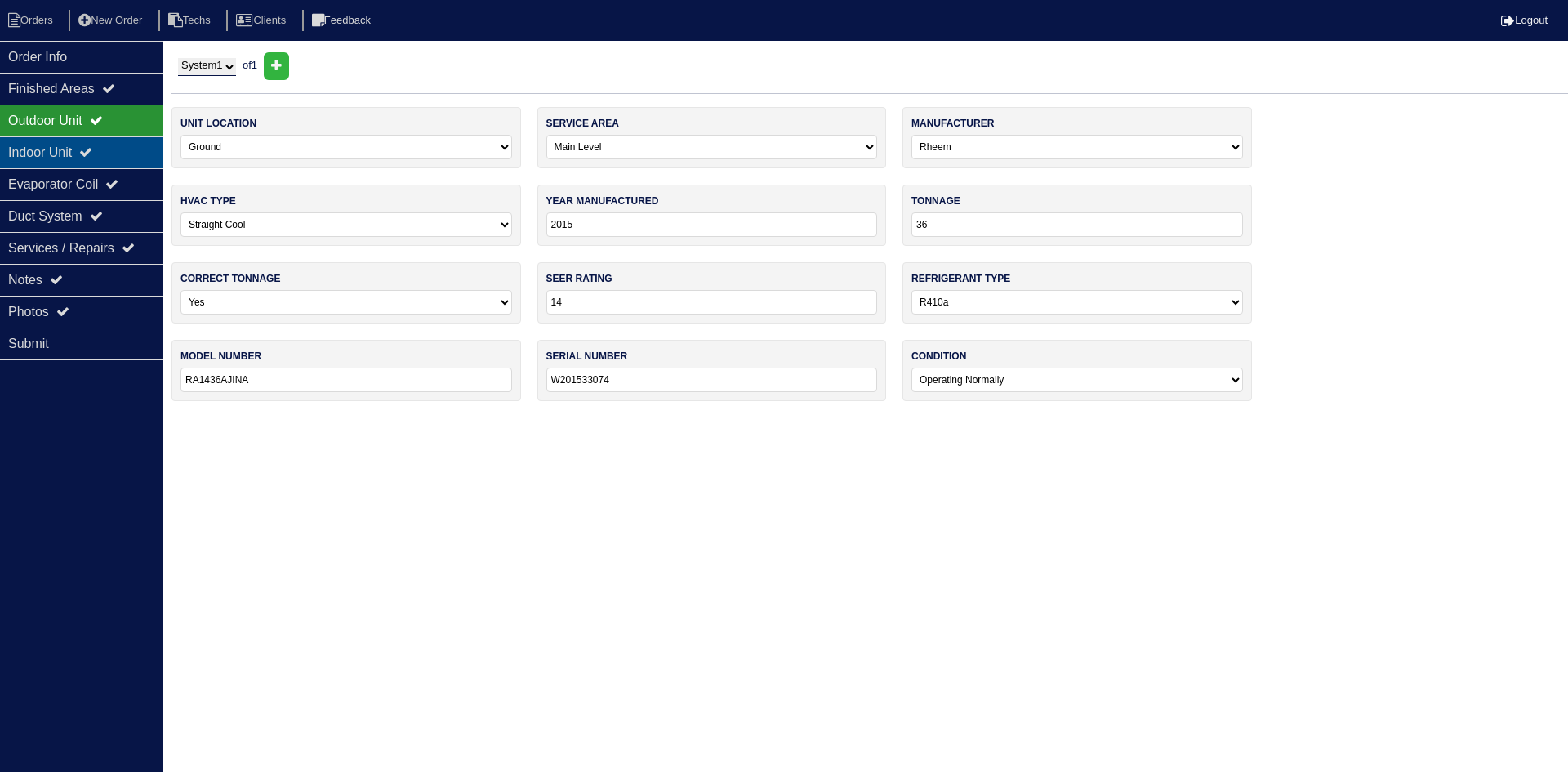
click at [93, 151] on icon at bounding box center [86, 152] width 13 height 13
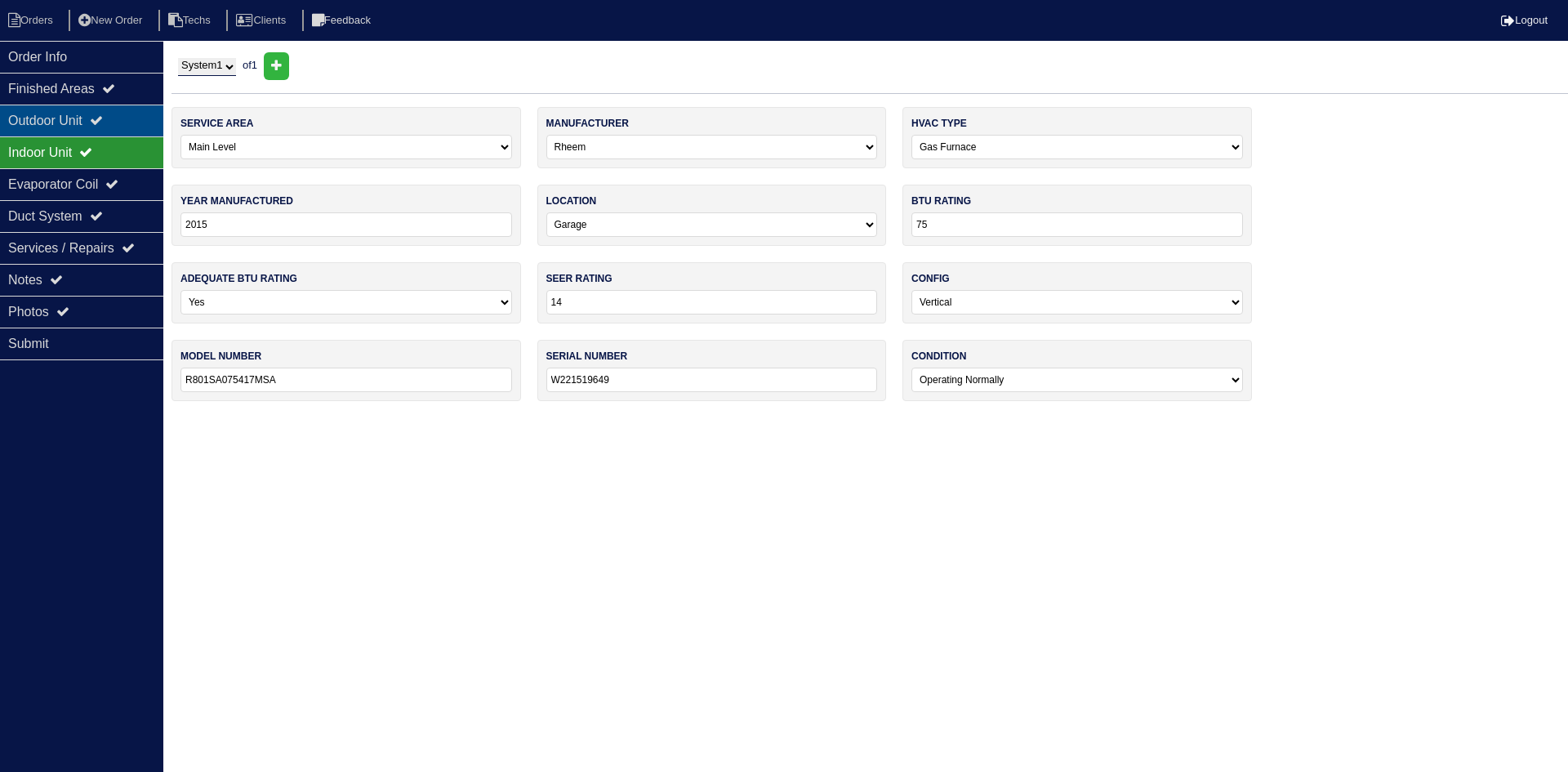
click at [102, 120] on icon at bounding box center [96, 120] width 13 height 13
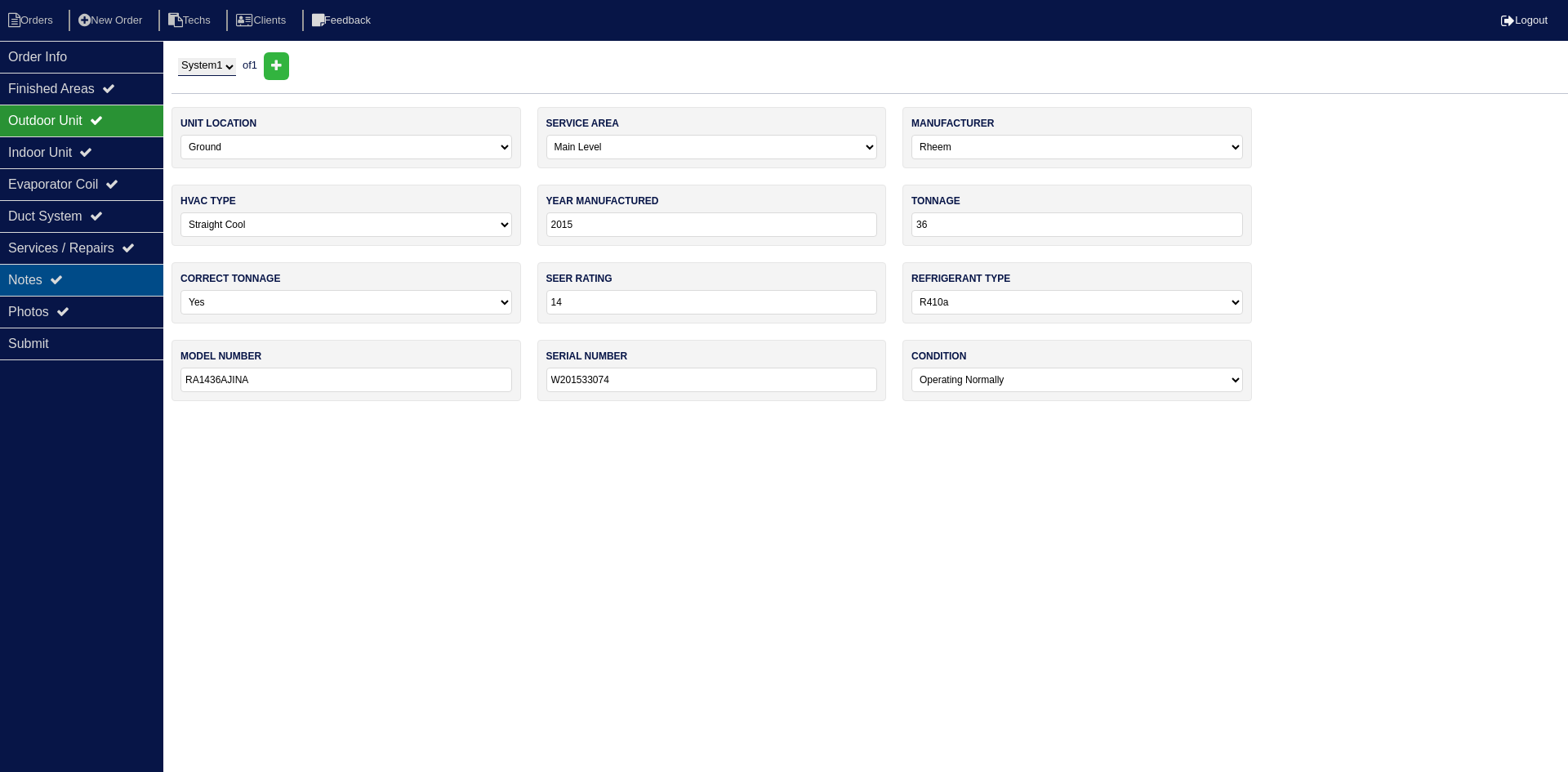
click at [97, 272] on div "Notes" at bounding box center [81, 280] width 163 height 32
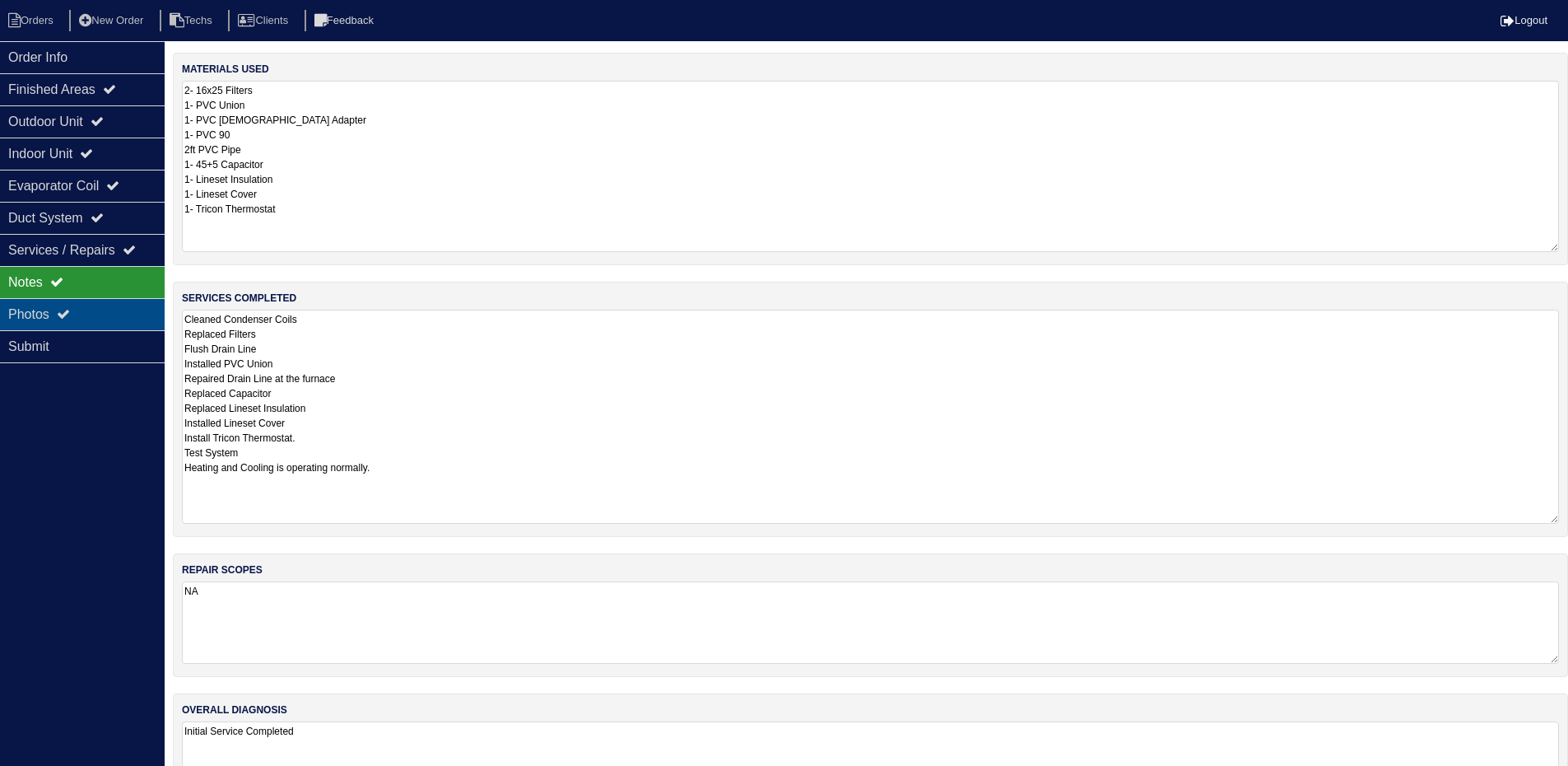
click at [36, 315] on div "Photos" at bounding box center [82, 315] width 164 height 32
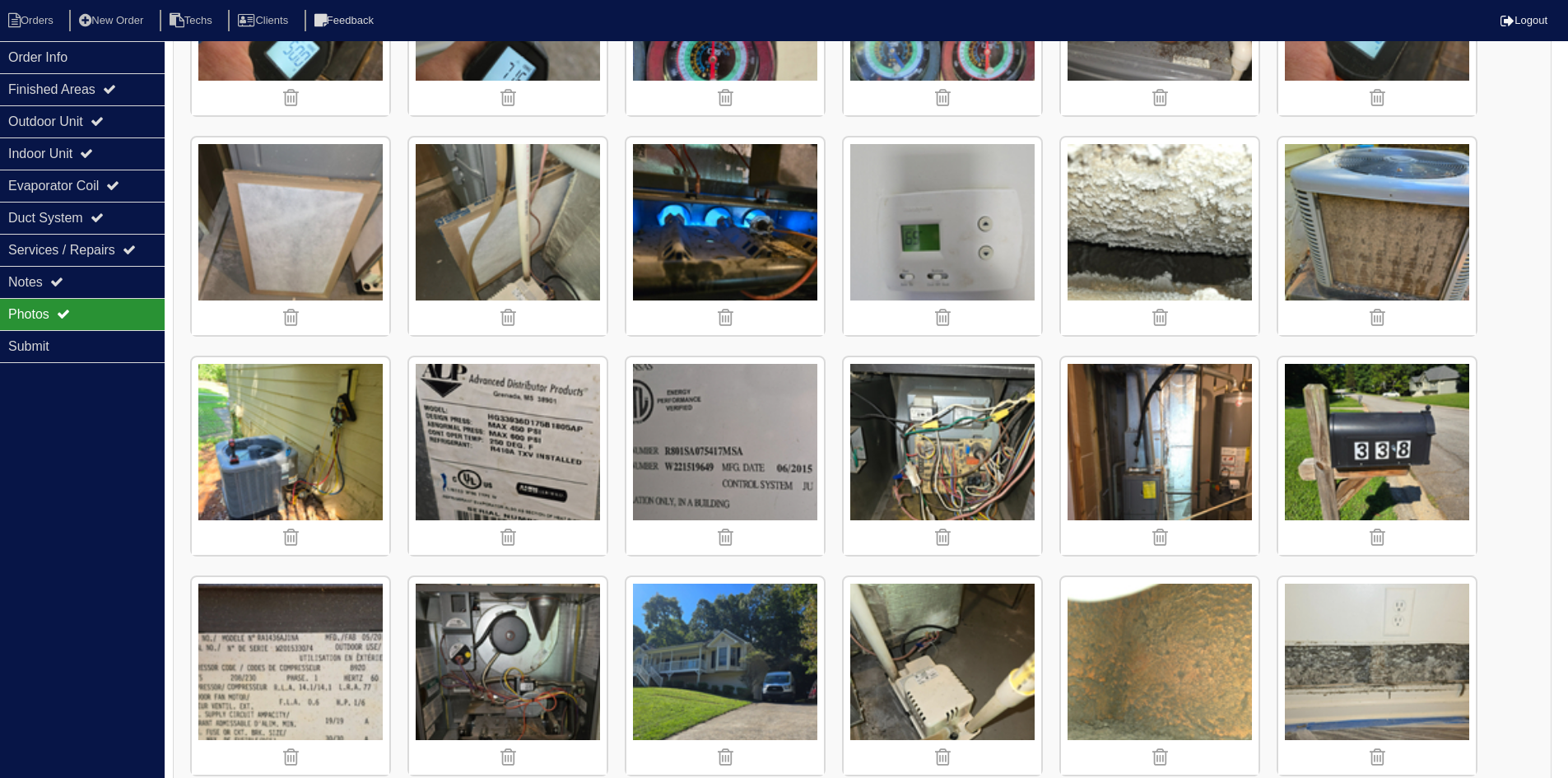
scroll to position [1074, 0]
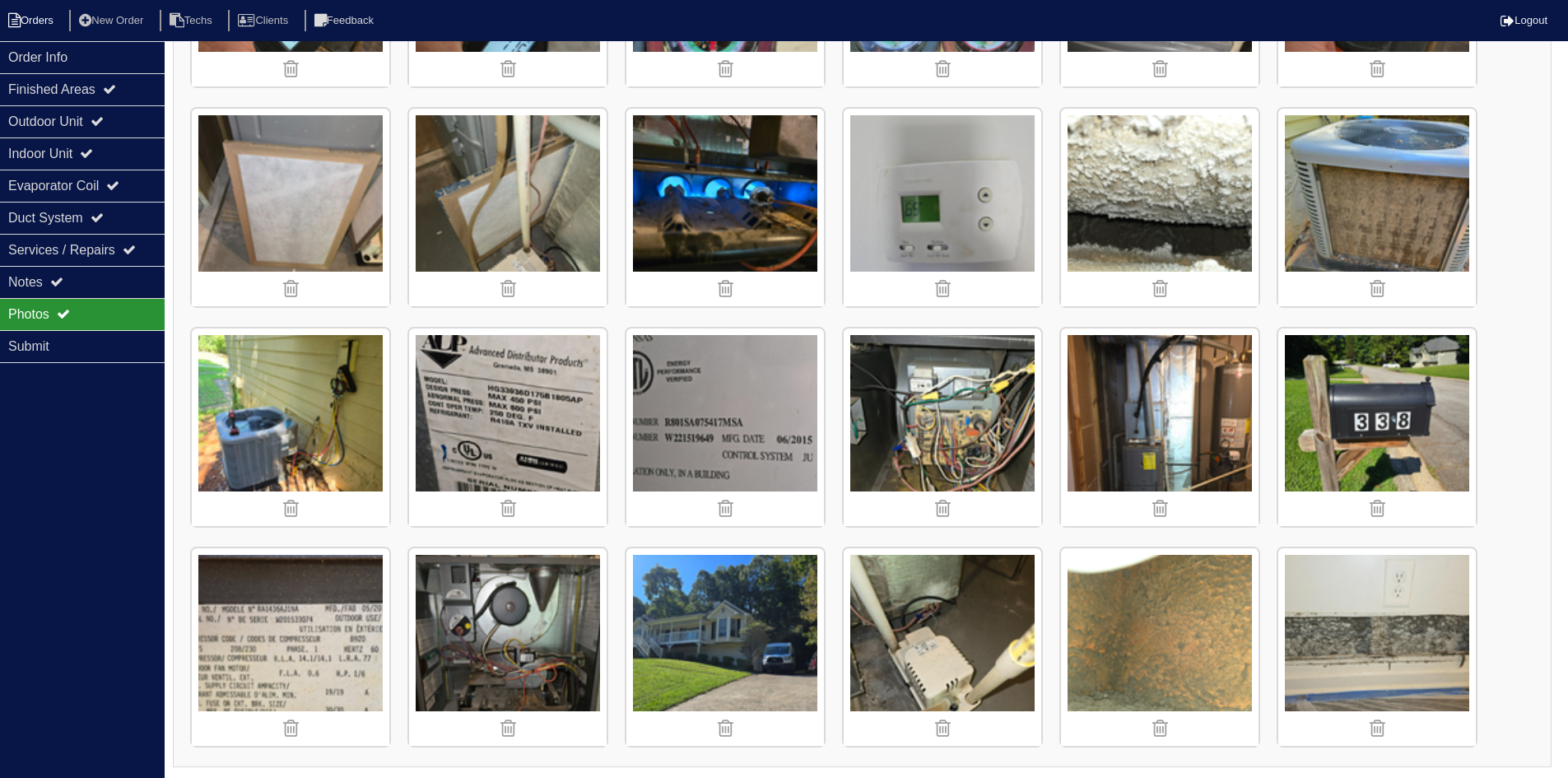
click at [29, 28] on li "Orders" at bounding box center [33, 21] width 67 height 23
select select "15"
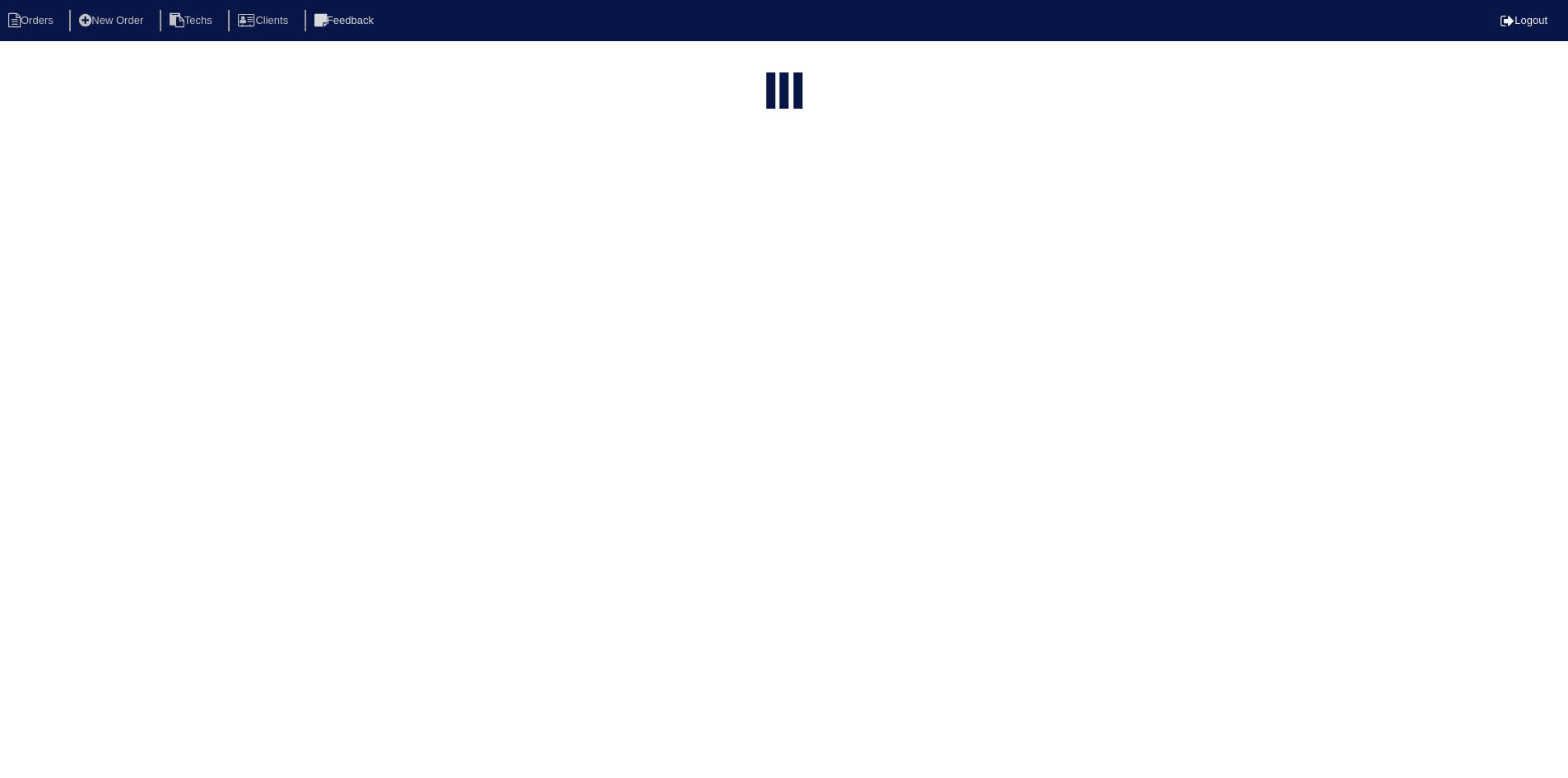
select select "field complete"
select select "need to quote"
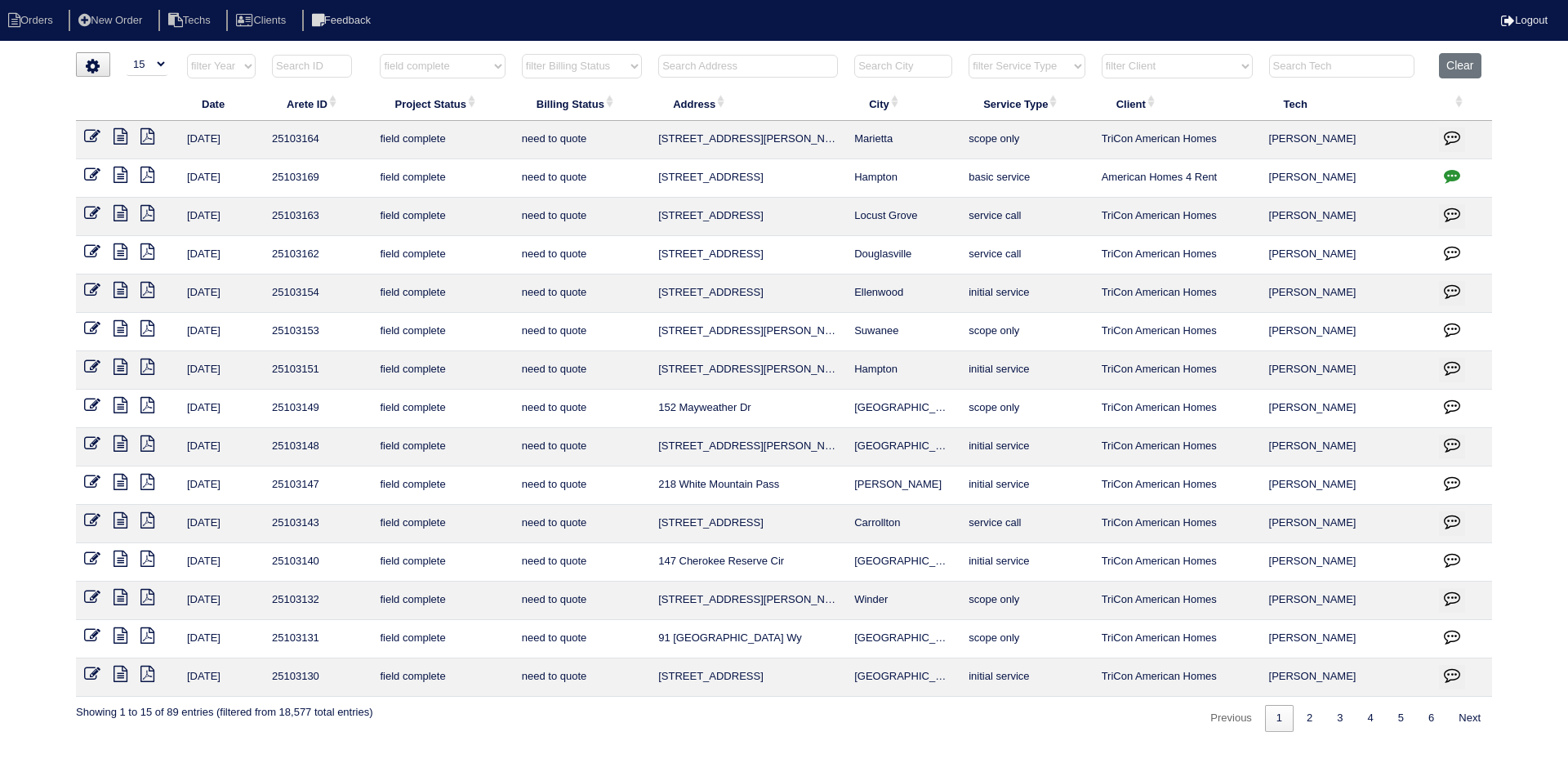
click at [117, 631] on icon at bounding box center [120, 635] width 14 height 16
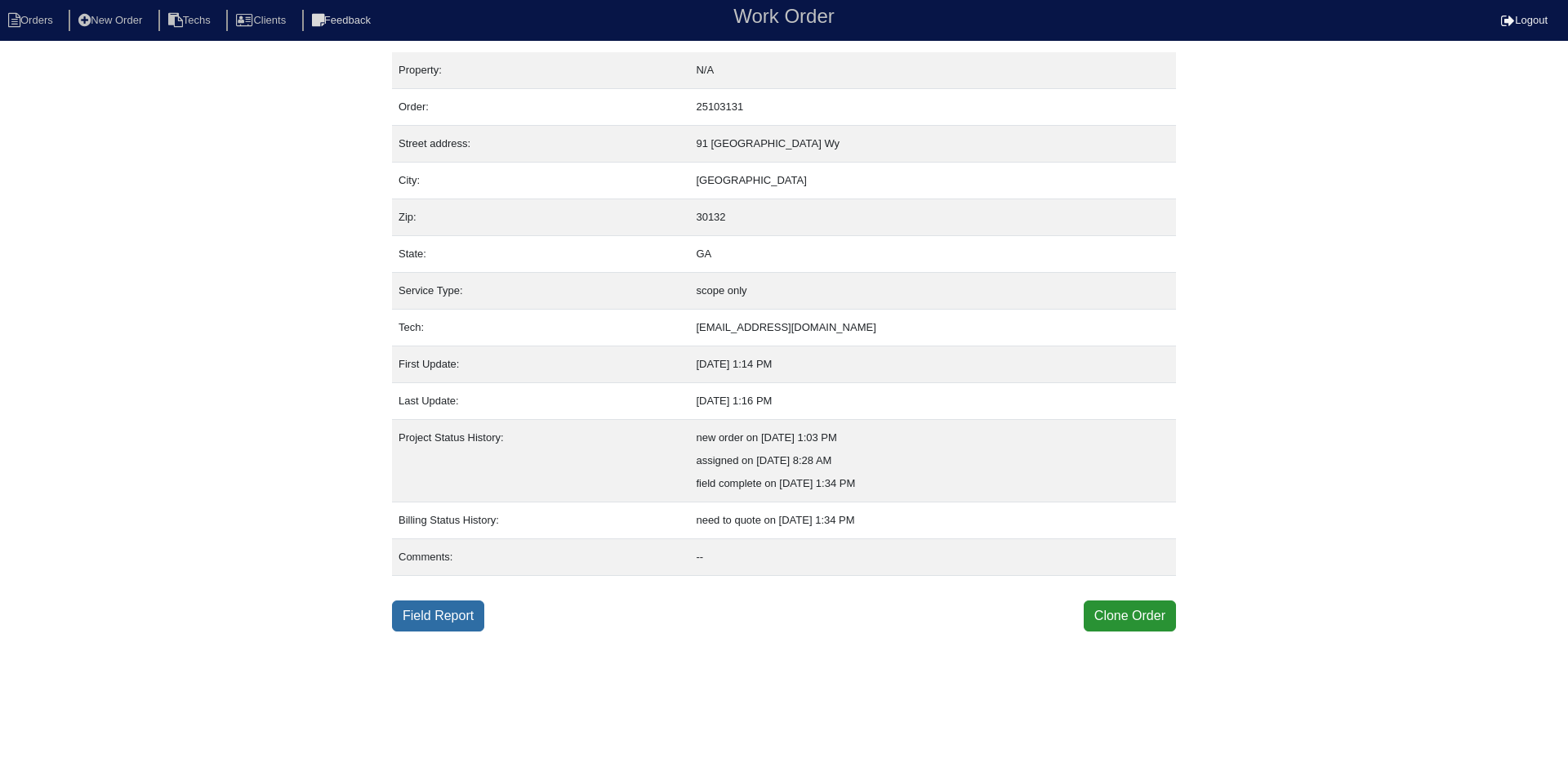
click at [449, 616] on link "Field Report" at bounding box center [438, 616] width 93 height 31
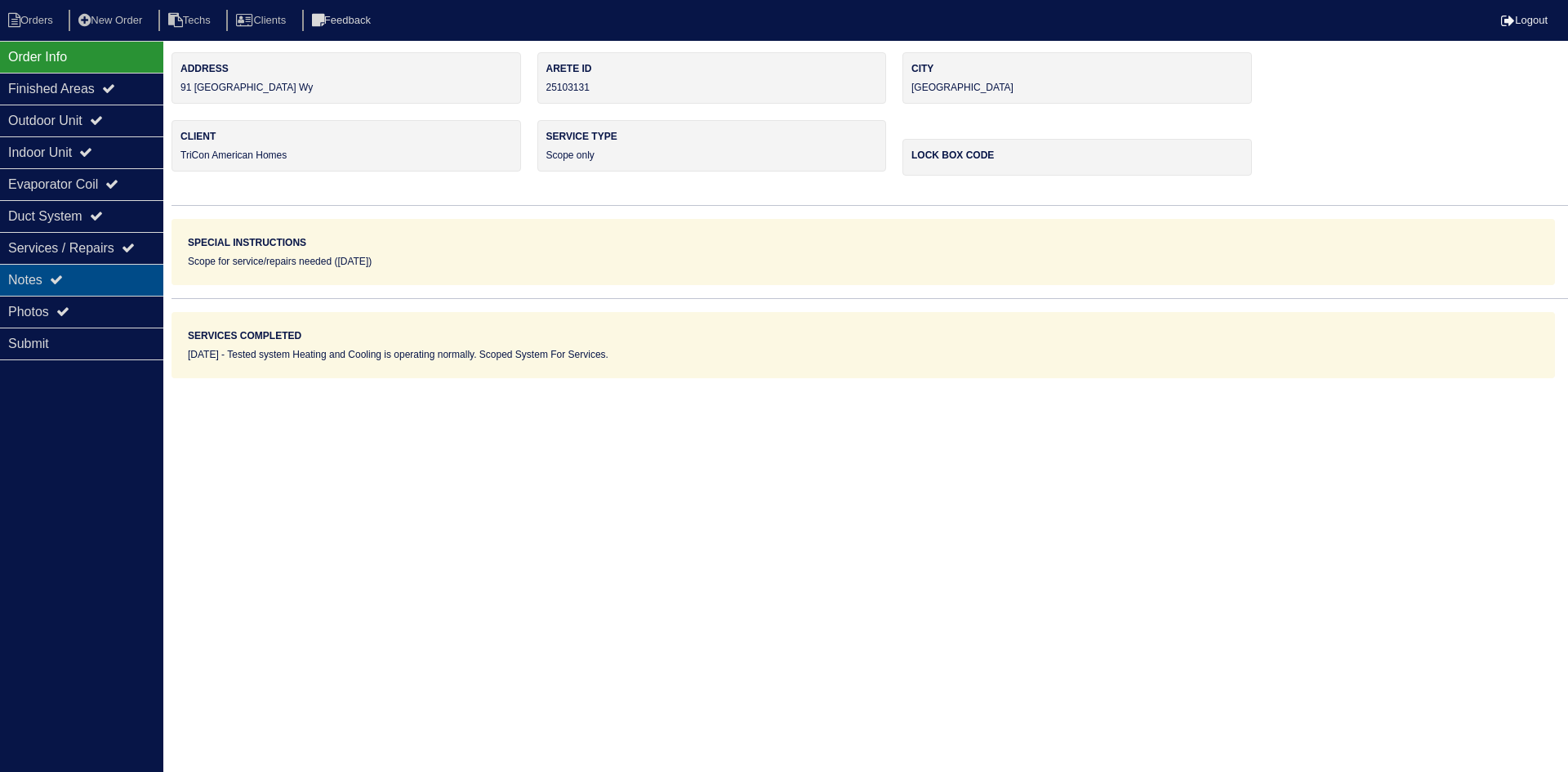
click at [97, 272] on div "Notes" at bounding box center [81, 280] width 163 height 32
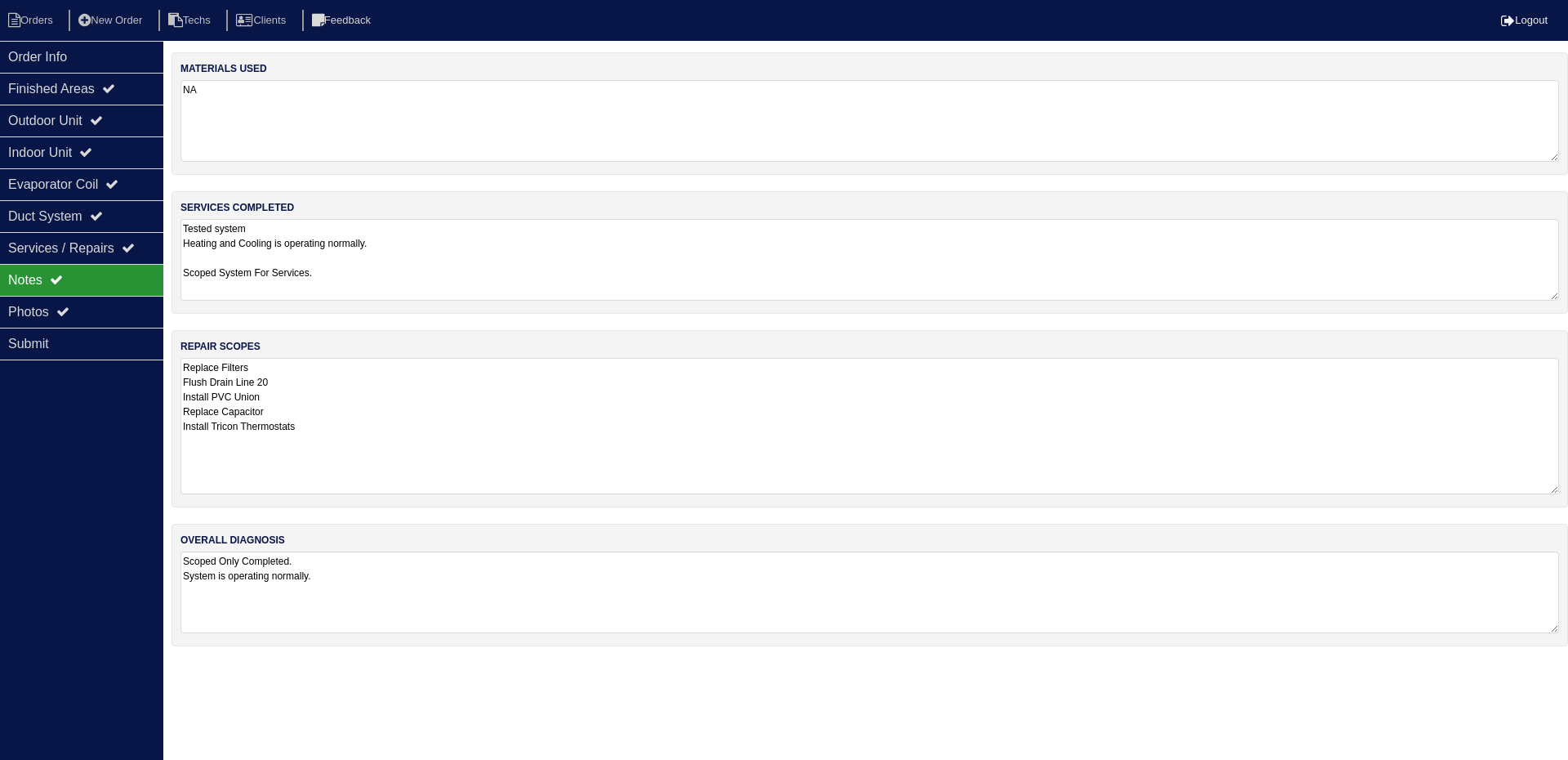
drag, startPoint x: 1552, startPoint y: 437, endPoint x: 1559, endPoint y: 491, distance: 54.5
click at [1559, 491] on textarea "Replace Filters Flush Drain Line 20 Install PVC Union Replace Capacitor Install…" at bounding box center [870, 426] width 1379 height 137
click at [130, 112] on div "Outdoor Unit" at bounding box center [81, 121] width 163 height 32
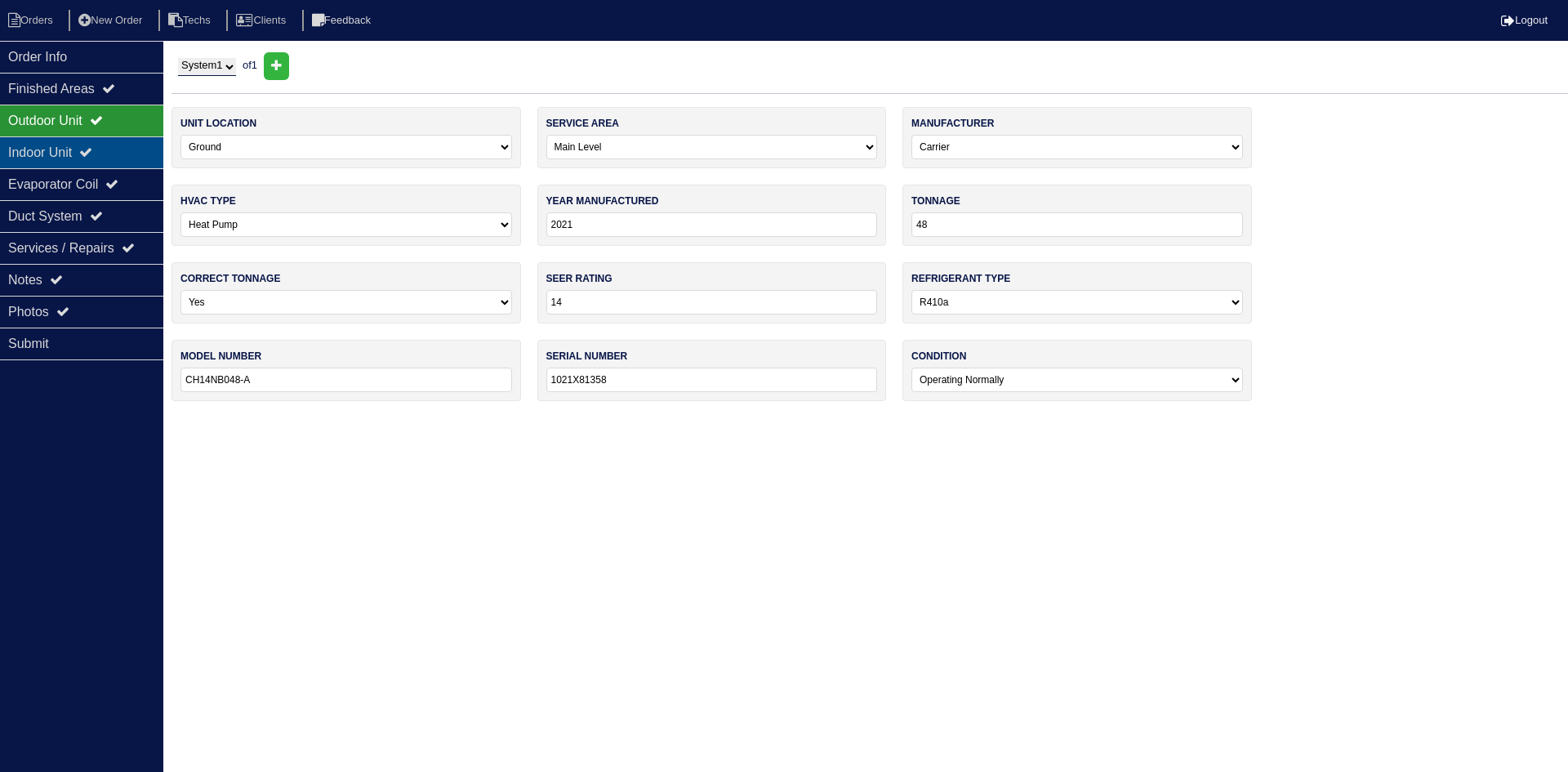
click at [112, 156] on div "Indoor Unit" at bounding box center [81, 153] width 163 height 32
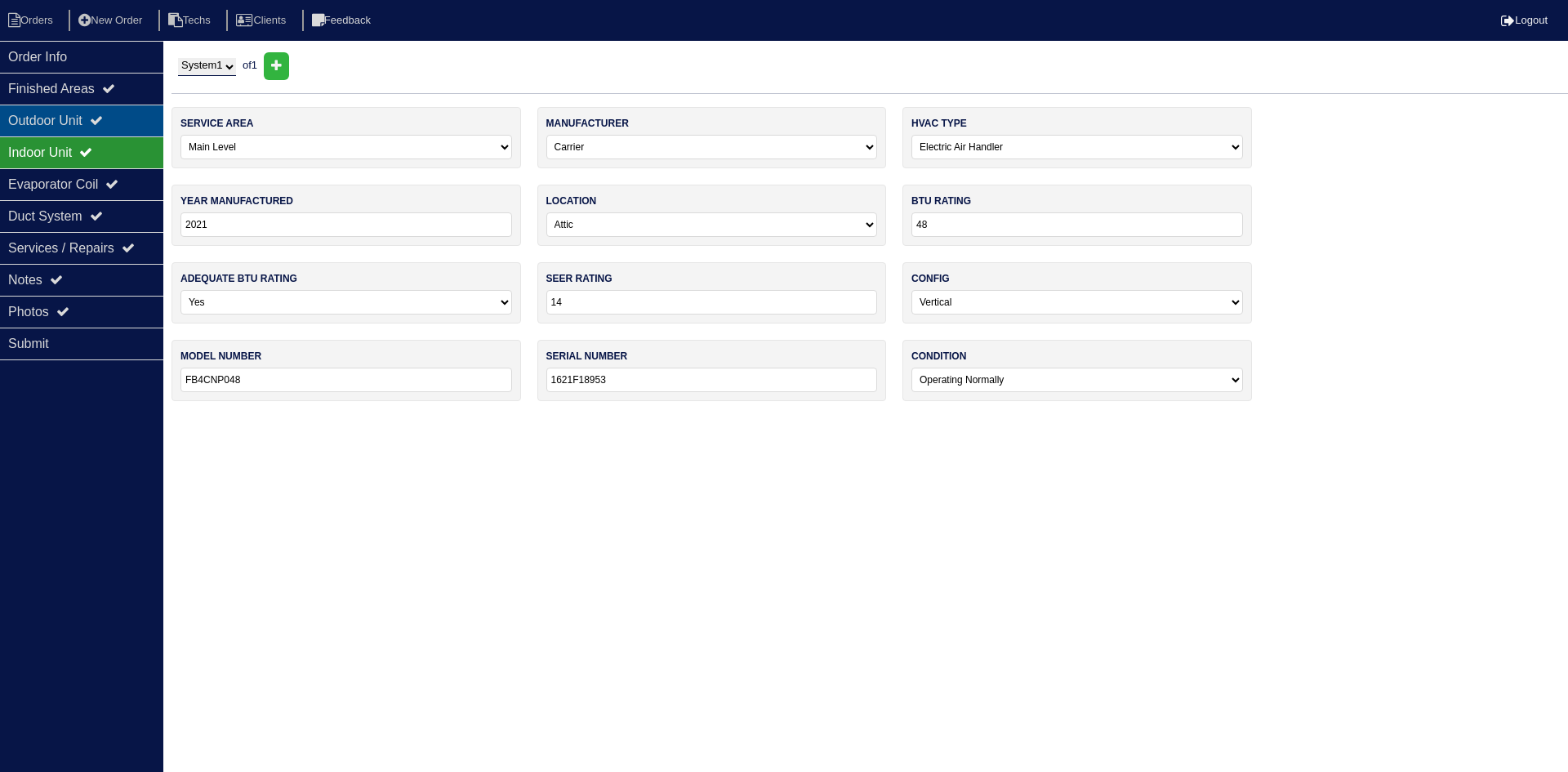
click at [105, 127] on div "Outdoor Unit" at bounding box center [81, 121] width 163 height 32
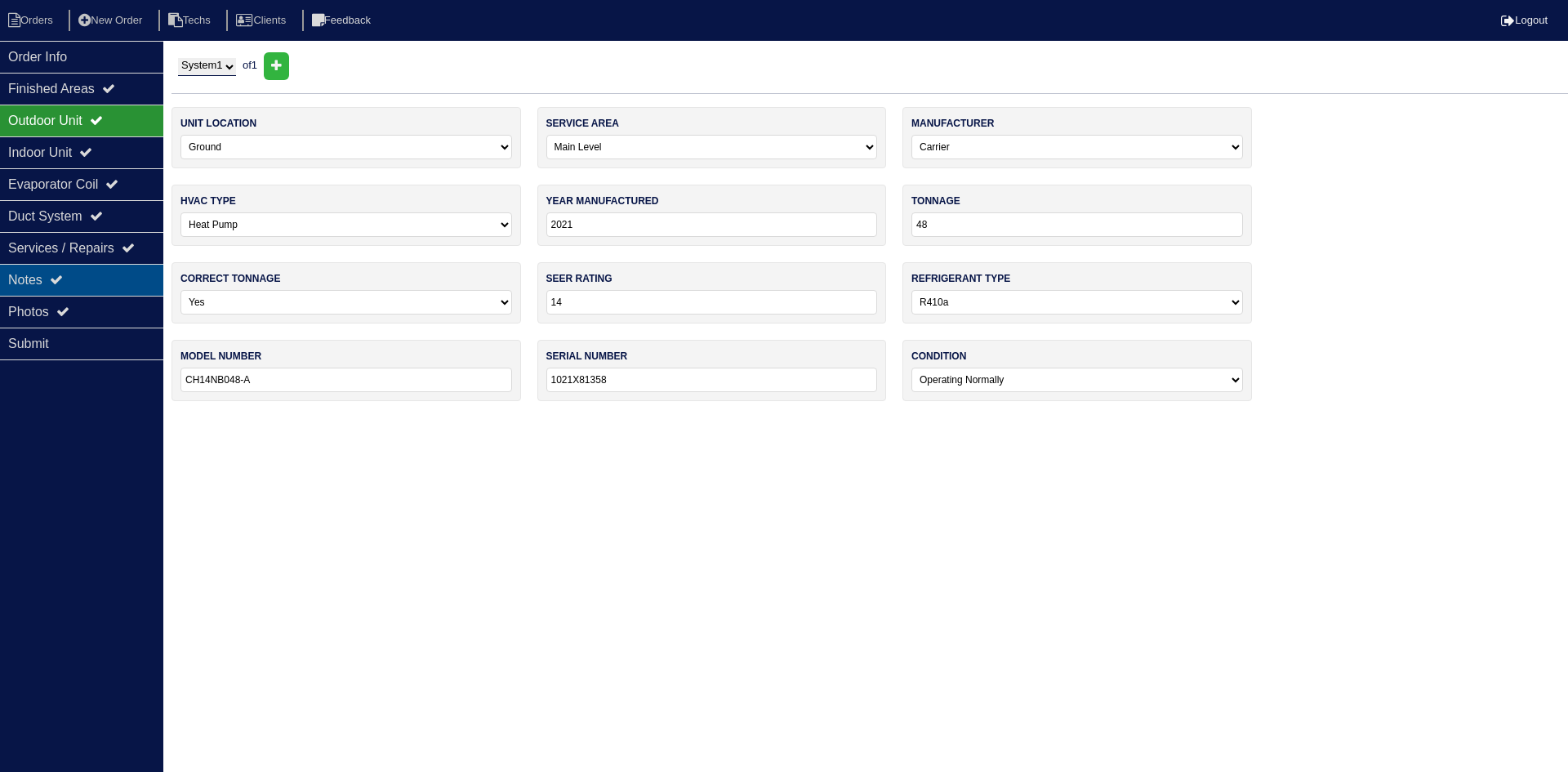
click at [84, 274] on div "Notes" at bounding box center [81, 280] width 163 height 32
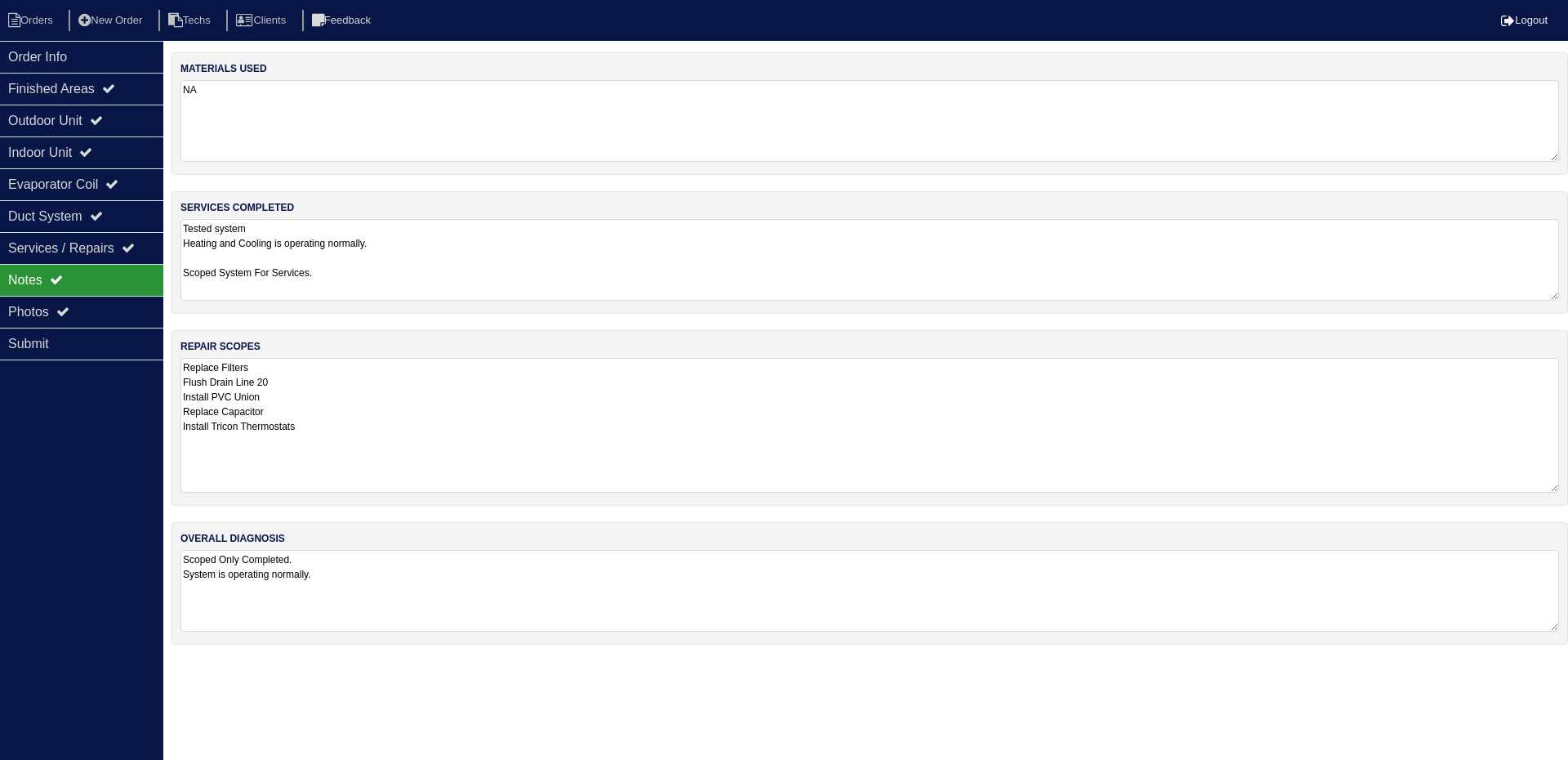
drag, startPoint x: 268, startPoint y: 384, endPoint x: 281, endPoint y: 383, distance: 13.0
click at [281, 383] on textarea "Replace Filters Flush Drain Line 20 Install PVC Union Replace Capacitor Install…" at bounding box center [870, 425] width 1379 height 135
type textarea "Replace Filters Flush Drain Line Install PVC Union Replace Capacitor Install Tr…"
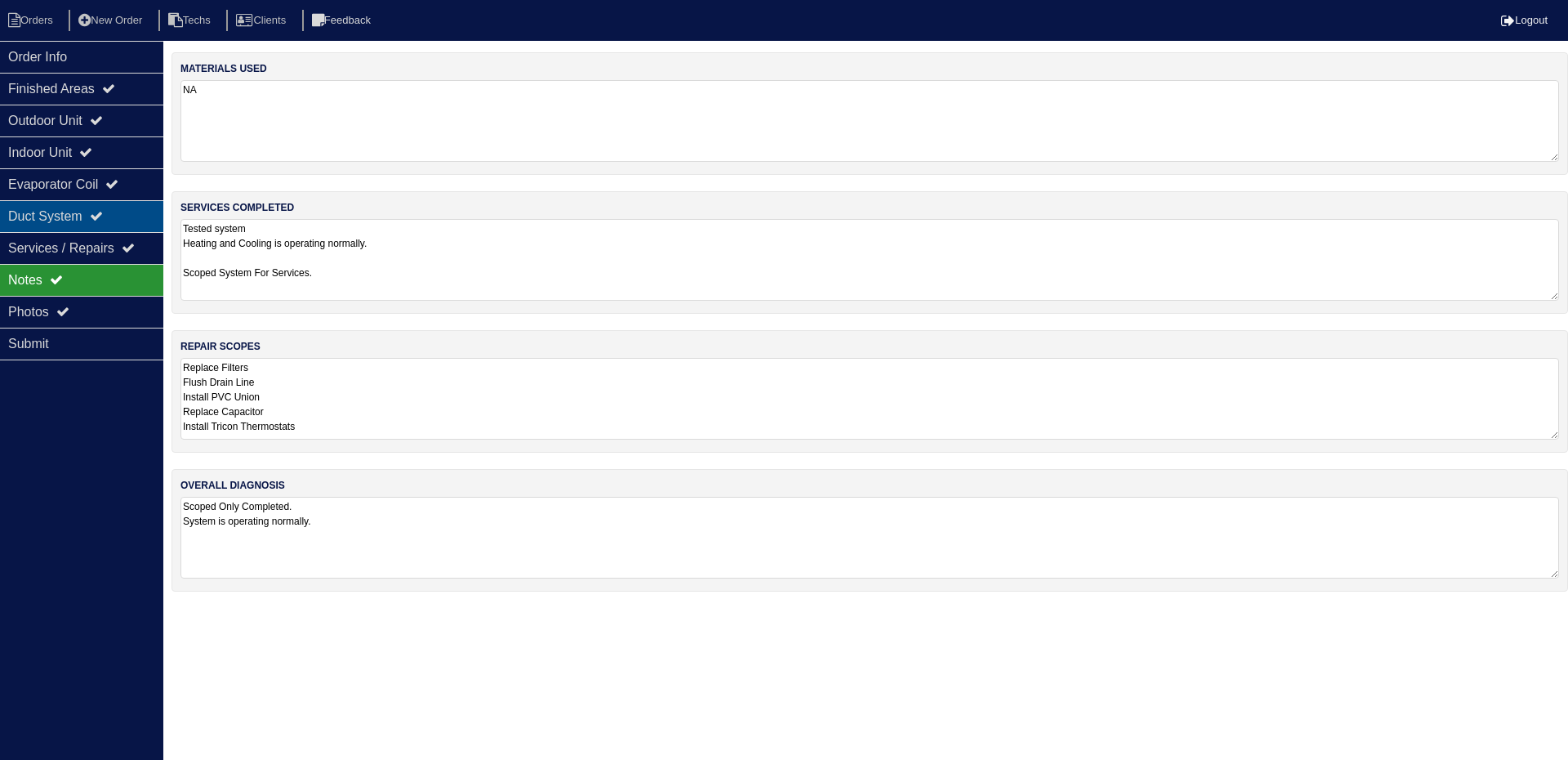
click at [120, 208] on div "Duct System" at bounding box center [81, 216] width 163 height 32
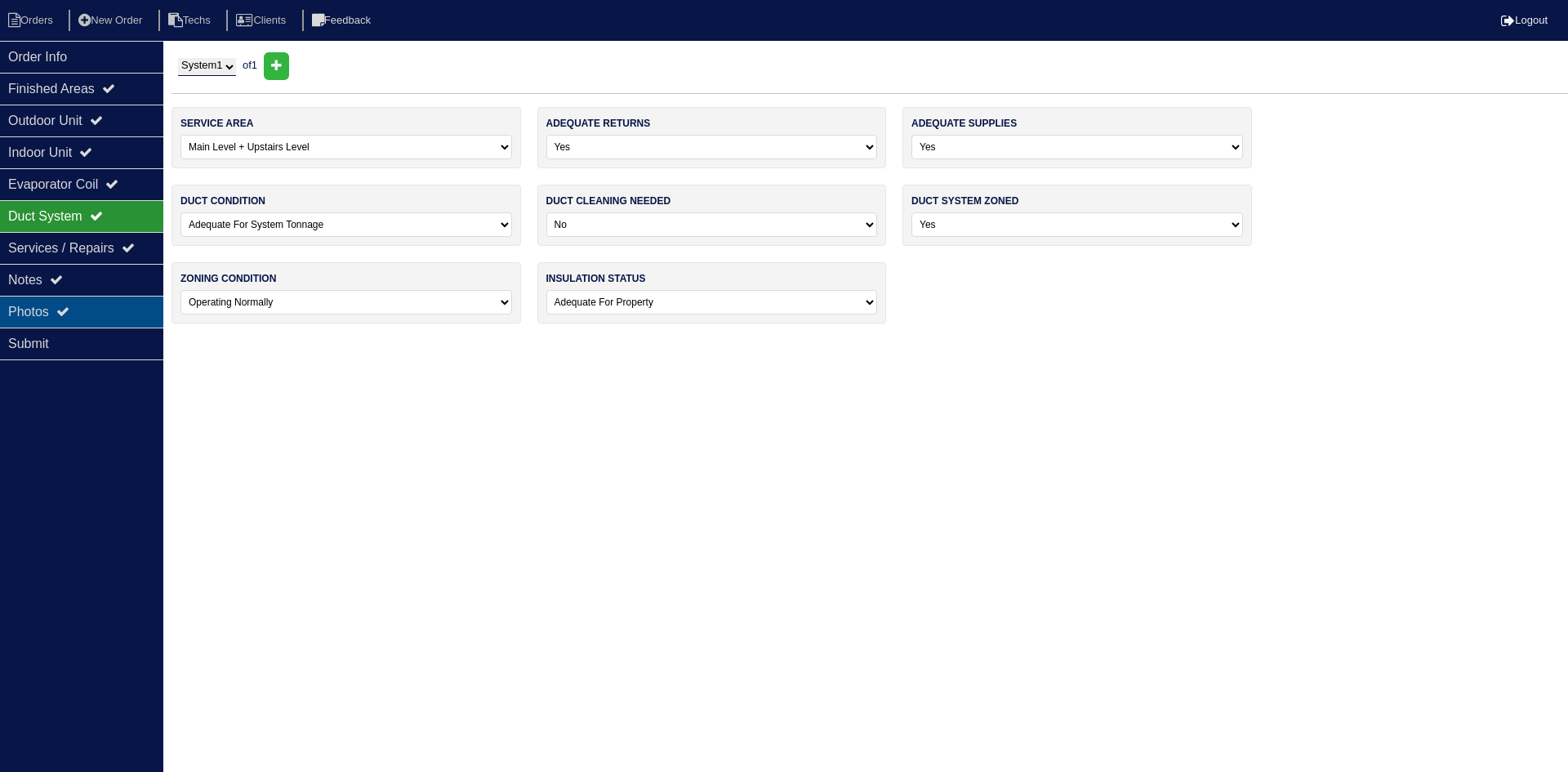
click at [83, 302] on div "Photos" at bounding box center [81, 312] width 163 height 32
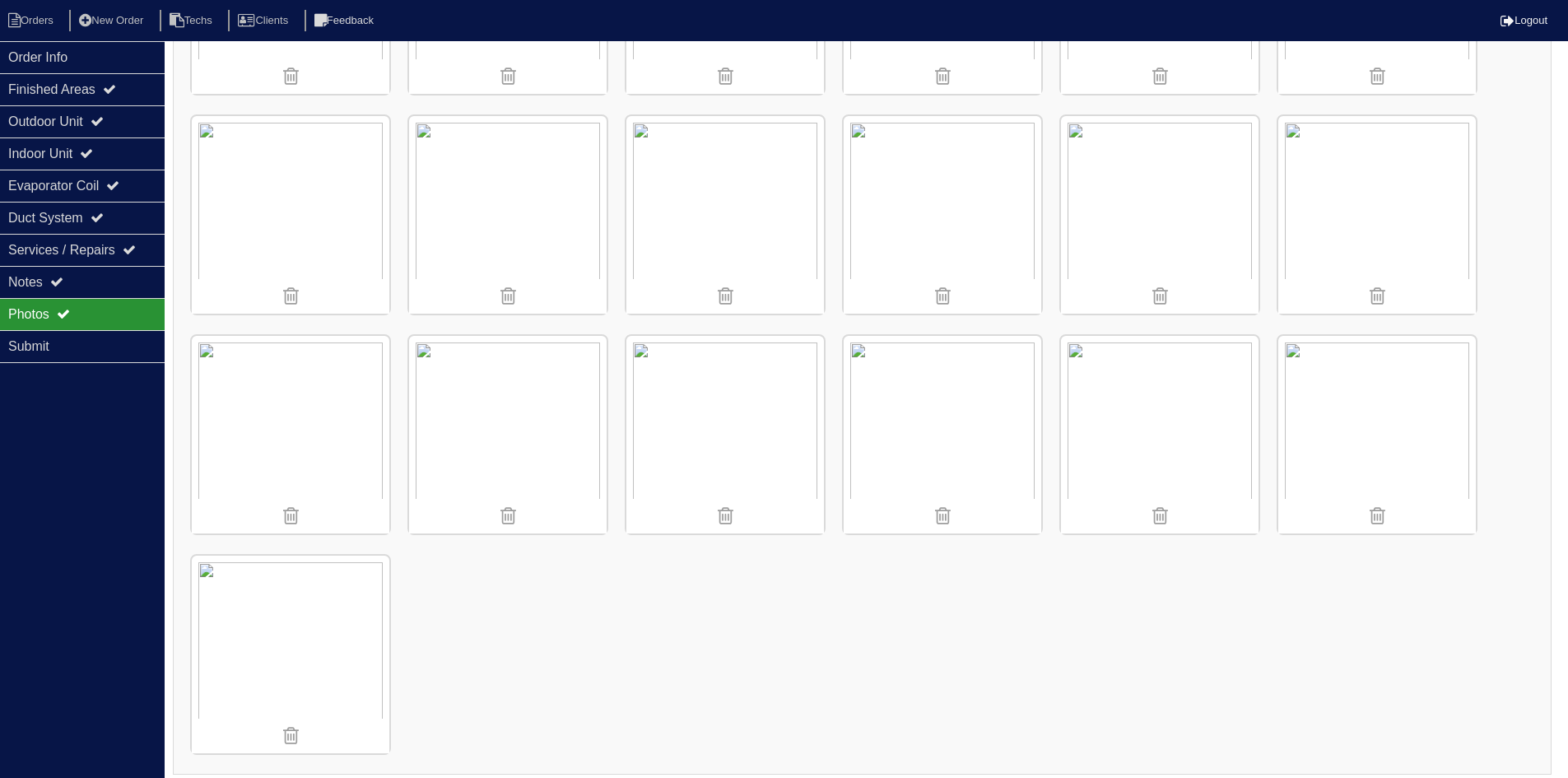
scroll to position [855, 0]
click at [46, 16] on li "Orders" at bounding box center [33, 21] width 67 height 23
select select "15"
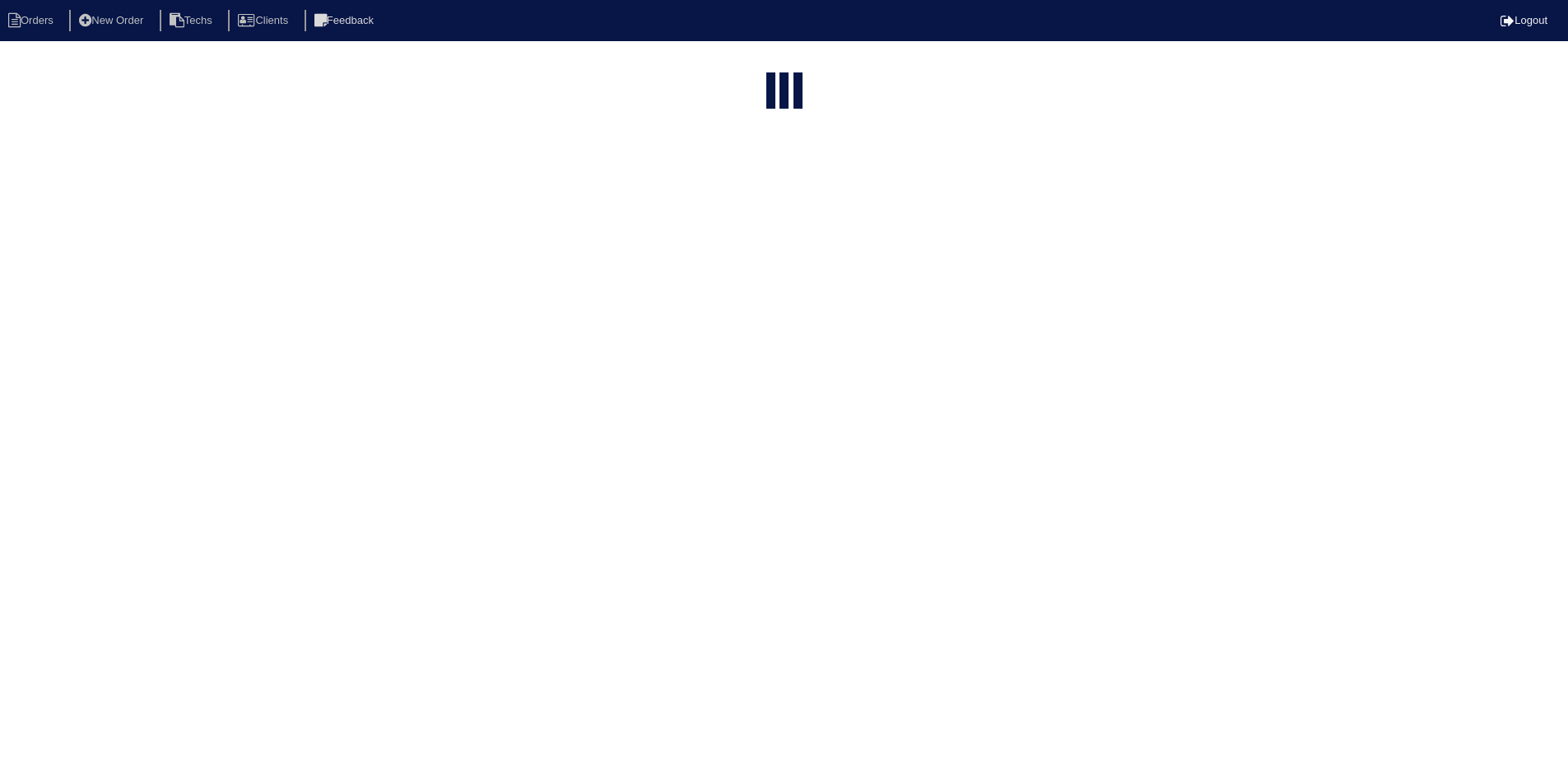
select select "field complete"
select select "need to quote"
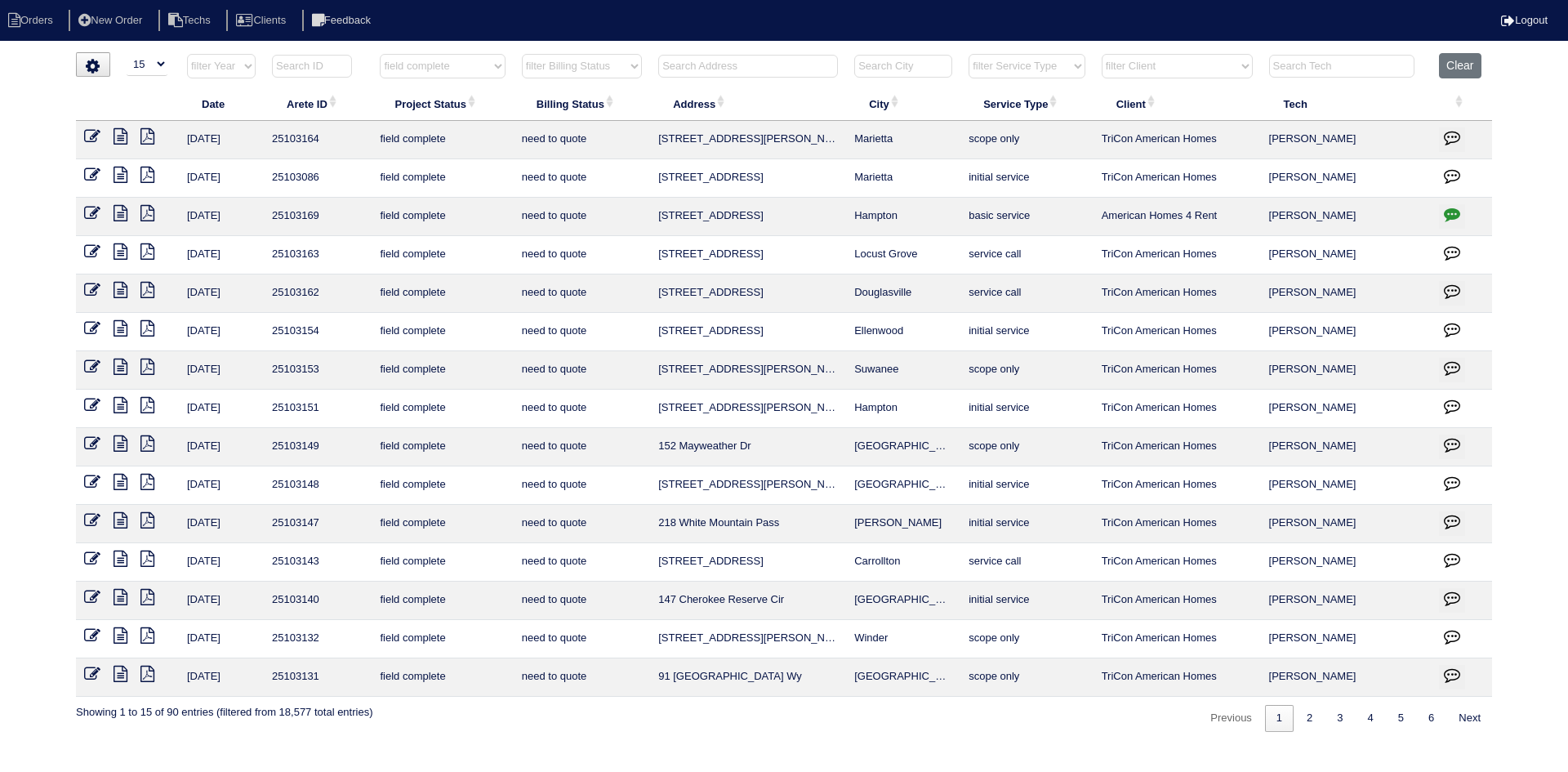
click at [116, 631] on icon at bounding box center [120, 635] width 14 height 16
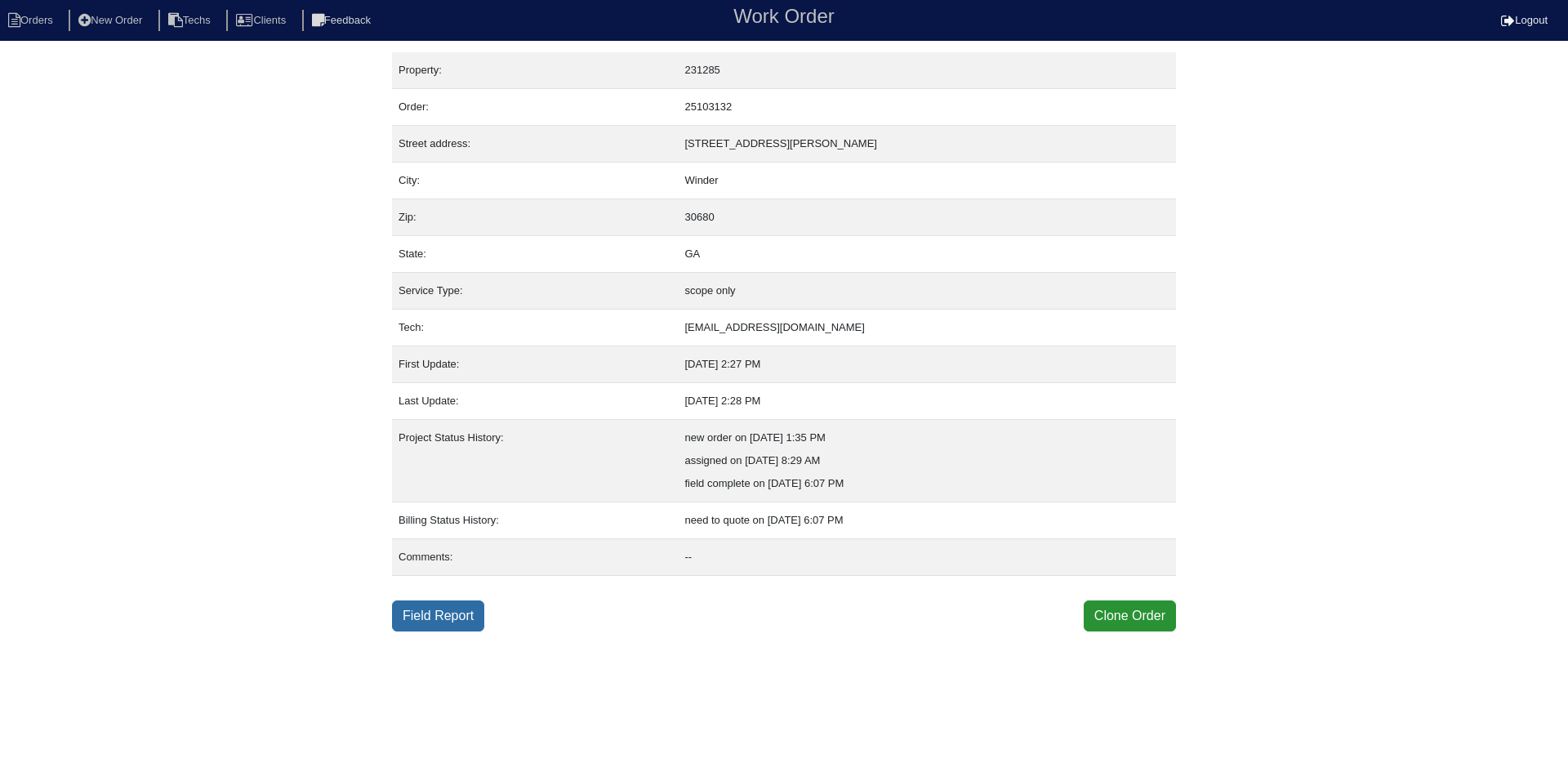
click at [431, 622] on link "Field Report" at bounding box center [438, 616] width 93 height 31
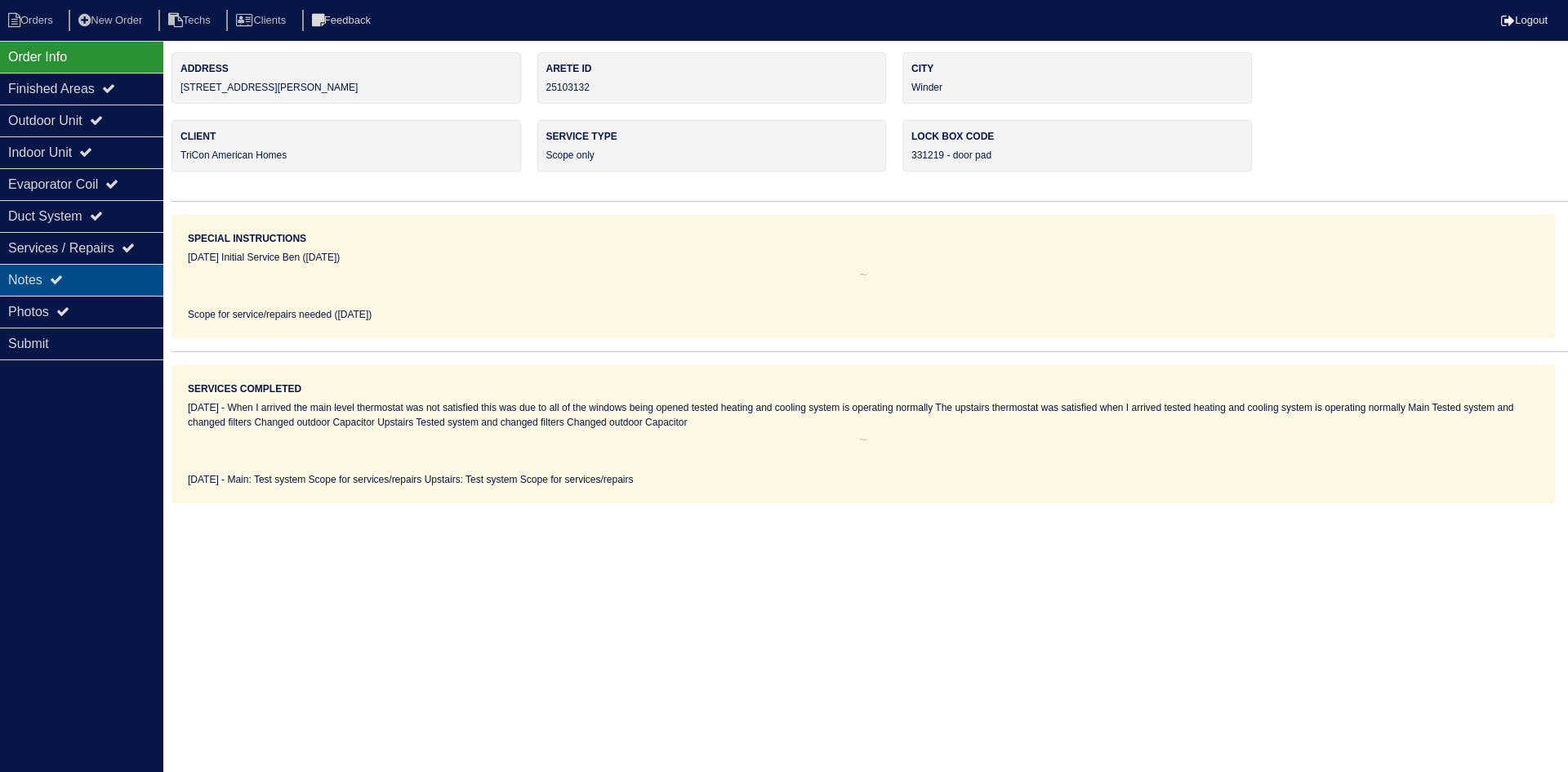
click at [76, 275] on div "Notes" at bounding box center [81, 280] width 163 height 32
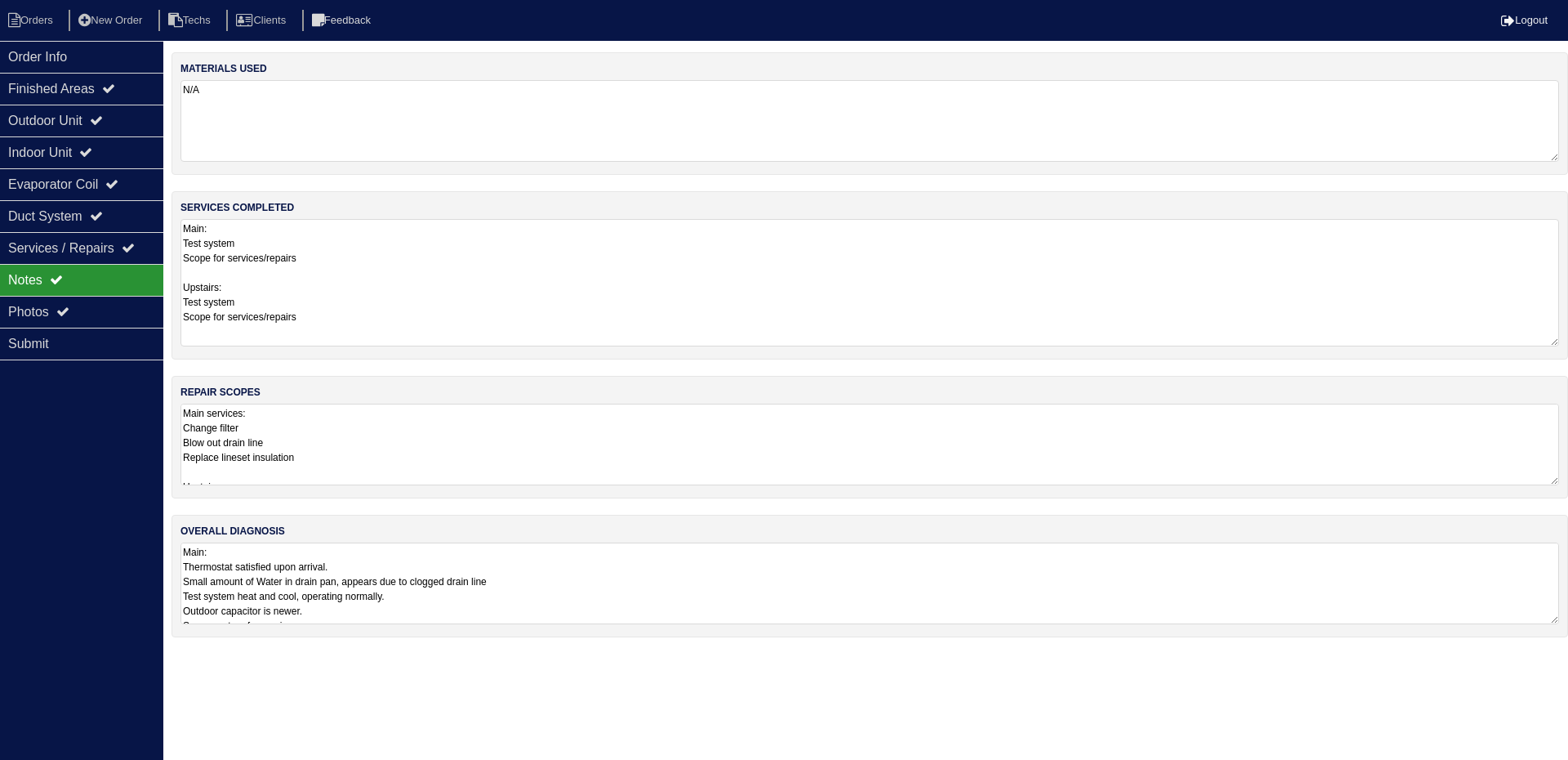
drag, startPoint x: 1549, startPoint y: 294, endPoint x: 1556, endPoint y: 340, distance: 46.5
click at [1556, 340] on textarea "Main: Test system Scope for services/repairs Upstairs: Test system Scope for se…" at bounding box center [870, 283] width 1379 height 127
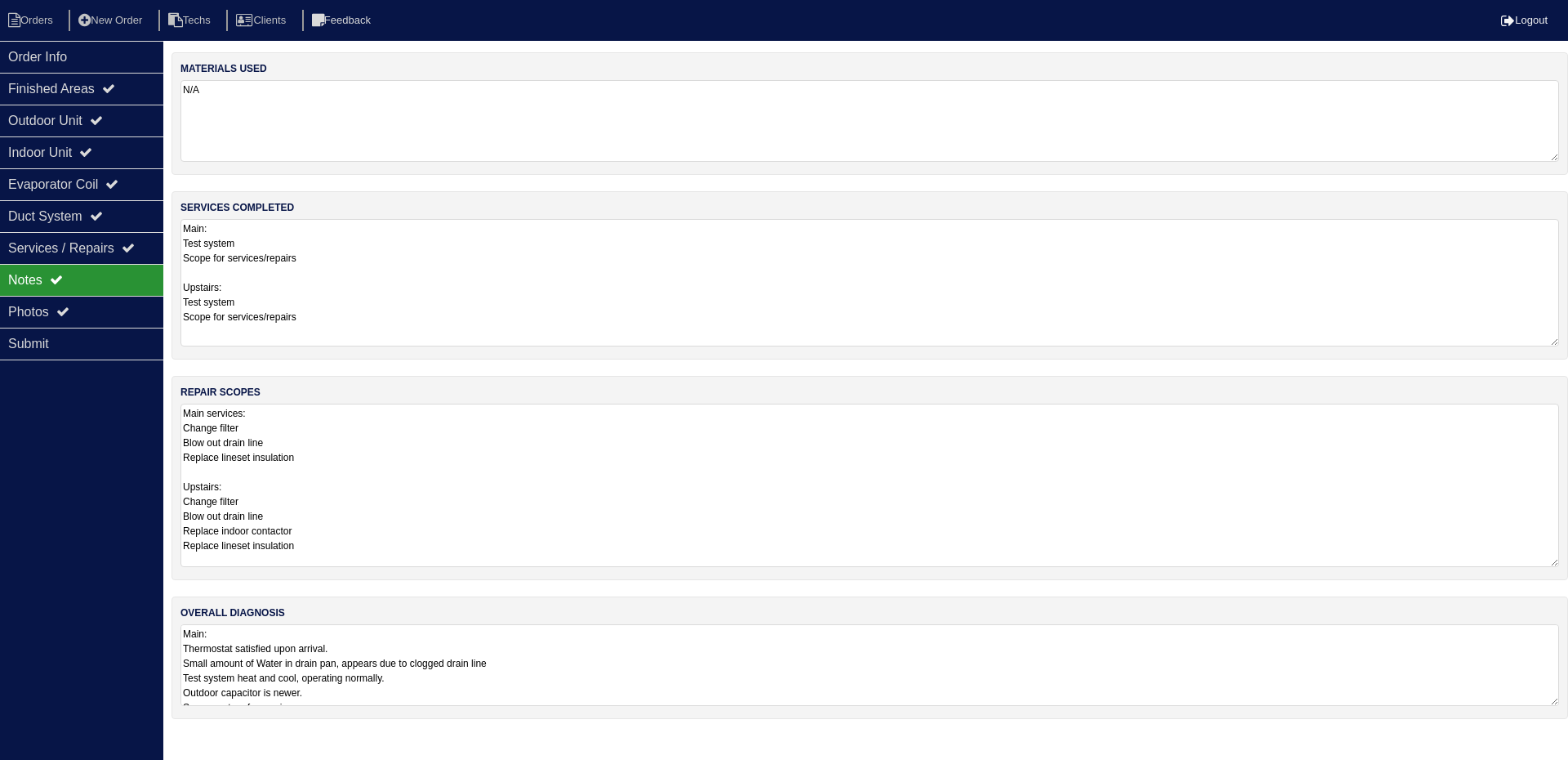
drag, startPoint x: 1556, startPoint y: 482, endPoint x: 1553, endPoint y: 563, distance: 81.1
click at [1553, 563] on textarea "Main services: Change filter Blow out drain line Replace lineset insulation Ups…" at bounding box center [870, 485] width 1379 height 163
drag, startPoint x: 1551, startPoint y: 701, endPoint x: 1551, endPoint y: 797, distance: 96.0
click at [1551, 771] on html "Orders New Order Techs Clients Feedback Logout Orders New Order Users Clients M…" at bounding box center [777, 416] width 1556 height 832
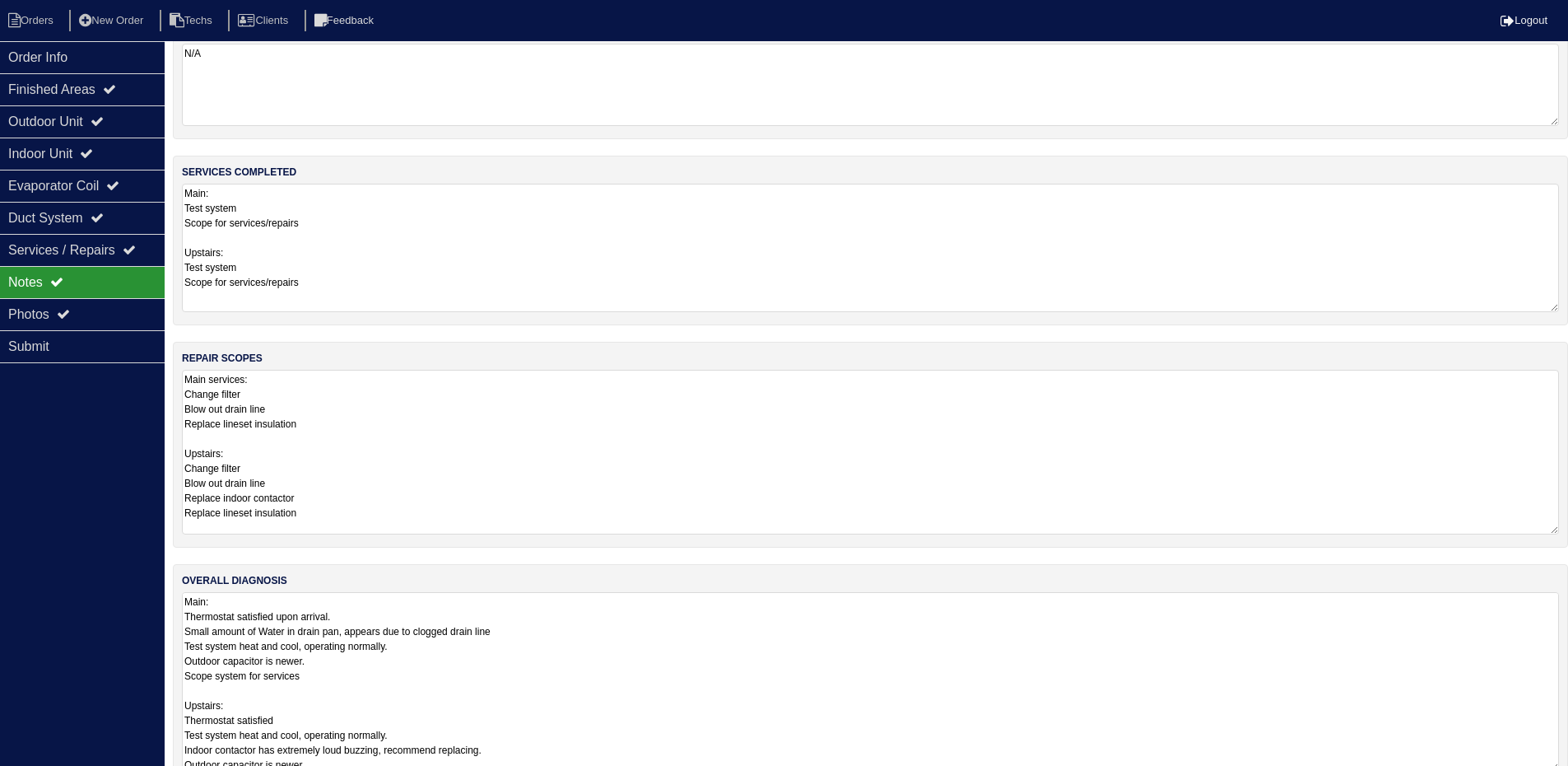
scroll to position [73, 0]
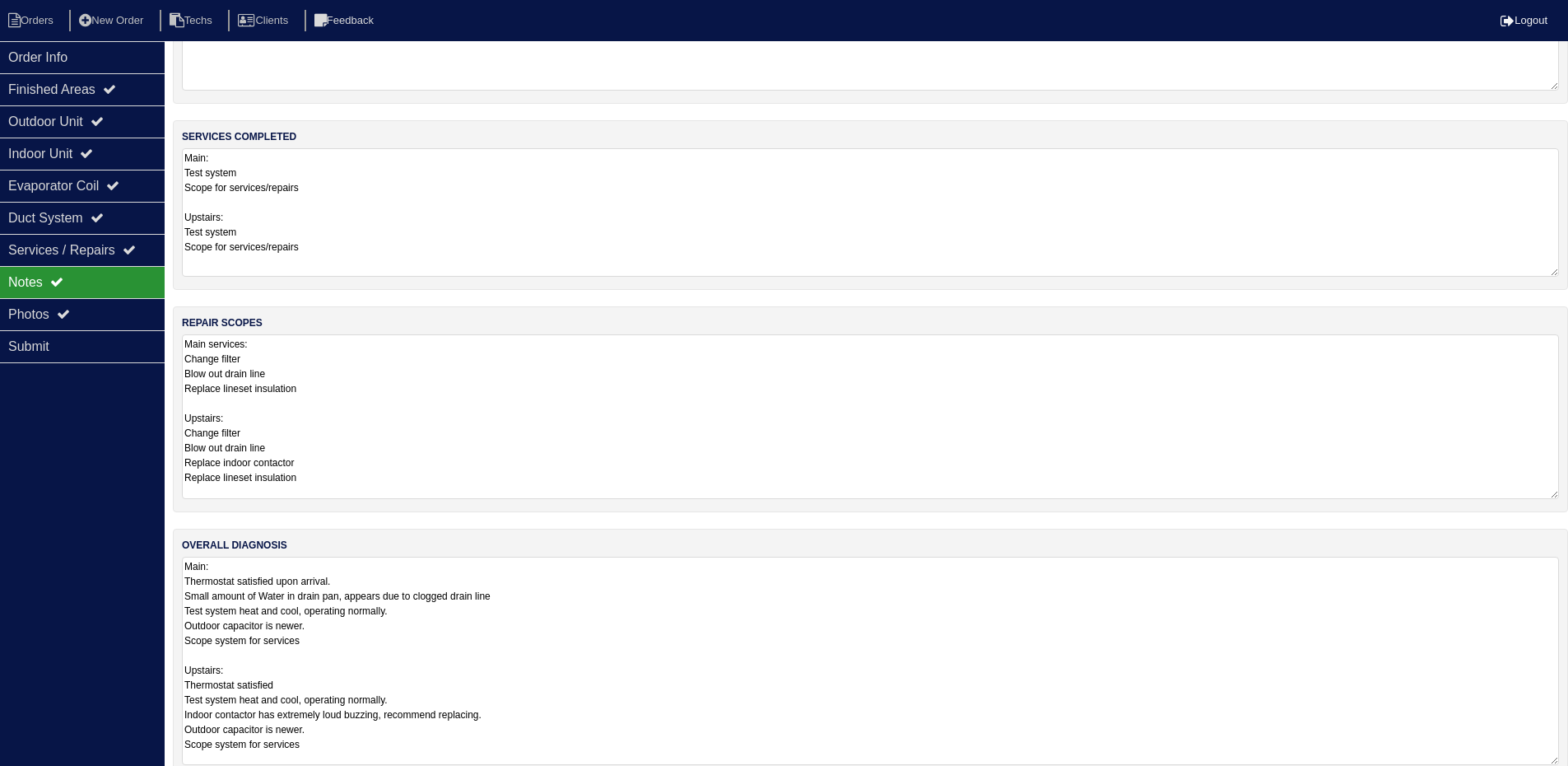
drag, startPoint x: 1556, startPoint y: 733, endPoint x: 1556, endPoint y: 762, distance: 29.0
click at [1556, 762] on textarea "Main: Thermostat satisfied upon arrival. Small amount of Water in drain pan, ap…" at bounding box center [870, 660] width 1377 height 209
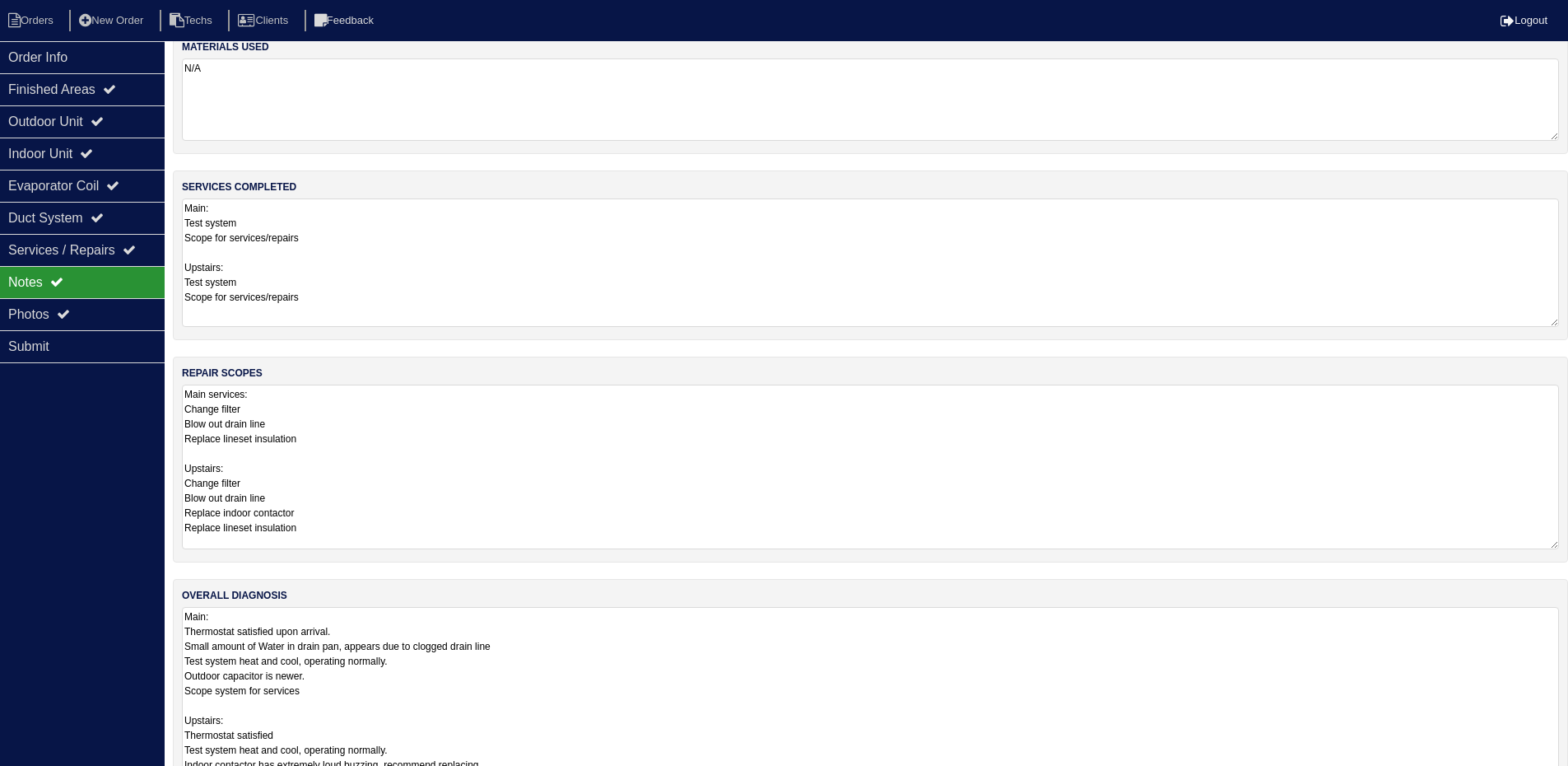
scroll to position [0, 0]
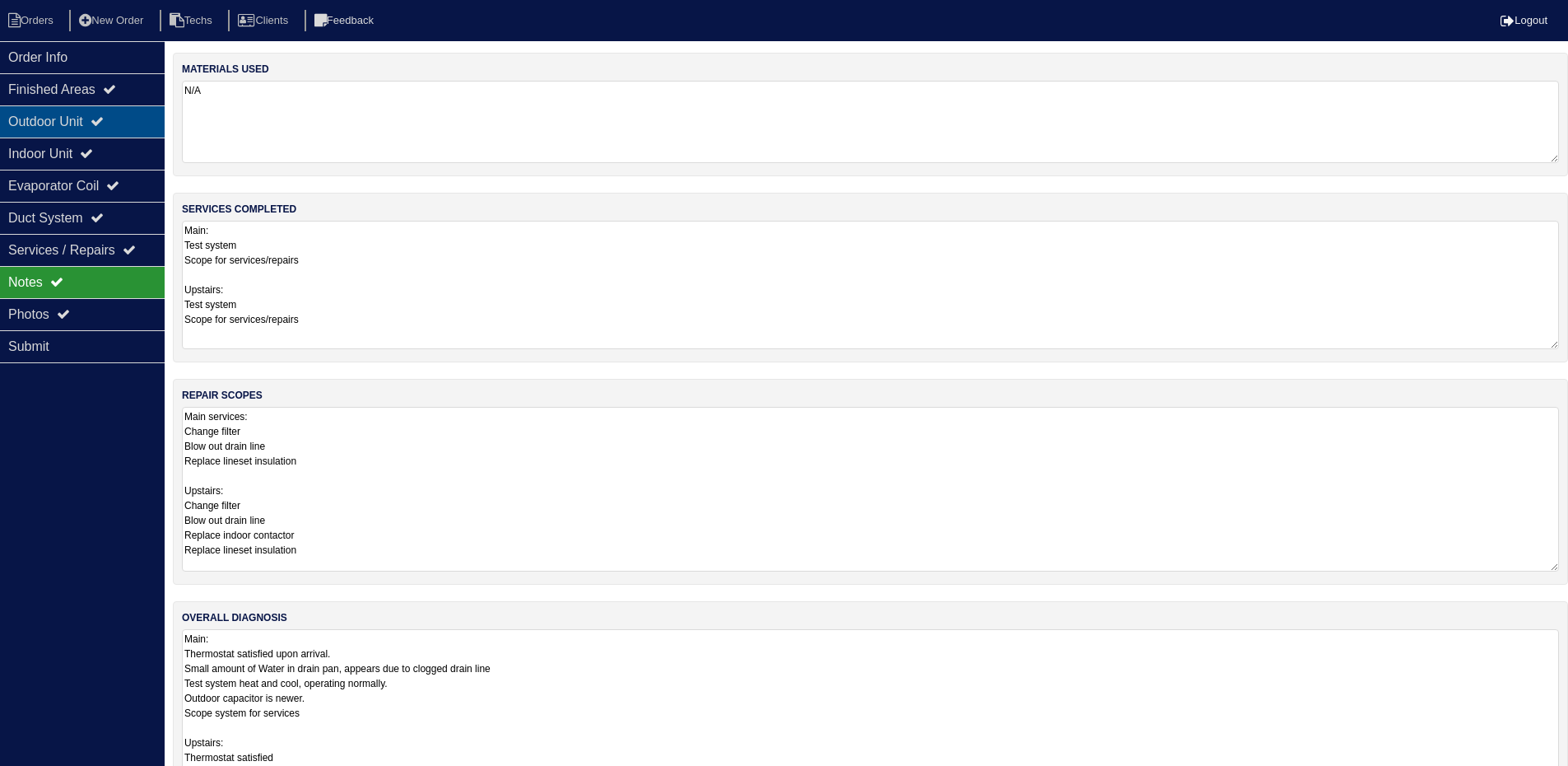
click at [16, 125] on div "Outdoor Unit" at bounding box center [82, 122] width 164 height 32
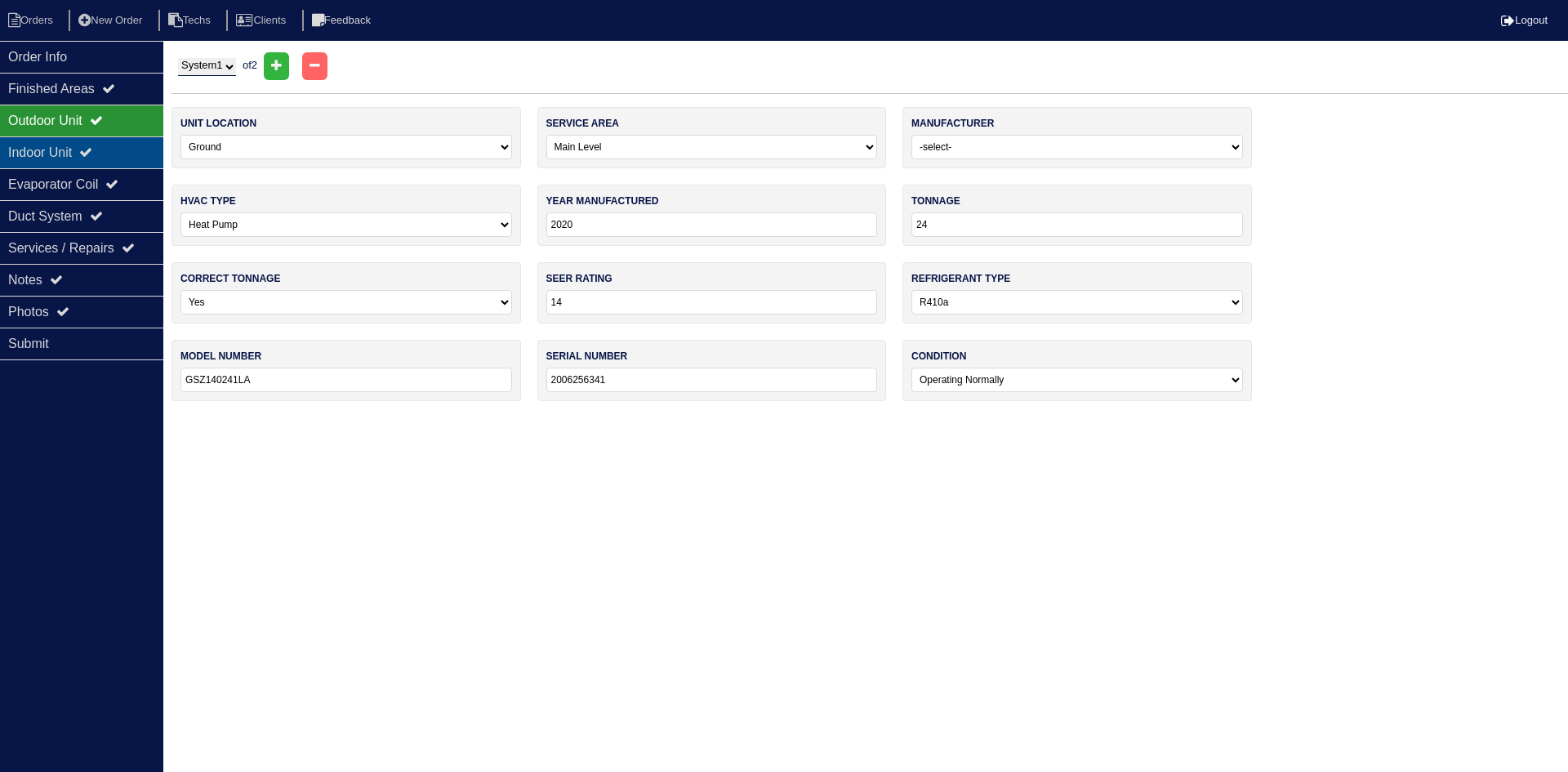
click at [67, 152] on div "Indoor Unit" at bounding box center [81, 153] width 163 height 32
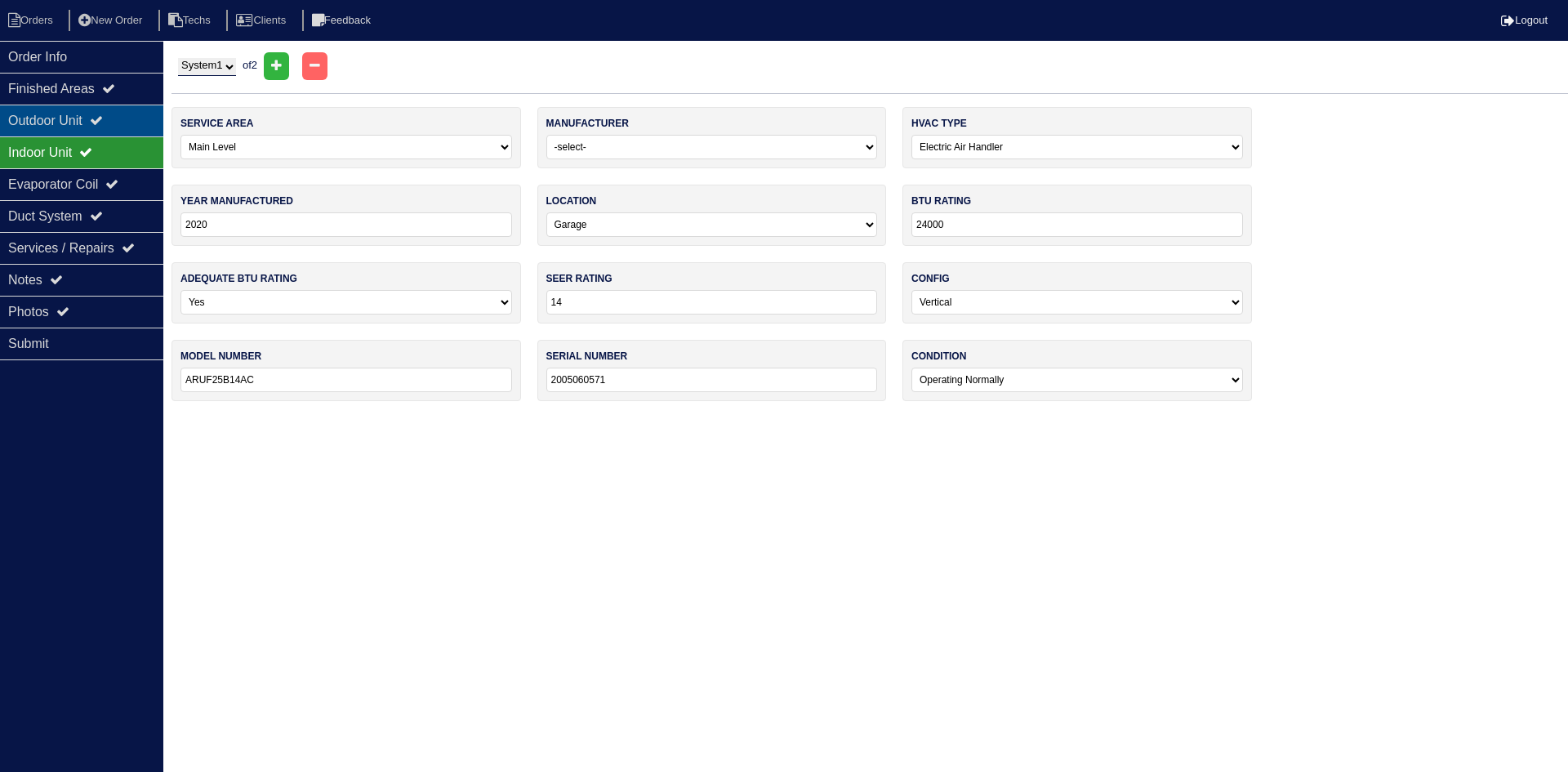
click at [51, 126] on div "Outdoor Unit" at bounding box center [81, 121] width 163 height 32
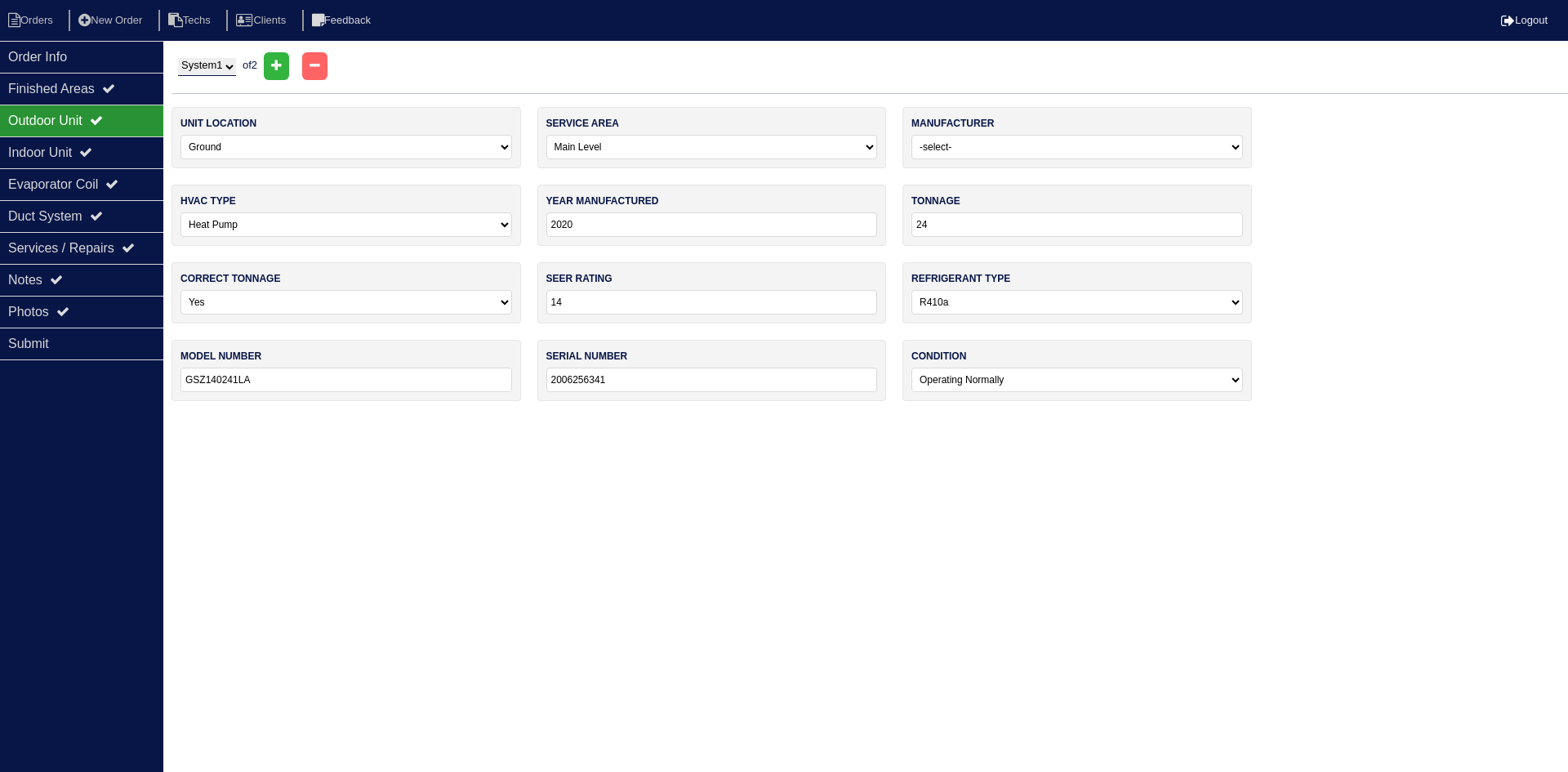
drag, startPoint x: 210, startPoint y: 66, endPoint x: 212, endPoint y: 73, distance: 7.3
click at [210, 66] on select "System 1 System 2" at bounding box center [207, 67] width 58 height 18
select select "2"
click at [178, 58] on select "System 1 System 2" at bounding box center [207, 67] width 58 height 18
select select "1"
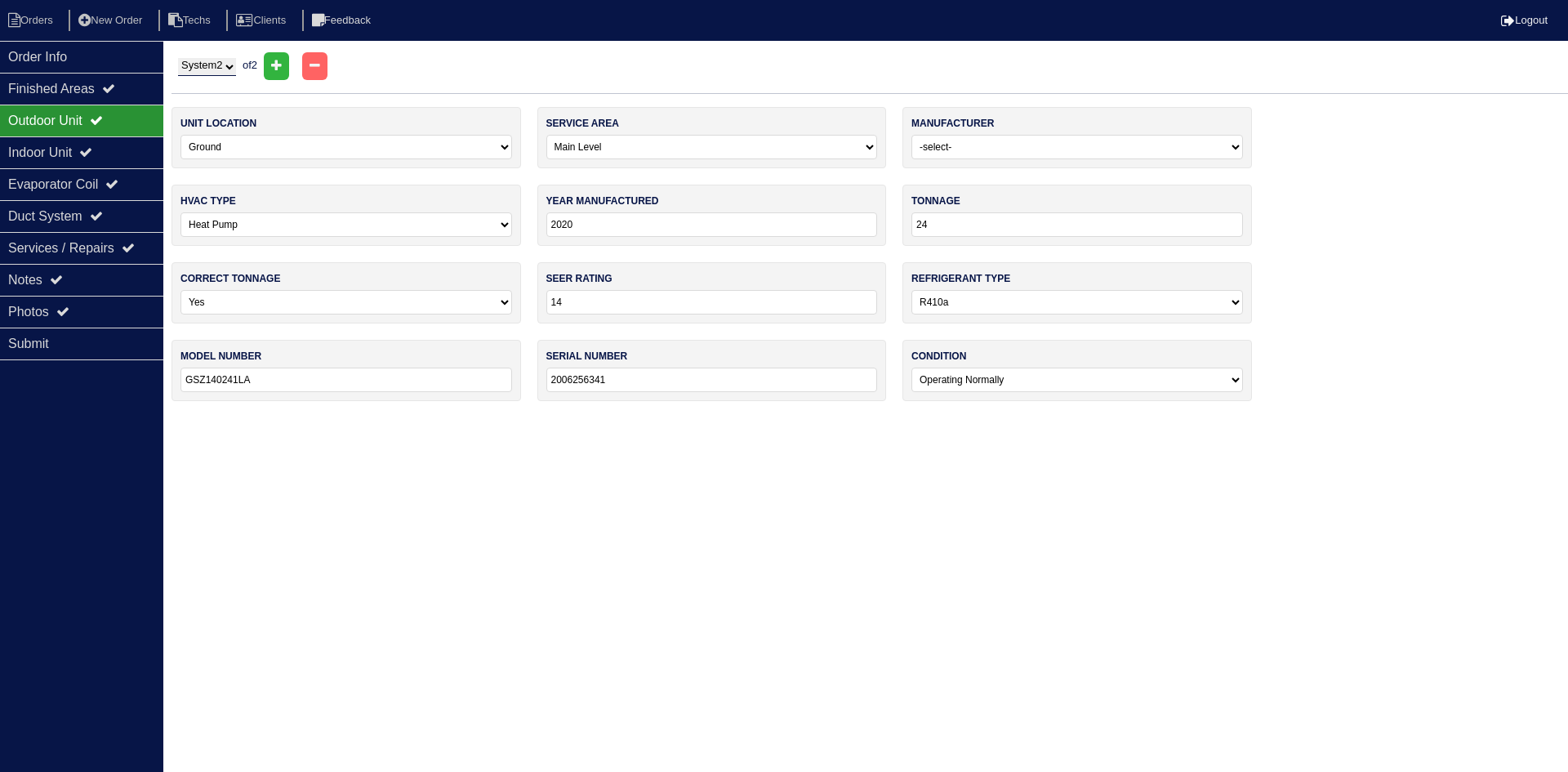
type input "30"
type input "GSZ140301KG"
type input "2005387801"
click at [93, 156] on icon at bounding box center [86, 152] width 13 height 13
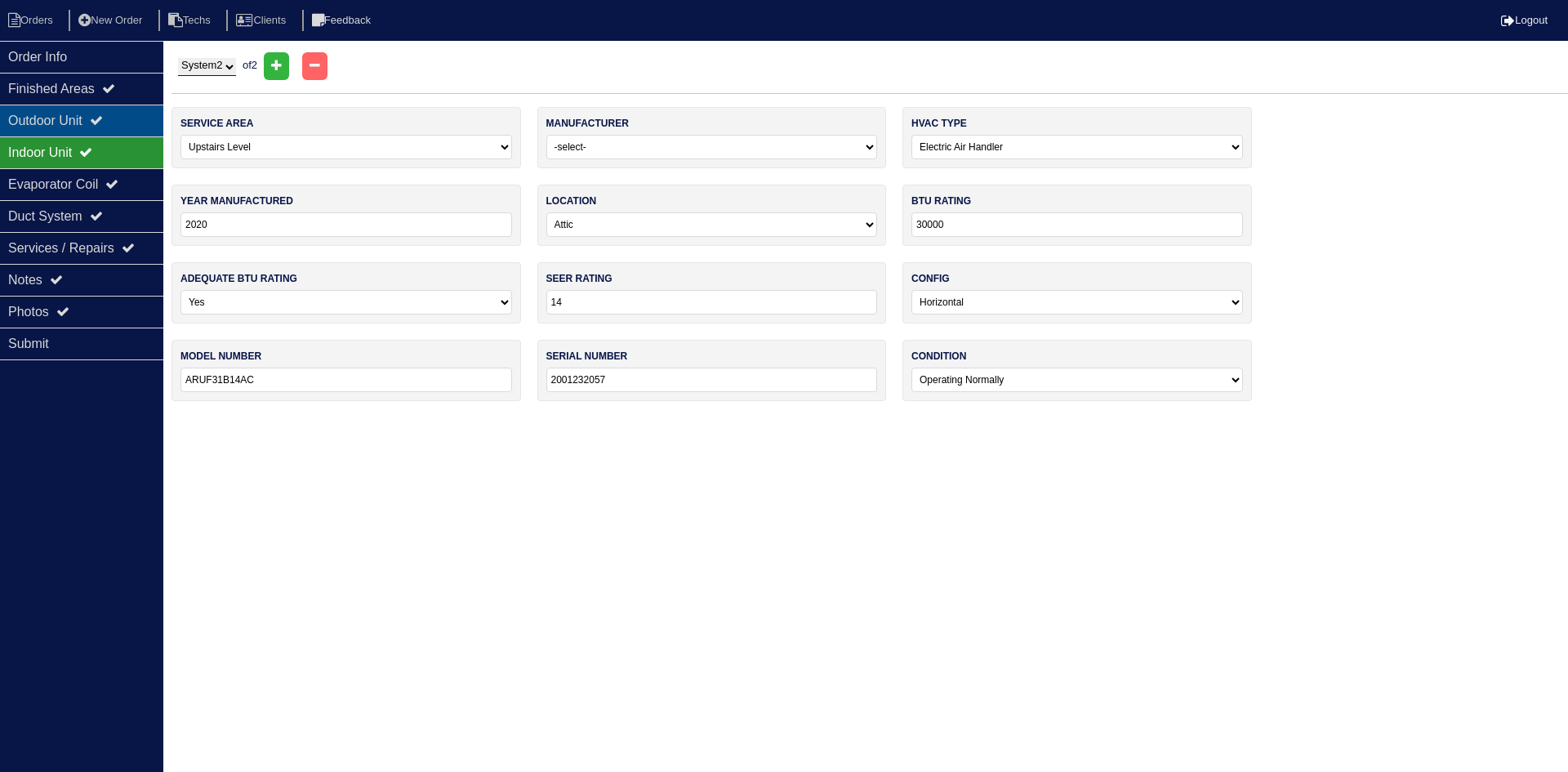
click at [98, 111] on div "Outdoor Unit" at bounding box center [81, 121] width 163 height 32
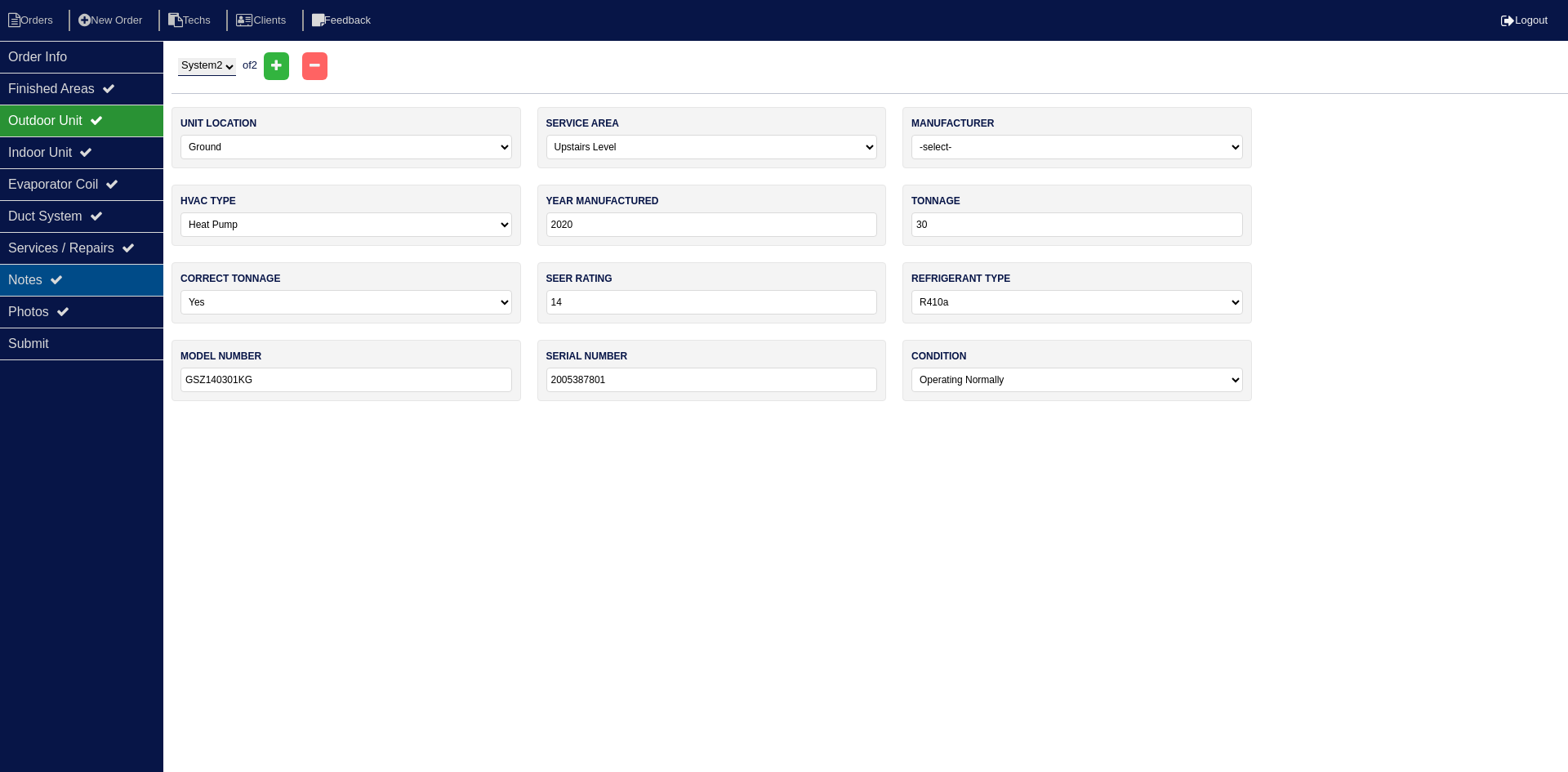
click at [122, 271] on div "Notes" at bounding box center [81, 280] width 163 height 32
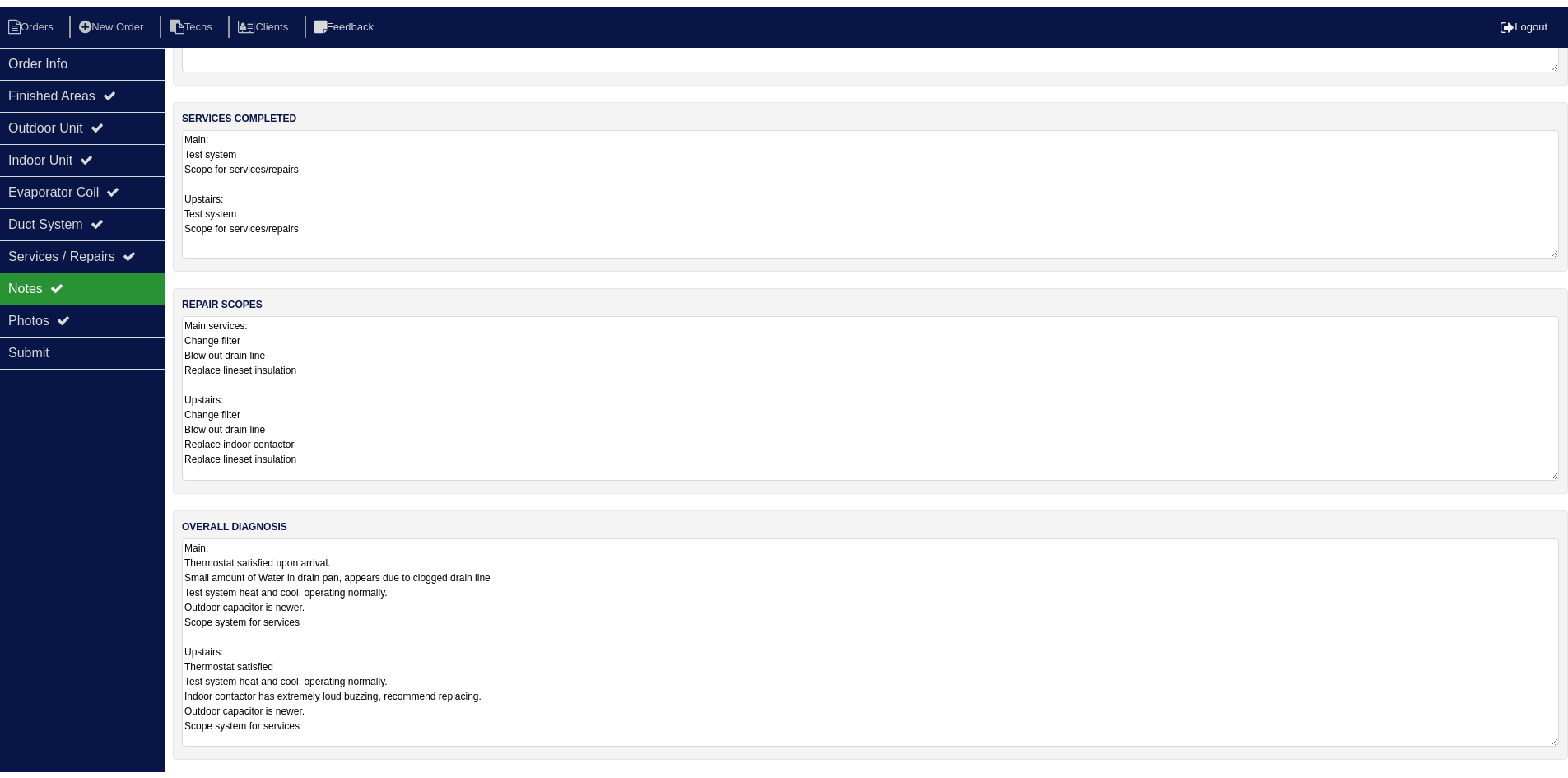
scroll to position [101, 0]
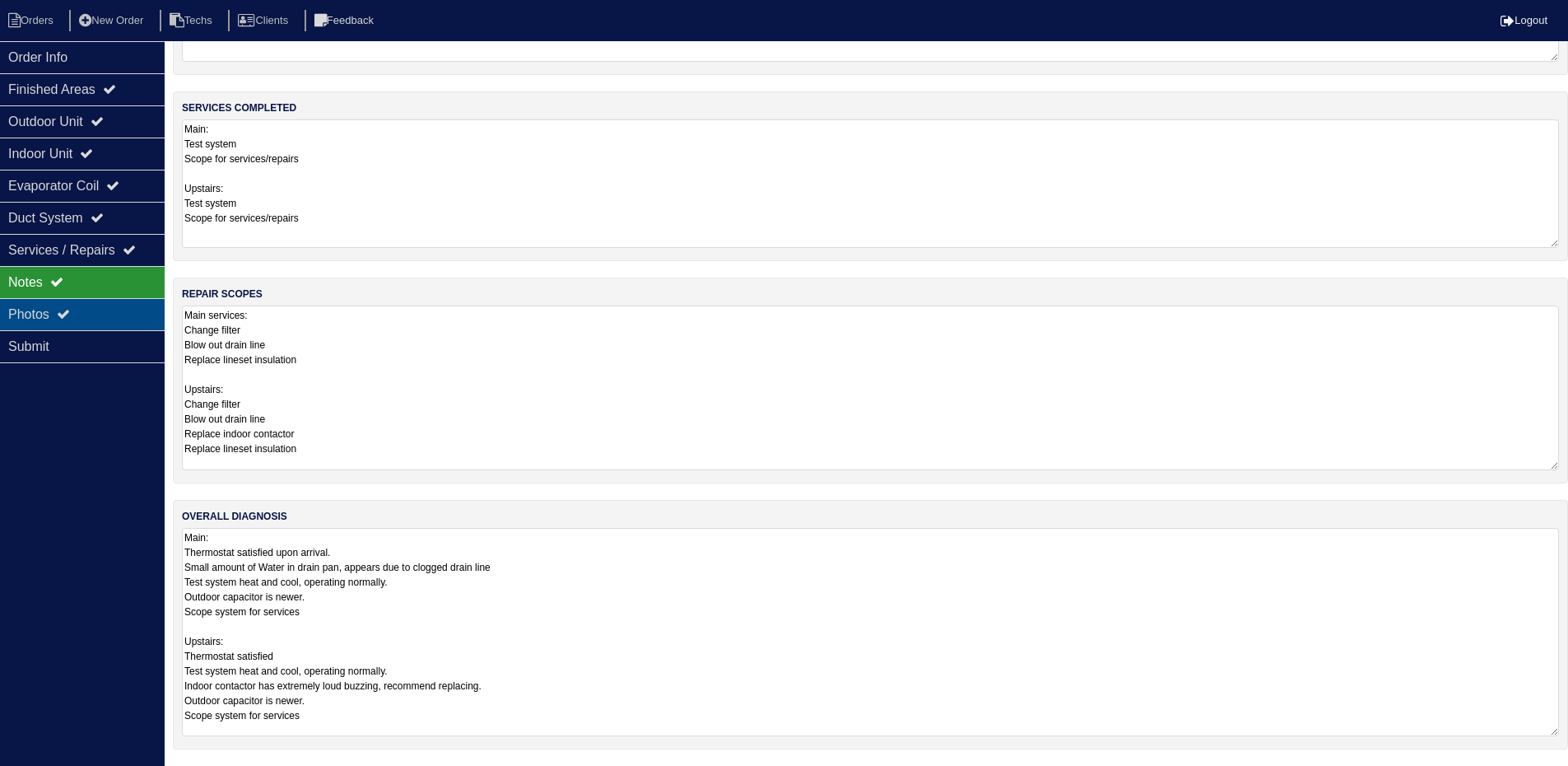
click at [79, 317] on div "Photos" at bounding box center [82, 315] width 164 height 32
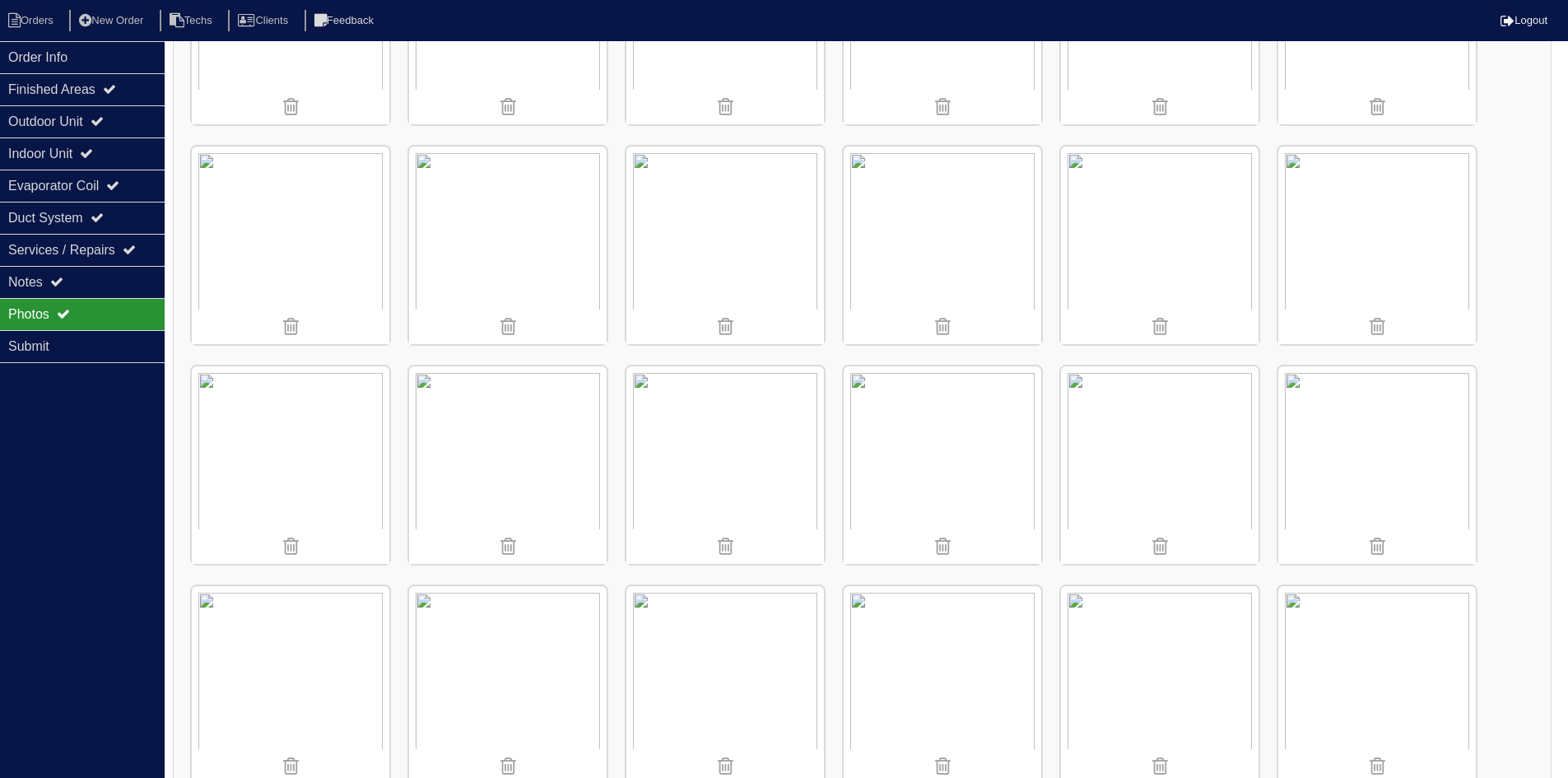
scroll to position [348, 0]
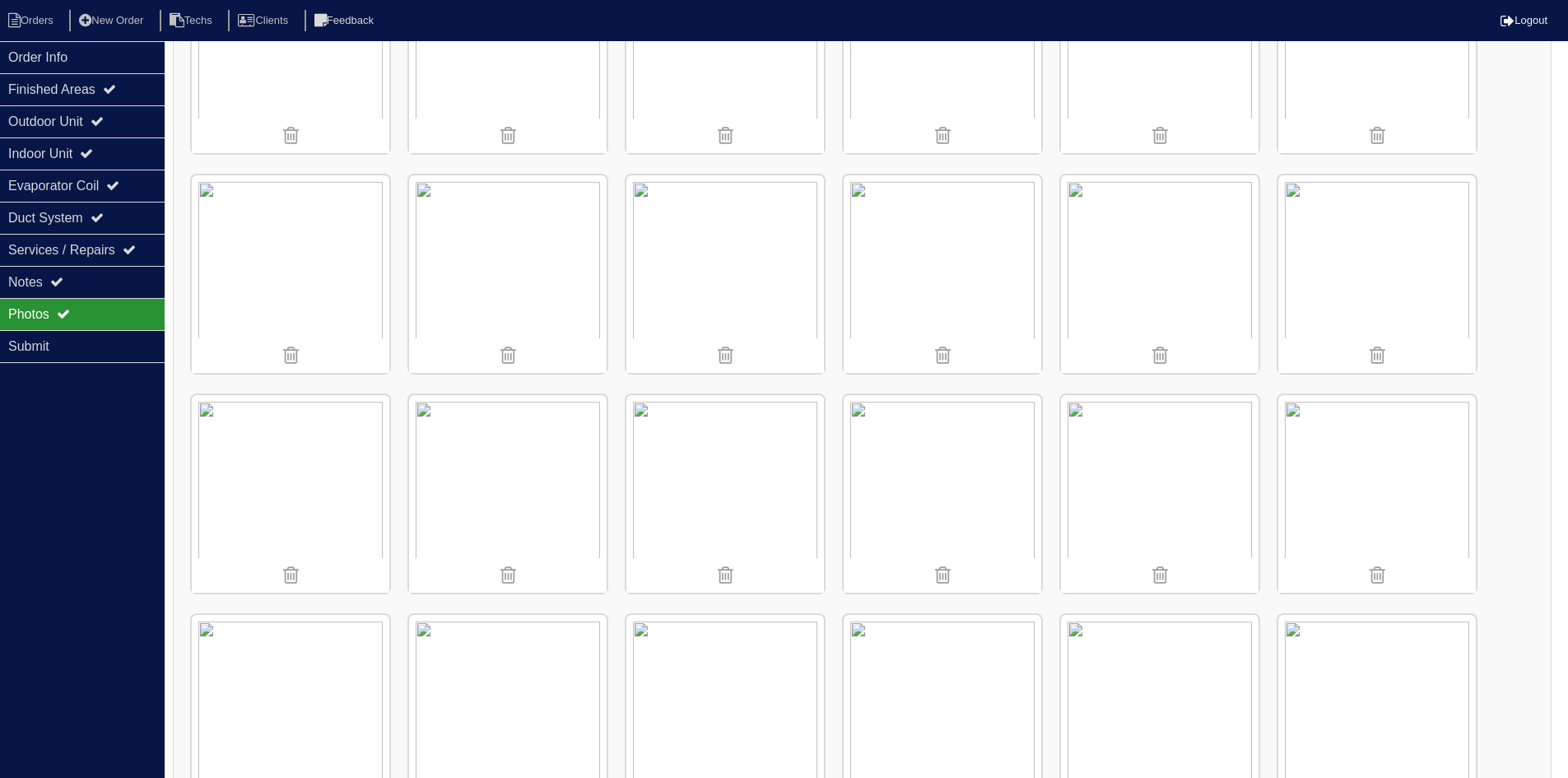
click at [514, 498] on img at bounding box center [507, 494] width 197 height 197
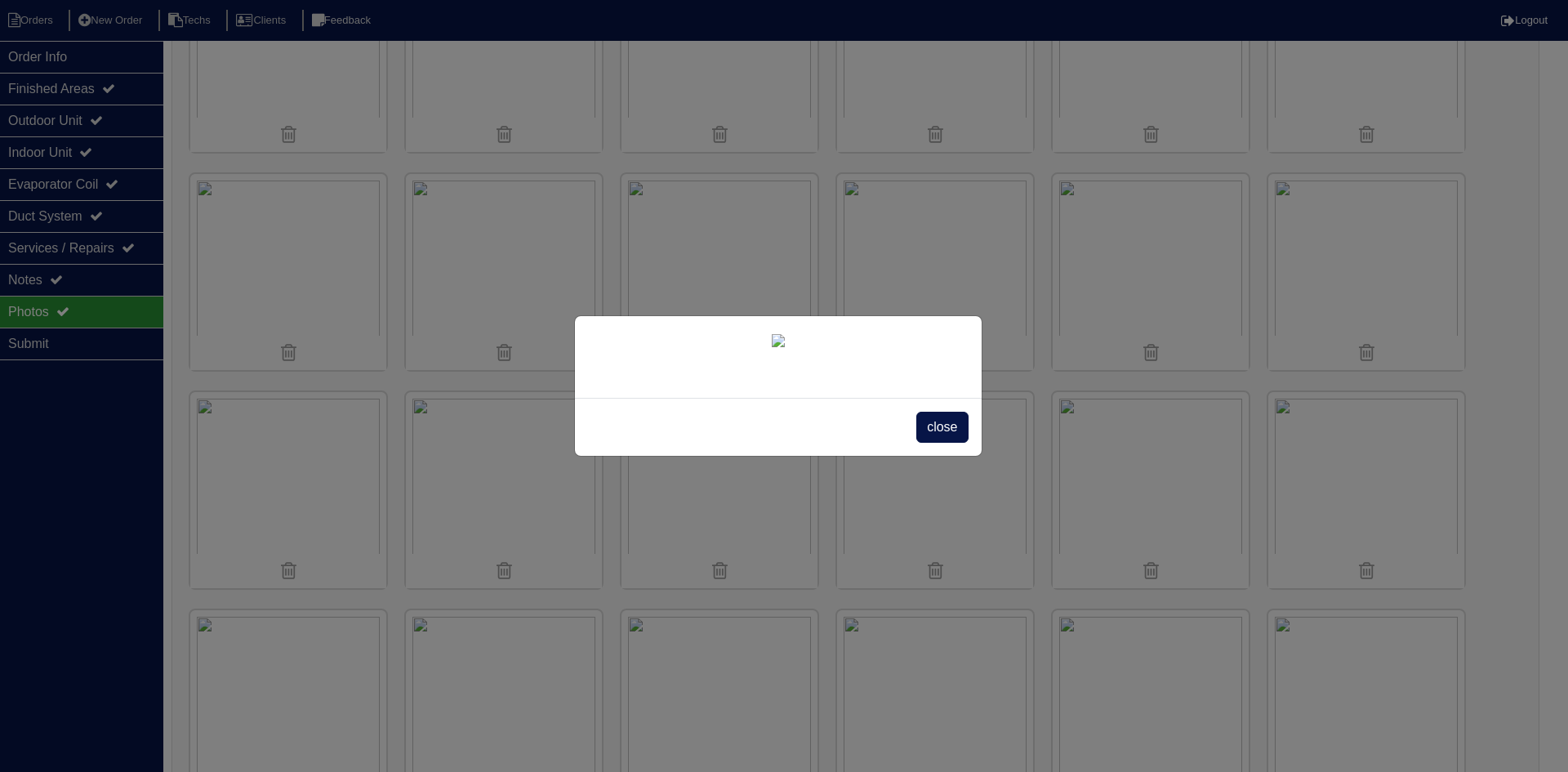
click at [944, 443] on span "close" at bounding box center [941, 426] width 52 height 31
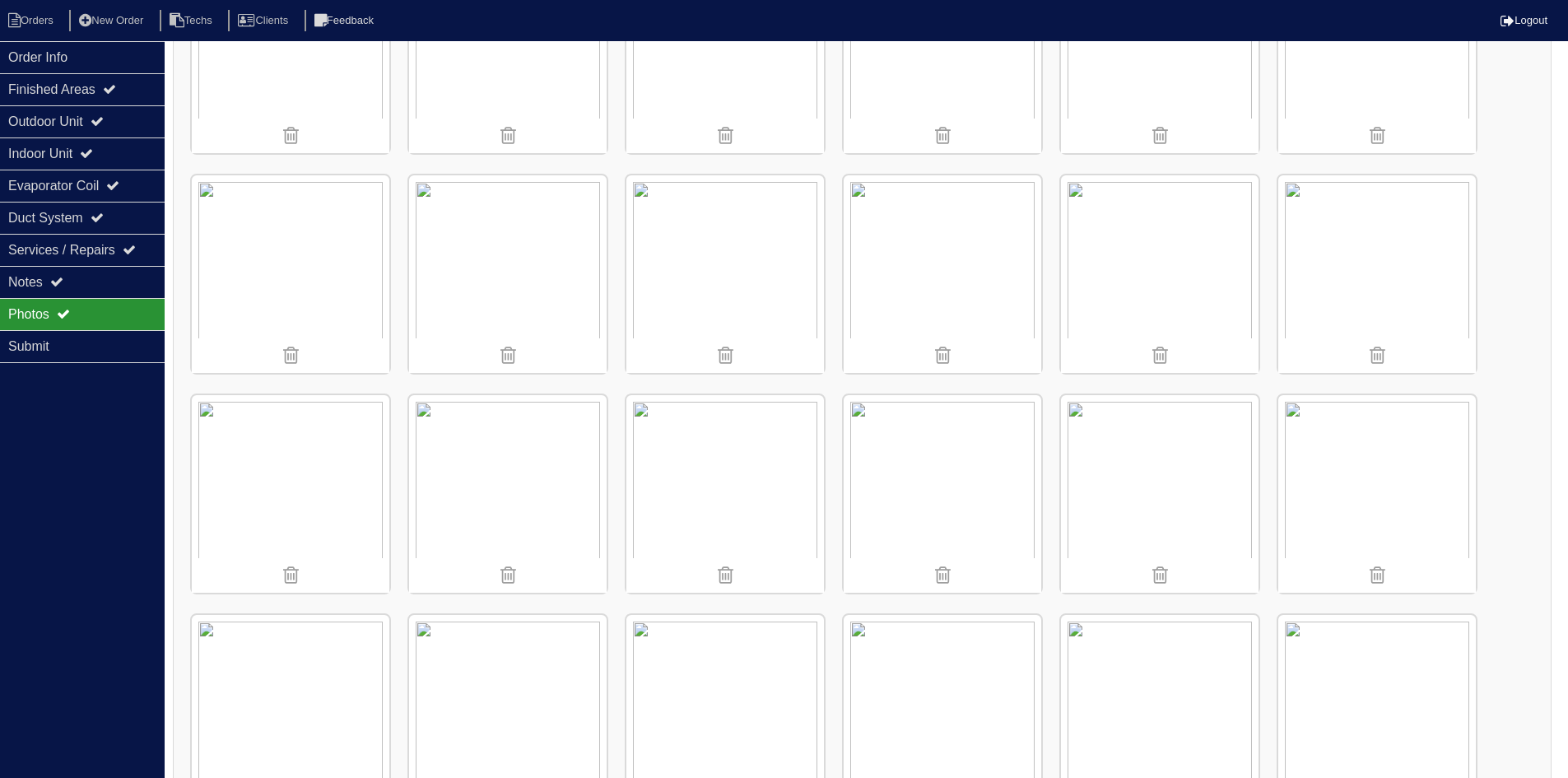
click at [1367, 313] on img at bounding box center [1376, 274] width 197 height 197
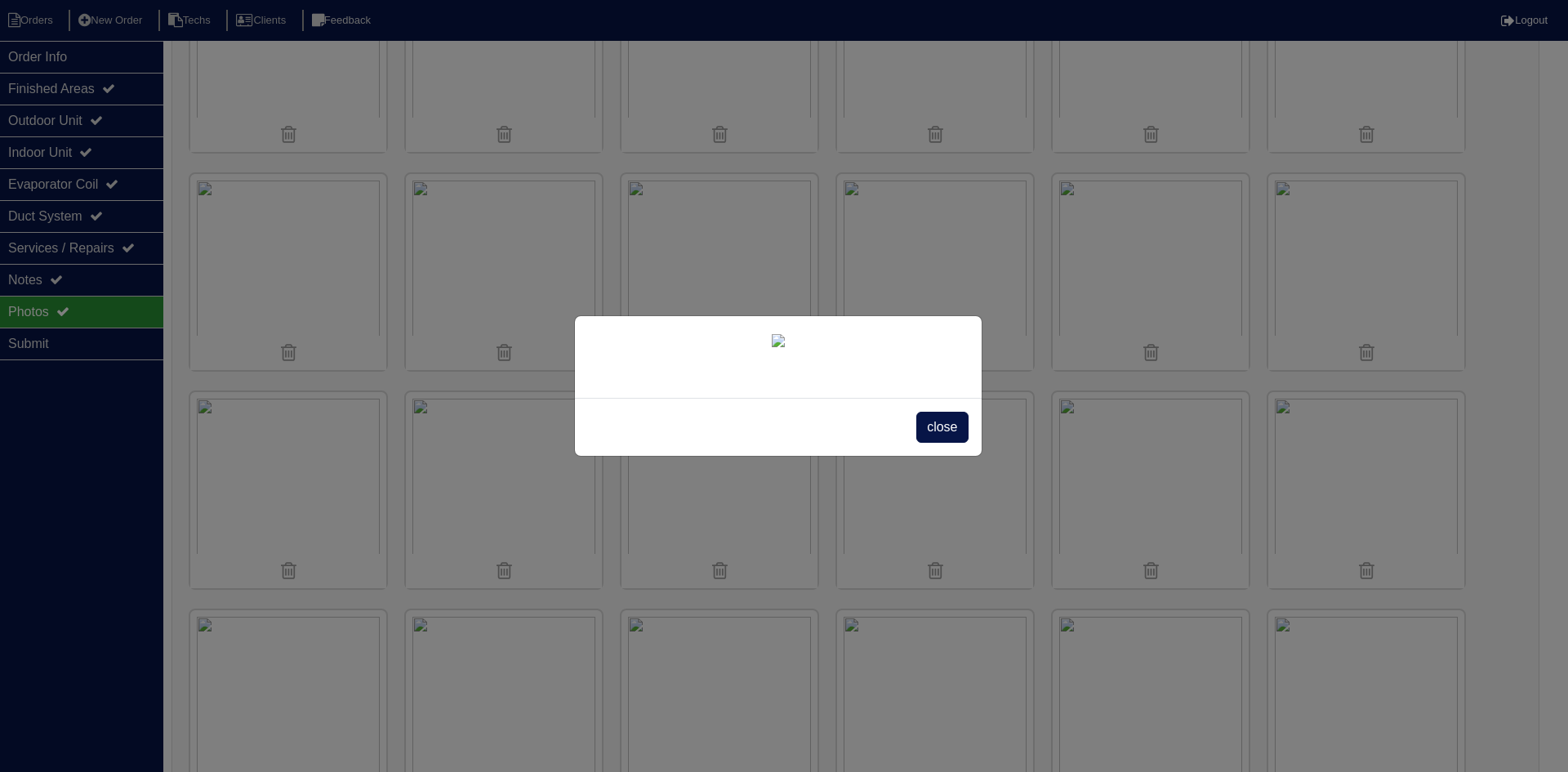
click at [947, 443] on span "close" at bounding box center [941, 426] width 52 height 31
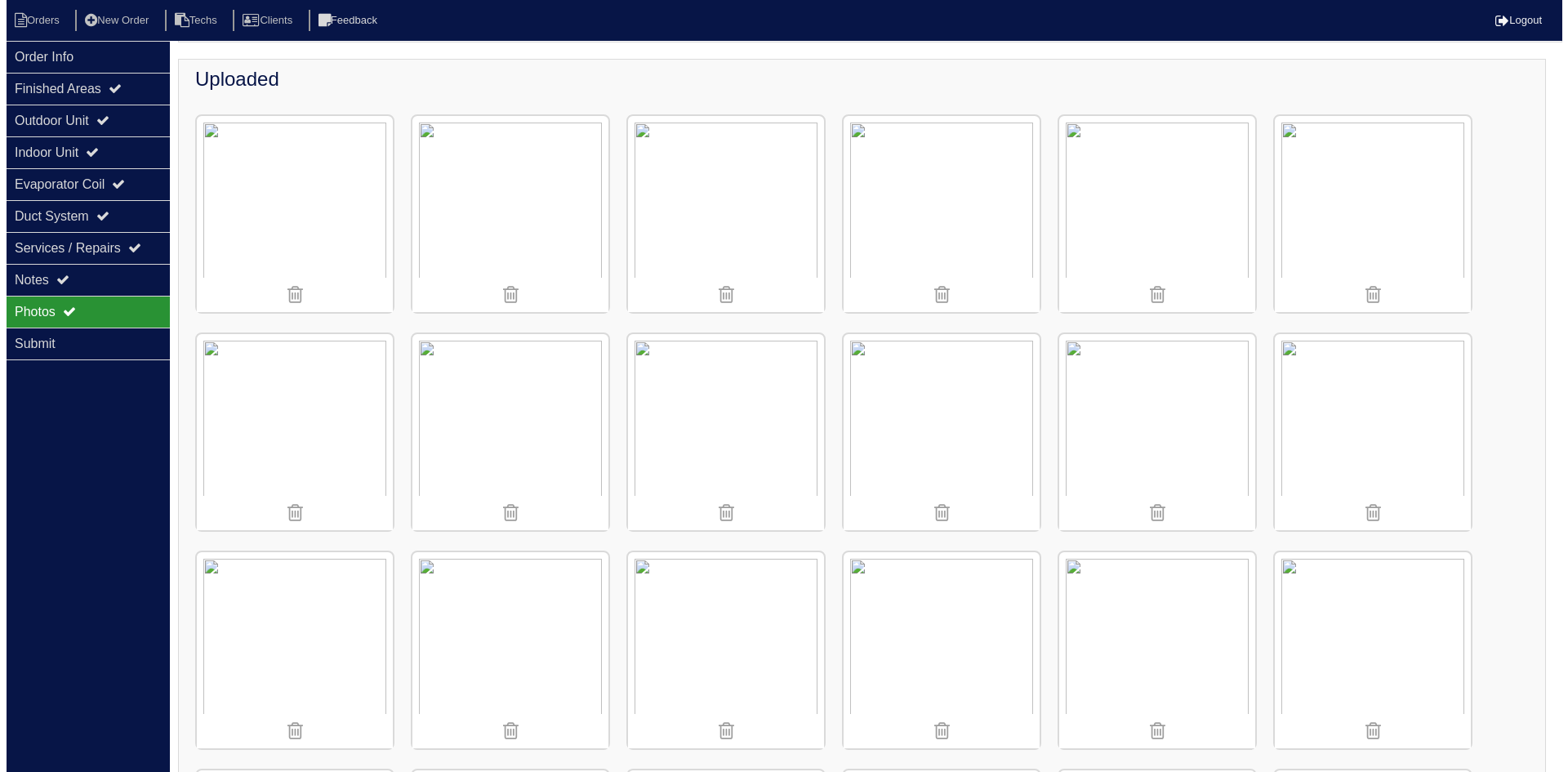
scroll to position [0, 0]
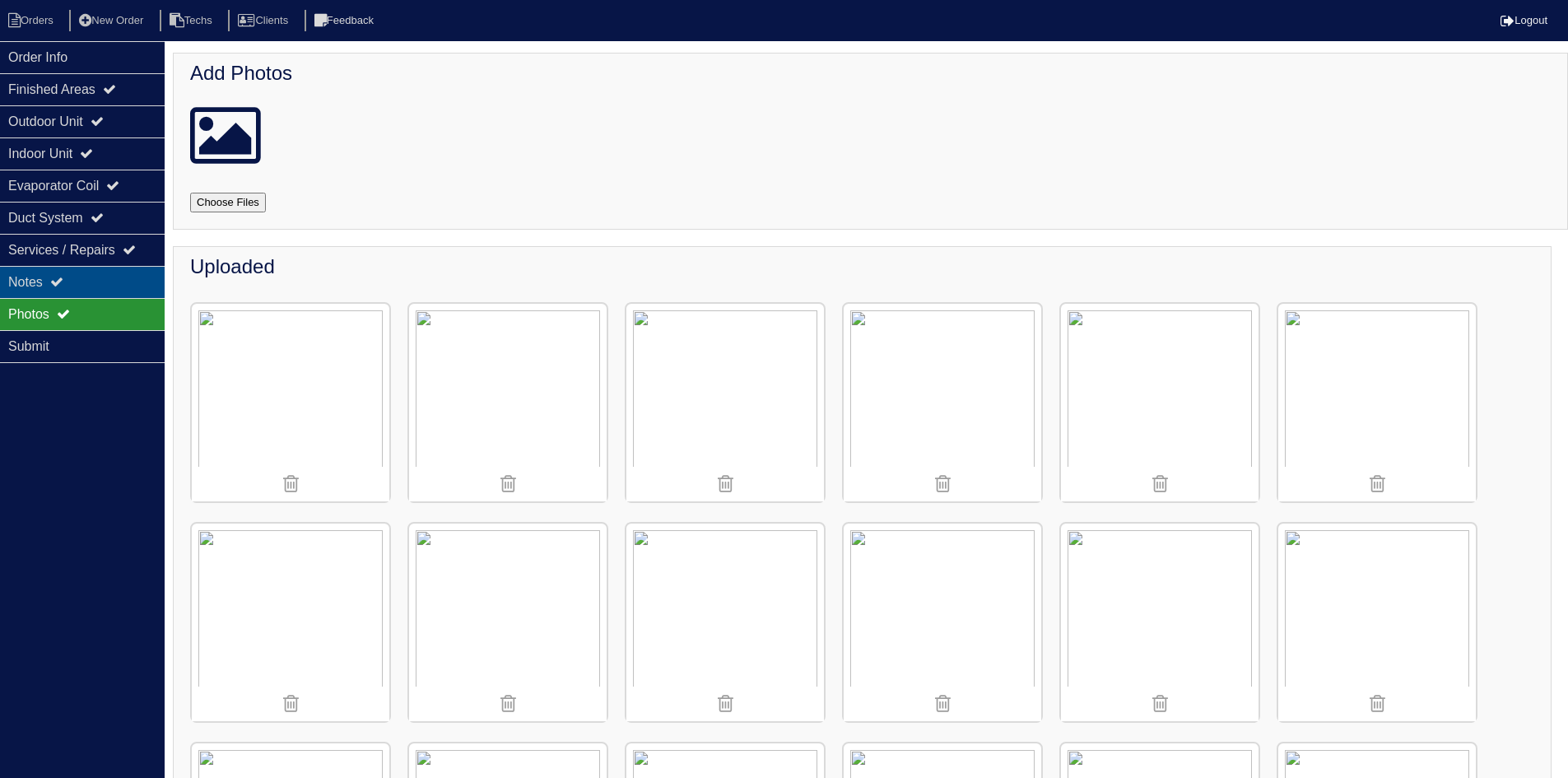
click at [74, 279] on div "Notes" at bounding box center [82, 282] width 164 height 32
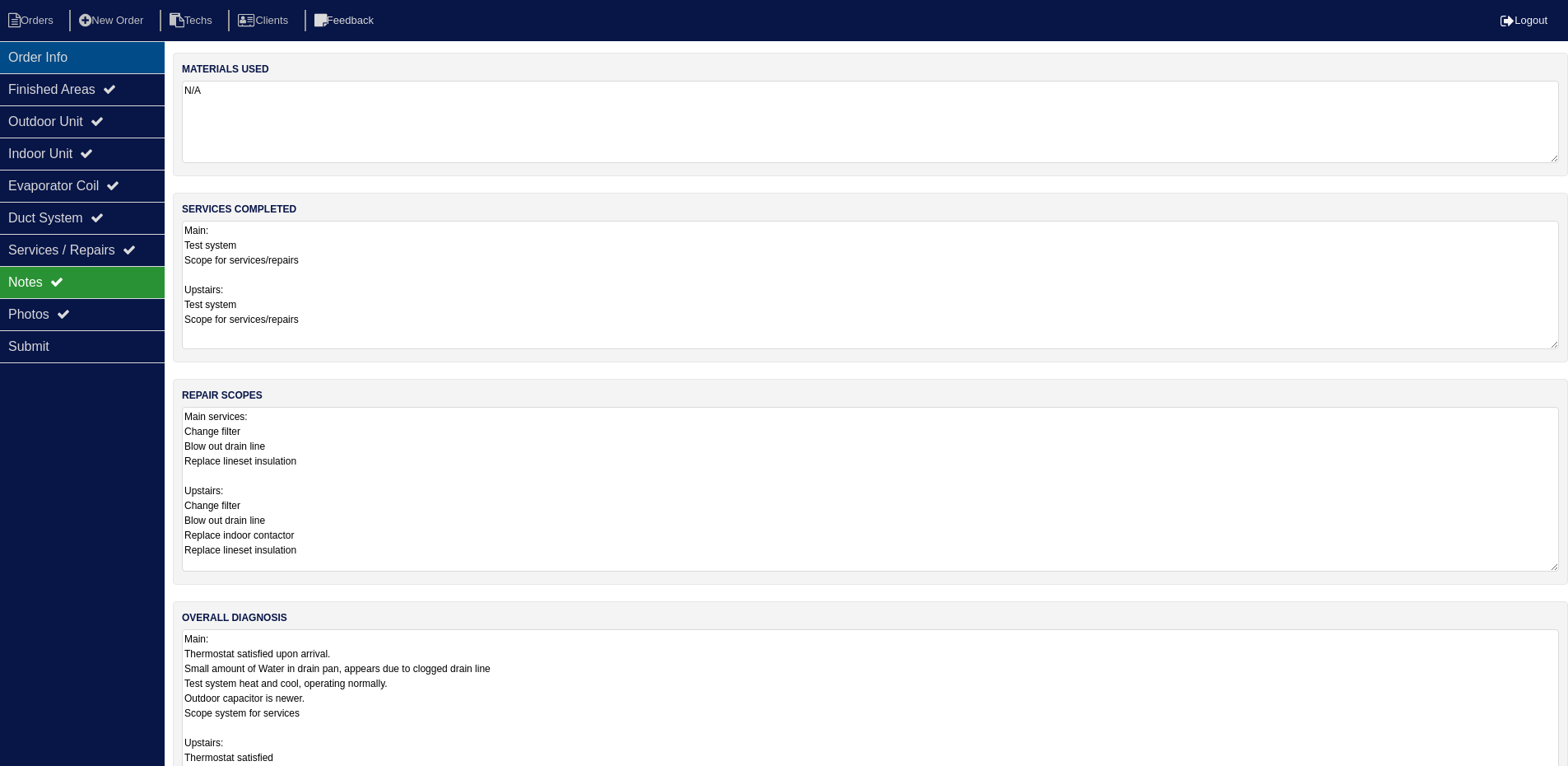
click at [53, 55] on div "Order Info" at bounding box center [82, 58] width 164 height 32
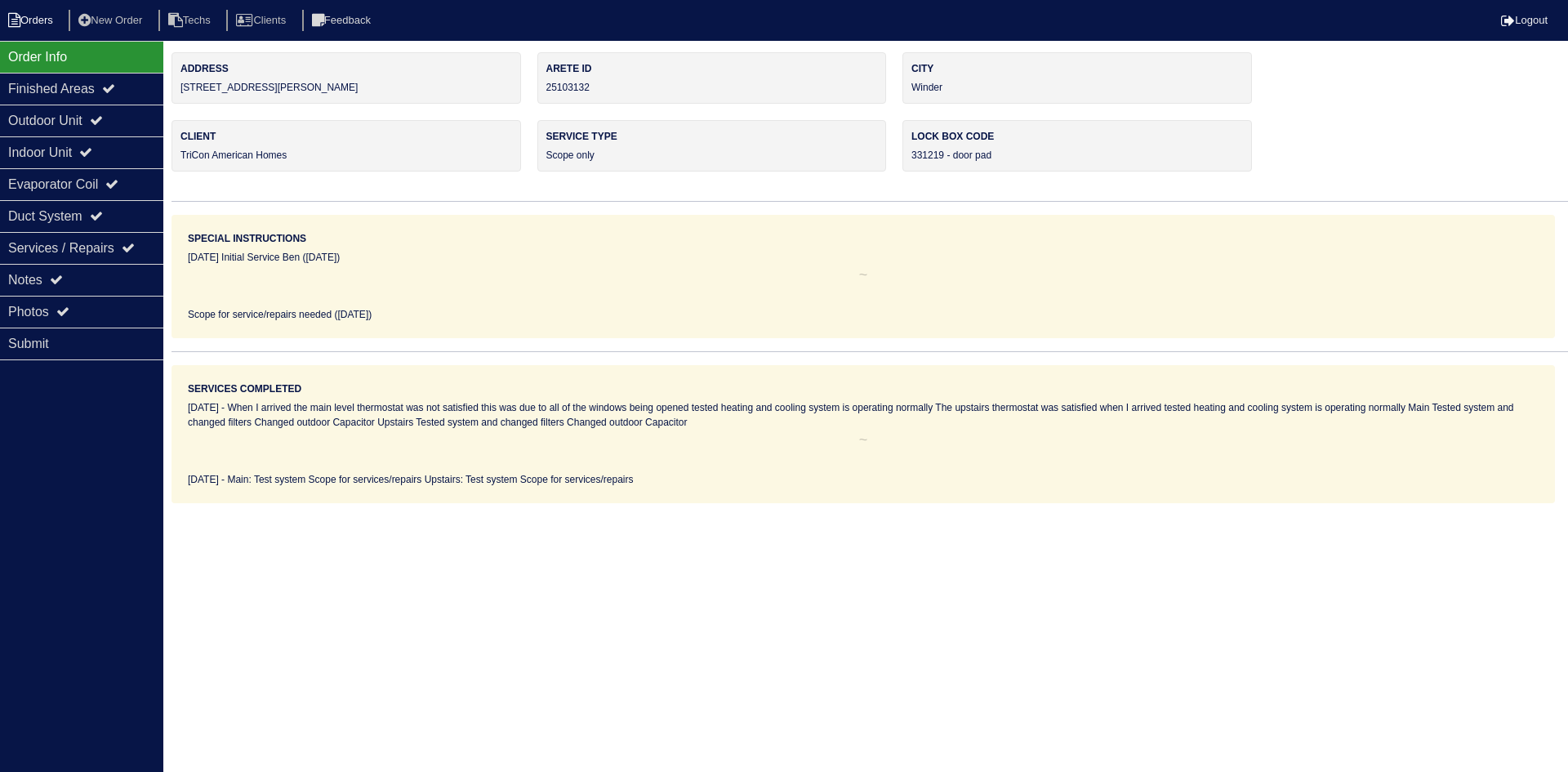
click at [28, 14] on li "Orders" at bounding box center [33, 21] width 67 height 22
select select "15"
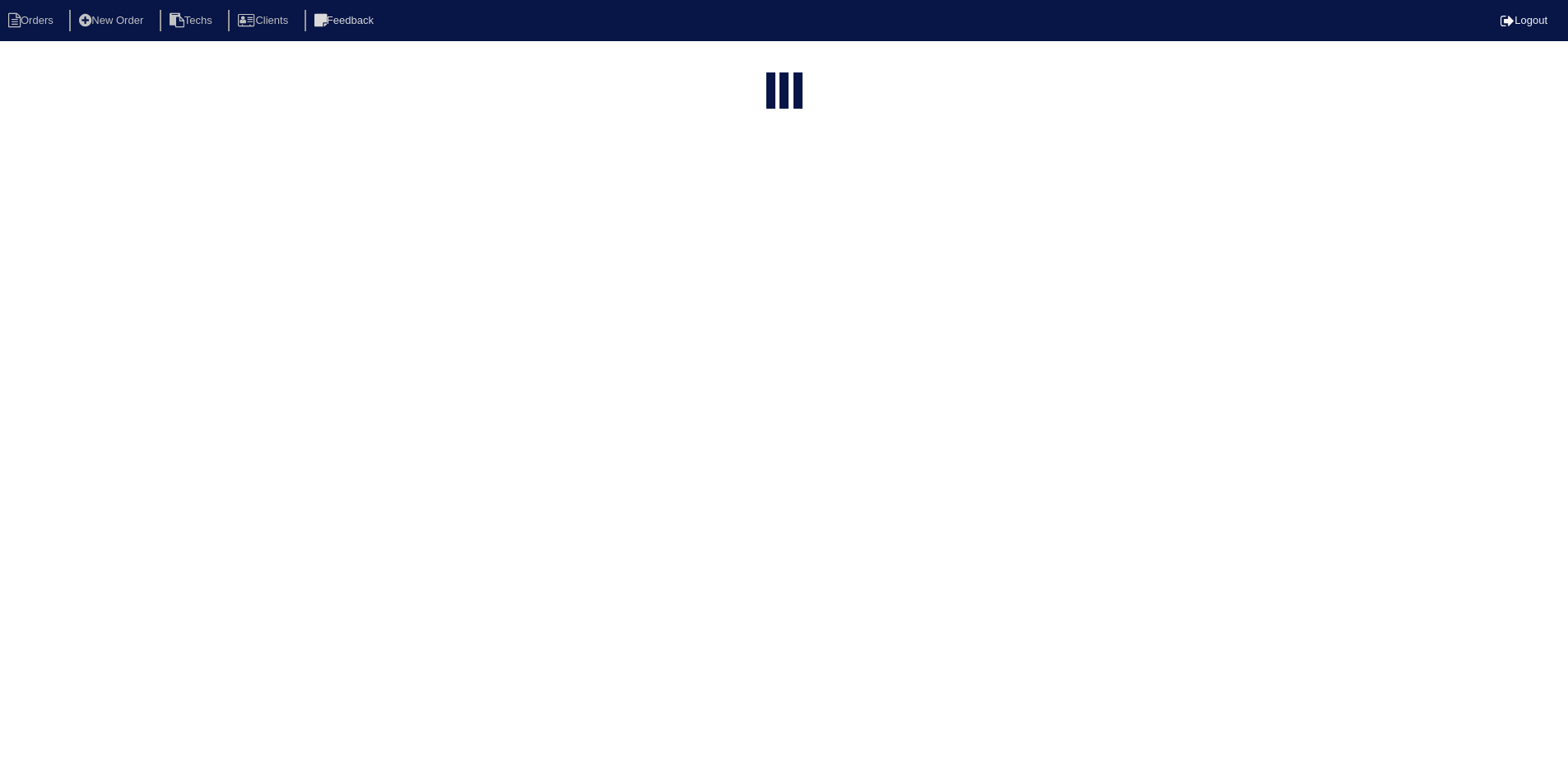
select select "field complete"
select select "need to quote"
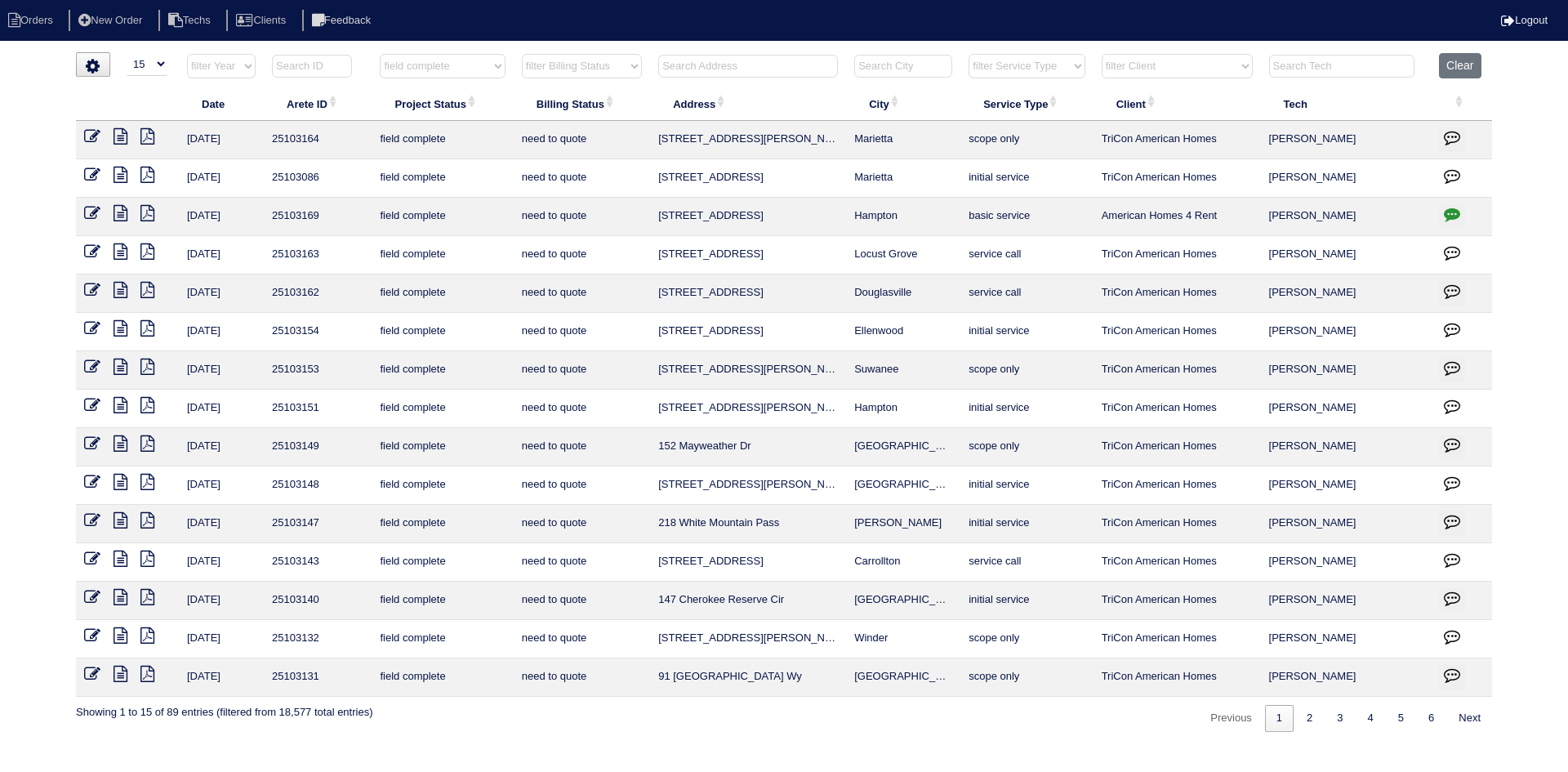
click at [118, 636] on icon at bounding box center [120, 635] width 14 height 16
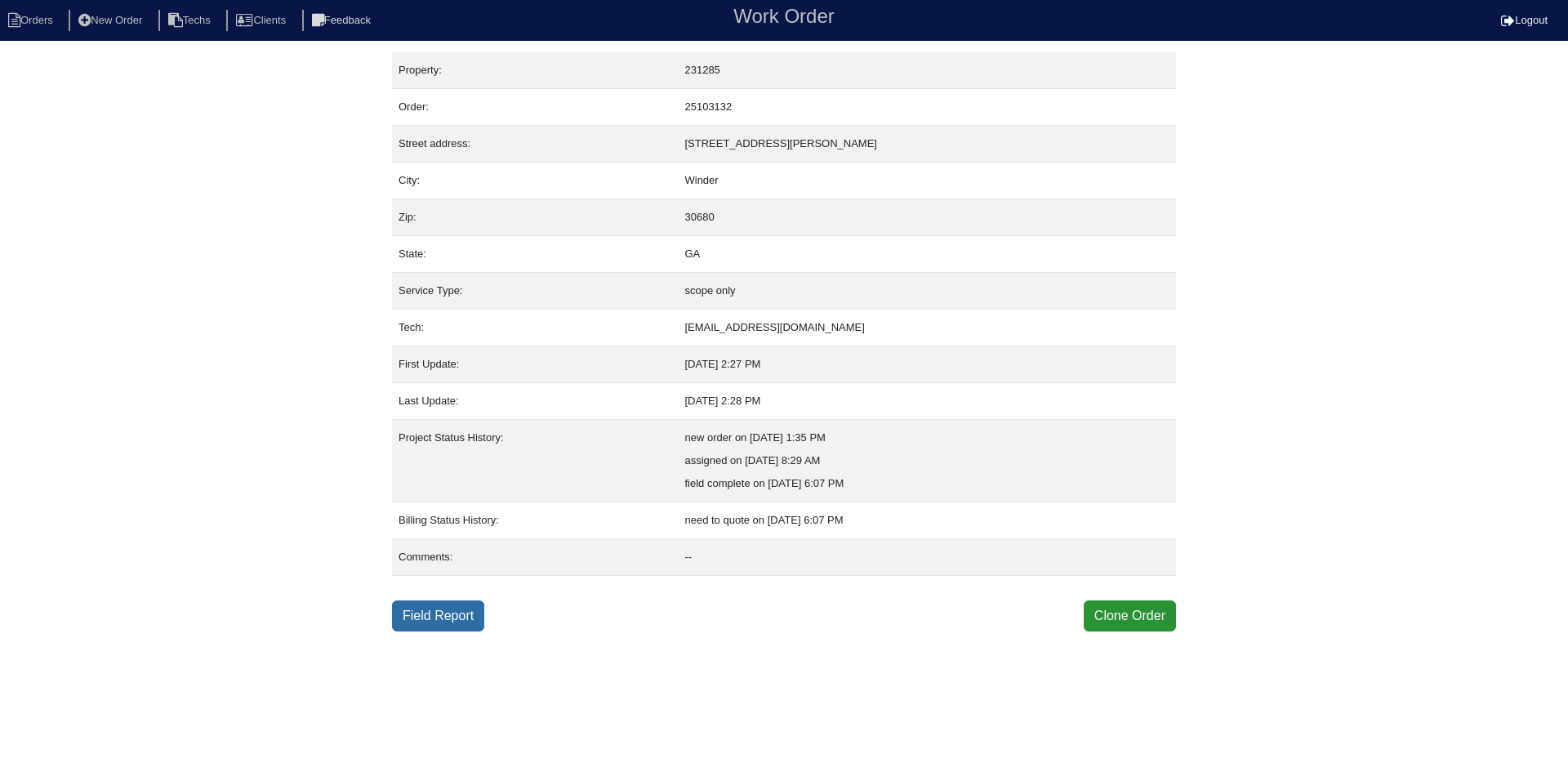
click at [446, 609] on link "Field Report" at bounding box center [438, 616] width 93 height 31
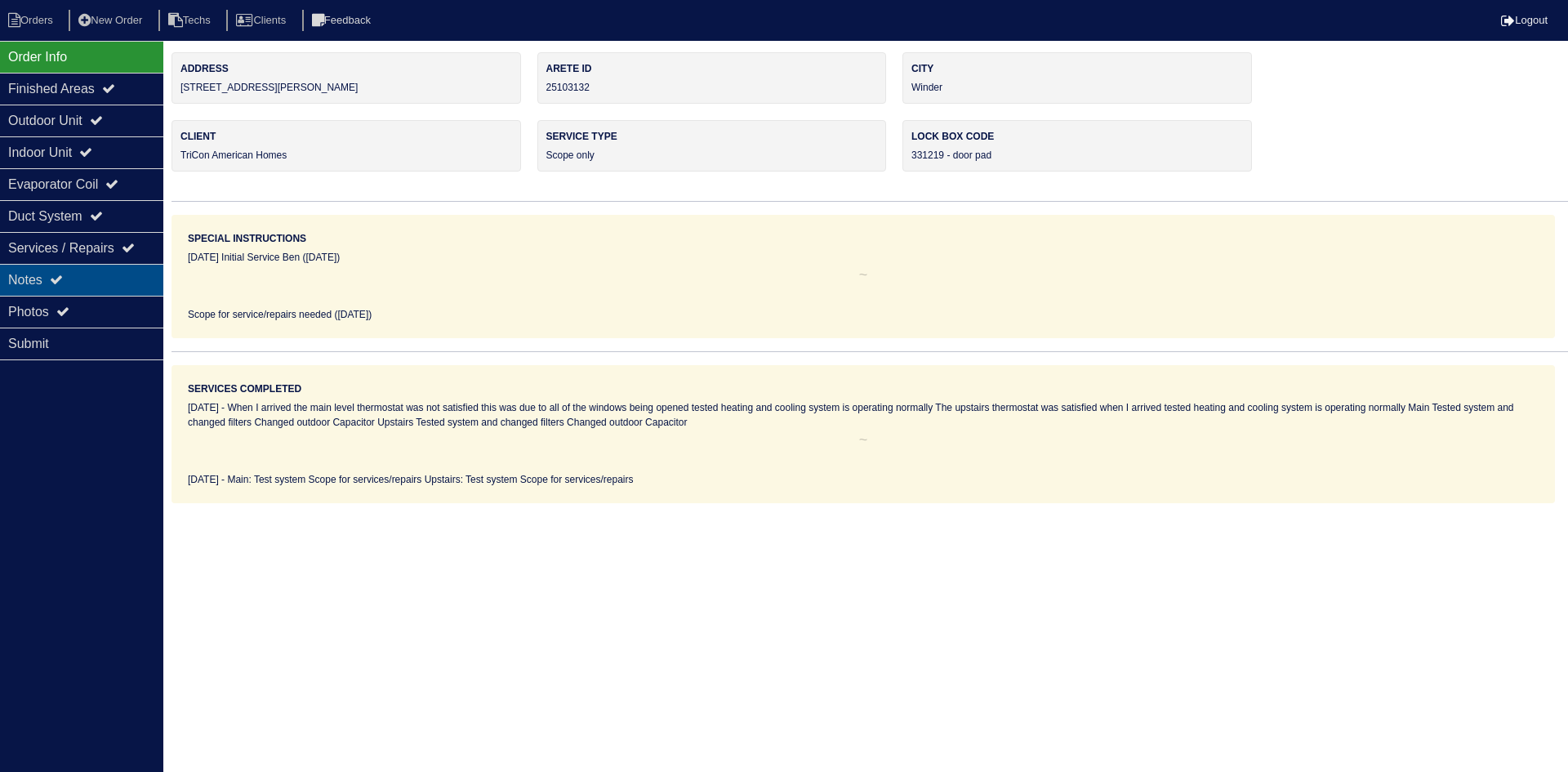
click at [67, 283] on div "Notes" at bounding box center [81, 280] width 163 height 32
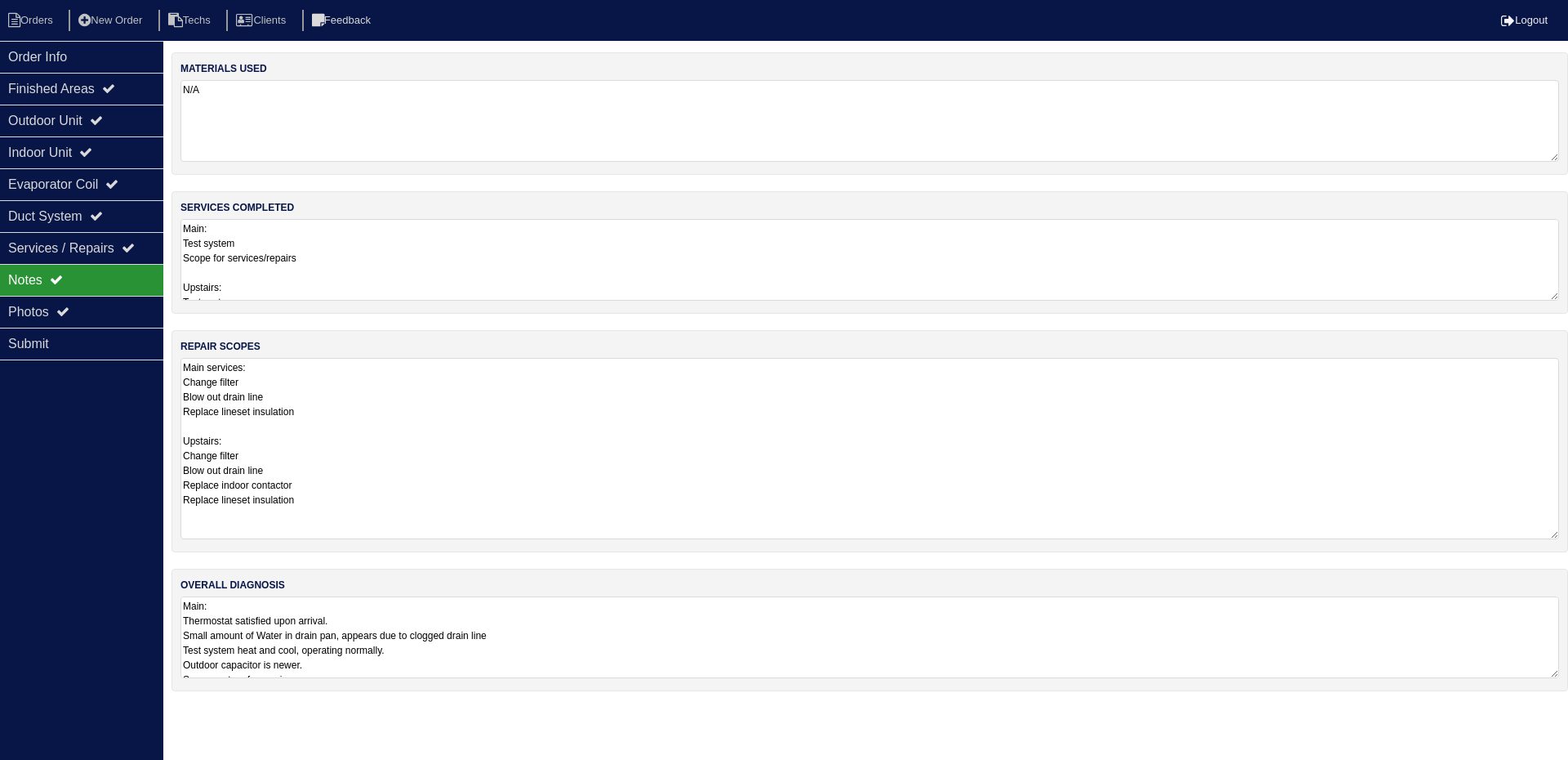
drag, startPoint x: 1551, startPoint y: 431, endPoint x: 1546, endPoint y: 531, distance: 100.1
click at [1546, 531] on textarea "Main services: Change filter Blow out drain line Replace lineset insulation Ups…" at bounding box center [870, 449] width 1379 height 182
click at [80, 304] on div "Photos" at bounding box center [81, 312] width 163 height 32
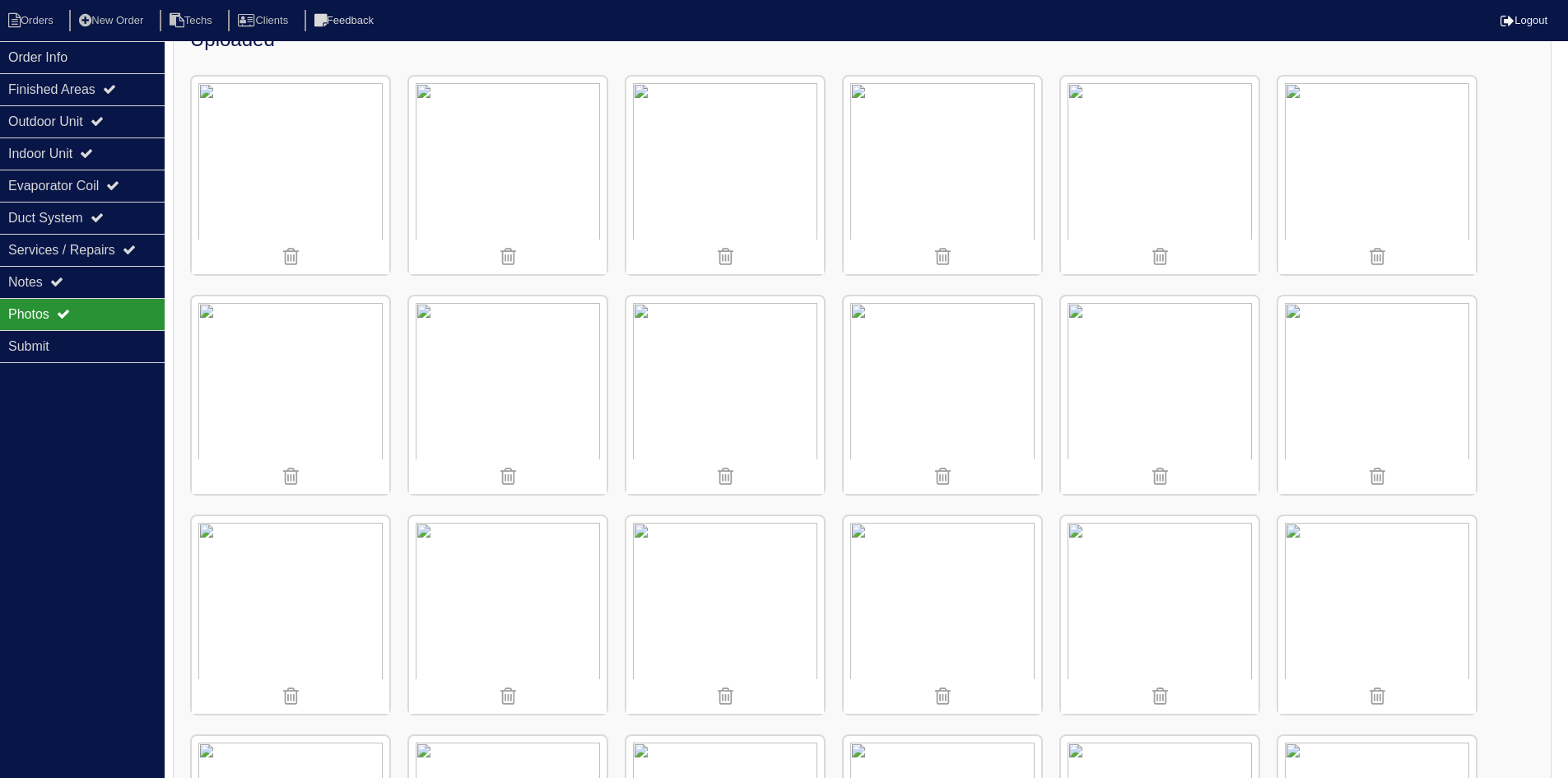
scroll to position [247, 0]
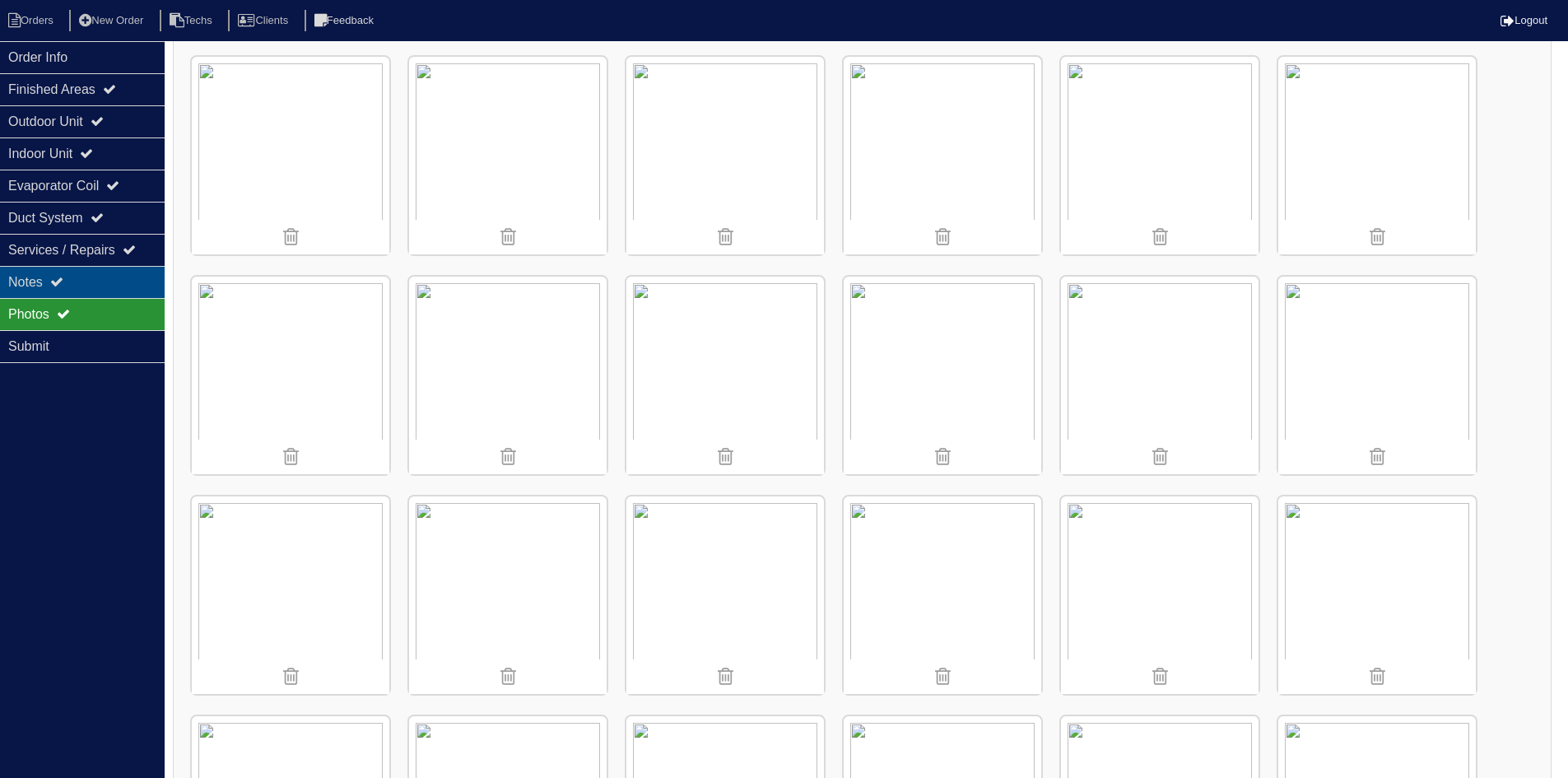
click at [51, 280] on div "Notes" at bounding box center [82, 282] width 164 height 32
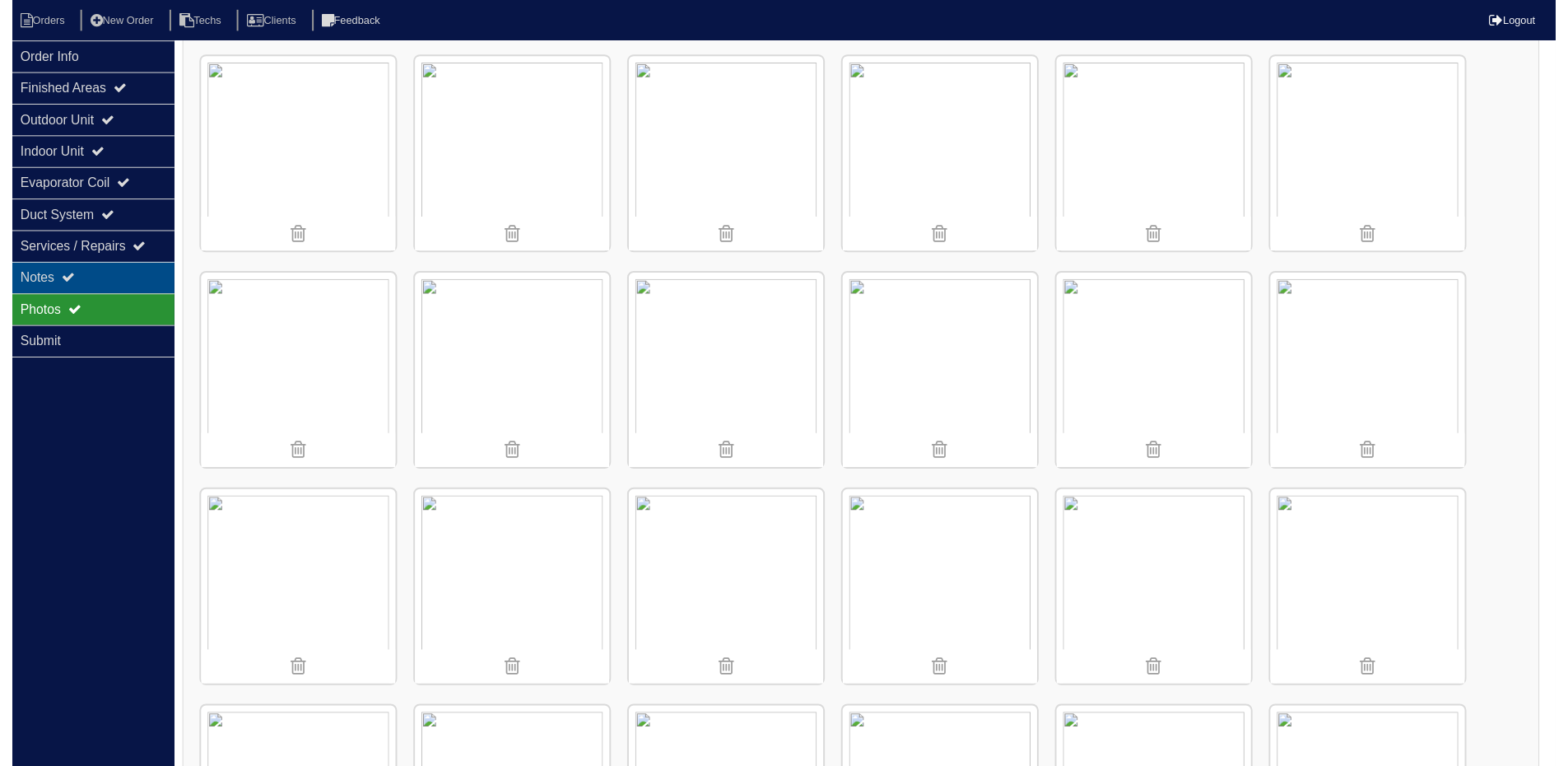
scroll to position [0, 0]
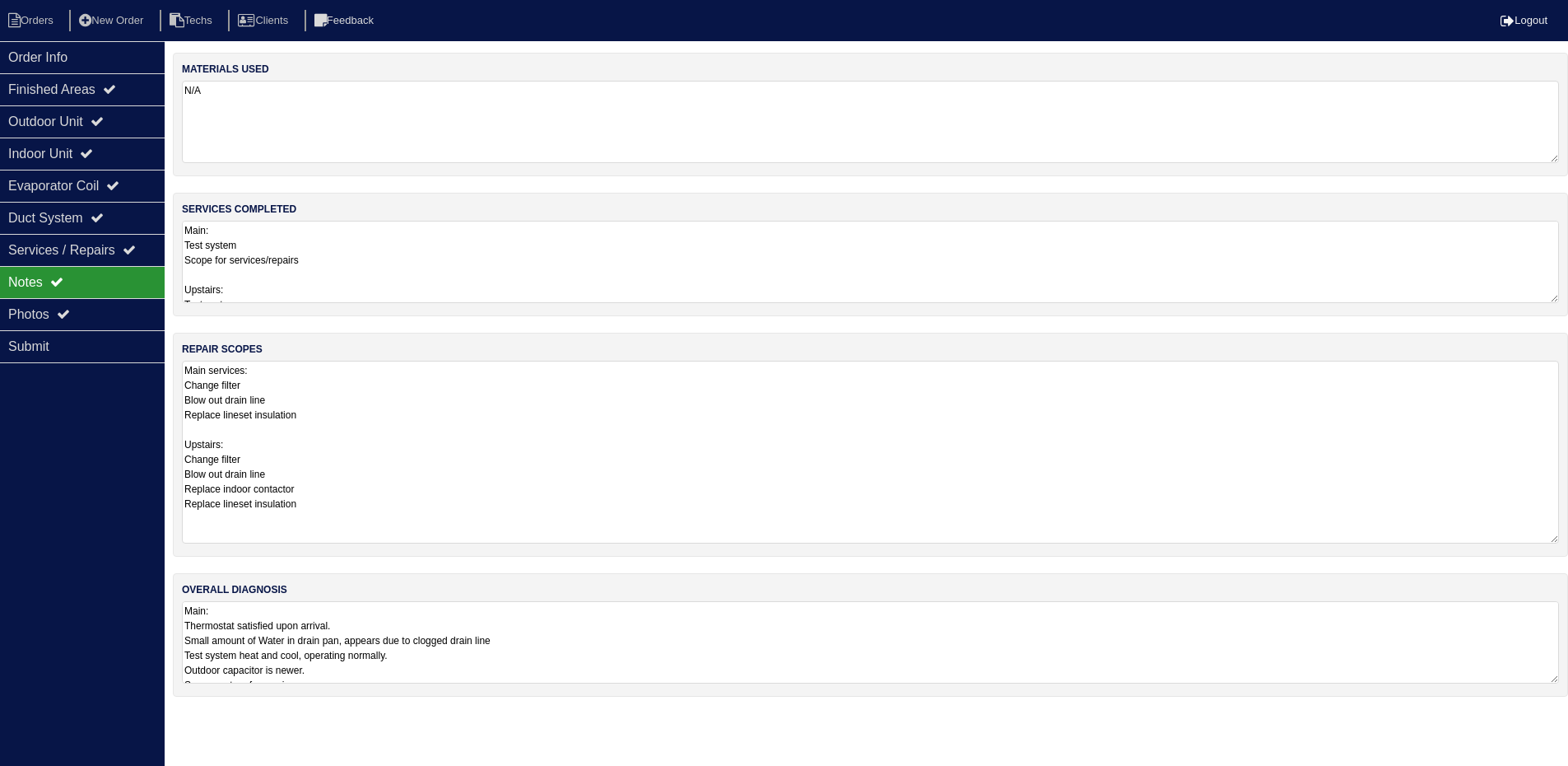
click at [770, 616] on textarea "Main: Thermostat satisfied upon arrival. Small amount of Water in drain pan, ap…" at bounding box center [870, 642] width 1377 height 82
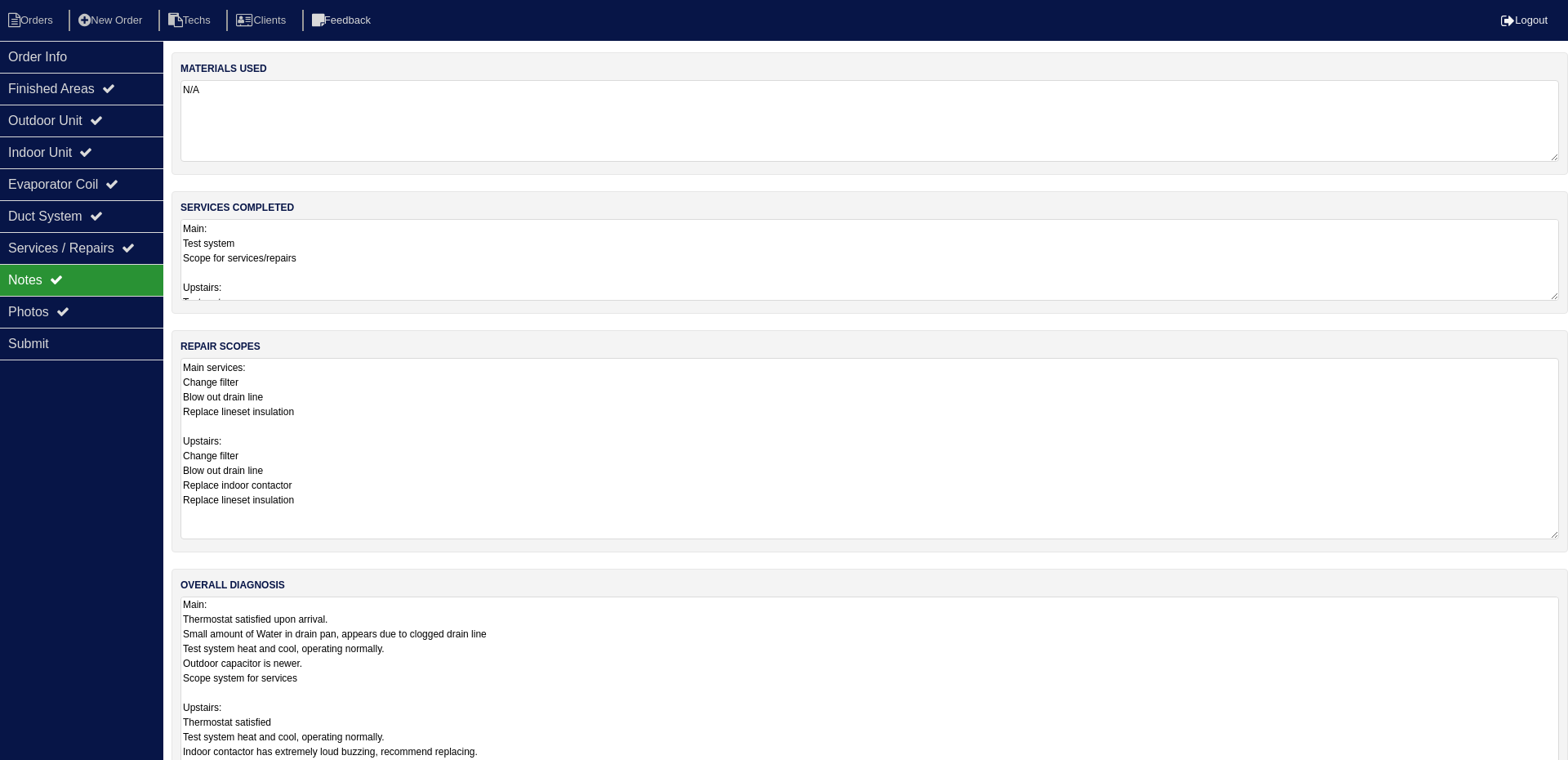
click at [318, 350] on div "repair scopes Main services: Change filter Blow out drain line Replace lineset …" at bounding box center [869, 440] width 1397 height 222
click at [318, 412] on textarea "Main services: Change filter Blow out drain line Replace lineset insulation Ups…" at bounding box center [870, 448] width 1379 height 180
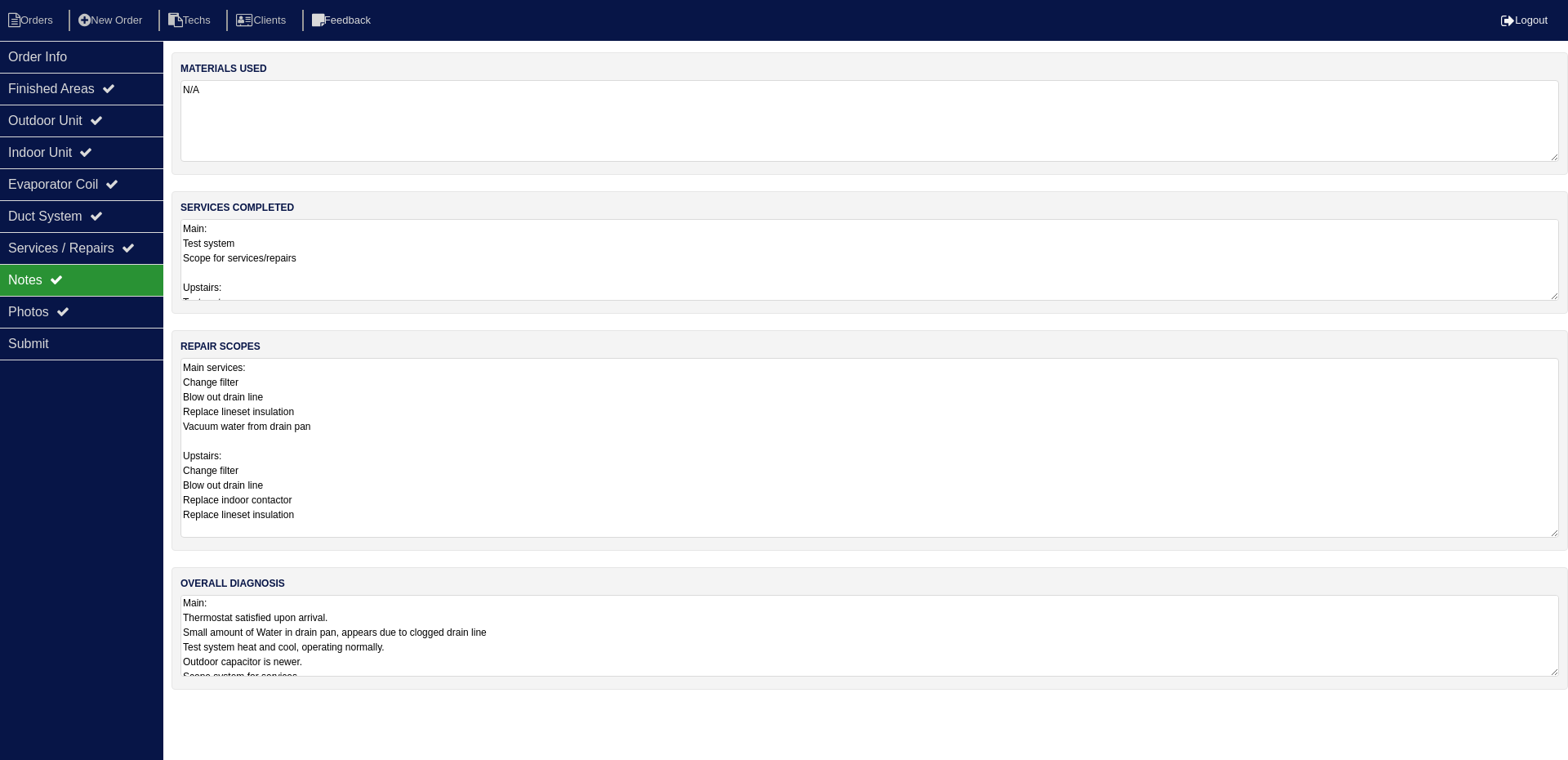
type textarea "Main services: Change filter Blow out drain line Replace lineset insulation Vac…"
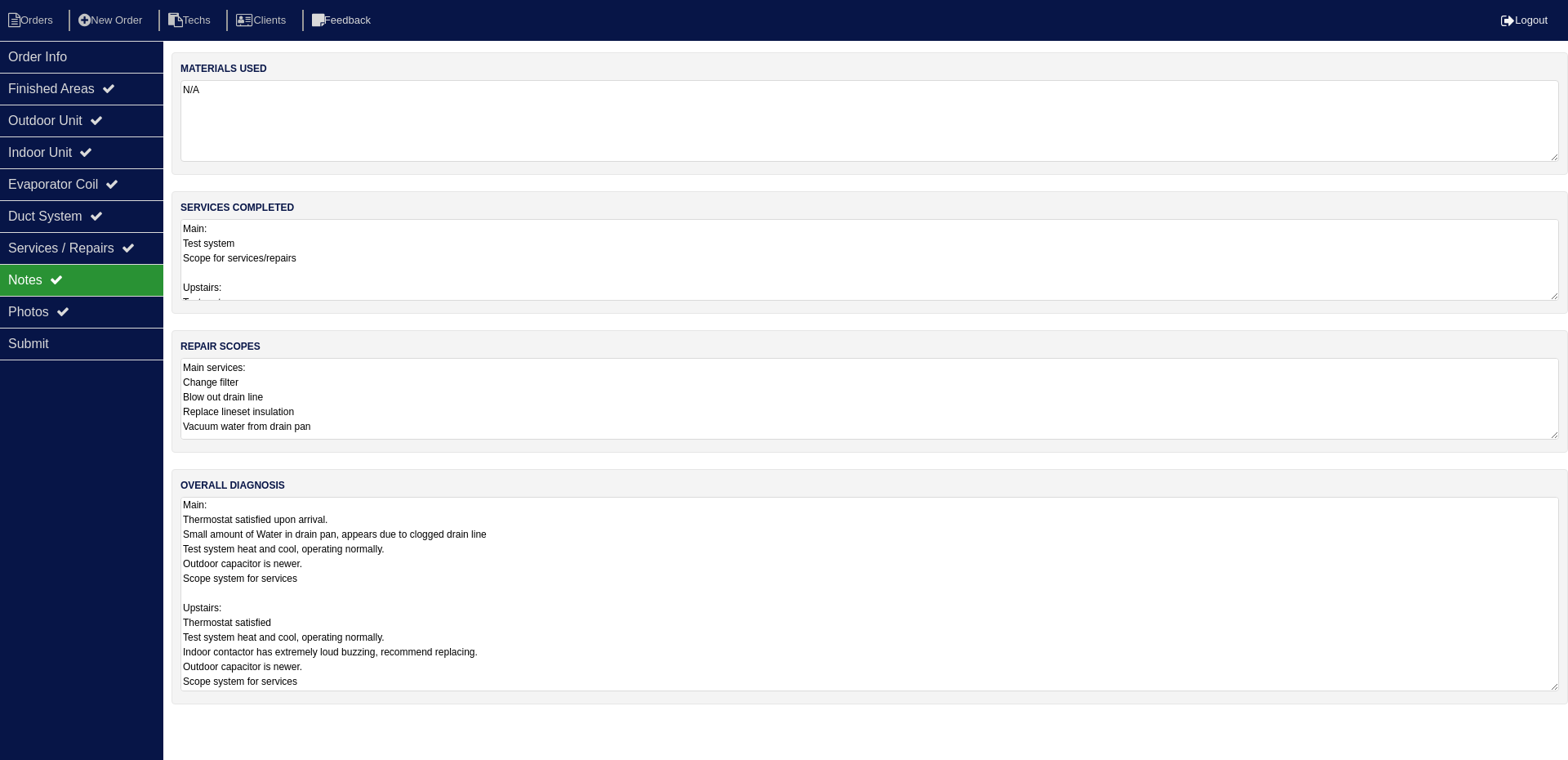
click at [1553, 582] on div "overall diagnosis Main: Thermostat satisfied upon arrival. Small amount of Wate…" at bounding box center [869, 587] width 1397 height 235
click at [105, 553] on div "Order Info Finished Areas Outdoor Unit Indoor Unit Evaporator Coil Duct System …" at bounding box center [81, 421] width 163 height 760
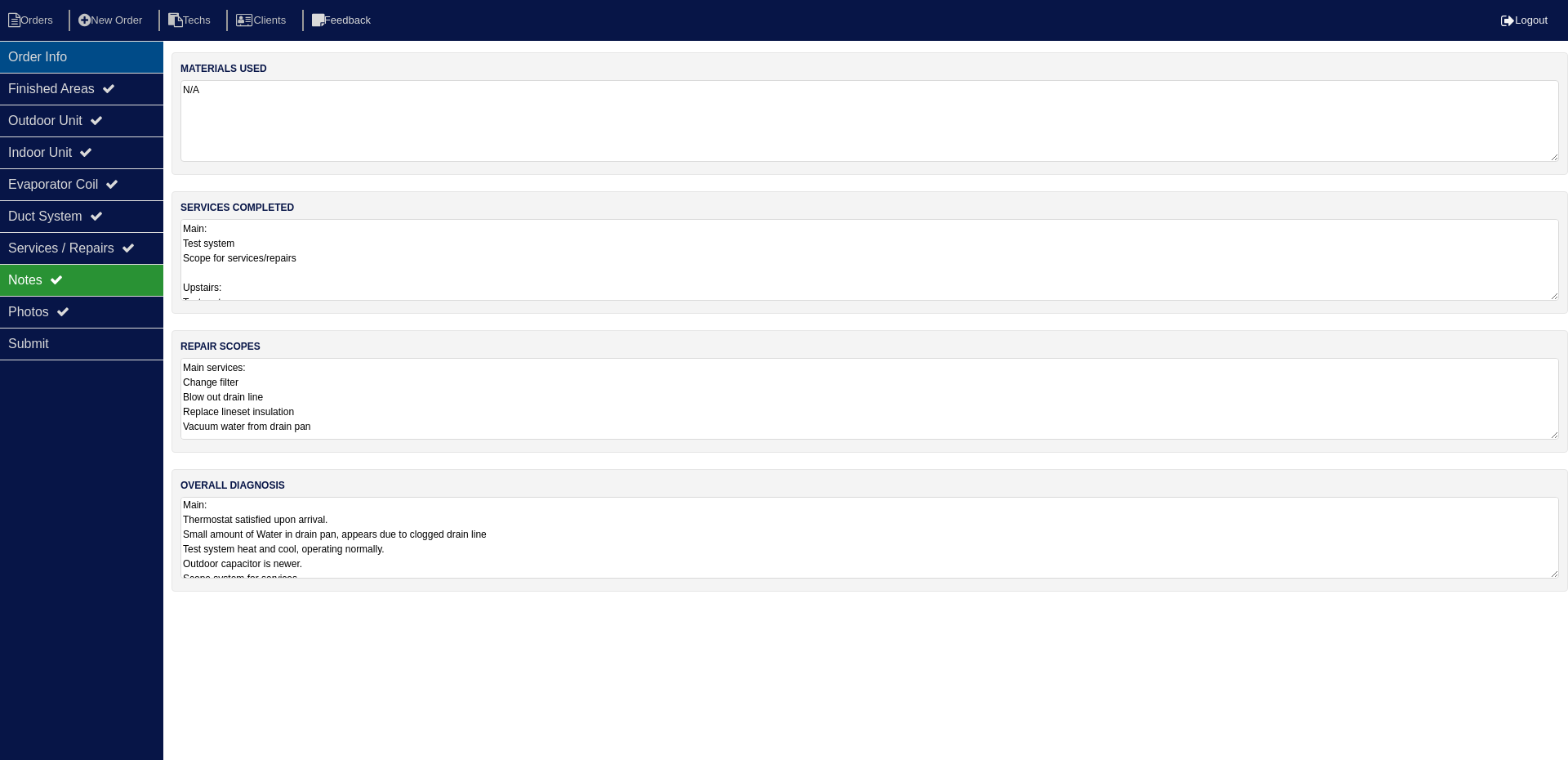
click at [126, 54] on div "Order Info" at bounding box center [81, 57] width 163 height 32
